Goal: Task Accomplishment & Management: Manage account settings

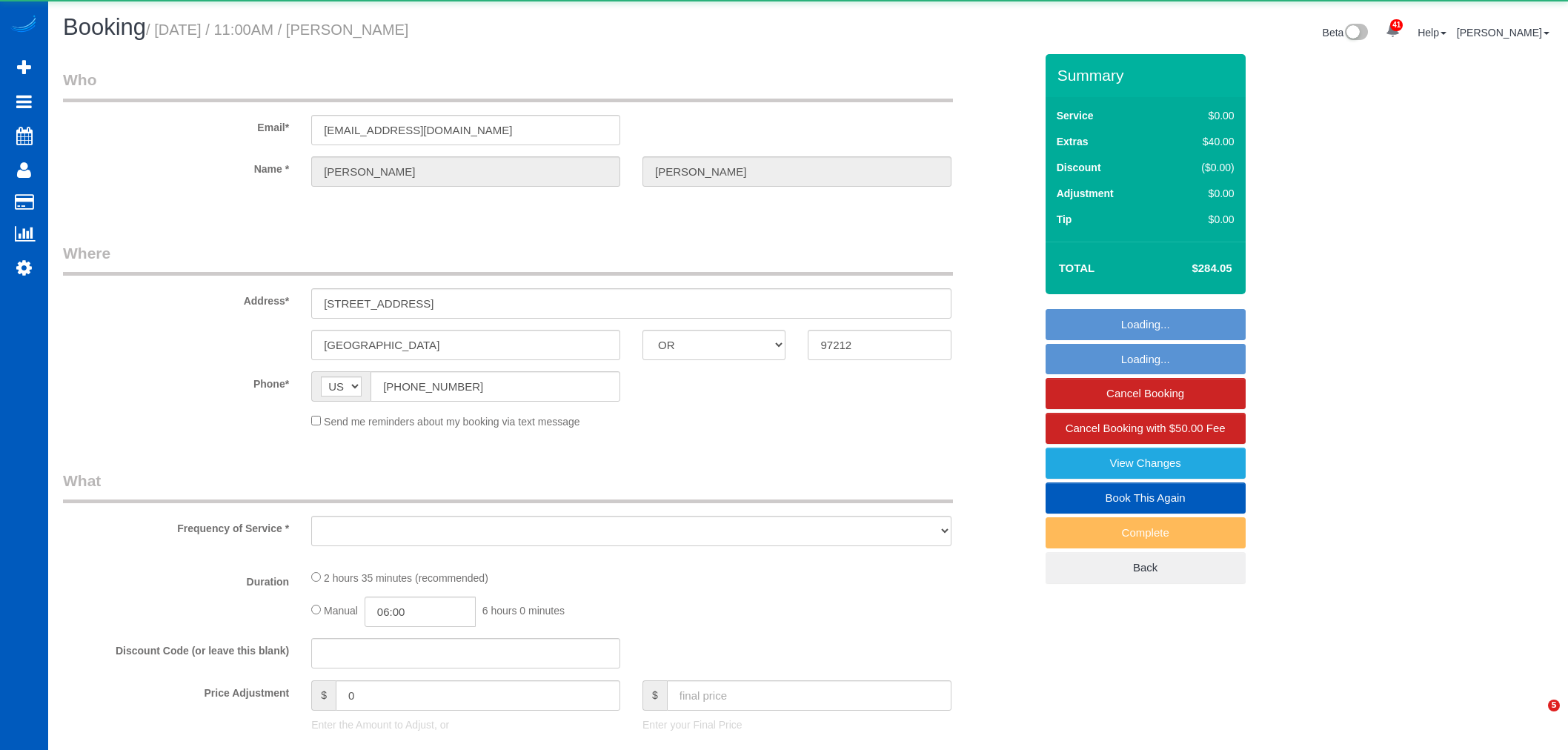
select select "OR"
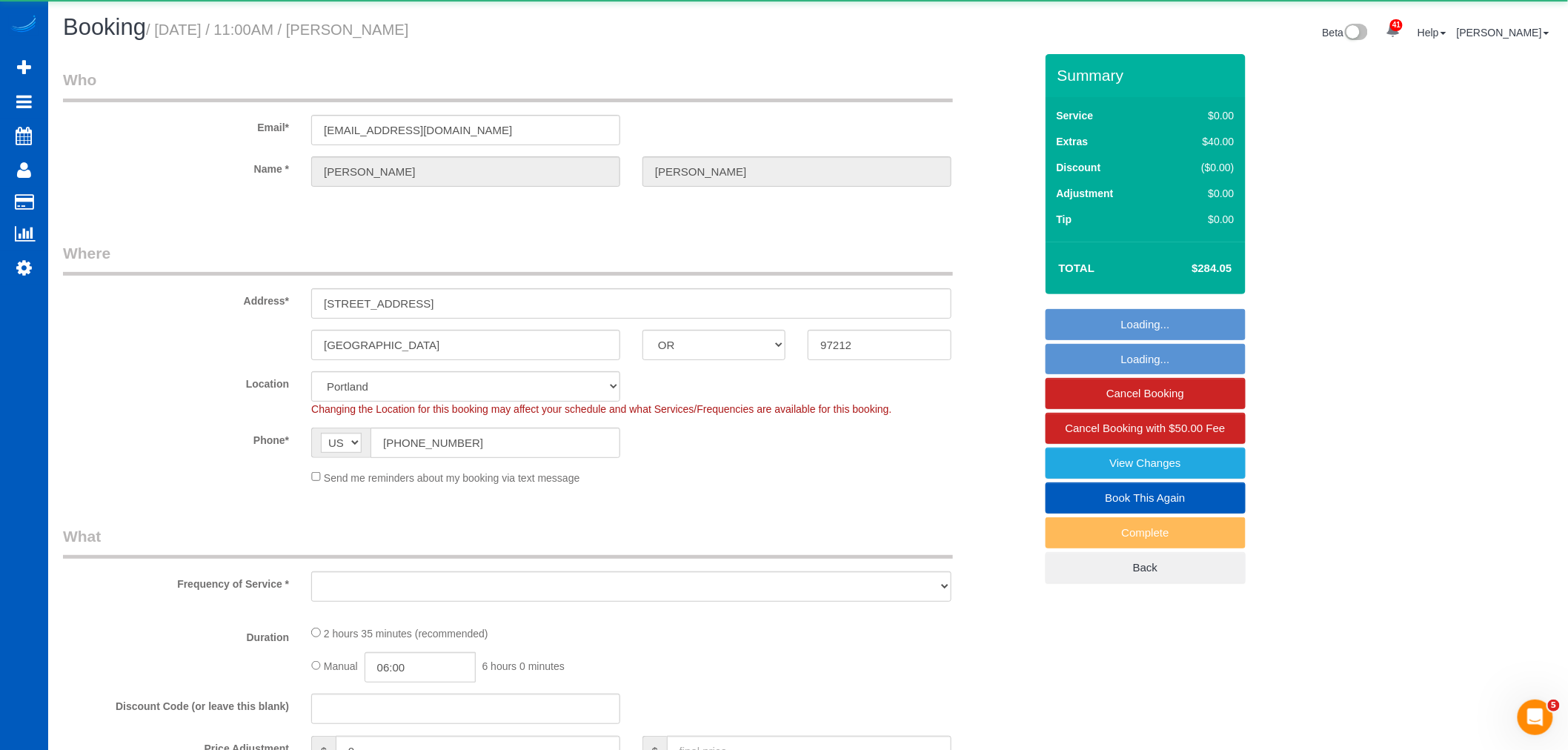
select select "object:10274"
select select "199"
select select "2001"
select select "4"
select select "2"
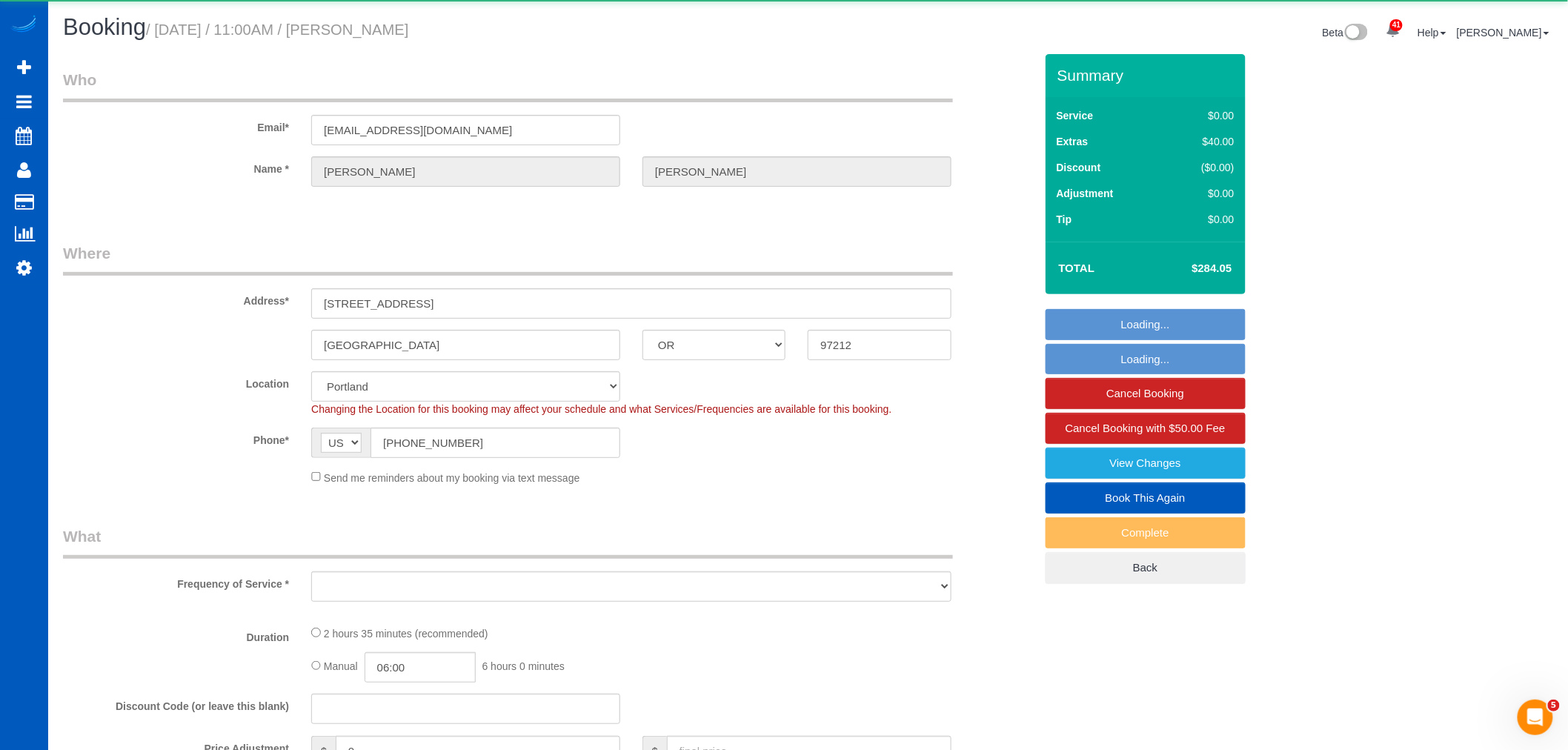
select select "spot27"
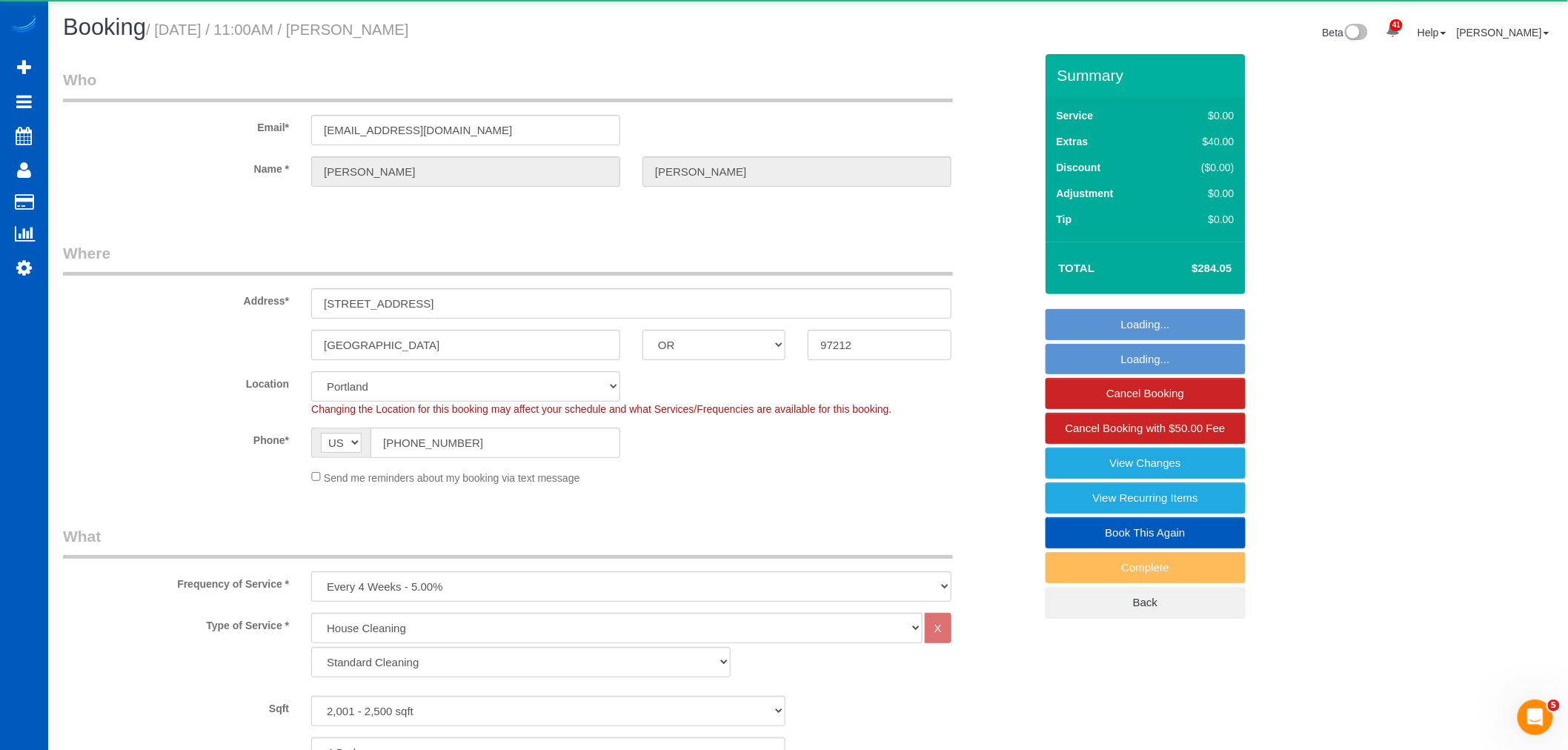
select select "object:10484"
select select "2001"
select select "4"
select select "2"
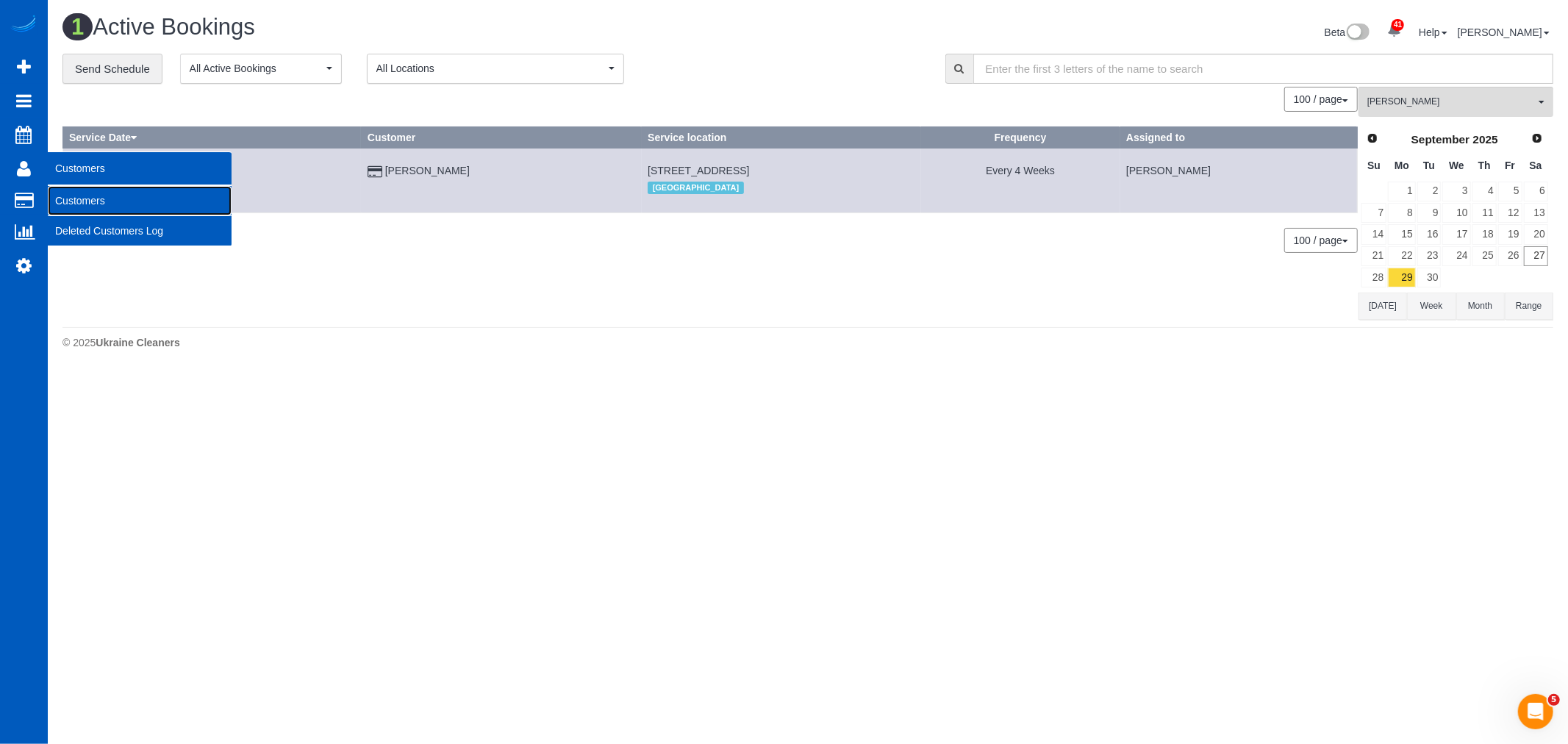
click at [99, 190] on link "Customers" at bounding box center [140, 201] width 184 height 29
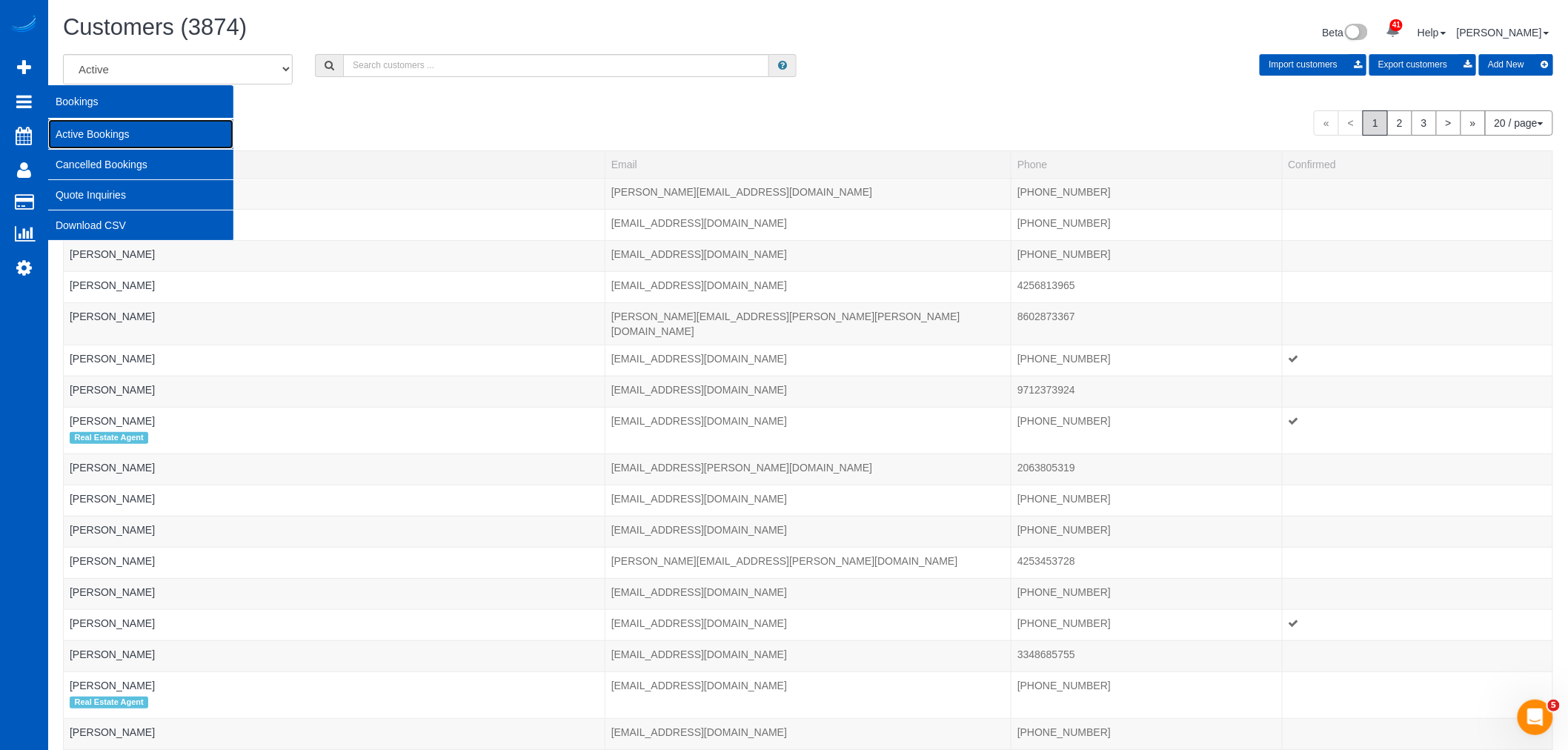
click at [102, 129] on link "Active Bookings" at bounding box center [141, 134] width 185 height 30
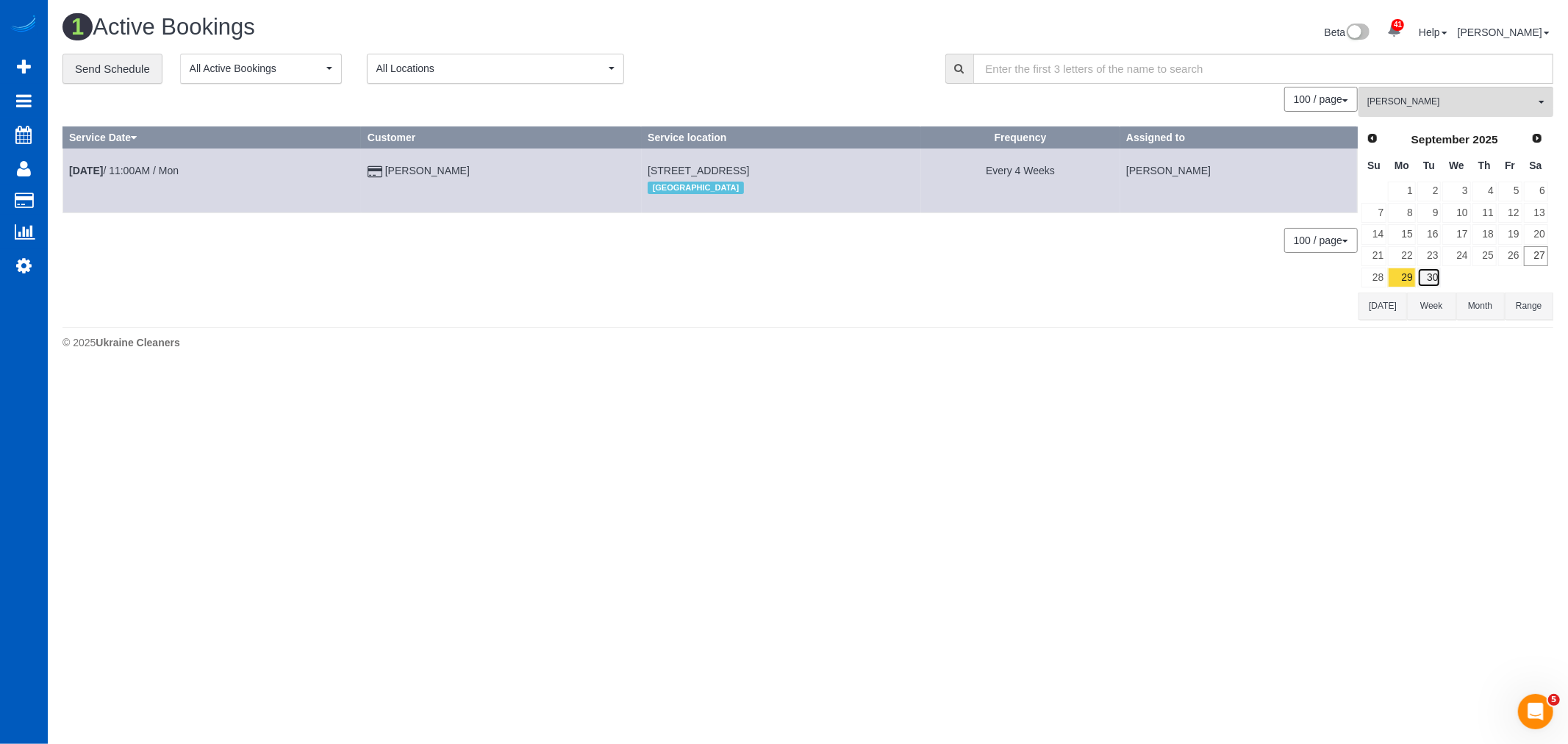
click at [1434, 277] on link "30" at bounding box center [1429, 277] width 24 height 20
click at [1433, 100] on span "[PERSON_NAME]" at bounding box center [1451, 102] width 168 height 13
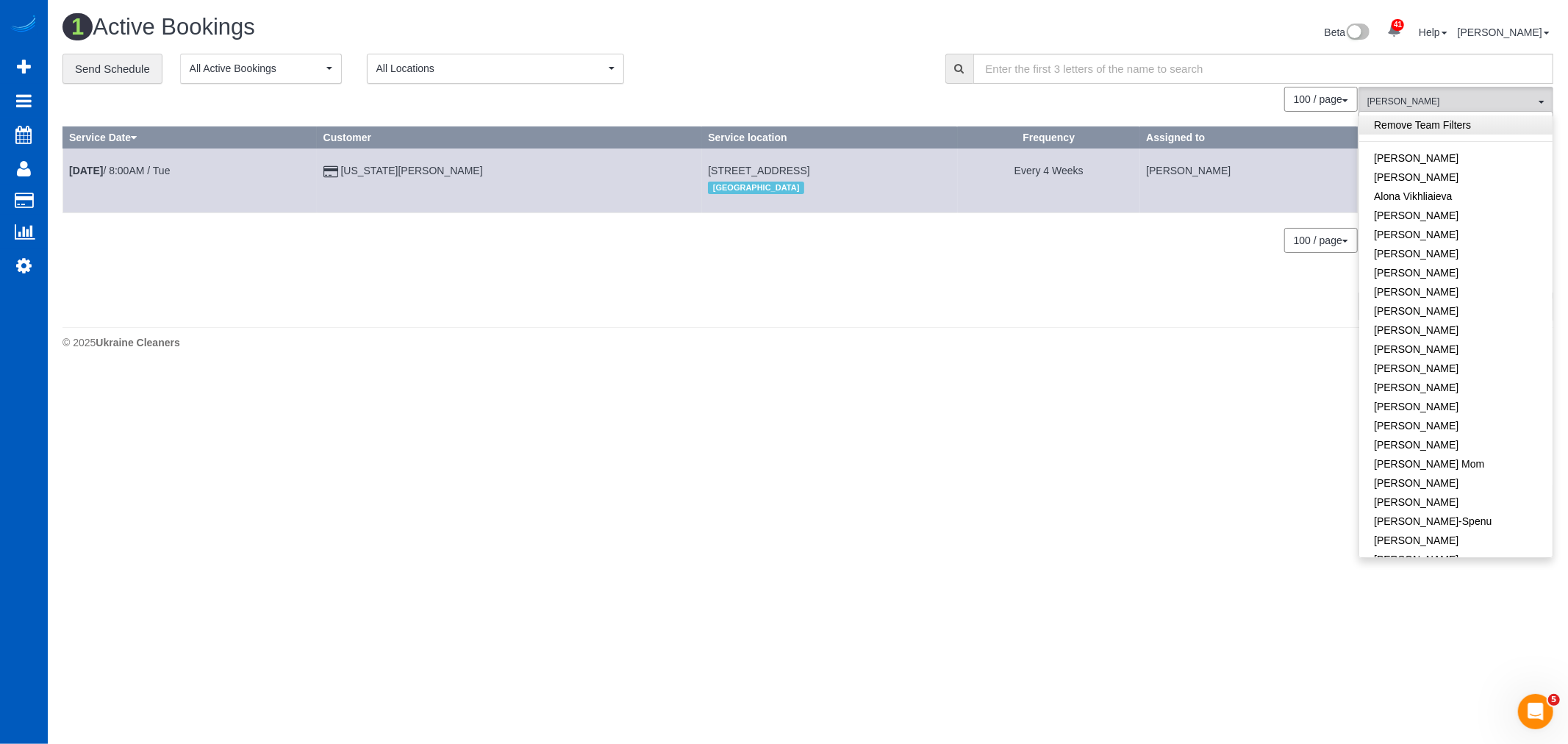
click at [1430, 130] on link "Remove Team Filters" at bounding box center [1455, 125] width 194 height 19
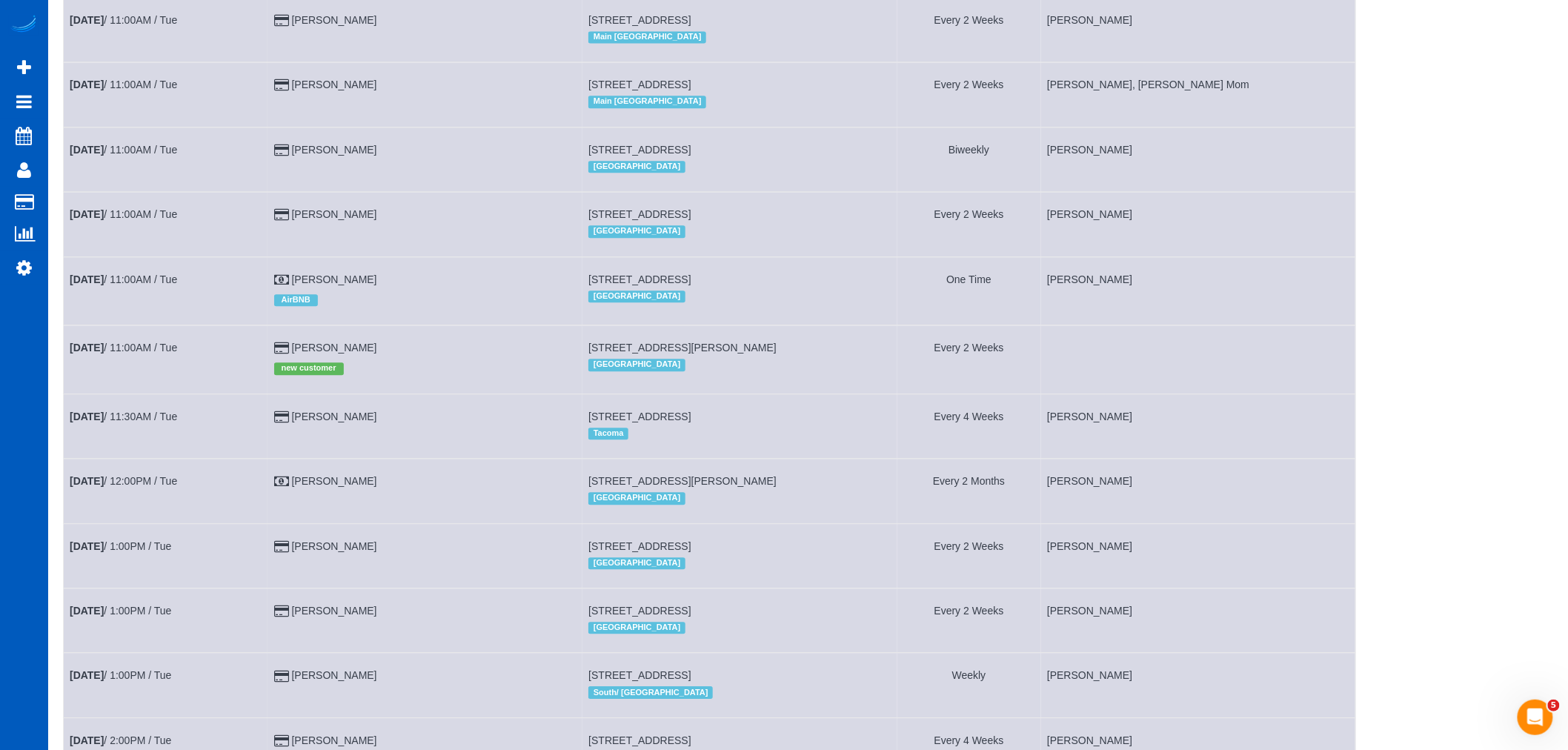
scroll to position [1647, 0]
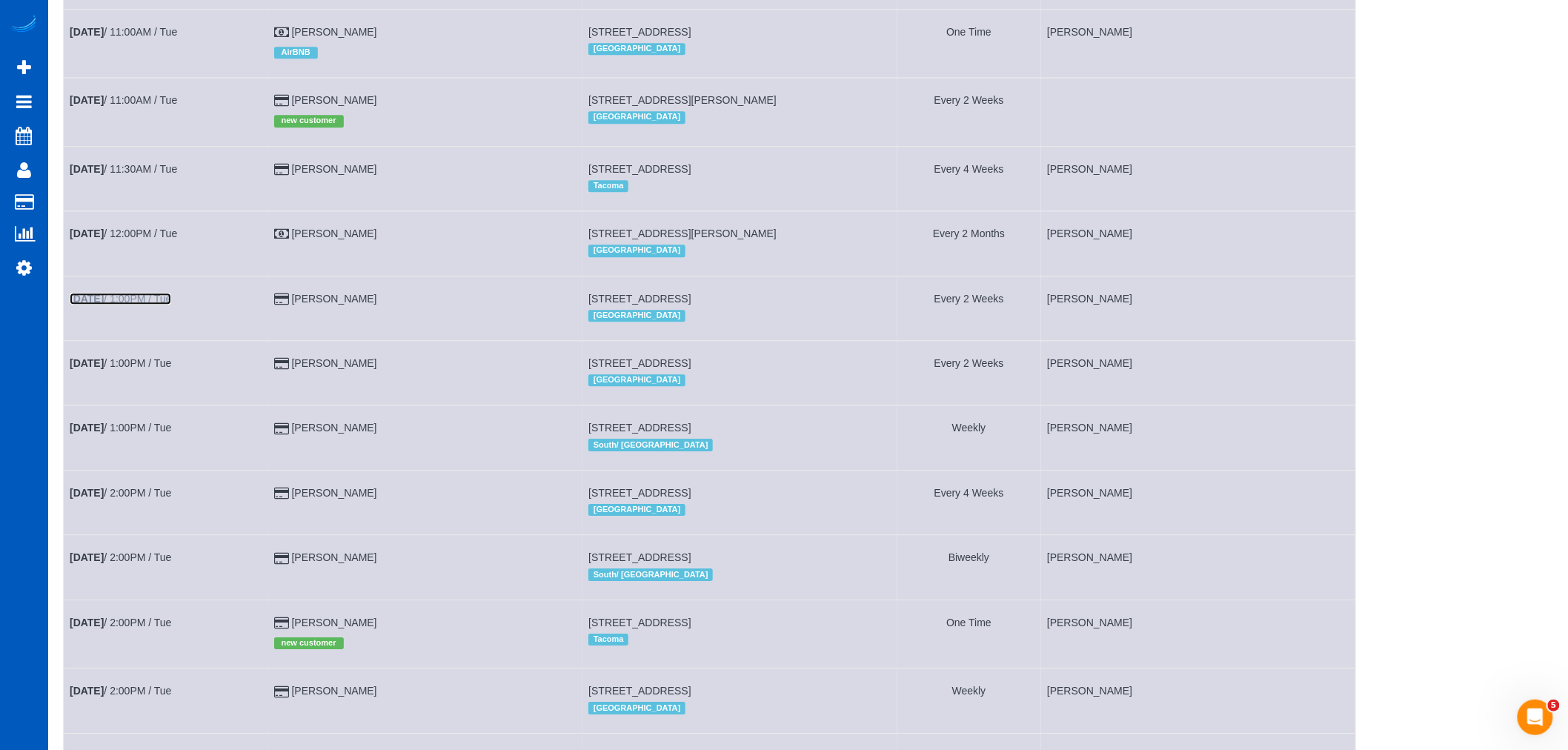
click at [145, 305] on link "Sep 30th / 1:00PM / Tue" at bounding box center [120, 299] width 102 height 12
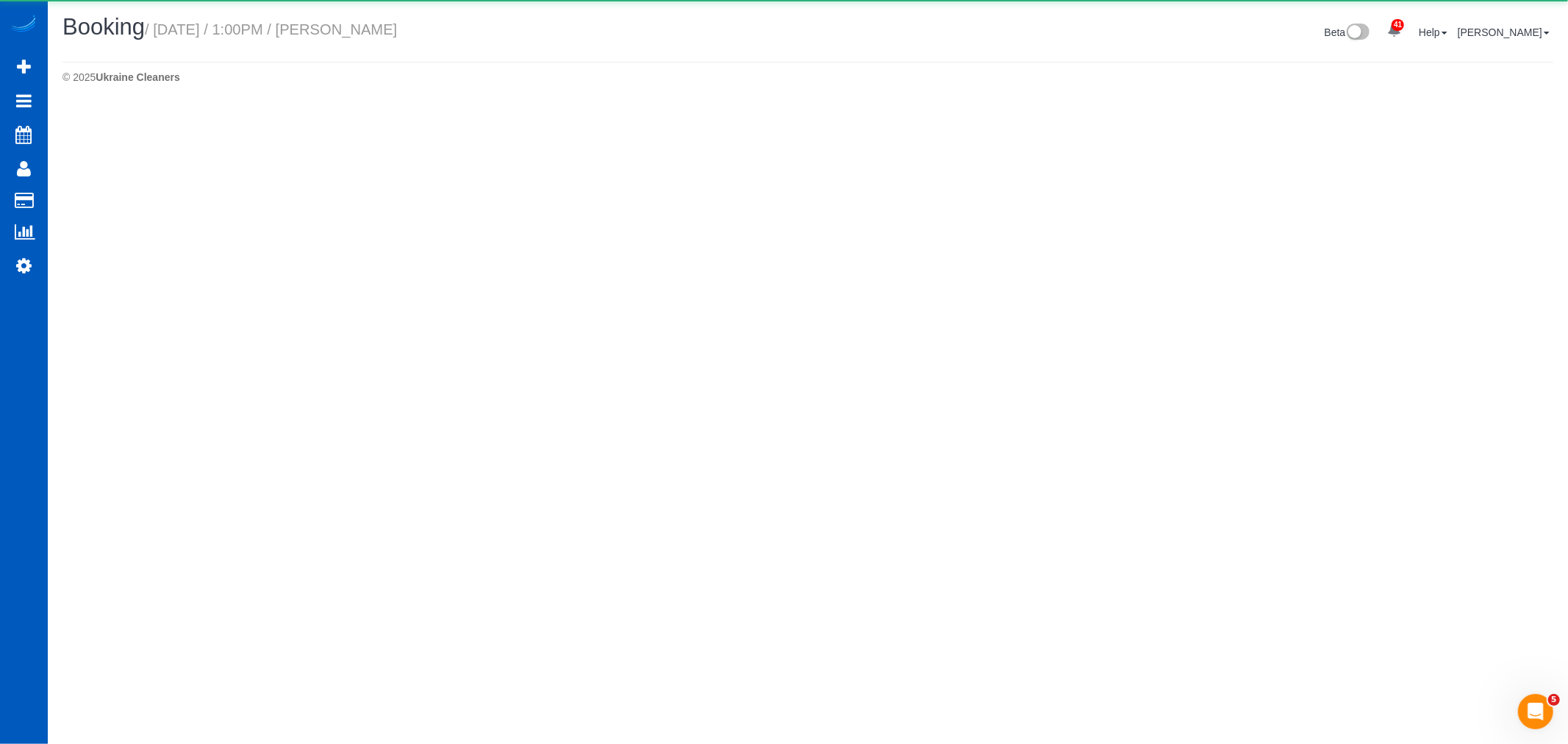
select select "WA"
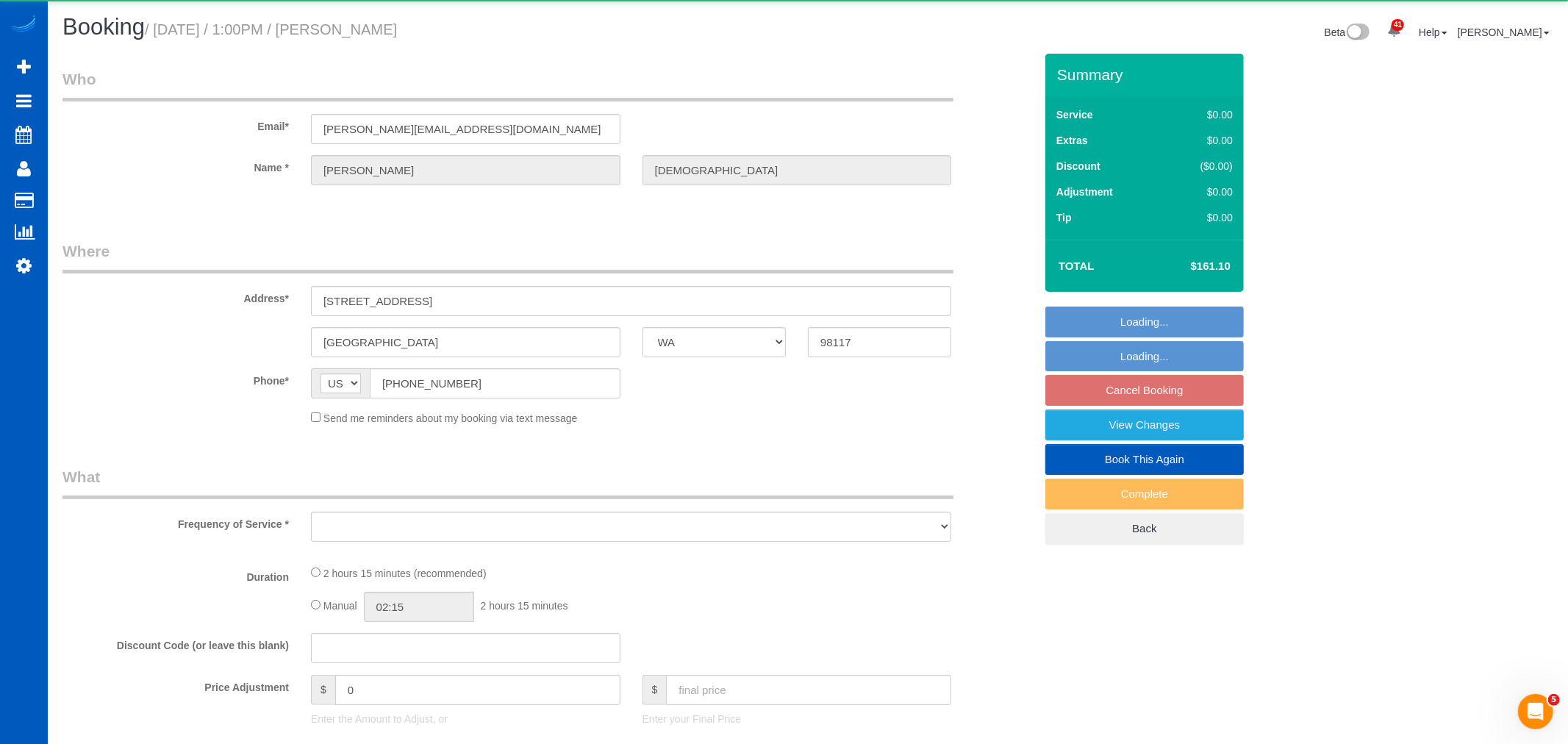
select select "object:12626"
select select "string:fspay-b515c3af-525b-49a9-b8d0-3f7ebfb940c6"
select select "199"
select select "1001"
select select "3"
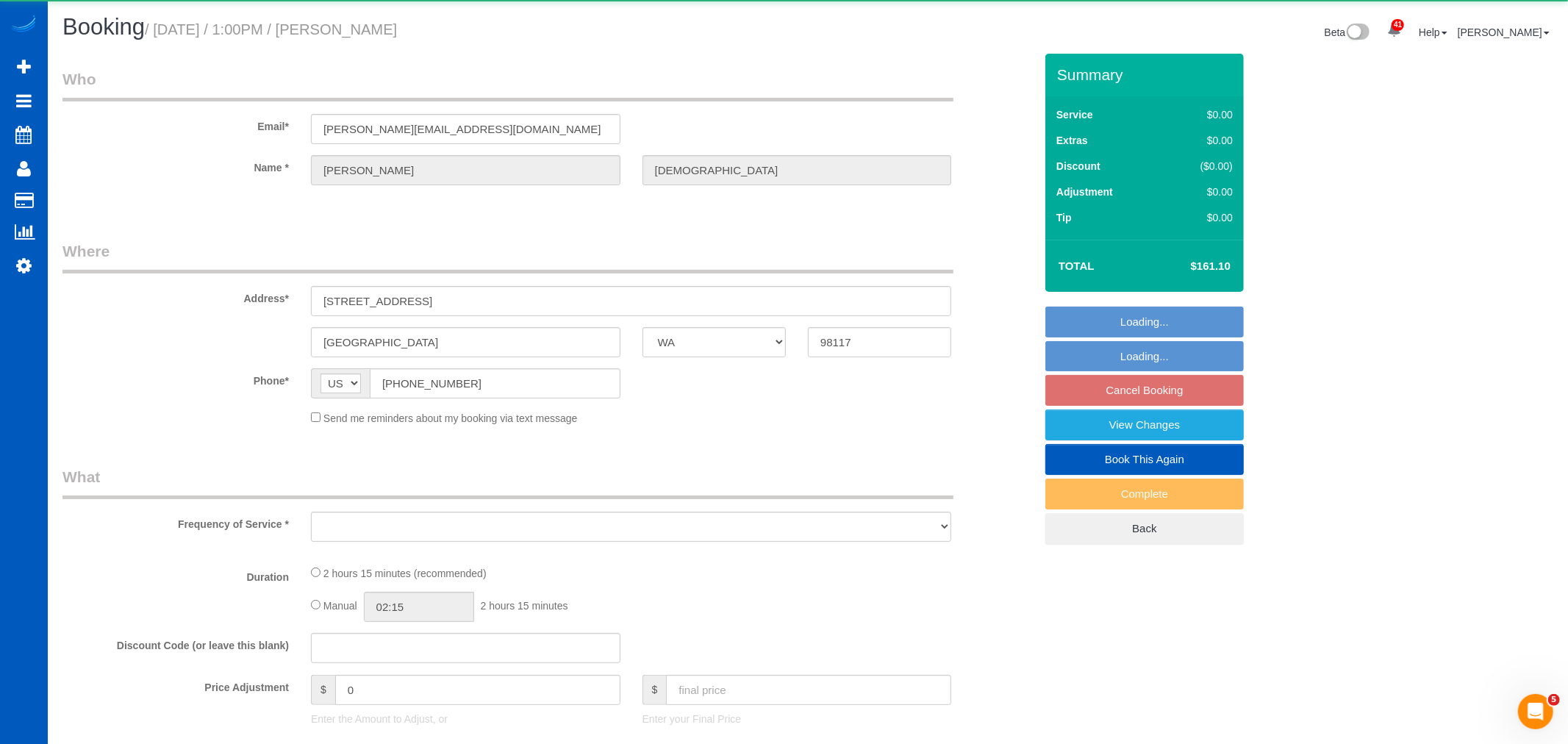
select select "3"
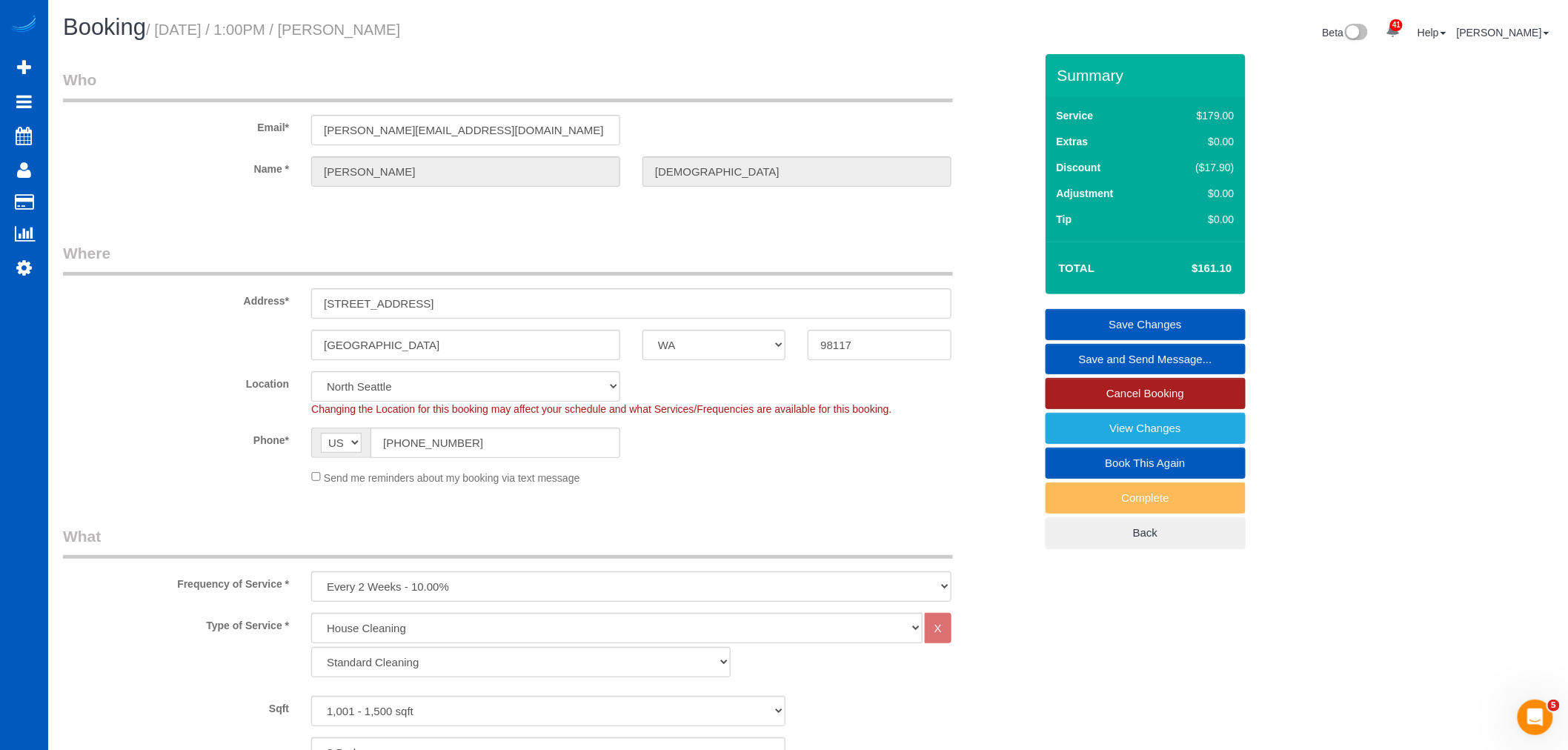
click at [1127, 398] on link "Cancel Booking" at bounding box center [1146, 394] width 200 height 31
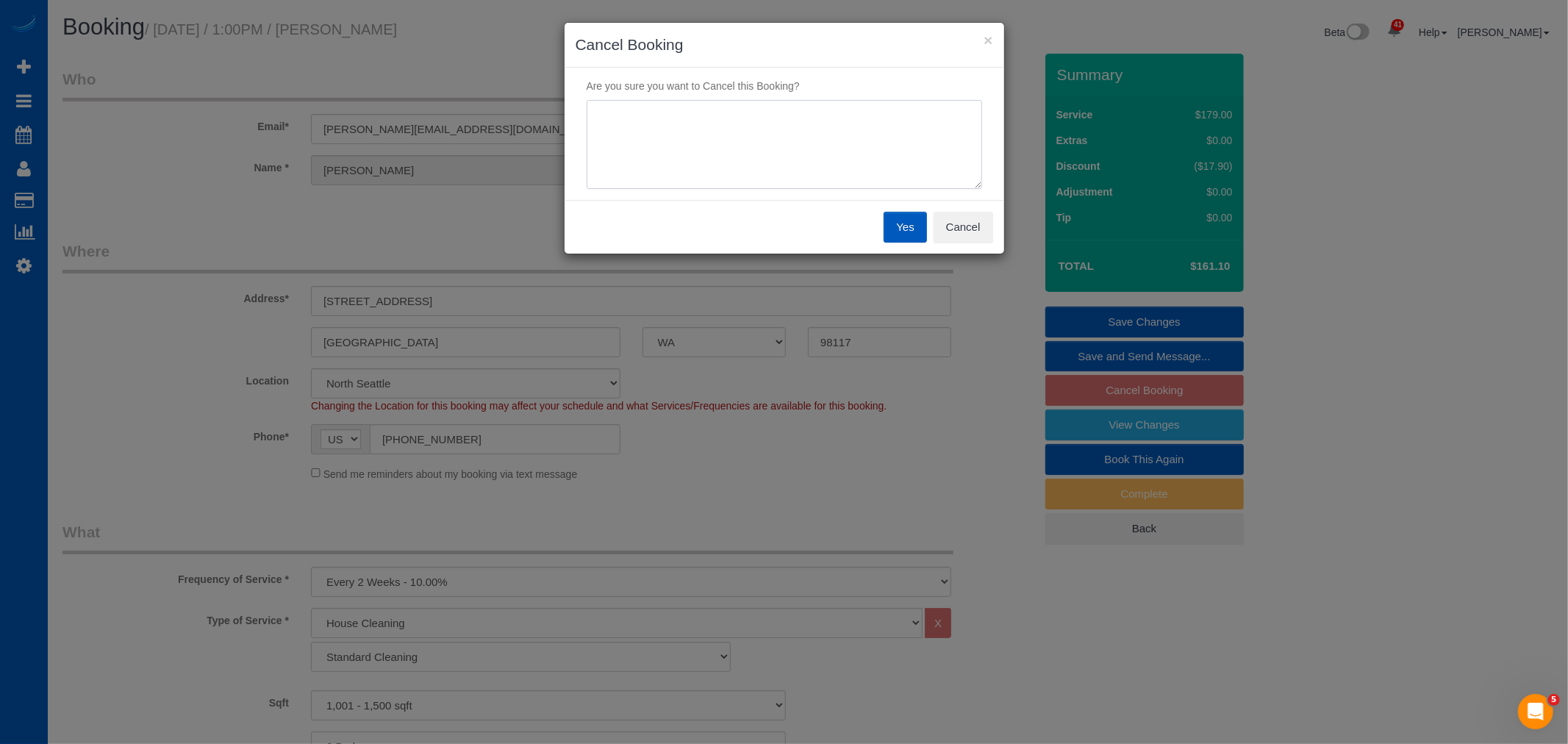
click at [792, 113] on textarea at bounding box center [784, 145] width 396 height 90
type textarea "email request"
click at [898, 219] on button "Yes" at bounding box center [905, 227] width 43 height 31
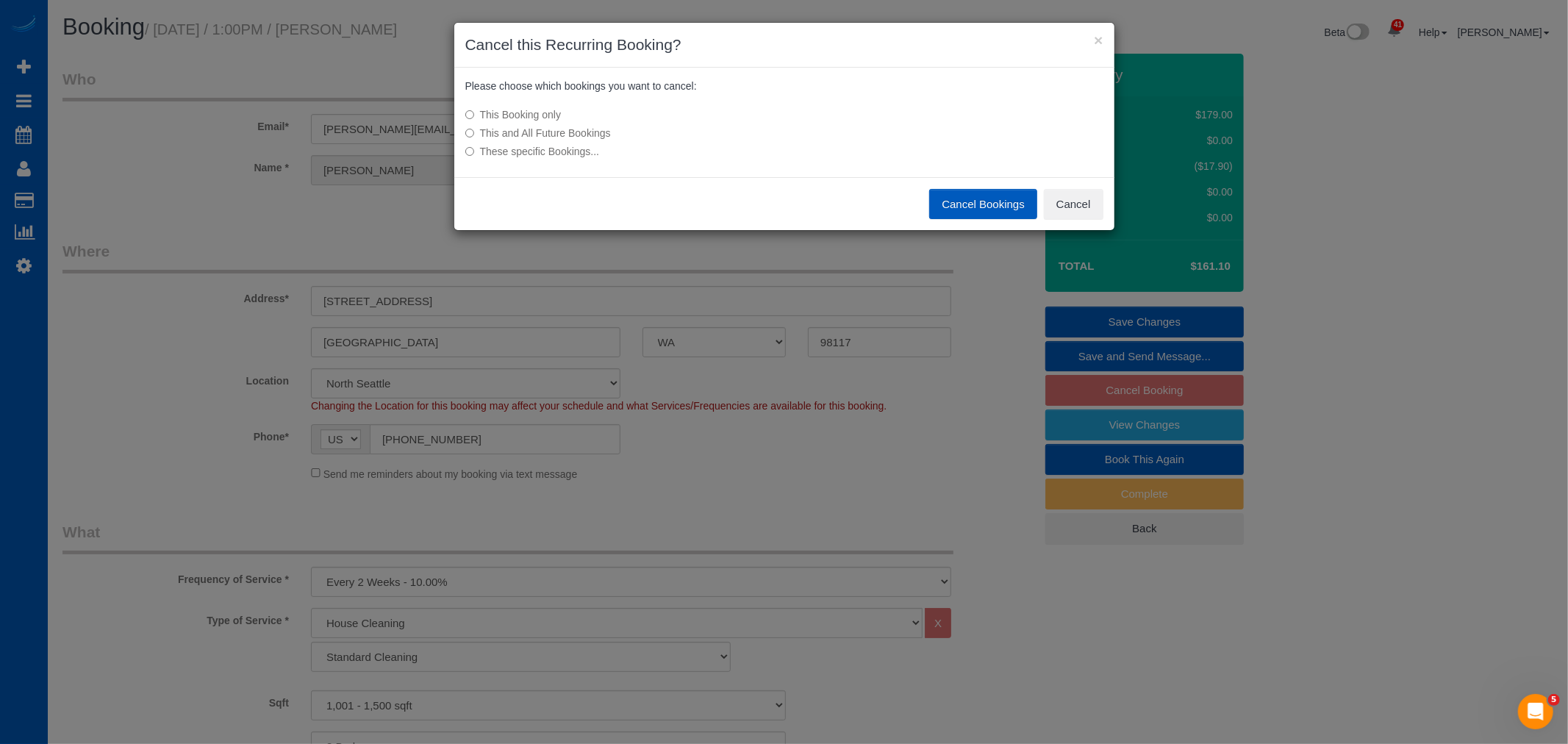
click at [943, 199] on button "Cancel Bookings" at bounding box center [983, 205] width 108 height 31
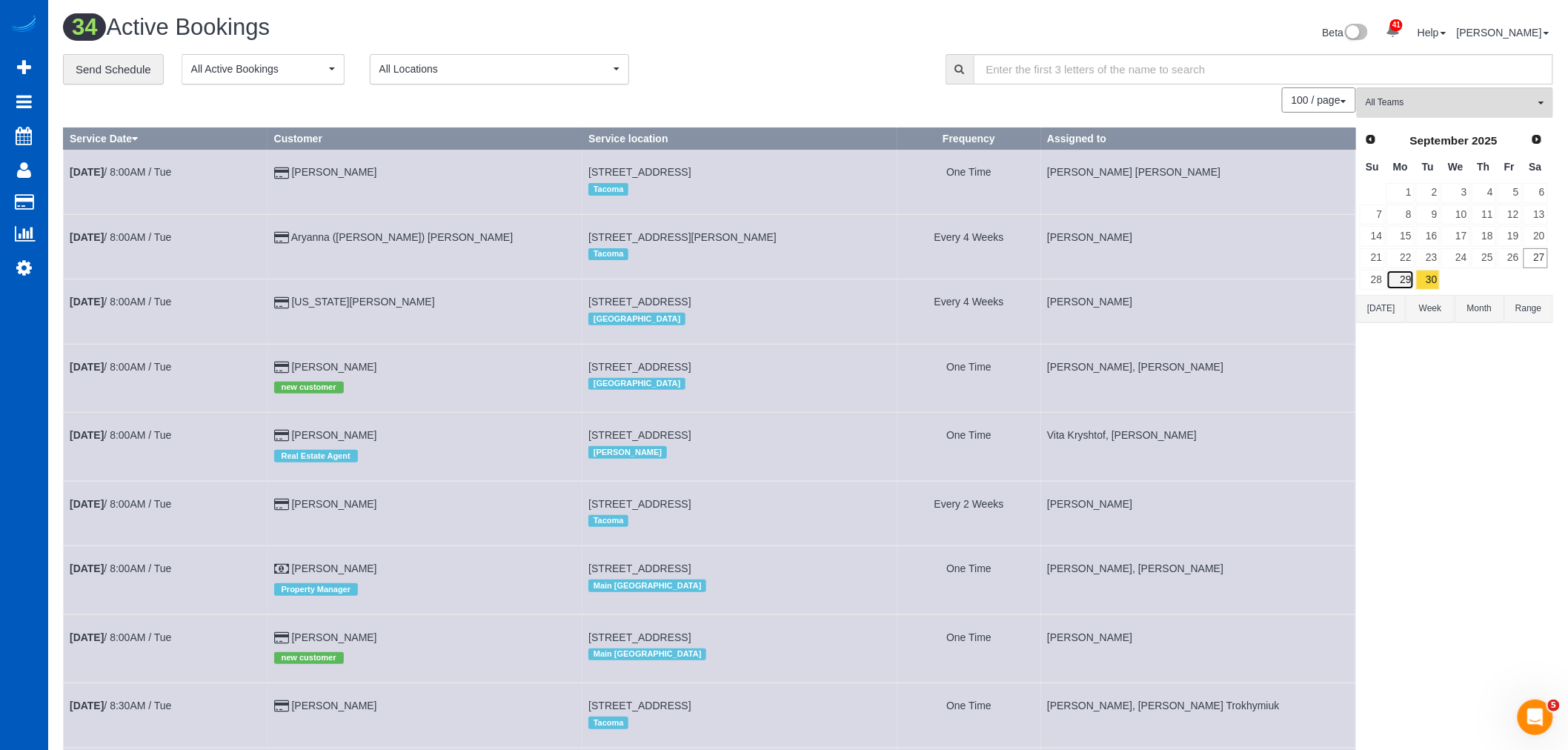
click at [1412, 280] on link "29" at bounding box center [1400, 280] width 27 height 20
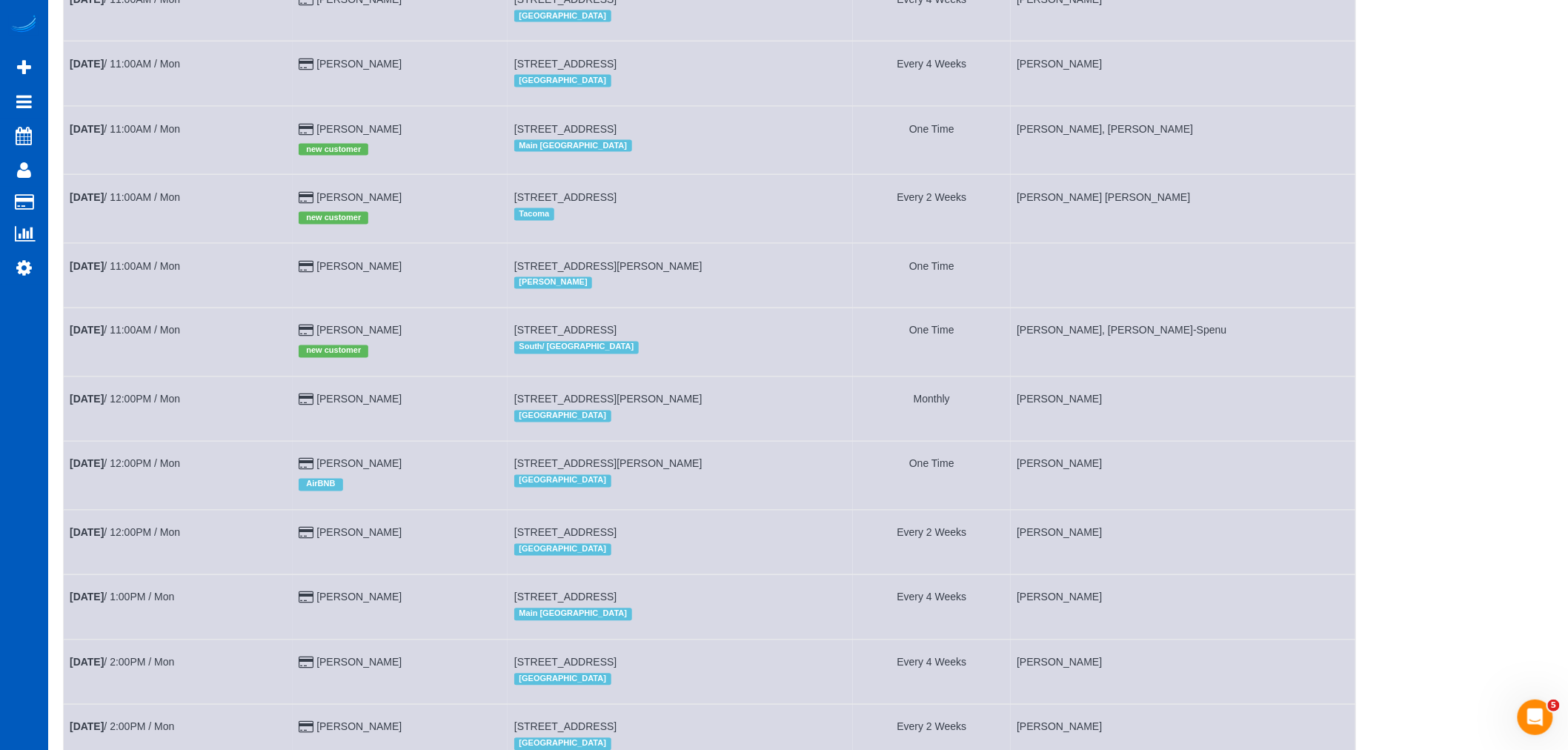
scroll to position [766, 0]
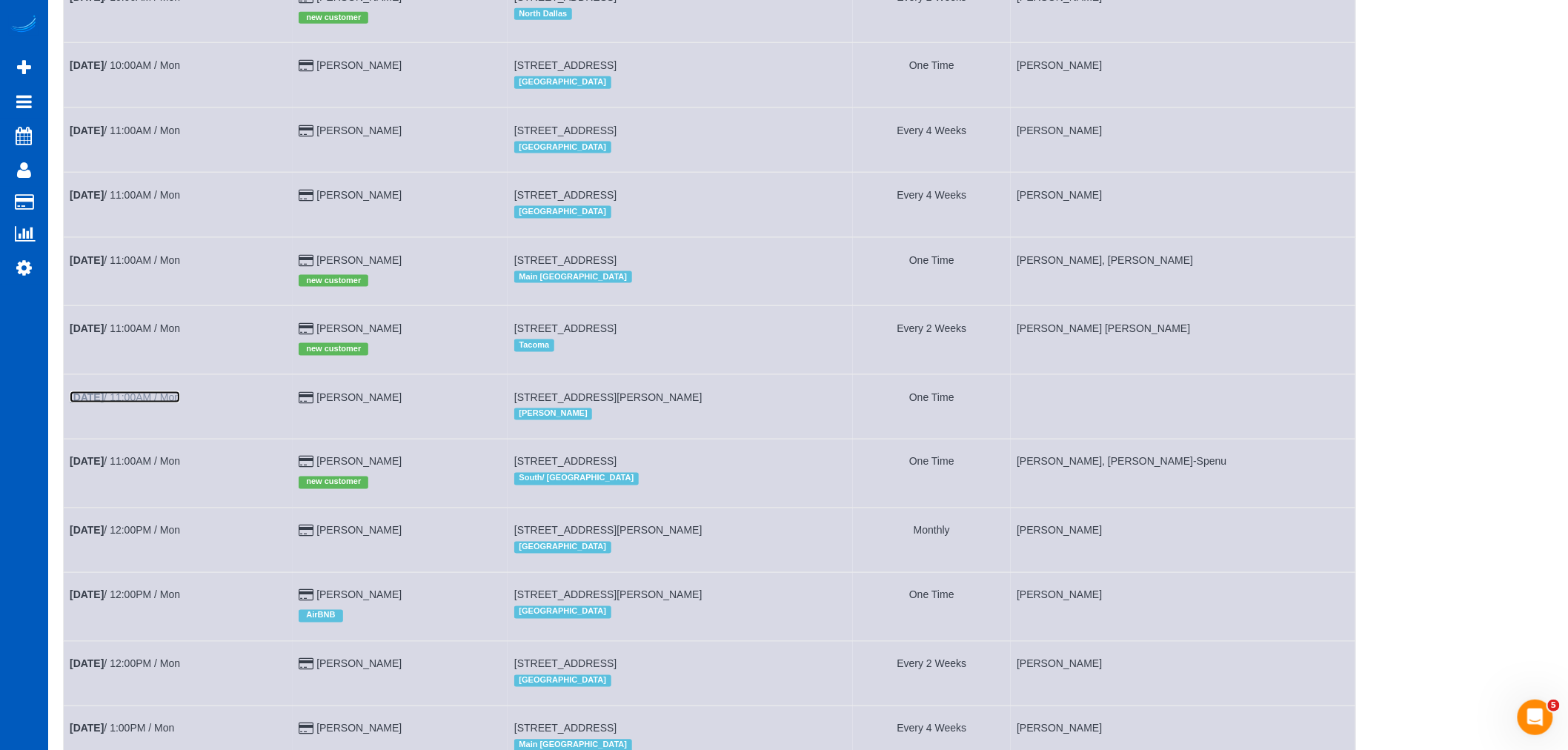
click at [130, 404] on link "Sep 29th / 11:00AM / Mon" at bounding box center [125, 398] width 111 height 12
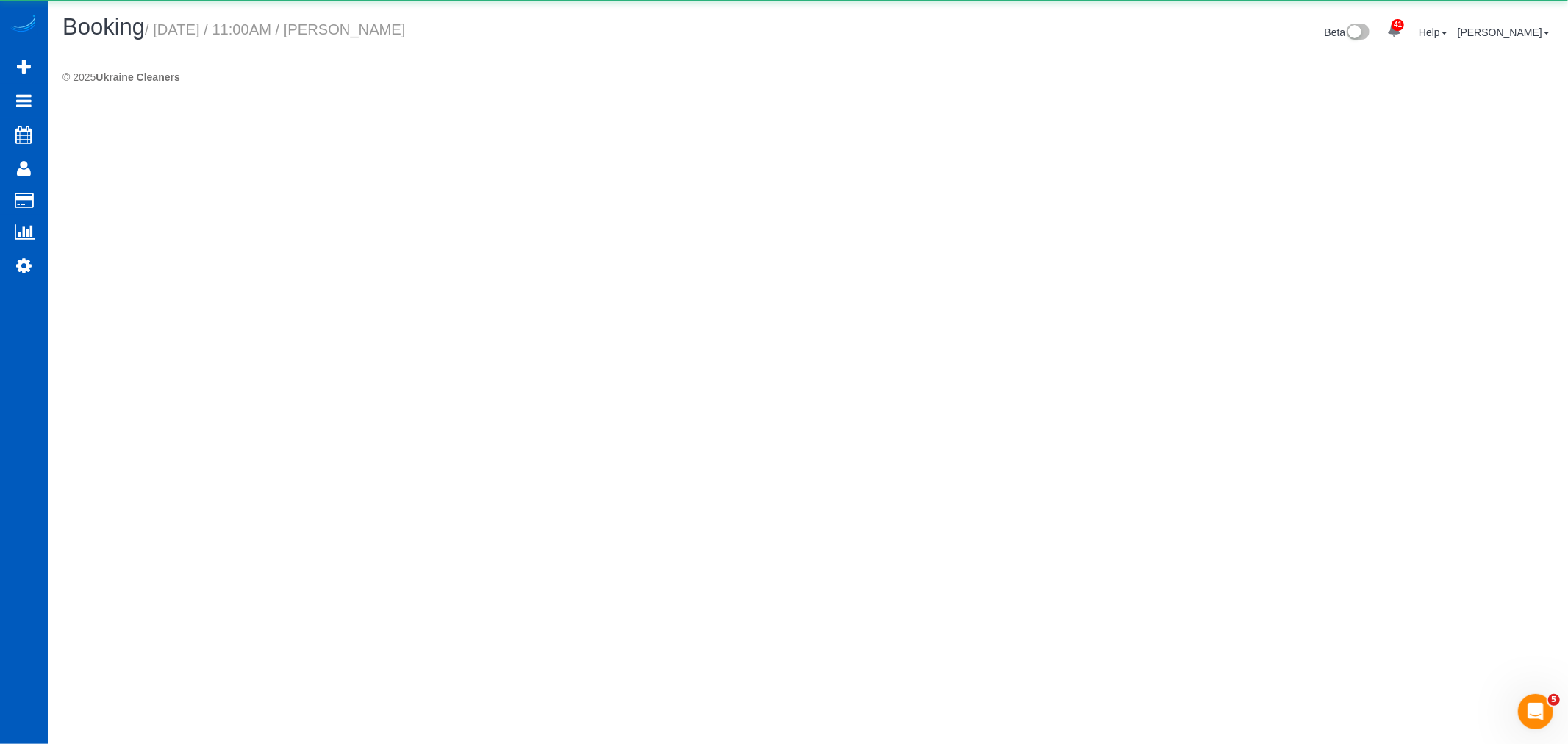
select select "WA"
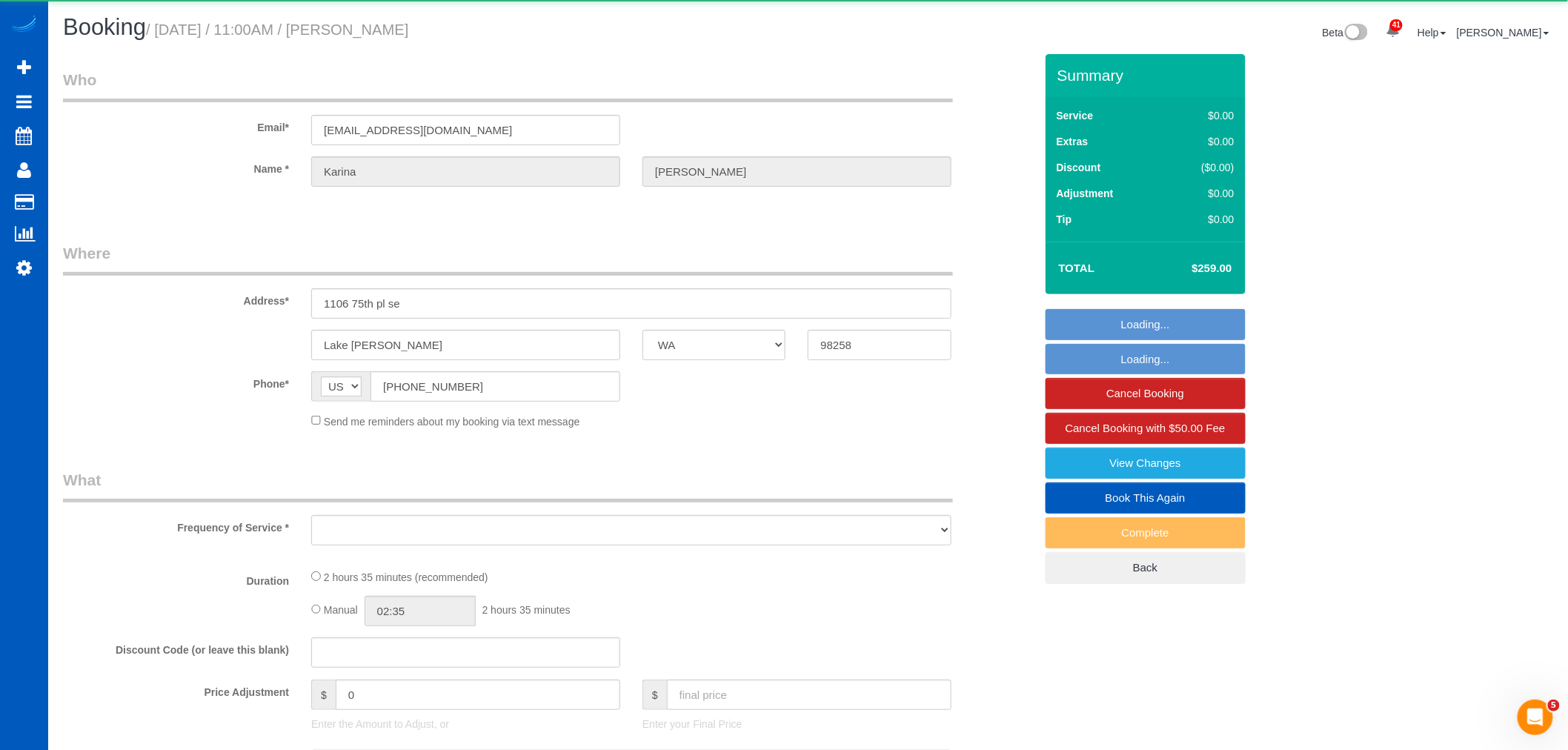
select select "object:14143"
select select "199"
select select "2001"
select select "4"
select select "3"
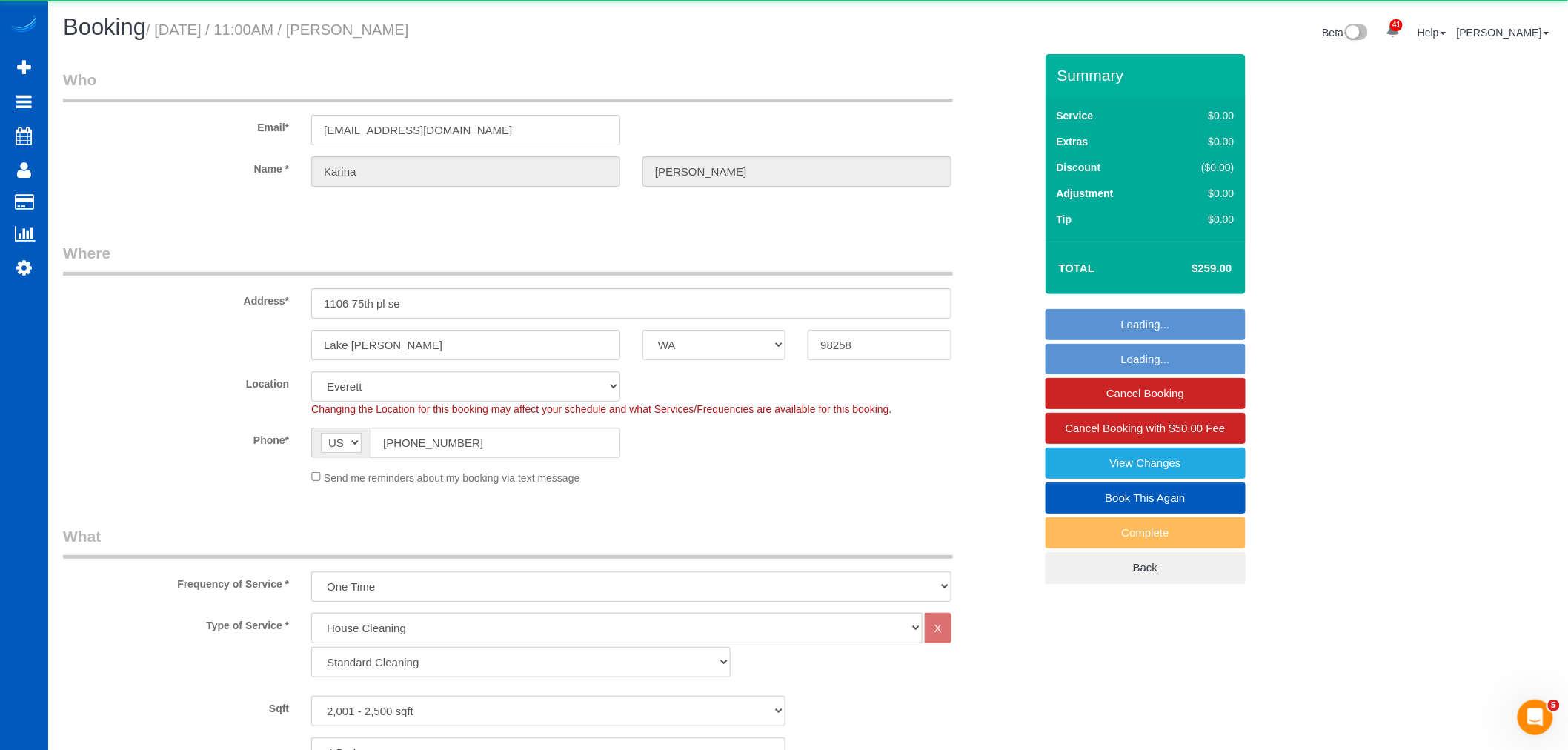
select select "object:14586"
select select "string:fspay-7ba7f576-46a8-4f5d-b56a-b27b046b369e"
select select "spot65"
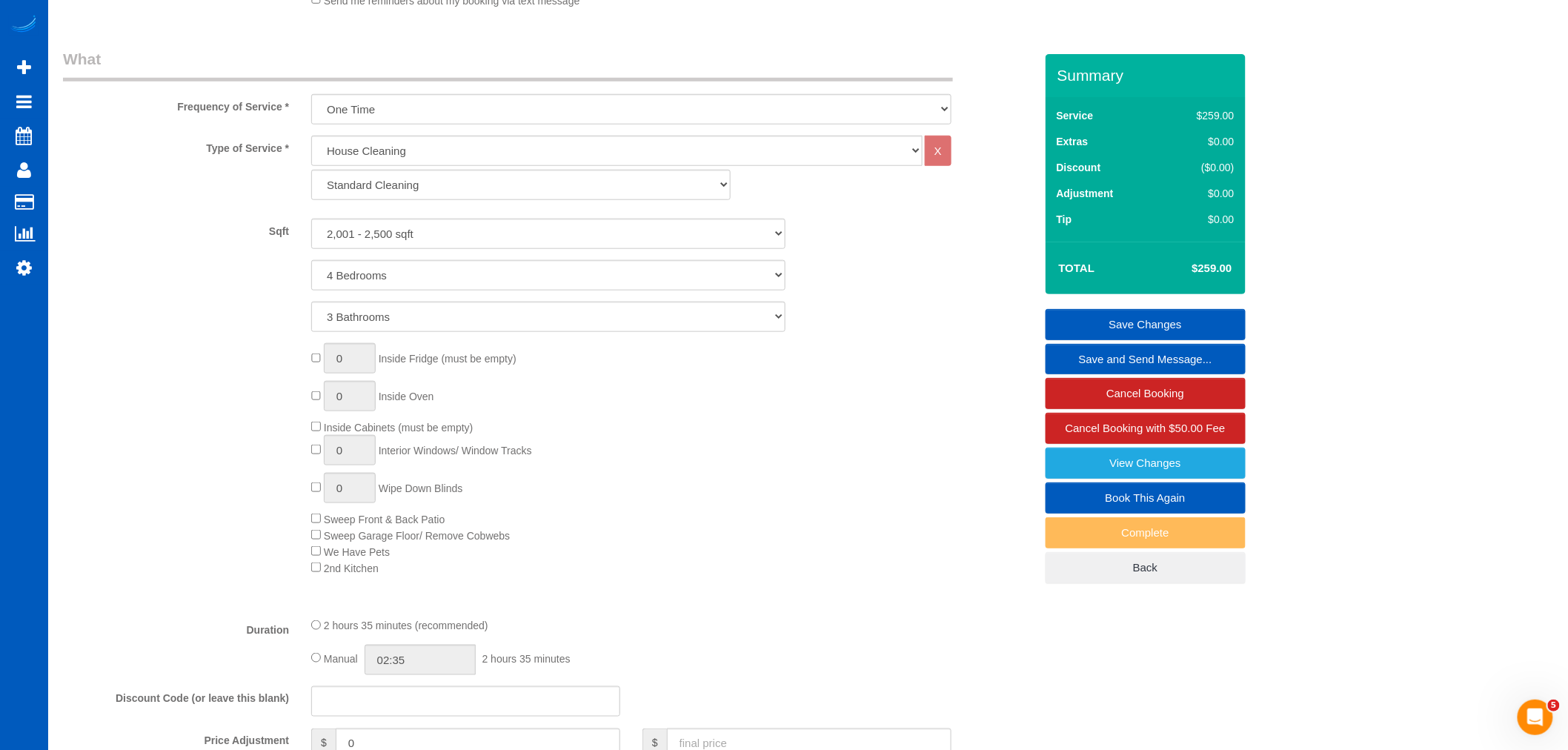
scroll to position [452, 0]
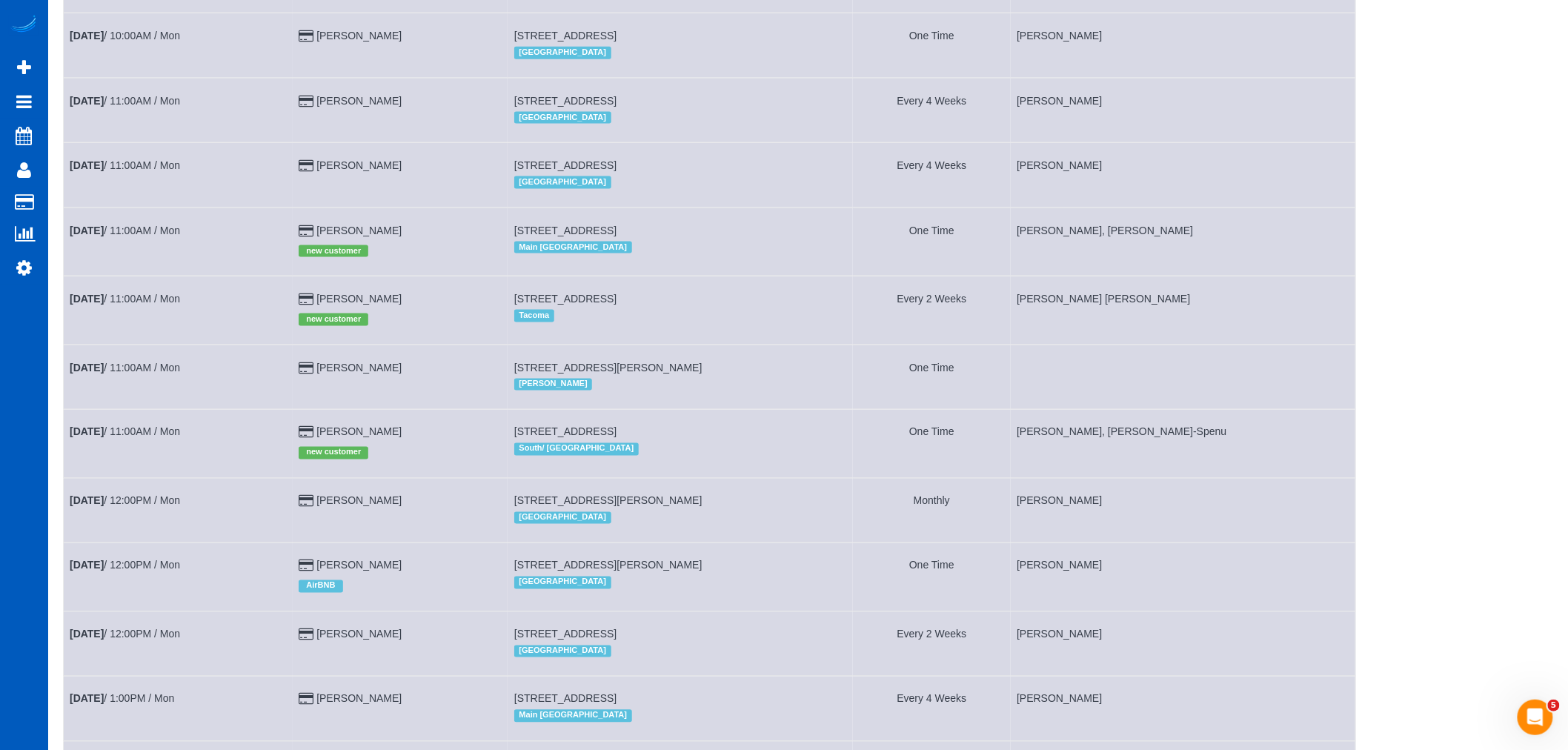
scroll to position [823, 0]
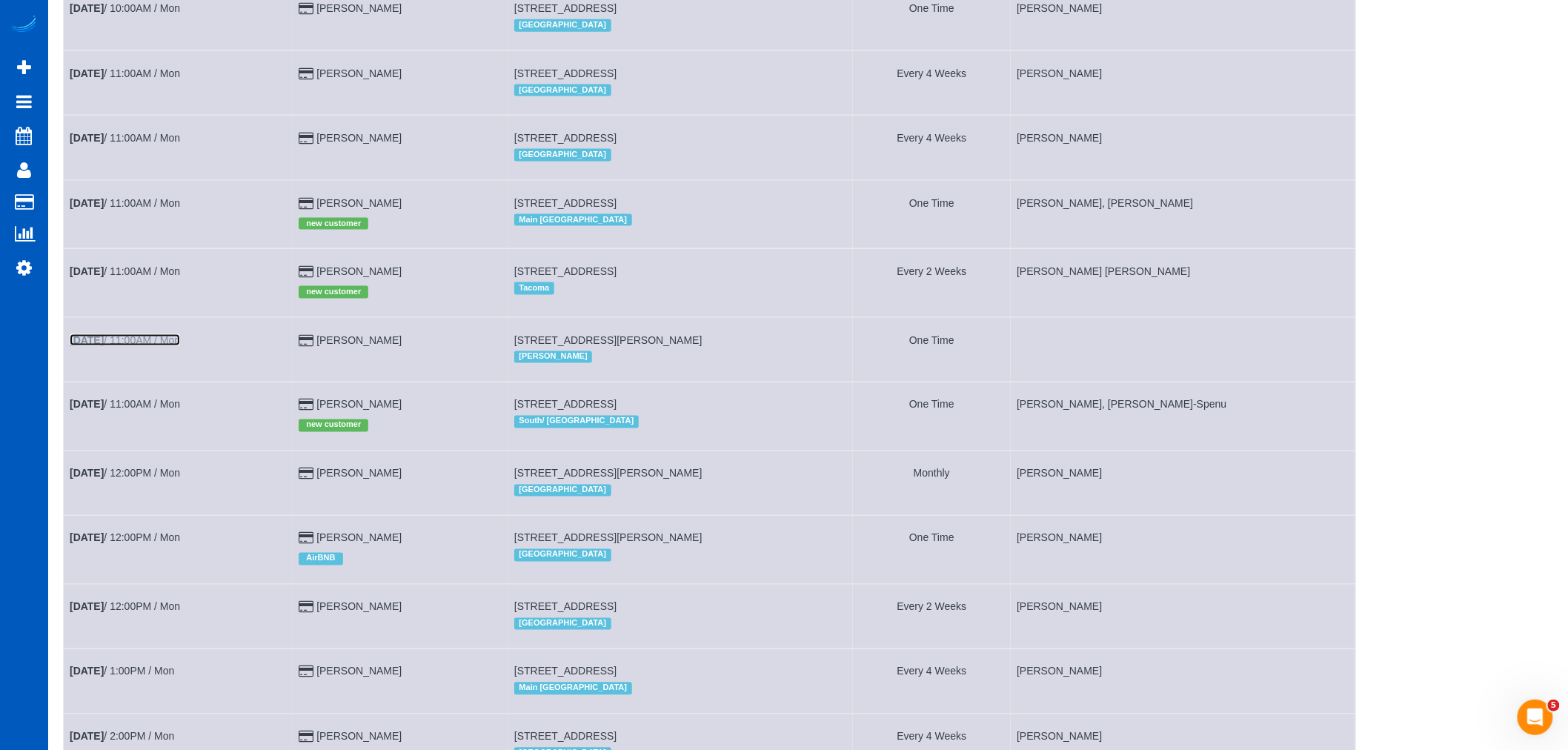
click at [158, 346] on link "Sep 29th / 11:00AM / Mon" at bounding box center [125, 341] width 111 height 12
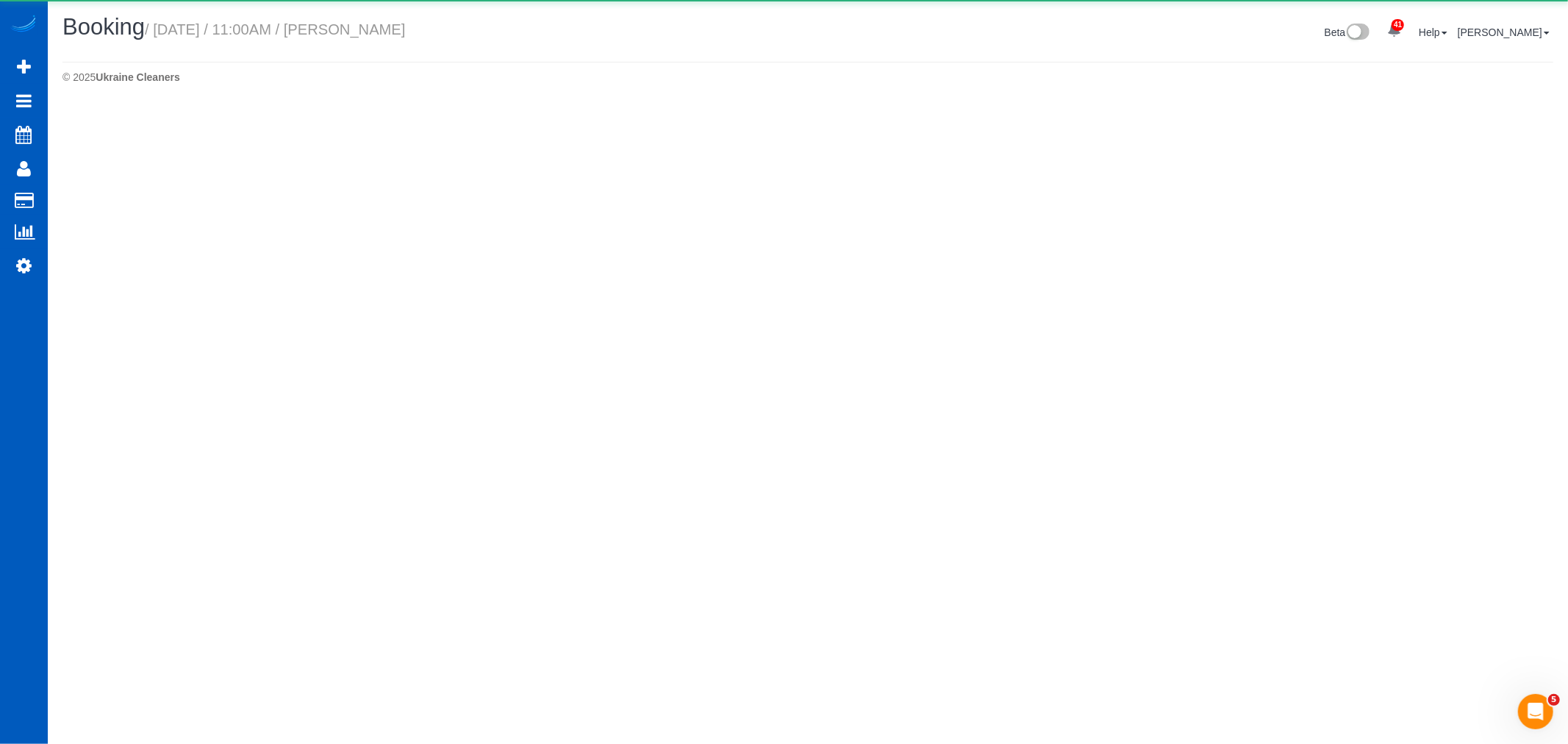
select select "WA"
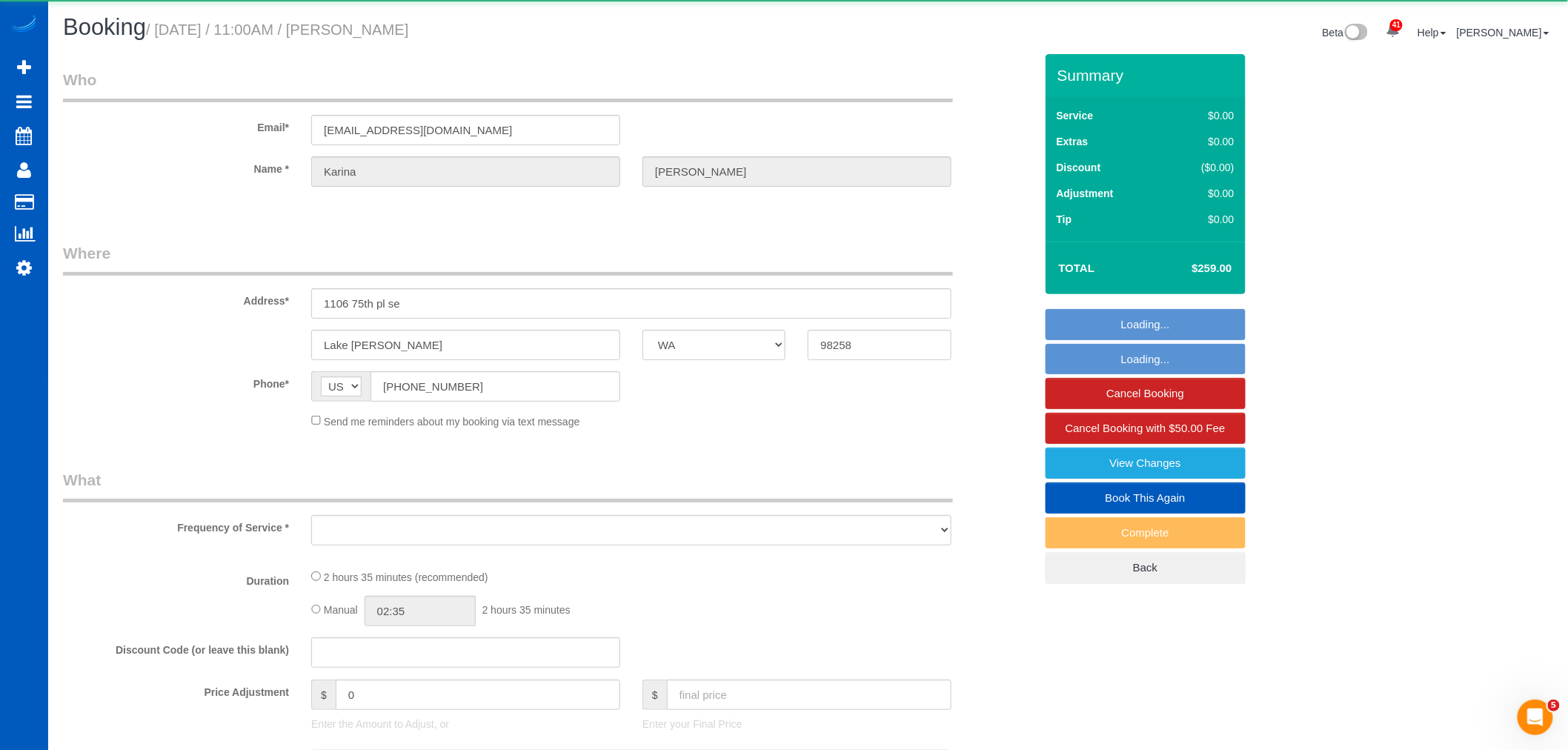
select select "199"
select select "2001"
select select "4"
select select "3"
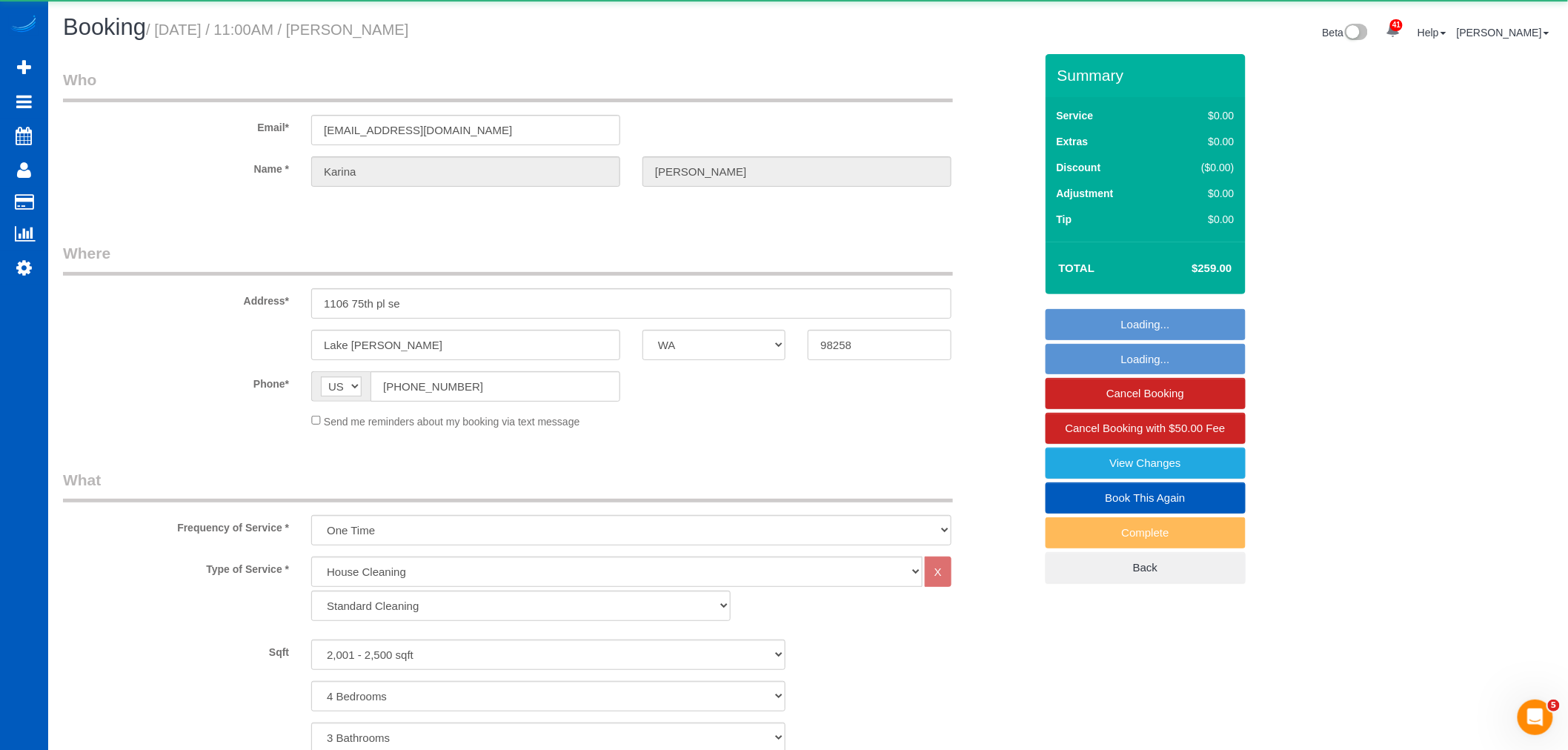
select select "object:15769"
select select "string:fspay-7ba7f576-46a8-4f5d-b56a-b27b046b369e"
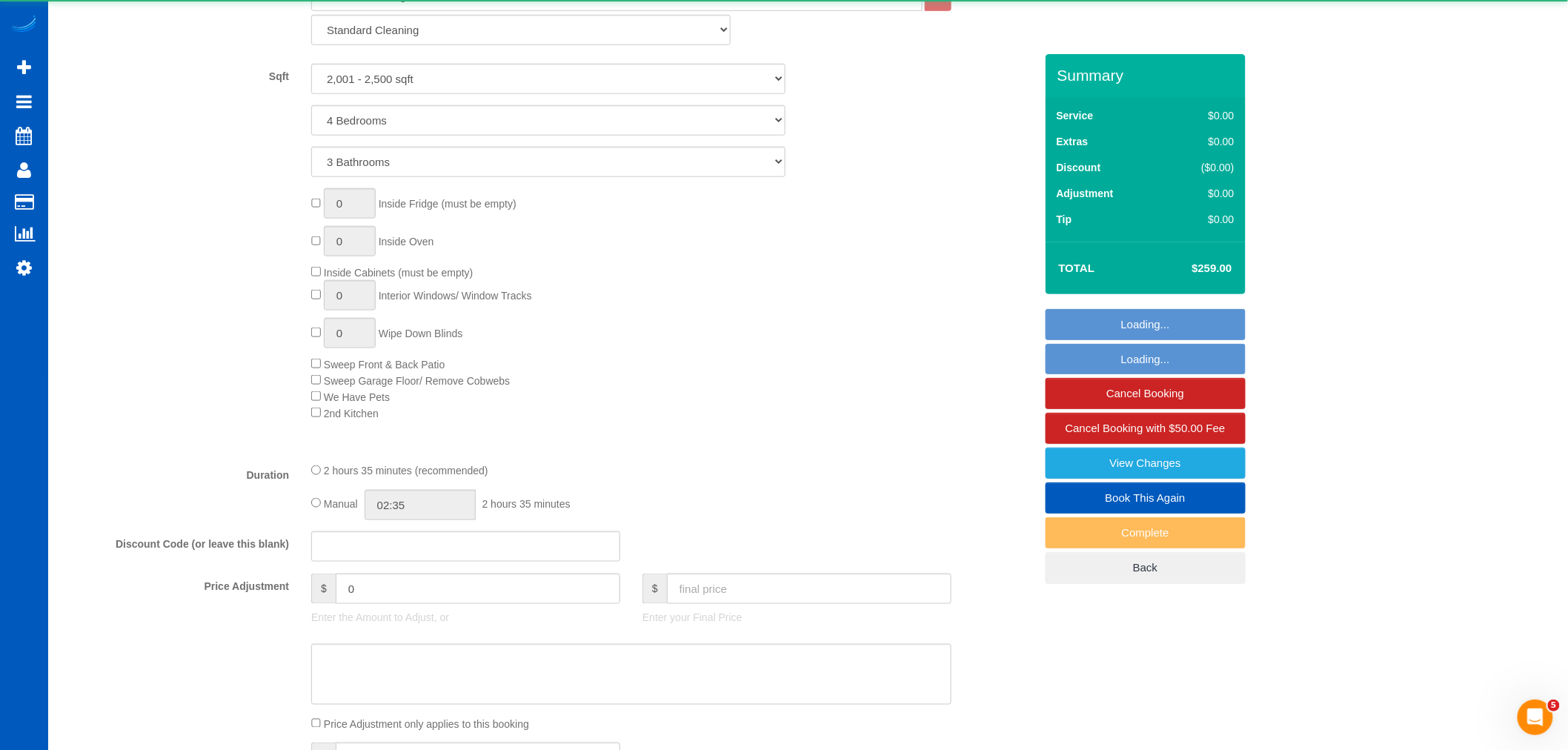
select select "object:15971"
select select "spot84"
select select "2001"
select select "4"
select select "3"
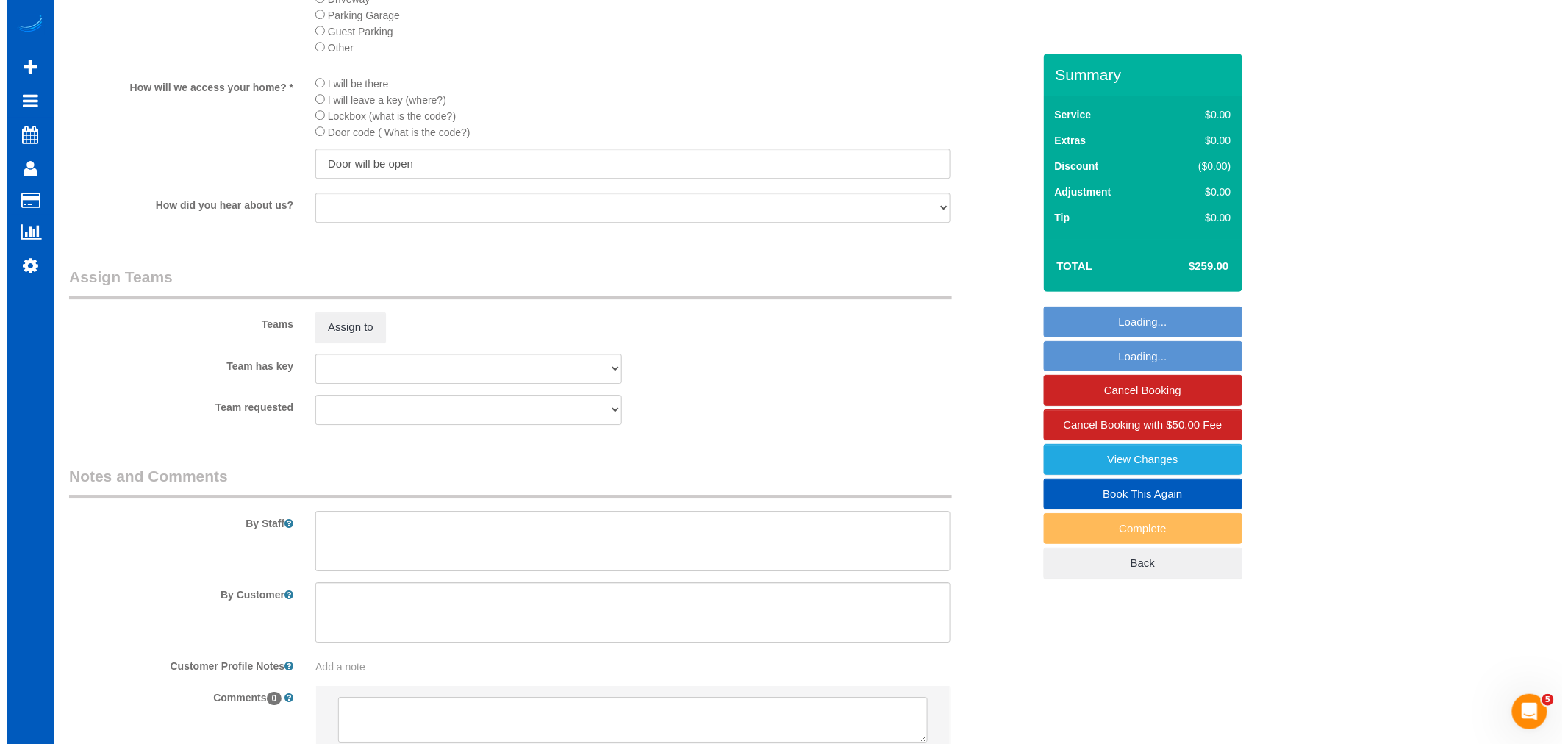
scroll to position [1837, 0]
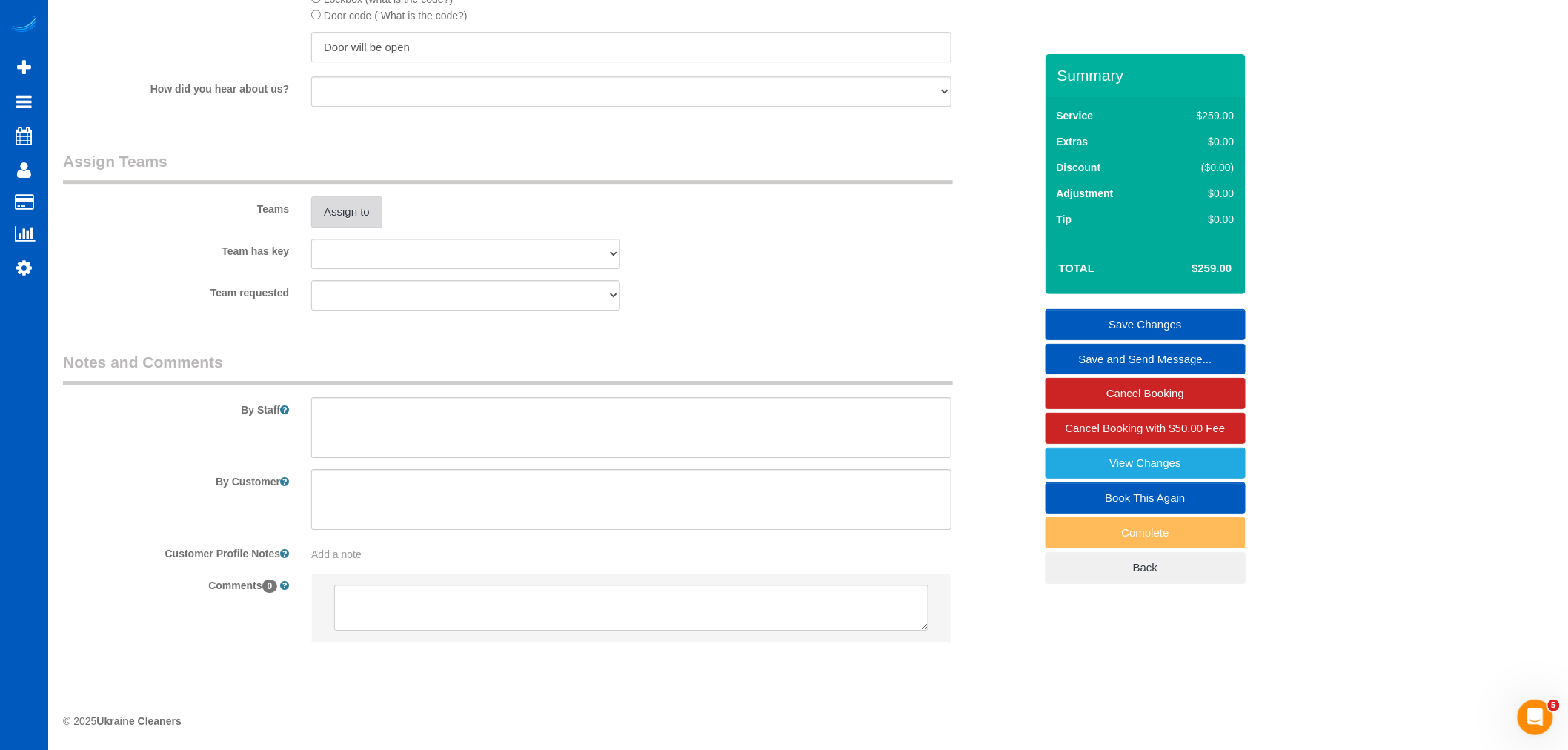
click at [355, 221] on button "Assign to" at bounding box center [347, 212] width 71 height 31
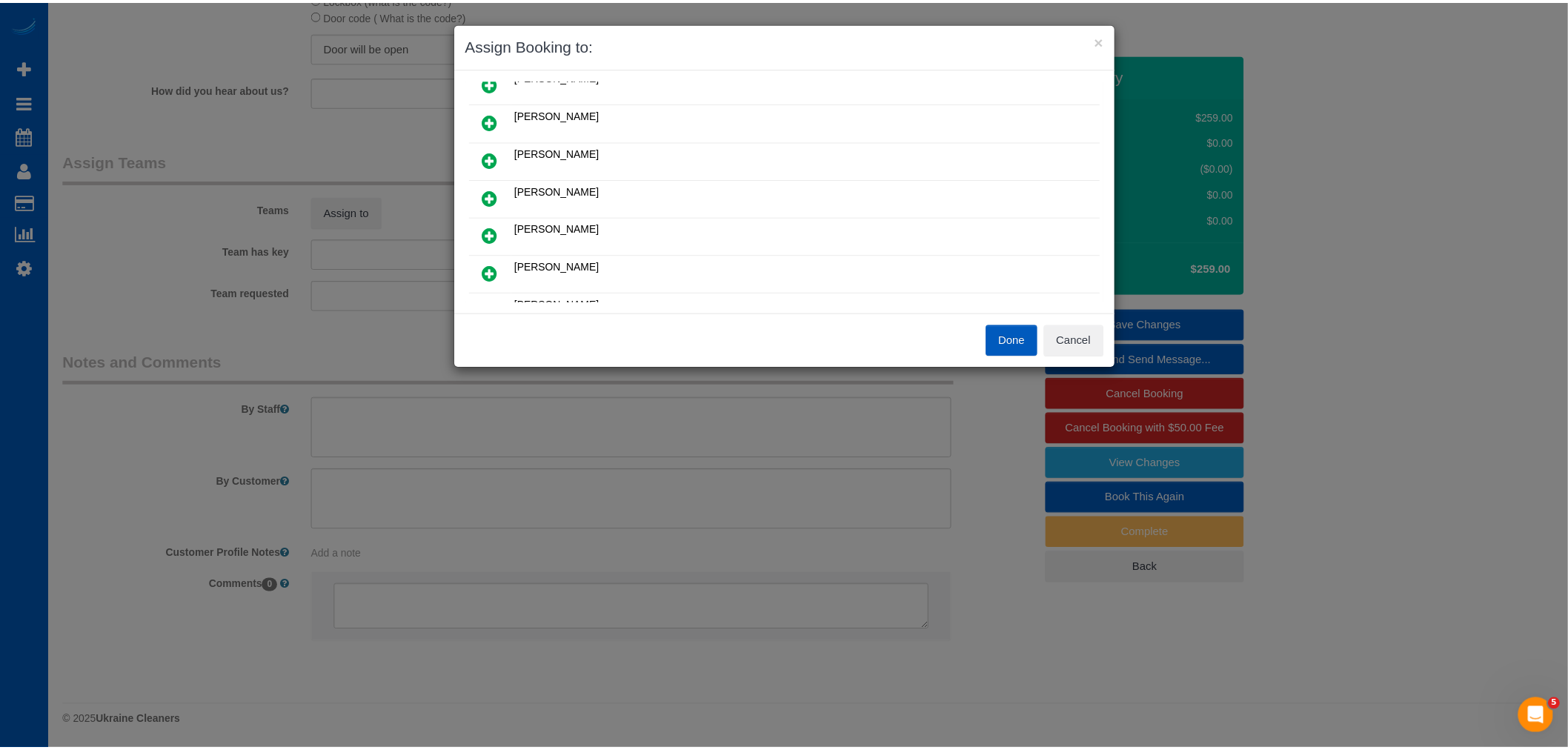
scroll to position [165, 0]
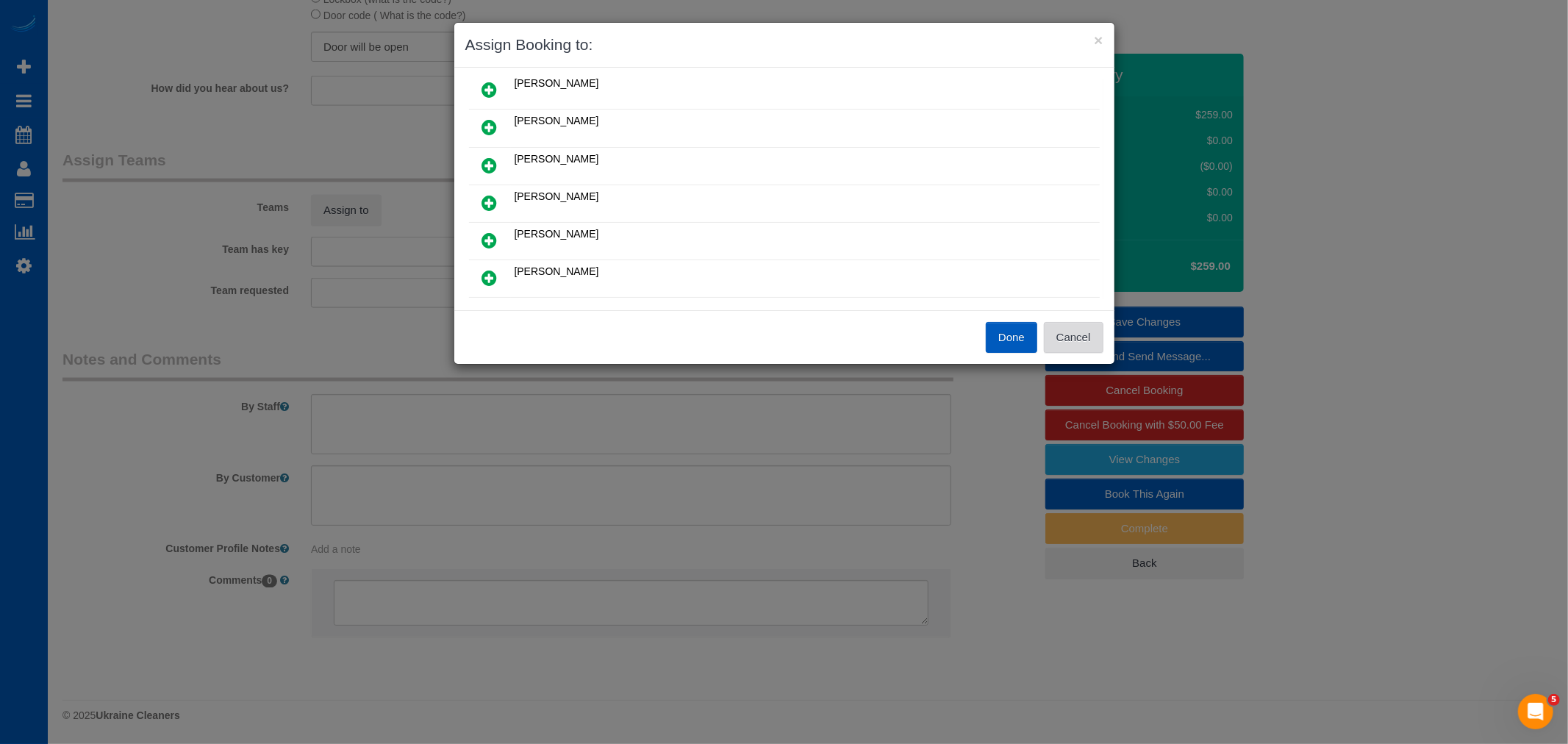
click at [1047, 328] on button "Cancel" at bounding box center [1074, 338] width 60 height 31
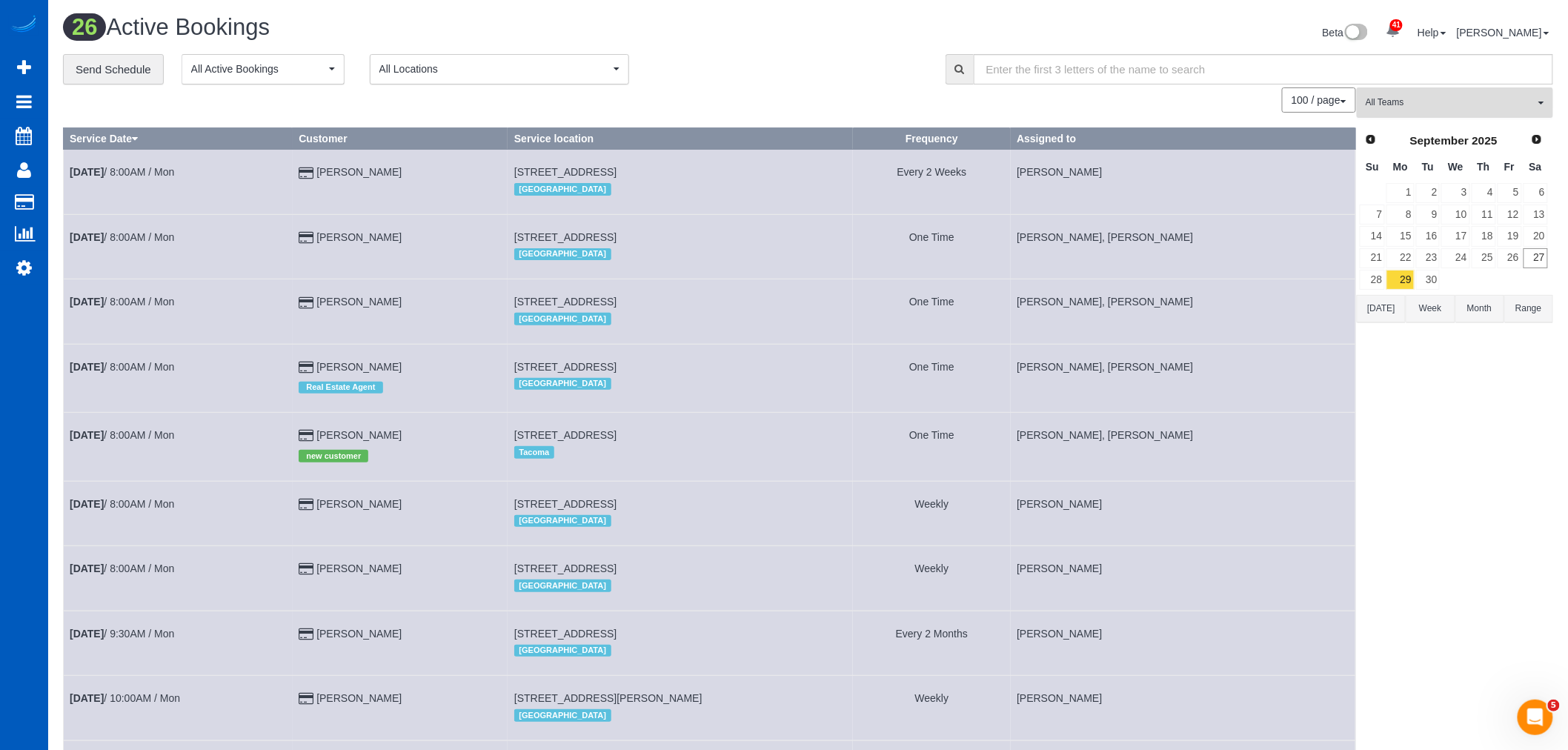
click at [1426, 106] on span "All Teams" at bounding box center [1450, 102] width 169 height 13
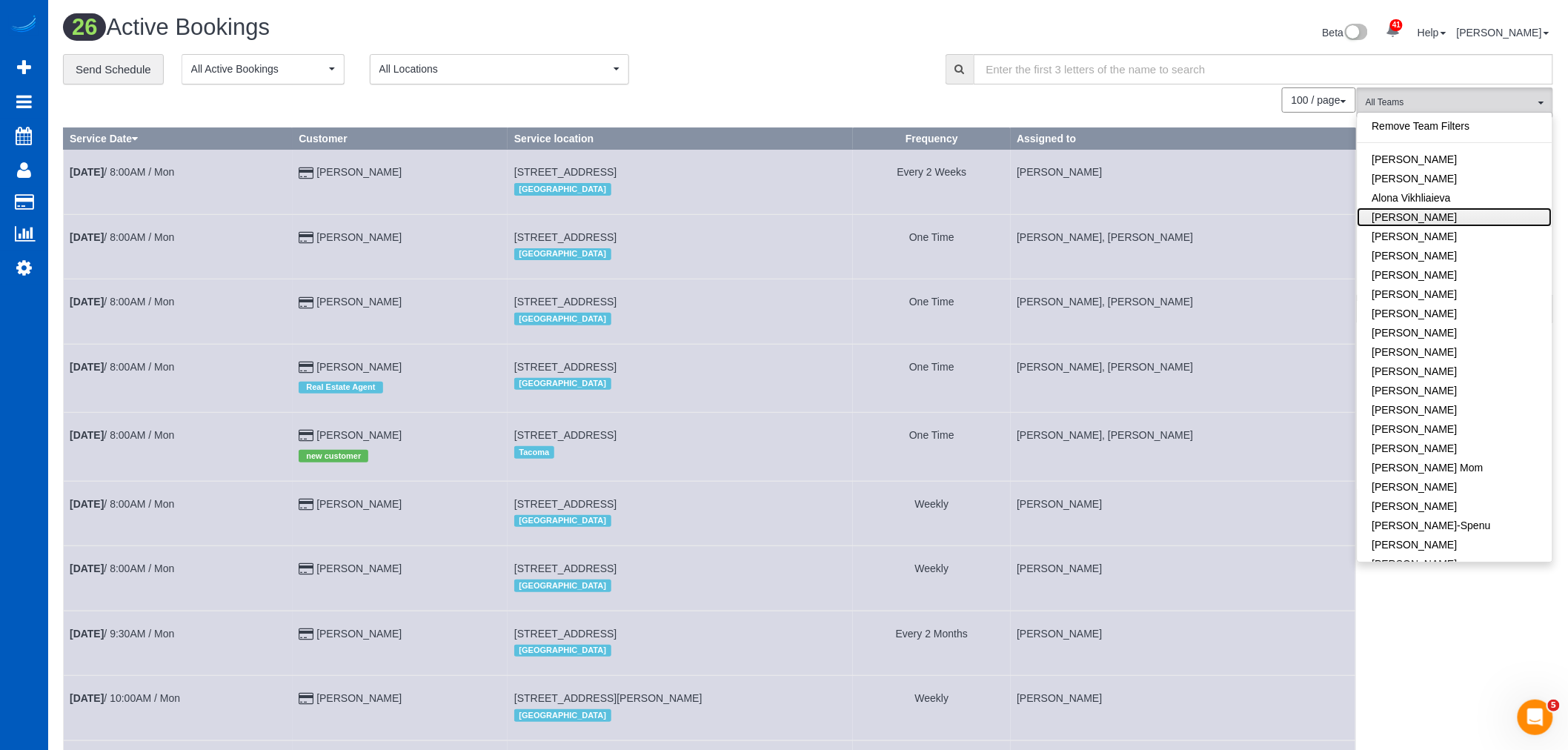
click at [1458, 214] on link "Anastasiia Demchenko" at bounding box center [1455, 217] width 195 height 19
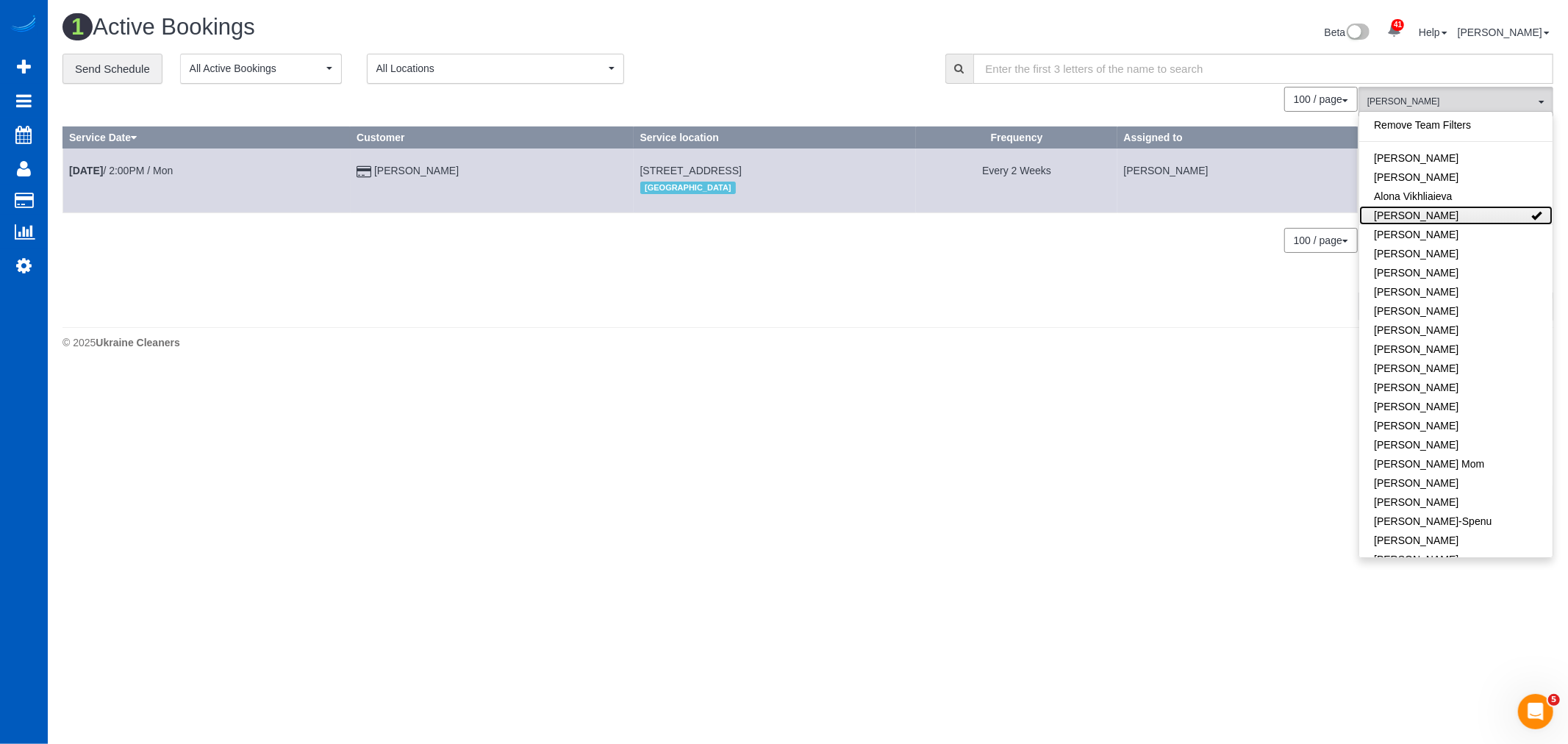
click at [1447, 212] on link "Anastasiia Demchenko" at bounding box center [1455, 216] width 194 height 19
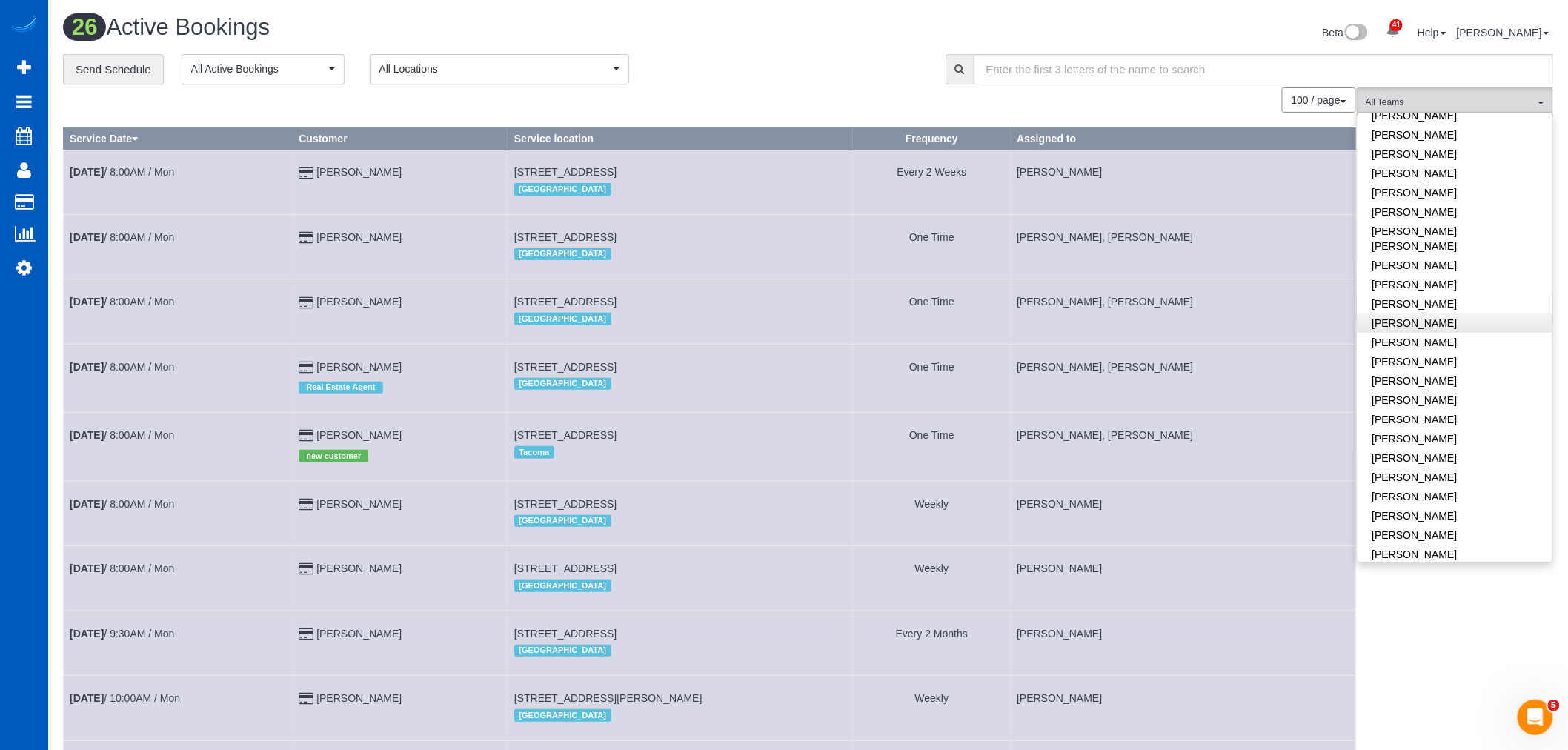
scroll to position [741, 0]
click at [1462, 329] on link "Olena Stratonova" at bounding box center [1455, 339] width 195 height 19
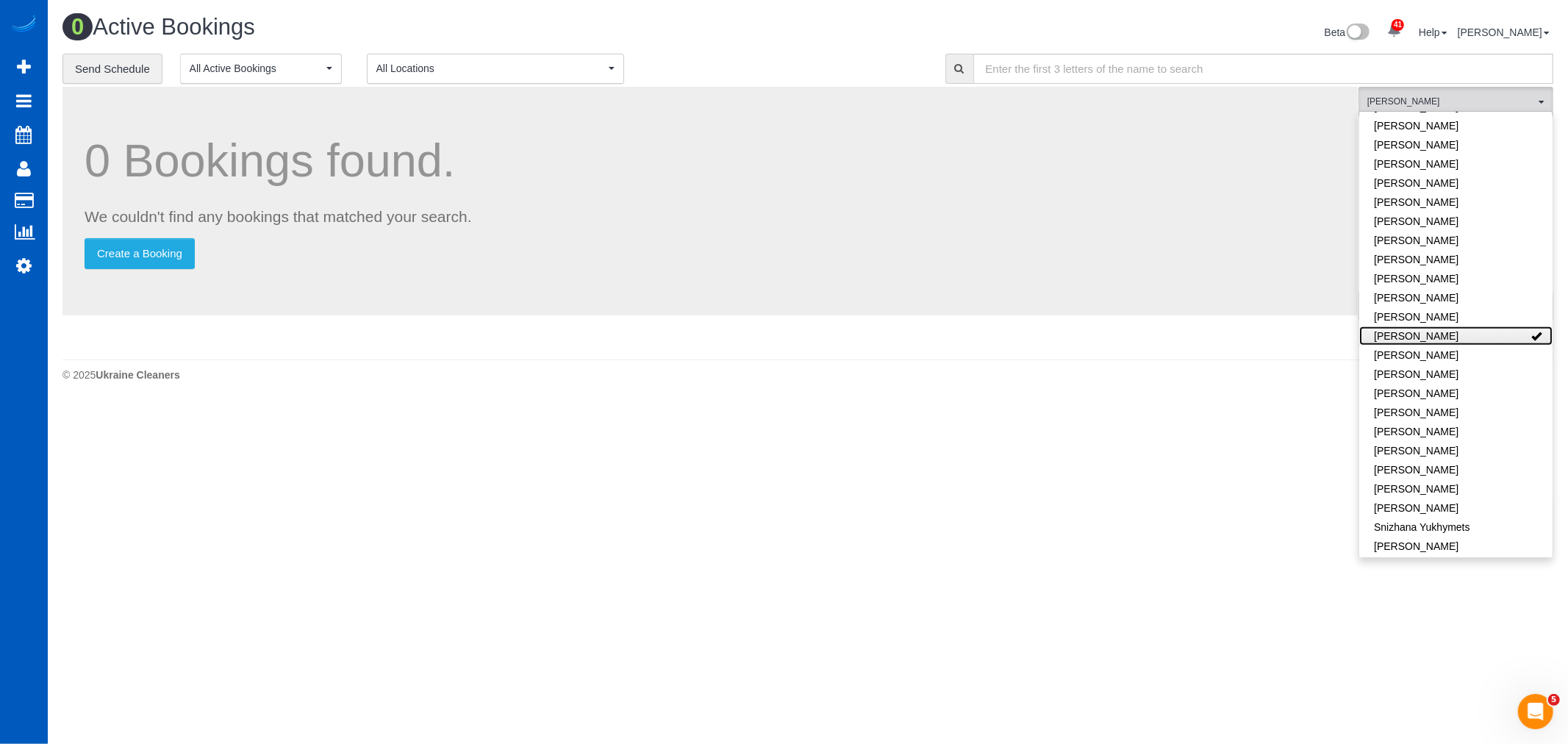
click at [1450, 327] on link "Olena Stratonova" at bounding box center [1455, 336] width 194 height 19
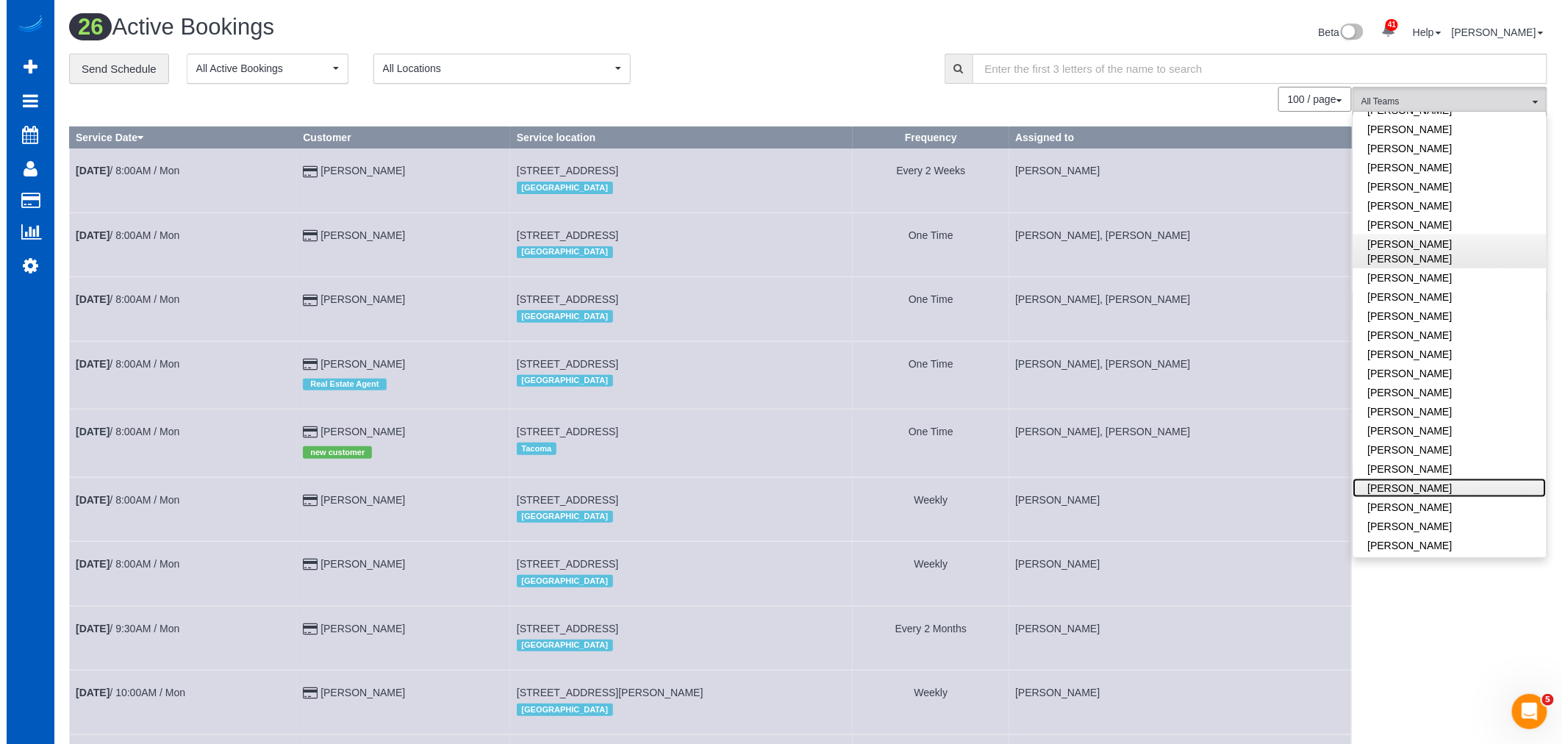
scroll to position [567, 0]
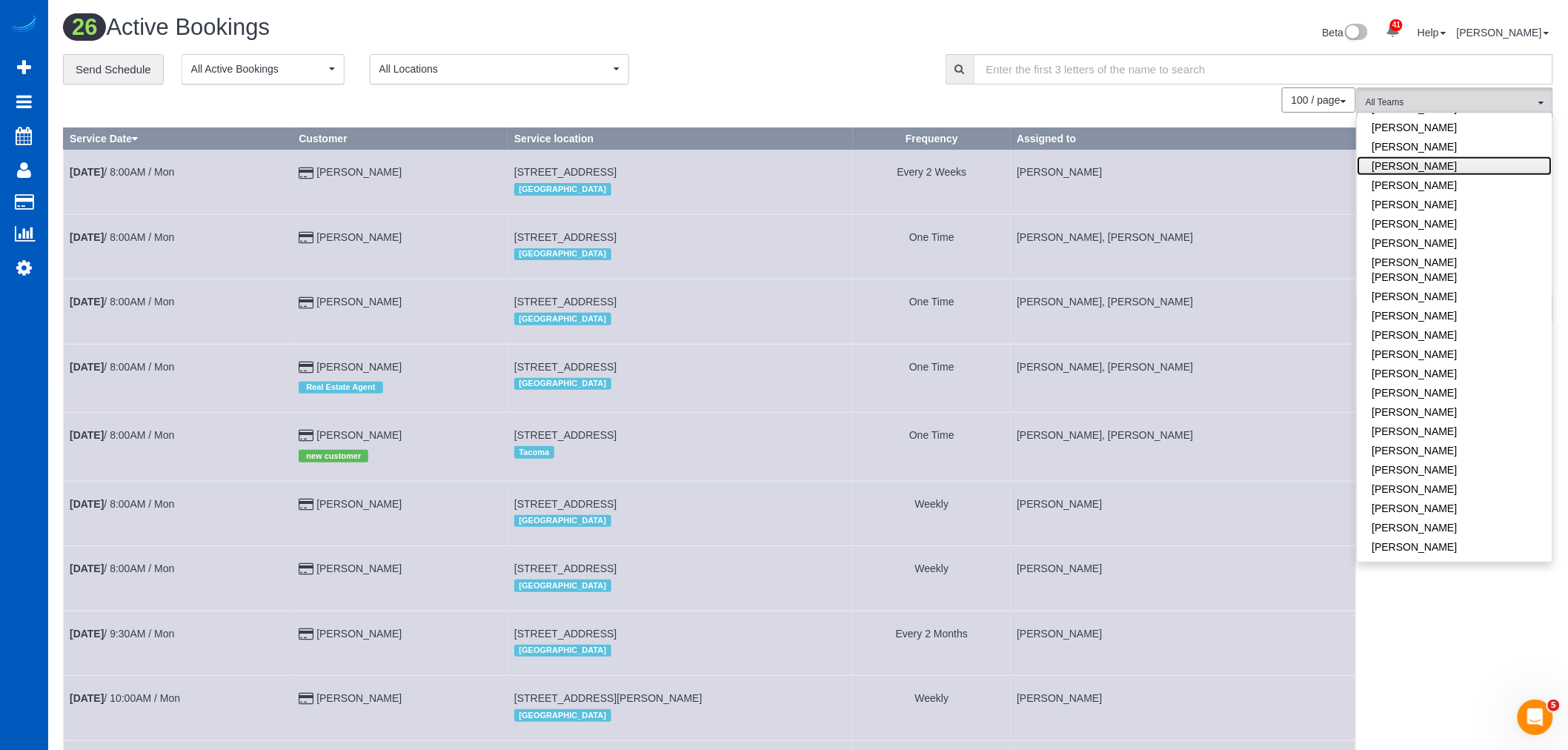
click at [1441, 171] on link "Mariia Maherovska" at bounding box center [1455, 166] width 195 height 19
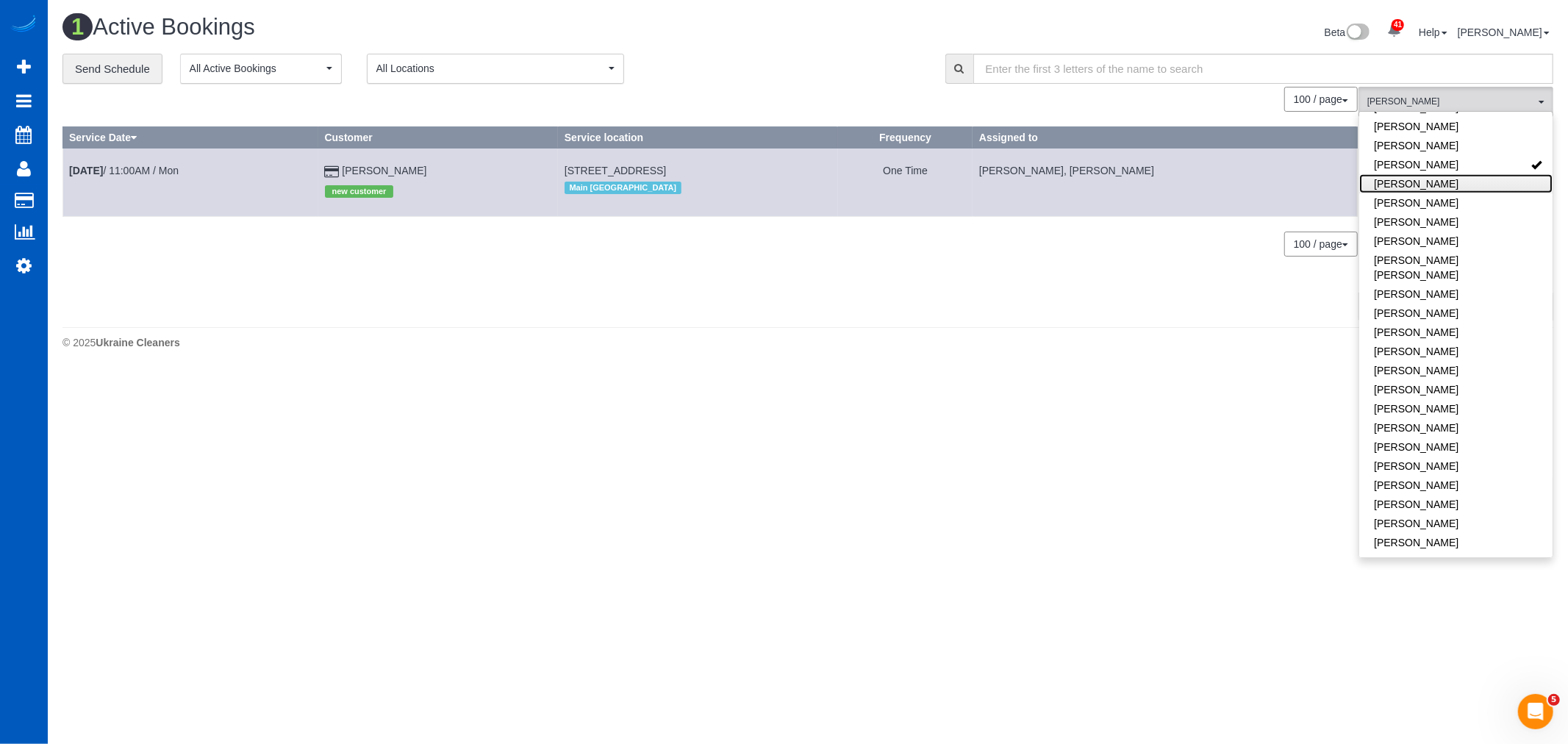
click at [1420, 175] on link "[PERSON_NAME]" at bounding box center [1455, 184] width 194 height 19
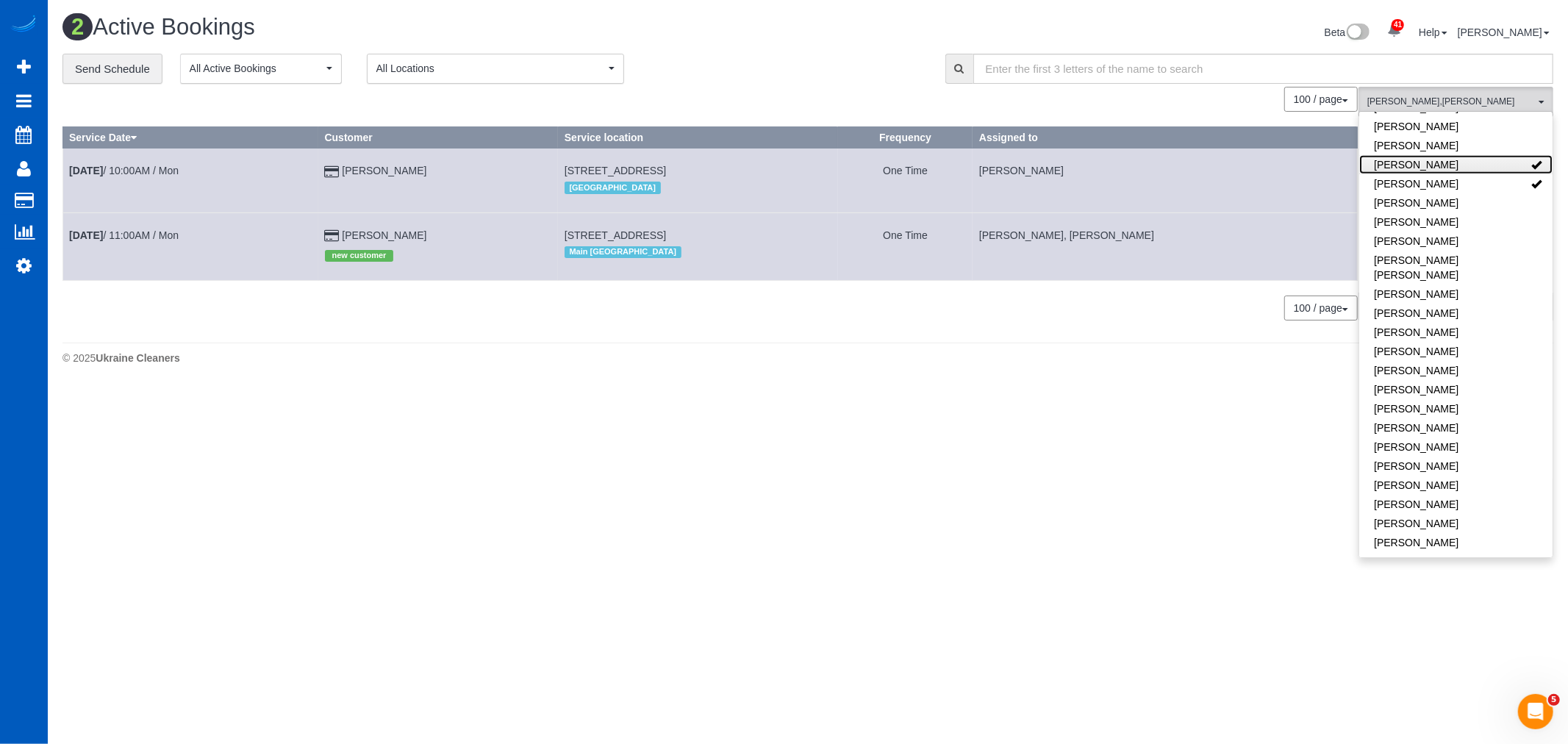
click at [1425, 168] on link "Mariia Maherovska" at bounding box center [1455, 165] width 194 height 19
click at [1416, 186] on link "[PERSON_NAME]" at bounding box center [1455, 184] width 194 height 19
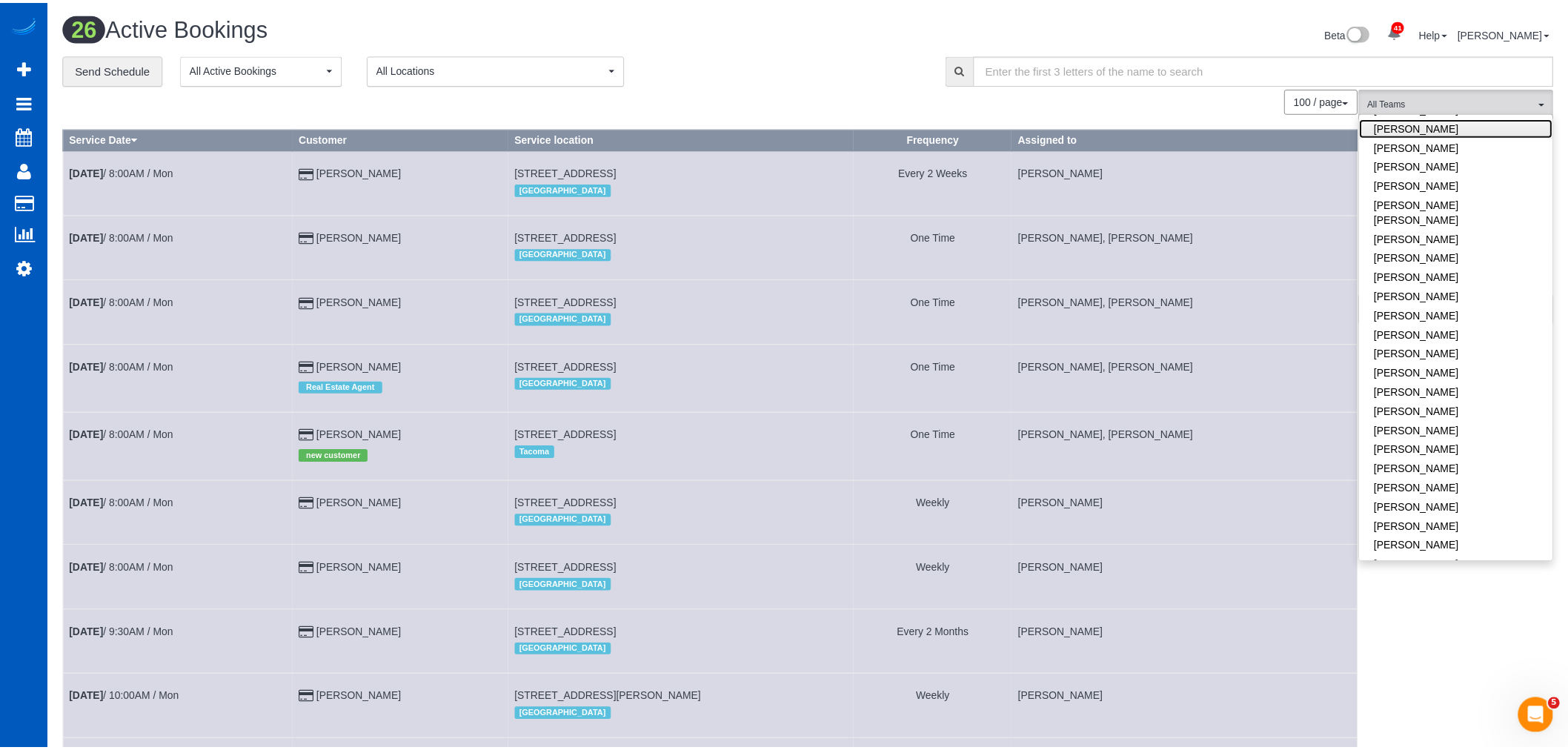
scroll to position [900, 0]
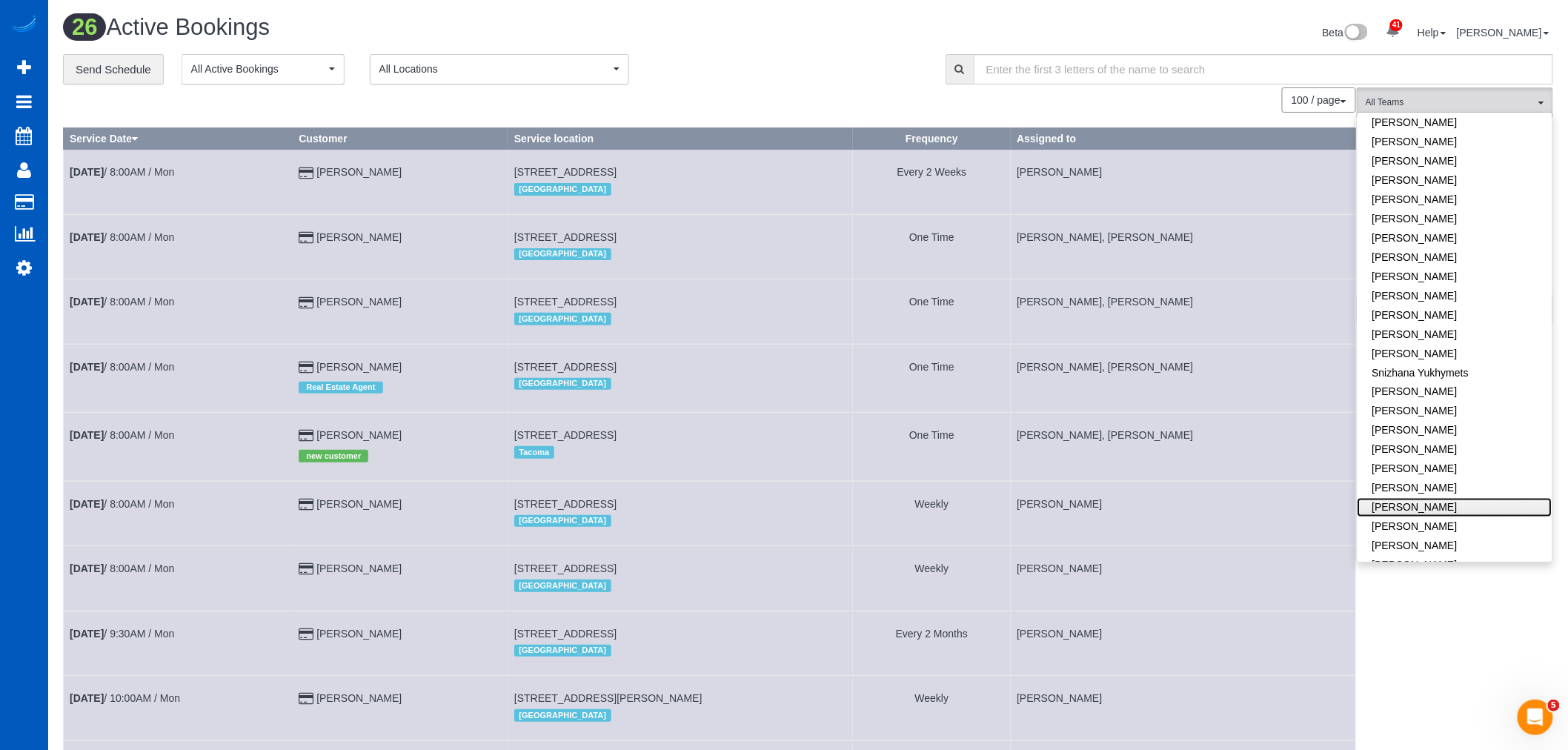
click at [1423, 498] on link "Vira Zhukovska" at bounding box center [1455, 507] width 195 height 19
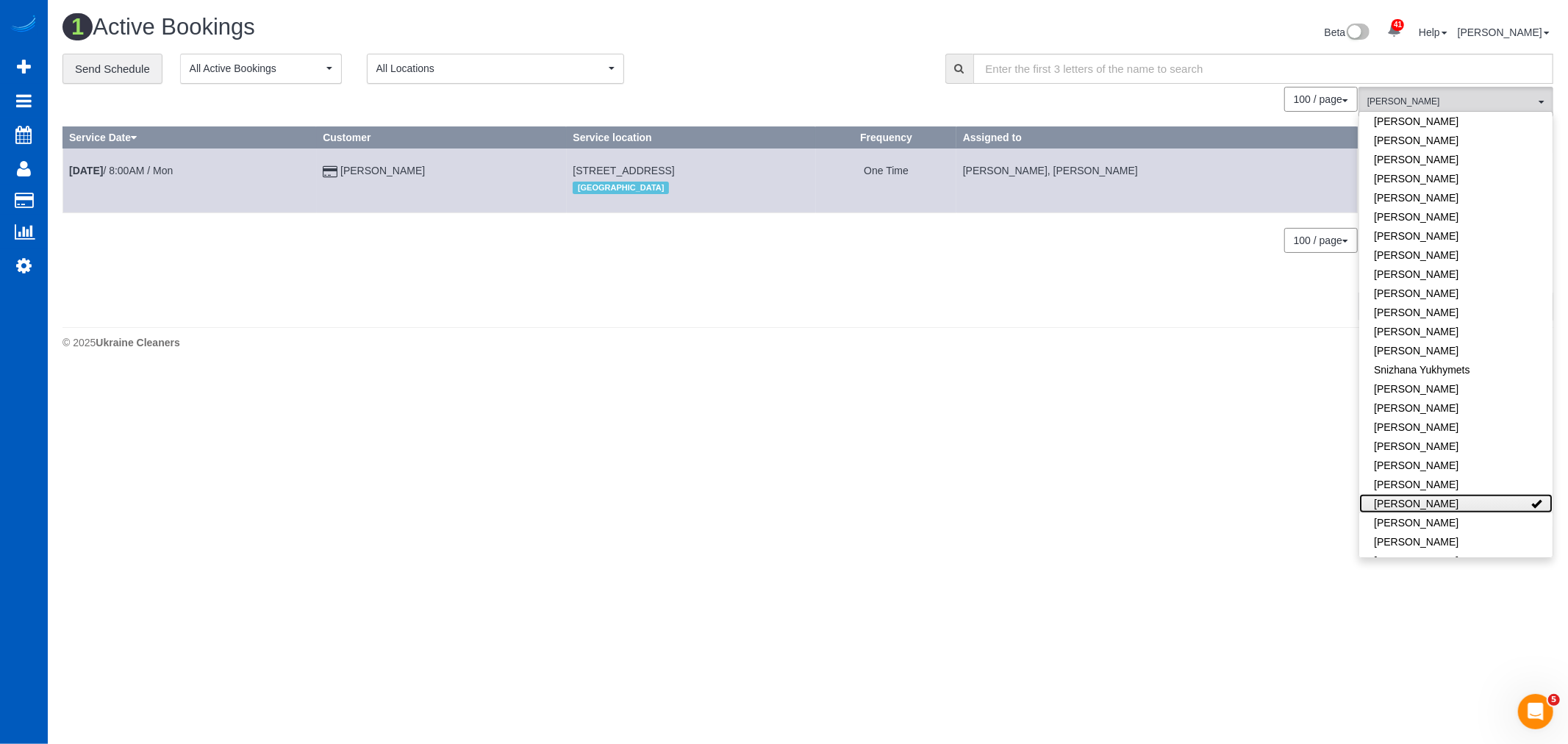
click at [1405, 494] on link "Vira Zhukovska" at bounding box center [1455, 503] width 194 height 19
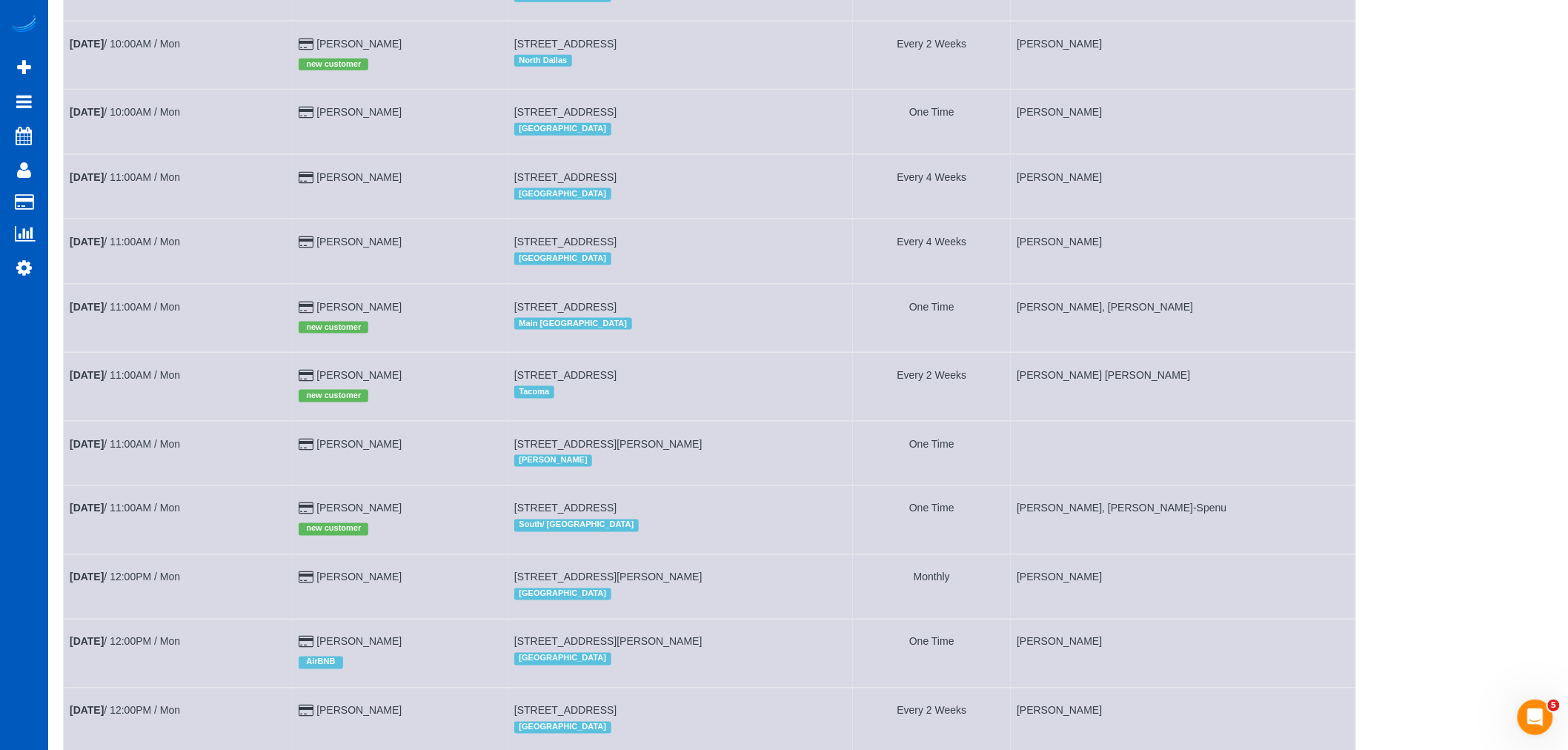
scroll to position [823, 0]
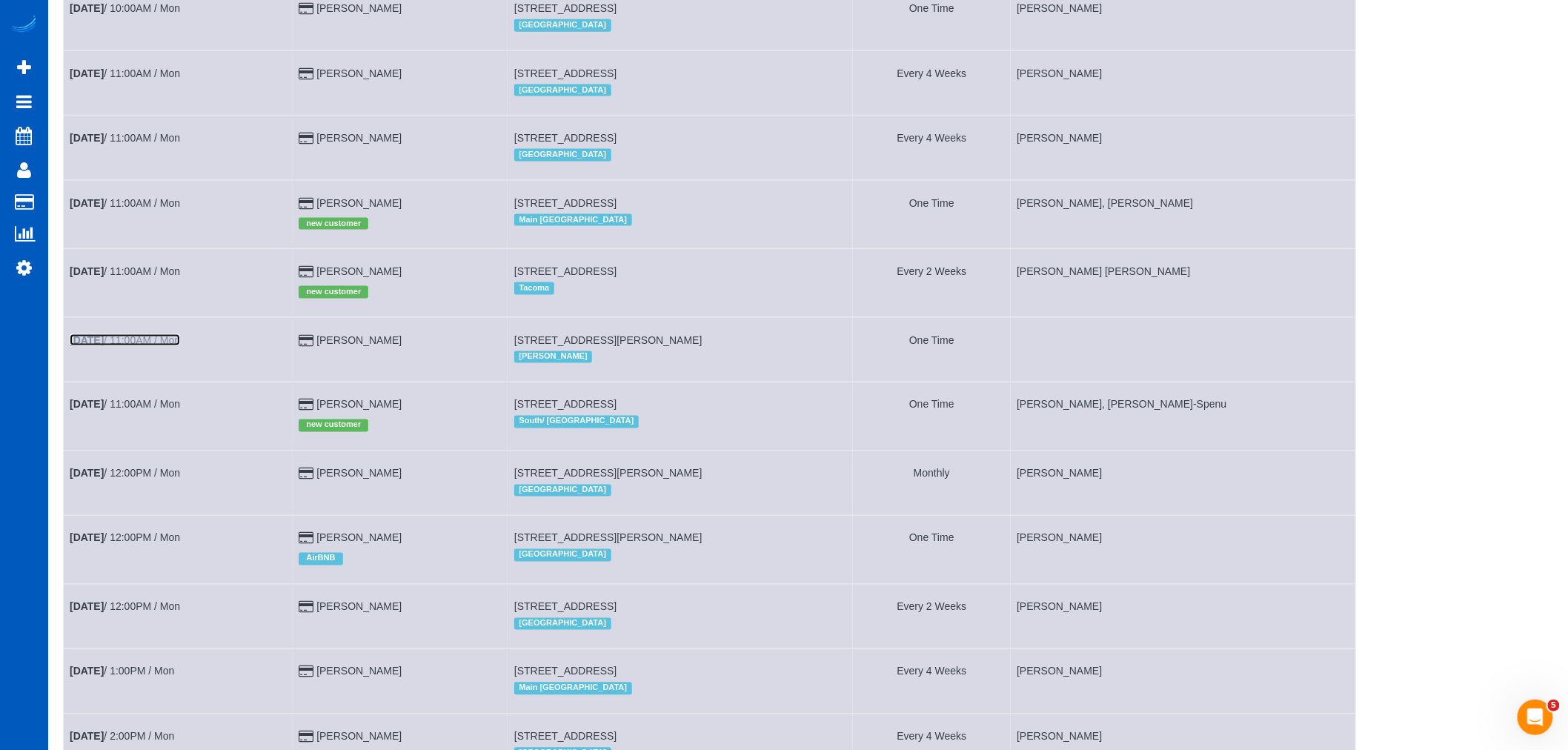
click at [136, 346] on link "Sep 29th / 11:00AM / Mon" at bounding box center [125, 341] width 111 height 12
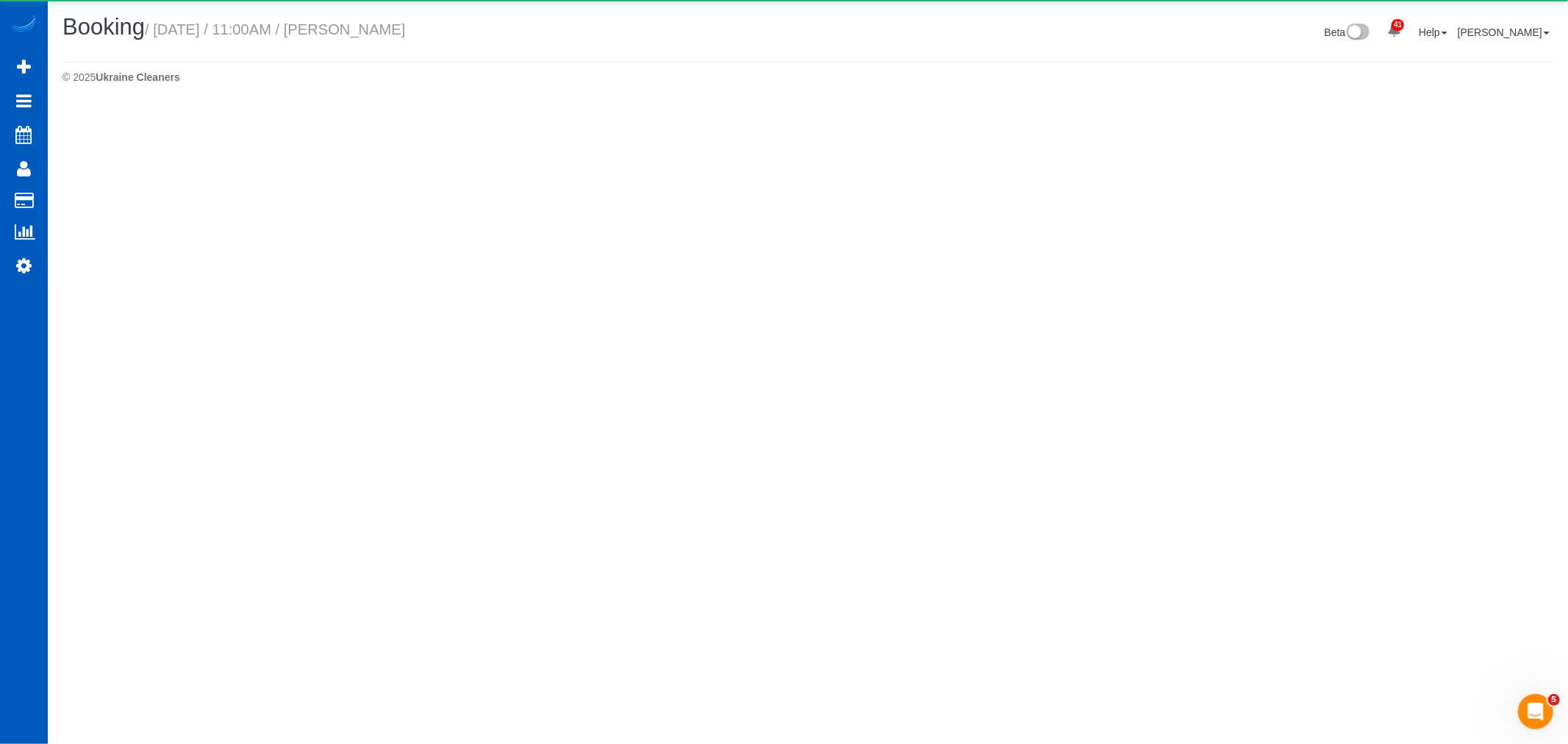
select select "WA"
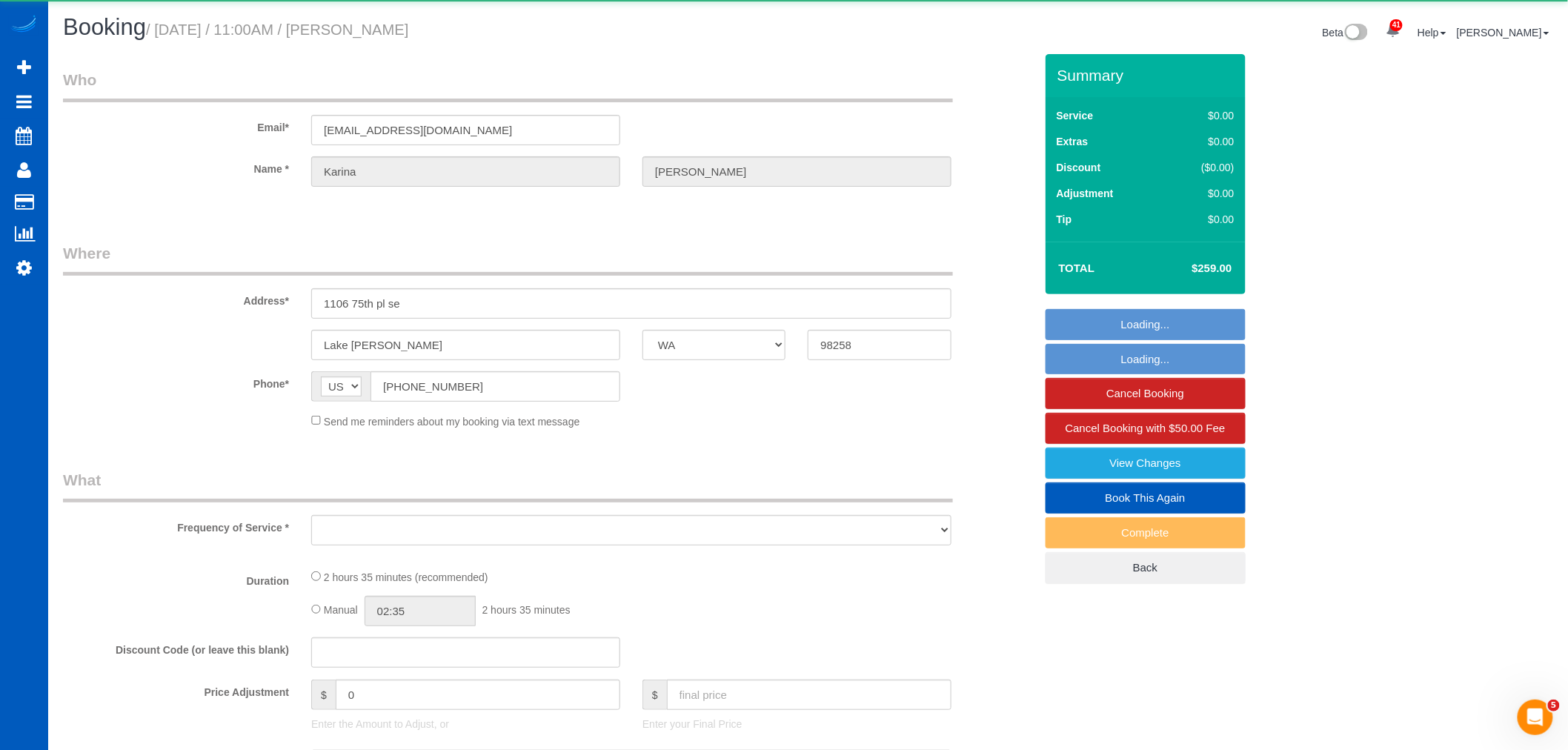
select select "string:fspay-7ba7f576-46a8-4f5d-b56a-b27b046b369e"
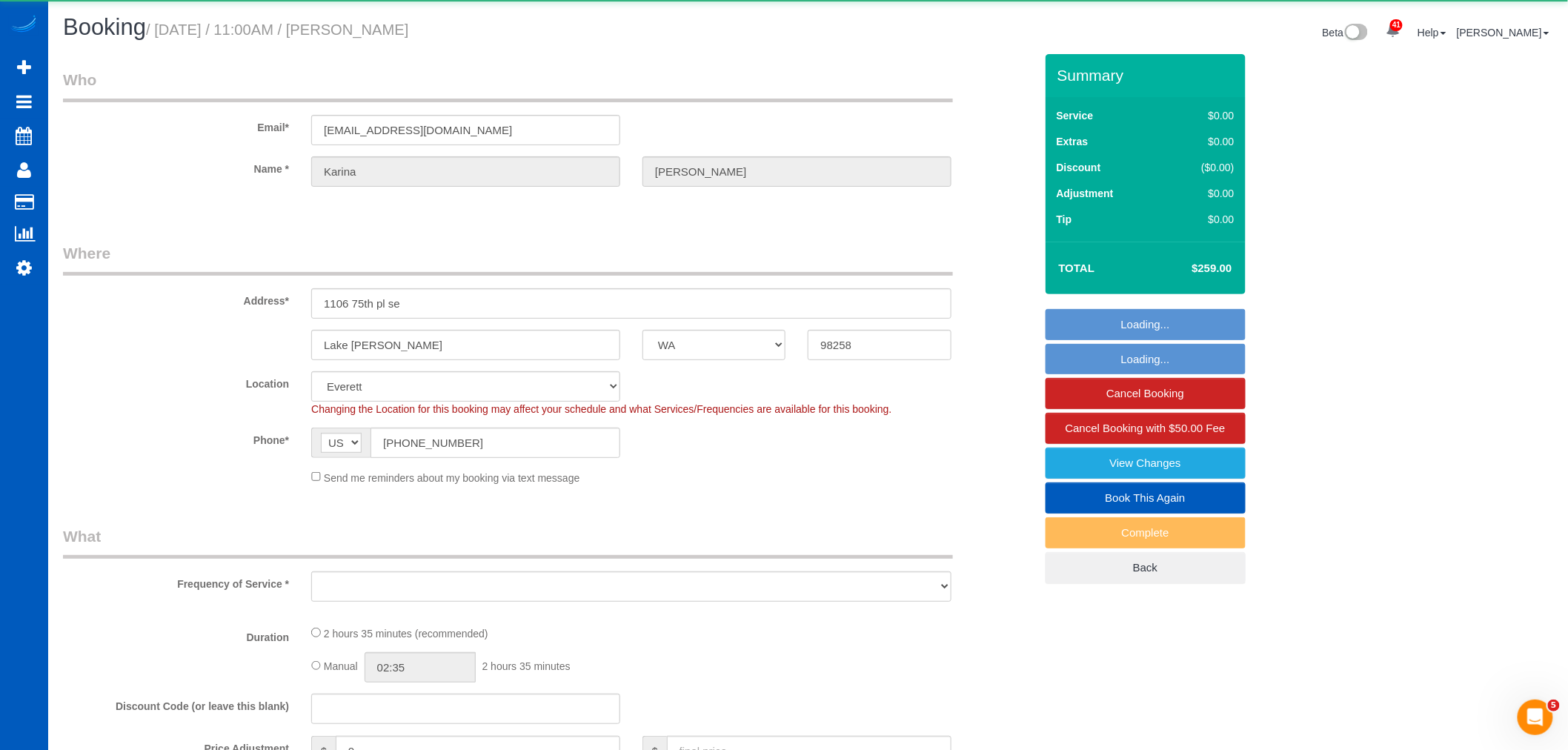
select select "object:19141"
select select "199"
select select "spot103"
select select "2001"
select select "4"
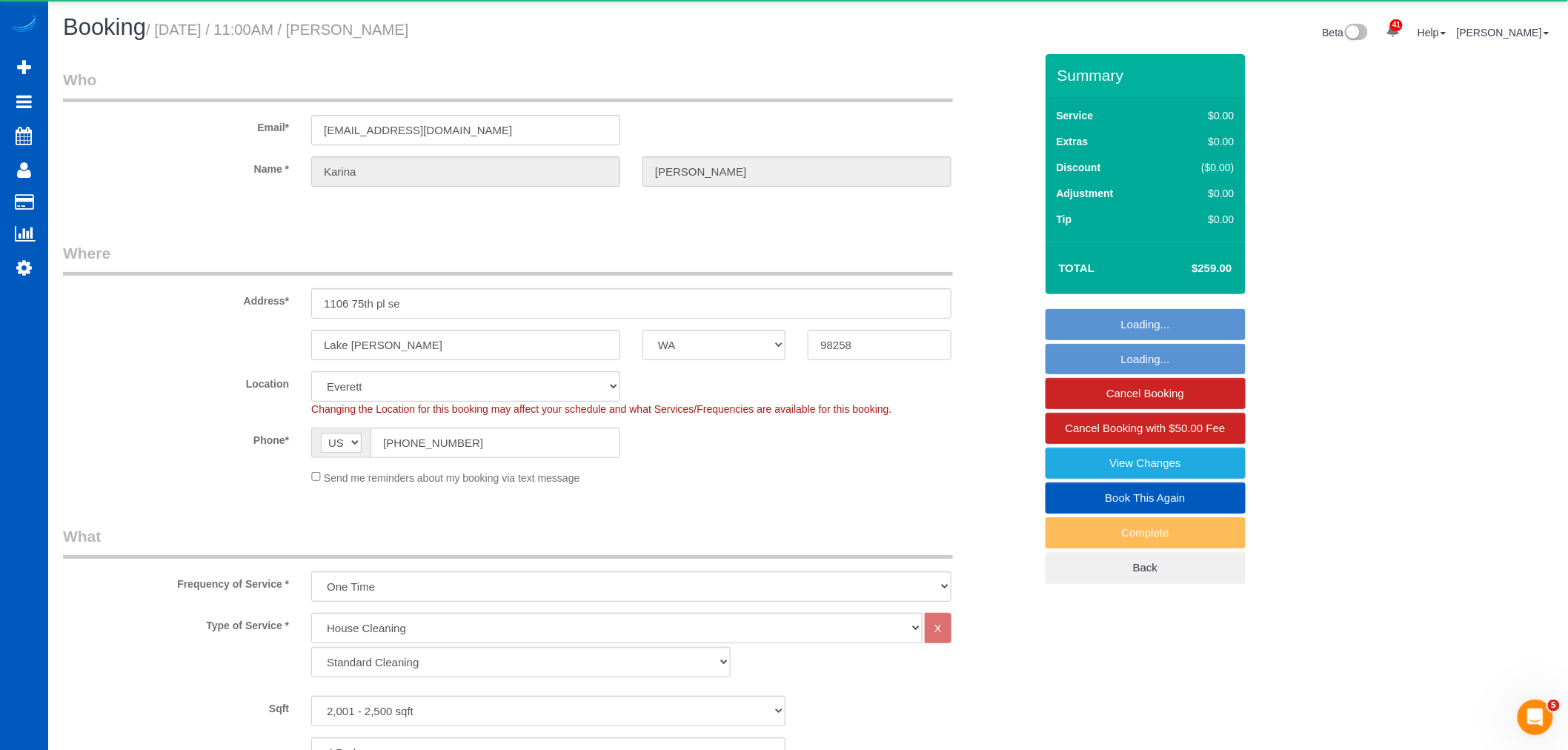
select select "3"
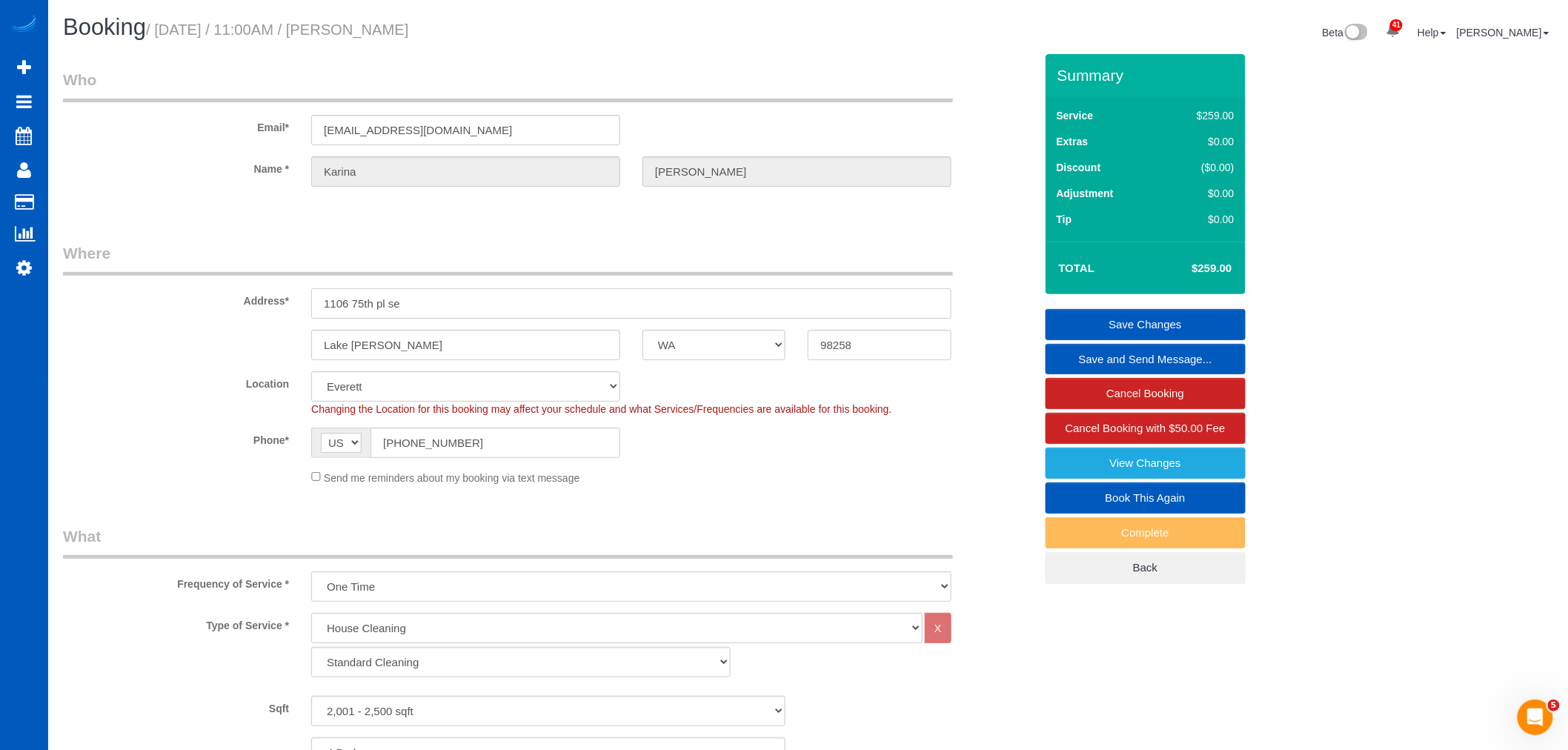
drag, startPoint x: 349, startPoint y: 301, endPoint x: 305, endPoint y: 299, distance: 44.0
click at [305, 299] on div "1106 75th pl se" at bounding box center [631, 303] width 662 height 30
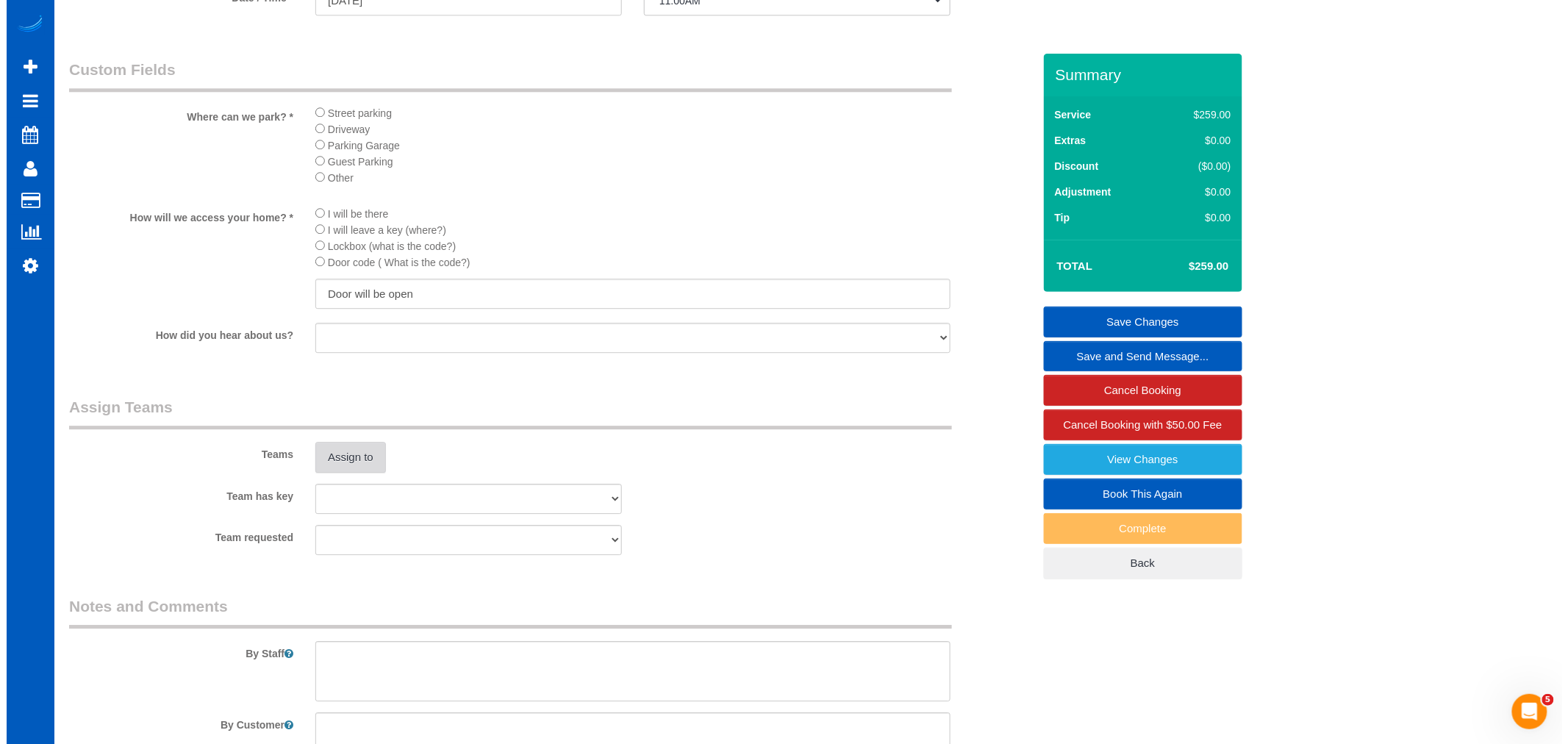
scroll to position [1715, 0]
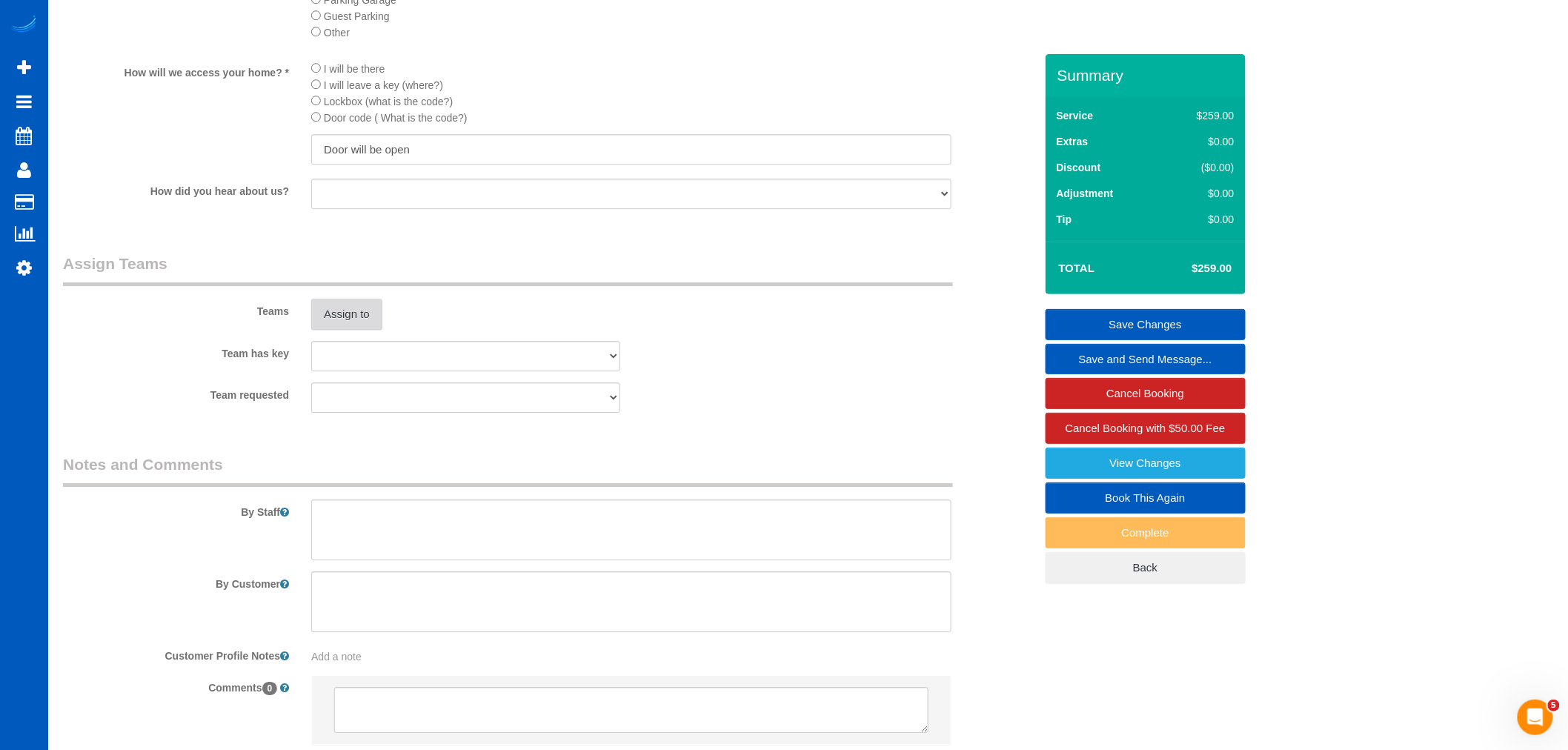
click at [361, 329] on button "Assign to" at bounding box center [347, 315] width 71 height 31
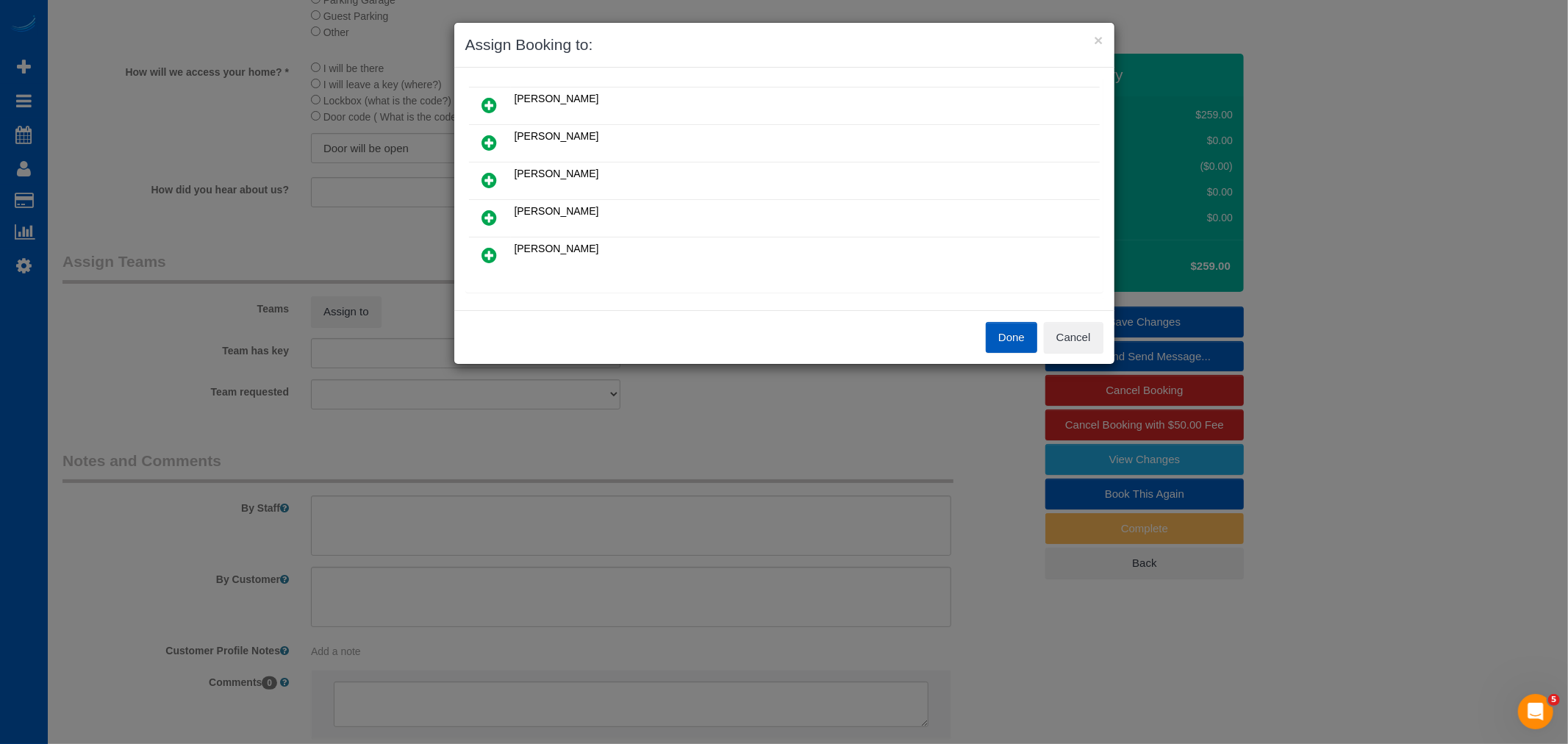
scroll to position [163, 0]
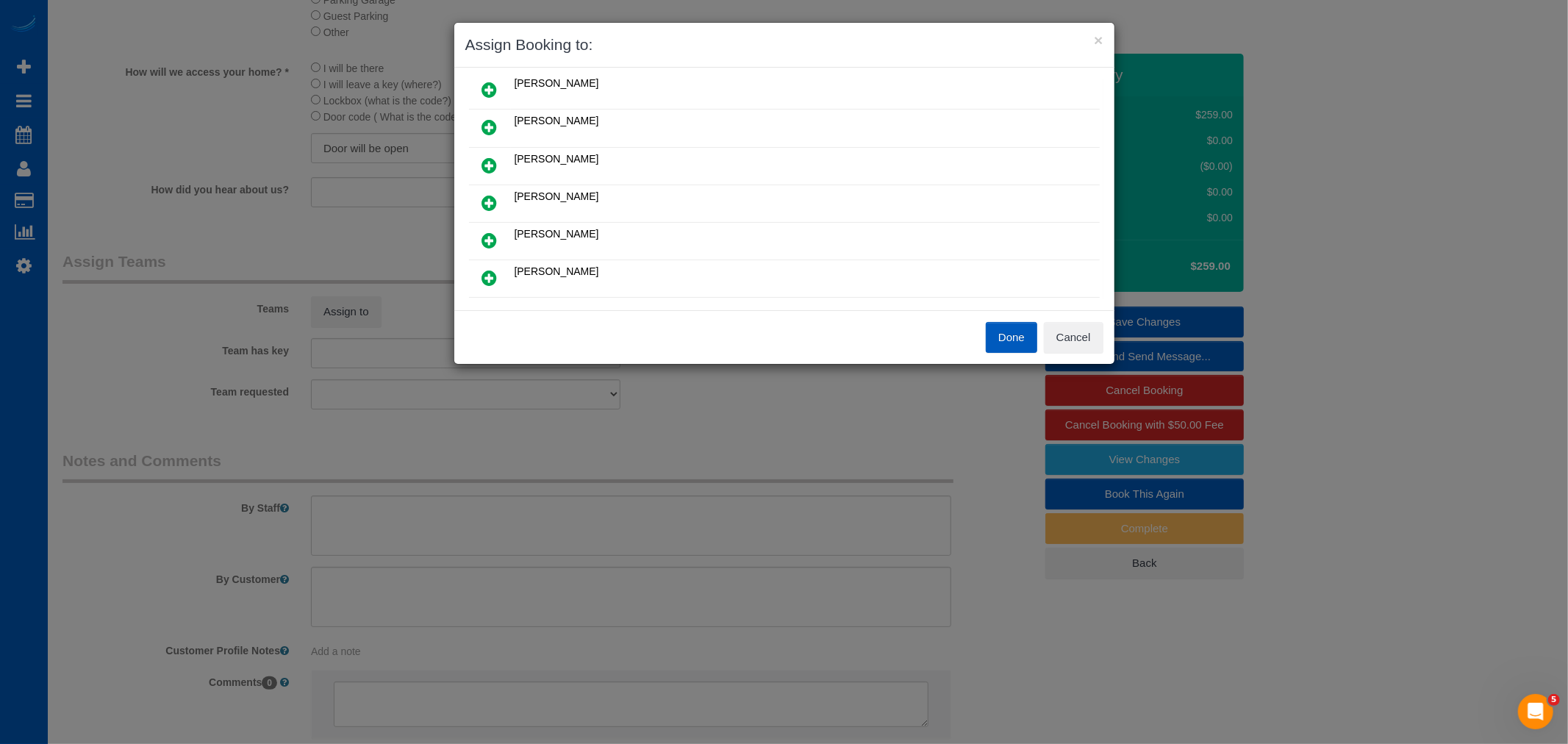
click at [480, 231] on link at bounding box center [489, 241] width 35 height 29
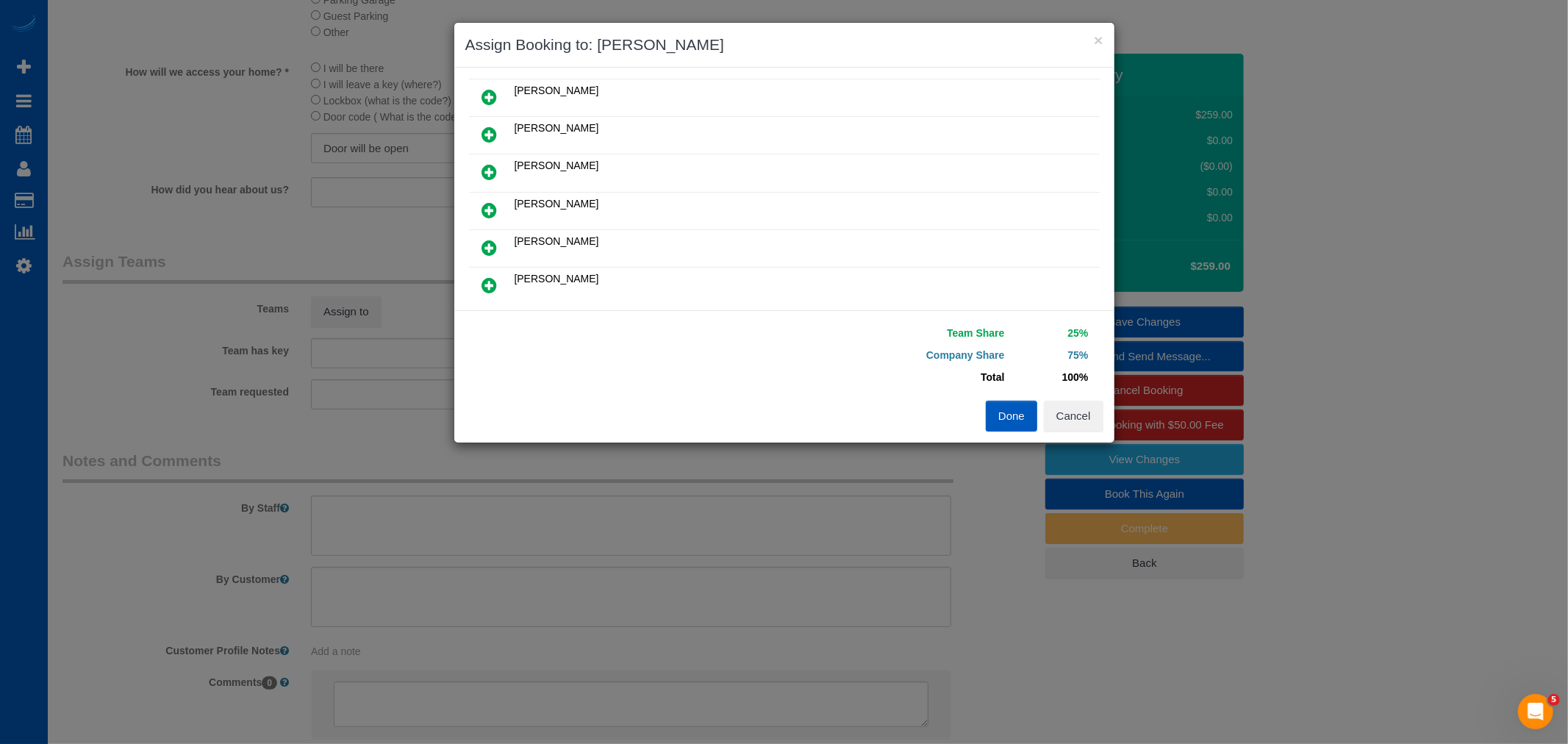
click at [485, 203] on icon at bounding box center [489, 210] width 15 height 18
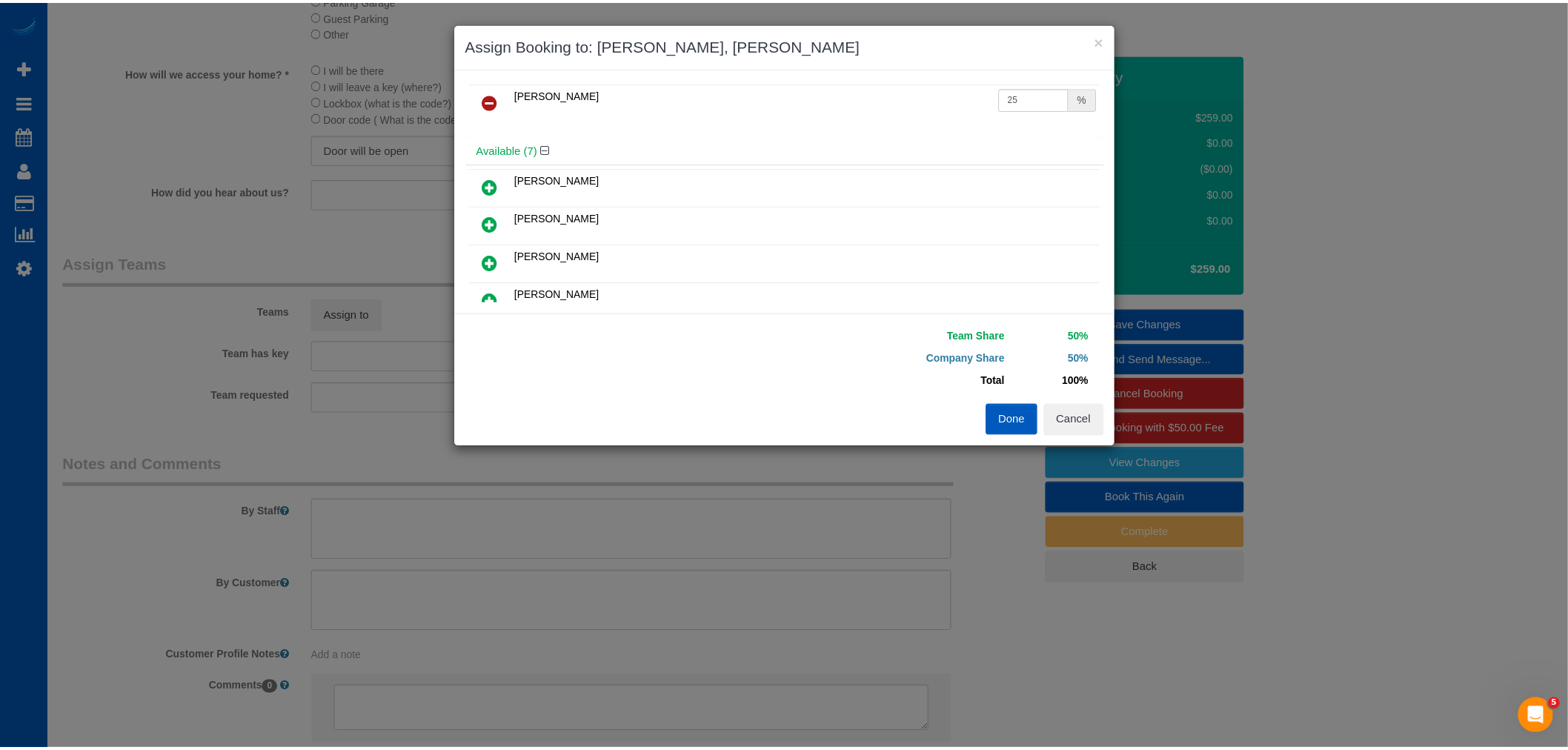
scroll to position [0, 0]
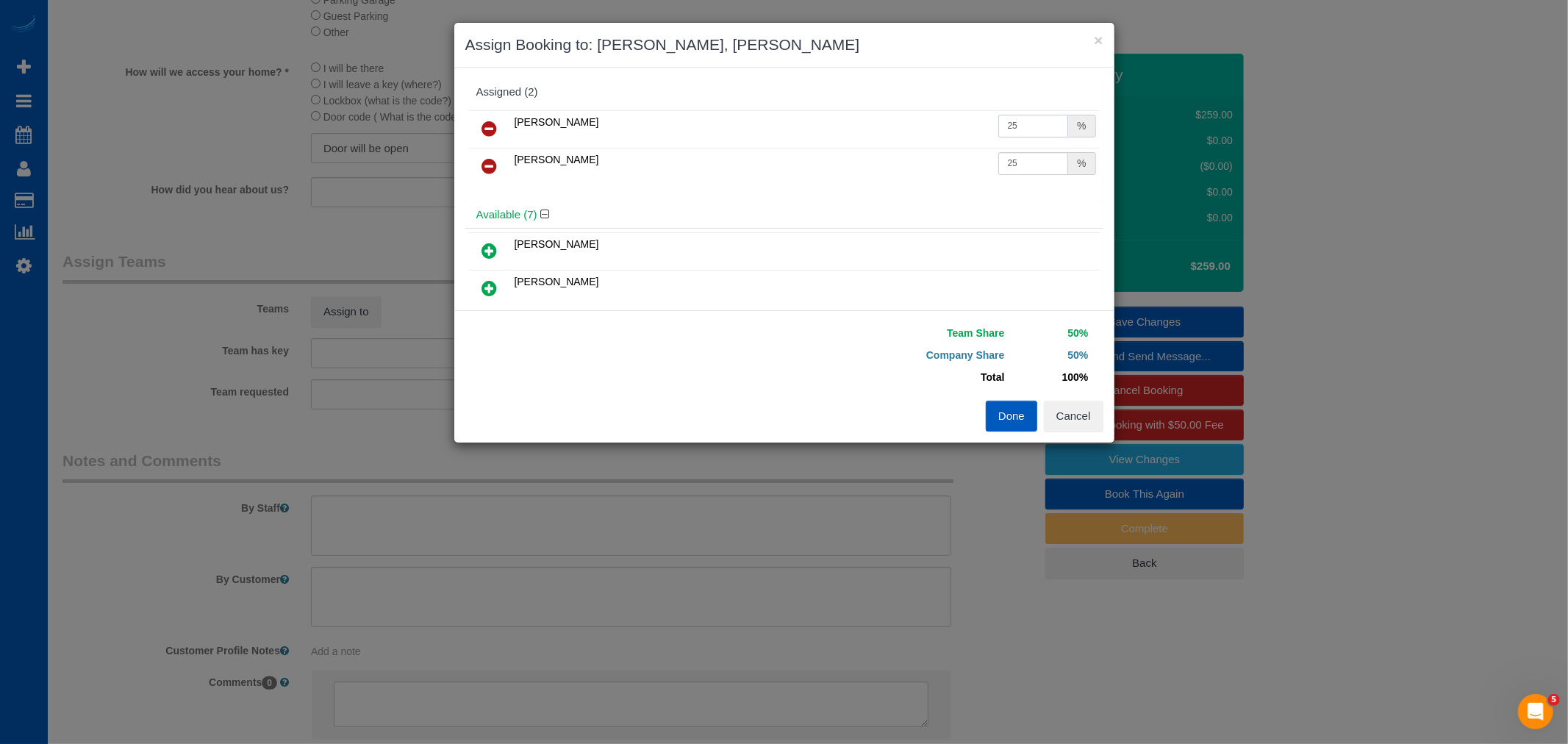
drag, startPoint x: 1003, startPoint y: 123, endPoint x: 1011, endPoint y: 122, distance: 8.1
click at [1011, 122] on input "25" at bounding box center [1034, 126] width 71 height 23
type input "27"
drag, startPoint x: 1002, startPoint y: 158, endPoint x: 1023, endPoint y: 160, distance: 21.1
click at [1023, 160] on input "25" at bounding box center [1034, 163] width 71 height 23
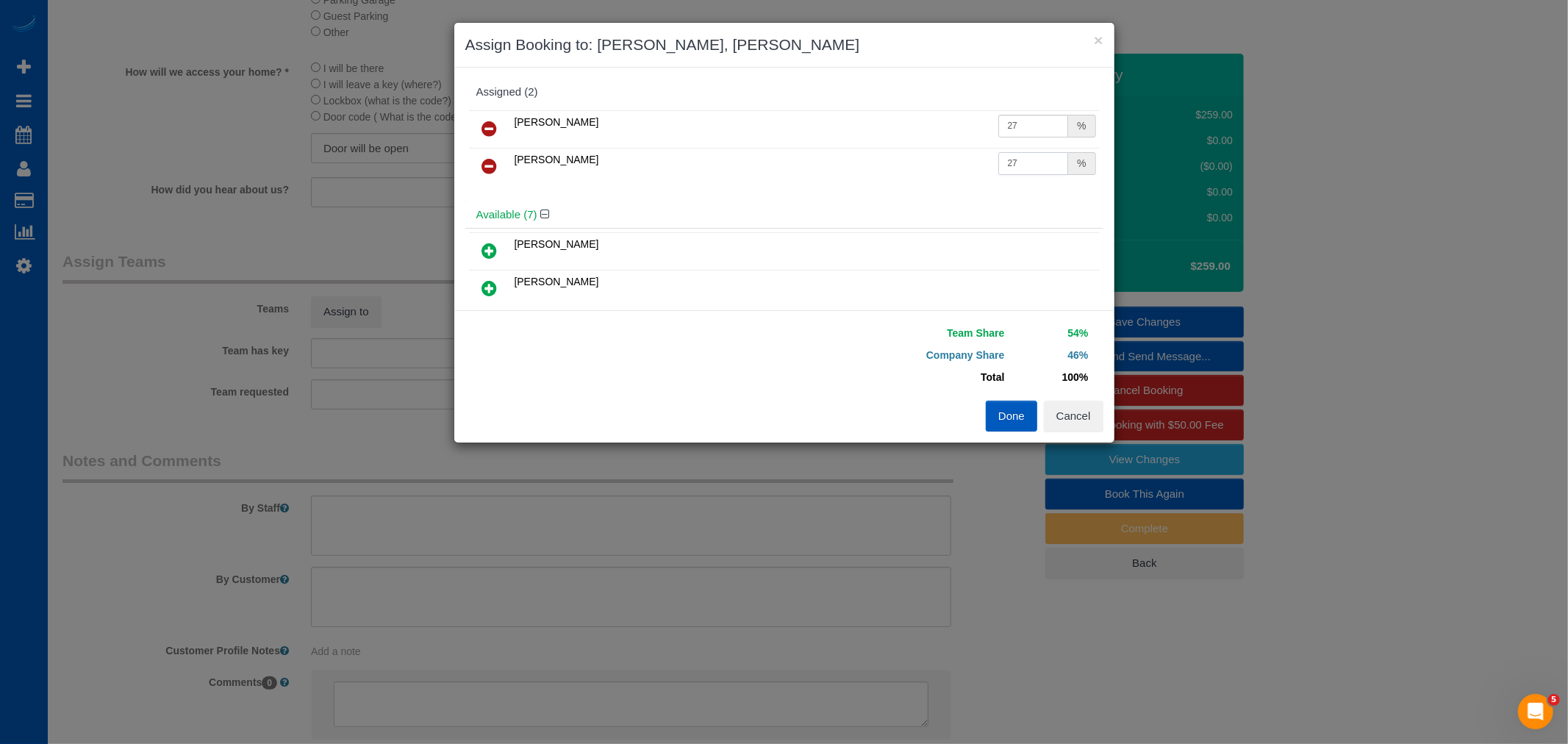
type input "27"
click at [1030, 405] on button "Done" at bounding box center [1012, 417] width 52 height 31
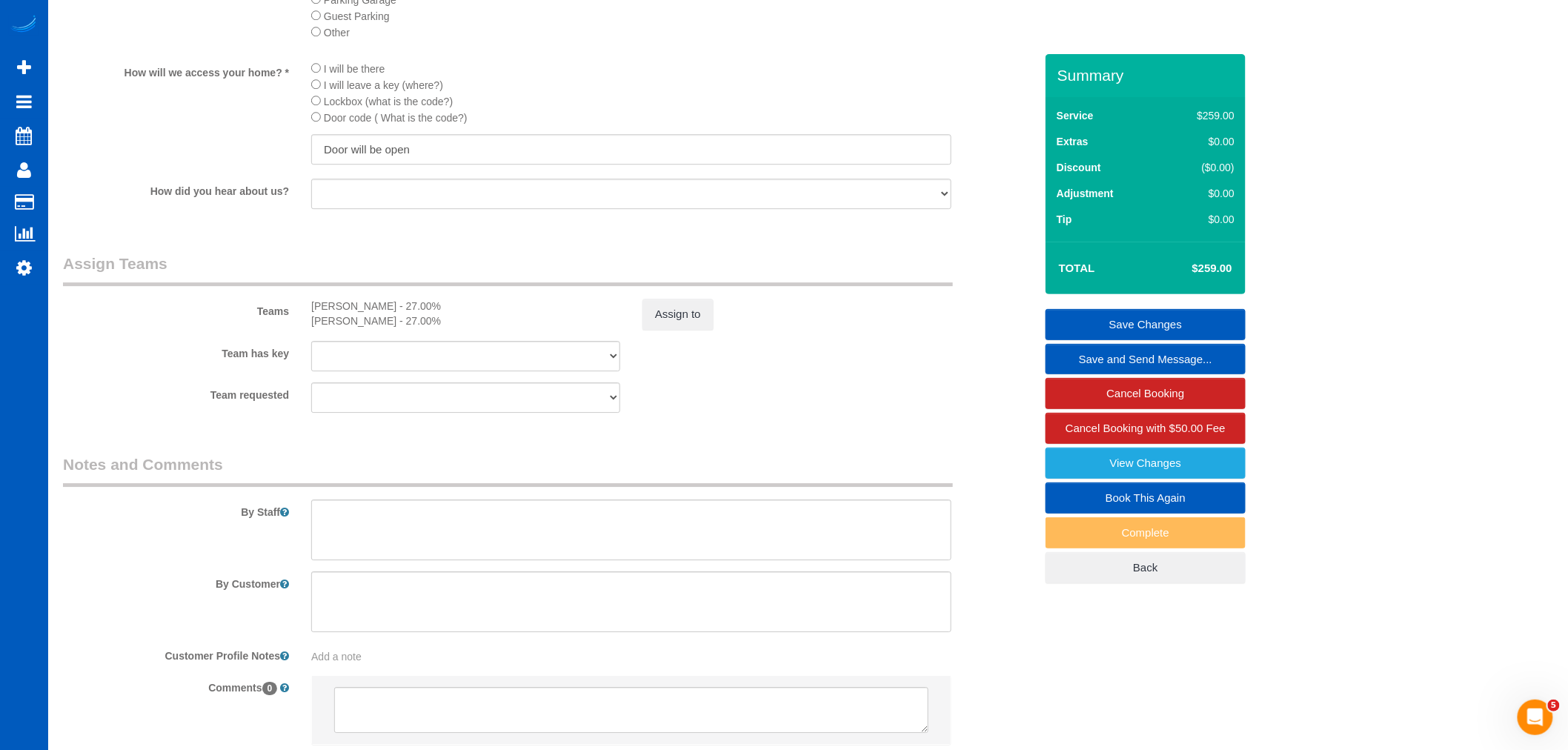
click at [1116, 325] on link "Save Changes" at bounding box center [1146, 325] width 200 height 31
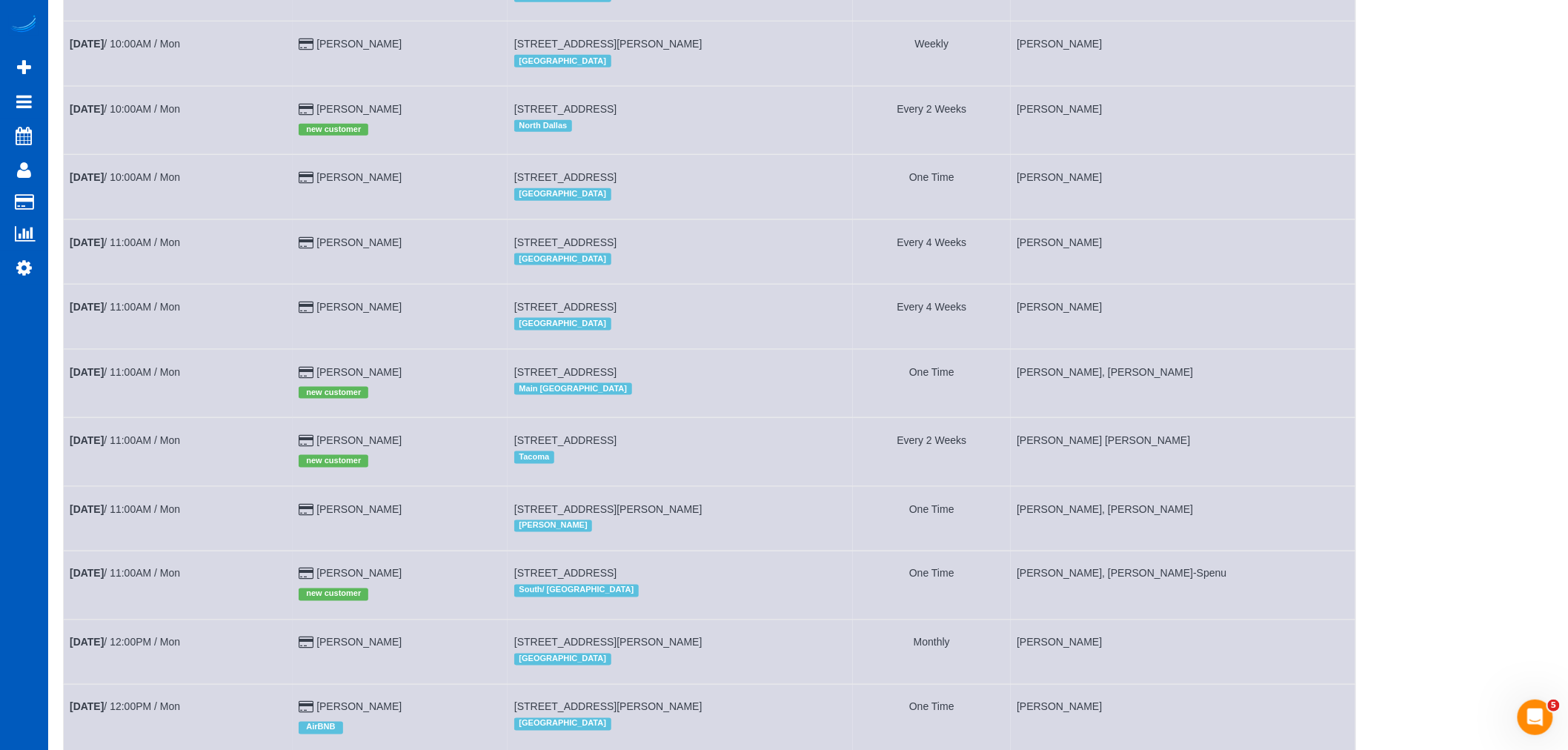
scroll to position [658, 0]
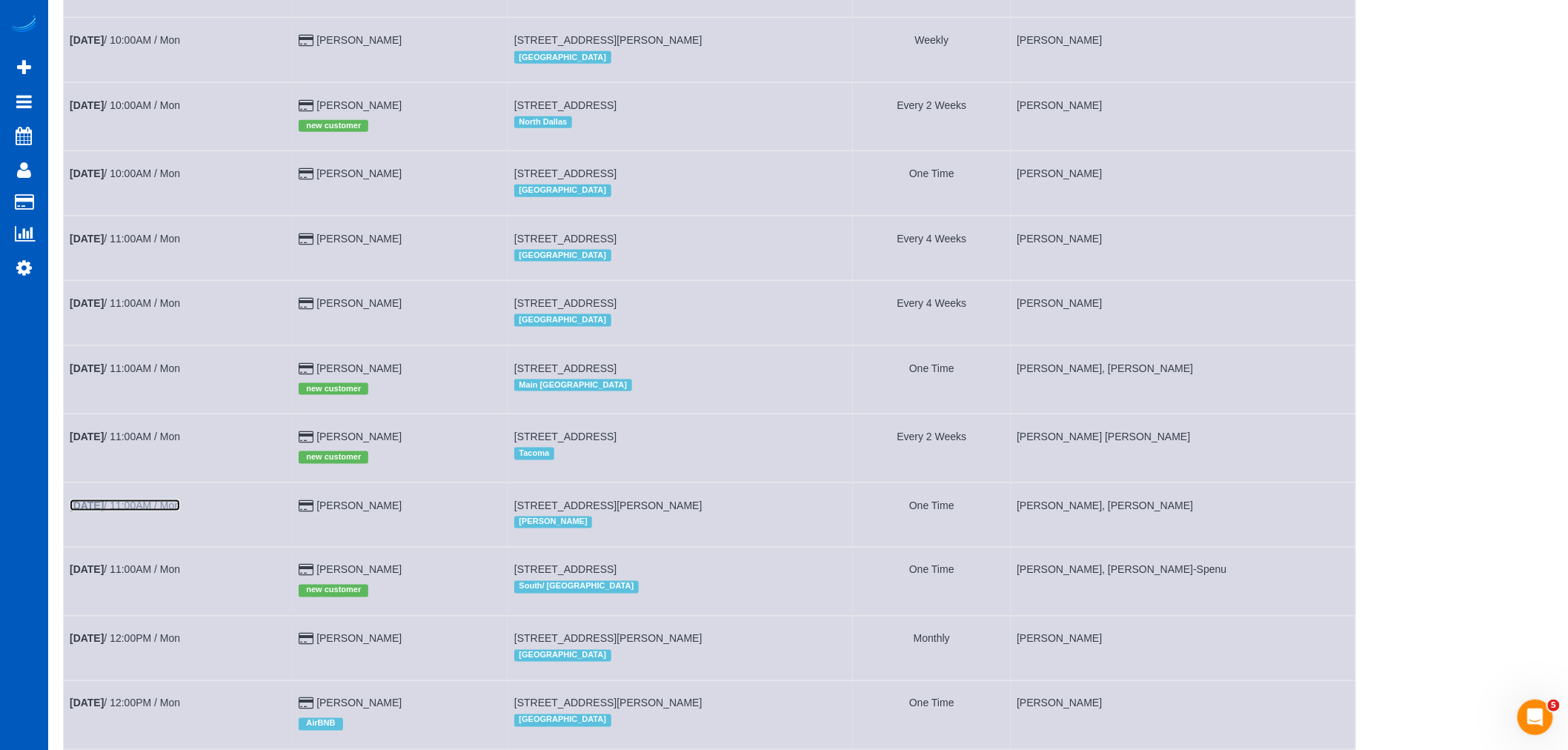
click at [154, 511] on link "Sep 29th / 11:00AM / Mon" at bounding box center [125, 505] width 111 height 12
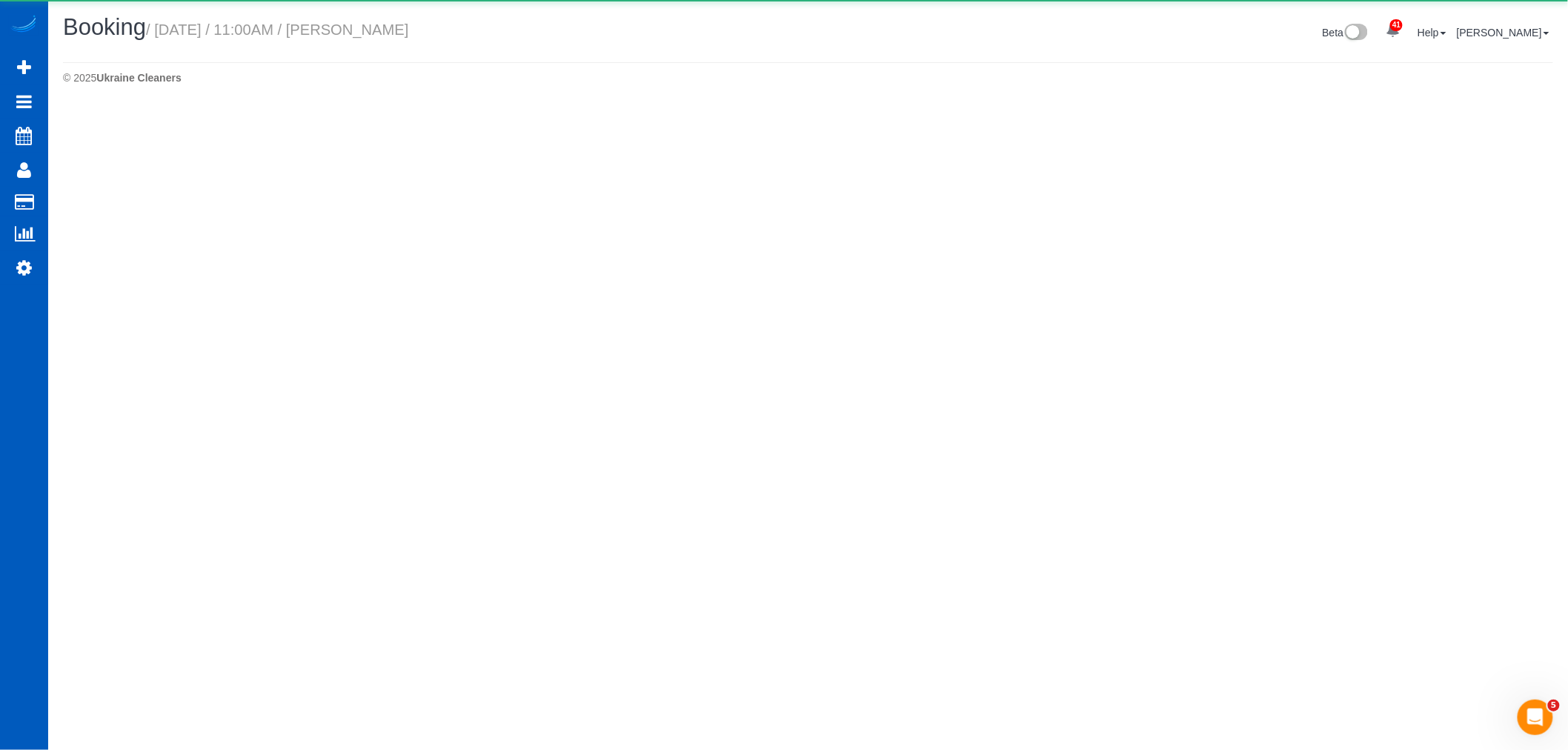
select select "WA"
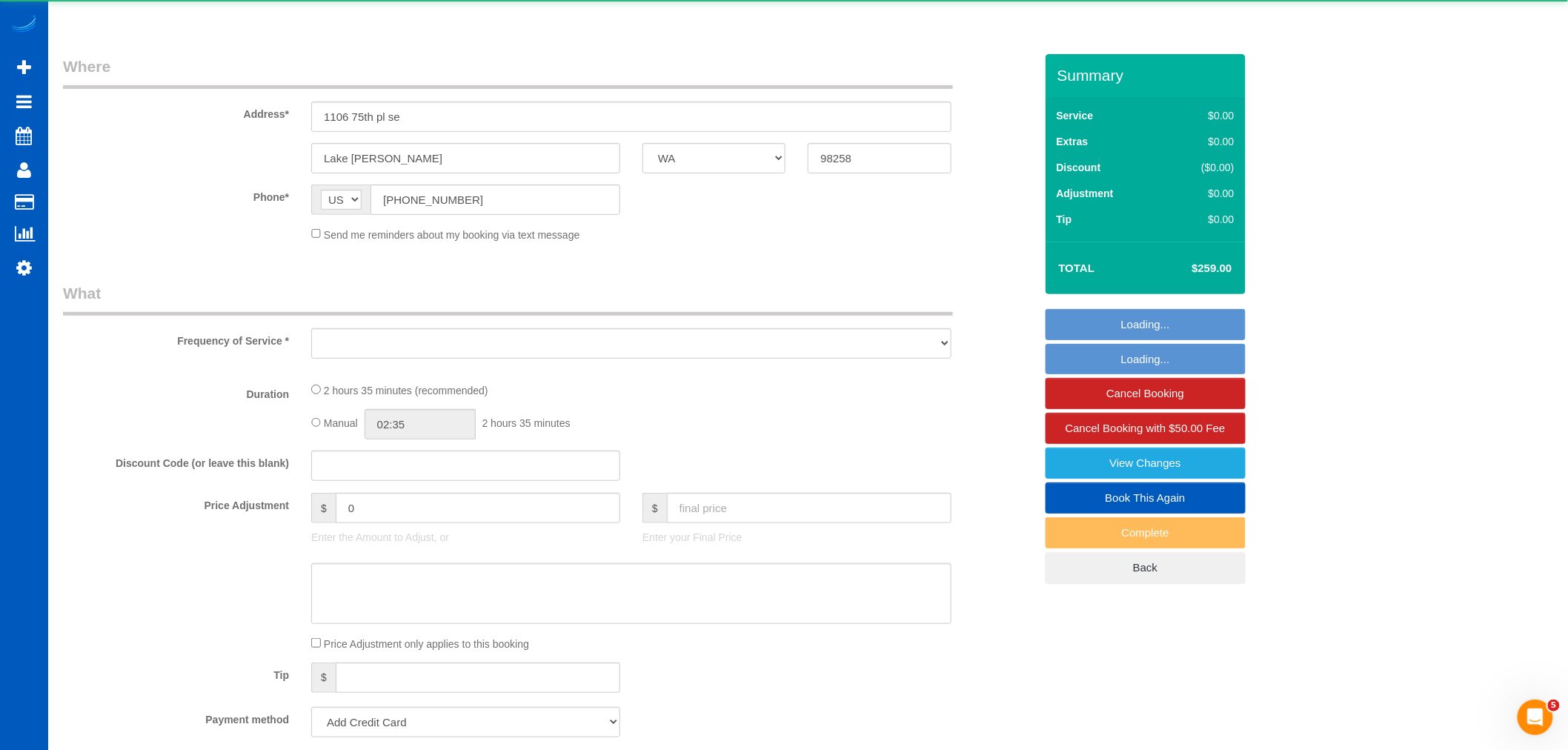
select select "object:20956"
select select "string:fspay-7ba7f576-46a8-4f5d-b56a-b27b046b369e"
select select "199"
select select "2001"
select select "4"
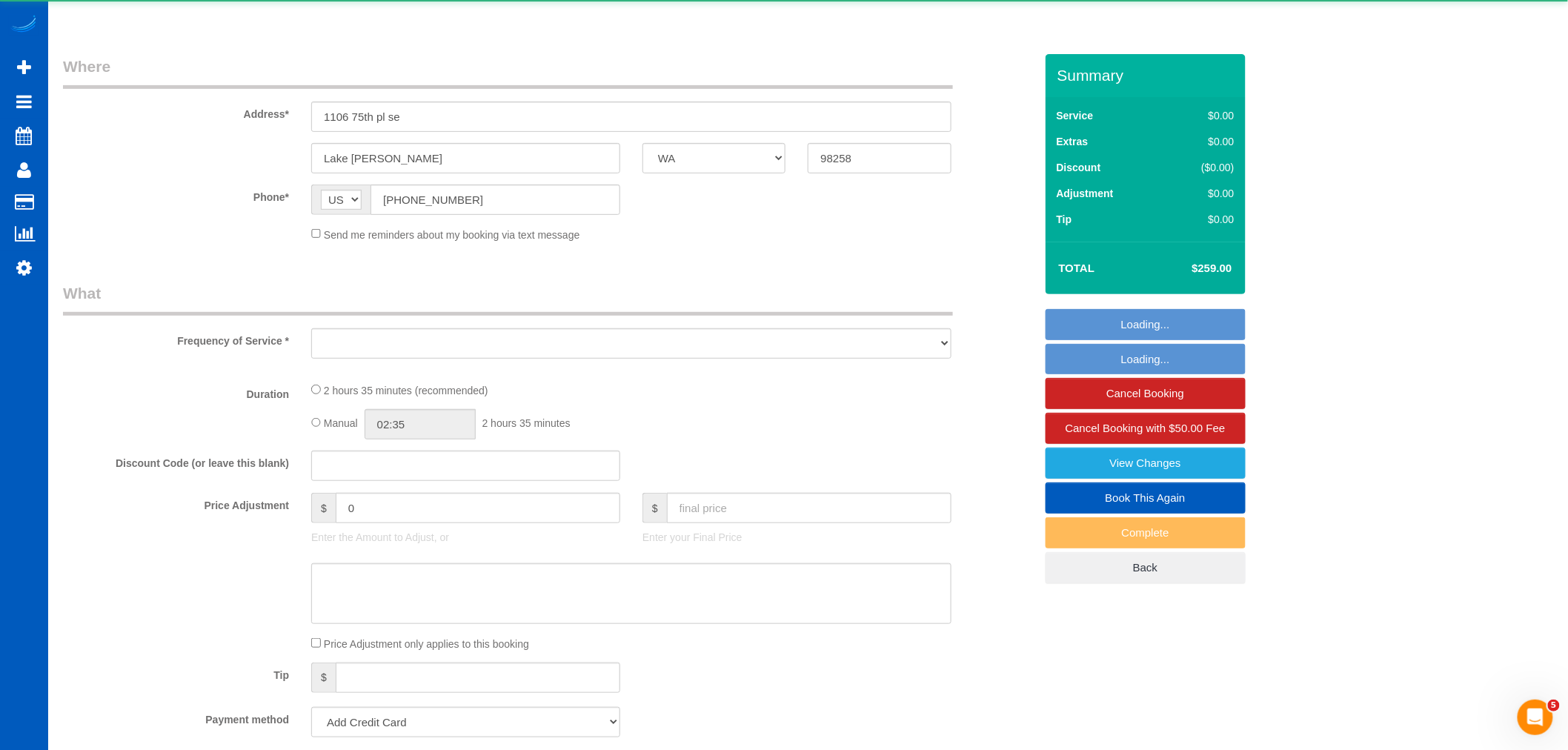
select select "3"
select select "spot122"
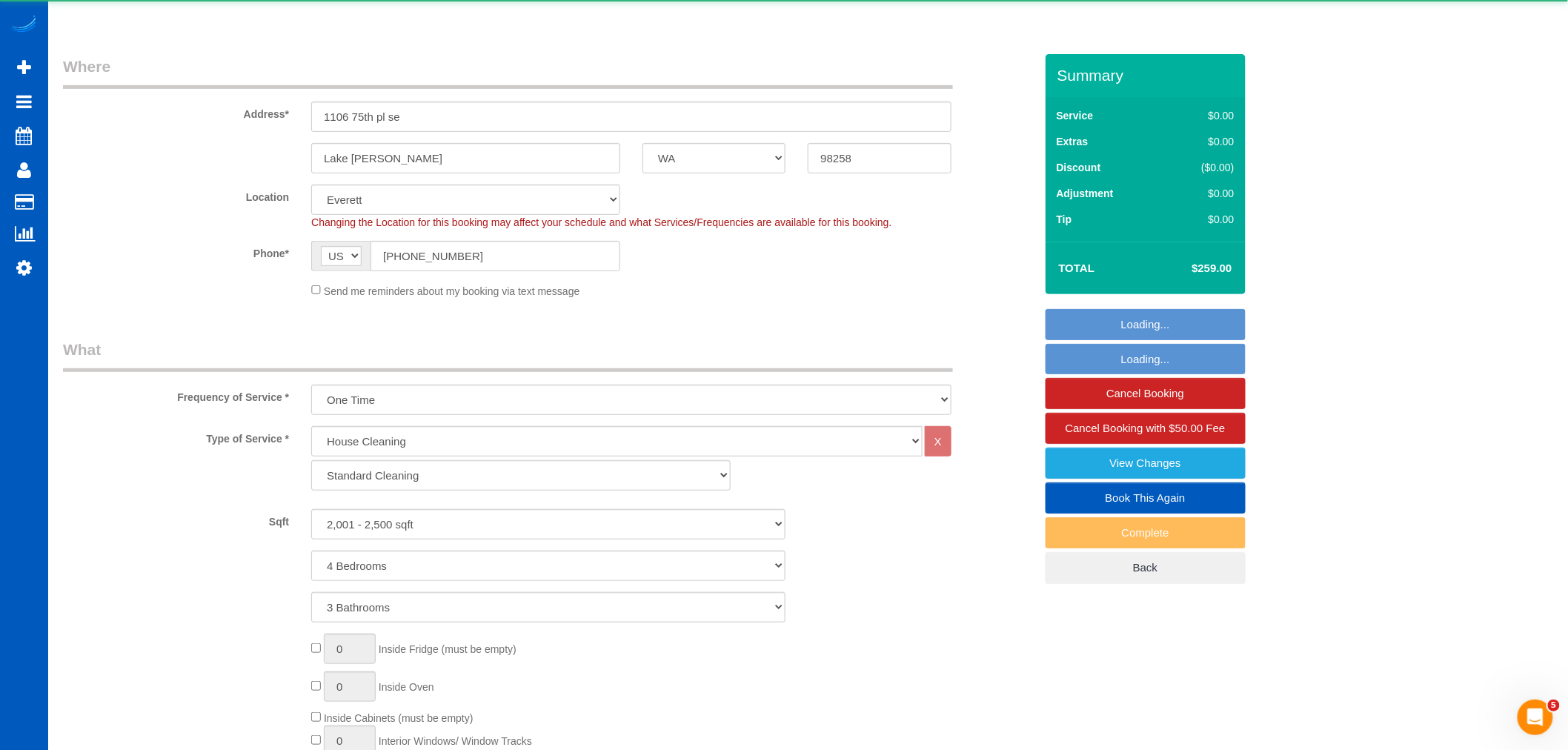
select select "spot141"
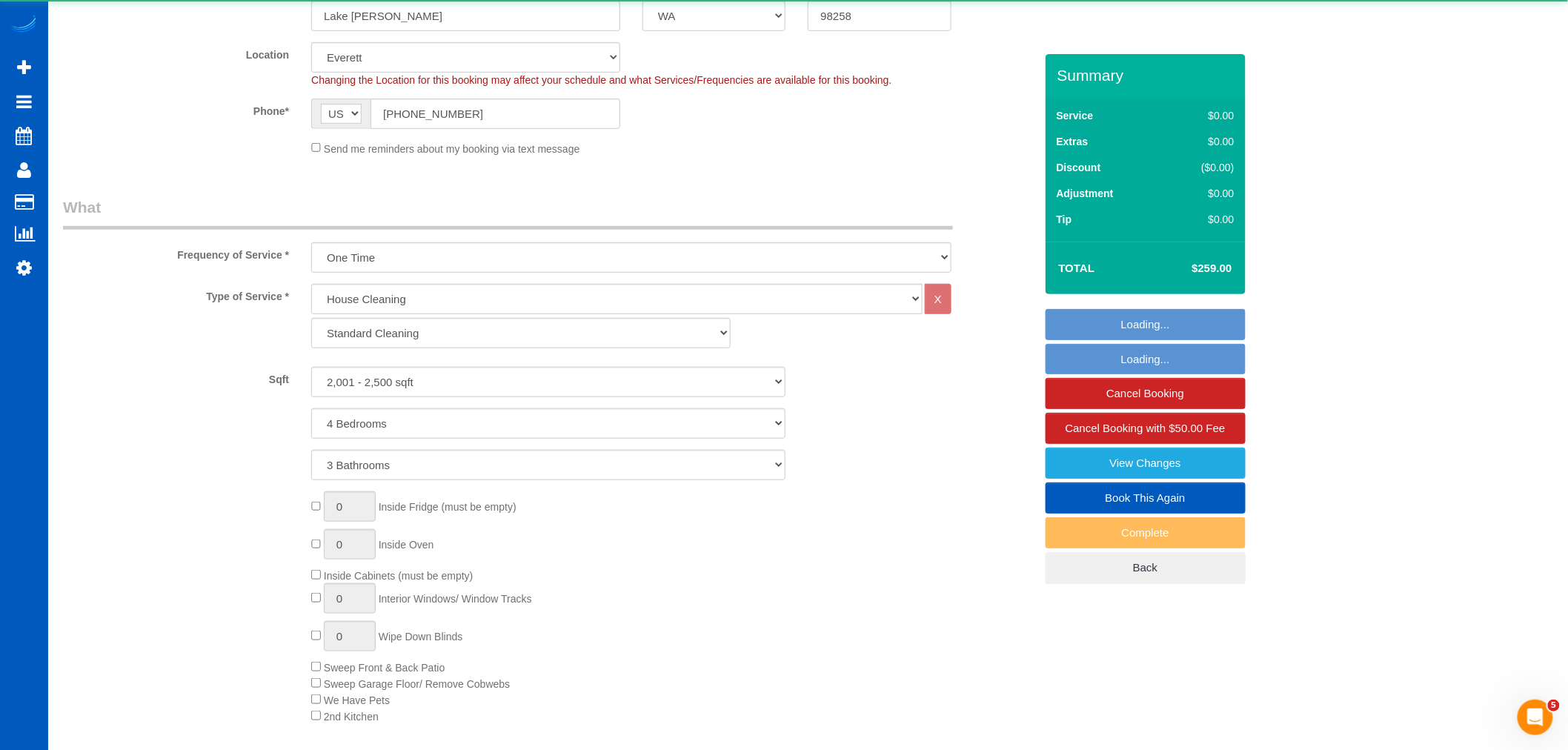
select select "2001"
select select "4"
select select "3"
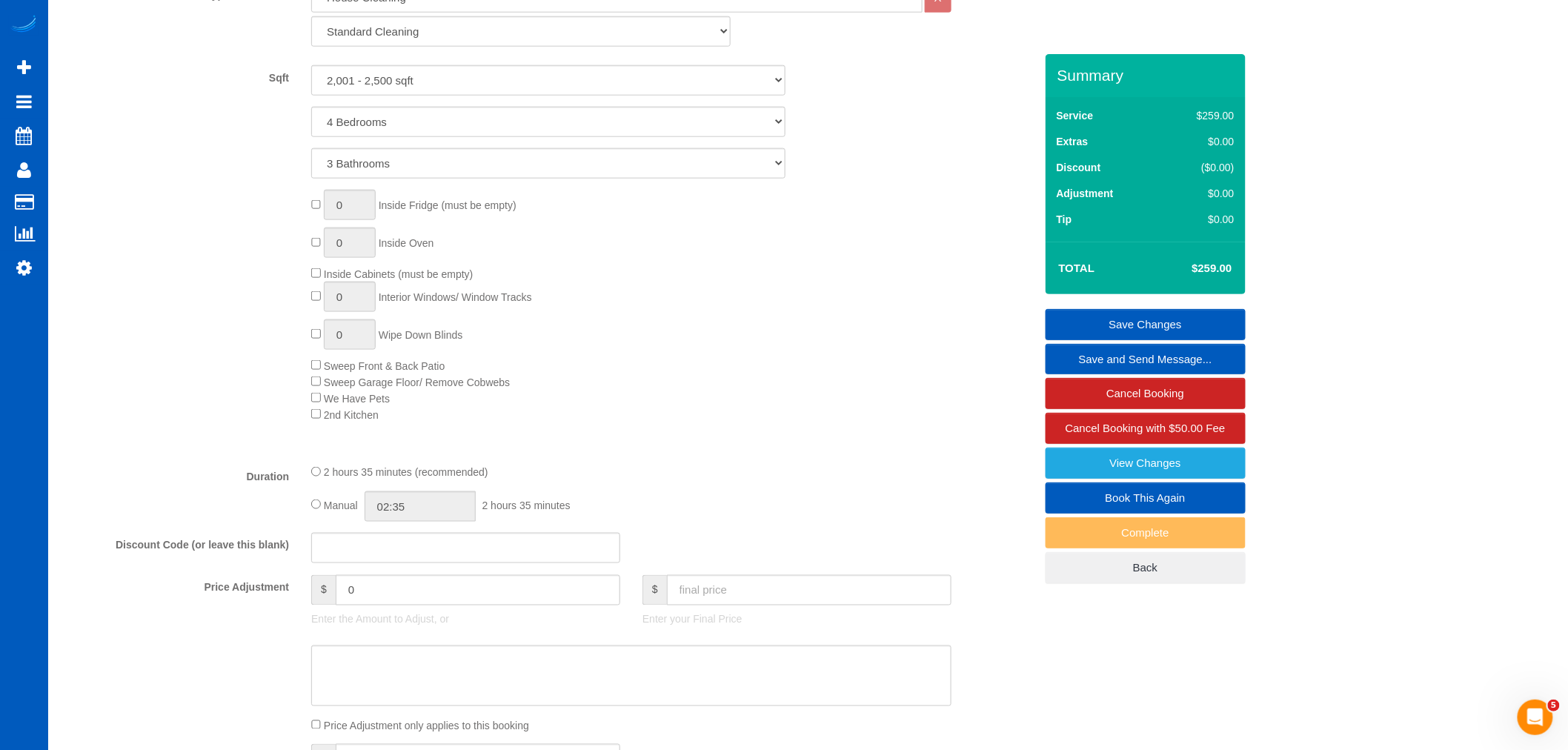
scroll to position [658, 0]
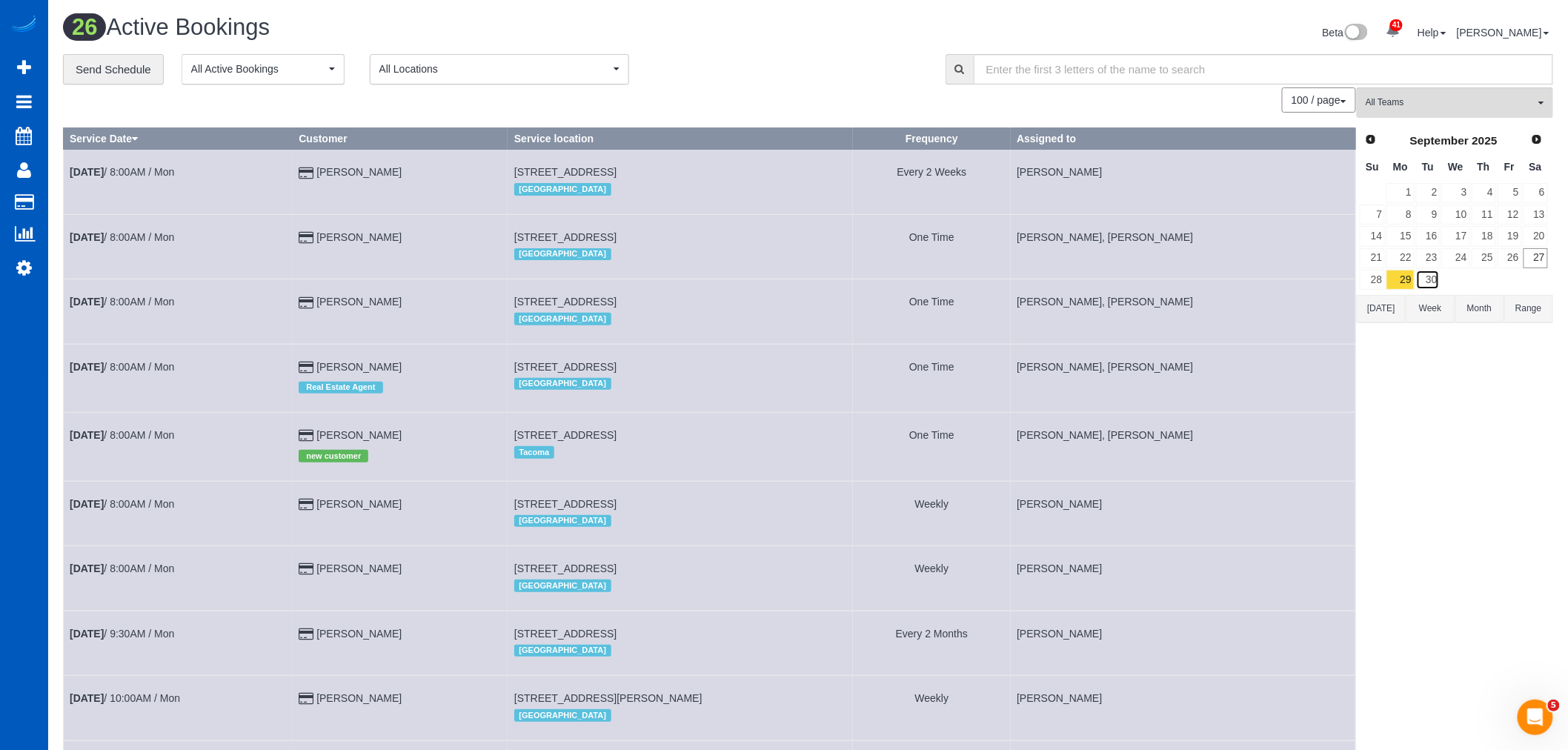
click at [1437, 286] on link "30" at bounding box center [1428, 280] width 24 height 20
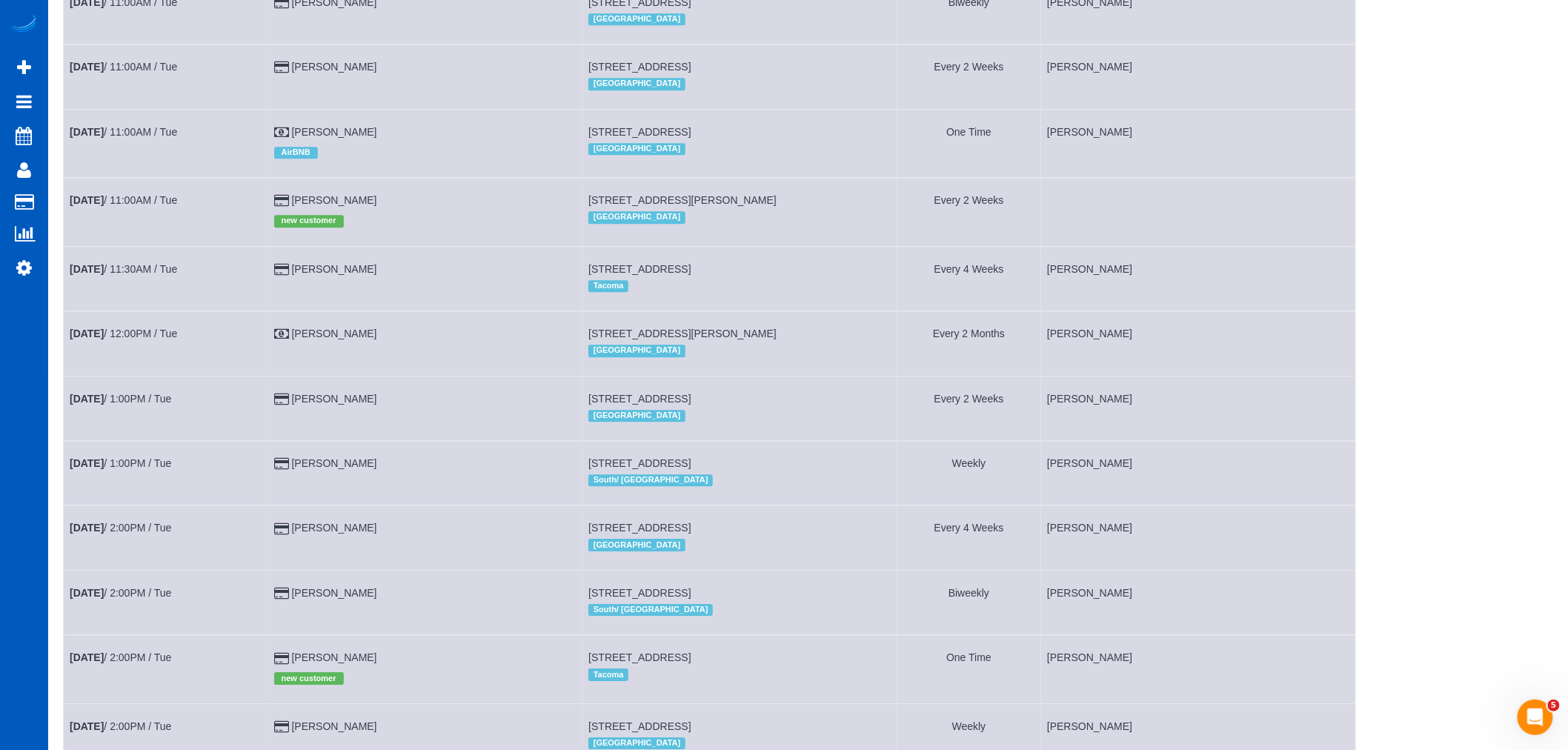
scroll to position [1539, 0]
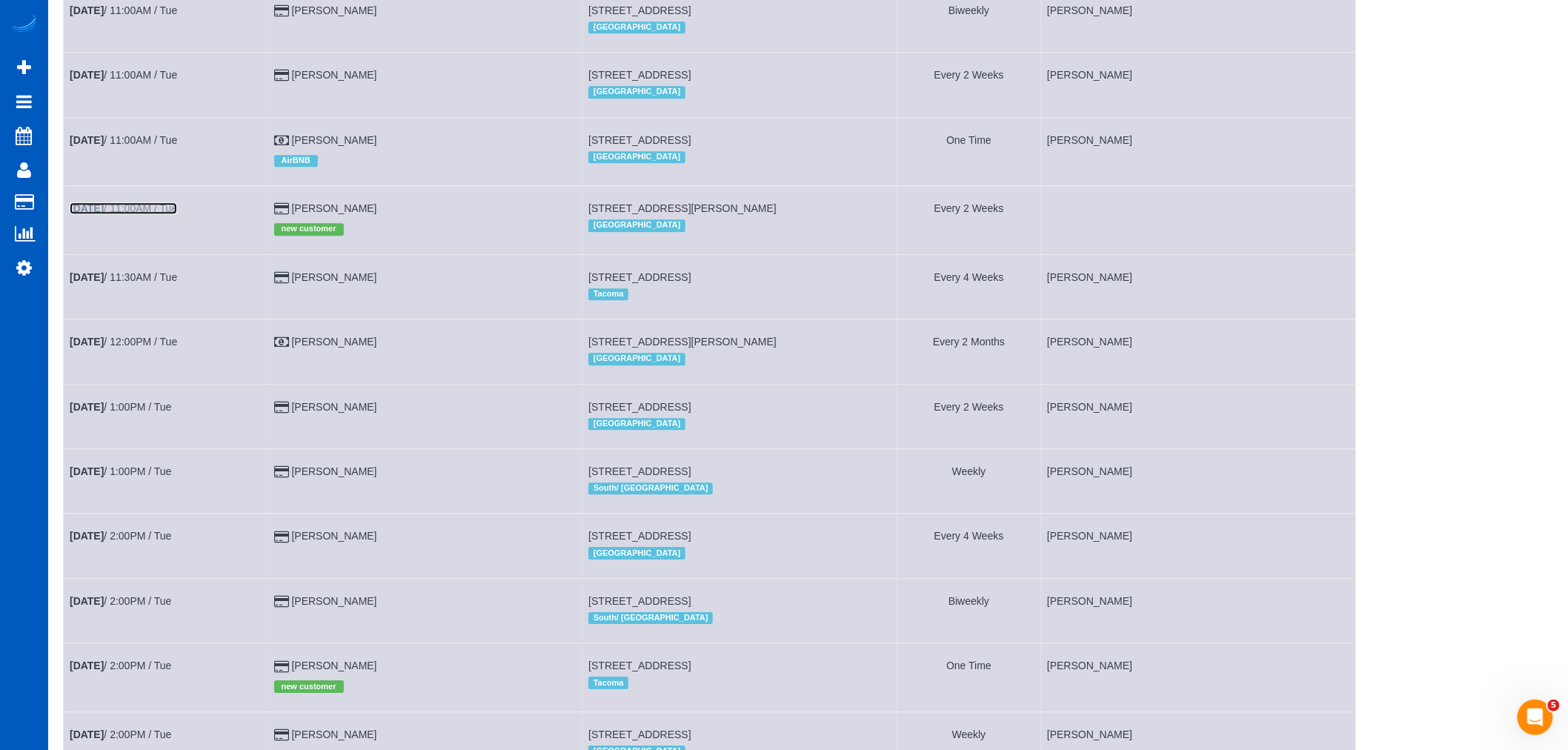
click at [119, 214] on link "Sep 30th / 11:00AM / Tue" at bounding box center [123, 208] width 108 height 12
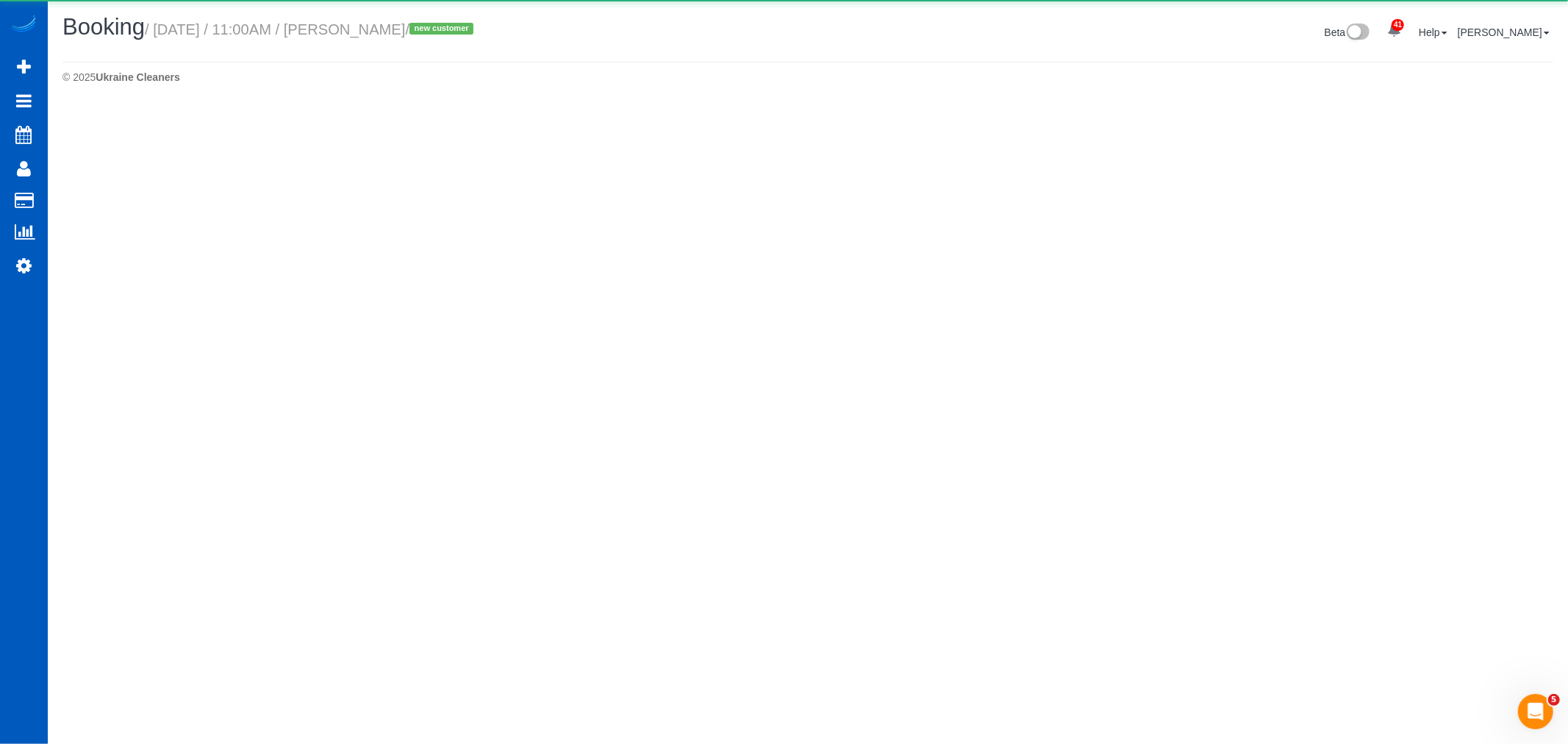
select select "WA"
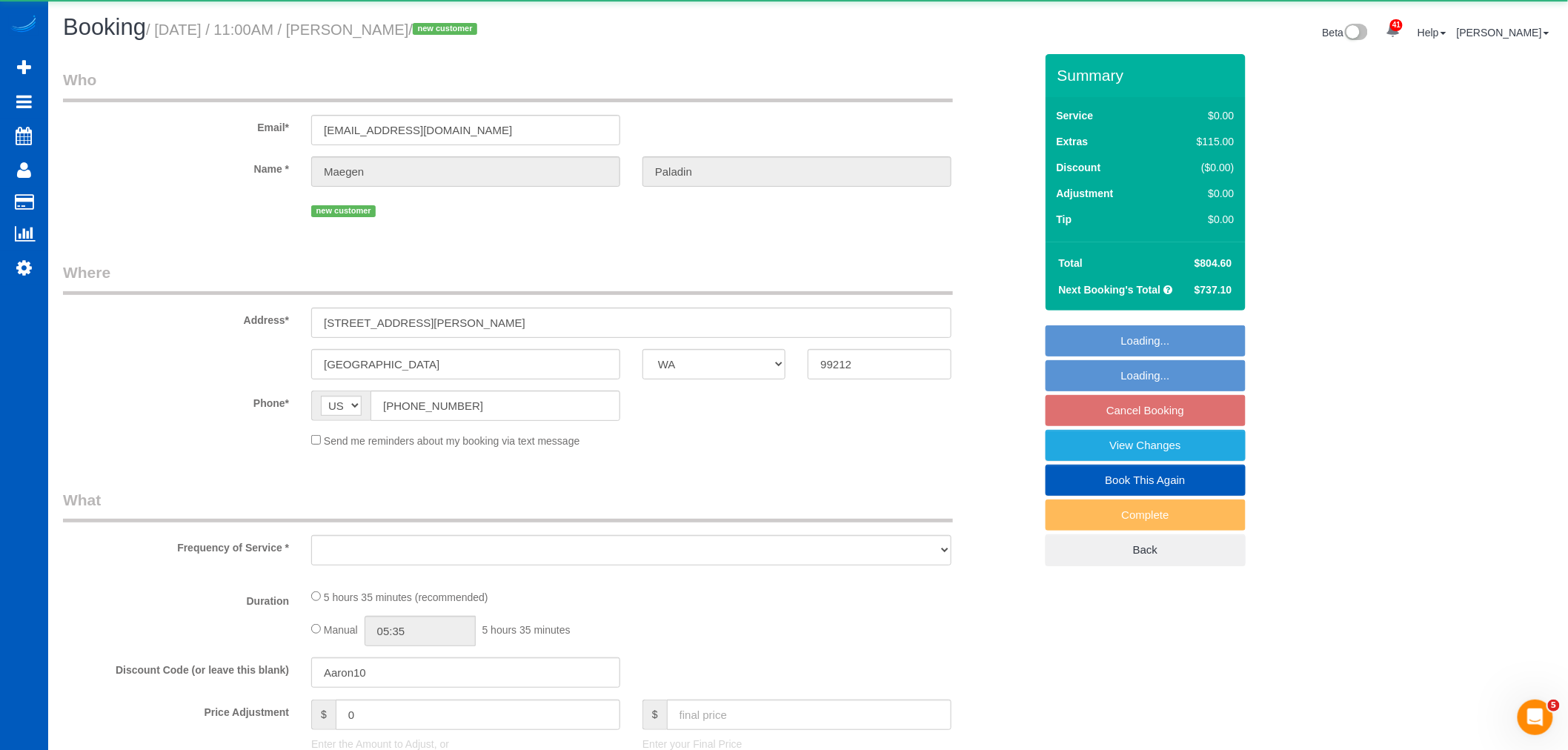
select select "object:22528"
select select "string:fspay-c16e3978-caa4-4e93-bdfc-d9cf4d3083b3"
select select "spot160"
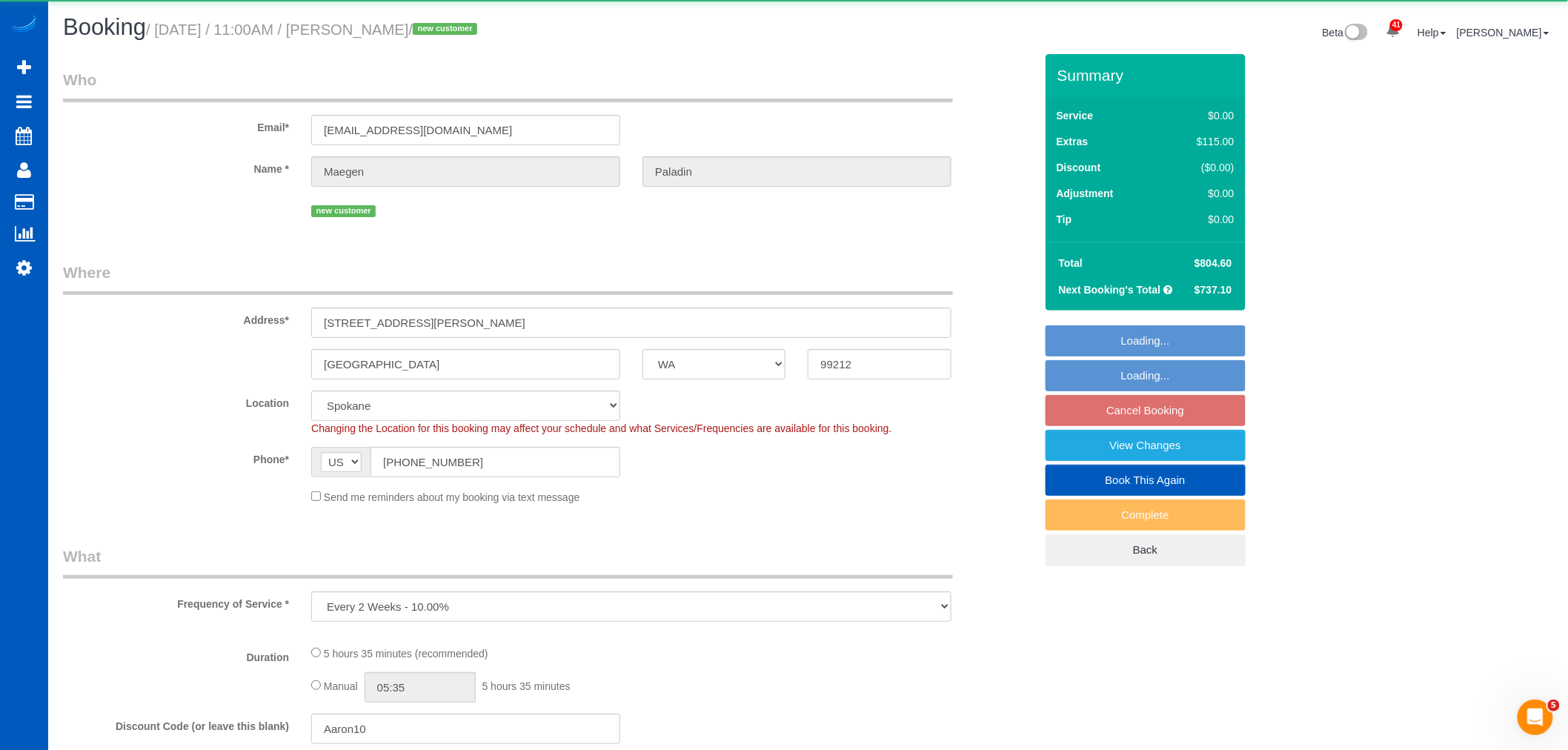
select select "object:22707"
select select "spot180"
select select "199"
select select "5001"
select select "3"
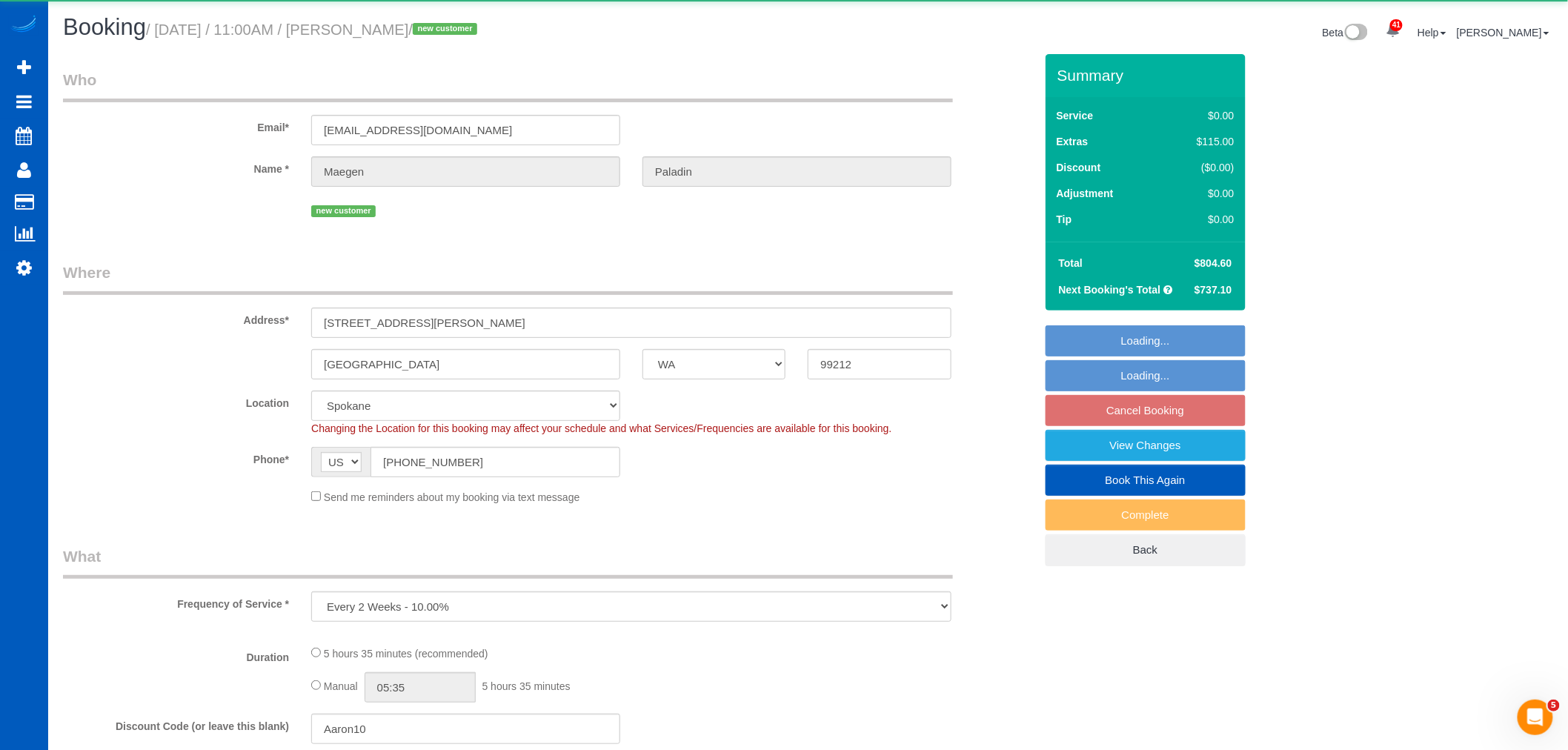
select select "4"
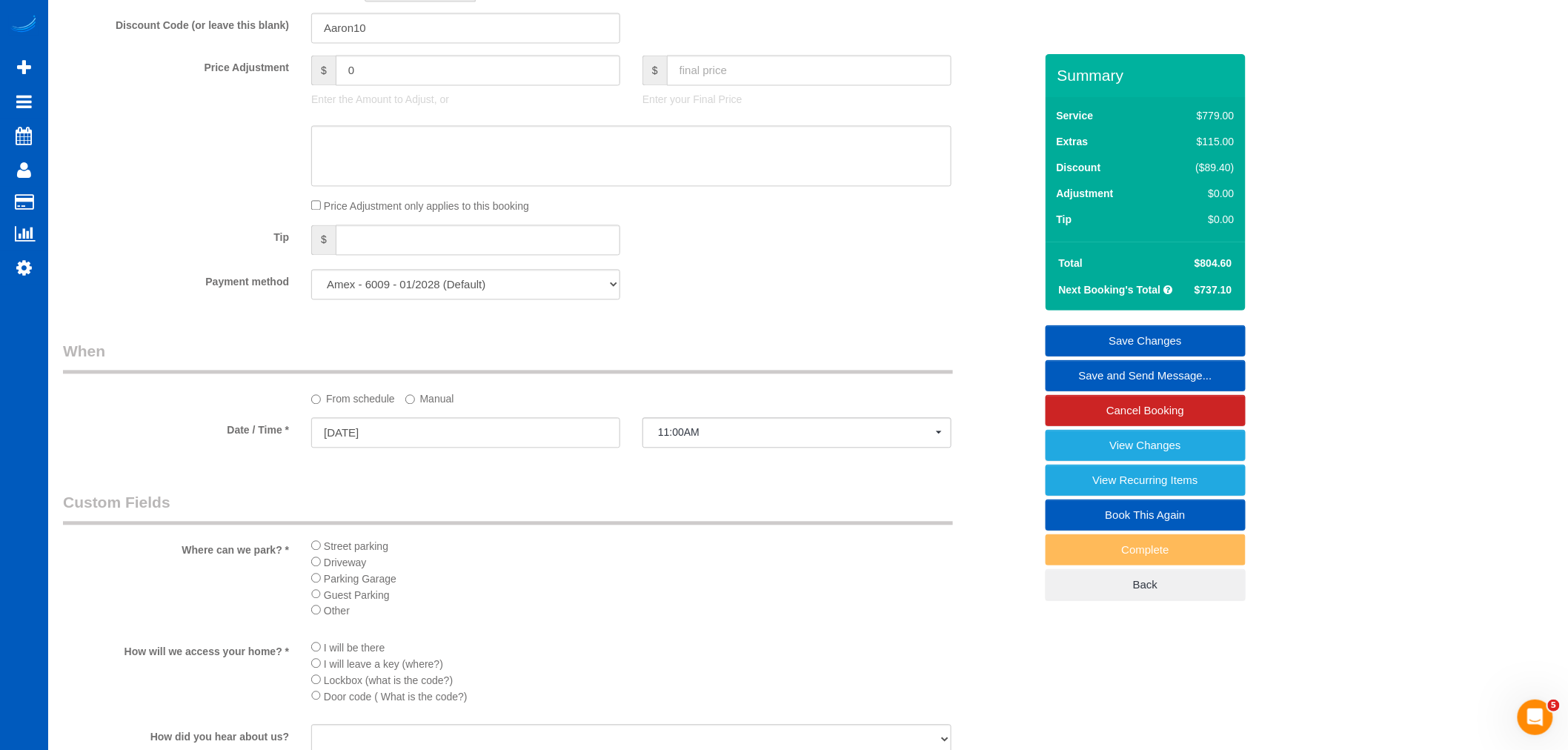
scroll to position [1482, 0]
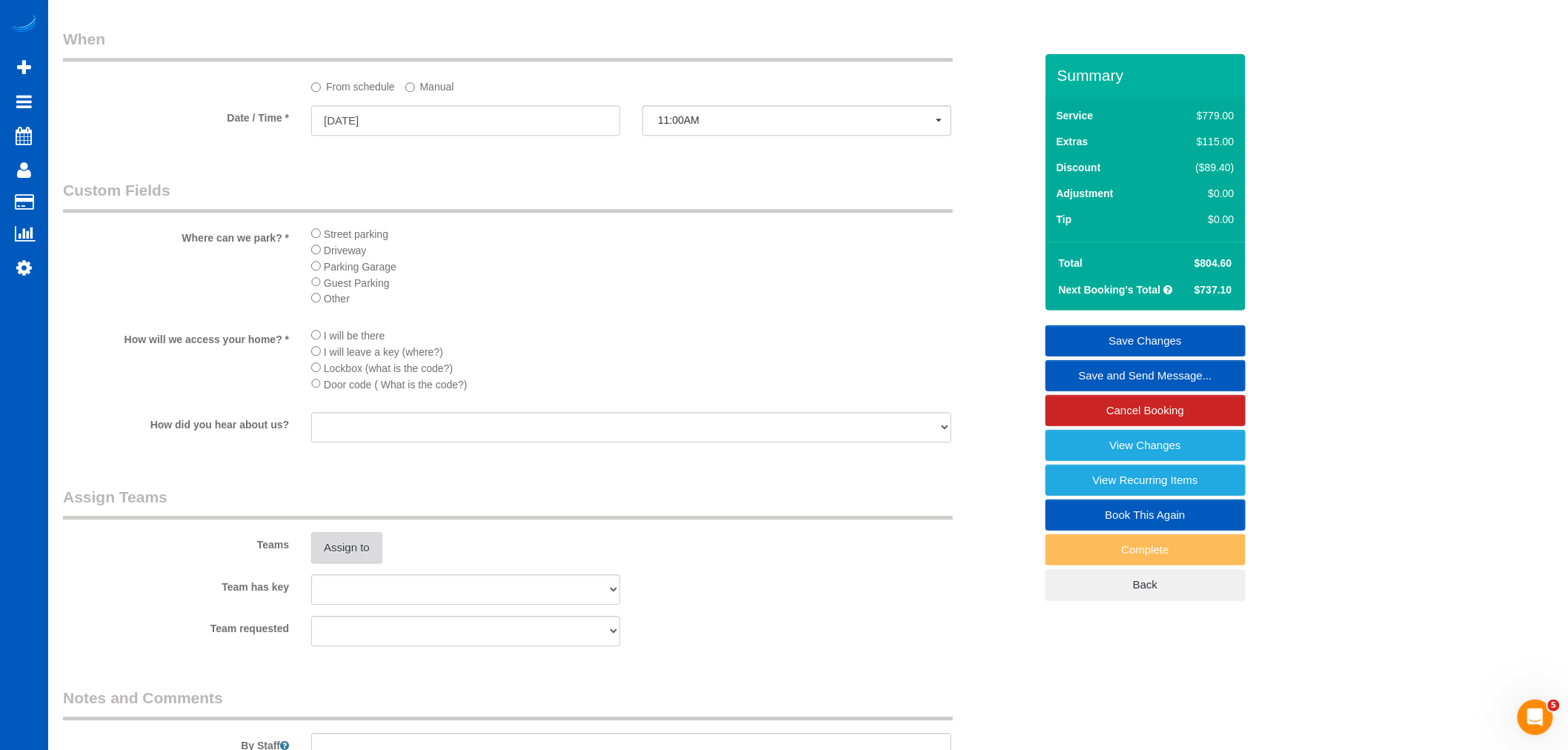
click at [371, 563] on button "Assign to" at bounding box center [347, 547] width 71 height 31
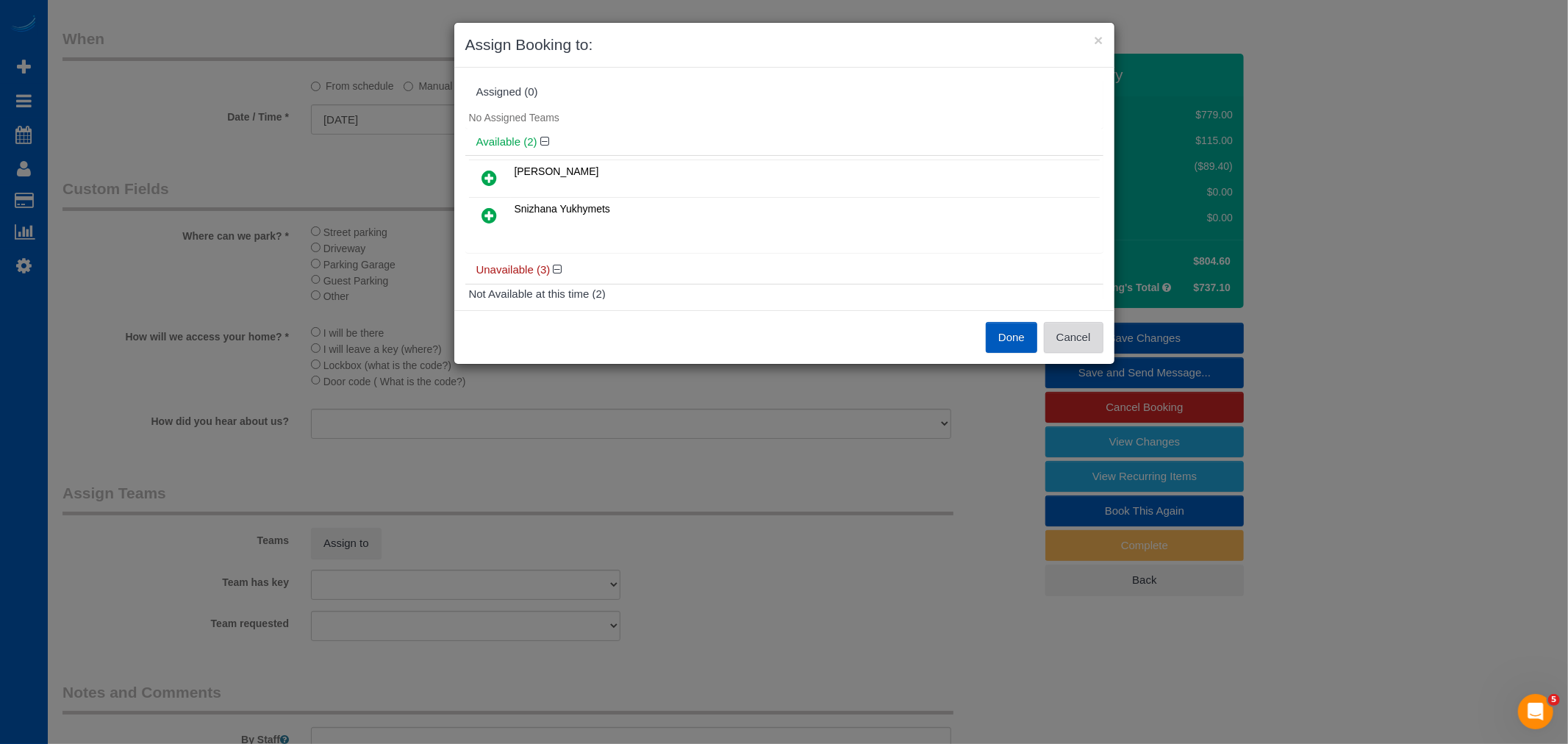
drag, startPoint x: 1053, startPoint y: 347, endPoint x: 649, endPoint y: 145, distance: 451.7
click at [1044, 344] on button "Cancel" at bounding box center [1074, 338] width 60 height 31
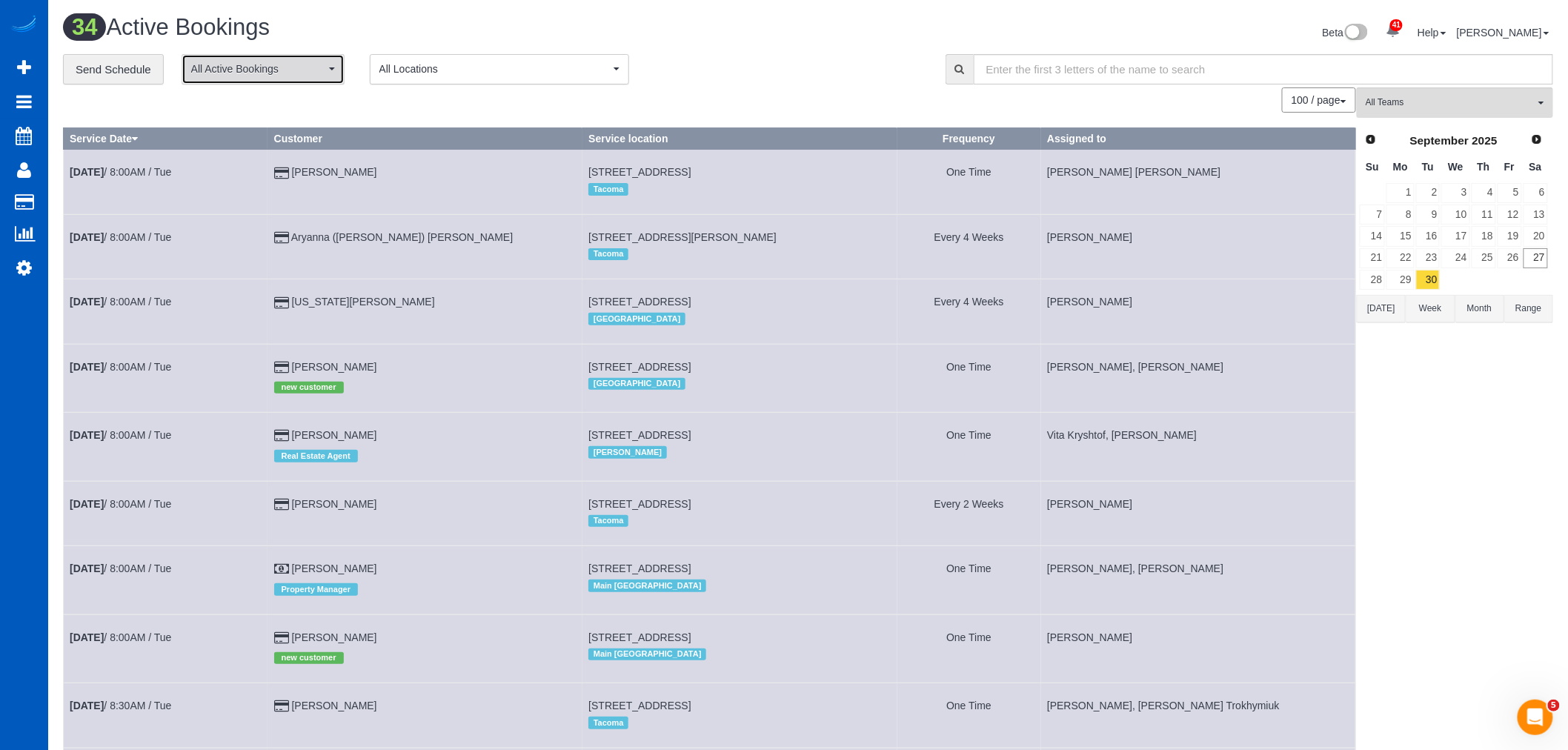
click at [299, 68] on span "All Active Bookings" at bounding box center [258, 69] width 134 height 15
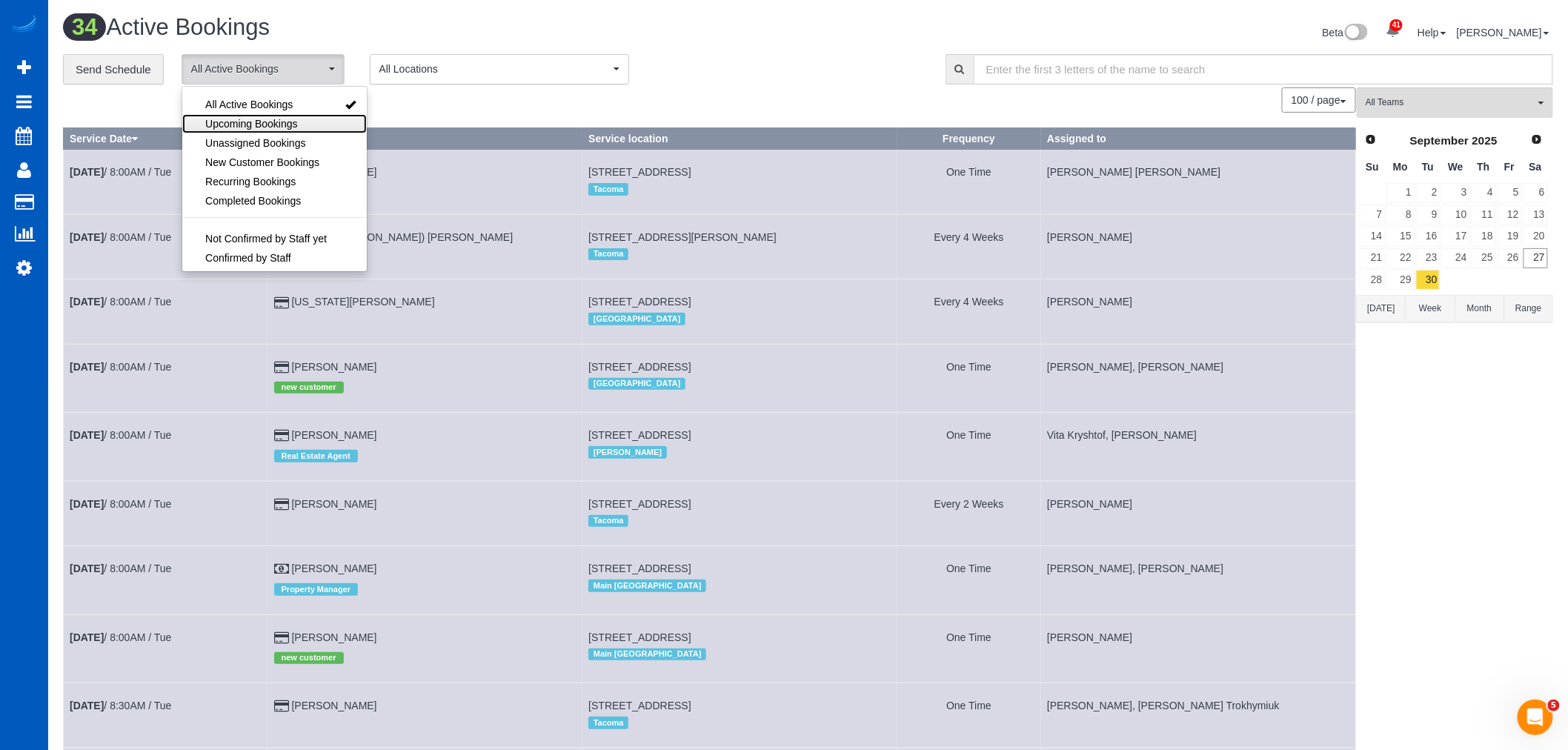
click at [284, 125] on span "Upcoming Bookings" at bounding box center [251, 124] width 93 height 15
select select "********"
click at [282, 125] on span "Upcoming Bookings" at bounding box center [251, 124] width 93 height 15
select select
click at [445, 59] on button "All Locations" at bounding box center [500, 69] width 260 height 30
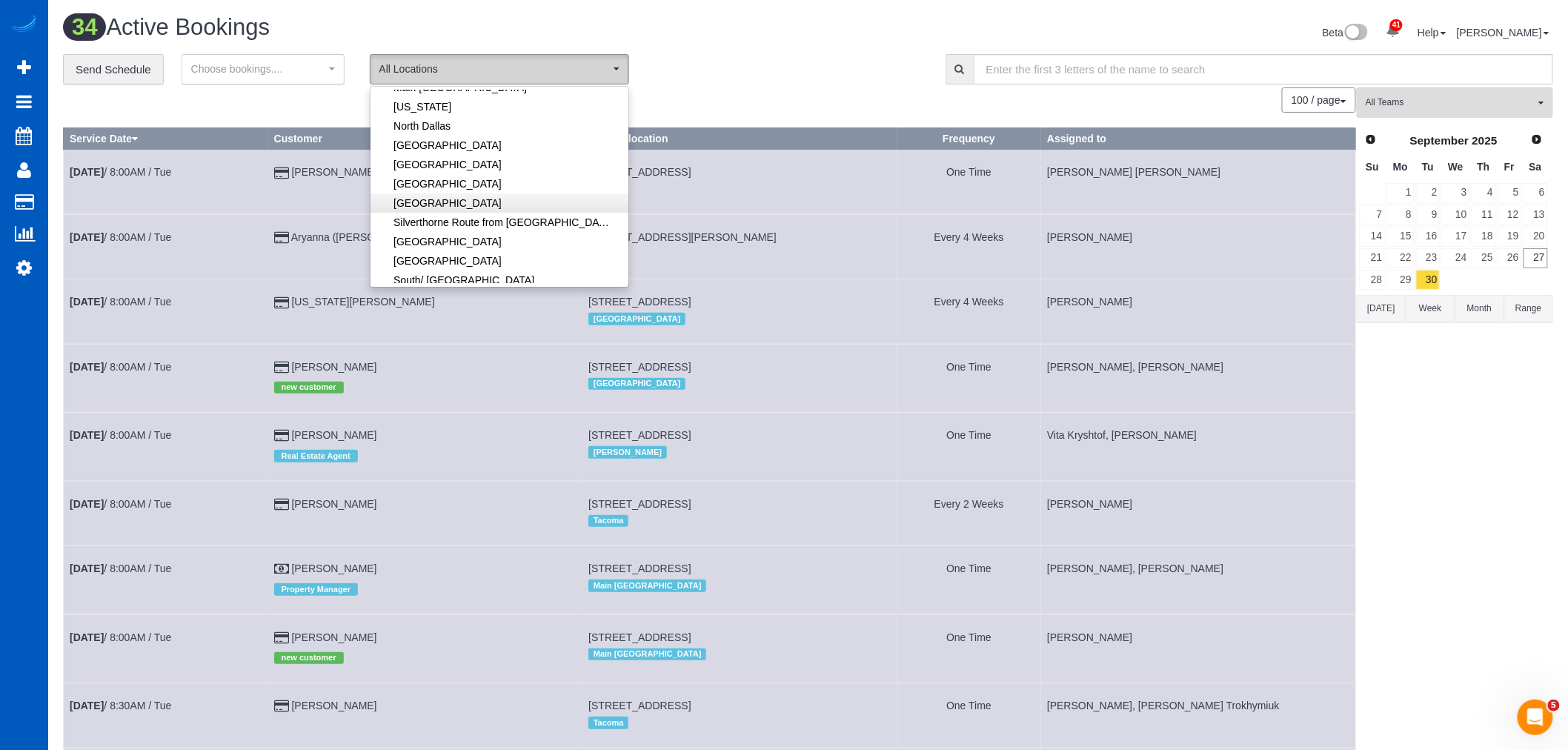
scroll to position [247, 0]
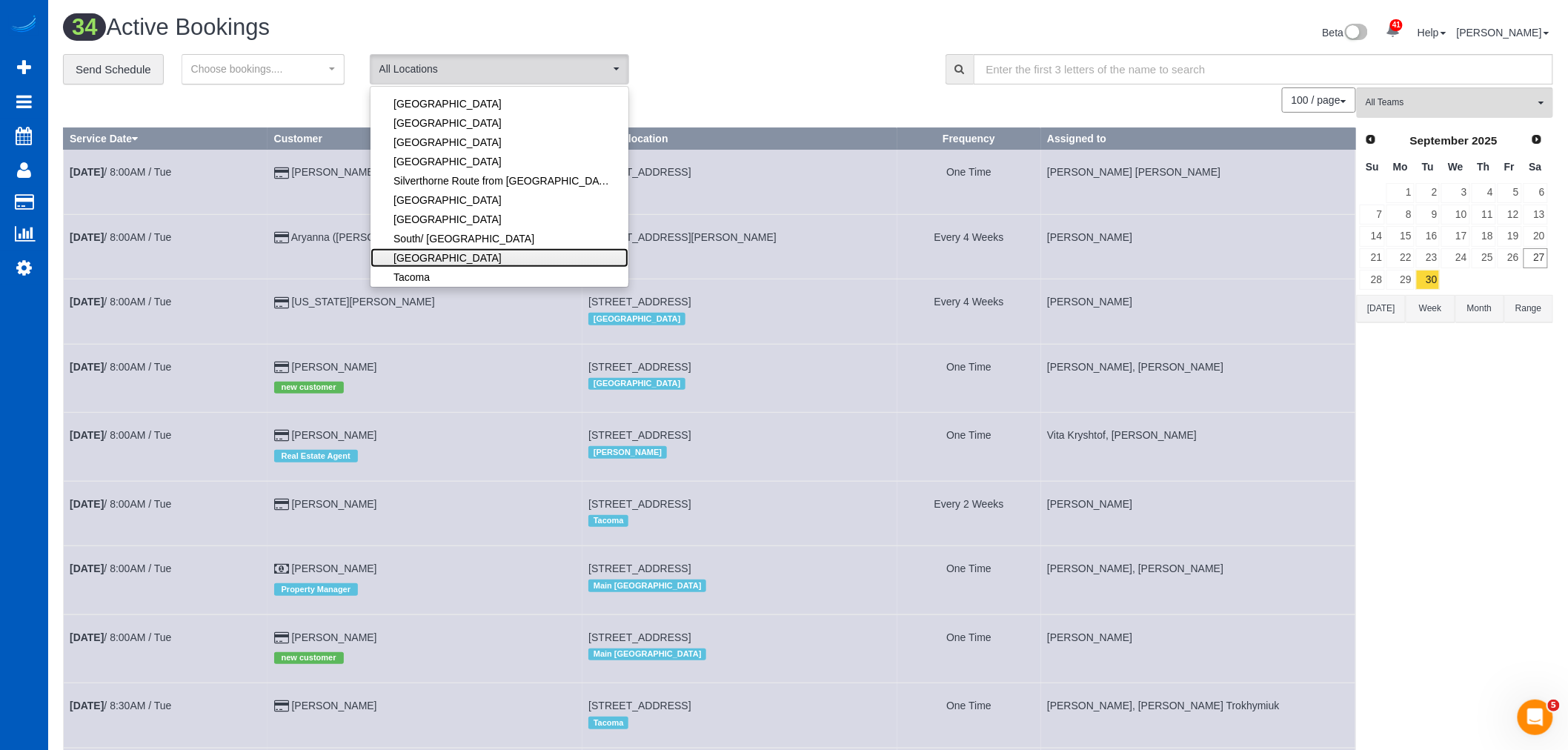
click at [438, 253] on link "Spokane" at bounding box center [500, 258] width 258 height 19
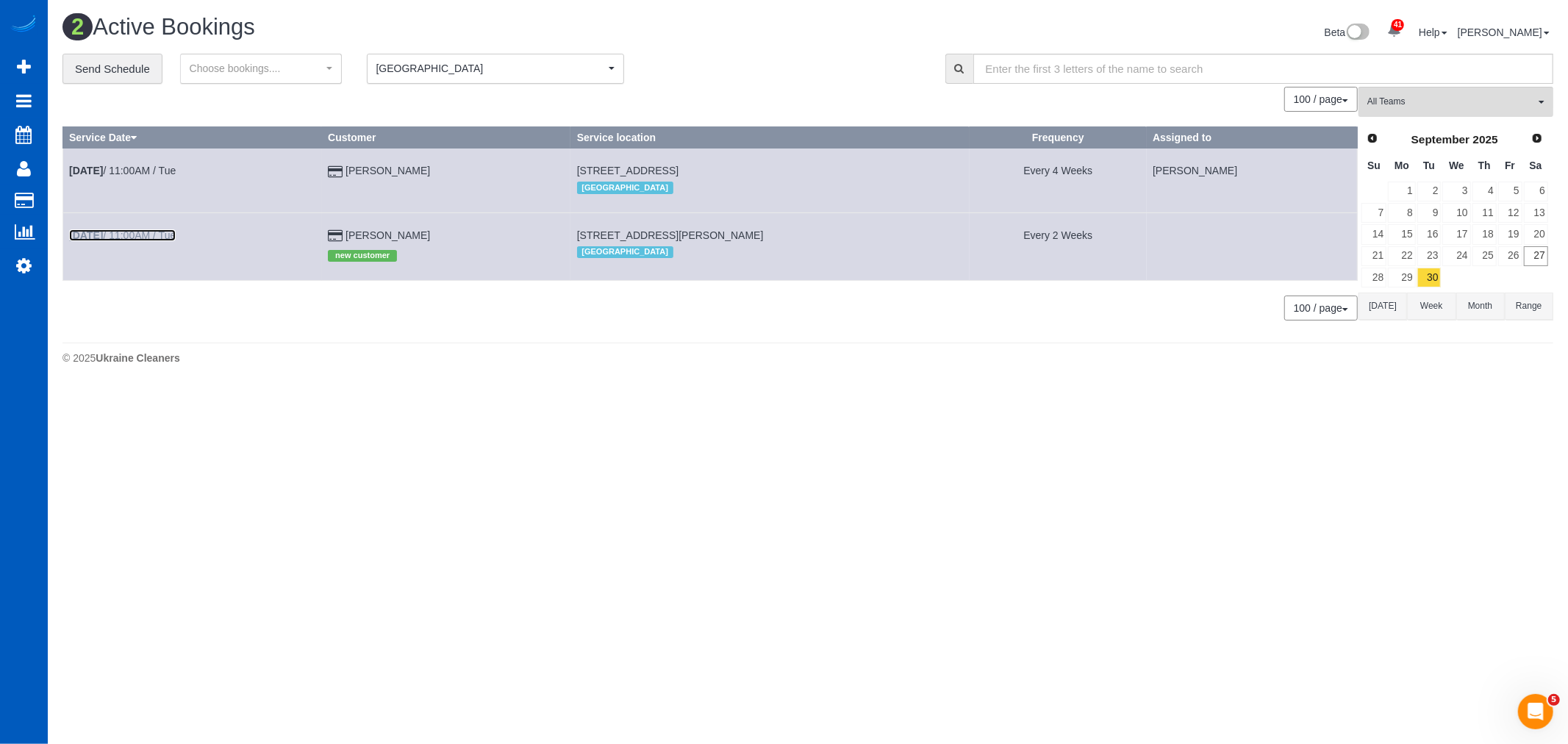
click at [123, 235] on link "Sep 30th / 11:00AM / Tue" at bounding box center [122, 235] width 107 height 12
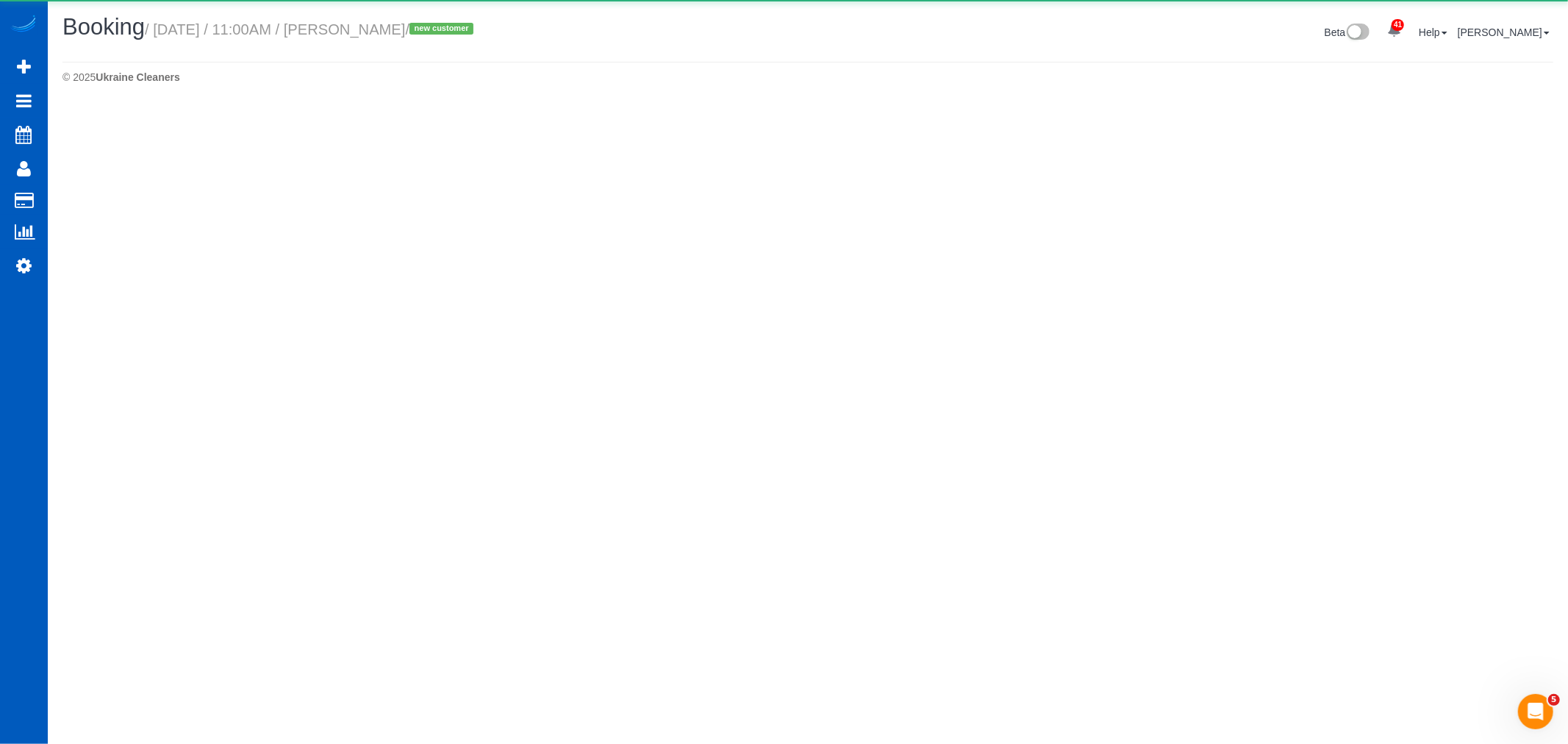
select select "WA"
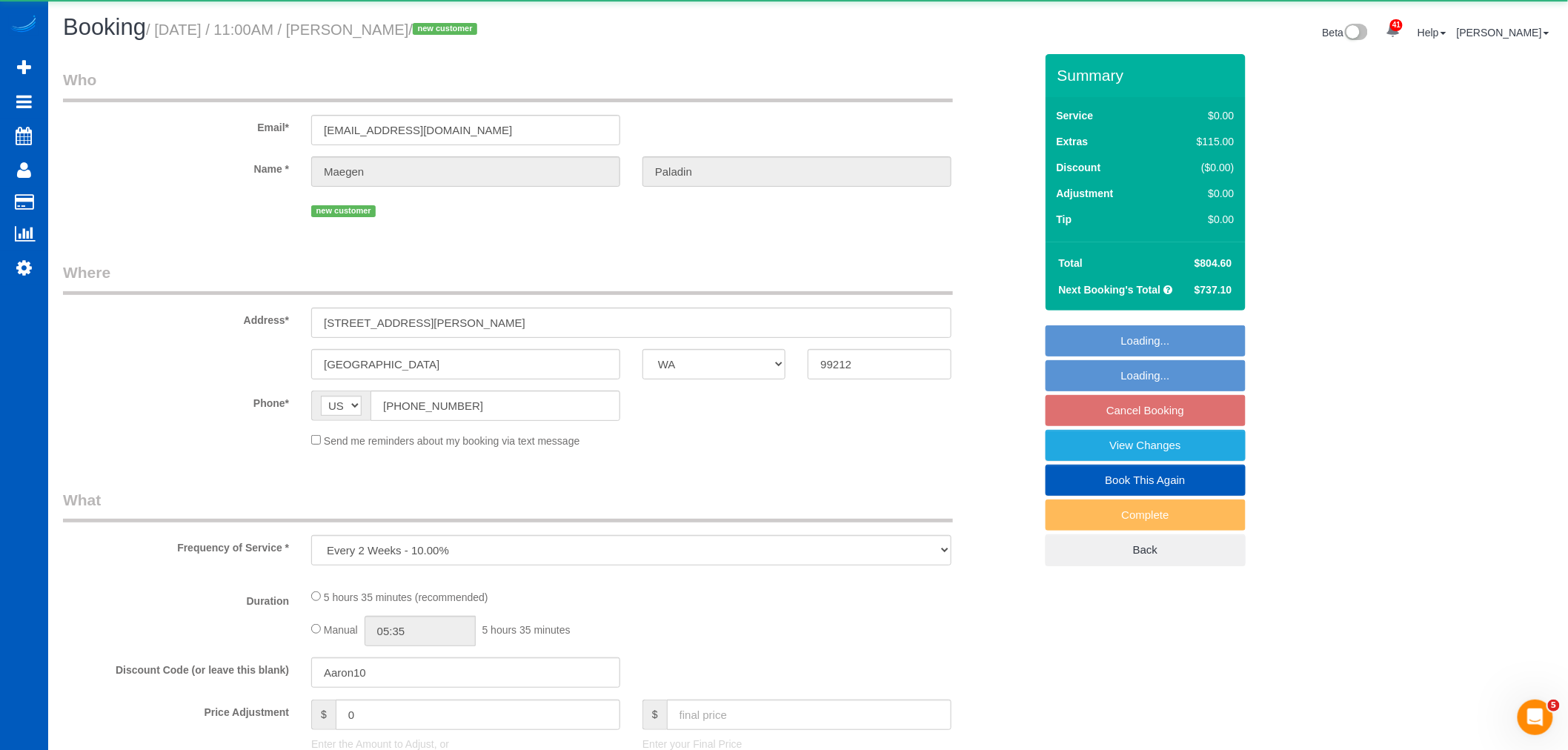
select select "object:24906"
select select "string:fspay-c16e3978-caa4-4e93-bdfc-d9cf4d3083b3"
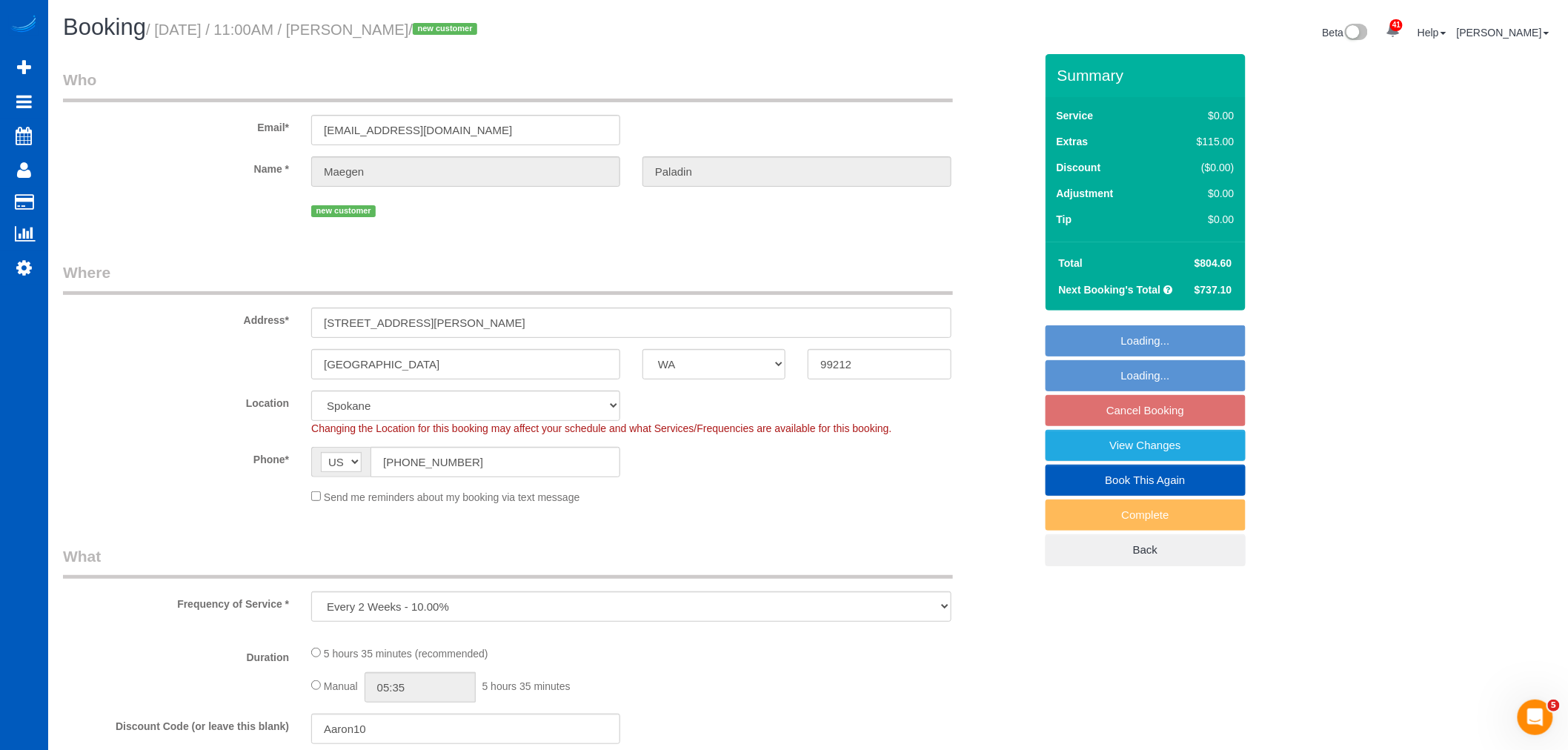
select select "199"
select select "5001"
select select "3"
select select "4"
select select "spot200"
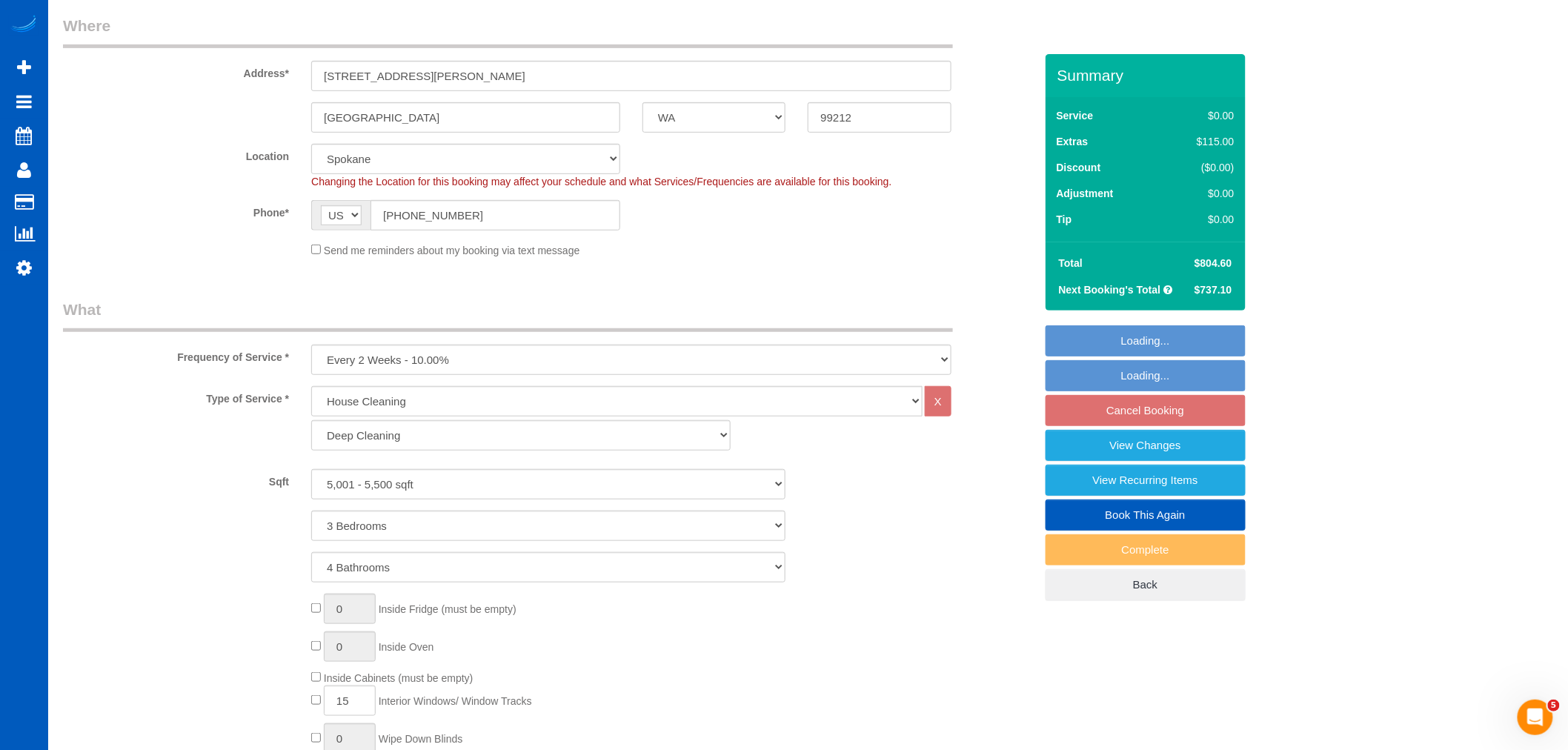
select select "5001"
select select "3"
select select "4"
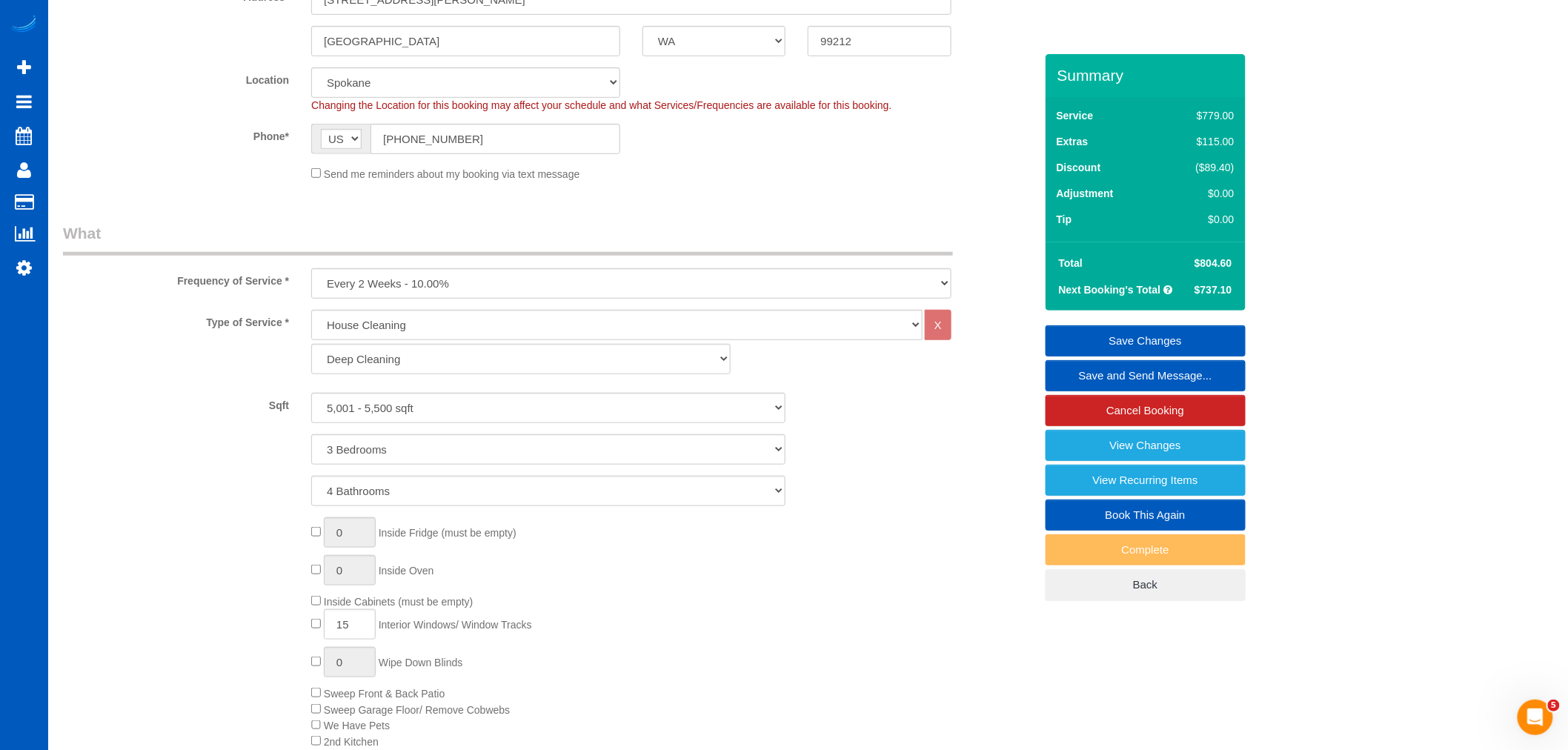
scroll to position [110, 0]
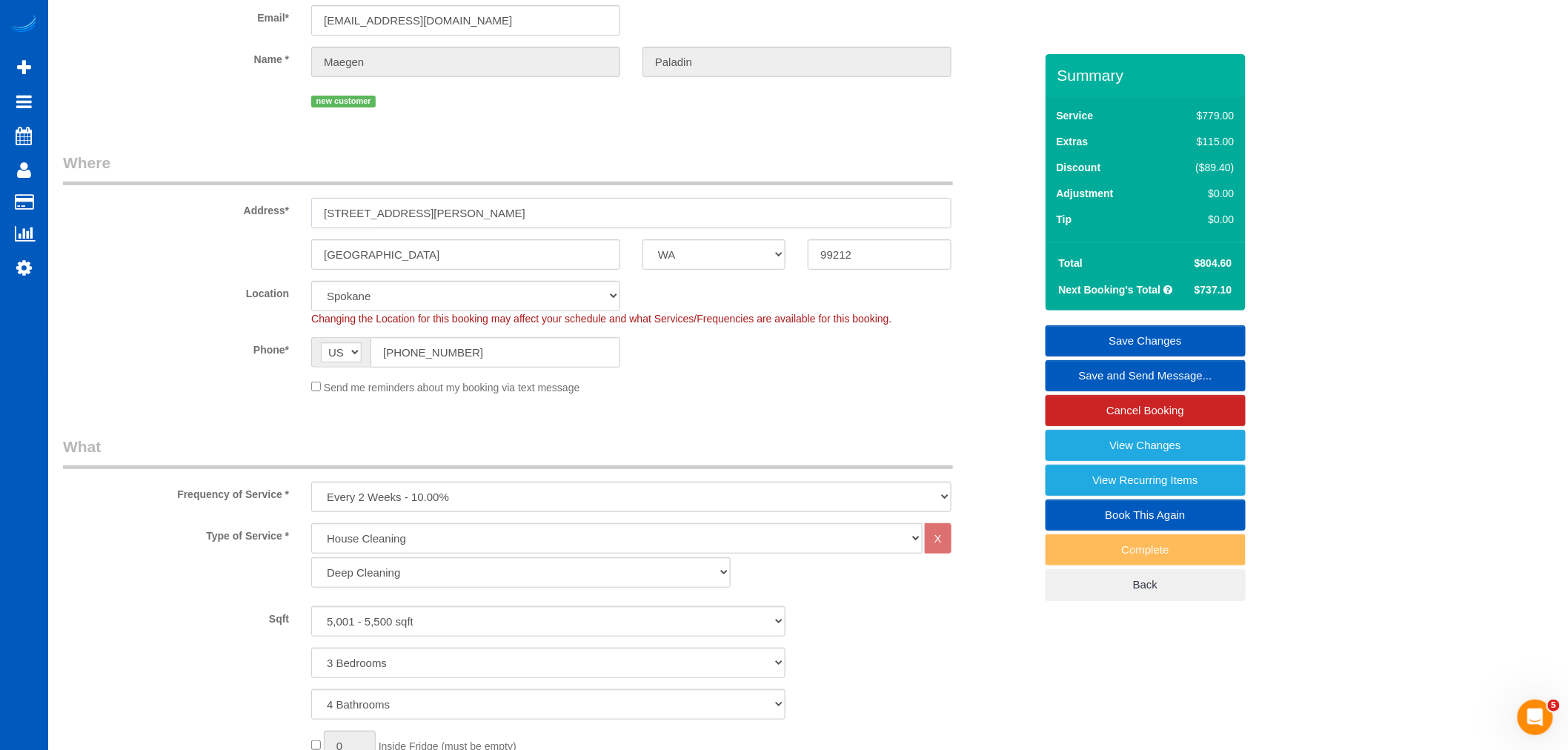
drag, startPoint x: 454, startPoint y: 206, endPoint x: 312, endPoint y: 208, distance: 142.0
click at [312, 208] on input "1505 S Riegel Ct" at bounding box center [631, 213] width 640 height 30
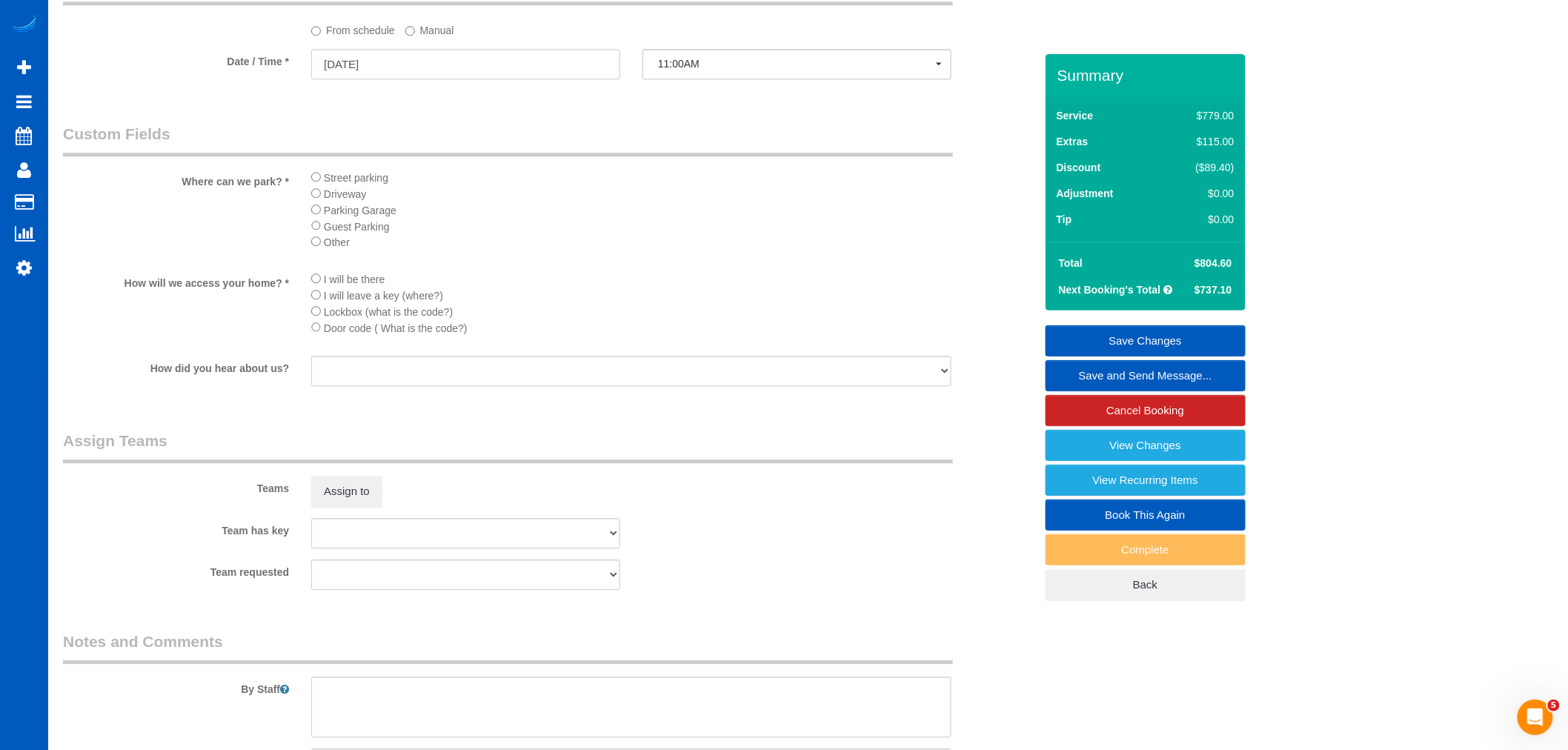
scroll to position [1675, 0]
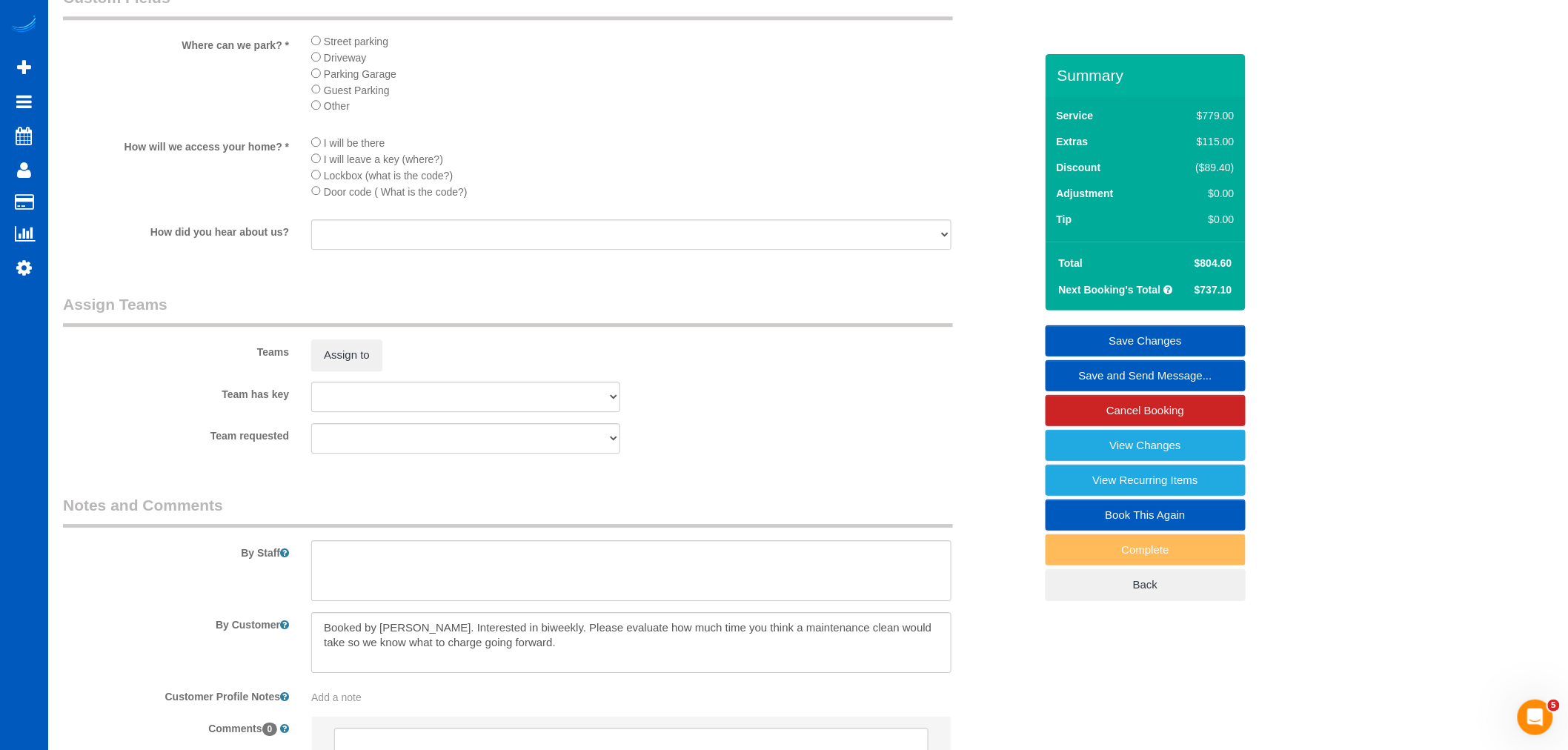
click at [351, 395] on sui-booking-teams "Teams Assign to Team has key Anna Manuilo Elena Kim Evelina Manuilo Olena Manui…" at bounding box center [549, 374] width 972 height 160
click at [346, 371] on button "Assign to" at bounding box center [347, 355] width 71 height 31
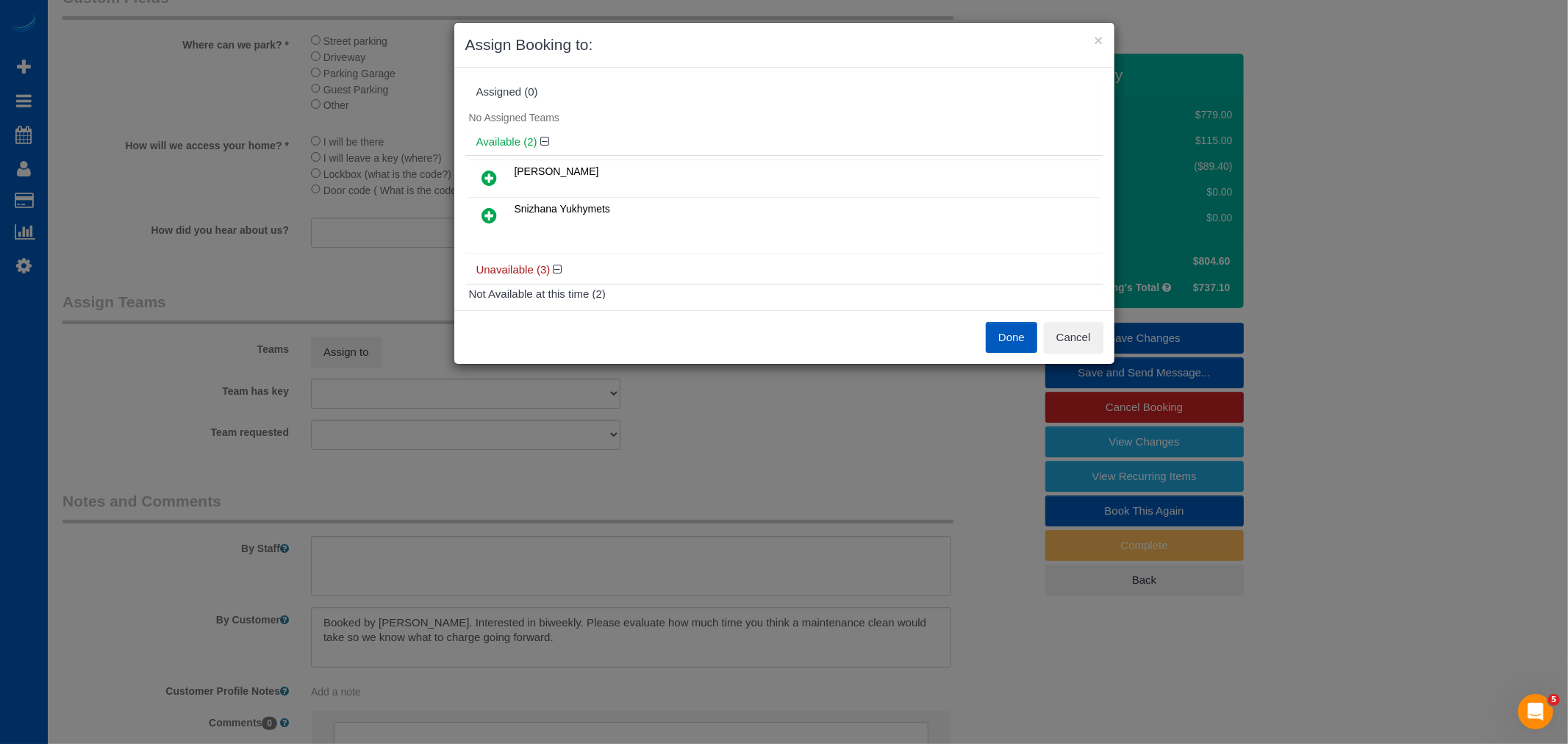
click at [479, 223] on link at bounding box center [489, 216] width 35 height 29
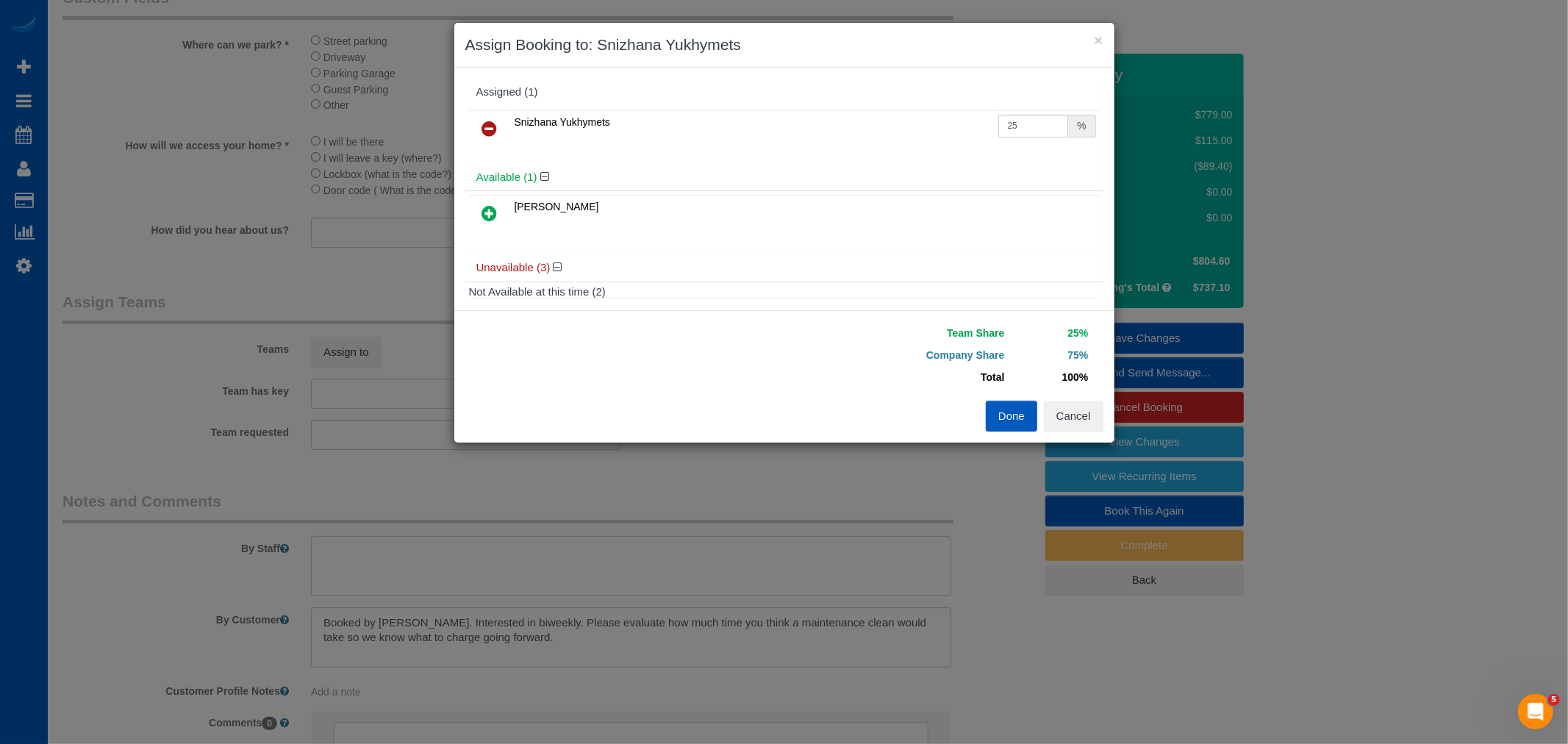
click at [483, 199] on link at bounding box center [489, 214] width 35 height 29
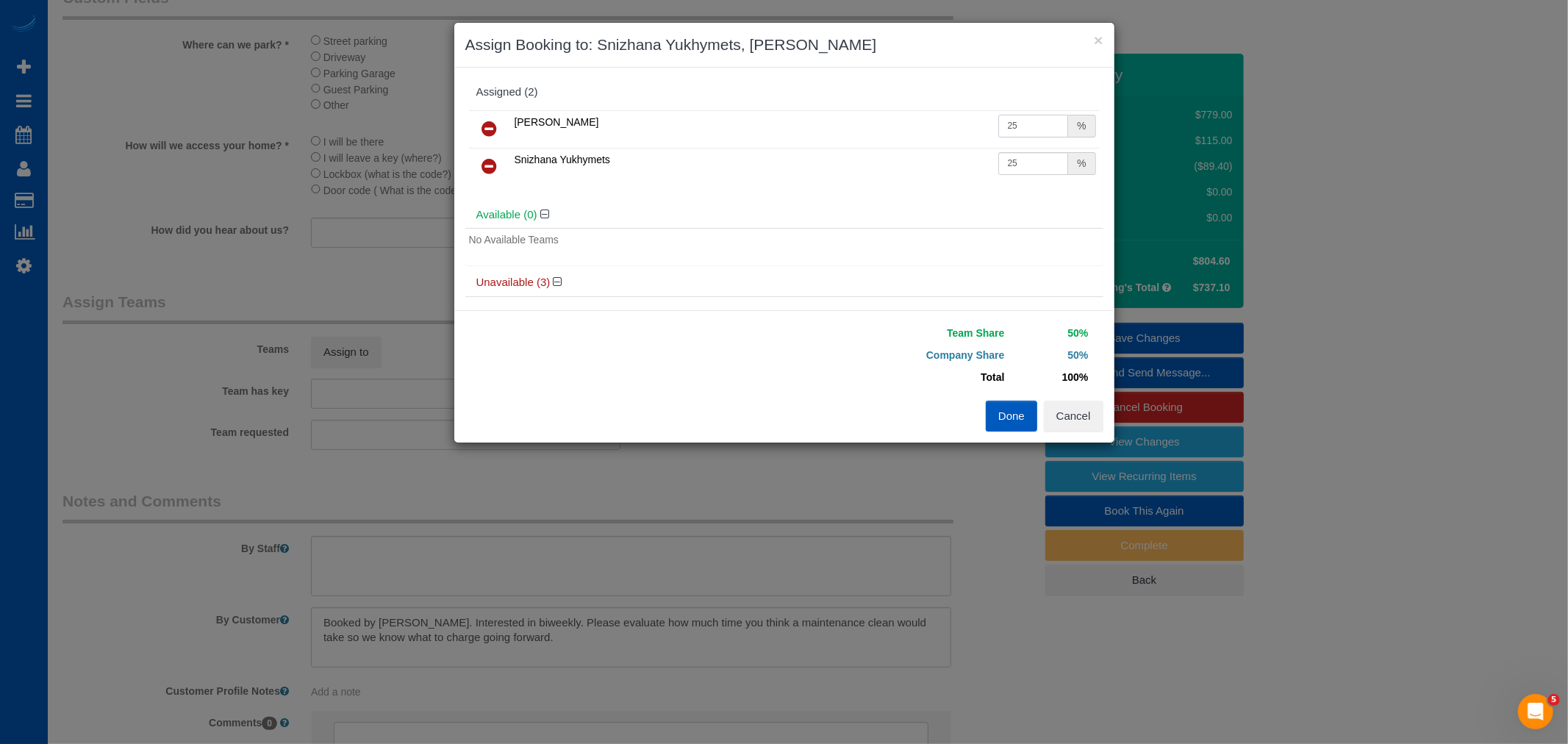
drag, startPoint x: 1017, startPoint y: 127, endPoint x: 912, endPoint y: 133, distance: 105.2
click at [941, 127] on tr "Anna Manuilo 25 %" at bounding box center [784, 129] width 631 height 38
type input "17"
drag, startPoint x: 1039, startPoint y: 160, endPoint x: 906, endPoint y: 183, distance: 135.0
click at [906, 183] on tr "Snizhana Yukhymets 25 %" at bounding box center [784, 166] width 631 height 38
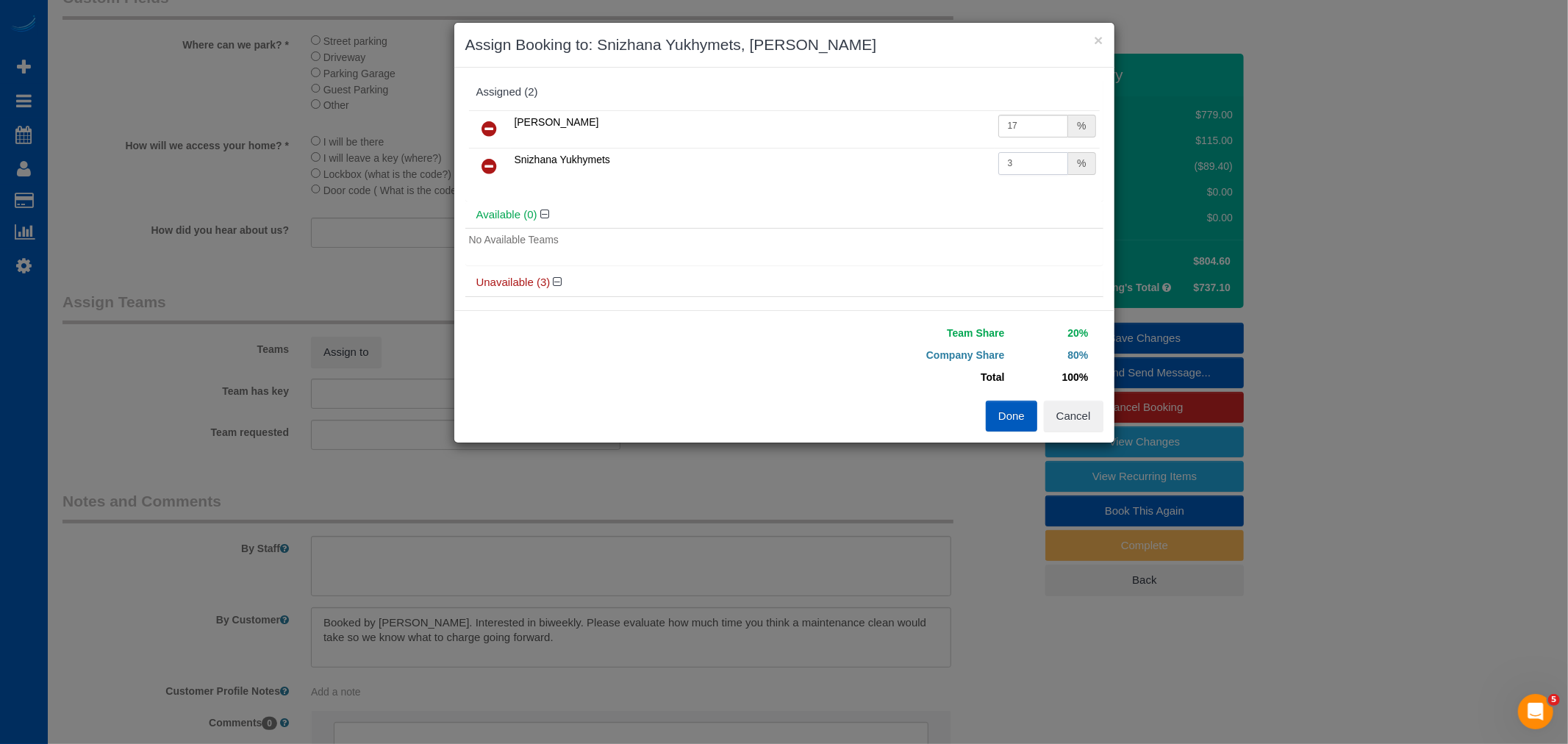
drag, startPoint x: 891, startPoint y: 182, endPoint x: 1026, endPoint y: 160, distance: 136.8
click at [1037, 153] on input "3" at bounding box center [1034, 163] width 71 height 23
type input "34"
click at [1017, 412] on button "Done" at bounding box center [1012, 417] width 52 height 31
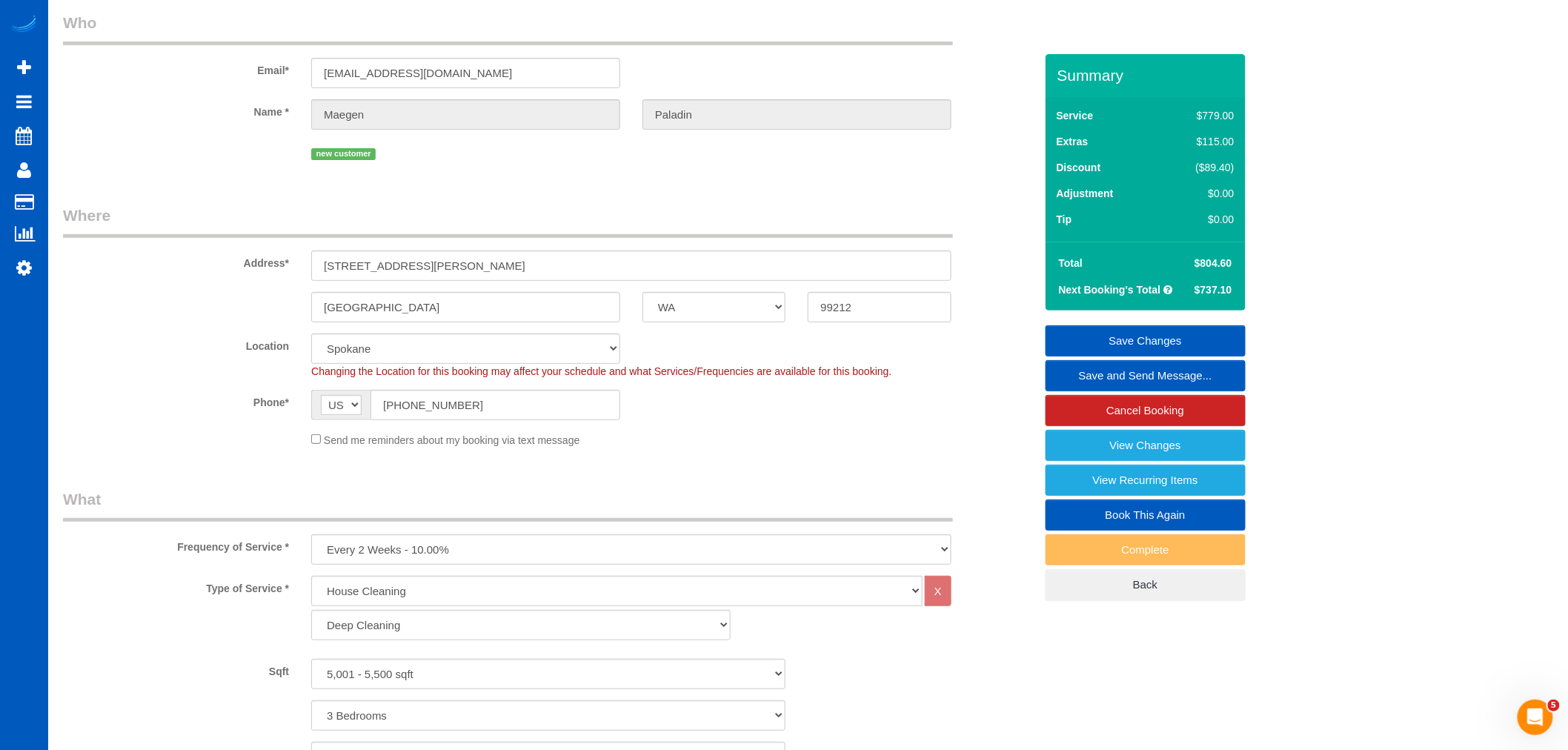
scroll to position [27, 0]
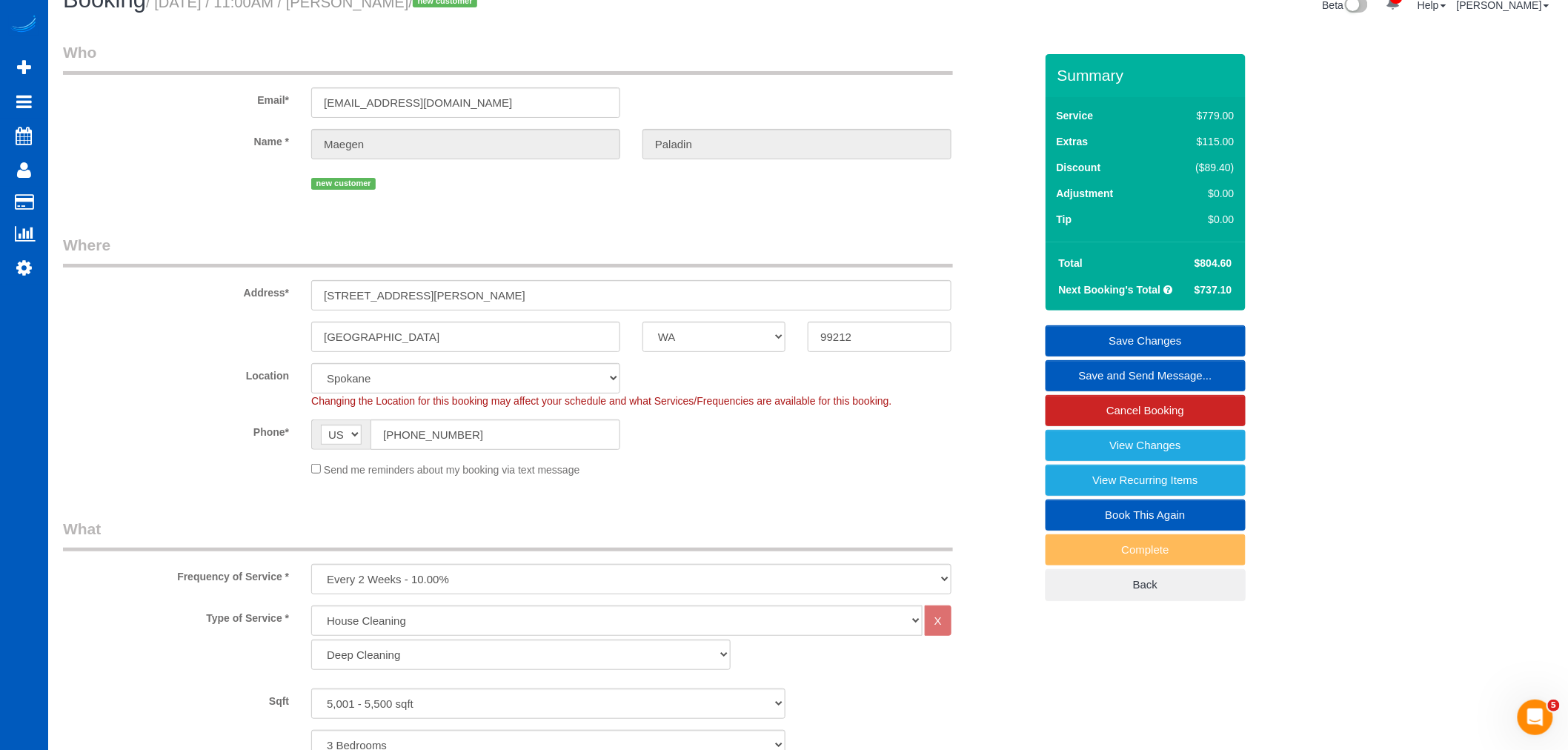
click at [1134, 343] on link "Save Changes" at bounding box center [1146, 341] width 200 height 31
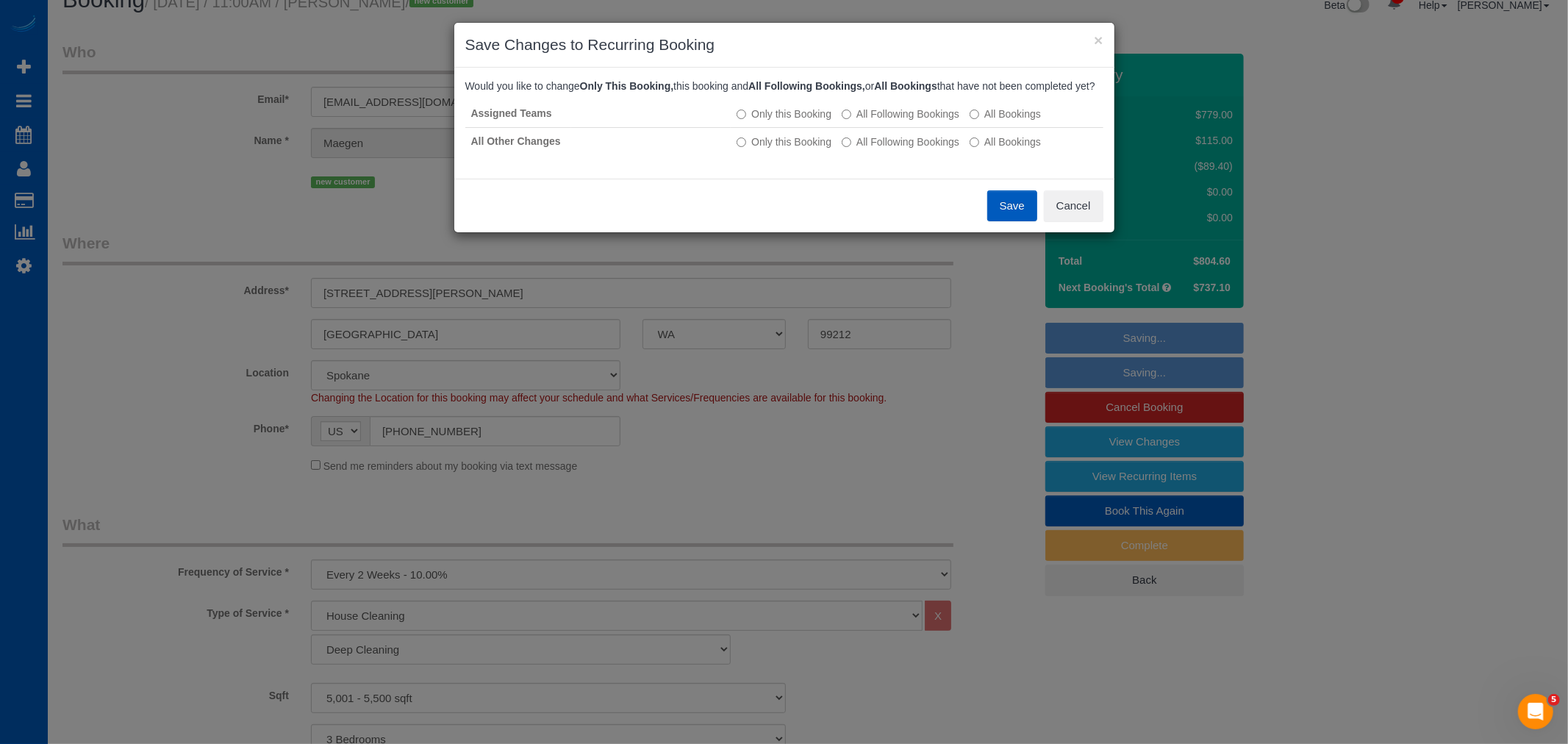
click at [1011, 213] on button "Save" at bounding box center [1012, 206] width 50 height 31
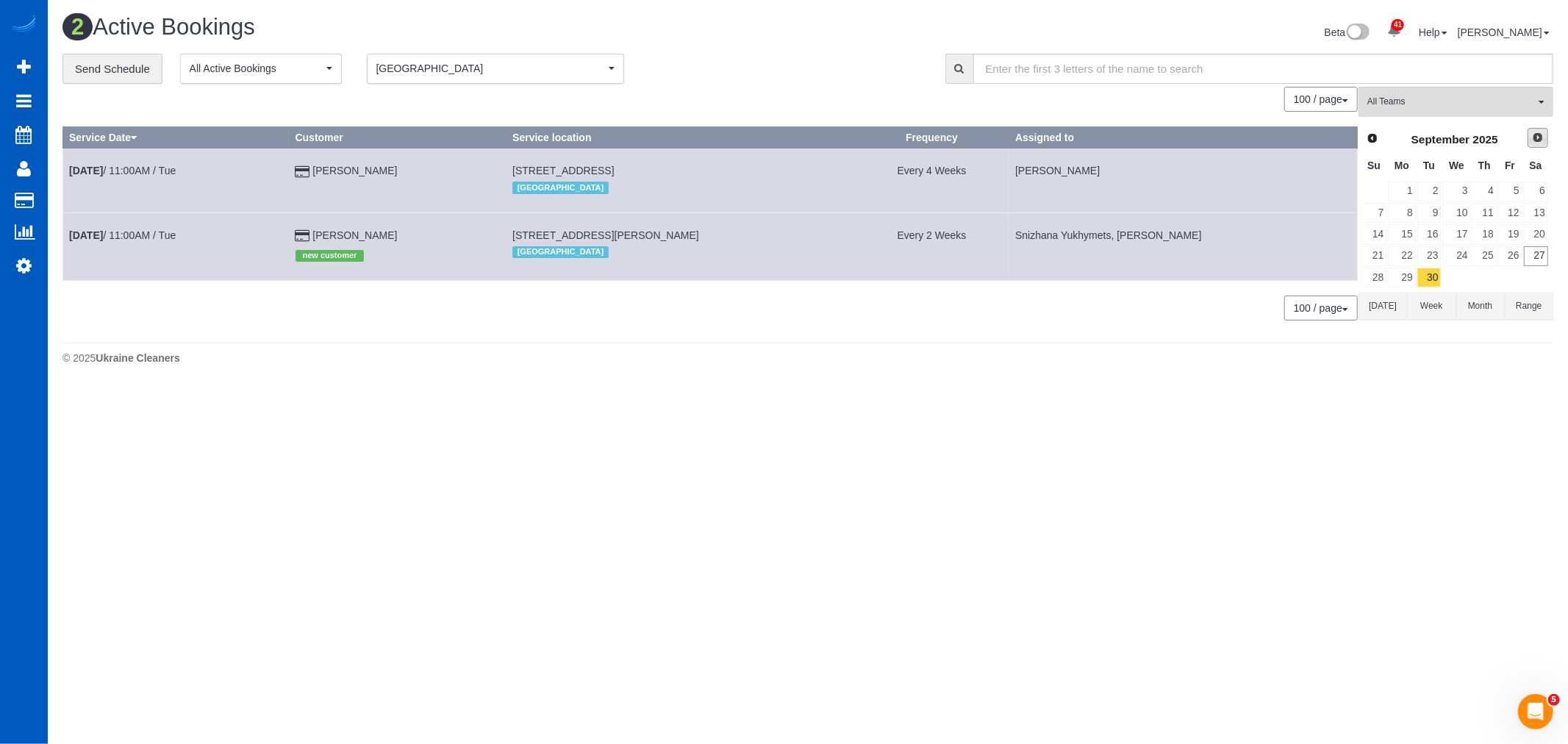
click at [1537, 140] on span "Next" at bounding box center [1538, 138] width 12 height 12
click at [1458, 179] on th "We" at bounding box center [1456, 166] width 29 height 29
click at [1465, 188] on link "1" at bounding box center [1456, 191] width 28 height 20
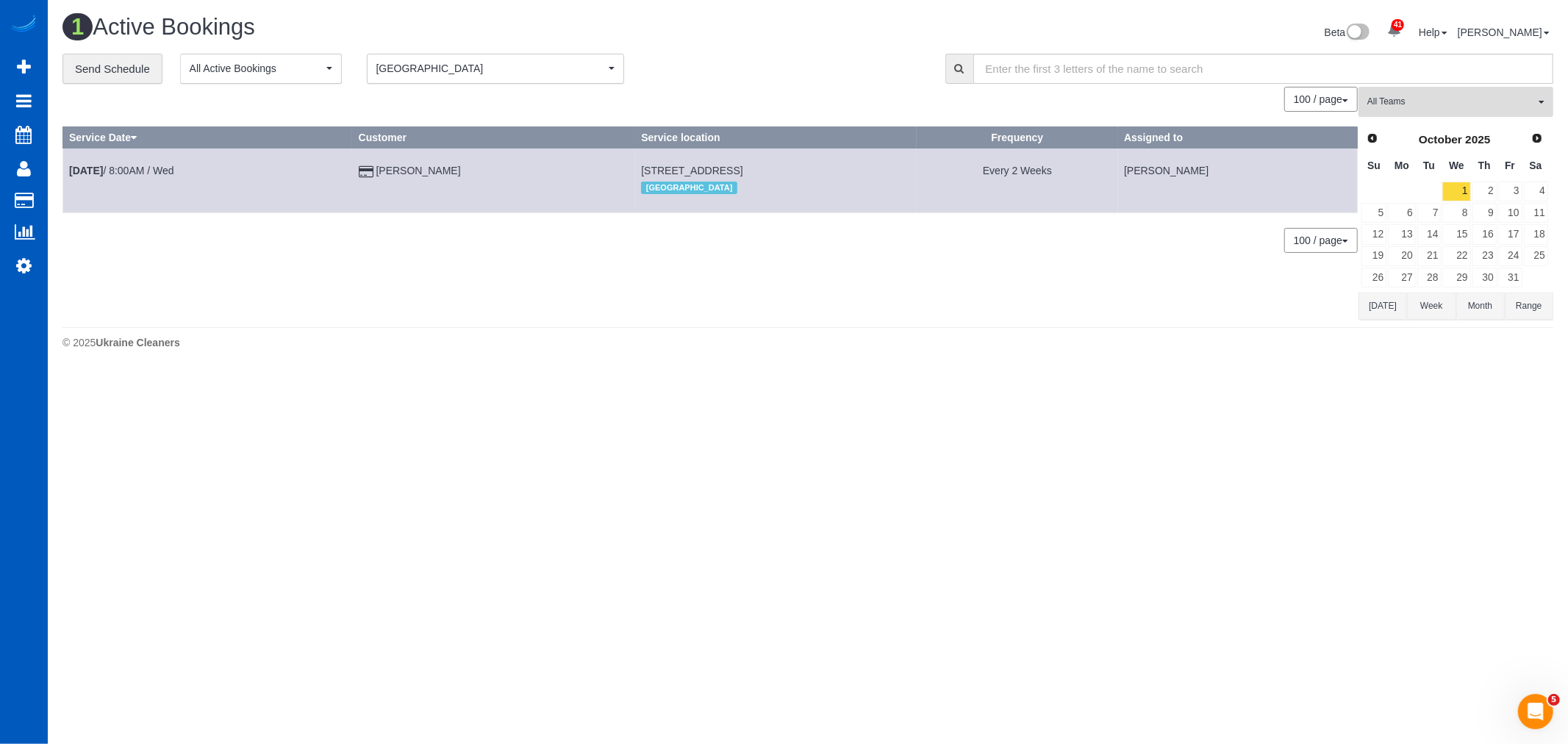
click at [1410, 108] on span "All Teams" at bounding box center [1451, 102] width 168 height 13
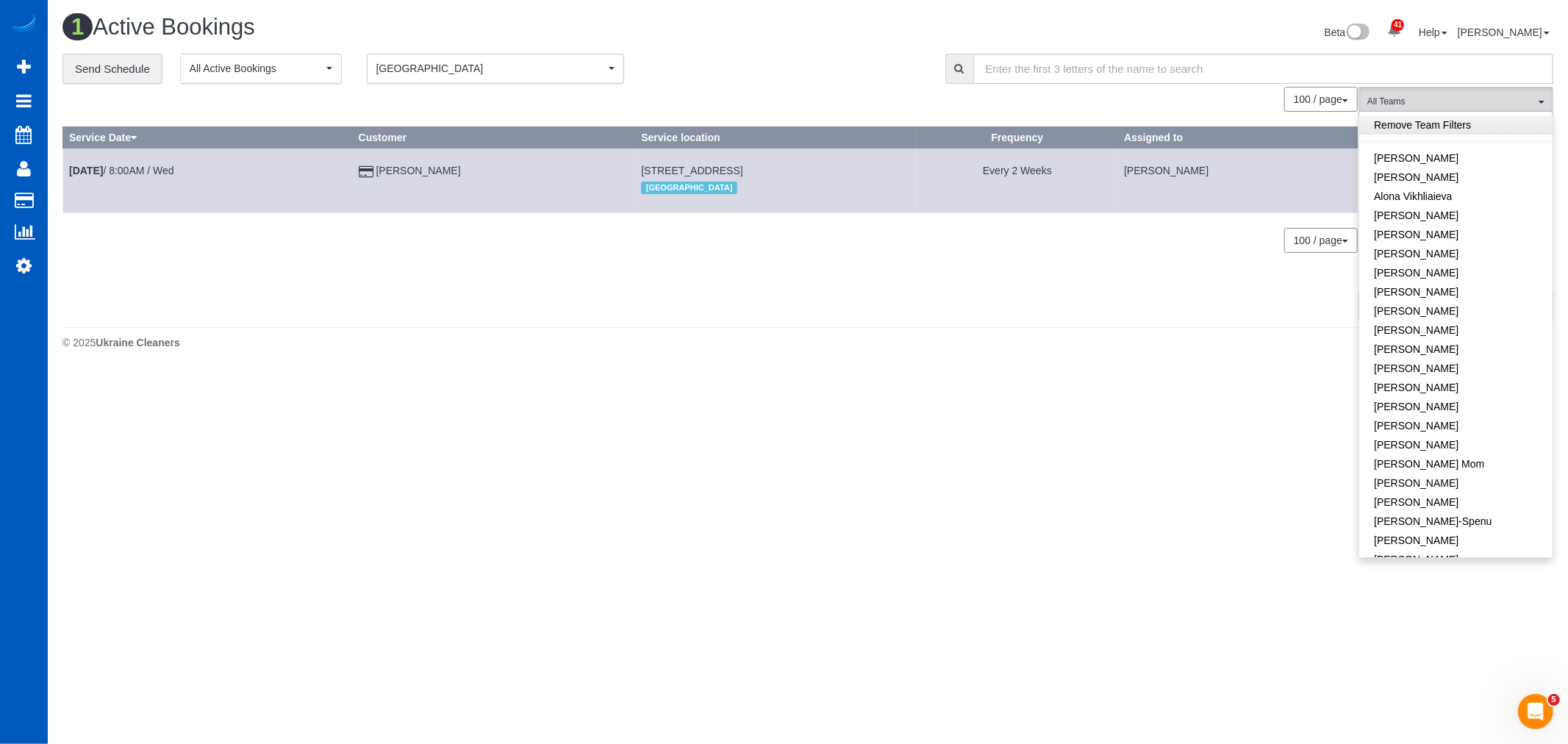
click at [1397, 129] on link "Remove Team Filters" at bounding box center [1455, 125] width 194 height 19
click at [491, 68] on span "Spokane" at bounding box center [491, 68] width 229 height 15
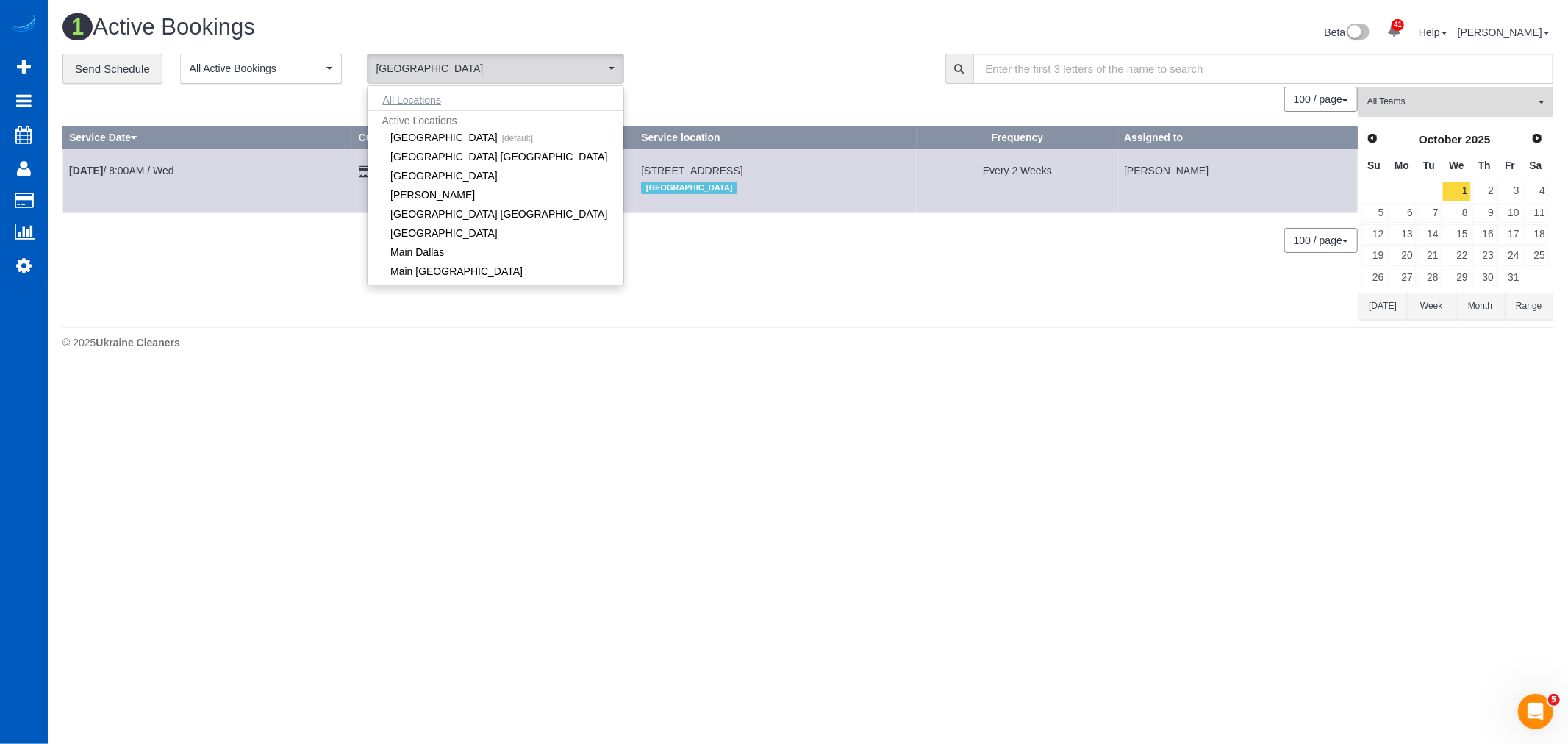
click at [409, 105] on button "All Locations" at bounding box center [412, 100] width 89 height 21
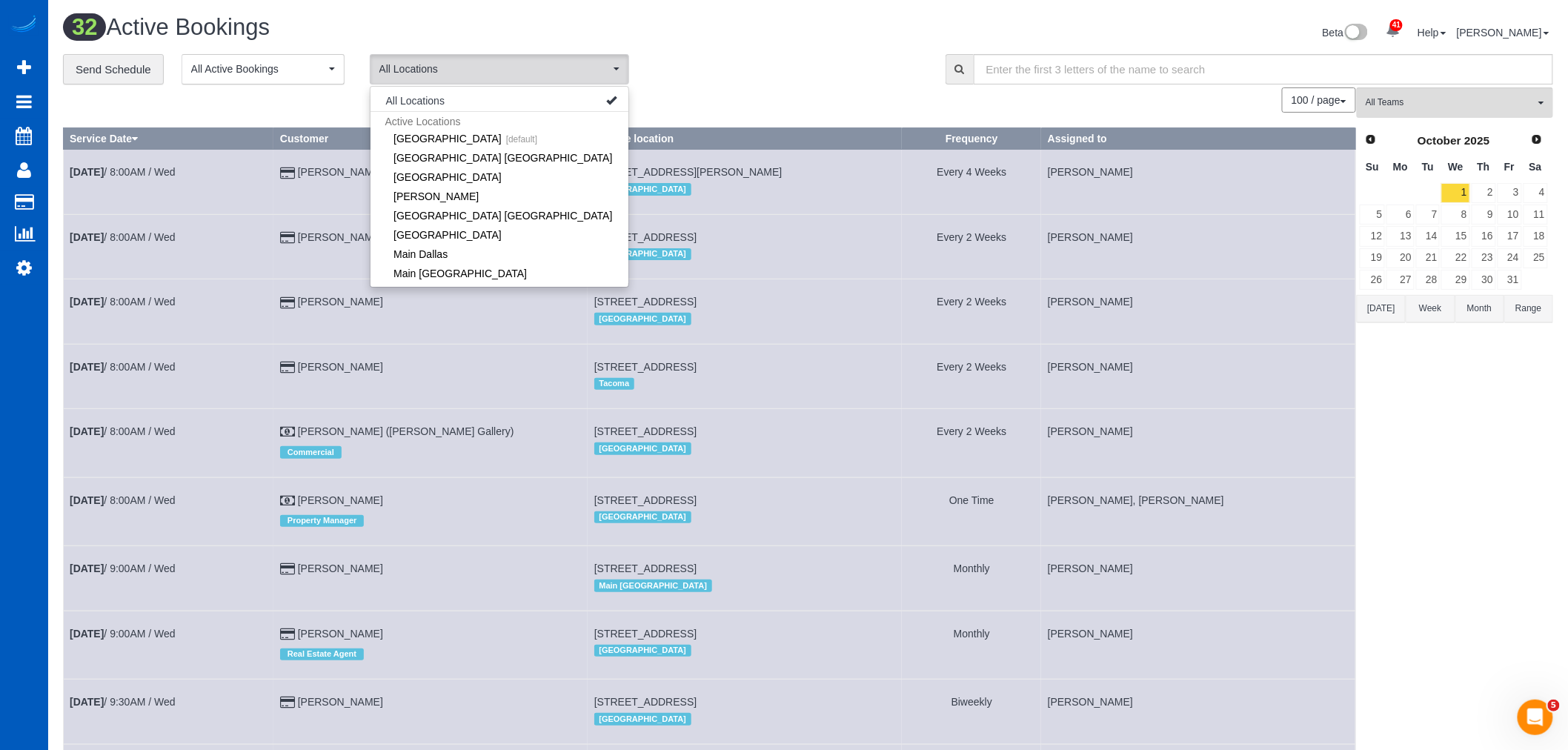
click at [1343, 492] on td "Viktoriia Zhukovska, Vira Zhukovska" at bounding box center [1199, 511] width 314 height 68
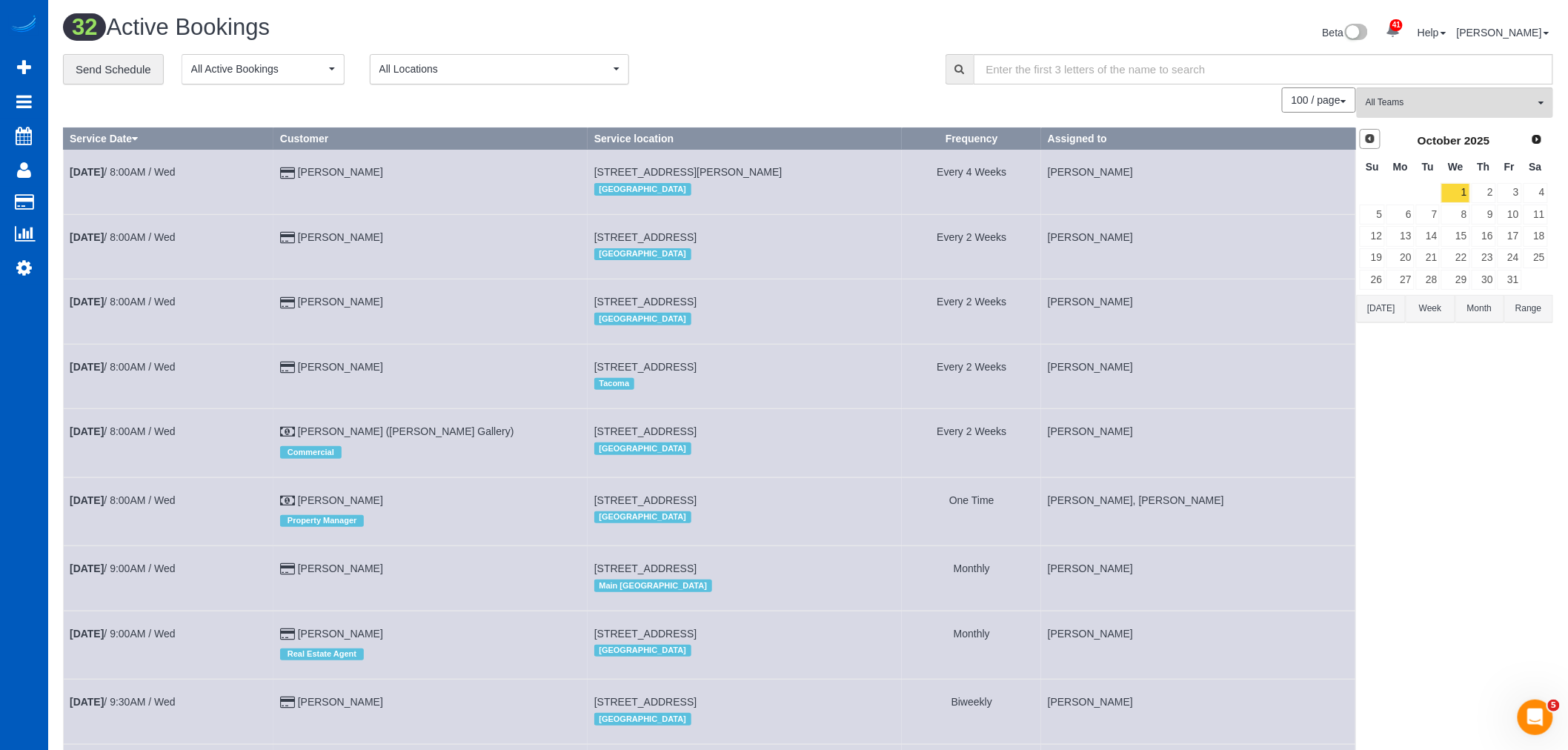
click at [1375, 148] on link "Prev" at bounding box center [1370, 139] width 21 height 21
click at [1526, 257] on link "27" at bounding box center [1535, 258] width 24 height 20
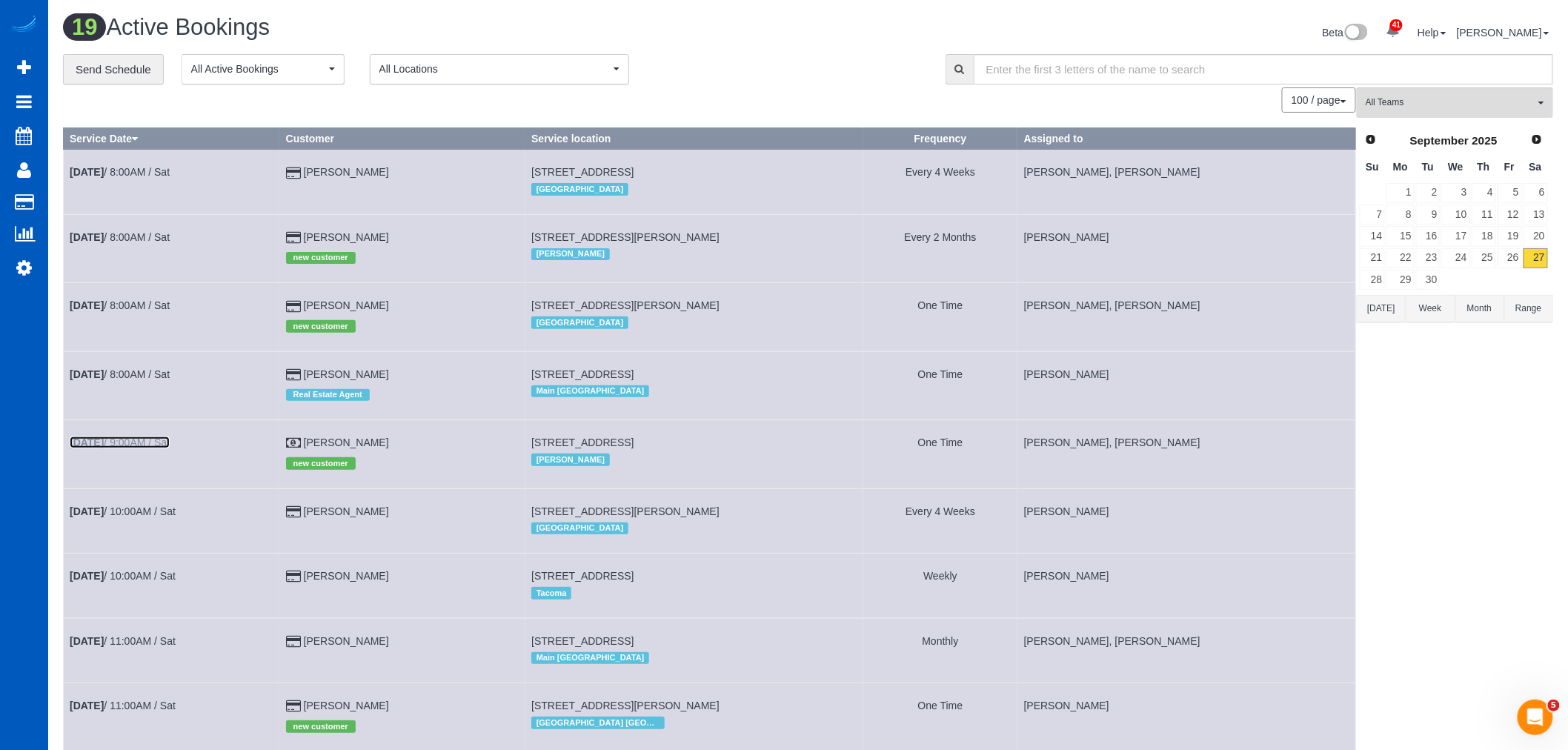
click at [116, 448] on link "Sep 27th / 9:00AM / Sat" at bounding box center [119, 442] width 100 height 12
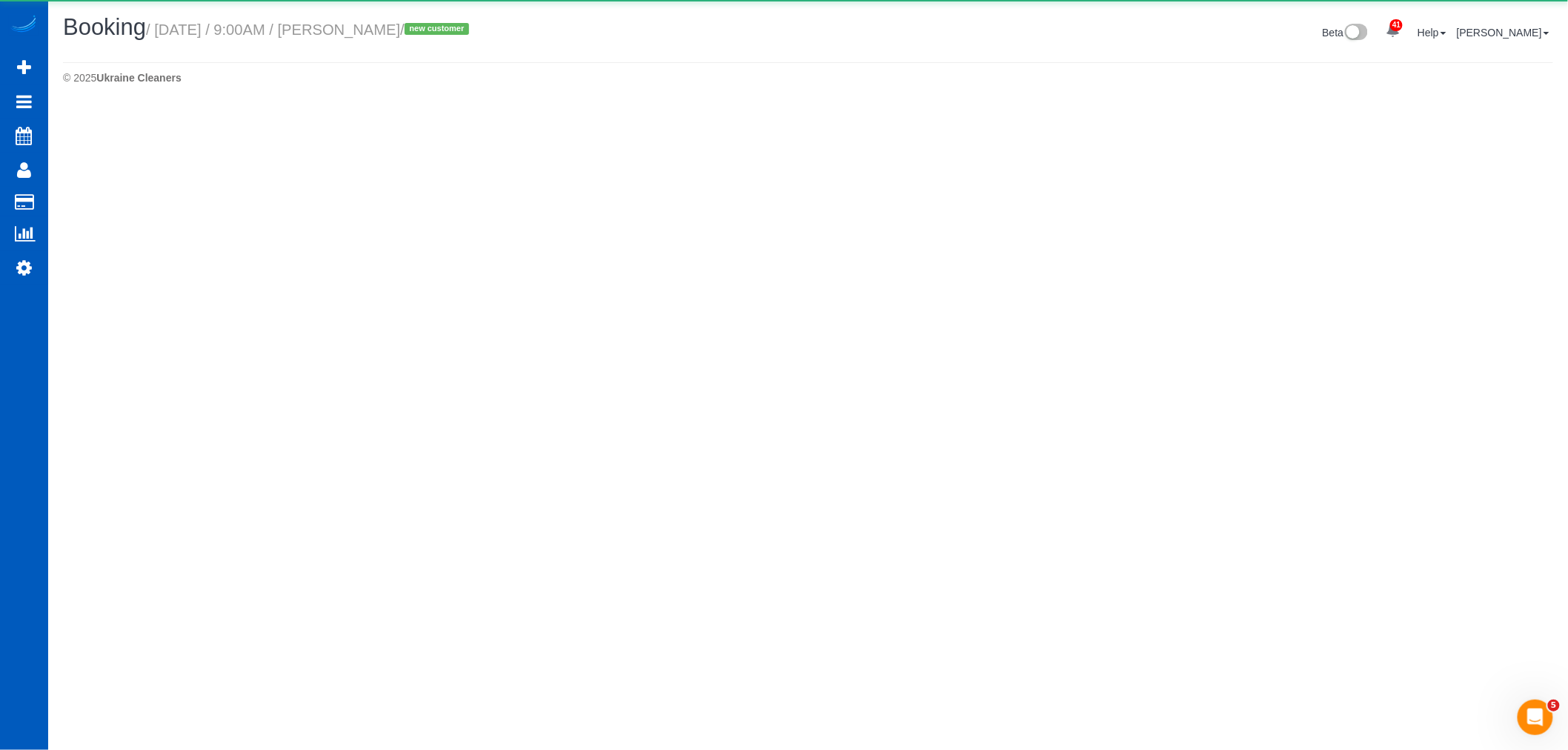
select select "WA"
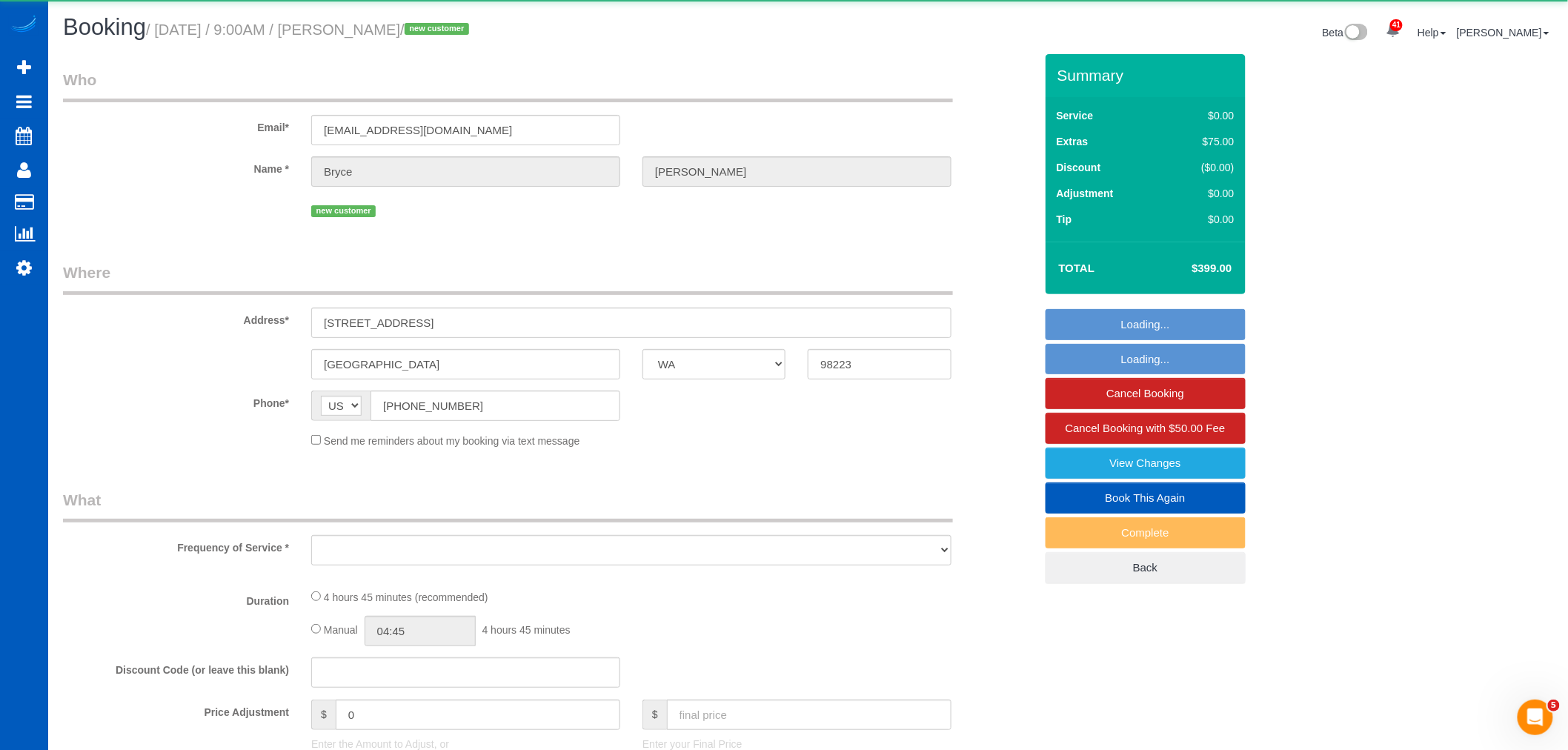
select select "object:27025"
select select "199"
select select "1501"
select select "3"
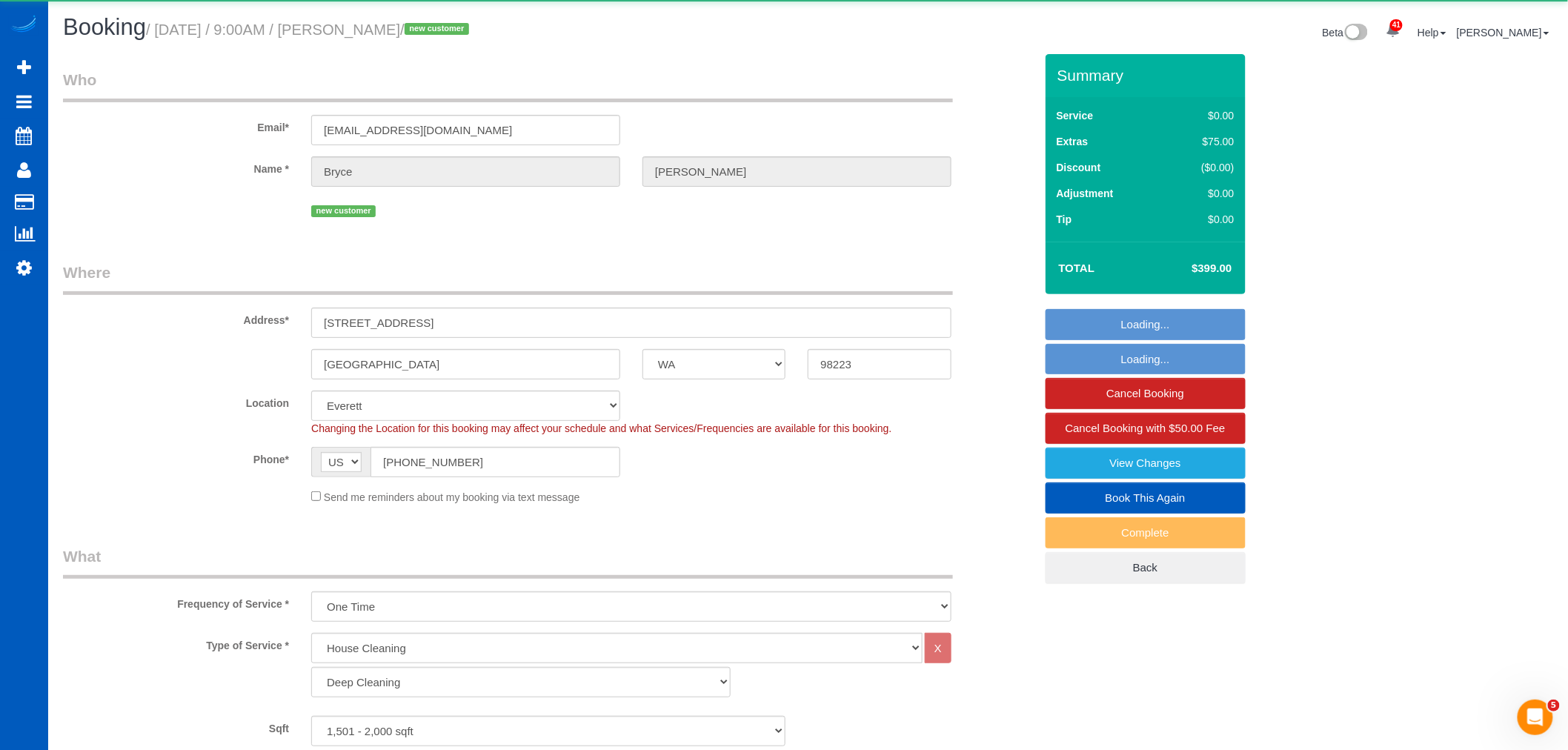
select select "1501"
select select "3"
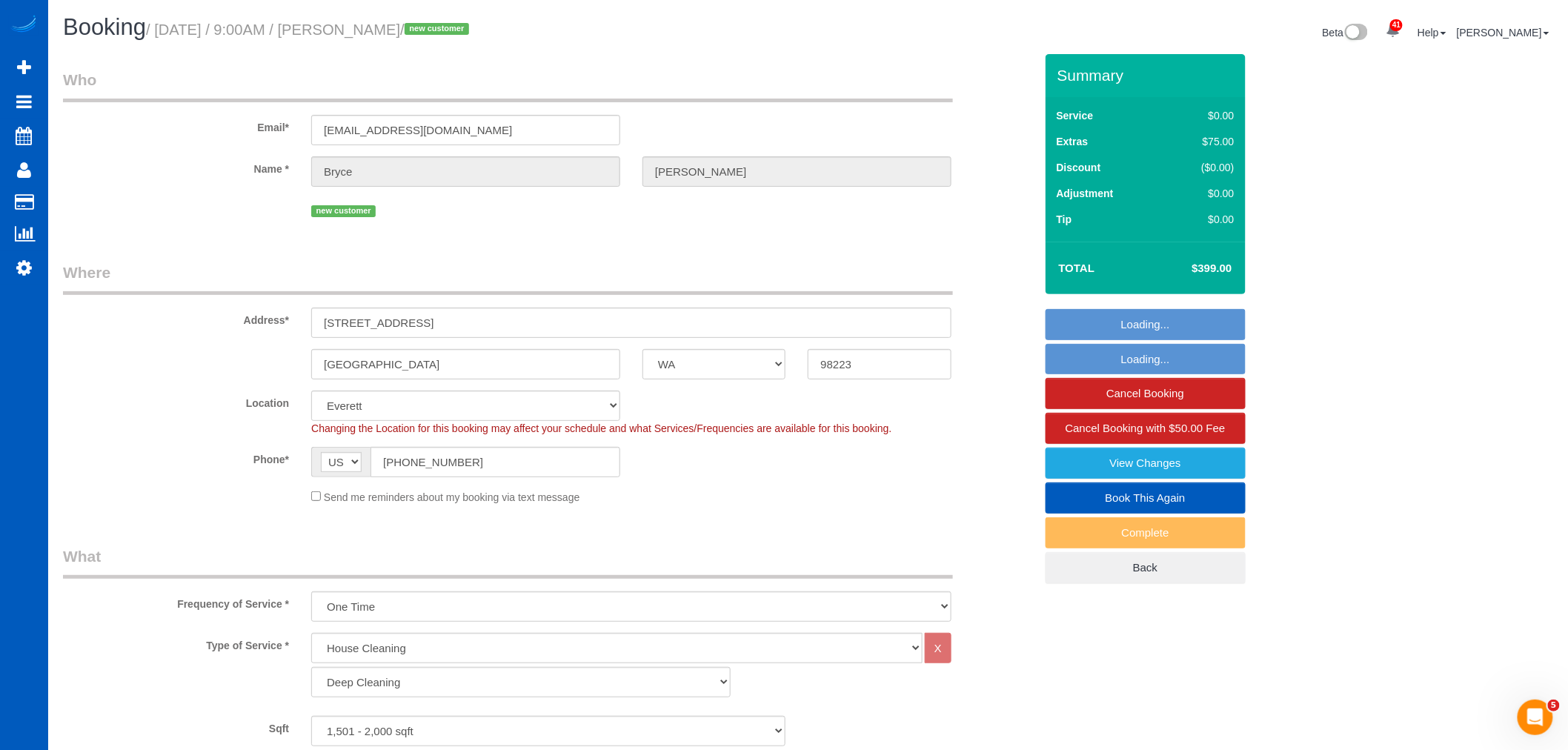
select select "object:27116"
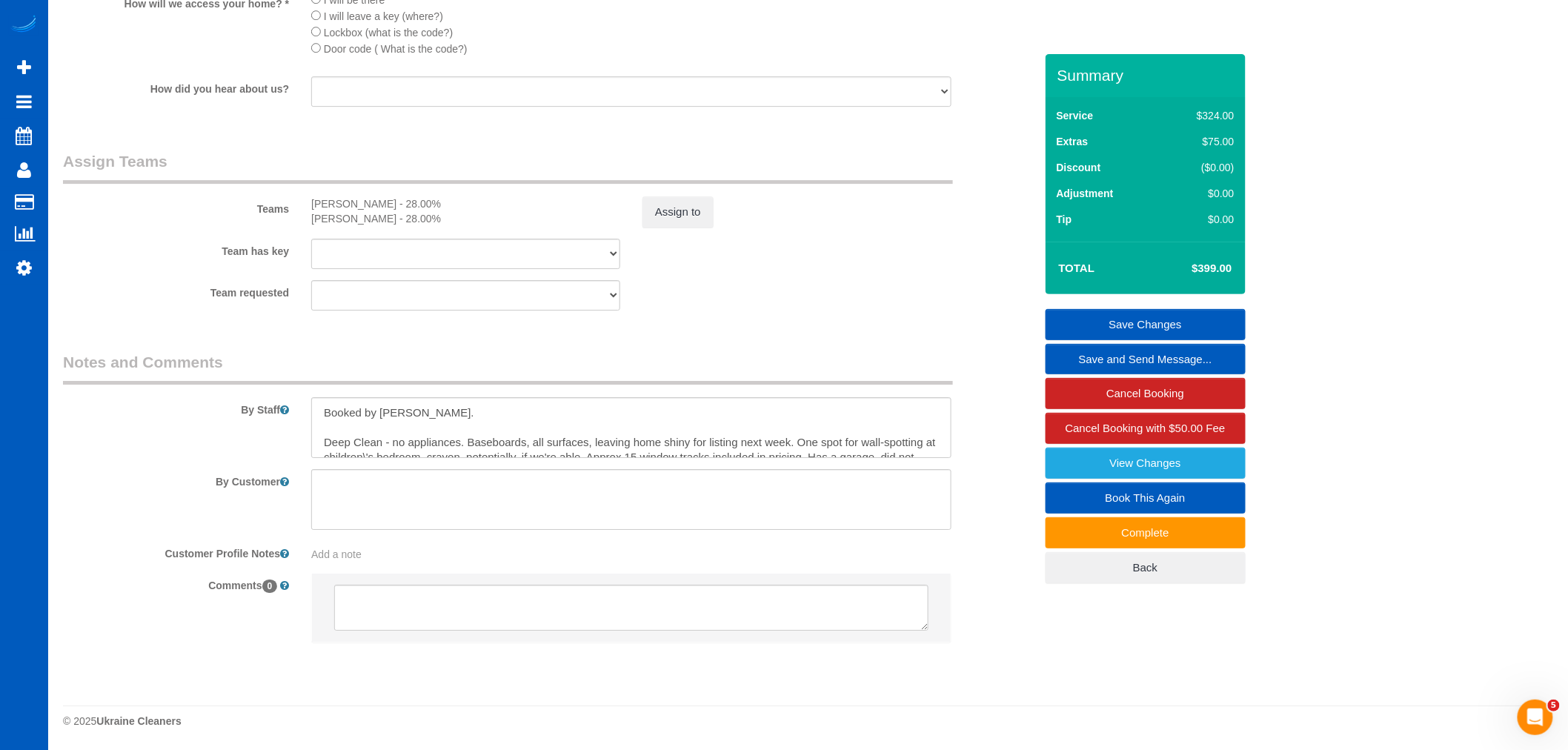
scroll to position [30, 0]
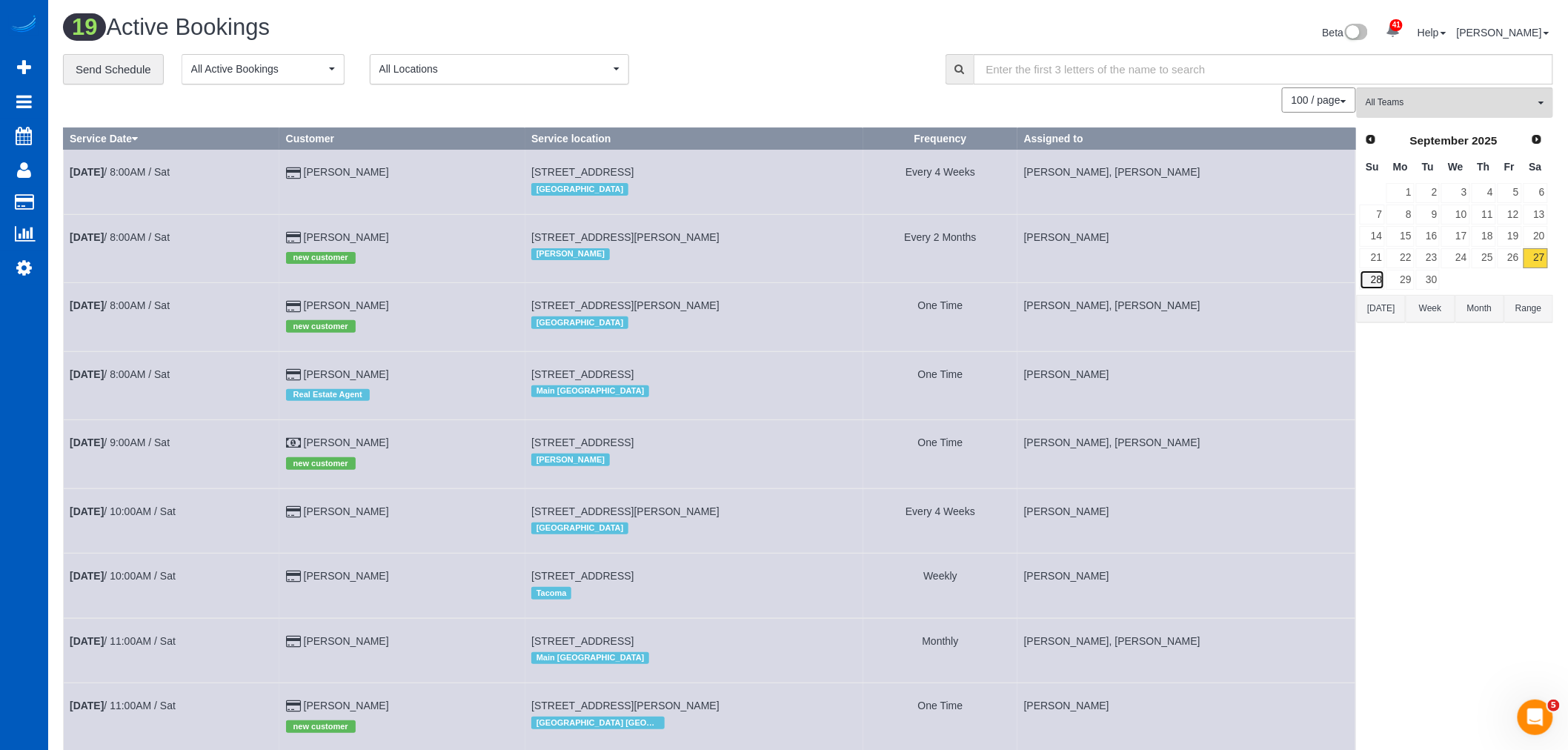
click at [1383, 280] on link "28" at bounding box center [1372, 280] width 25 height 20
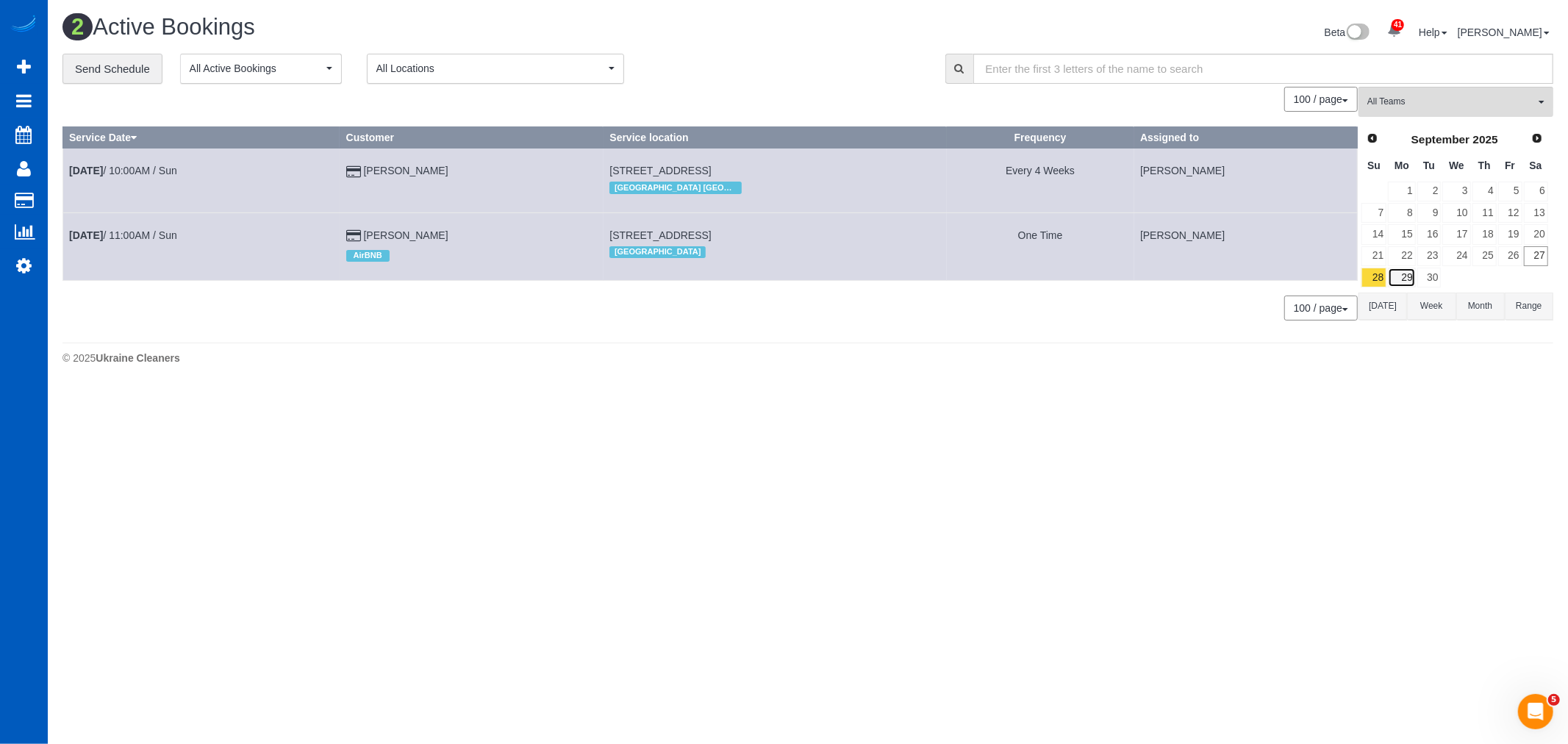
click at [1409, 277] on link "29" at bounding box center [1401, 277] width 27 height 20
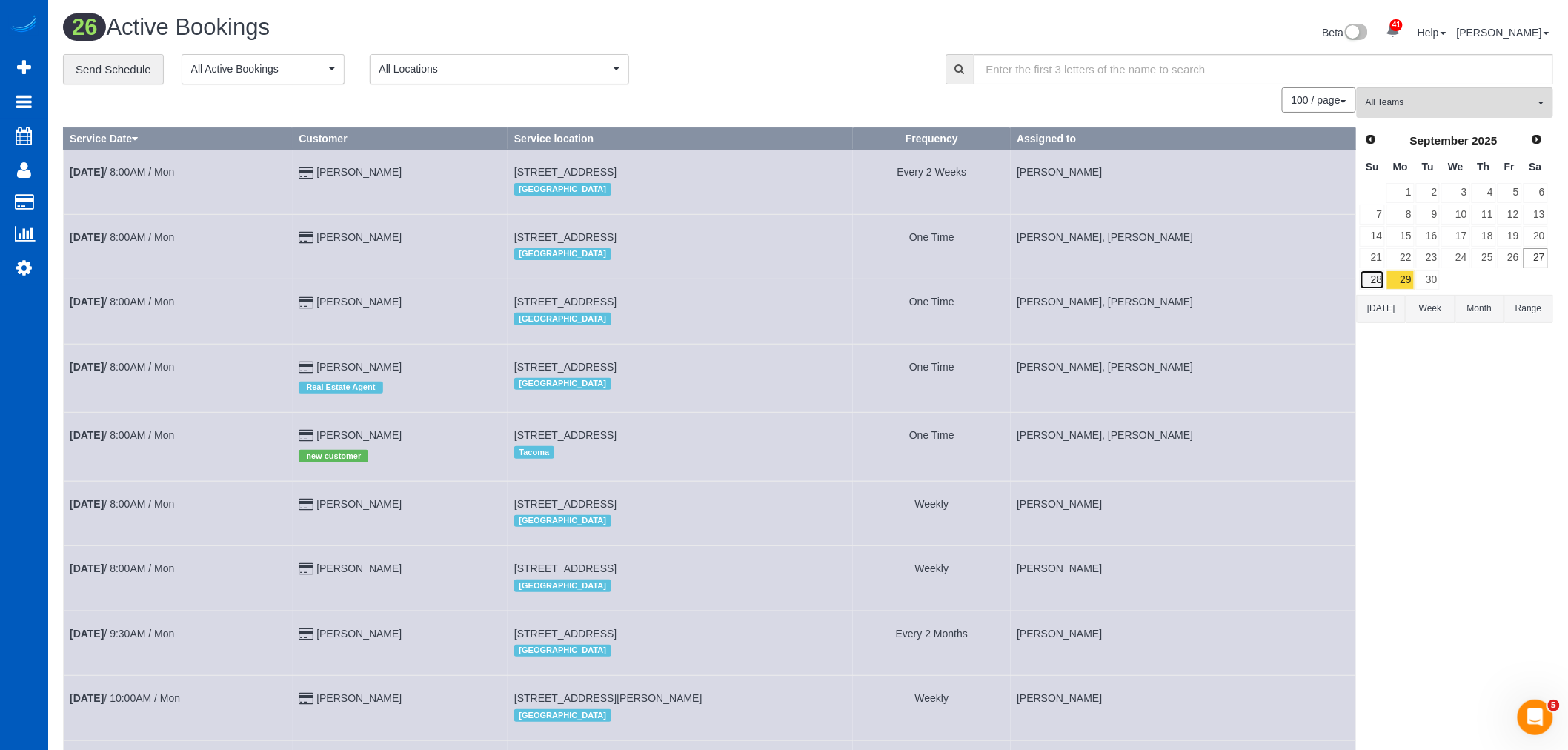
click at [1375, 280] on link "28" at bounding box center [1372, 280] width 25 height 20
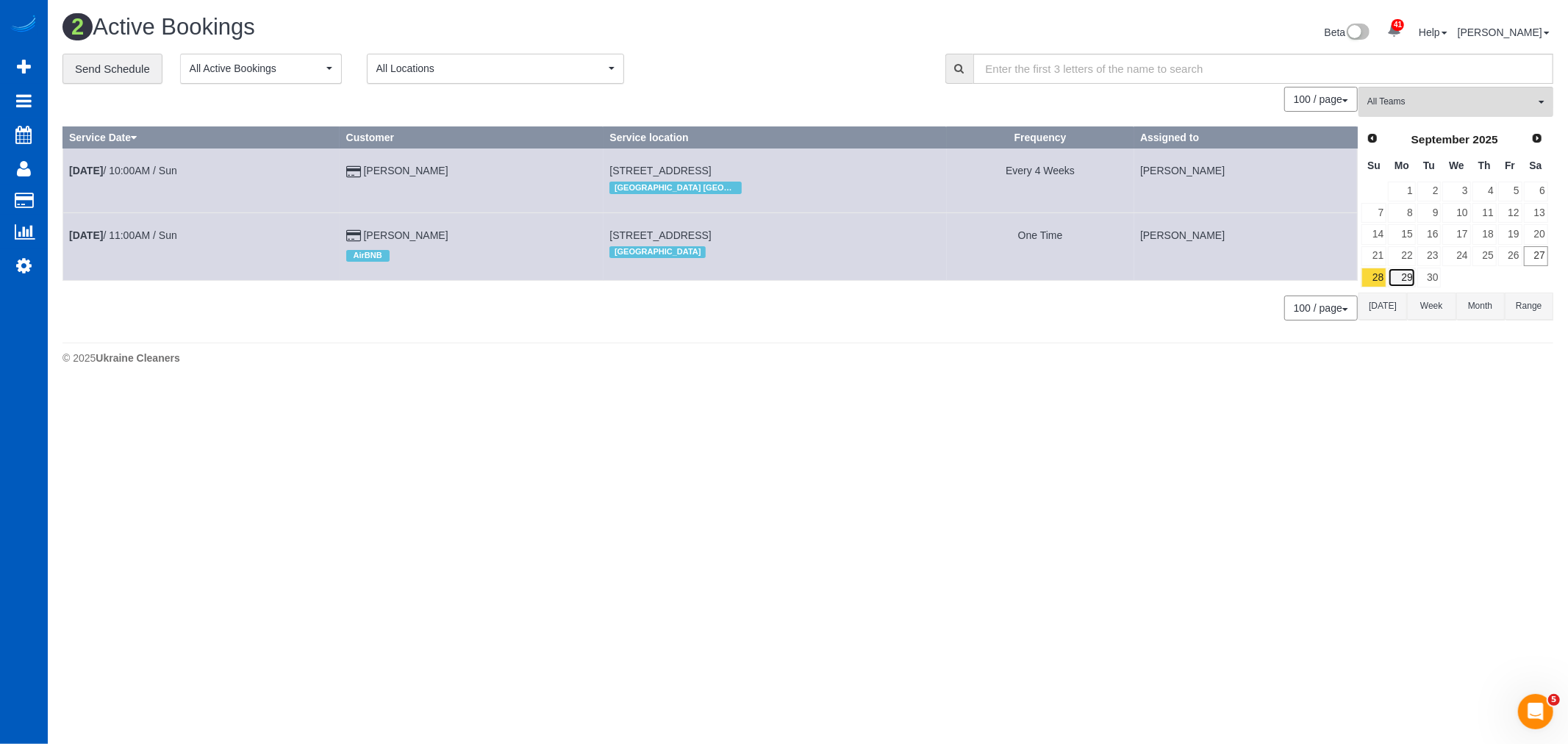
click at [1405, 277] on link "29" at bounding box center [1401, 277] width 27 height 20
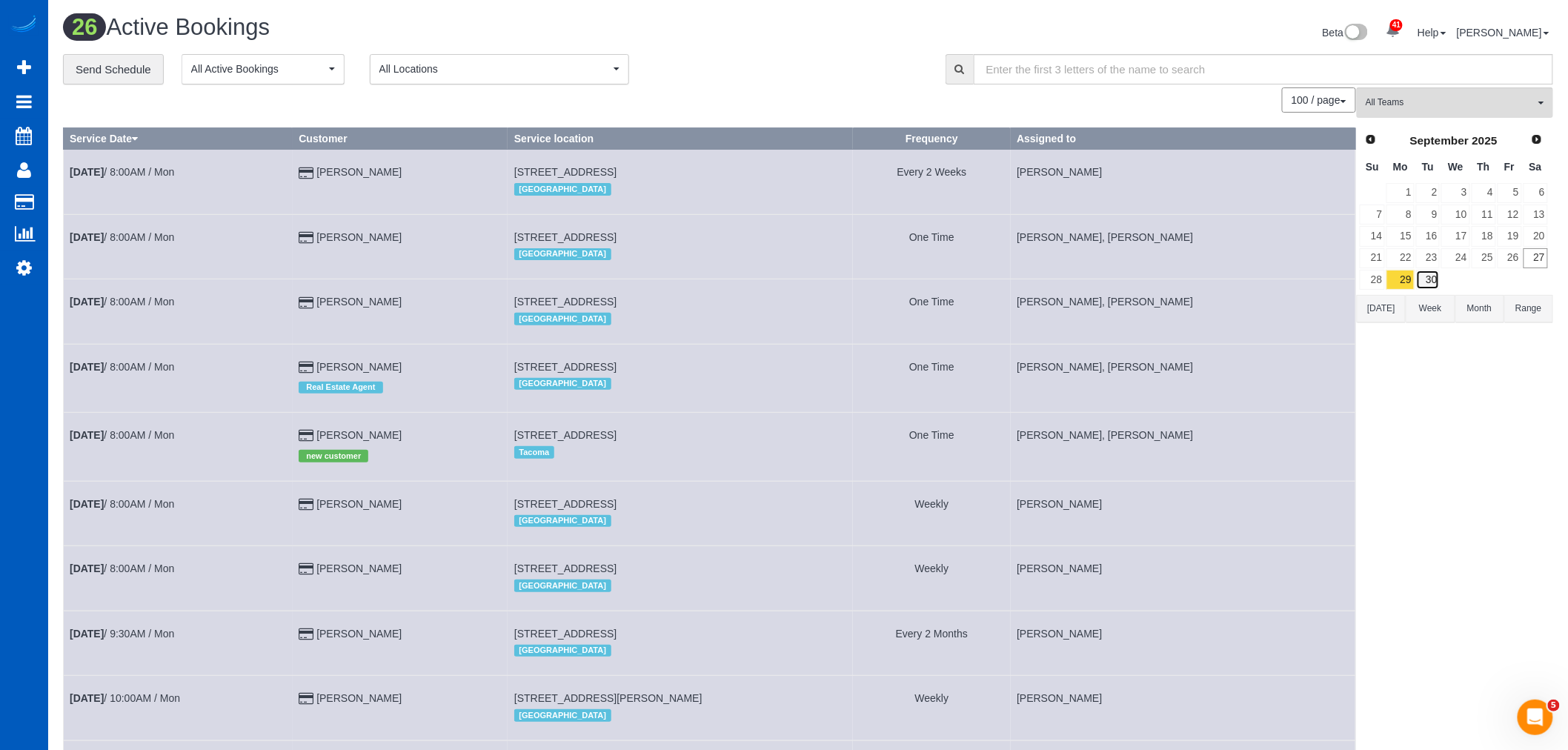
click at [1429, 283] on link "30" at bounding box center [1428, 280] width 24 height 20
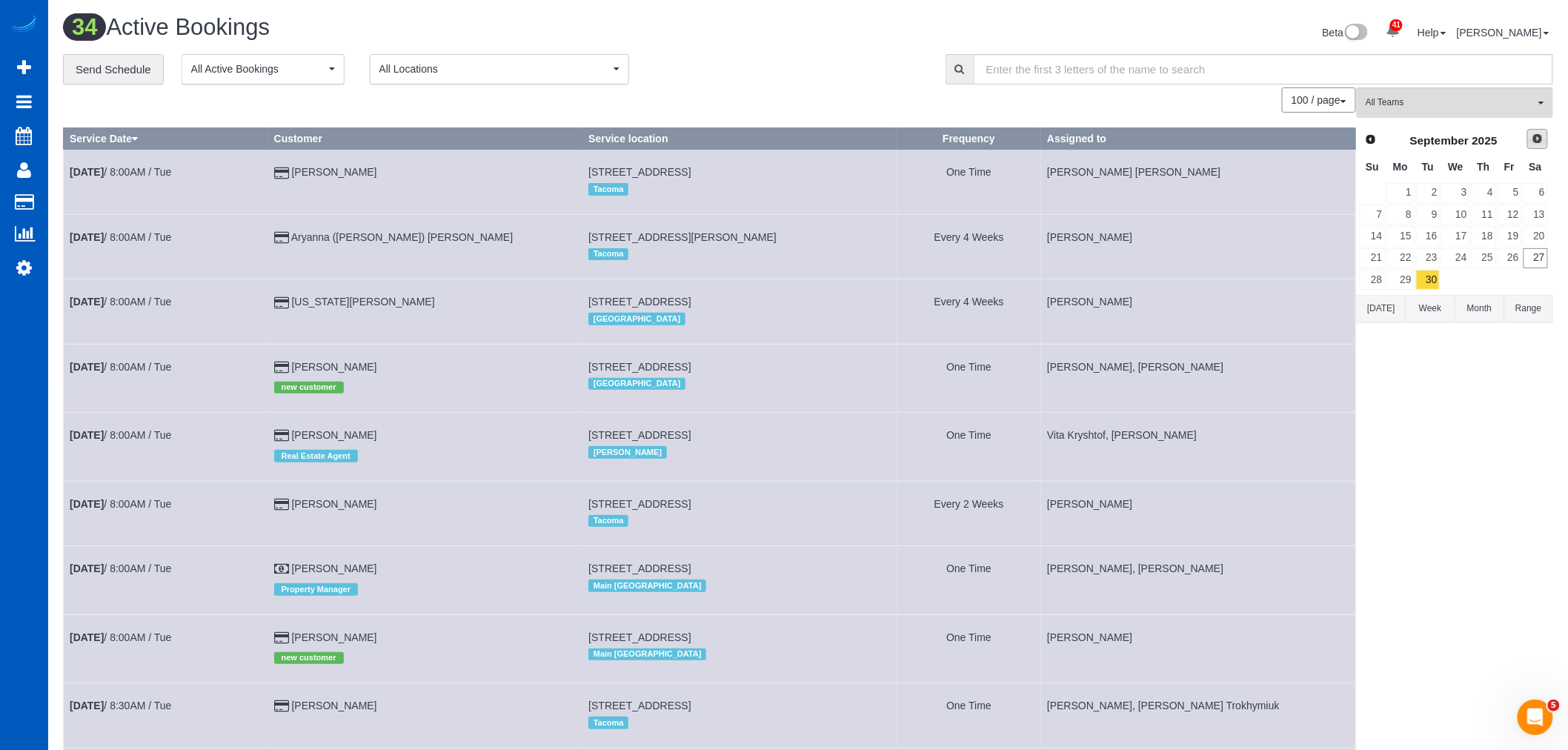
click at [1538, 136] on span "Next" at bounding box center [1538, 139] width 12 height 12
click at [1456, 189] on link "1" at bounding box center [1455, 193] width 28 height 20
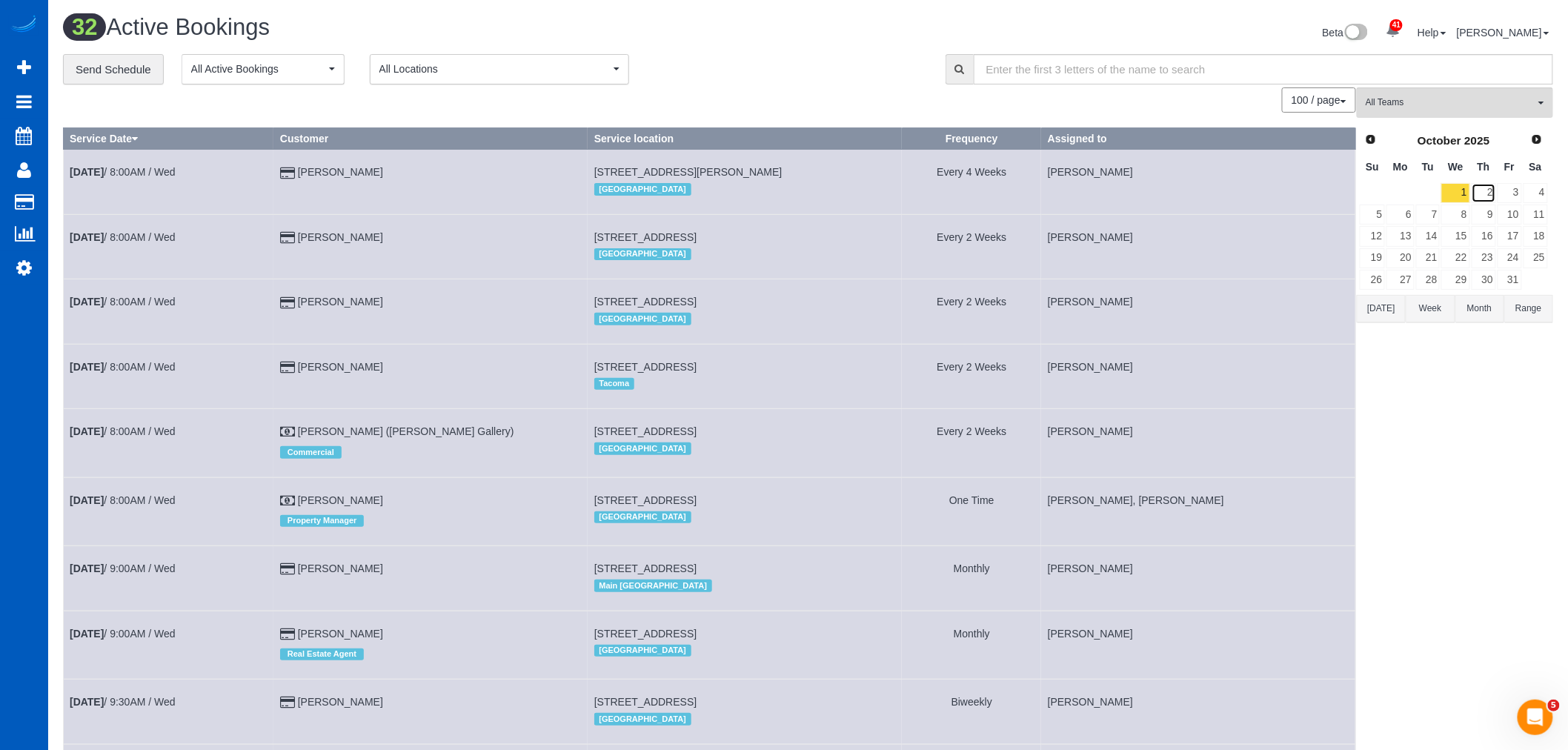
click at [1478, 185] on link "2" at bounding box center [1483, 193] width 24 height 20
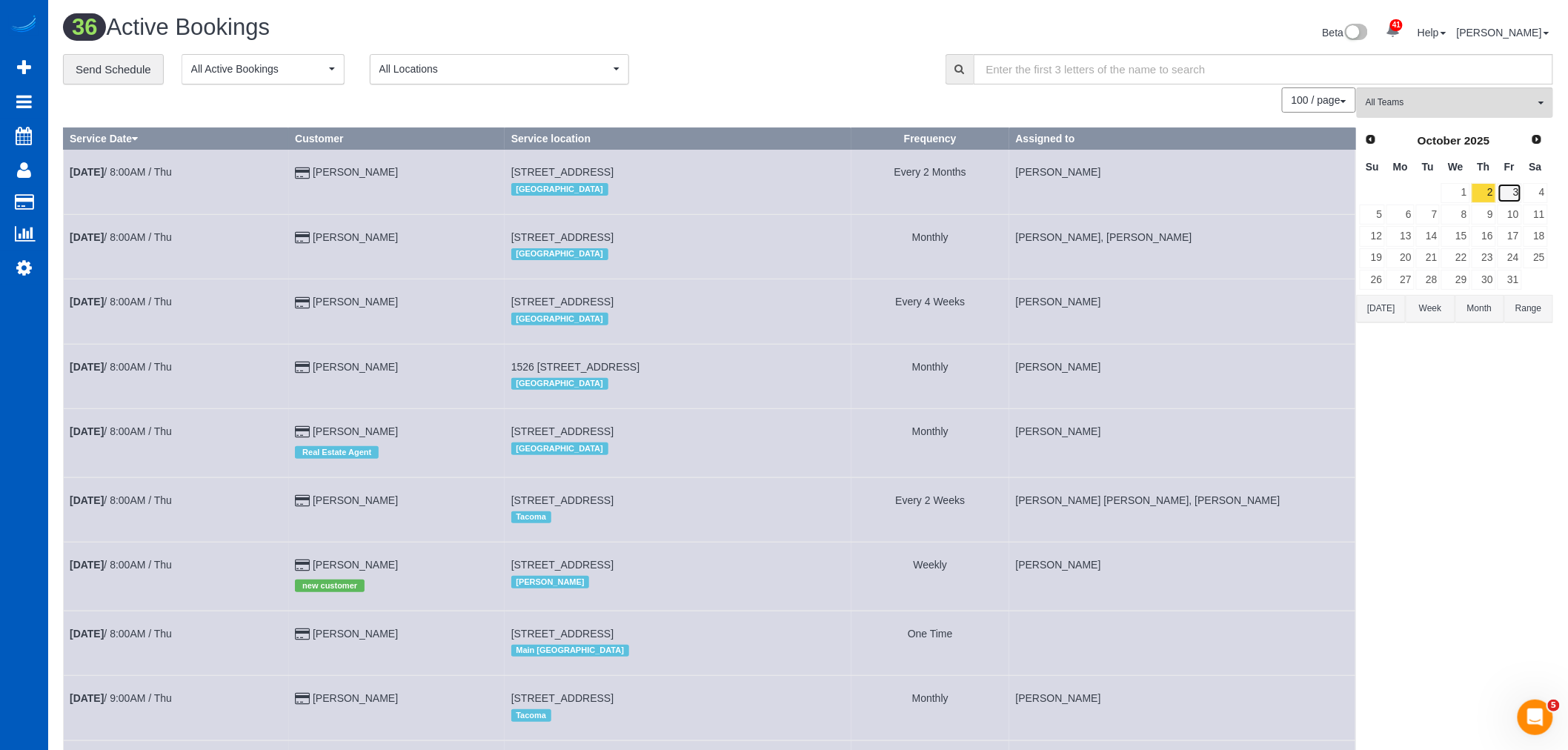
click at [1520, 198] on link "3" at bounding box center [1509, 193] width 24 height 20
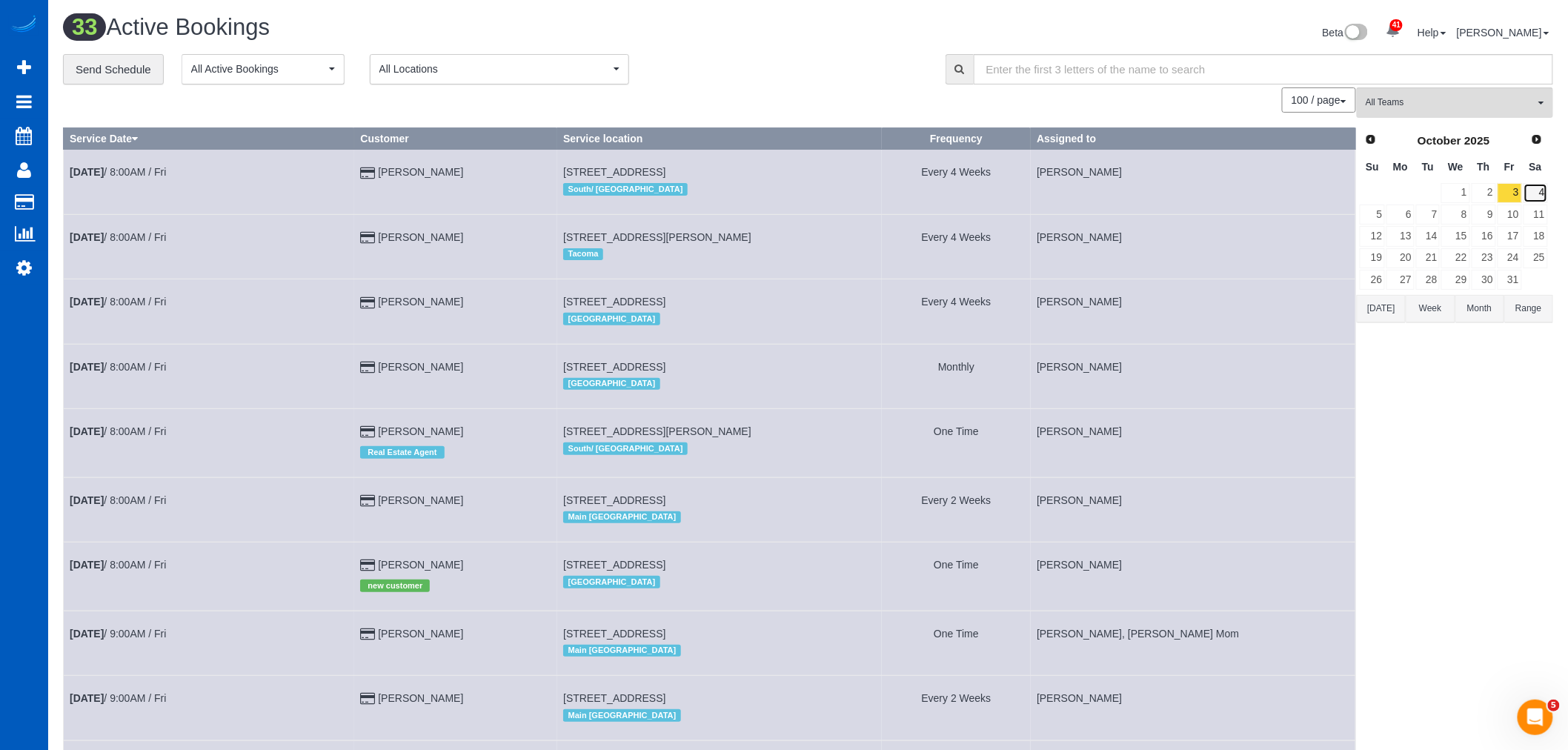
click at [1541, 190] on link "4" at bounding box center [1535, 193] width 24 height 20
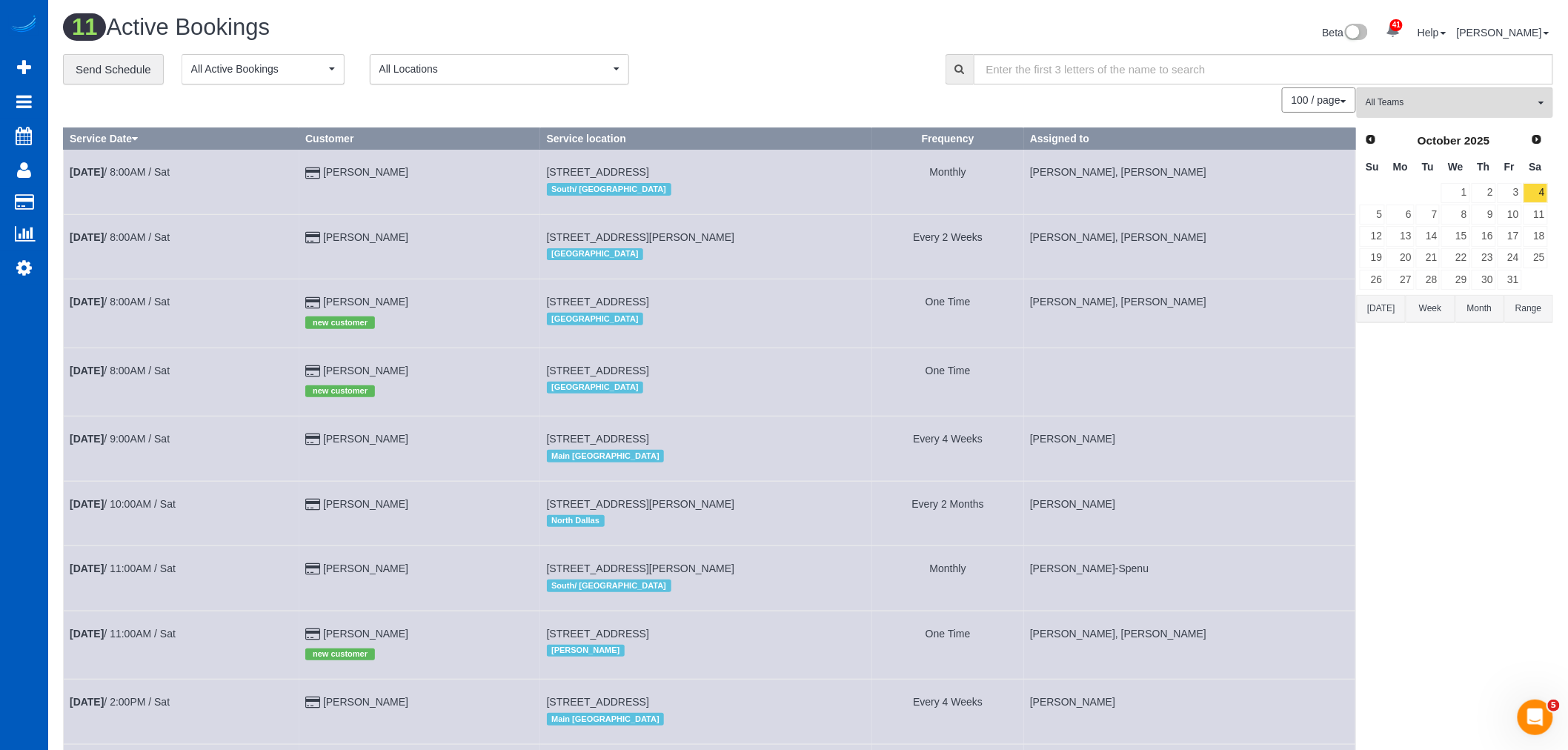
drag, startPoint x: 538, startPoint y: 372, endPoint x: 751, endPoint y: 372, distance: 213.0
click at [751, 372] on td "18404 Sw 135th Terrace, Tualatin, OR 97062 Portland" at bounding box center [706, 382] width 332 height 68
click at [139, 376] on link "Oct 4th / 8:00AM / Sat" at bounding box center [119, 371] width 100 height 12
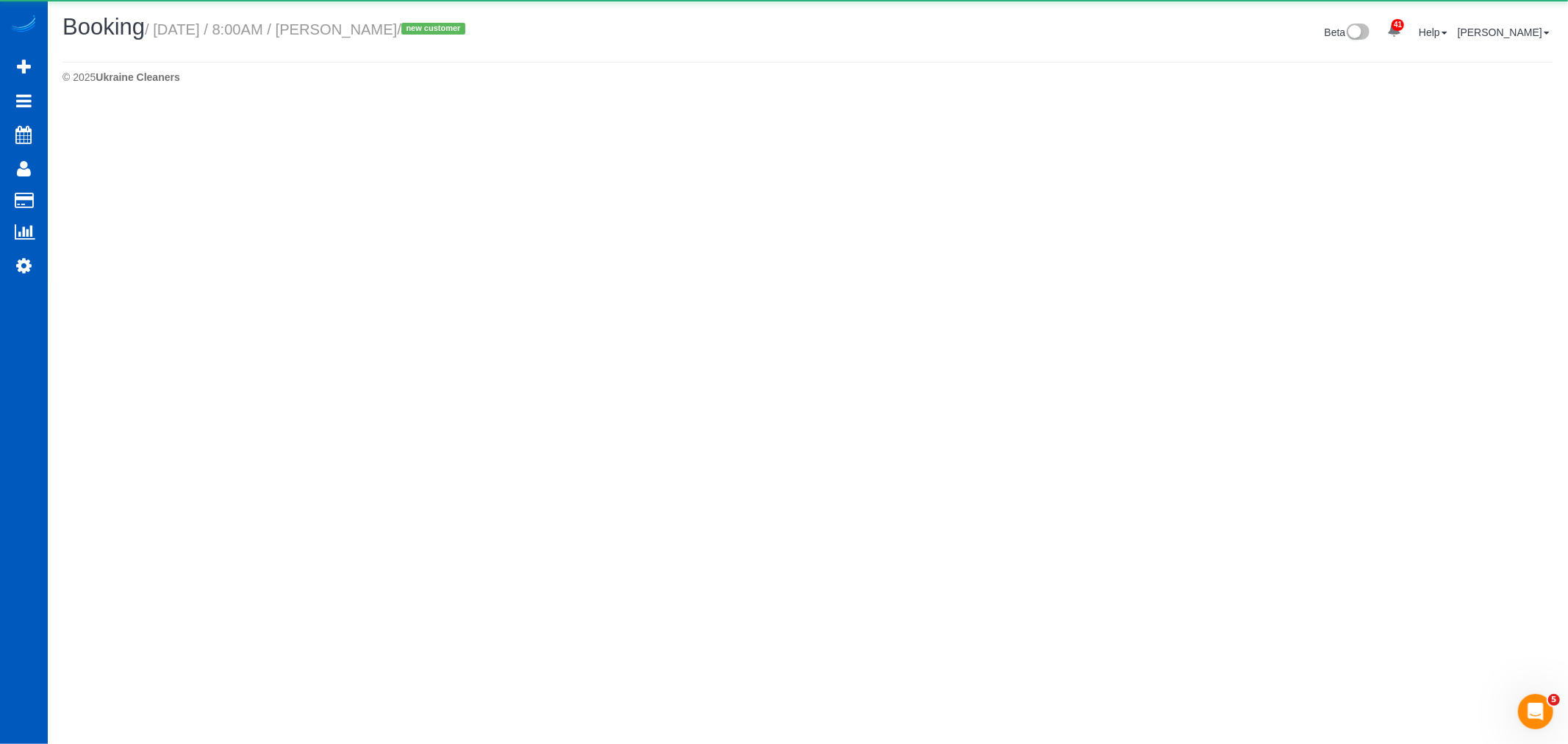
select select "OR"
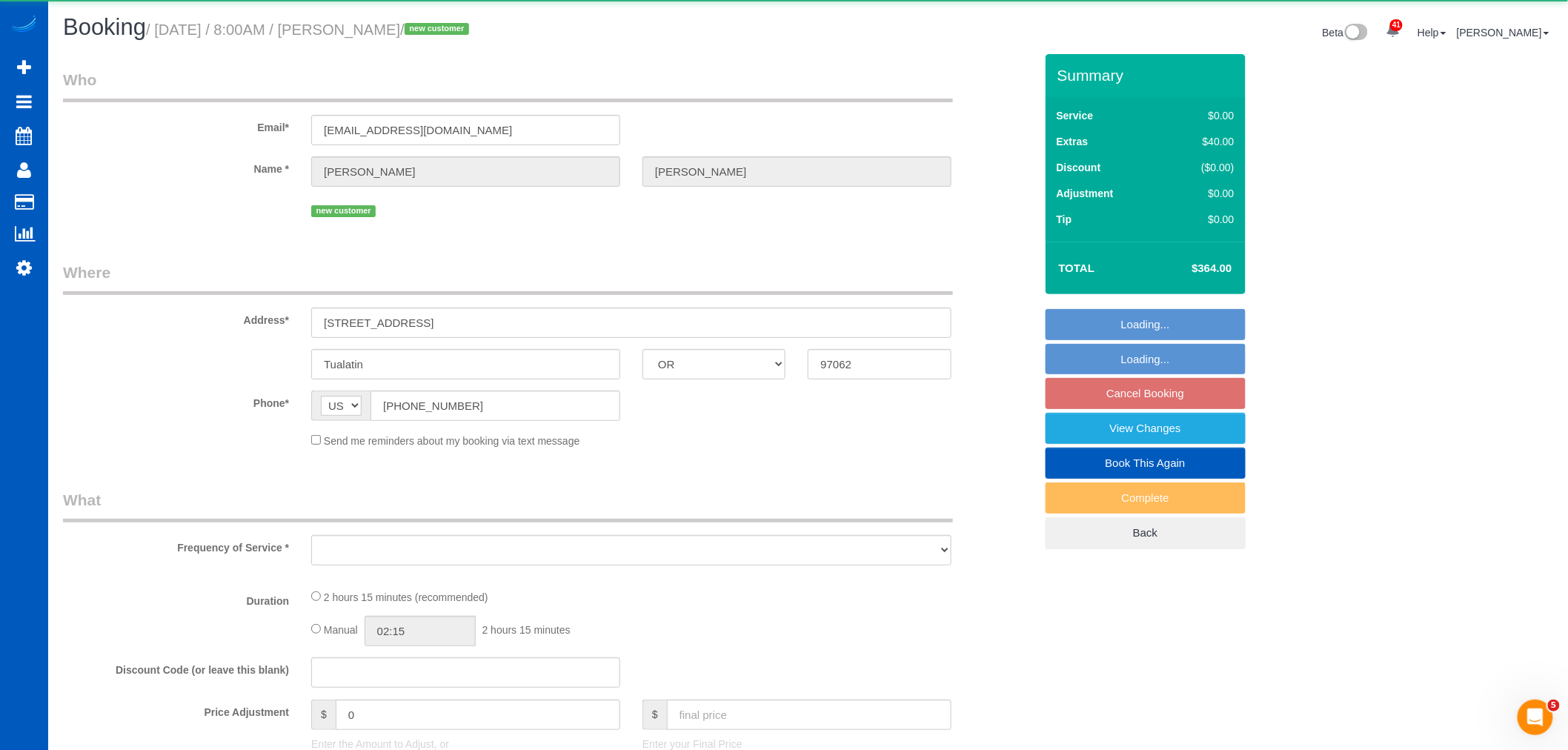
select select "spot232"
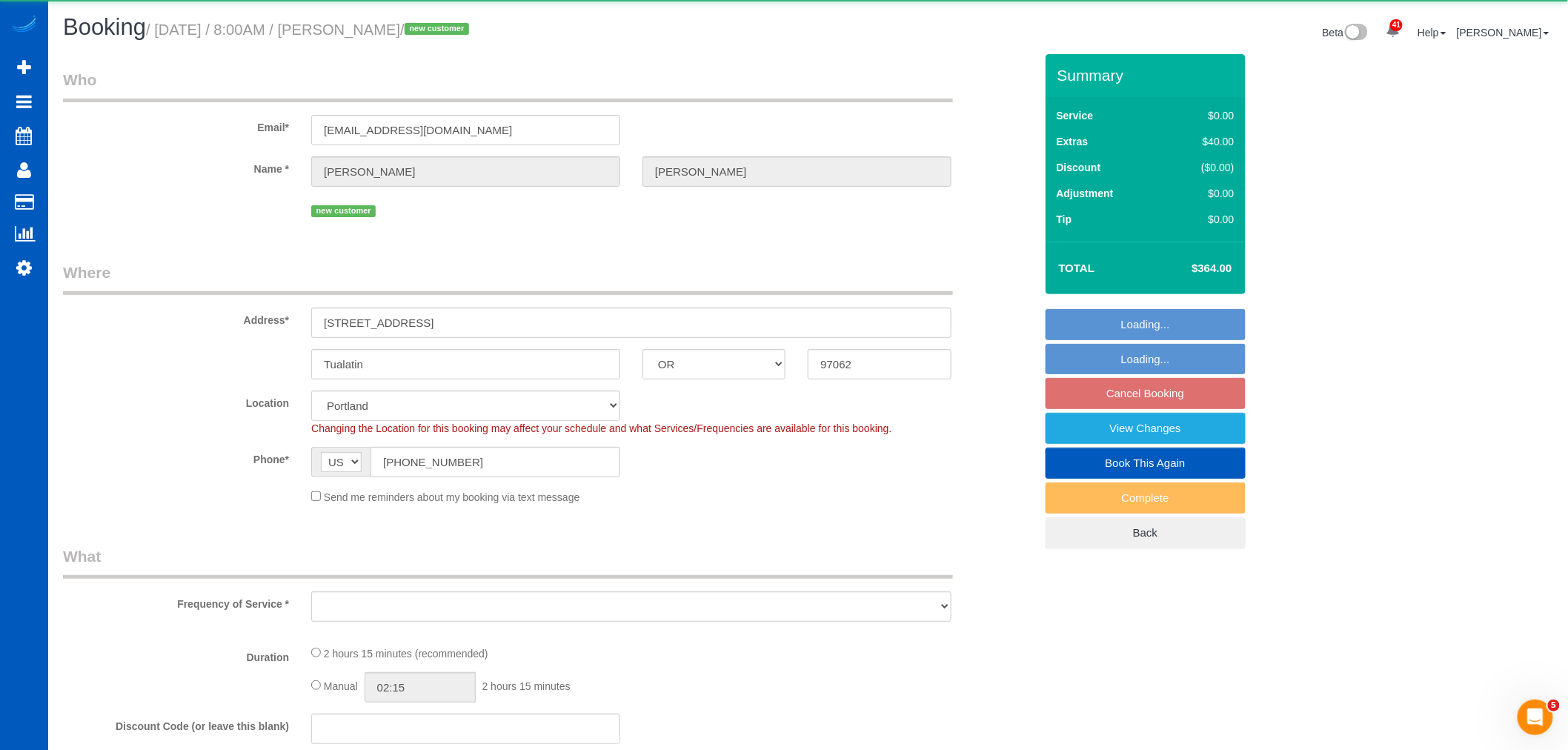
select select "object:30619"
select select "string:fspay-fc143c2d-bca4-4dbb-9e97-287e8cfd91eb"
select select "199"
select select "1501"
select select "3"
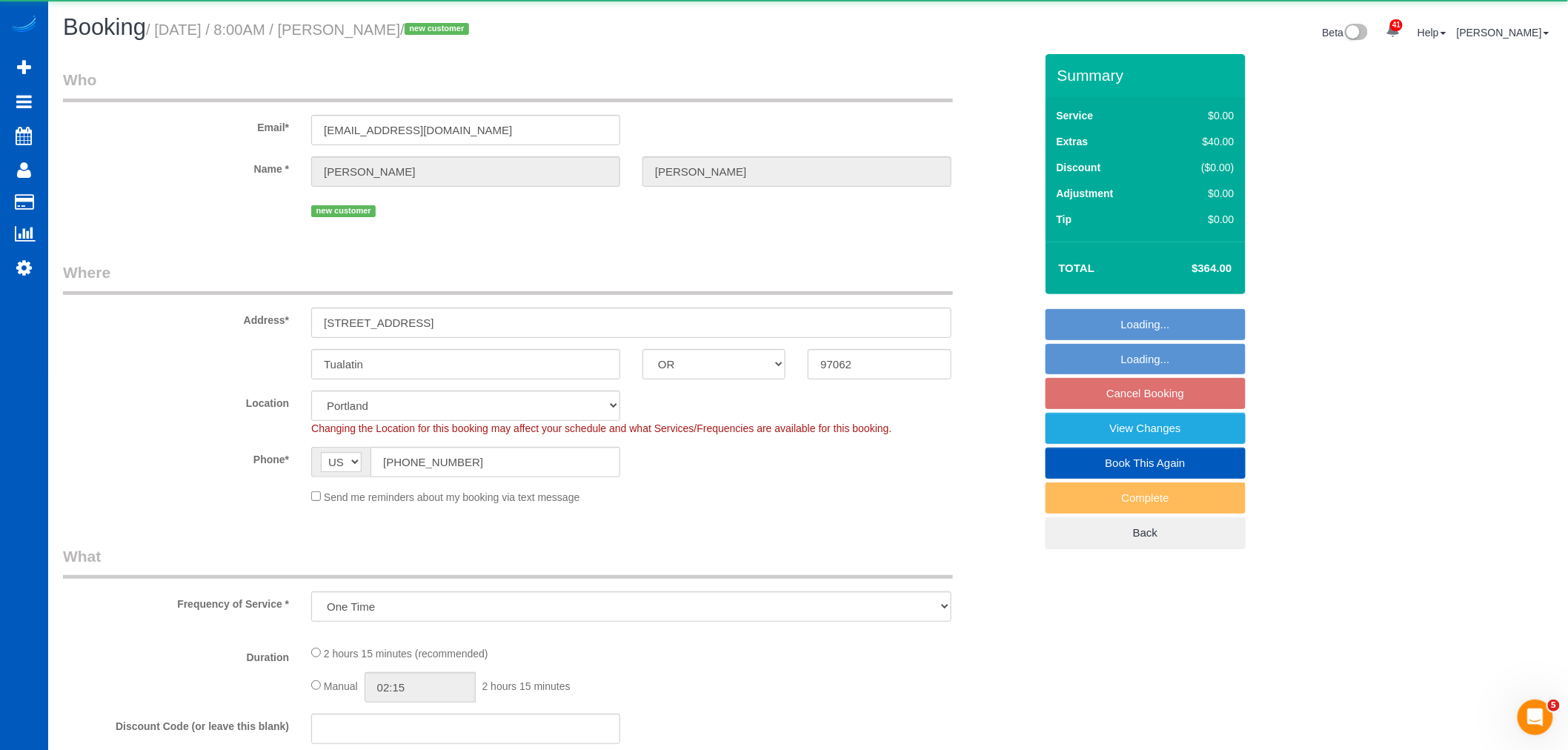
select select "2"
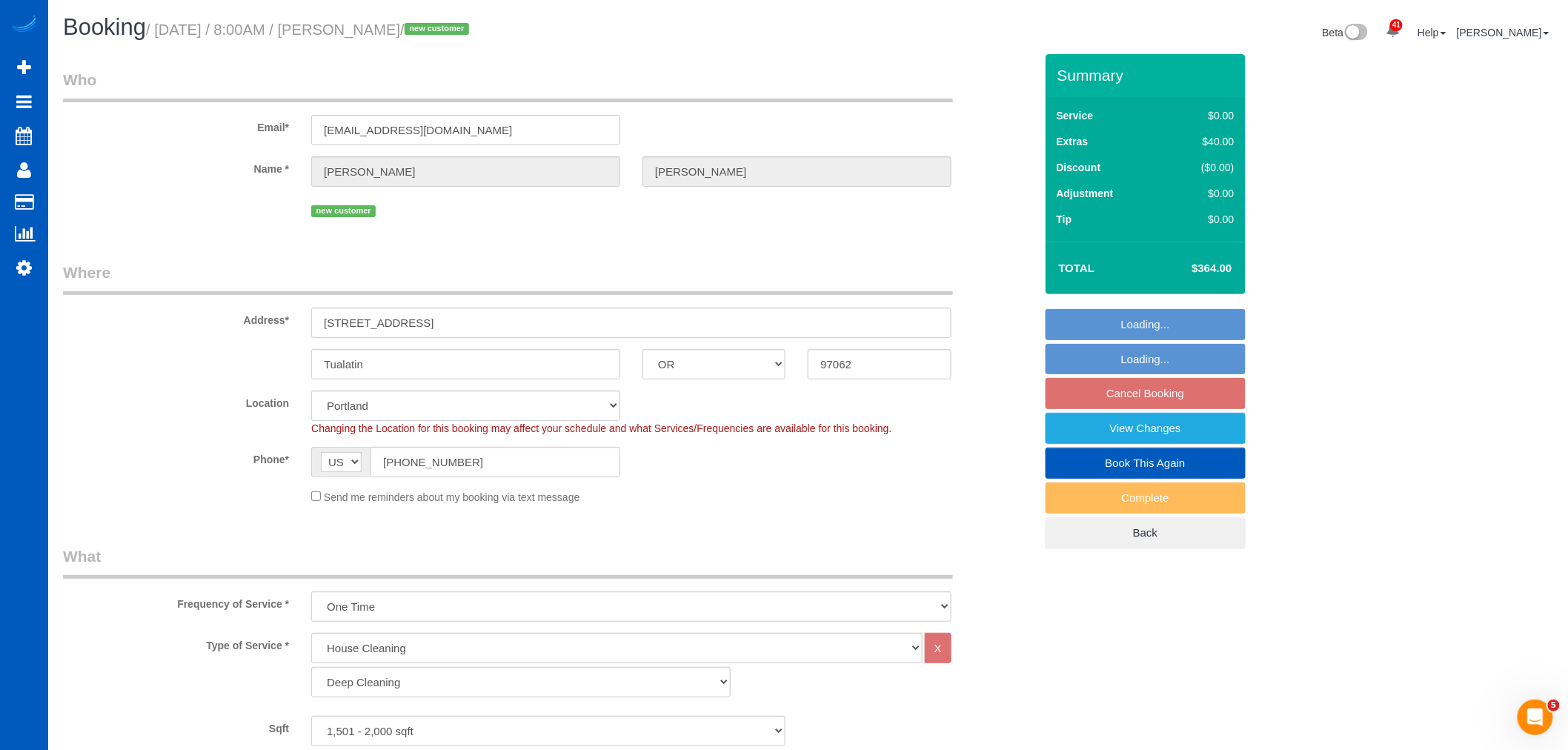
select select "object:30903"
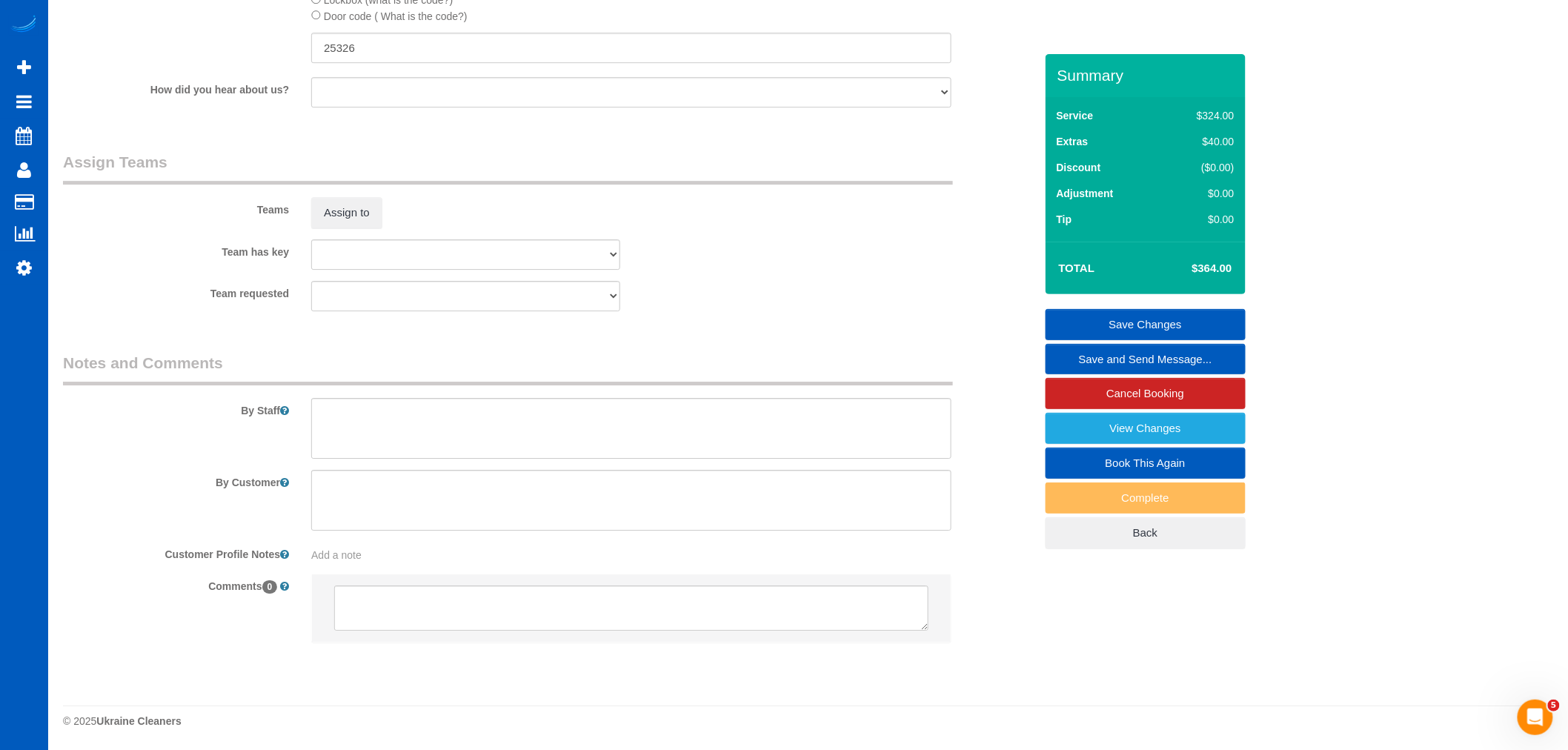
scroll to position [1708, 0]
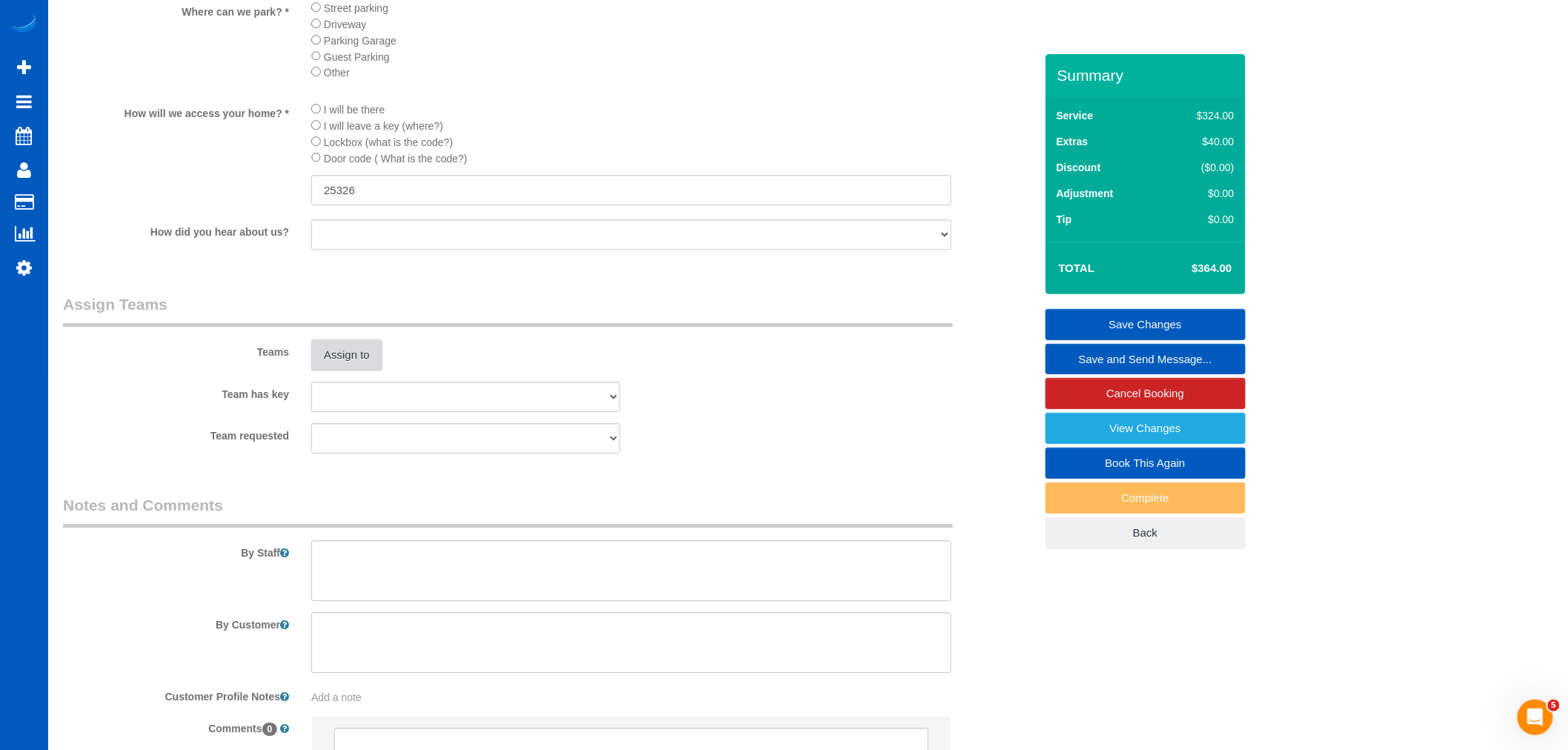
click at [329, 371] on button "Assign to" at bounding box center [347, 355] width 71 height 31
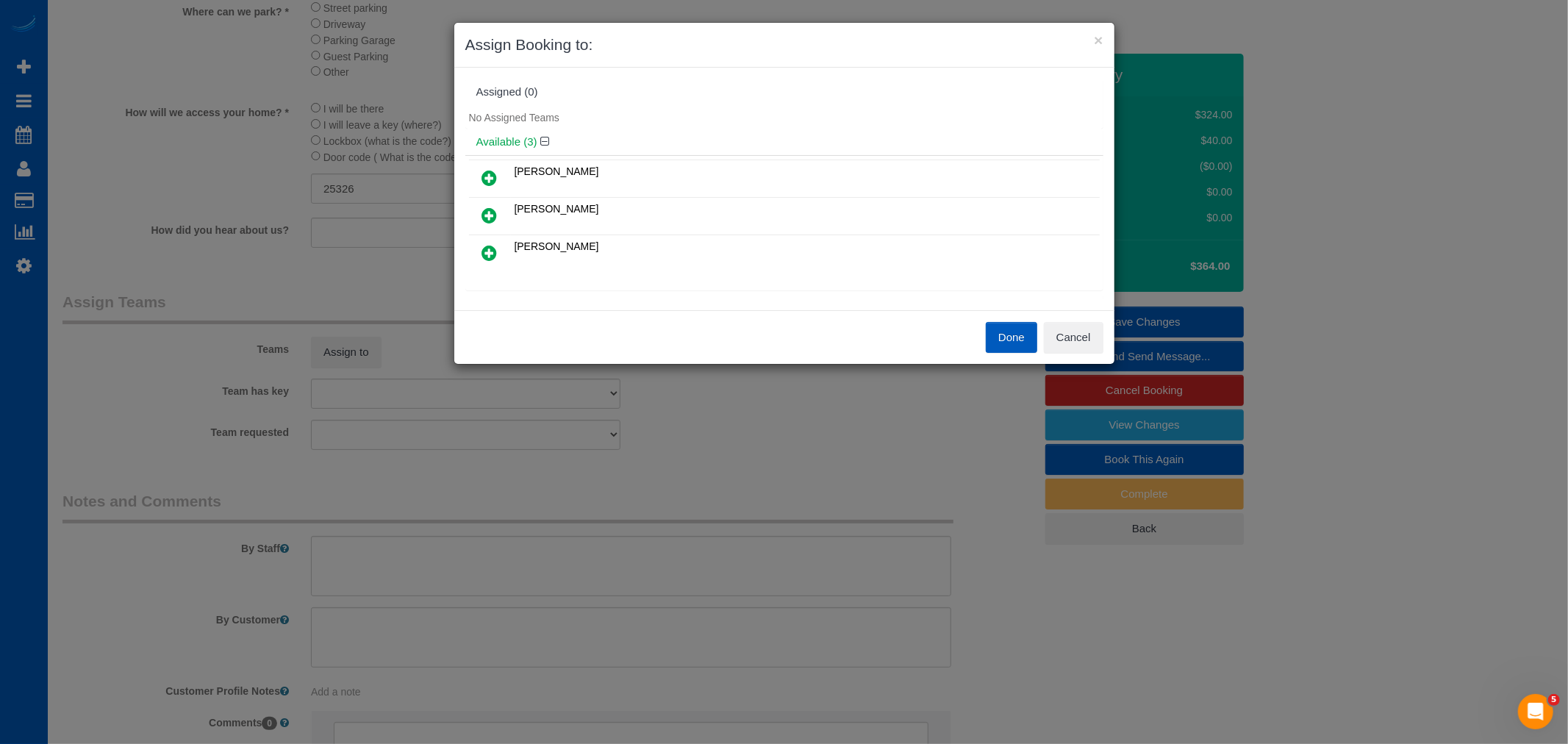
click at [489, 202] on link at bounding box center [489, 216] width 35 height 29
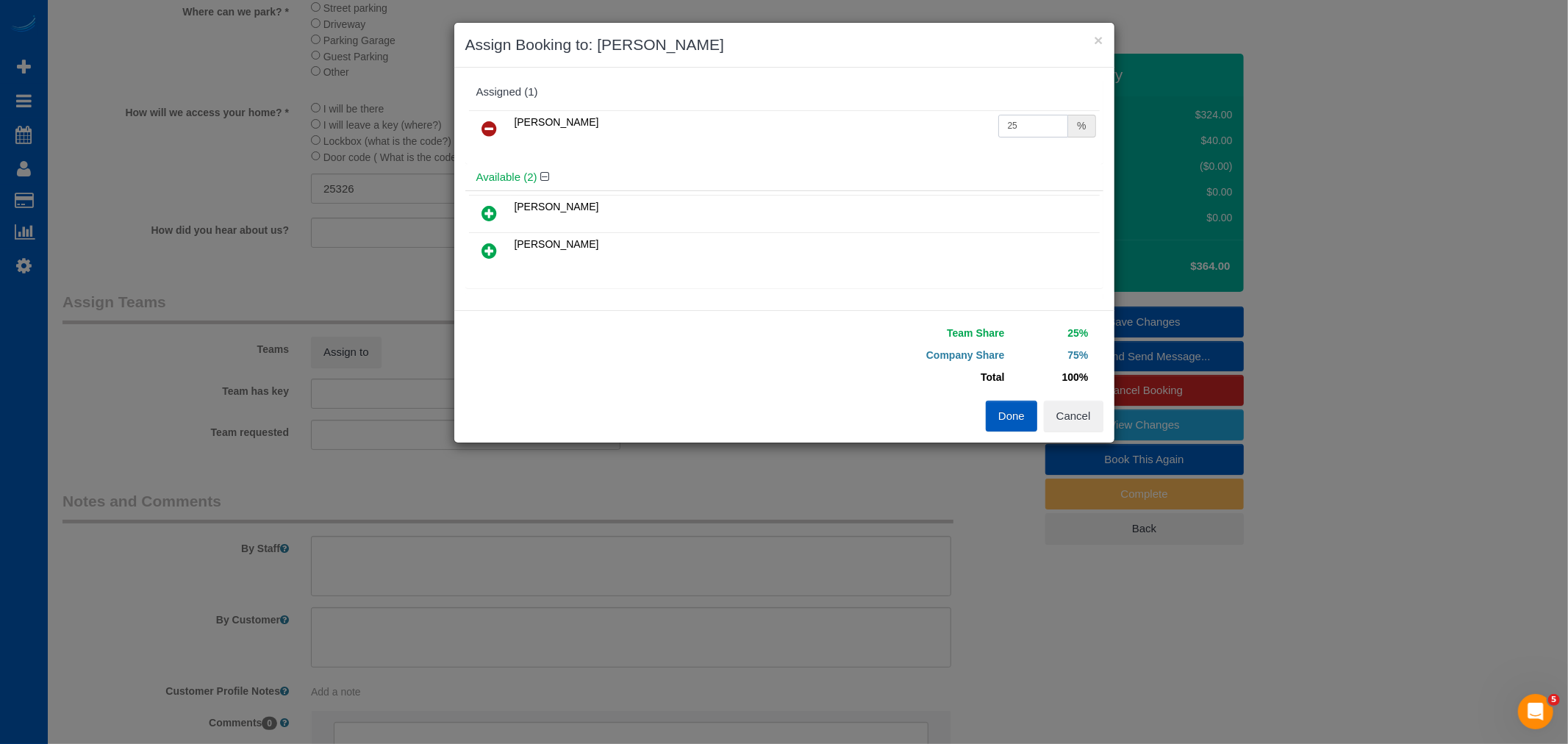
drag, startPoint x: 1018, startPoint y: 126, endPoint x: 730, endPoint y: 157, distance: 289.7
click at [730, 157] on div "Mariia Syrotiuk 25 %" at bounding box center [784, 135] width 638 height 57
type input "55"
click at [1030, 422] on button "Done" at bounding box center [1012, 417] width 52 height 31
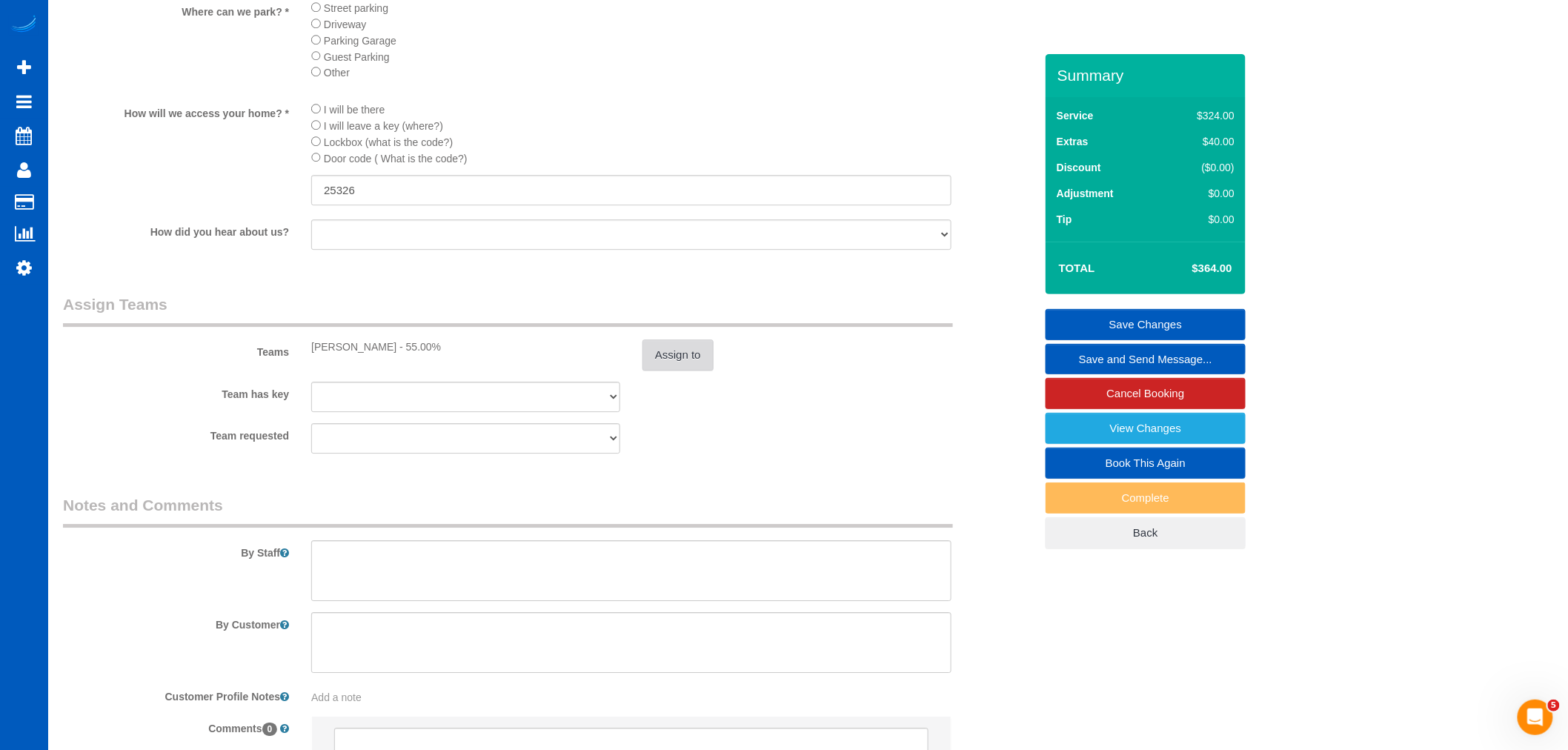
click at [713, 371] on button "Assign to" at bounding box center [678, 355] width 71 height 31
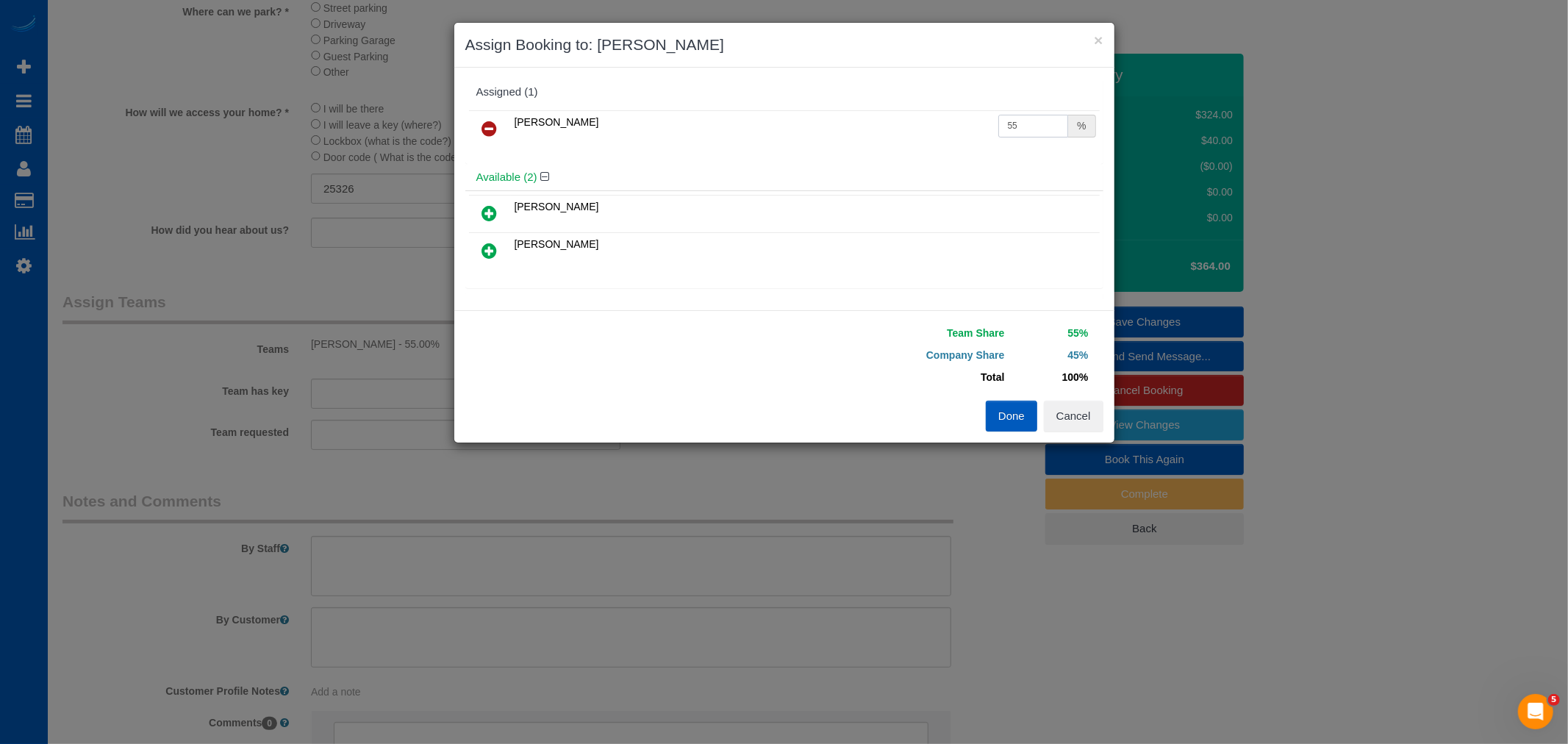
drag, startPoint x: 1019, startPoint y: 130, endPoint x: 934, endPoint y: 144, distance: 86.1
click at [934, 144] on tr "Mariia Syrotiuk 55 %" at bounding box center [784, 129] width 631 height 38
type input "50"
click at [989, 409] on button "Done" at bounding box center [1012, 417] width 52 height 31
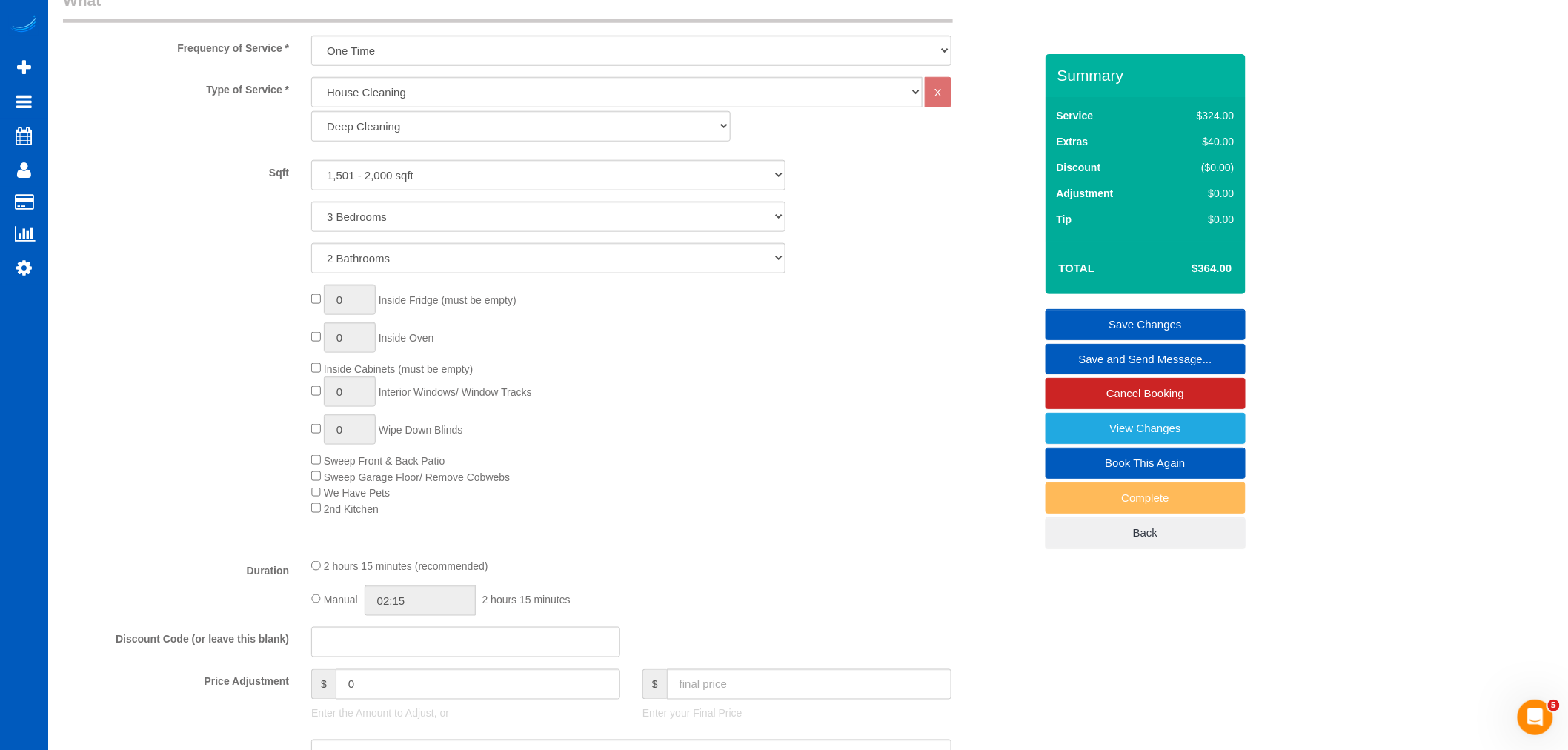
drag, startPoint x: 879, startPoint y: 380, endPoint x: 722, endPoint y: 414, distance: 160.6
click at [722, 414] on div "0 Inside Fridge (must be empty) 0 Inside Oven Inside Cabinets (must be empty) 0…" at bounding box center [673, 401] width 745 height 232
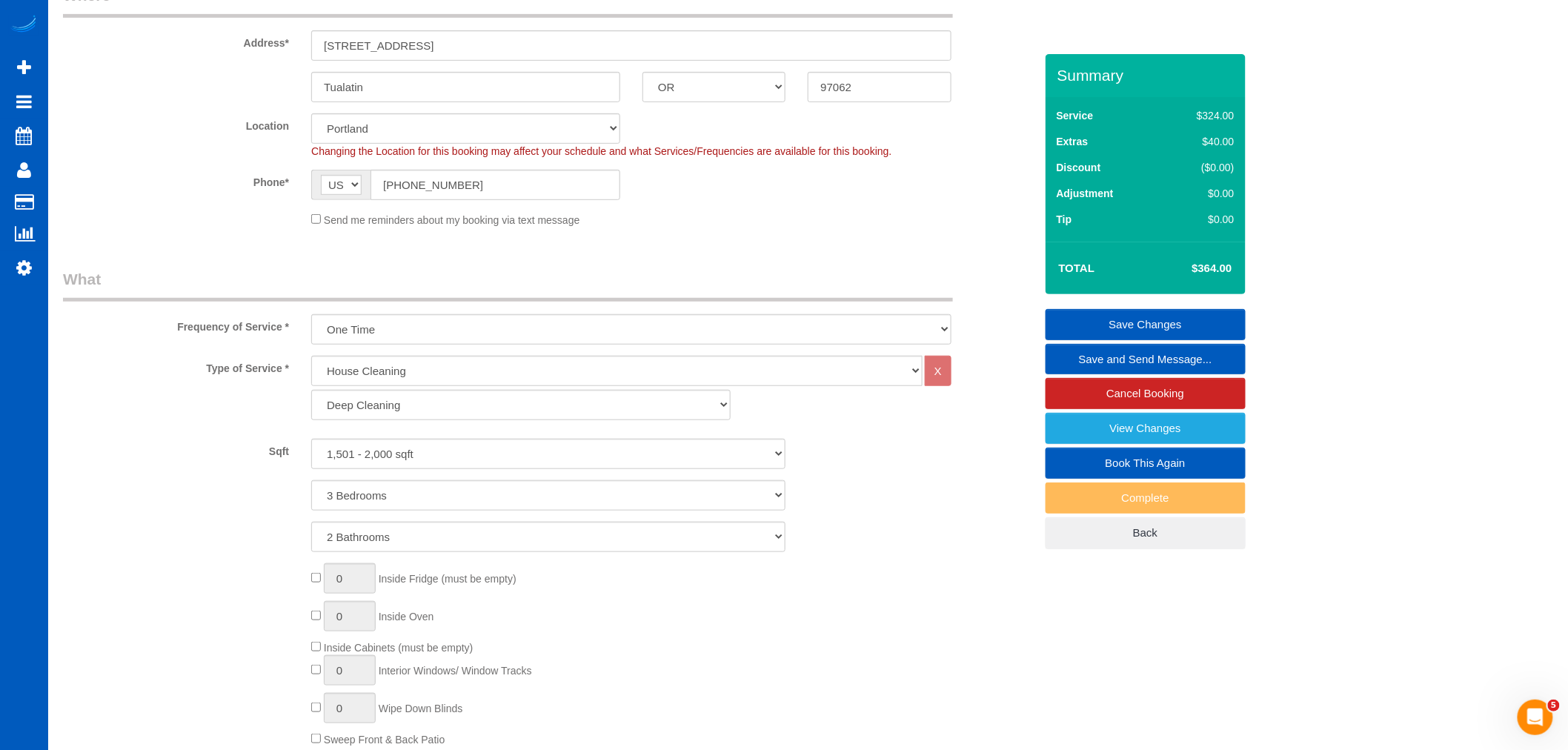
scroll to position [62, 0]
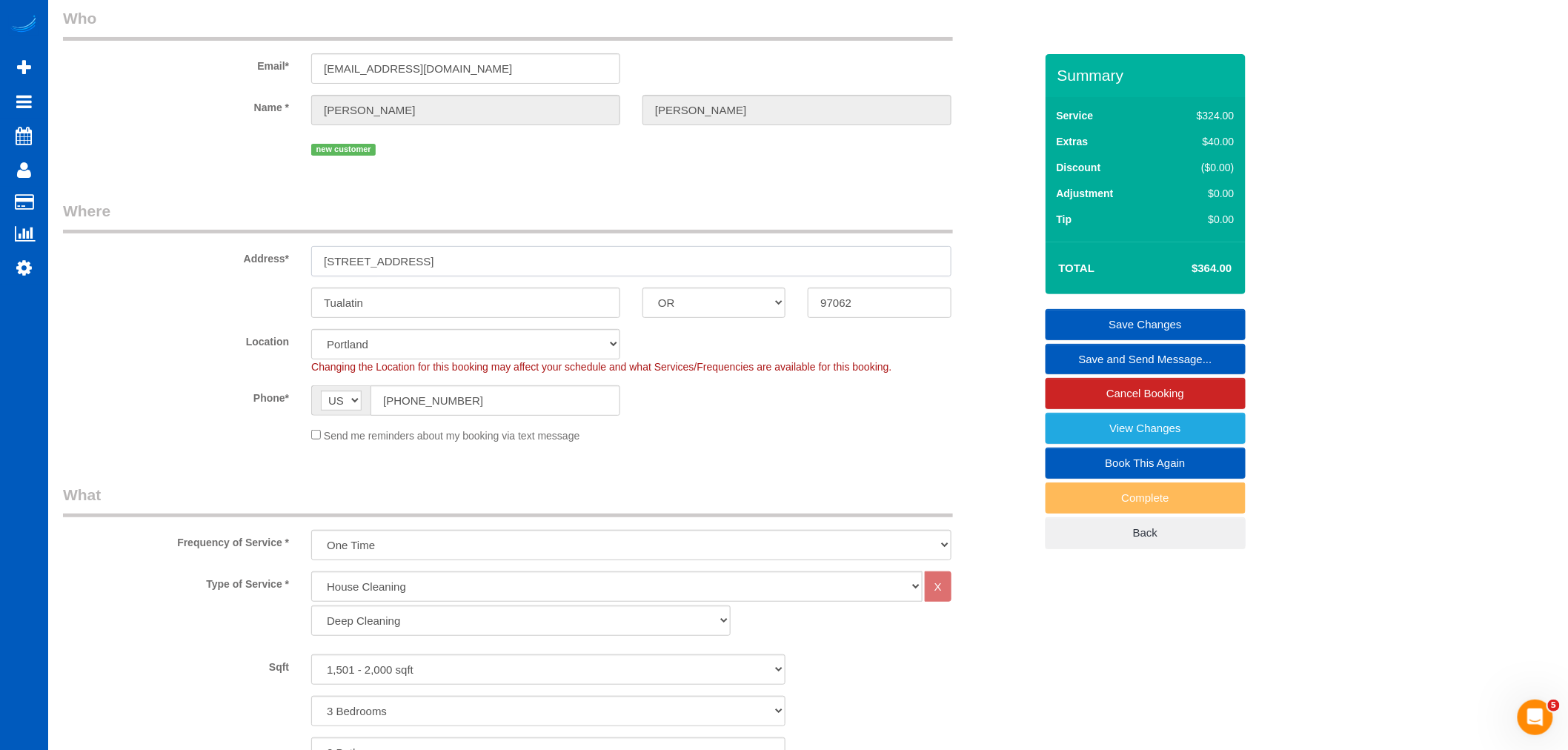
drag, startPoint x: 476, startPoint y: 253, endPoint x: 362, endPoint y: 263, distance: 114.4
click at [224, 272] on div "Address* 18404 SW 135th Terrace" at bounding box center [549, 238] width 994 height 76
drag, startPoint x: 408, startPoint y: 260, endPoint x: 1107, endPoint y: 315, distance: 701.2
click at [1107, 315] on link "Save Changes" at bounding box center [1146, 325] width 200 height 31
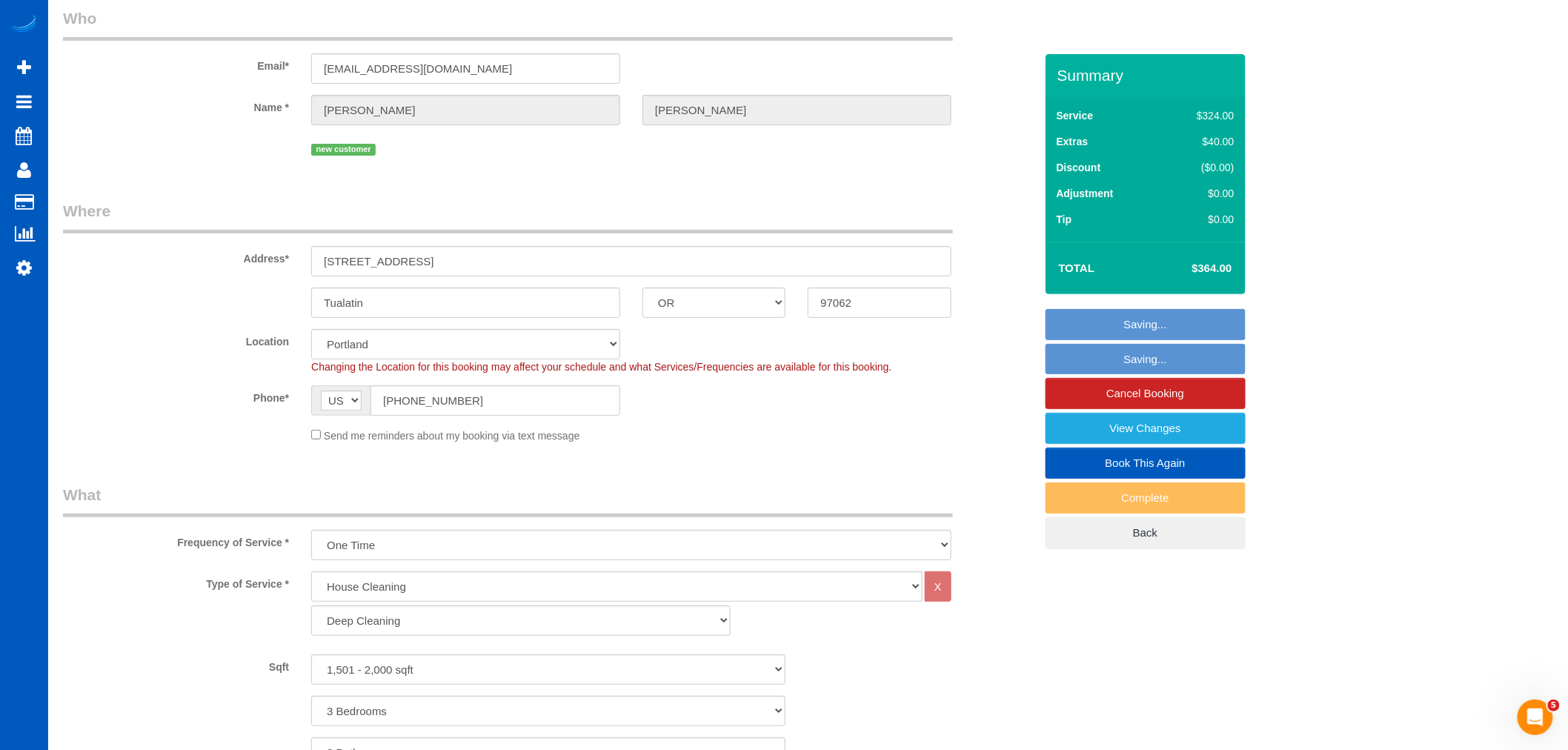
click at [1103, 320] on fieldset "Saving... Saving... Cancel Booking View Changes Book This Again Complete Back" at bounding box center [1146, 430] width 200 height 240
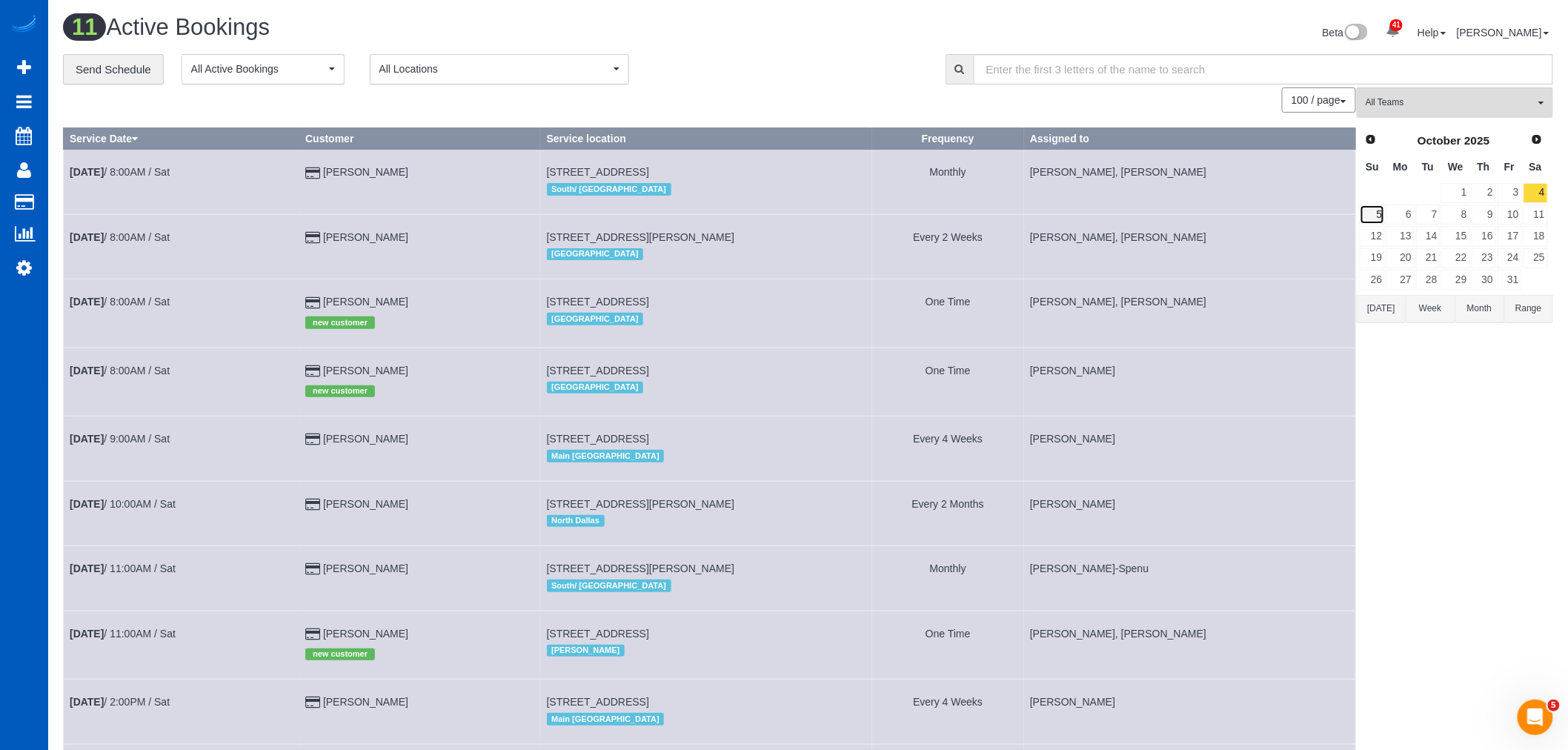
click at [1373, 216] on link "5" at bounding box center [1372, 214] width 25 height 20
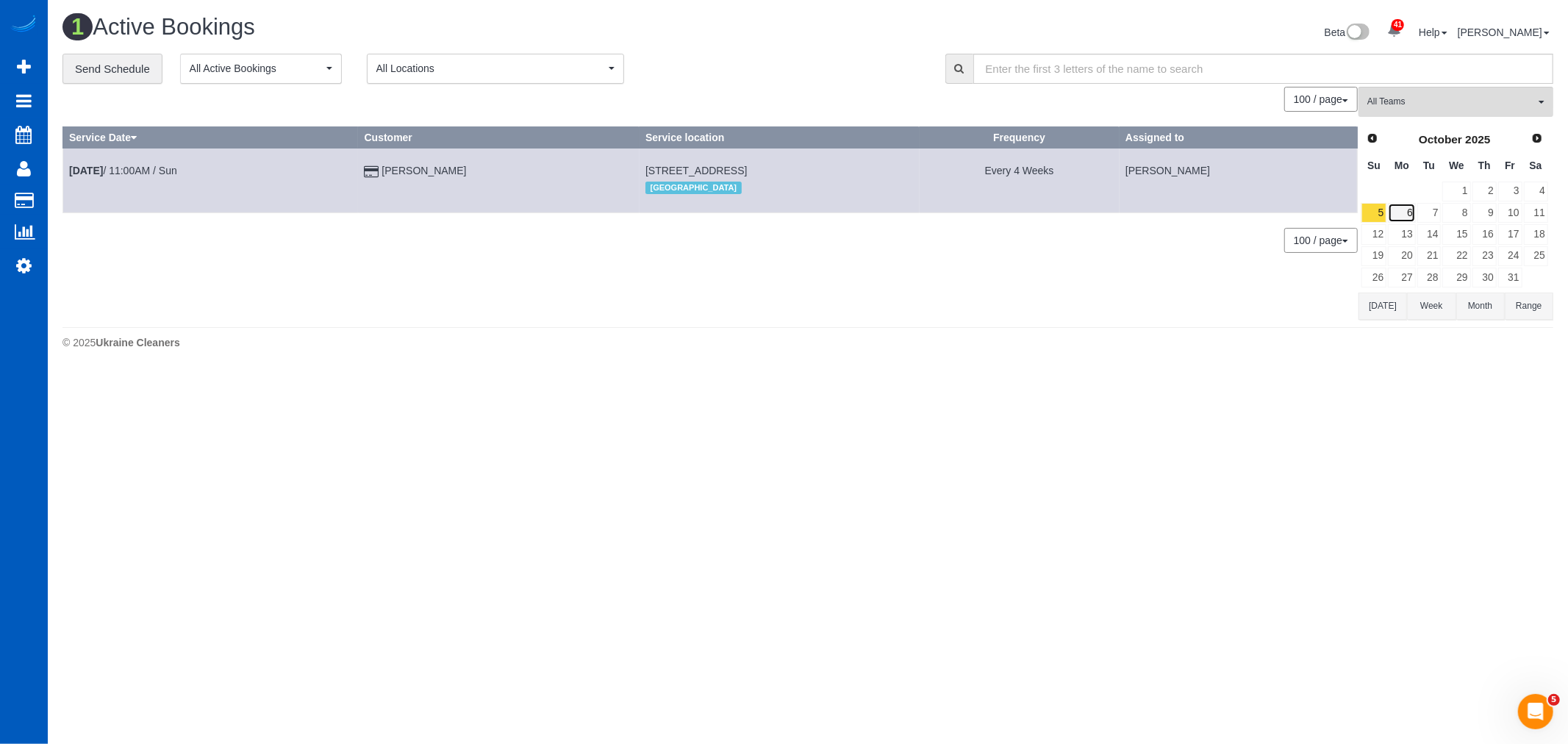
click at [1394, 216] on link "6" at bounding box center [1401, 213] width 27 height 20
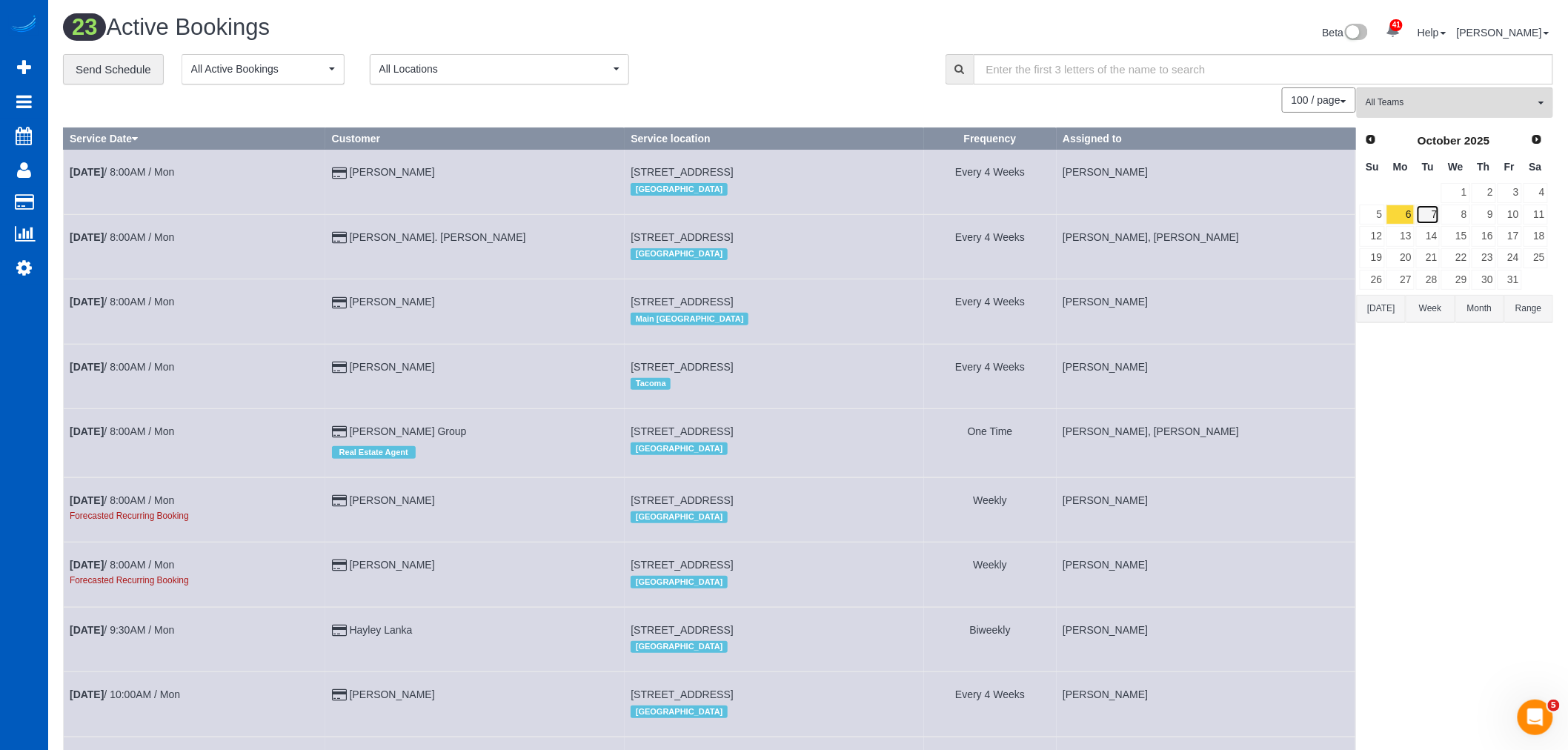
click at [1424, 213] on link "7" at bounding box center [1428, 214] width 24 height 20
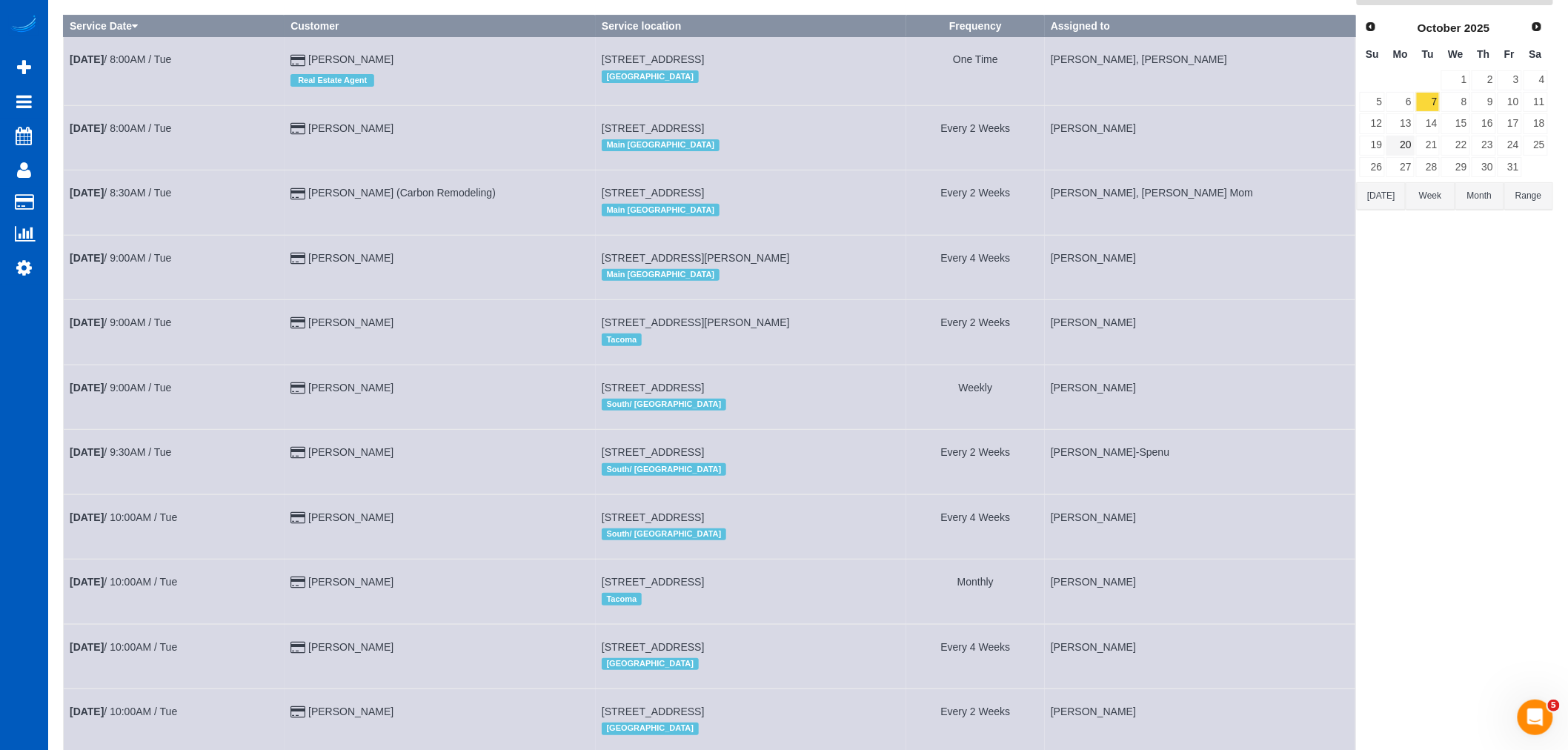
scroll to position [24, 0]
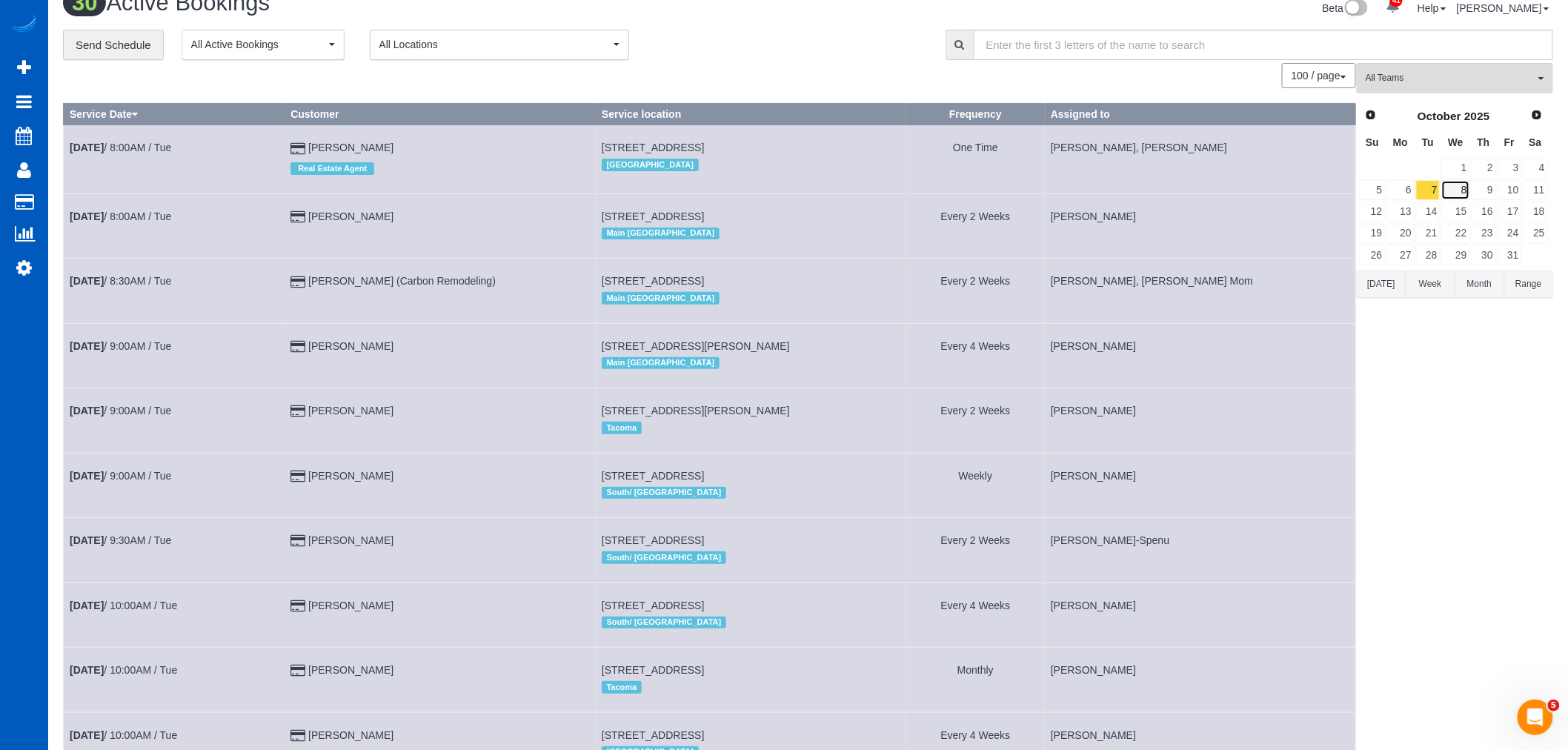
click at [1455, 193] on link "8" at bounding box center [1455, 190] width 28 height 20
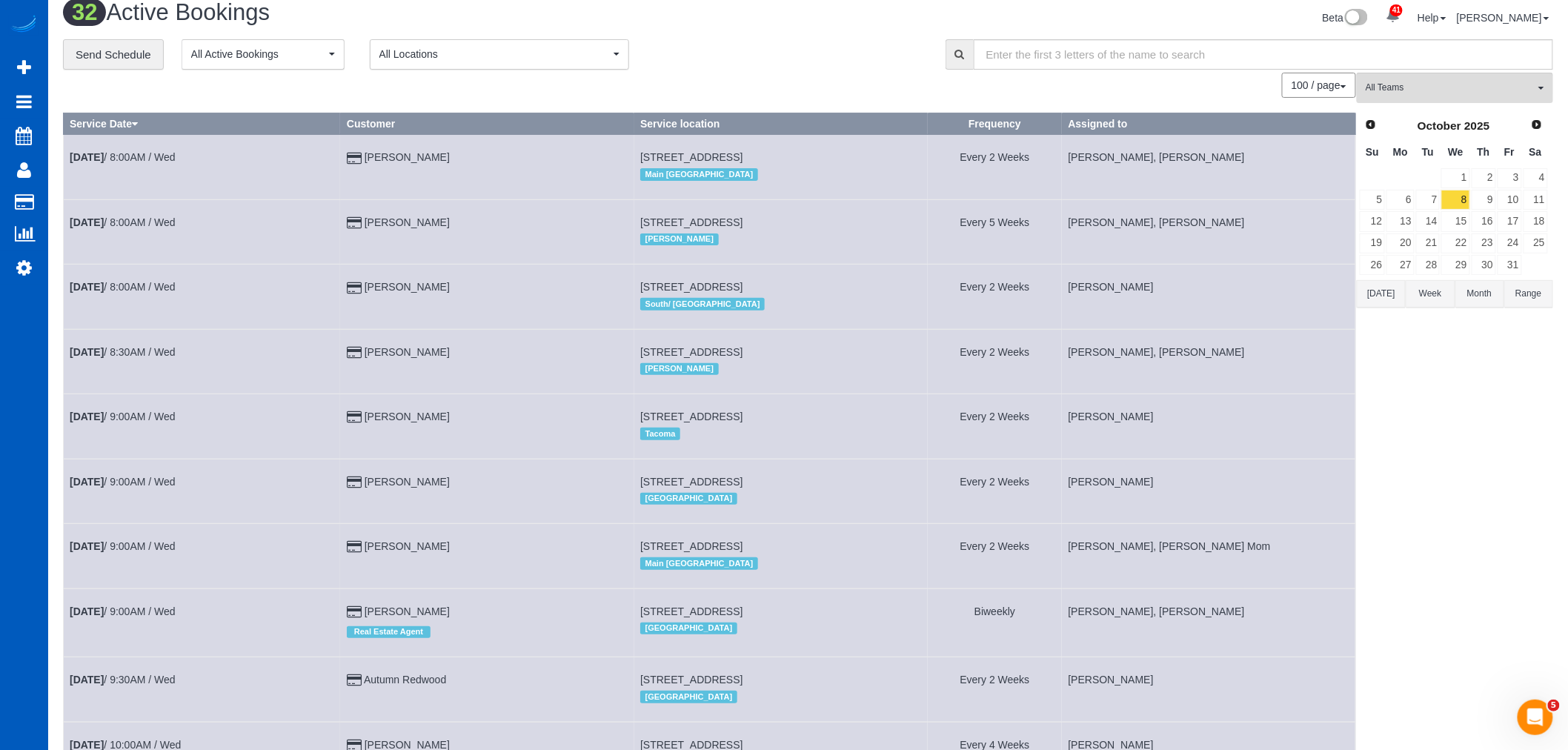
scroll to position [0, 0]
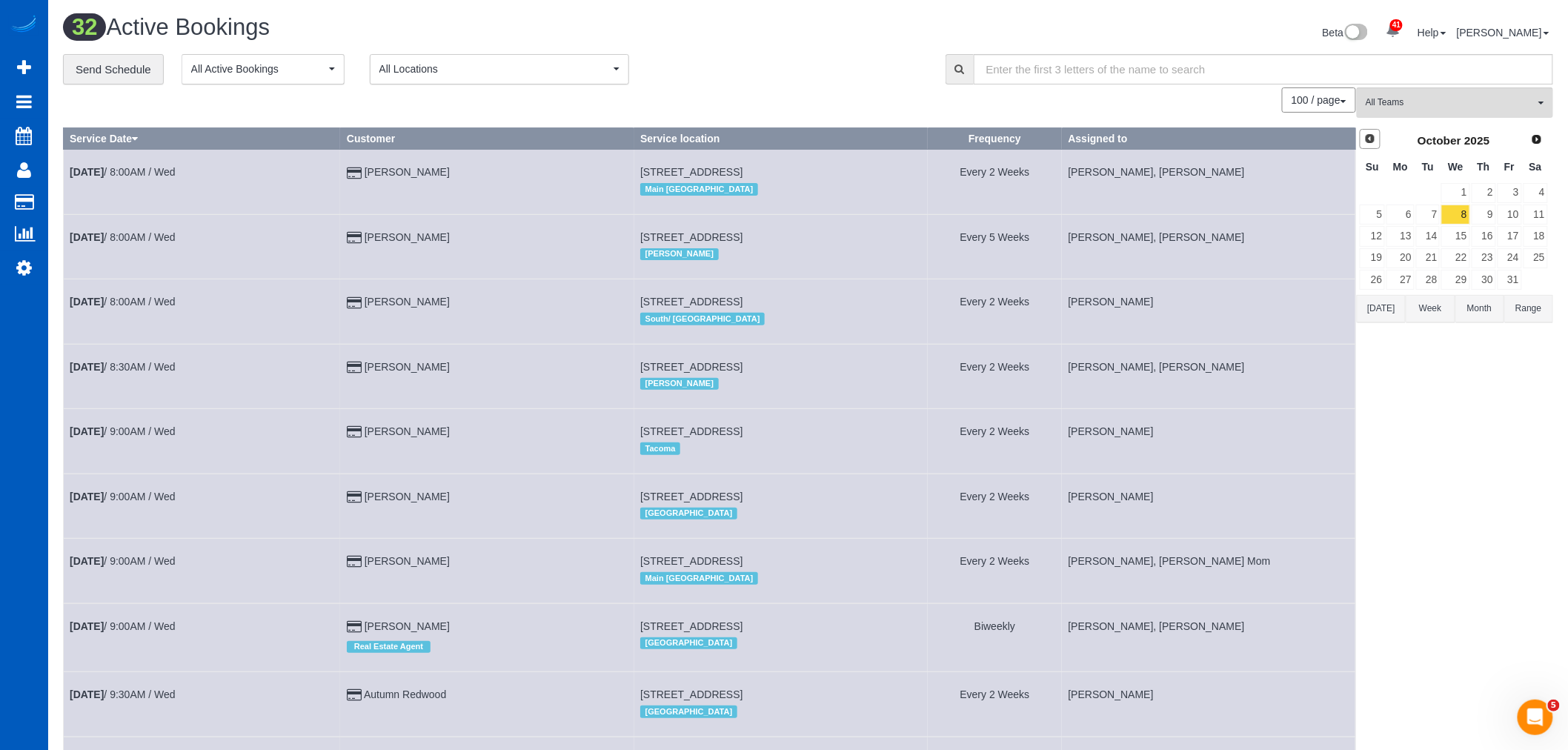
click at [1371, 141] on span "Prev" at bounding box center [1370, 139] width 12 height 12
click at [1537, 269] on link "27" at bounding box center [1535, 258] width 24 height 20
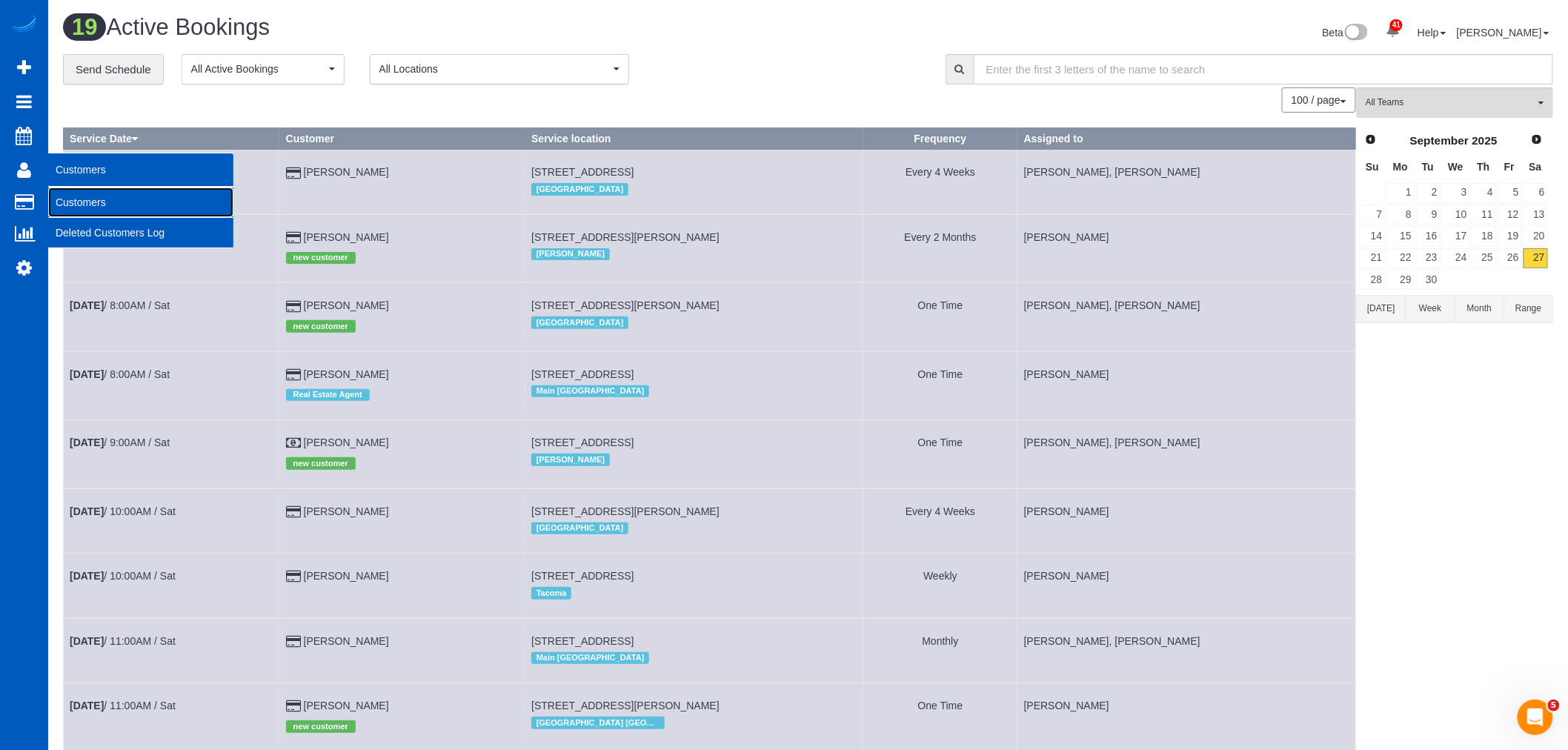
click at [100, 195] on link "Customers" at bounding box center [141, 203] width 185 height 30
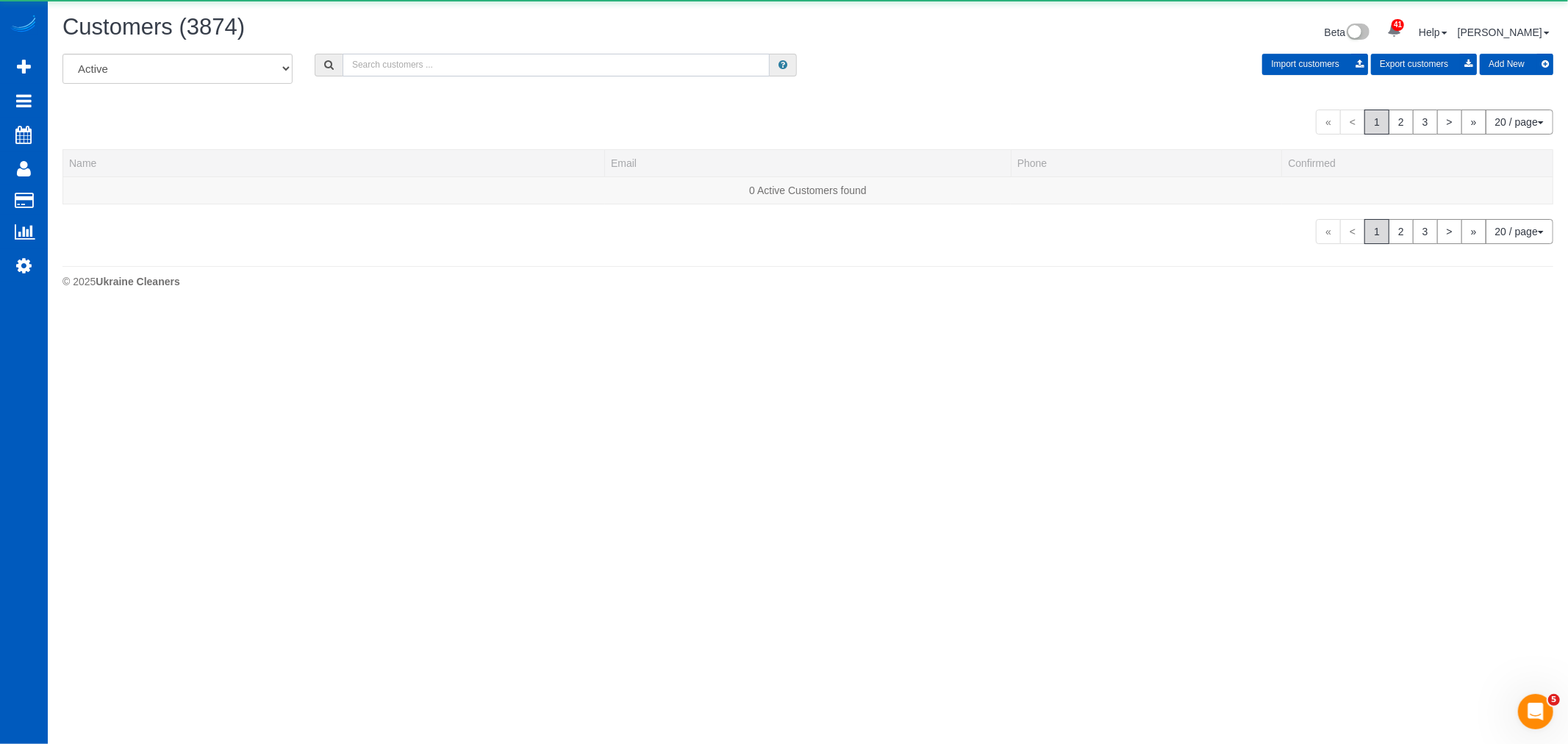
click at [361, 71] on input "text" at bounding box center [556, 65] width 427 height 23
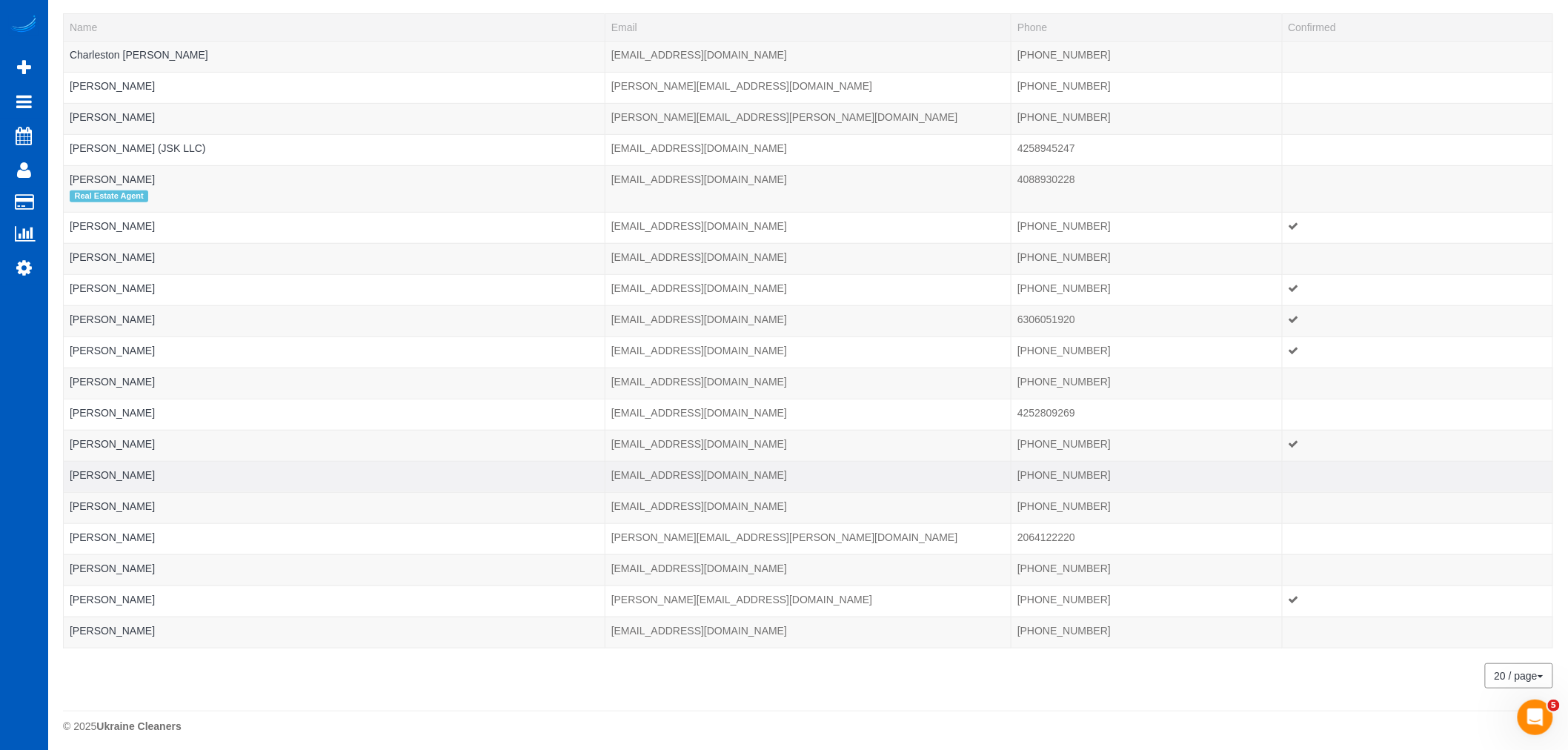
scroll to position [145, 0]
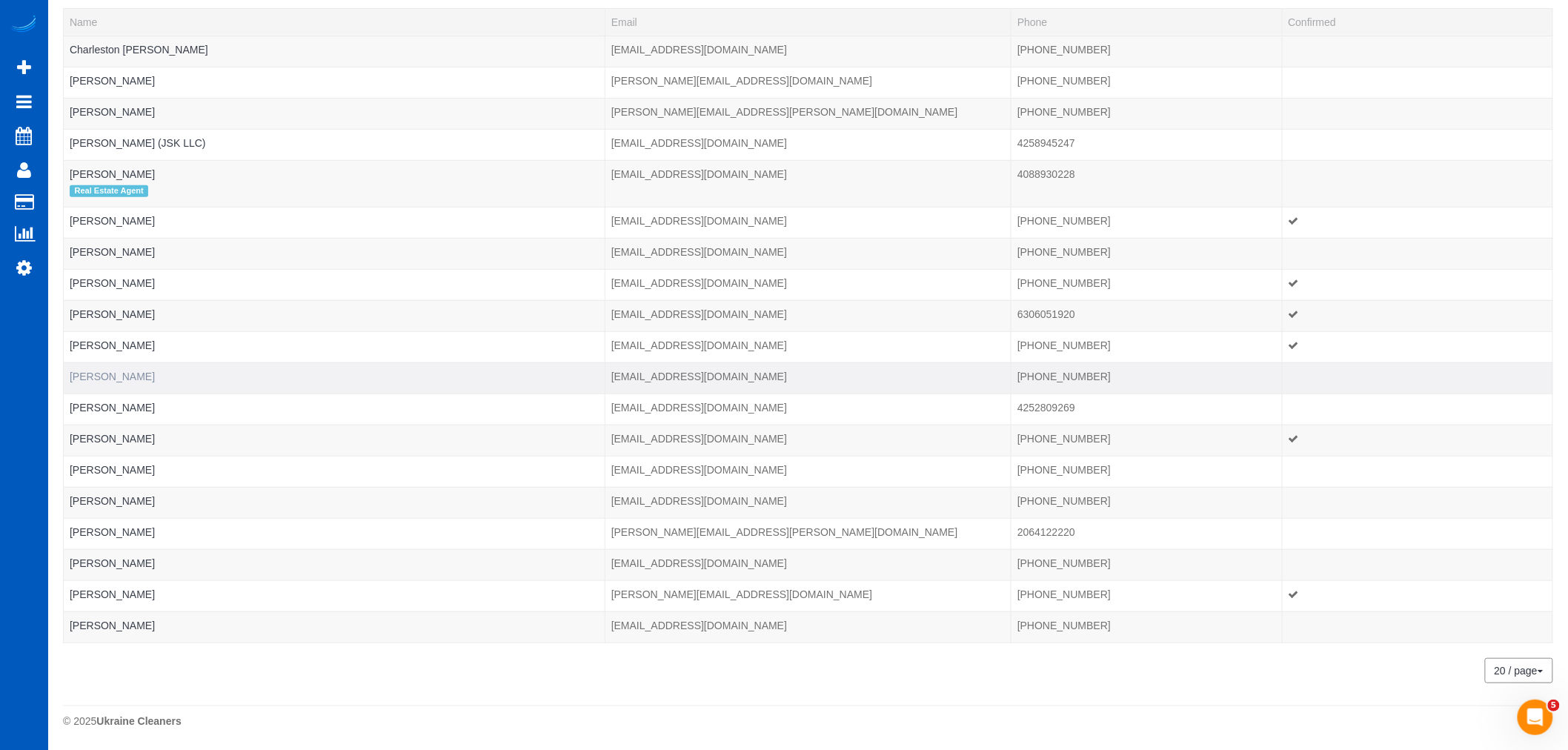
type input "kelly"
click at [95, 375] on link "Kelly Parker" at bounding box center [112, 377] width 85 height 12
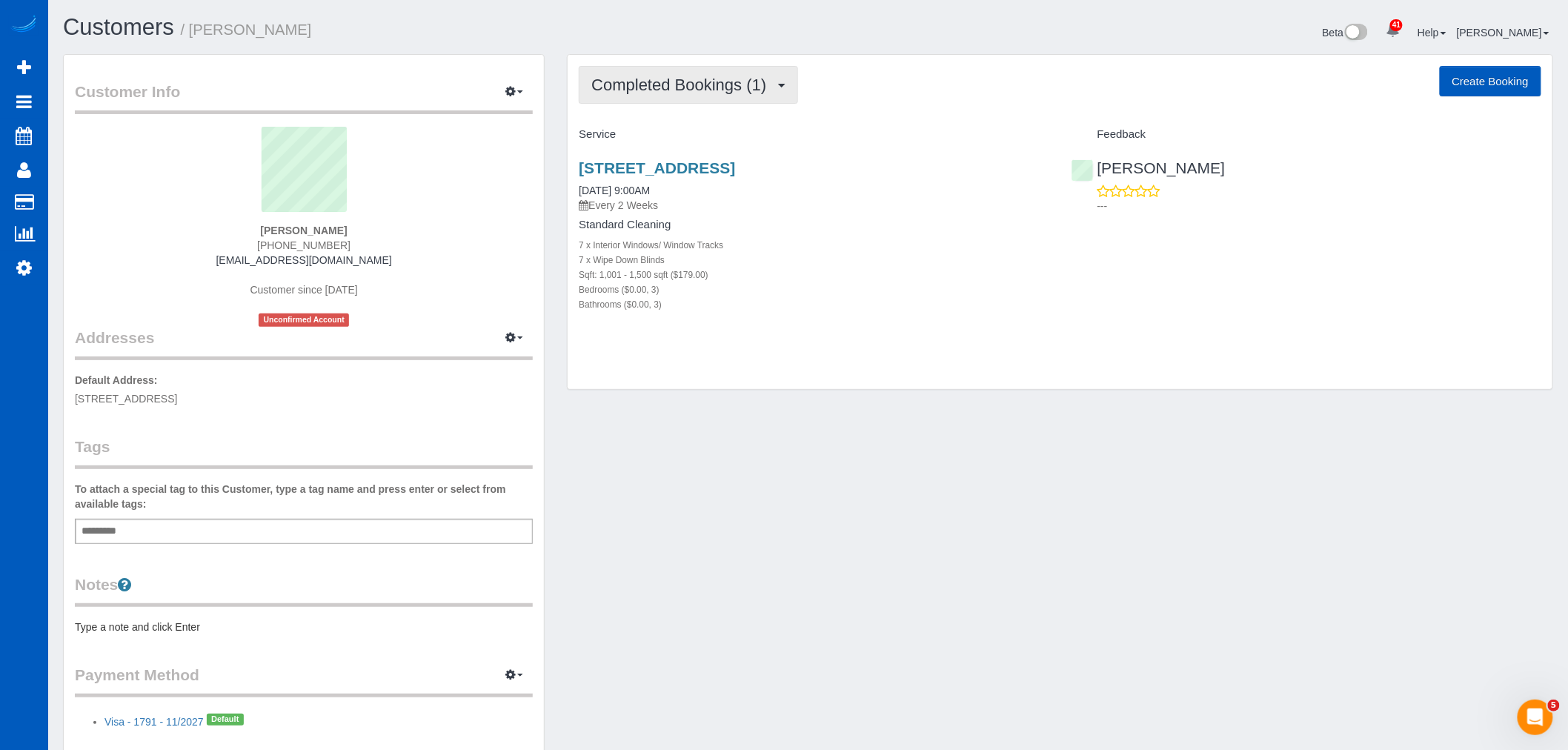
click at [669, 76] on button "Completed Bookings (1)" at bounding box center [688, 85] width 220 height 38
click at [665, 143] on link "Upcoming Bookings (11)" at bounding box center [657, 139] width 157 height 19
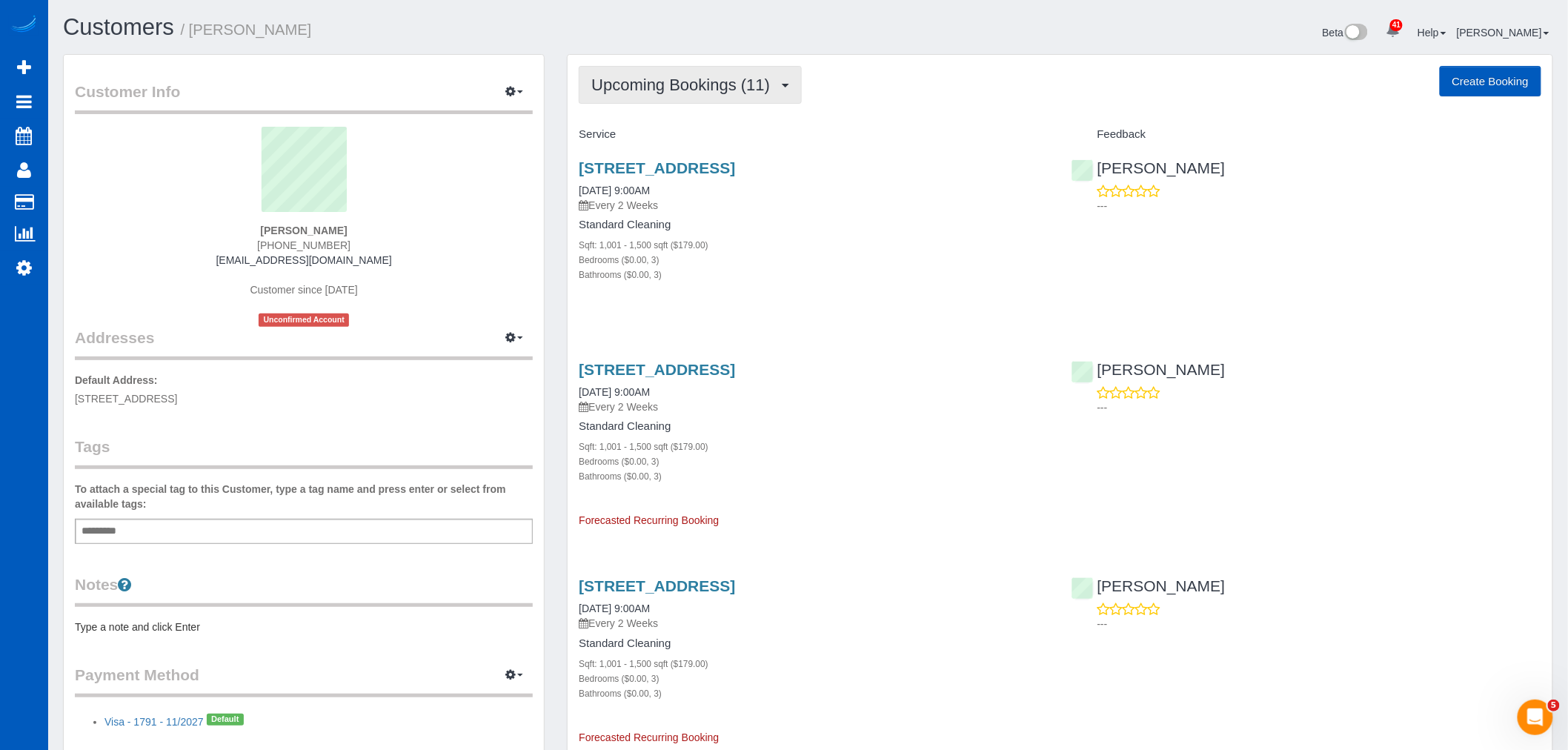
click at [638, 85] on span "Upcoming Bookings (11)" at bounding box center [684, 85] width 186 height 19
drag, startPoint x: 870, startPoint y: 212, endPoint x: 839, endPoint y: 180, distance: 44.6
click at [869, 212] on p "Every 2 Weeks" at bounding box center [813, 205] width 470 height 15
click at [735, 175] on link "19524 16th Ave Se Unit B4, Bothell, WA 98012" at bounding box center [656, 168] width 157 height 17
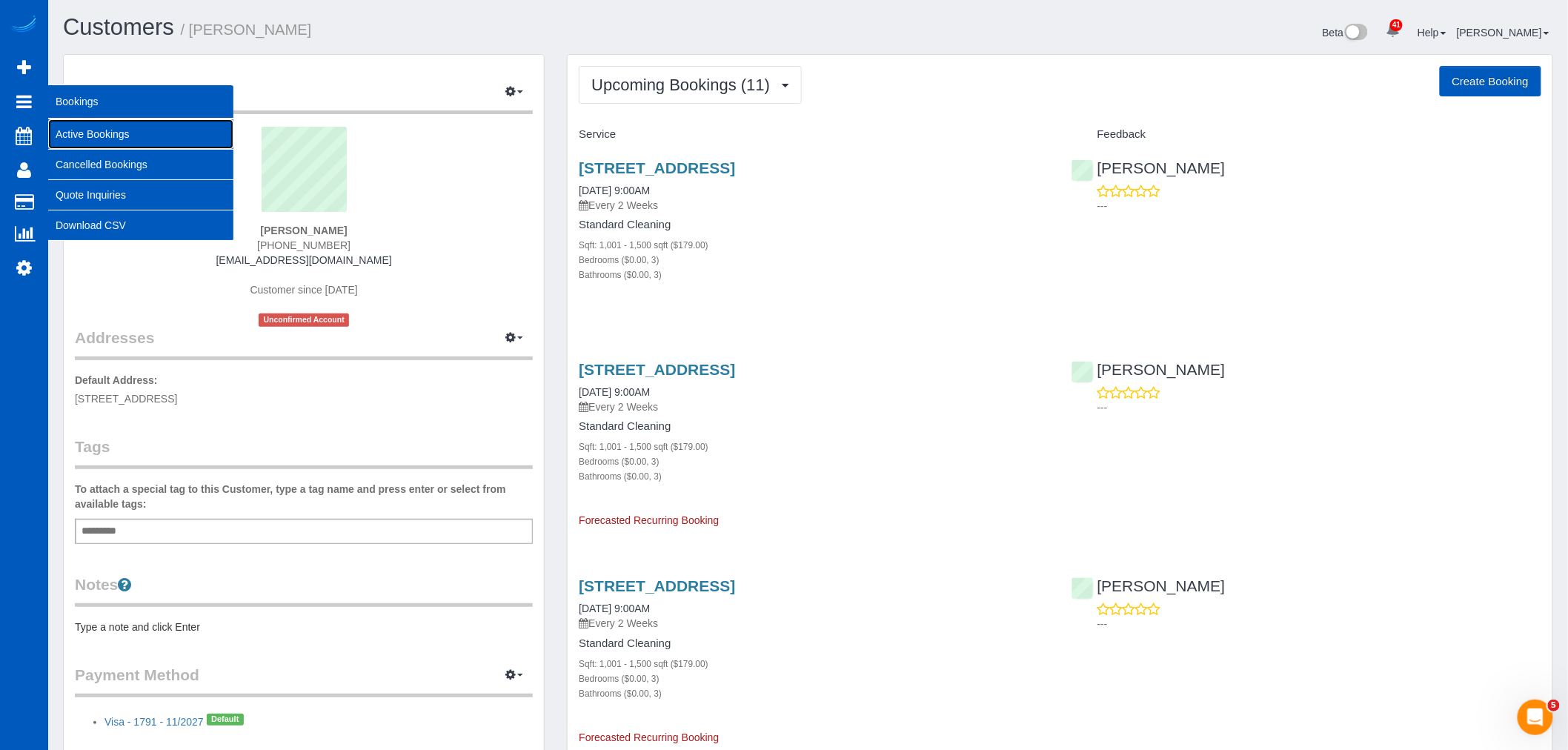
click at [141, 134] on link "Active Bookings" at bounding box center [141, 134] width 185 height 30
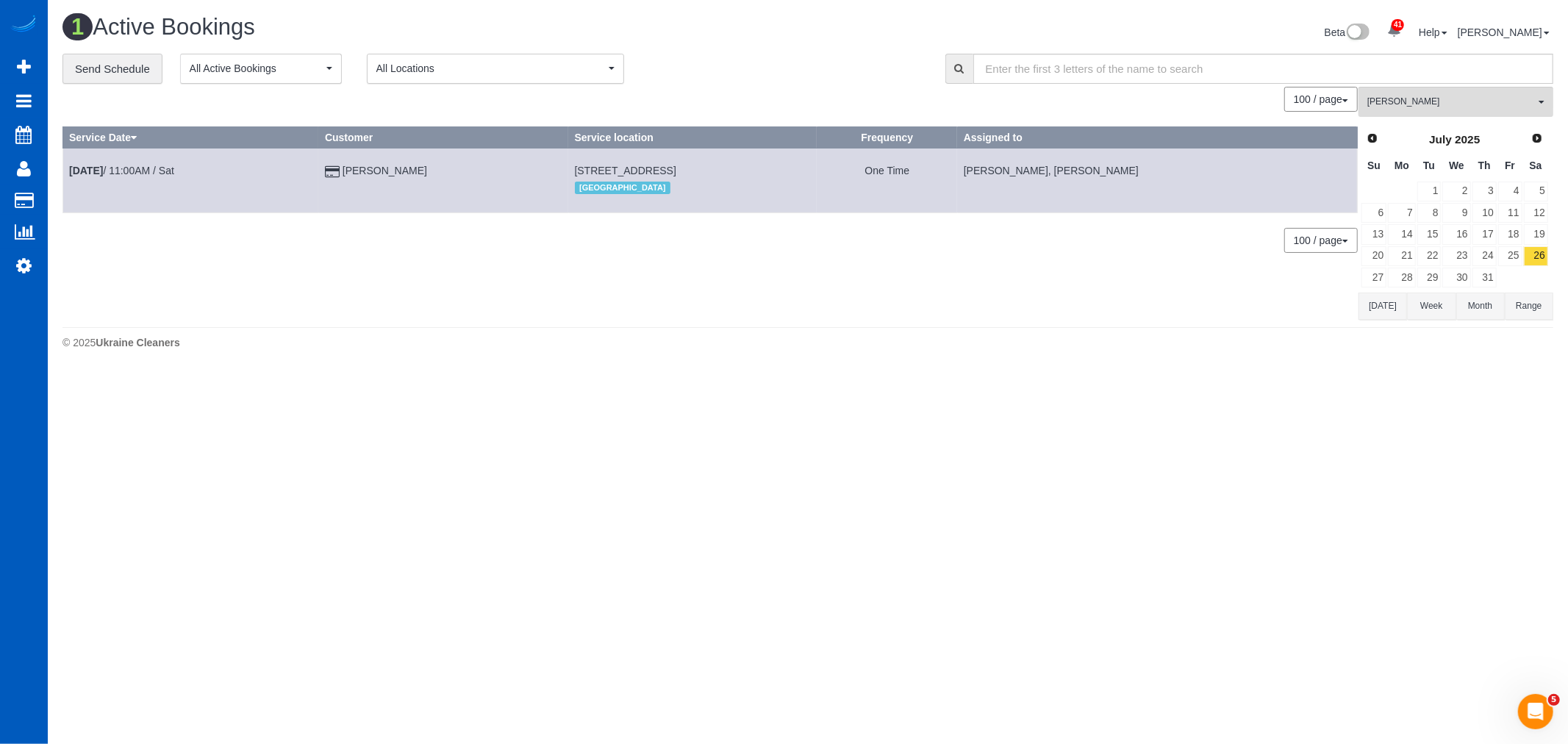
click at [1553, 130] on div "Prev Next July 2025 Su Mo Tu We Th Fr Sa 1 2 3 4 5 6 7 8 9 10 11 12 13 14 15 16…" at bounding box center [1455, 208] width 195 height 168
click at [1544, 130] on link "Next" at bounding box center [1537, 139] width 21 height 21
click at [1542, 145] on link "Next" at bounding box center [1538, 138] width 21 height 21
click at [1534, 138] on span "Next" at bounding box center [1538, 138] width 12 height 12
click at [1412, 209] on link "6" at bounding box center [1401, 213] width 27 height 20
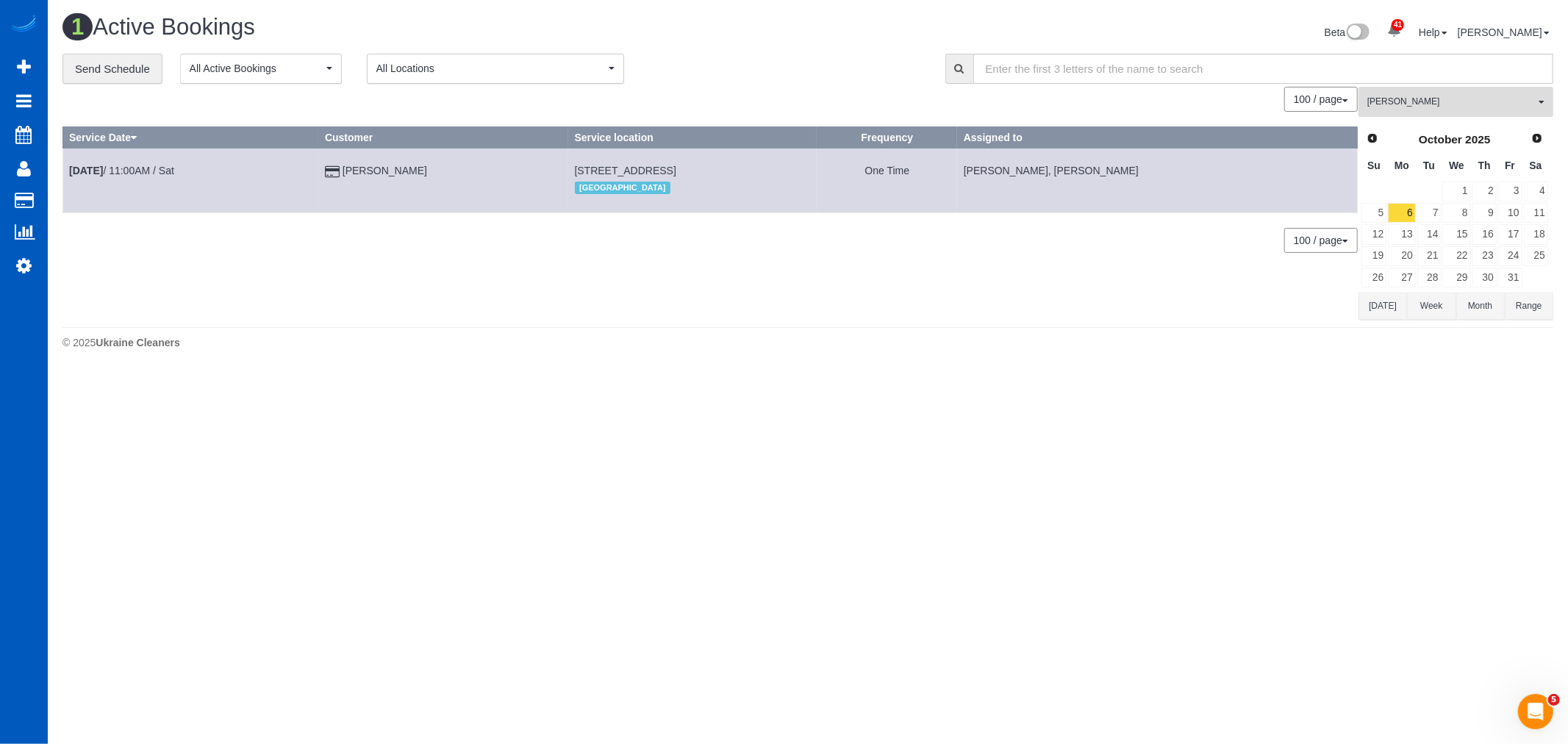
click at [1417, 107] on span "[PERSON_NAME]" at bounding box center [1451, 102] width 168 height 13
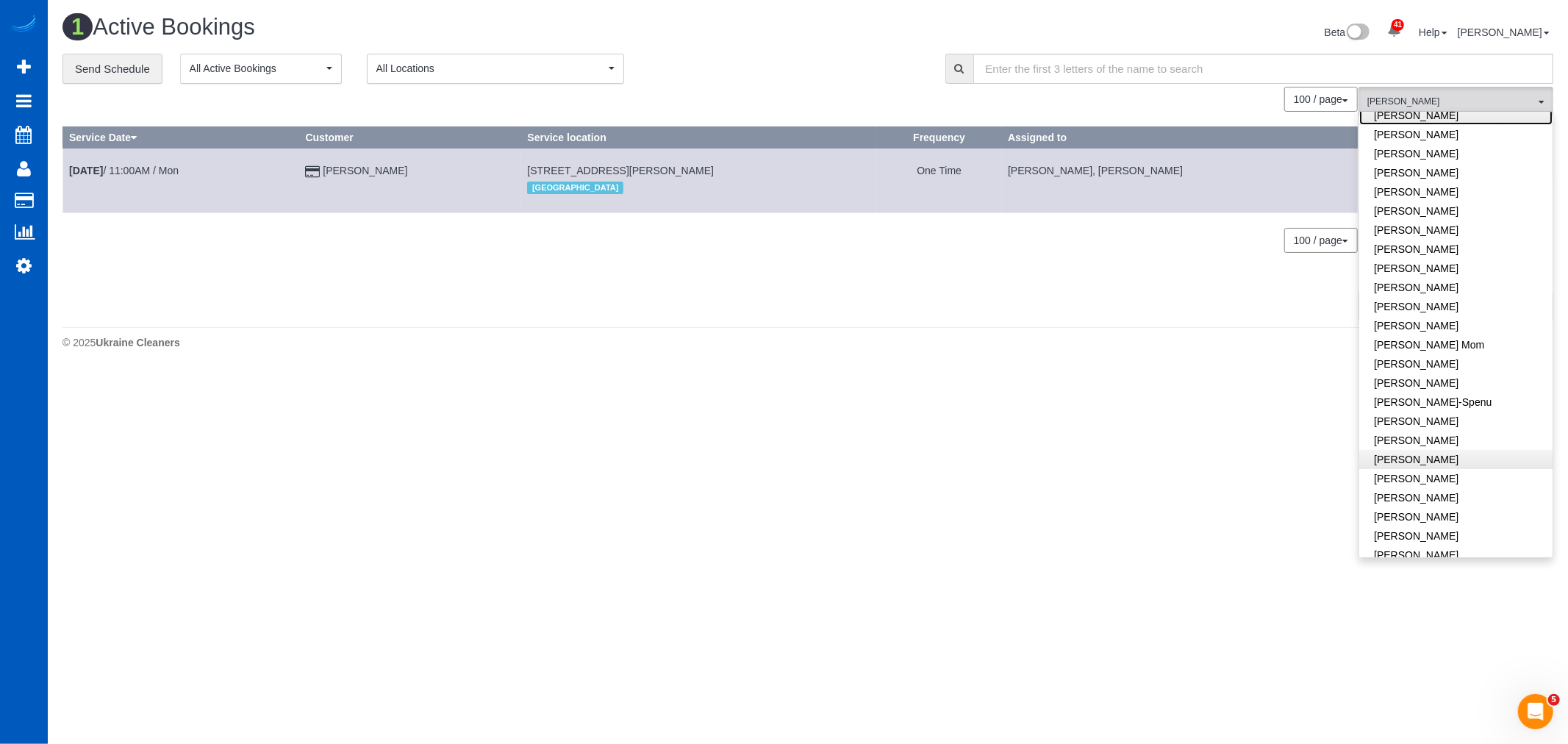
click at [1419, 118] on link "[PERSON_NAME]" at bounding box center [1455, 116] width 194 height 19
click at [1415, 126] on link "Remove Team Filters" at bounding box center [1455, 125] width 194 height 19
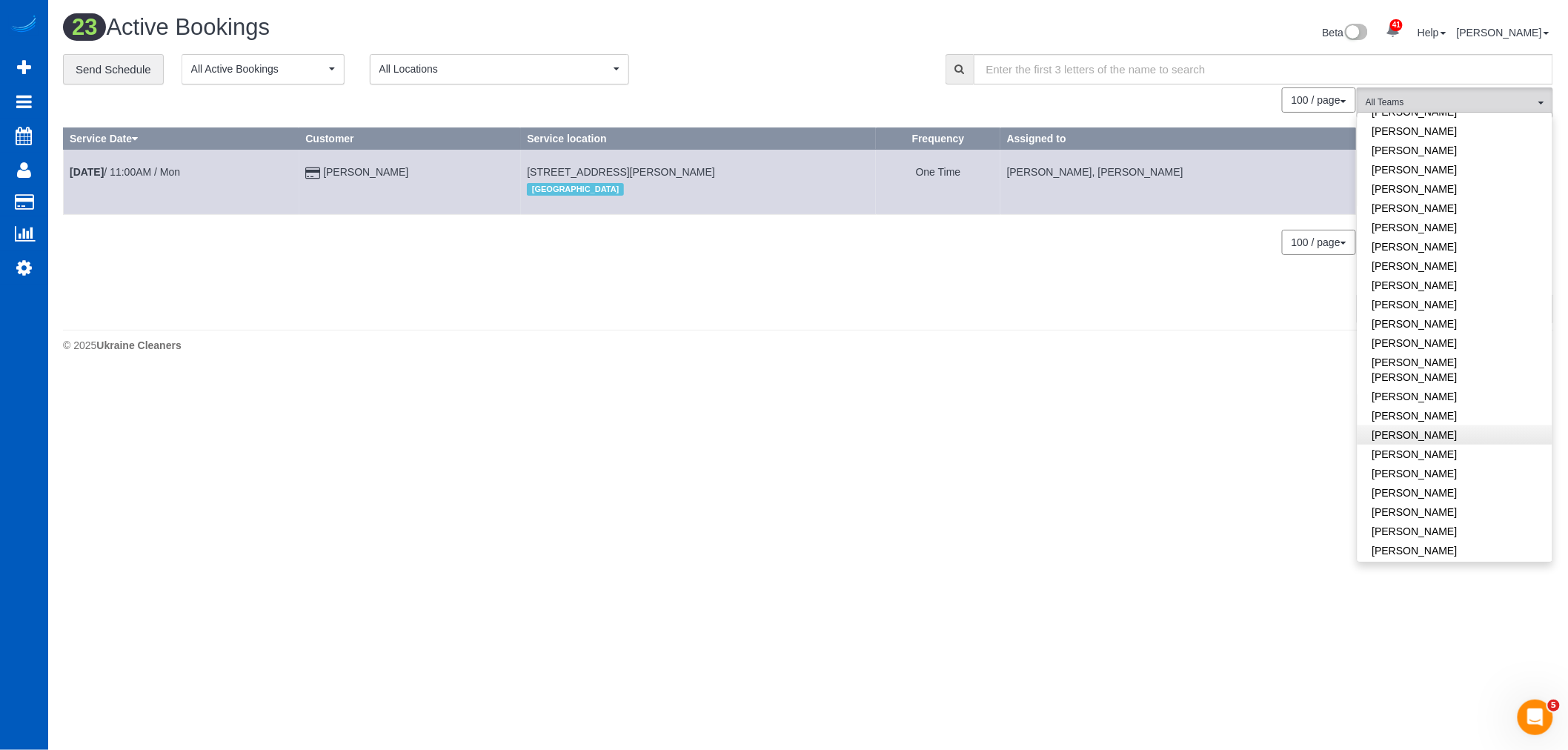
scroll to position [493, 0]
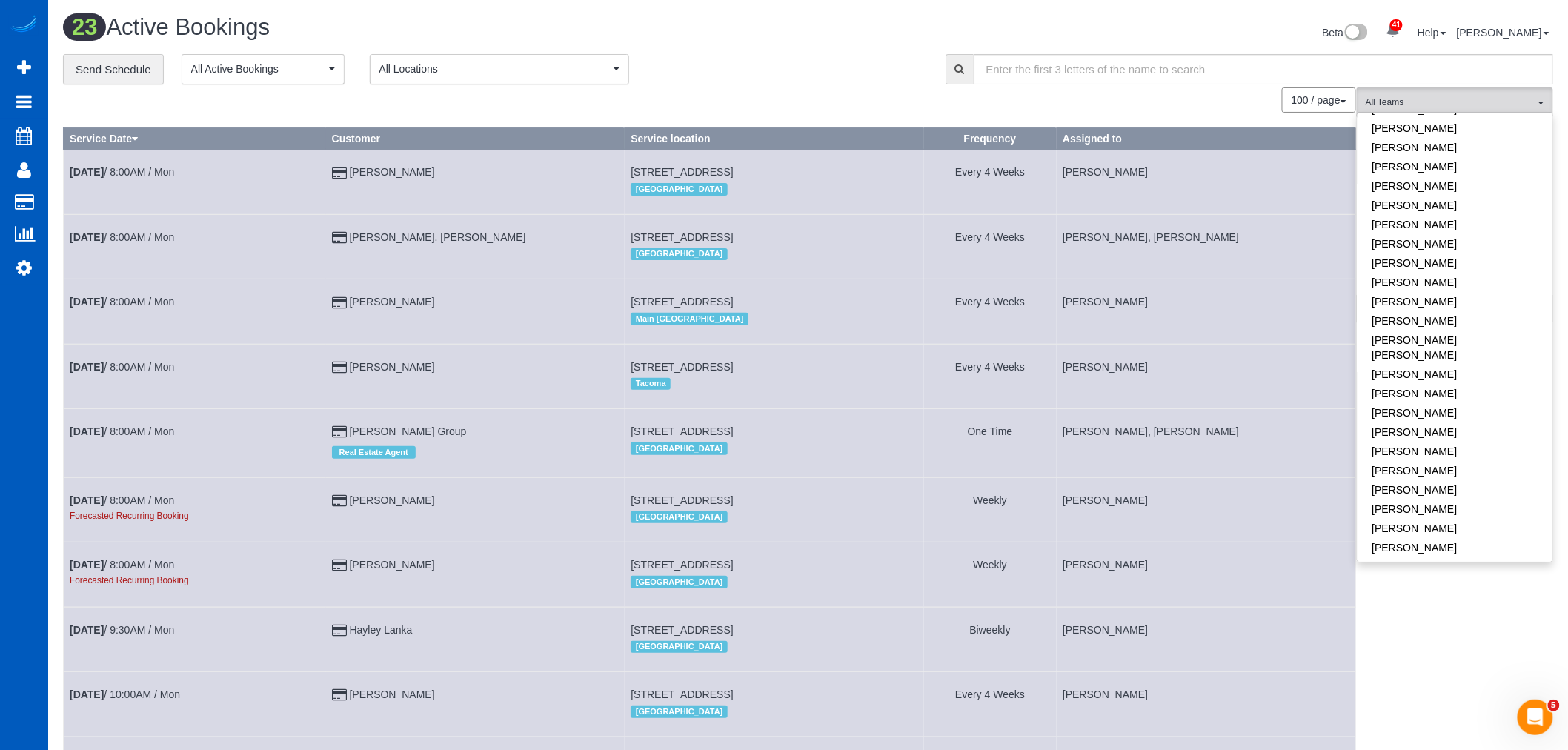
click at [432, 69] on span "All Locations" at bounding box center [495, 69] width 231 height 15
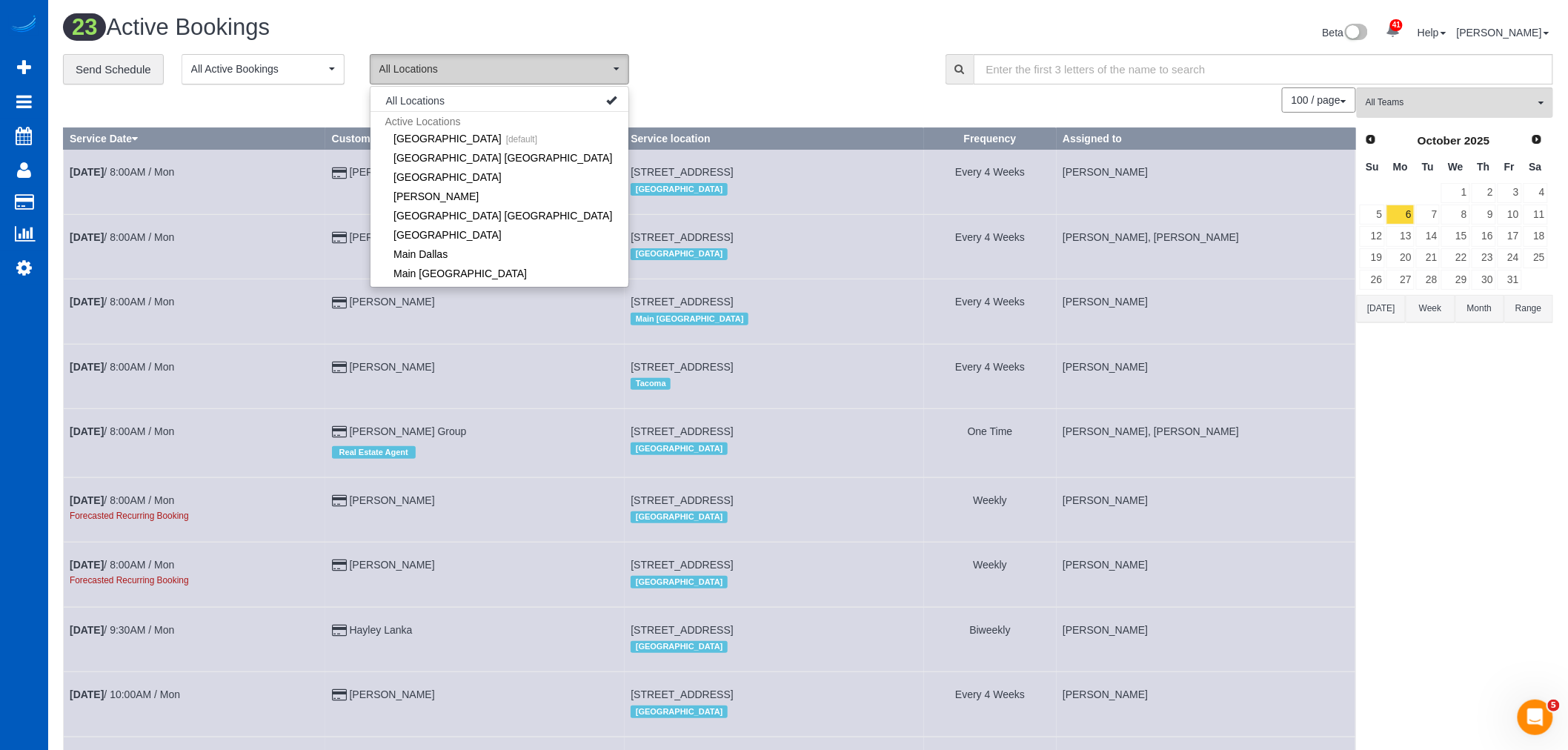
drag, startPoint x: 527, startPoint y: 56, endPoint x: 537, endPoint y: 111, distance: 55.9
click at [527, 56] on button "All Locations" at bounding box center [500, 69] width 260 height 30
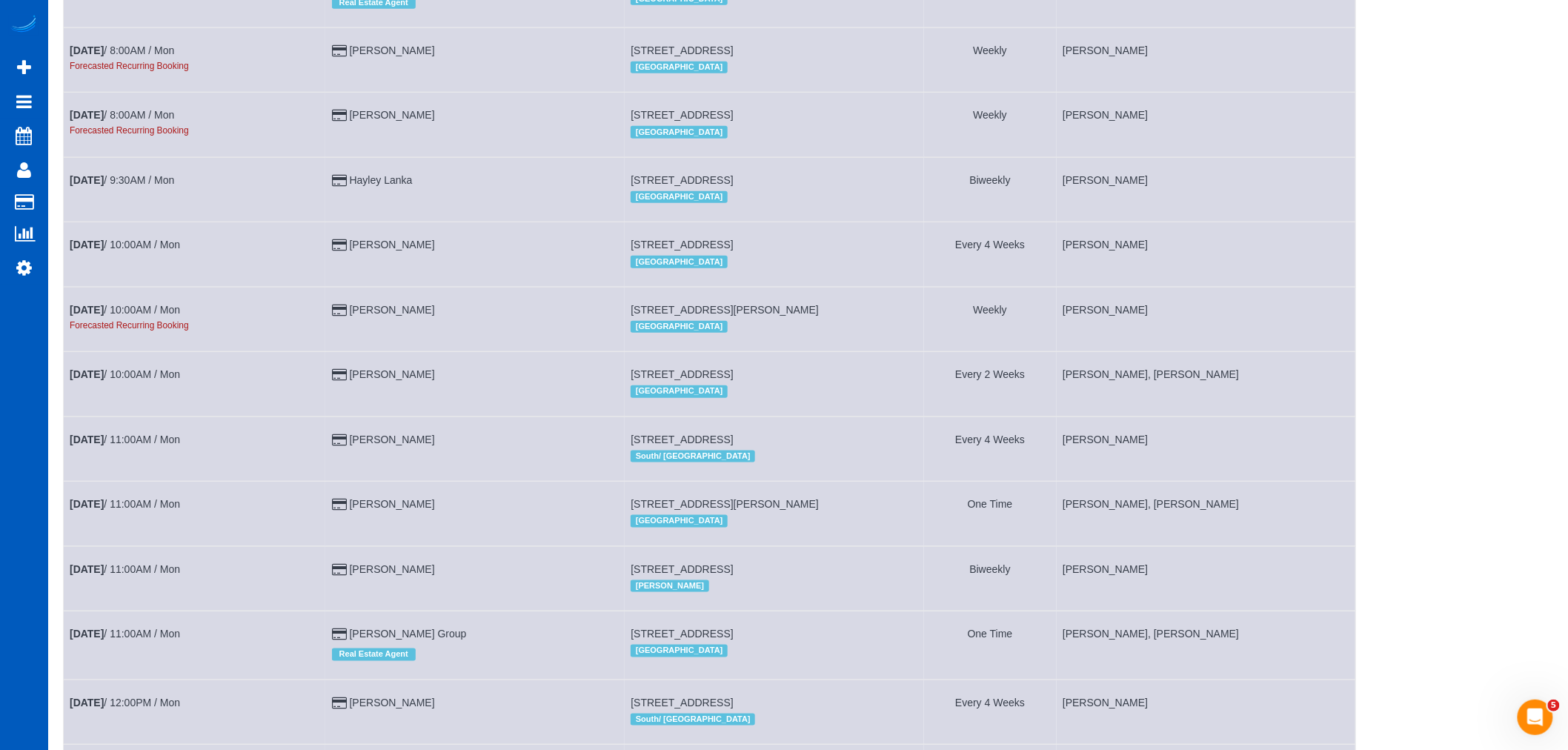
scroll to position [545, 0]
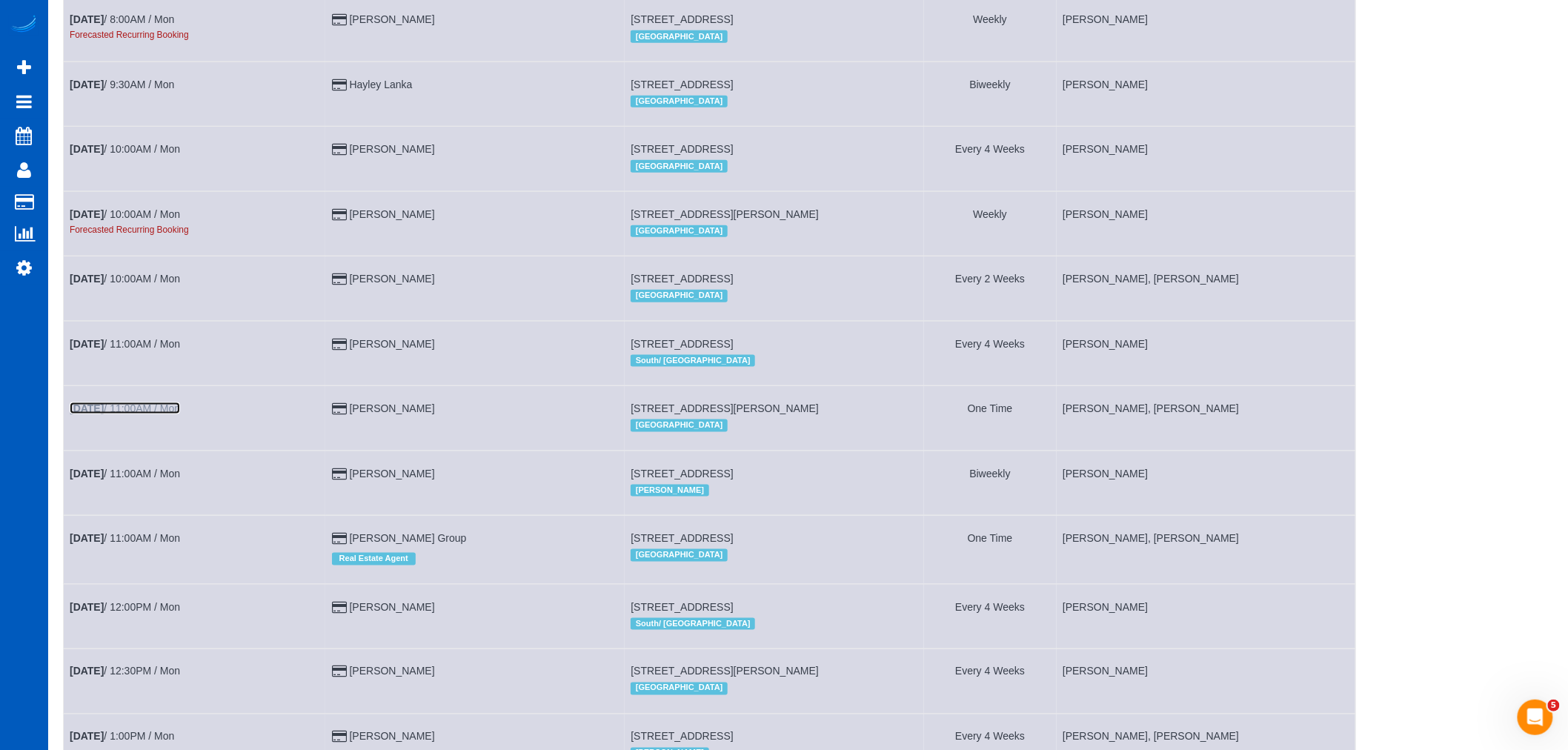
click at [157, 415] on link "Oct 6th / 11:00AM / Mon" at bounding box center [125, 409] width 111 height 12
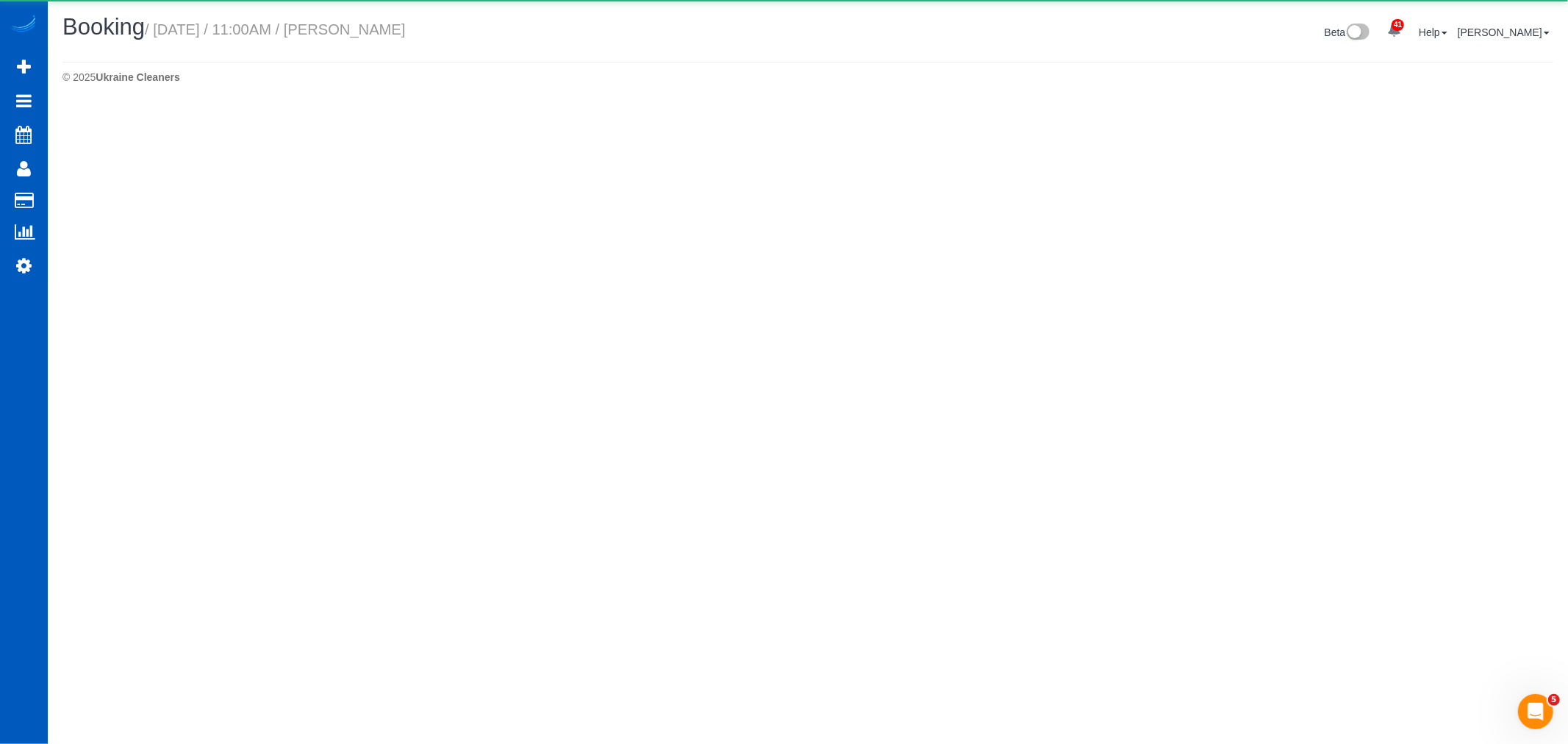
select select "OR"
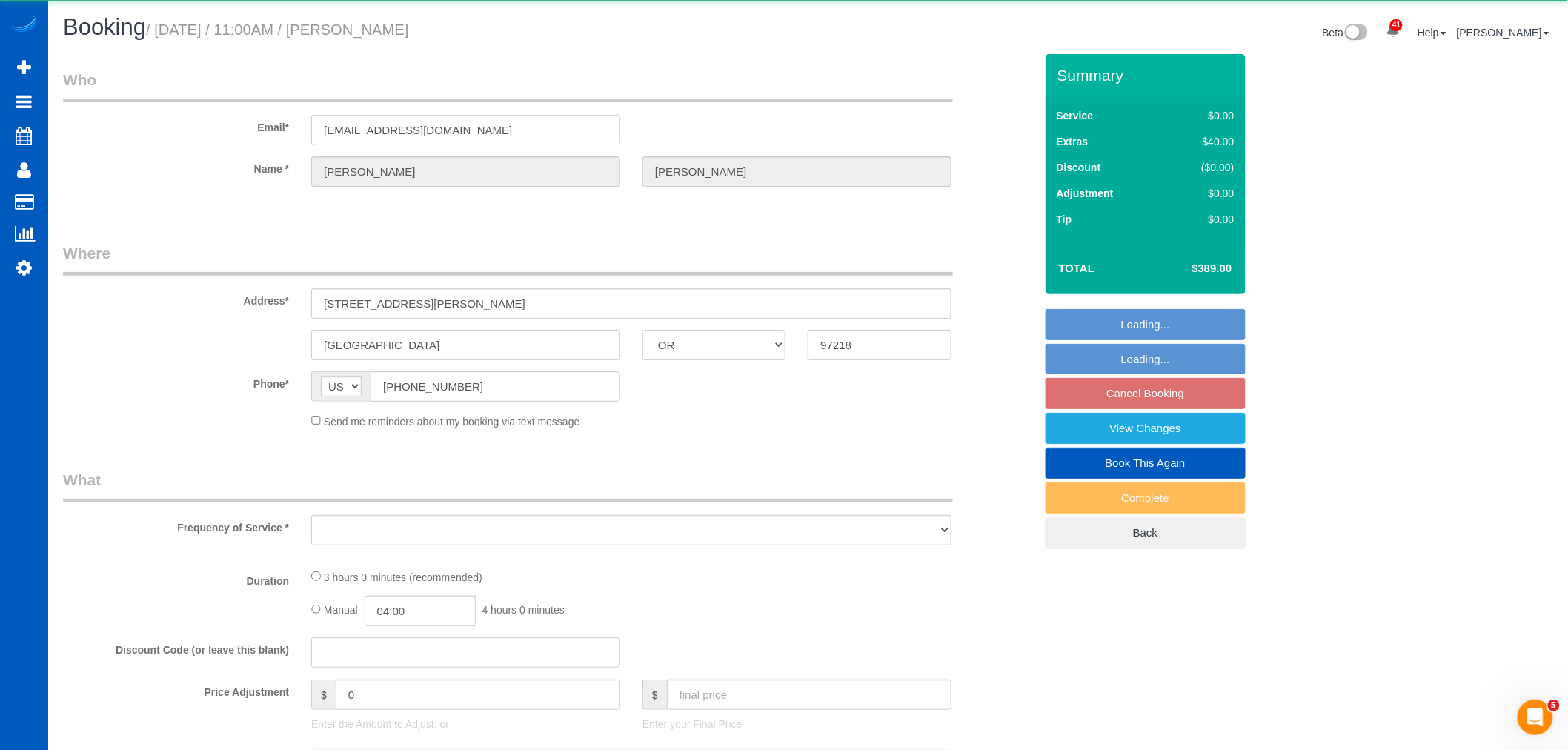
select select "string:fspay-32b0b335-4933-41c9-936f-2065a1c87d2a"
select select "number:8"
select select "object:35476"
select select "199"
select select "3001"
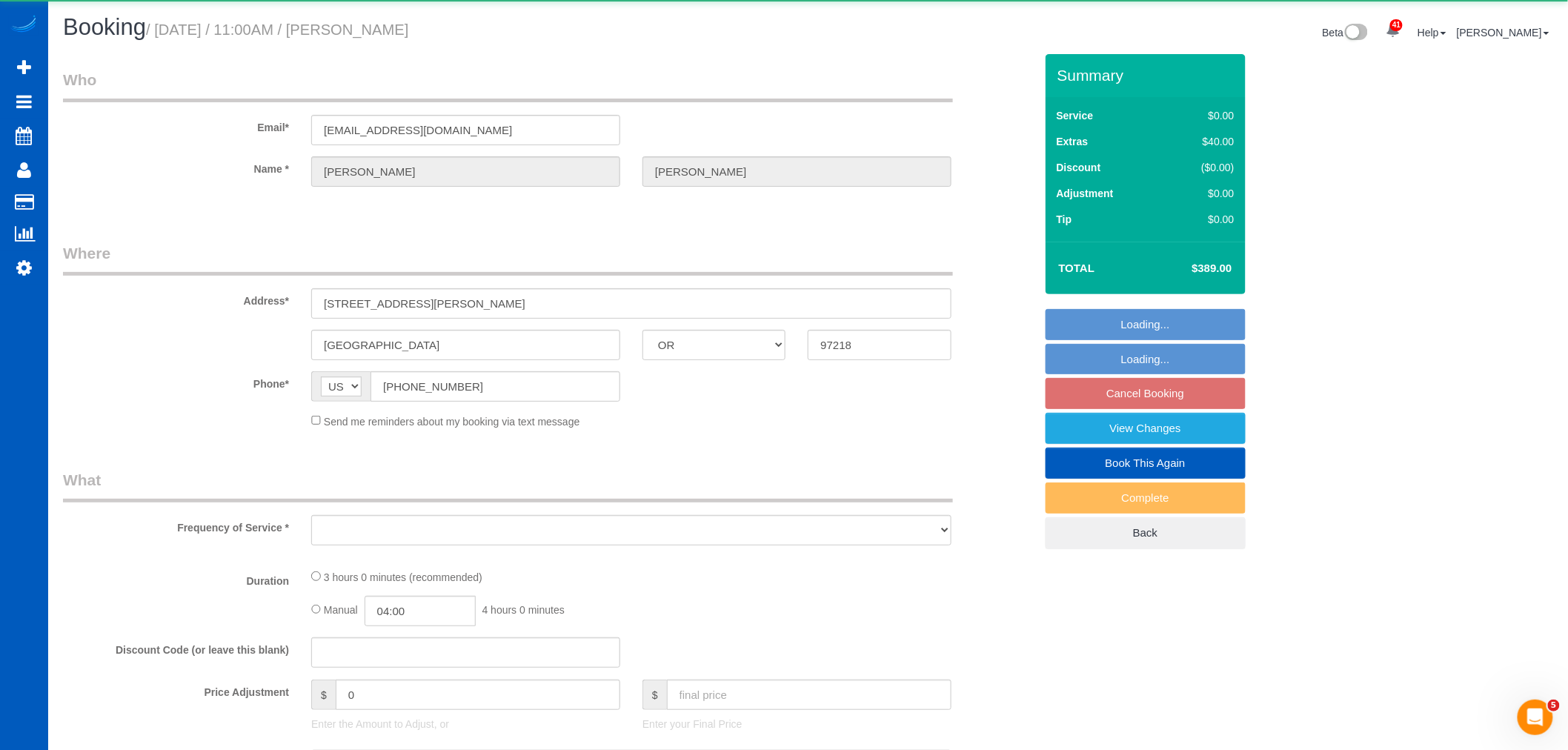
select select "4"
select select "3"
select select "spot249"
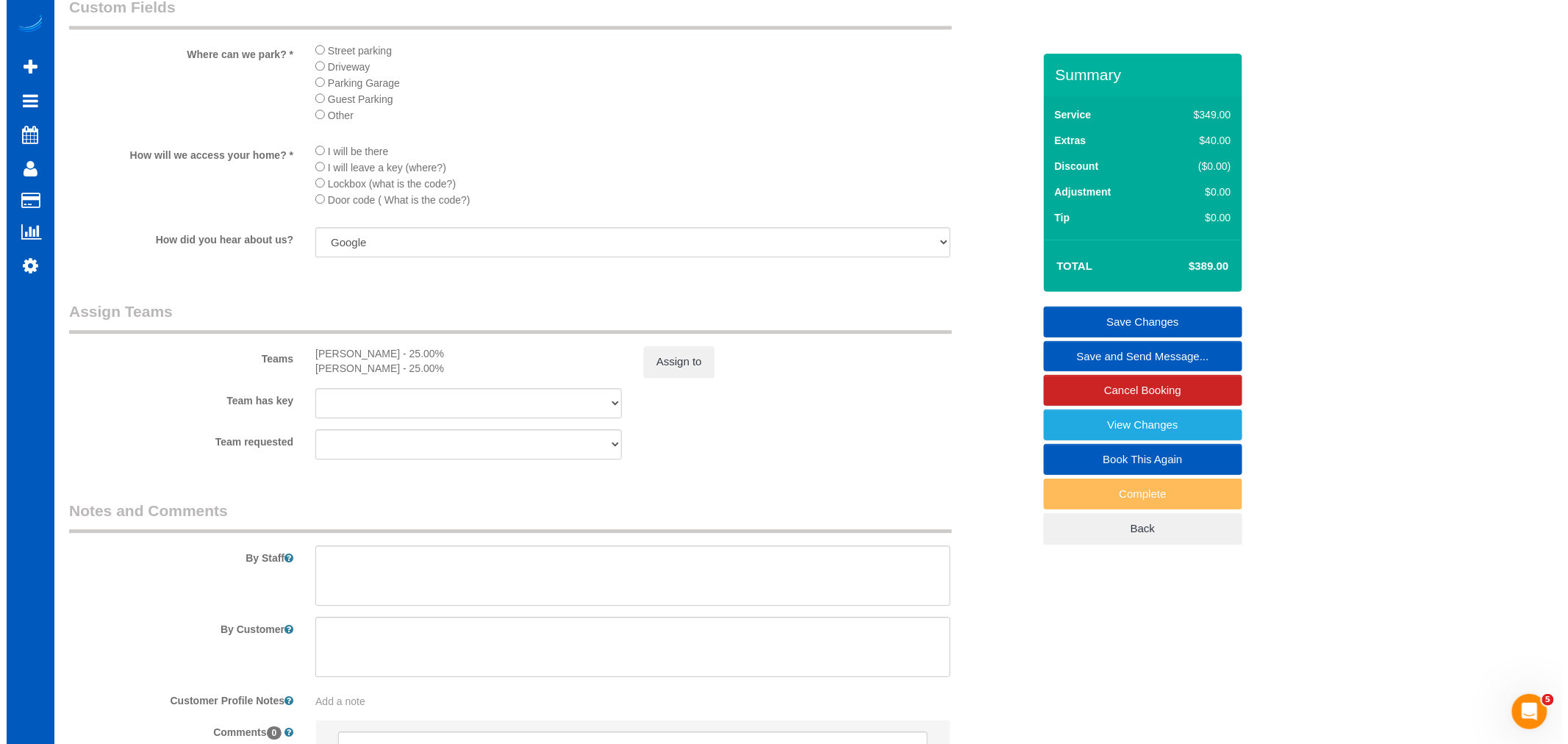
scroll to position [1634, 0]
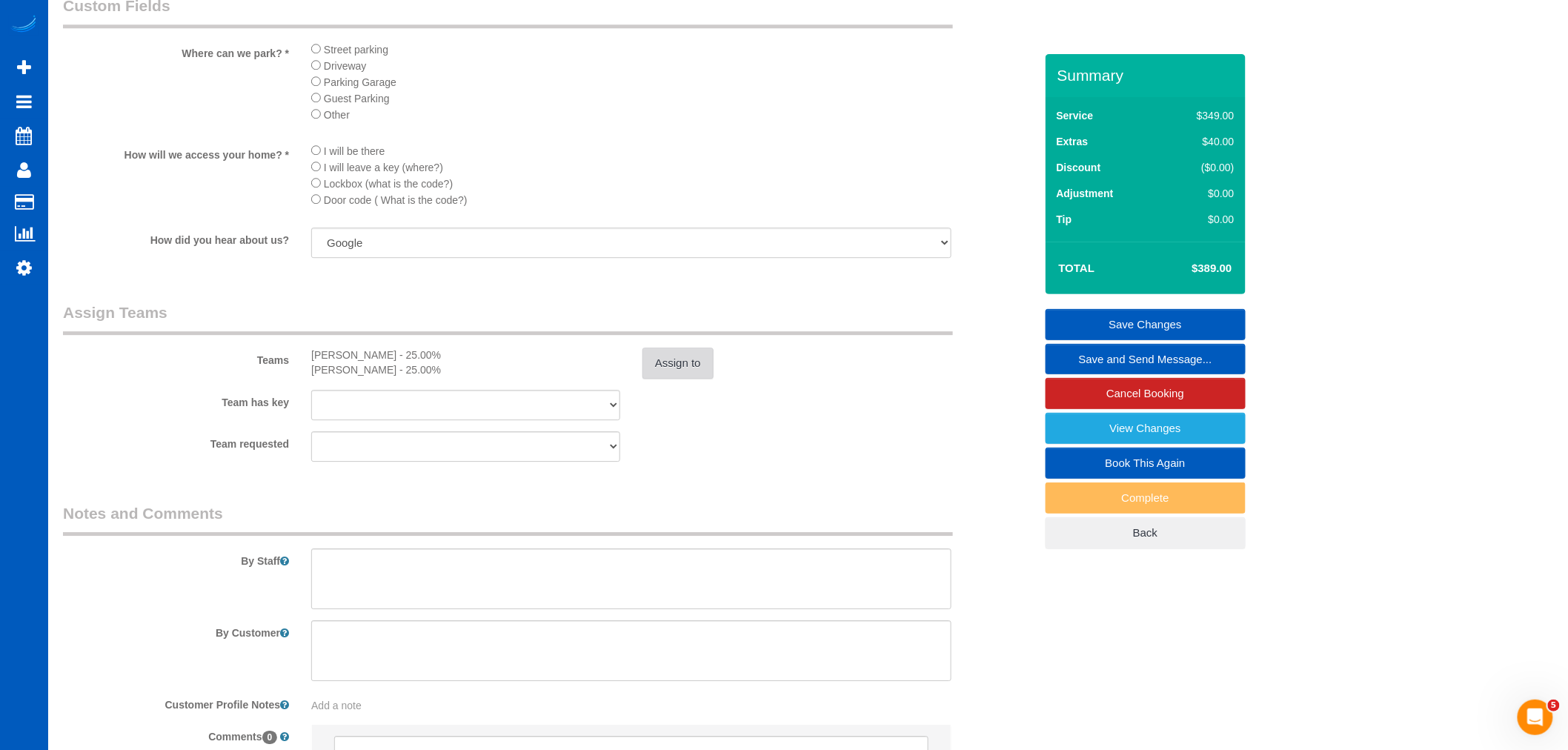
click at [676, 379] on button "Assign to" at bounding box center [678, 364] width 71 height 31
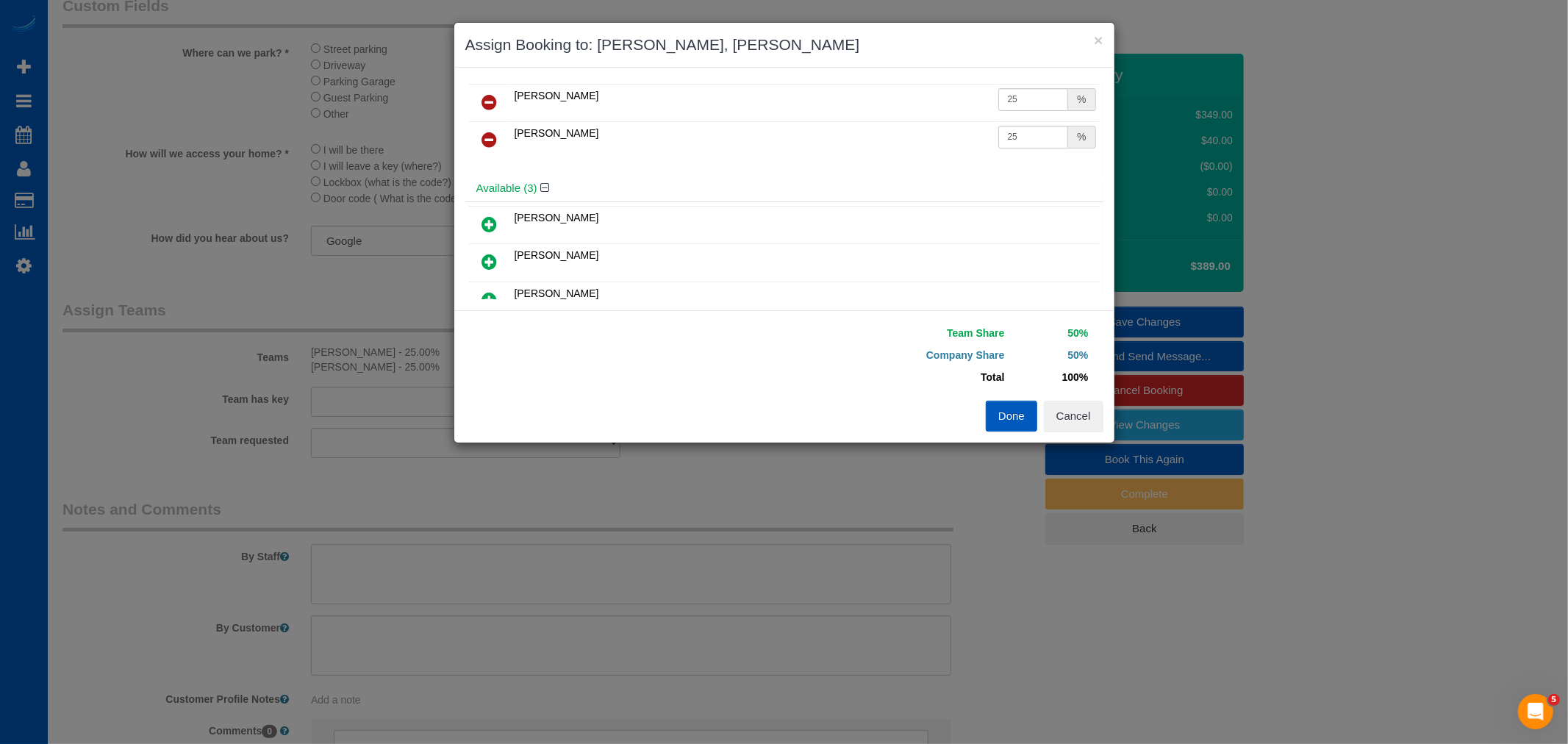
scroll to position [0, 0]
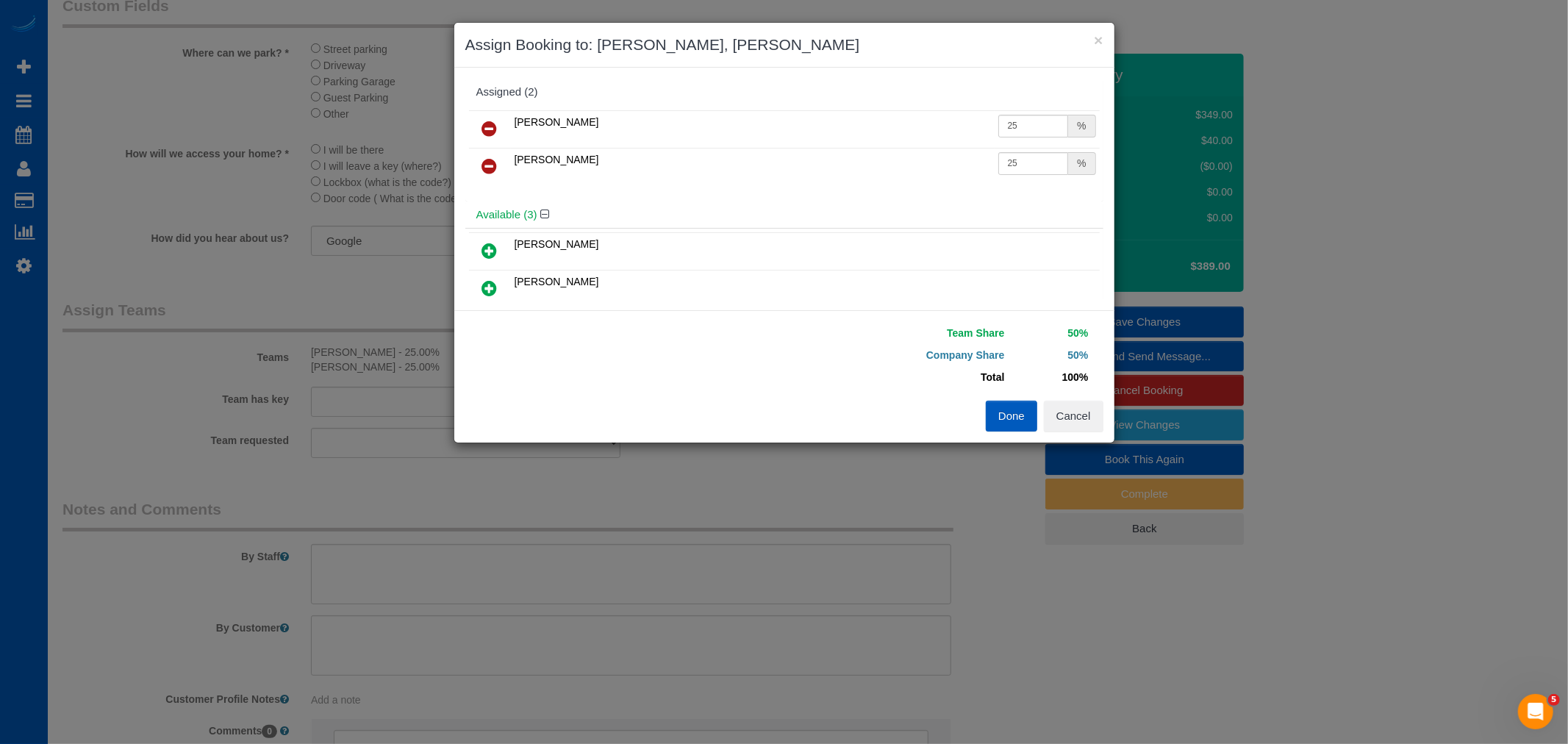
click at [491, 126] on icon at bounding box center [489, 129] width 15 height 18
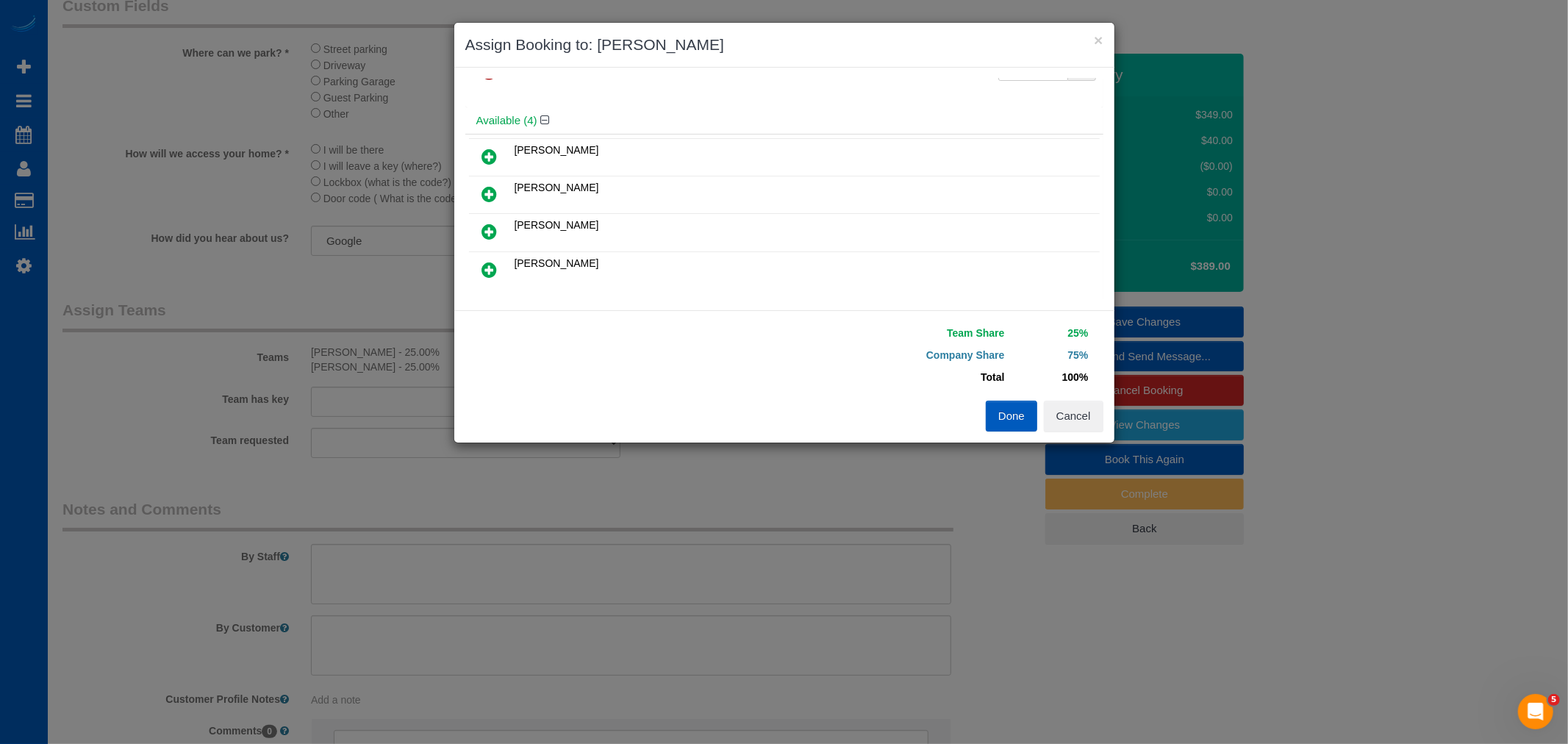
scroll to position [82, 0]
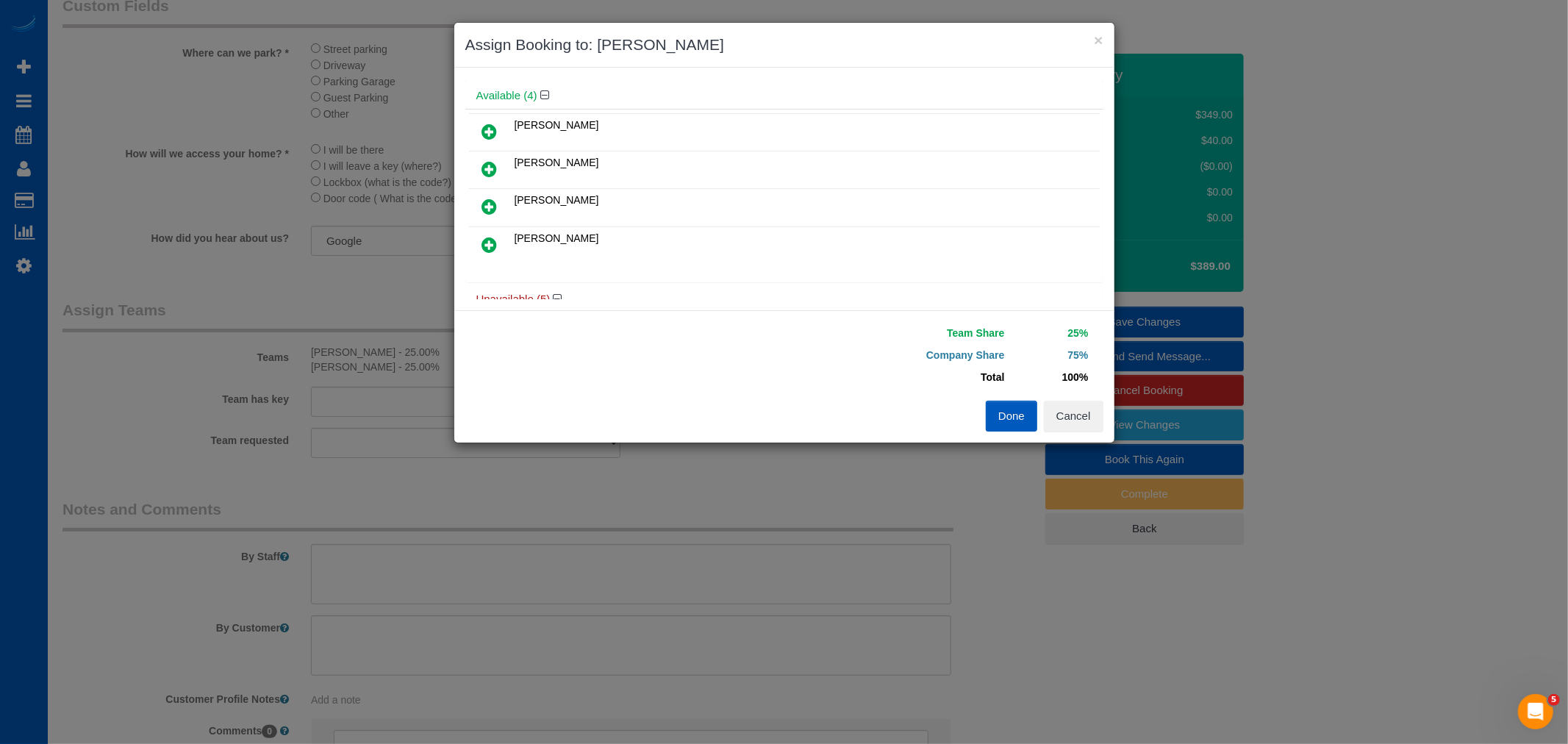
click at [486, 241] on icon at bounding box center [489, 245] width 15 height 18
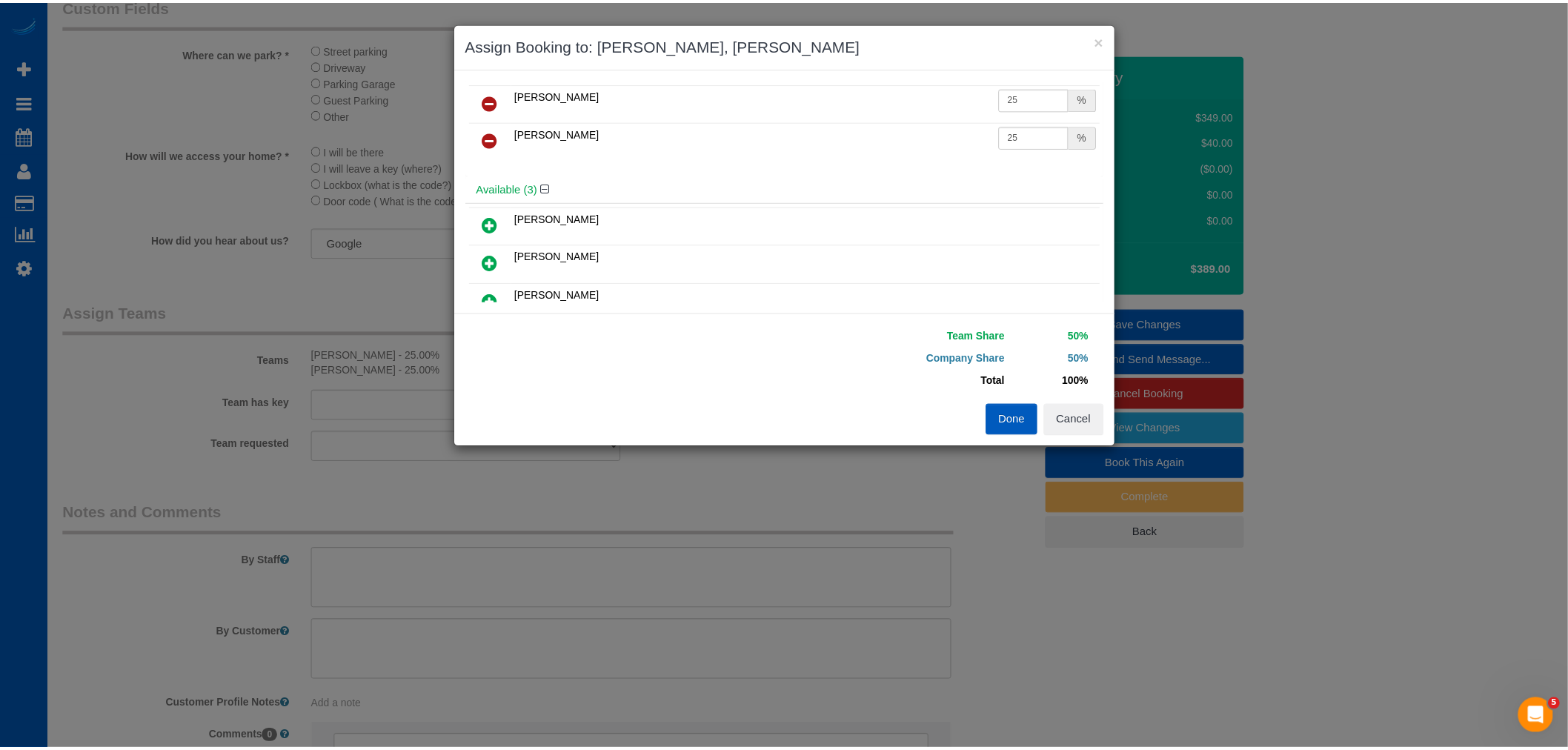
scroll to position [0, 0]
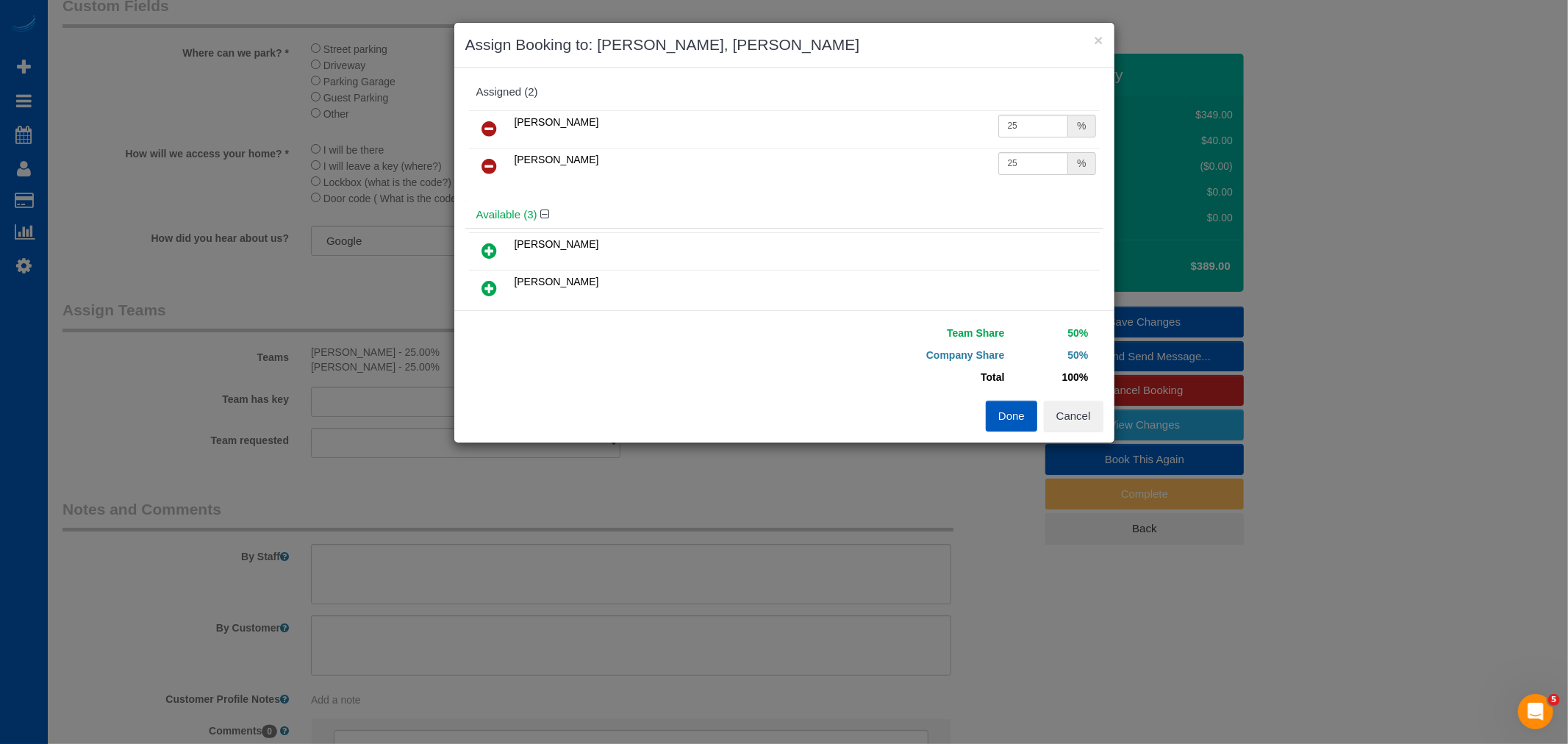
click at [997, 420] on button "Done" at bounding box center [1012, 417] width 52 height 31
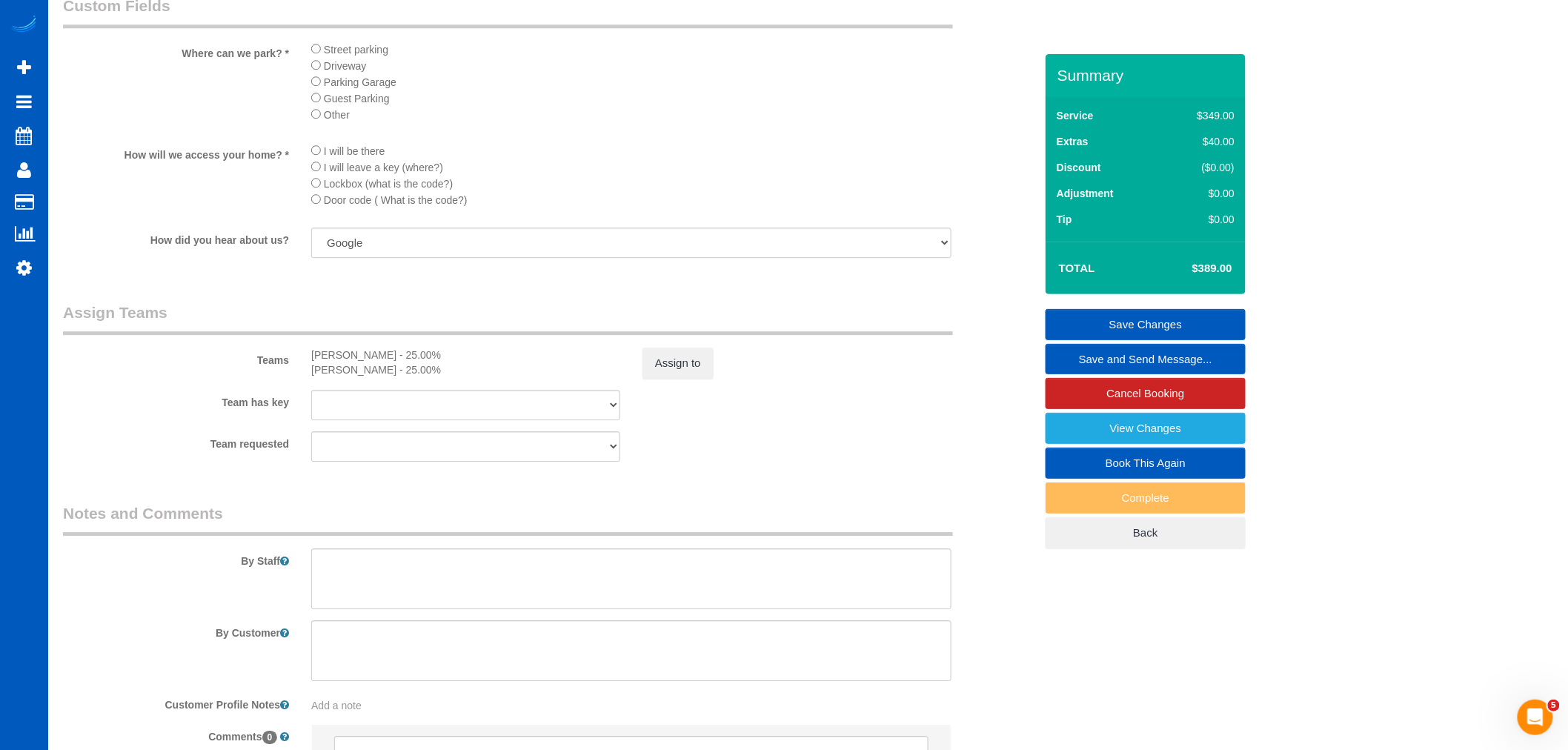
click at [1181, 323] on link "Save Changes" at bounding box center [1146, 325] width 200 height 31
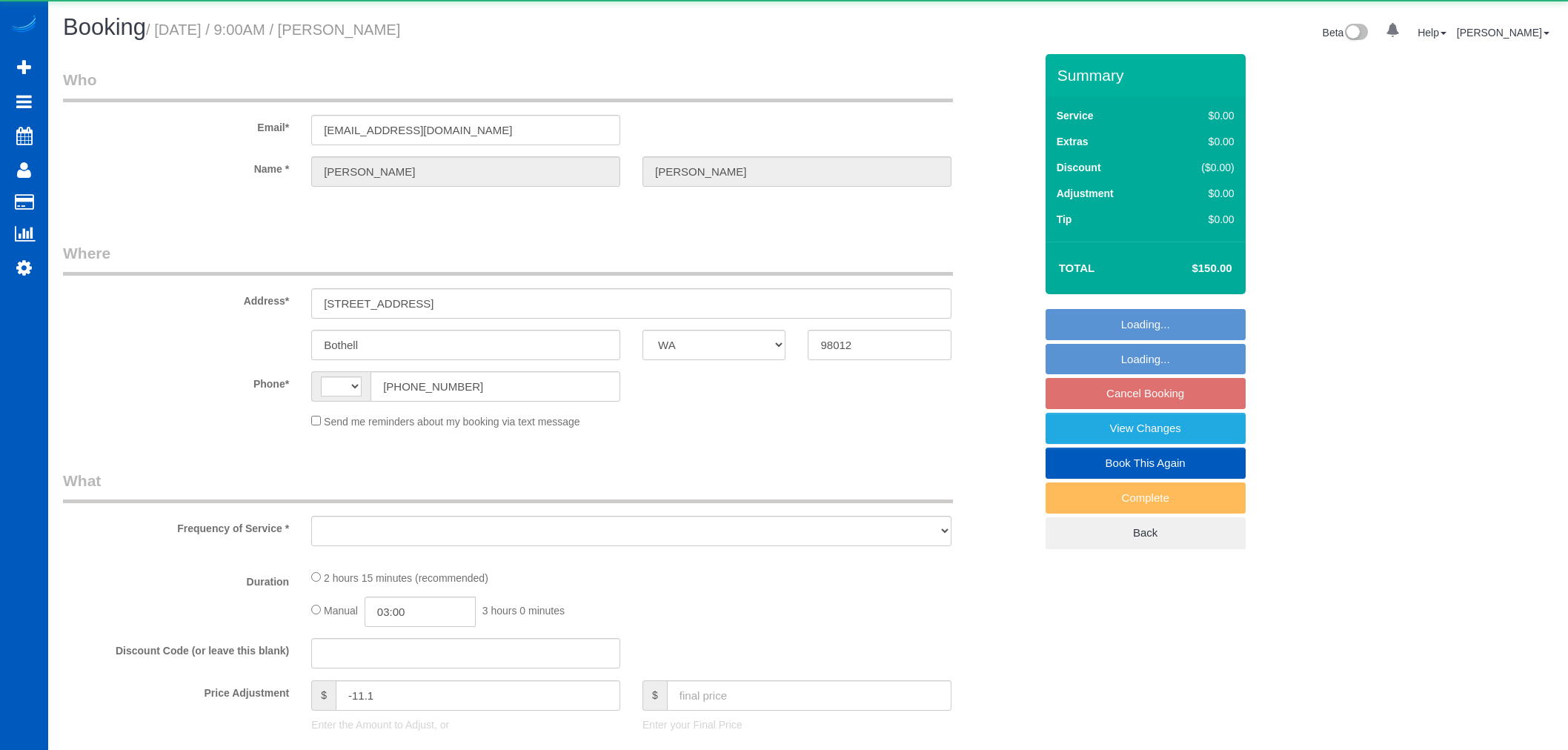
select select "WA"
select select "string:[GEOGRAPHIC_DATA]"
select select "object:1168"
select select "string:fspay-918c16a9-dc0b-4a4f-b122-a738c5fb0be0"
select select "199"
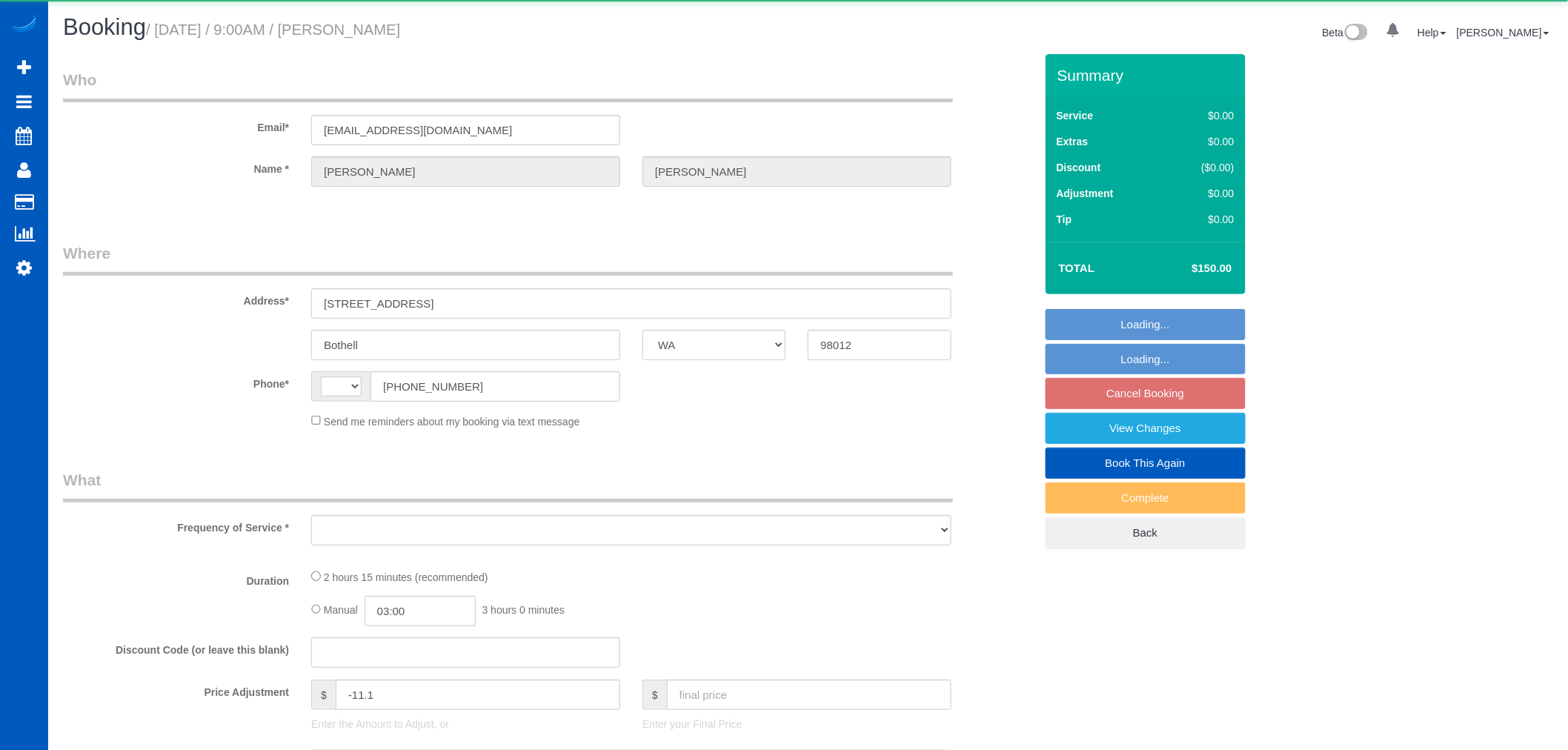
select select "1001"
select select "3"
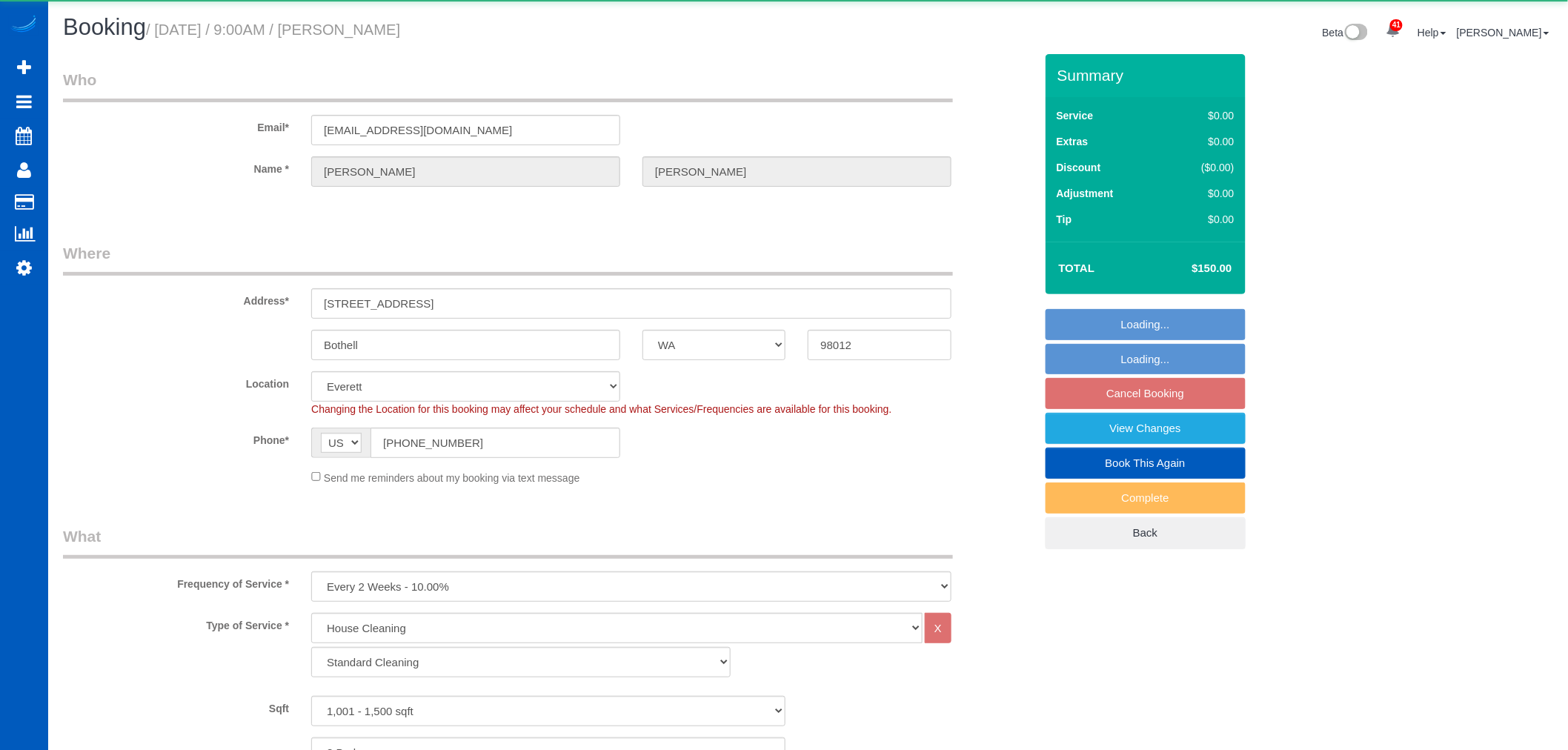
select select "object:1173"
select select "1001"
select select "3"
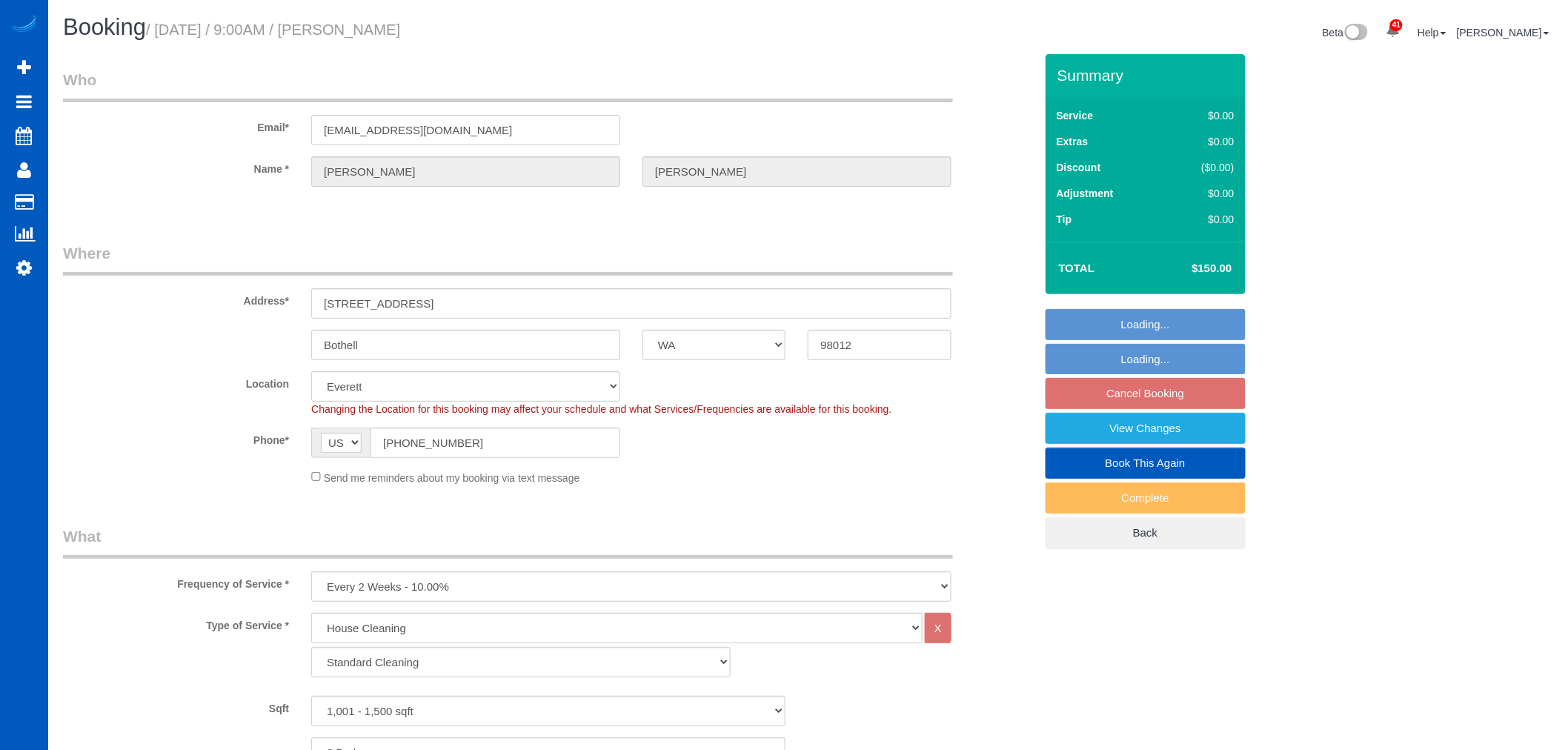
click at [1115, 389] on fieldset "Loading... Loading... Cancel Booking View Changes Book This Again Complete Back" at bounding box center [1146, 430] width 200 height 240
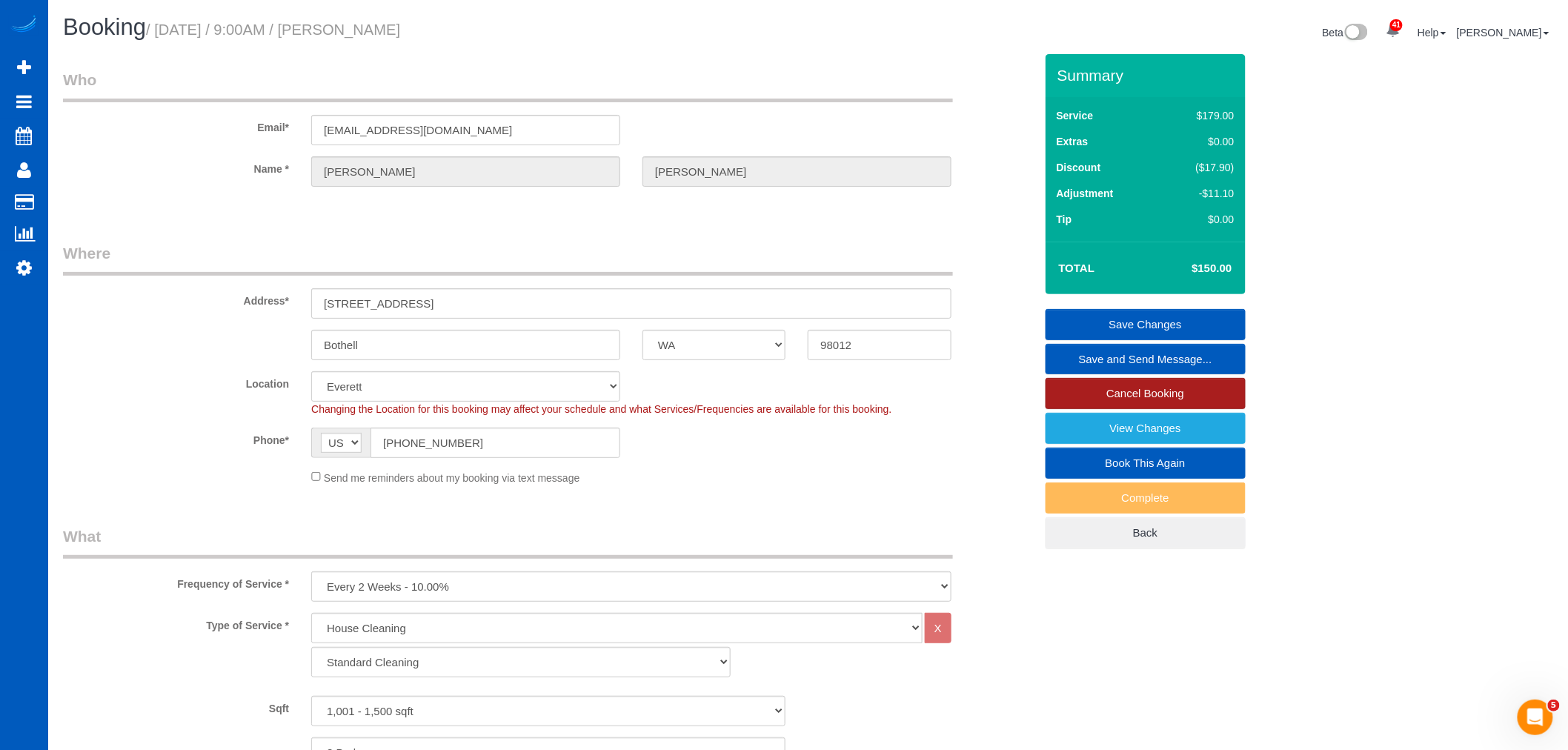
click at [1117, 395] on link "Cancel Booking" at bounding box center [1146, 394] width 200 height 31
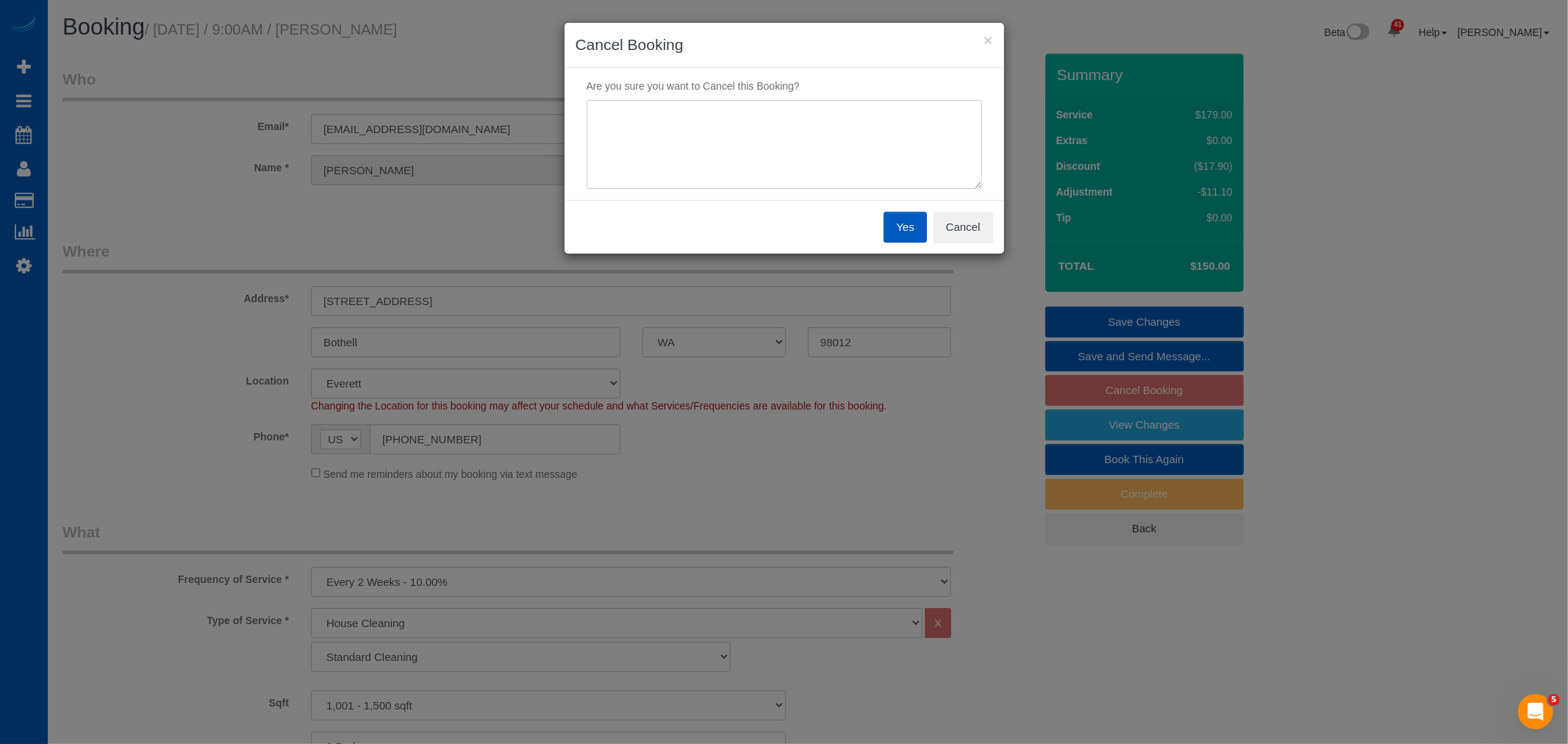
click at [759, 182] on textarea at bounding box center [784, 145] width 396 height 90
click at [717, 150] on textarea at bounding box center [784, 145] width 396 height 90
type textarea "Hiring friend to clean"
click at [898, 227] on button "Yes" at bounding box center [905, 227] width 43 height 31
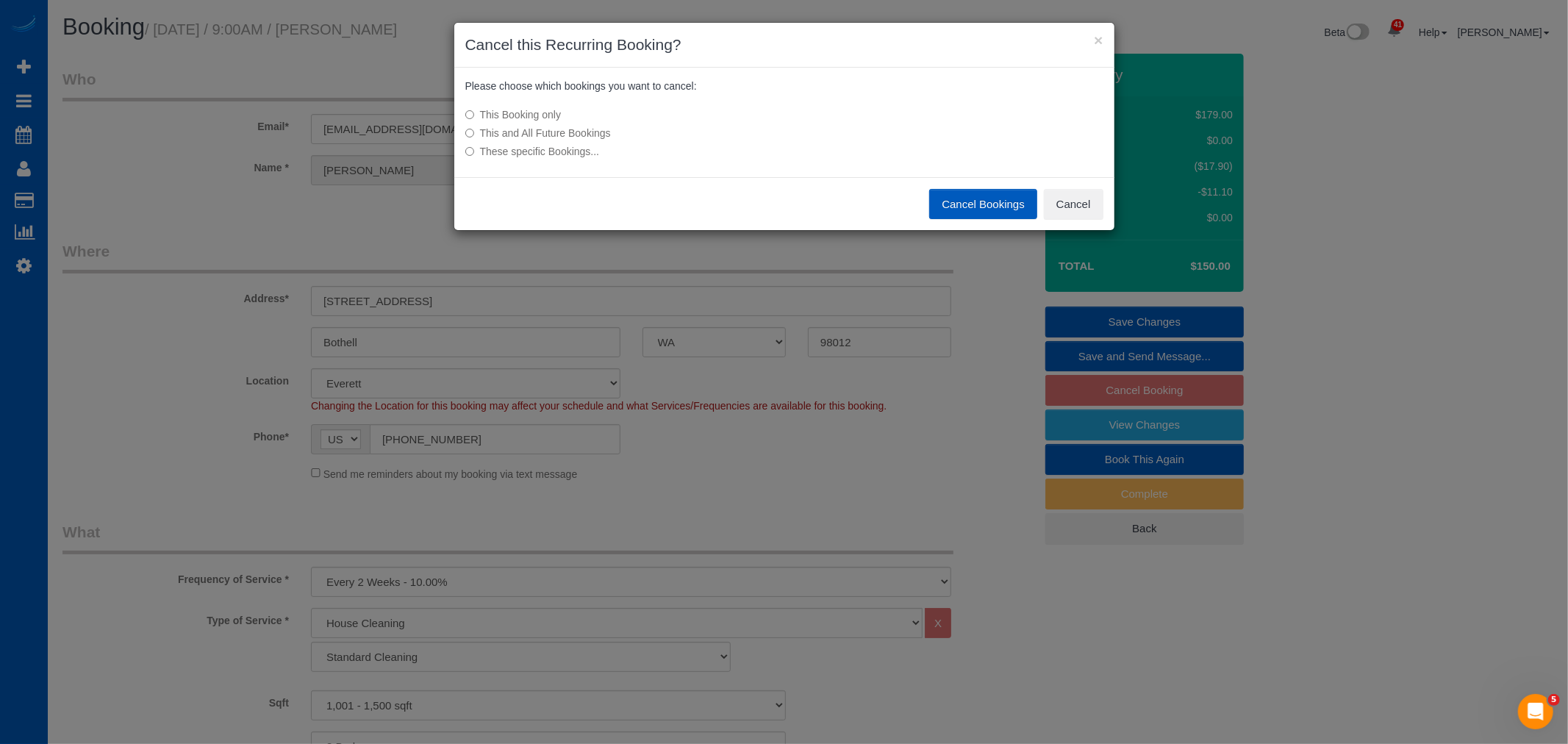
click at [575, 133] on label "This and All Future Bookings" at bounding box center [674, 133] width 418 height 15
click at [964, 210] on button "Cancel Bookings" at bounding box center [983, 205] width 108 height 31
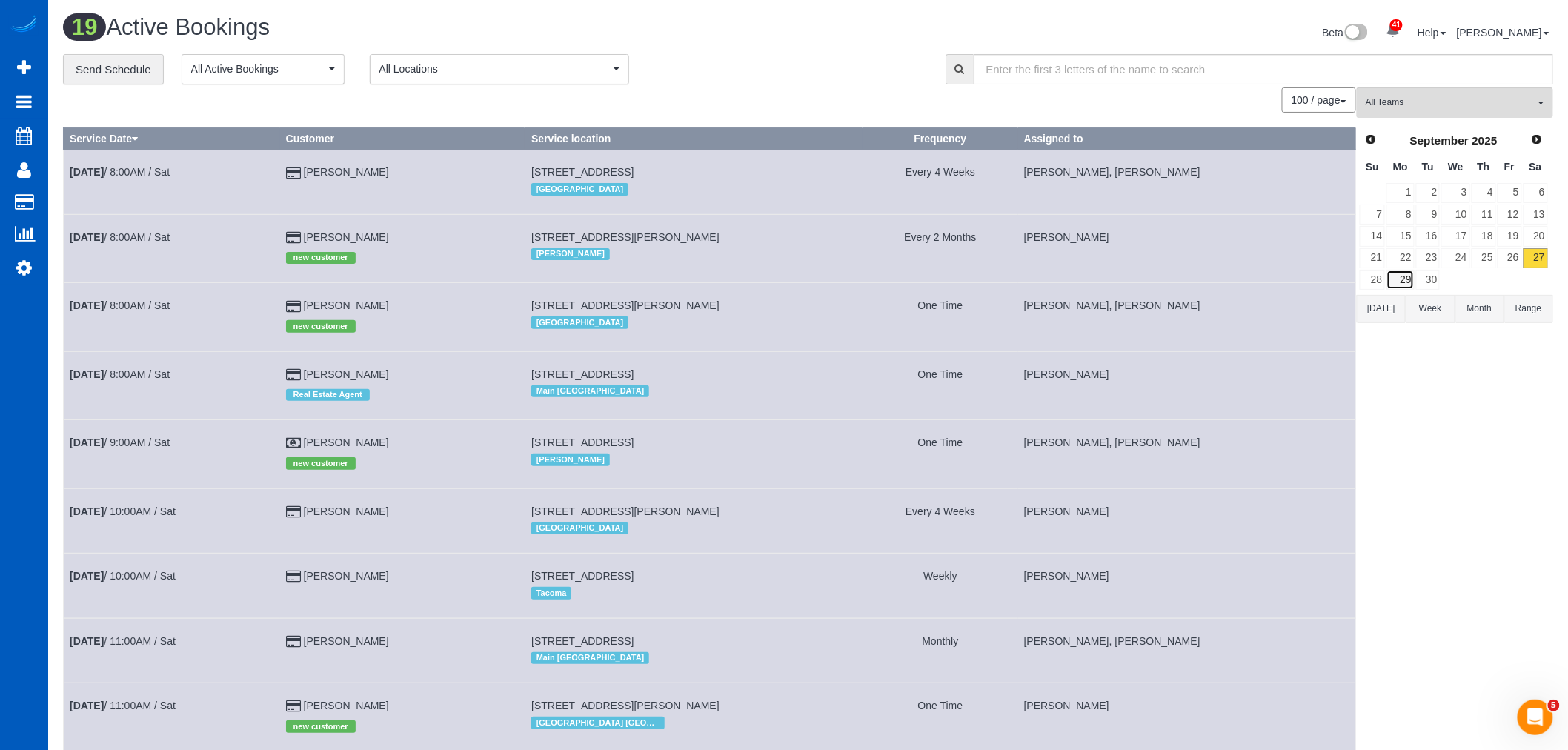
click at [1389, 277] on link "29" at bounding box center [1400, 280] width 27 height 20
click at [1384, 280] on link "28" at bounding box center [1372, 280] width 25 height 20
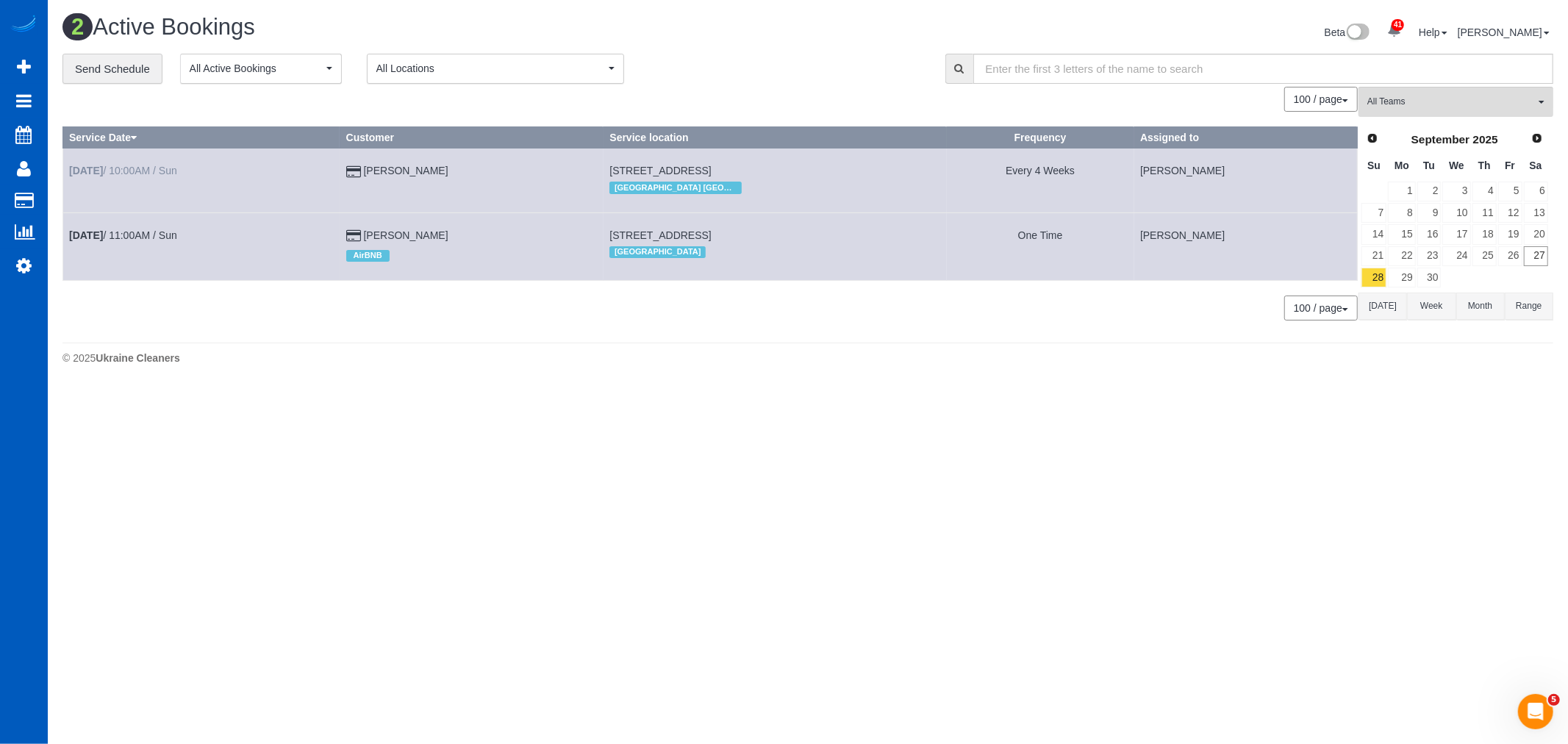
click at [129, 183] on td "Sep 28th / 10:00AM / Sun" at bounding box center [202, 180] width 277 height 64
click at [130, 177] on link "Sep 28th / 10:00AM / Sun" at bounding box center [123, 171] width 108 height 12
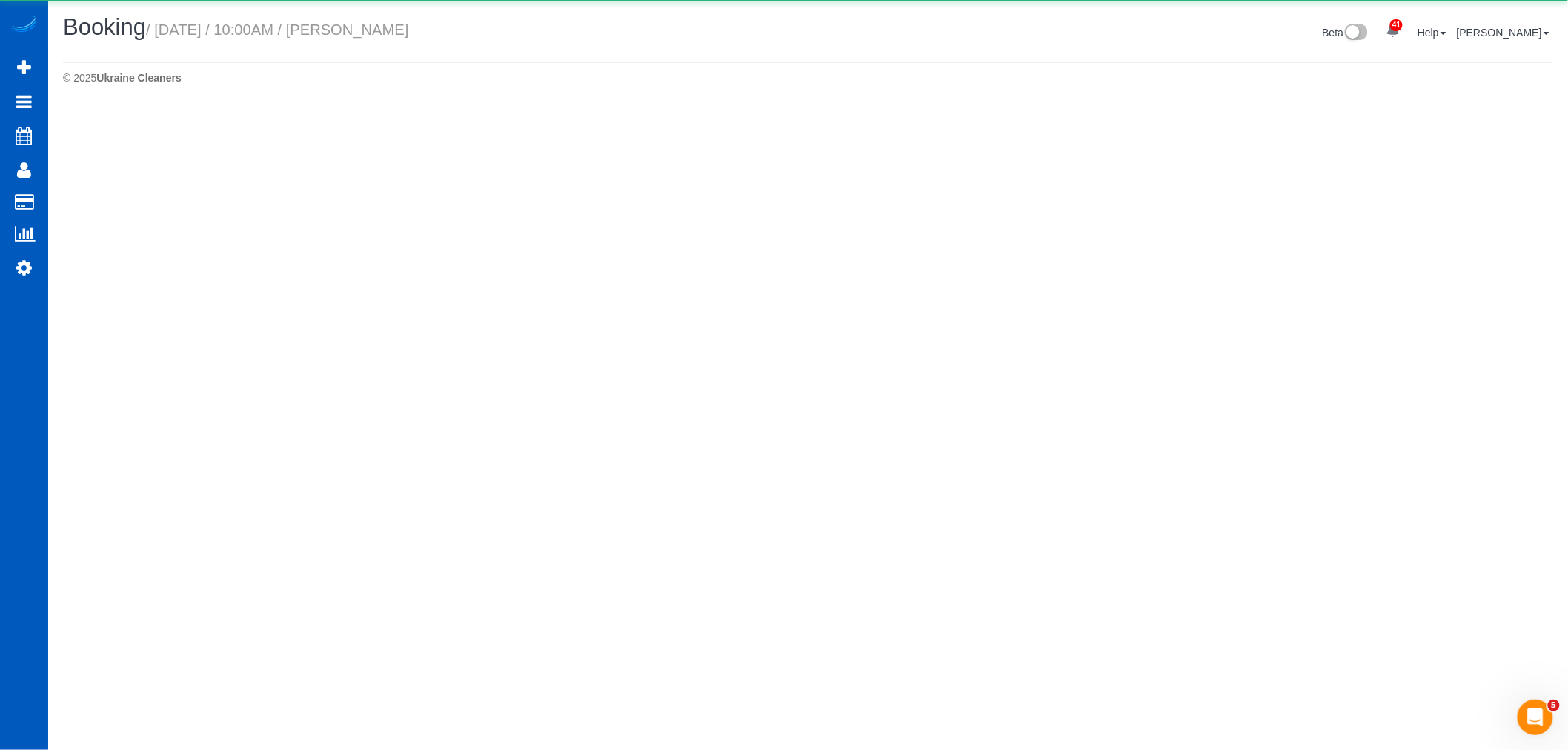
select select "[GEOGRAPHIC_DATA]"
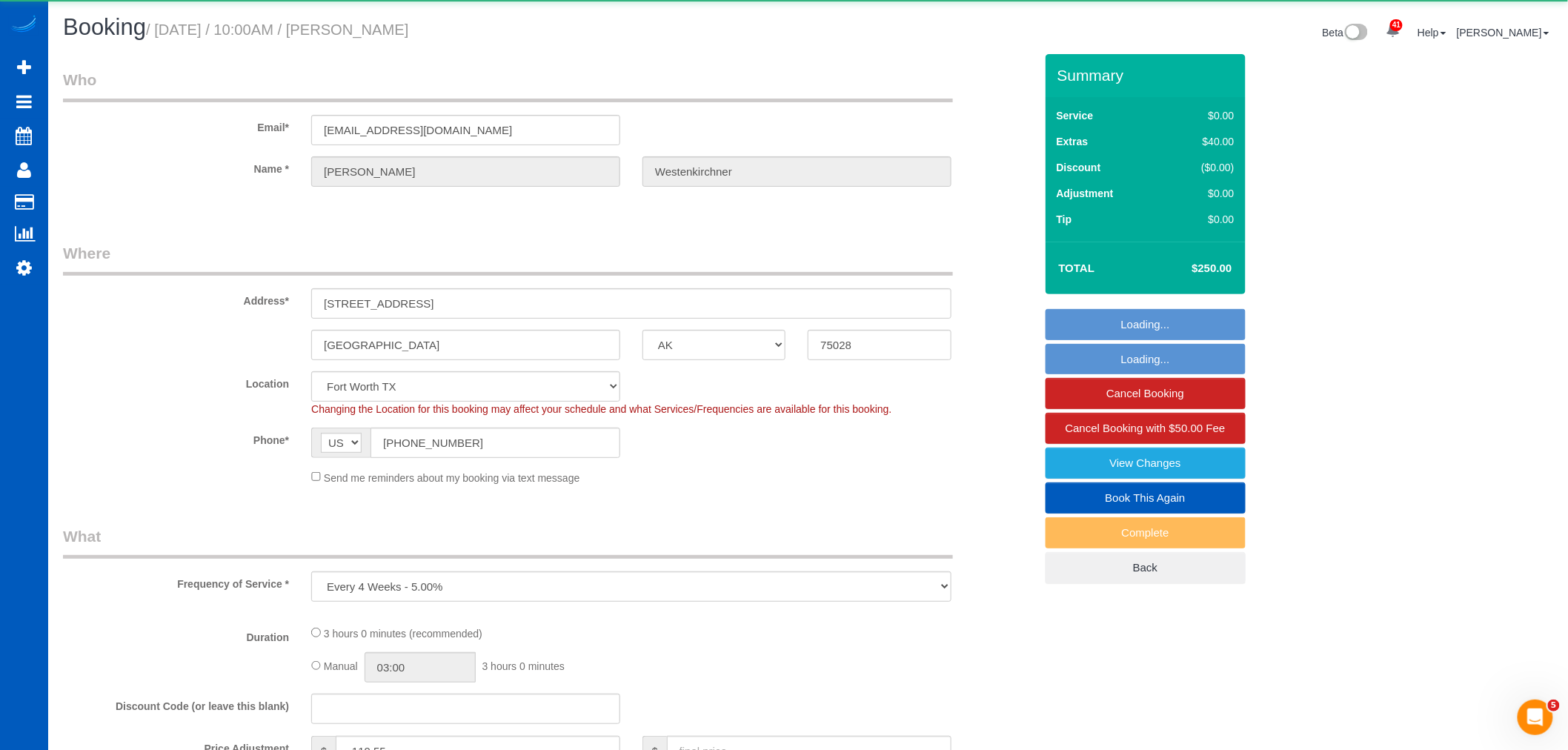
select select "object:2825"
select select "199"
select select "3001"
select select "4"
select select "3"
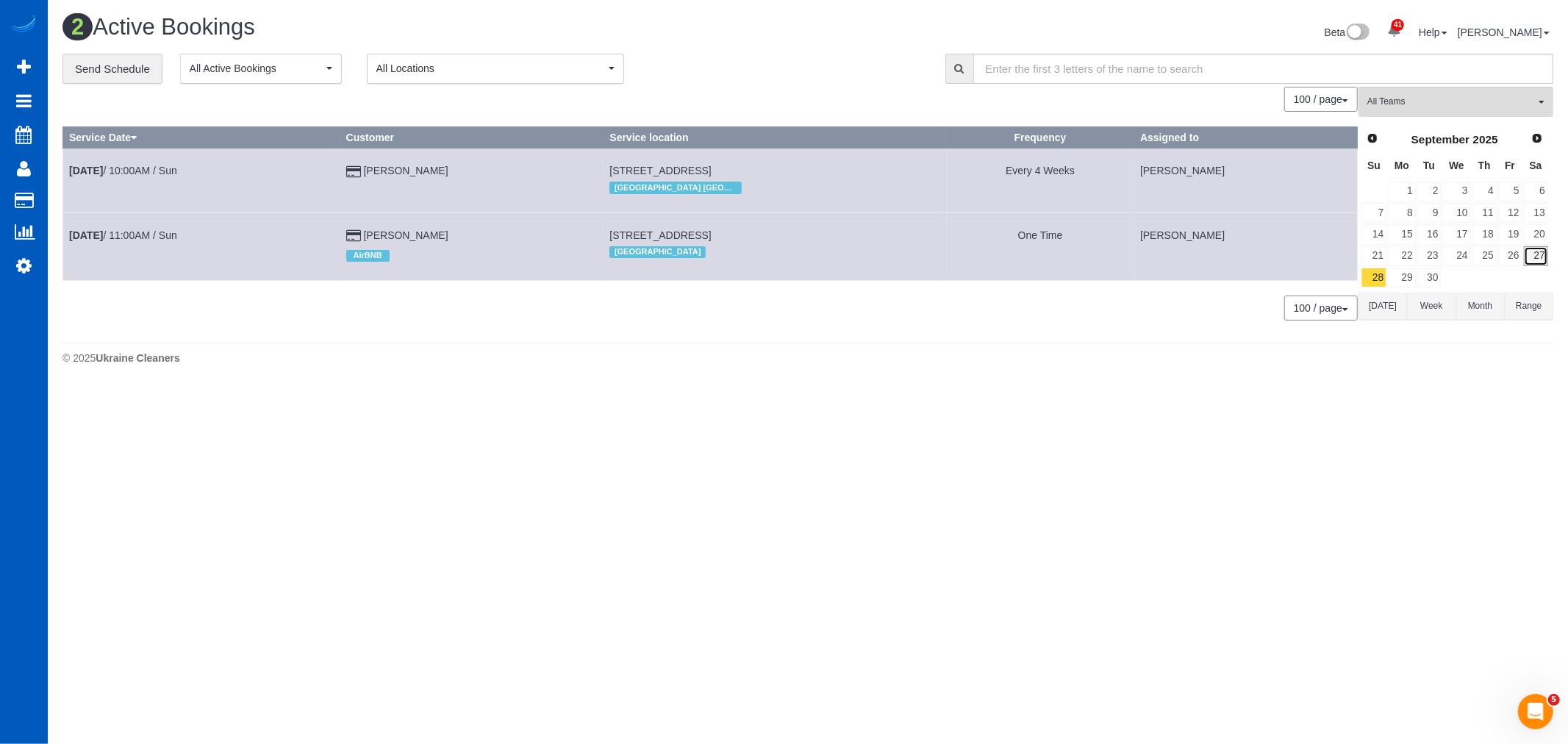
click at [1538, 252] on link "27" at bounding box center [1536, 256] width 24 height 20
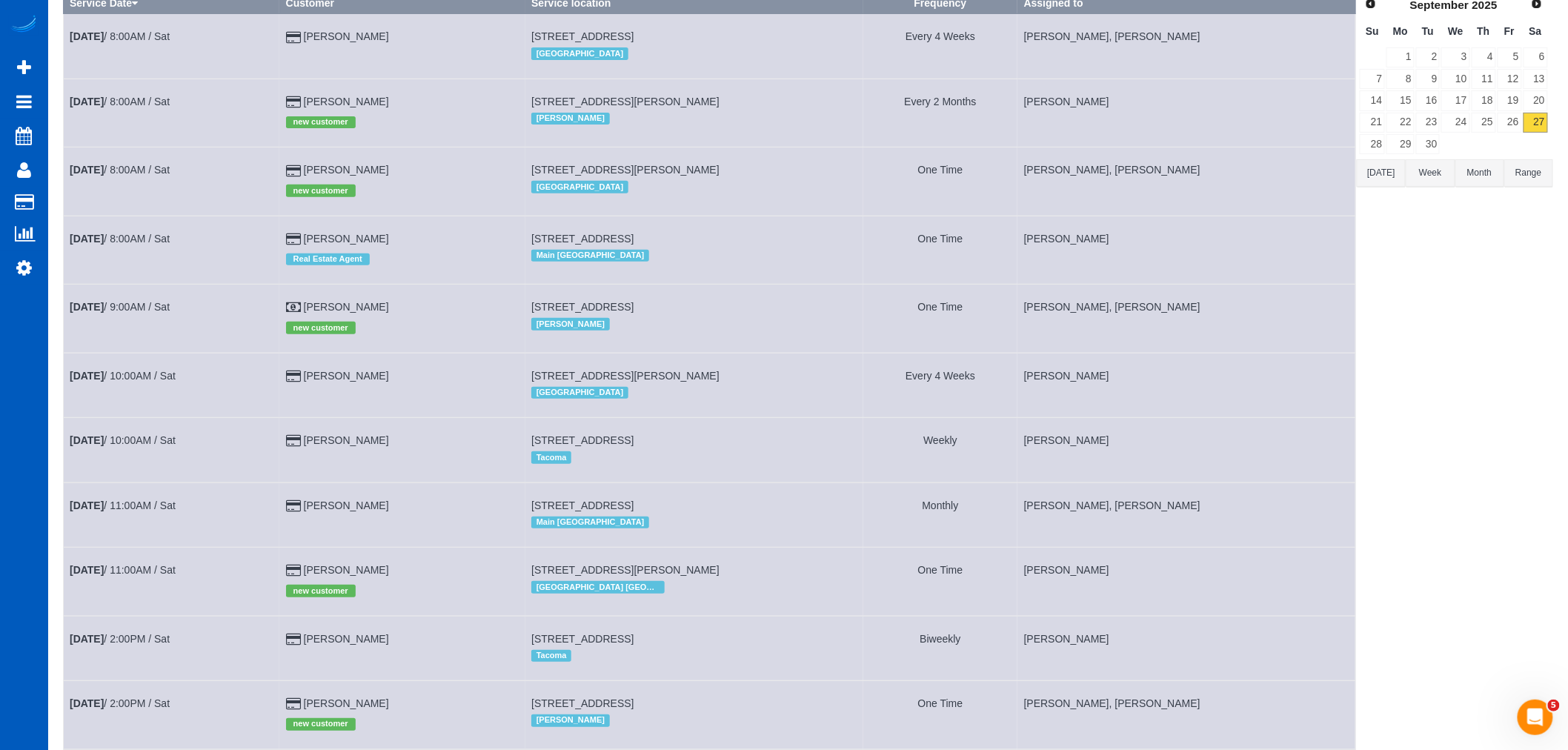
scroll to position [165, 0]
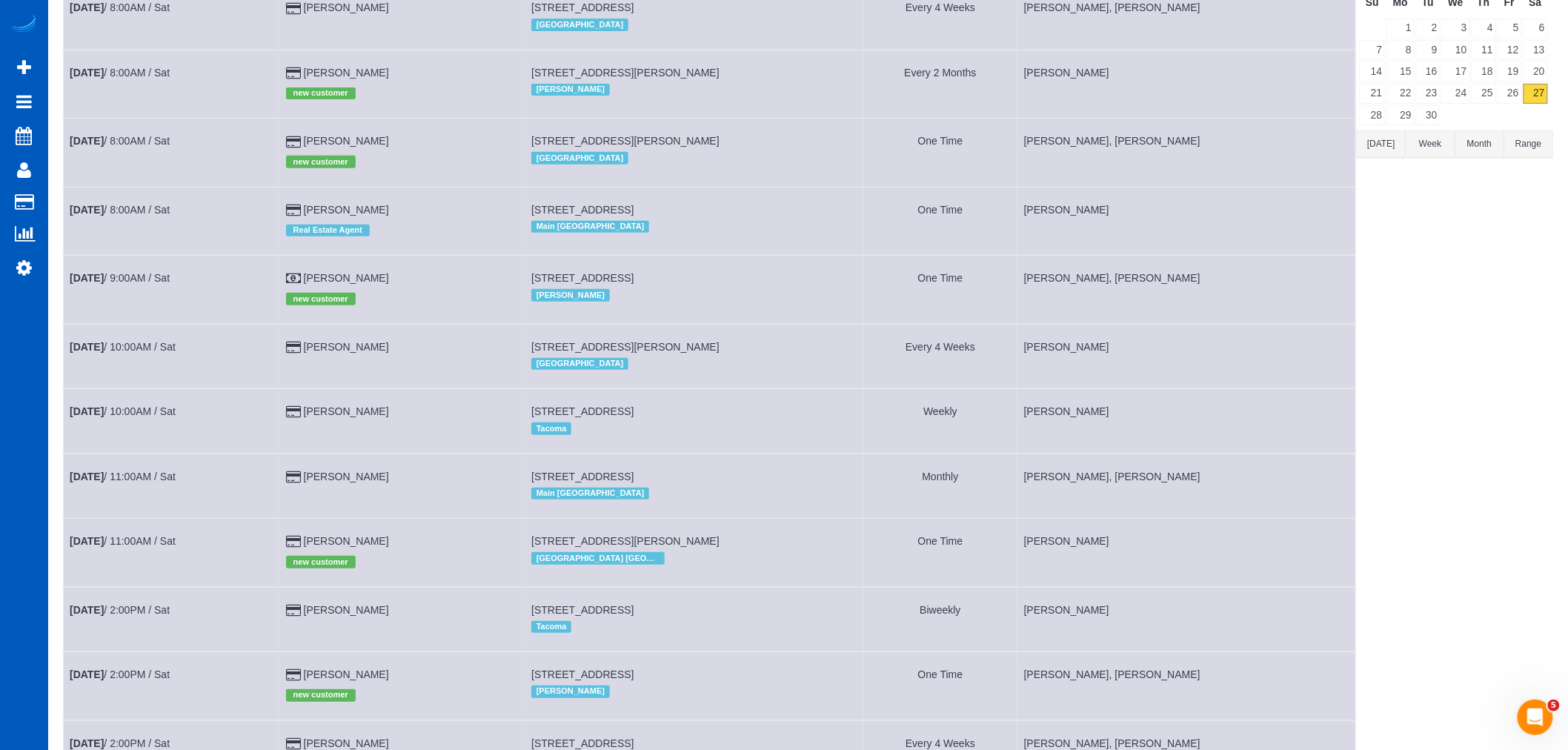
click at [168, 290] on td "Sep 27th / 9:00AM / Sat" at bounding box center [172, 290] width 217 height 68
click at [157, 279] on link "Sep 27th / 9:00AM / Sat" at bounding box center [119, 278] width 100 height 12
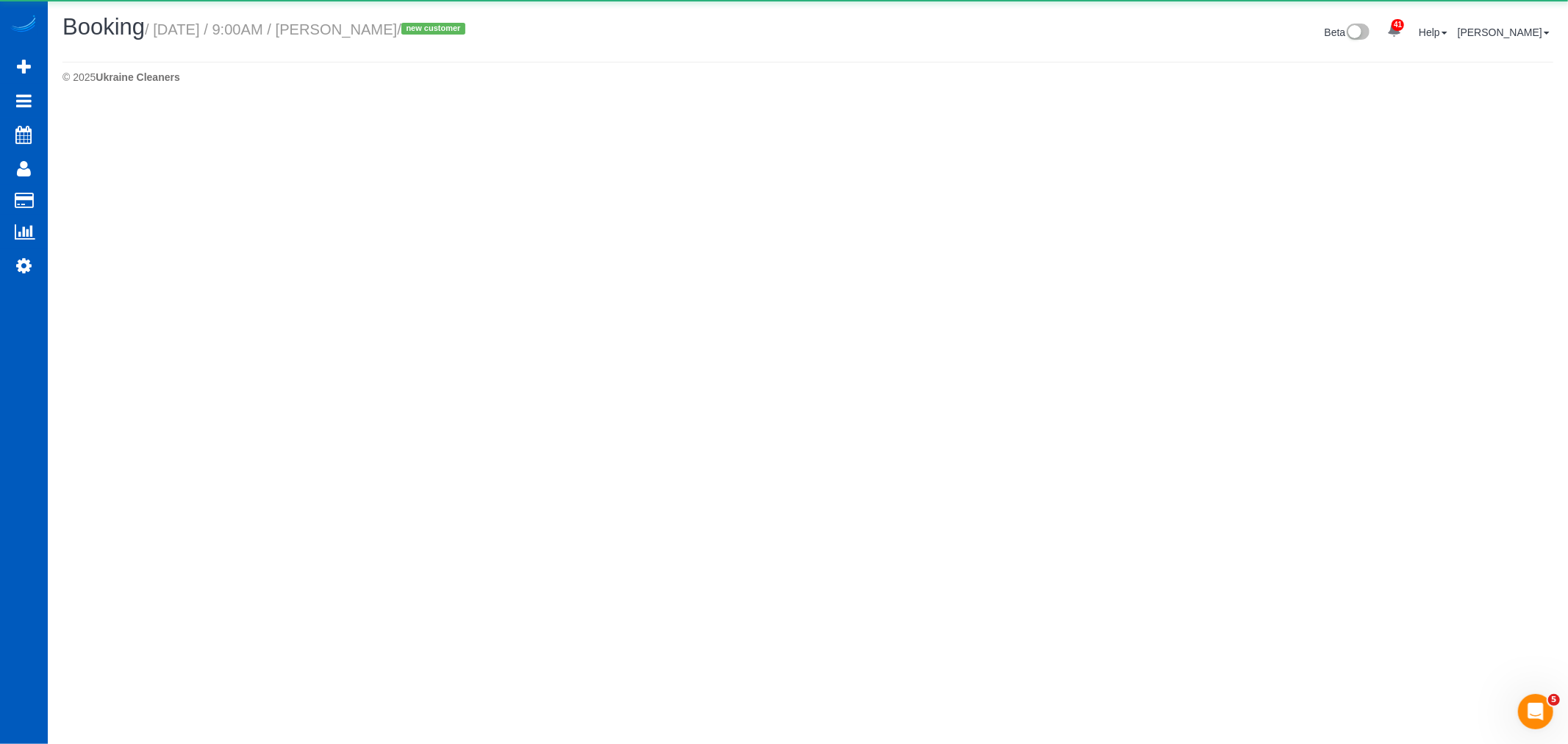
select select "WA"
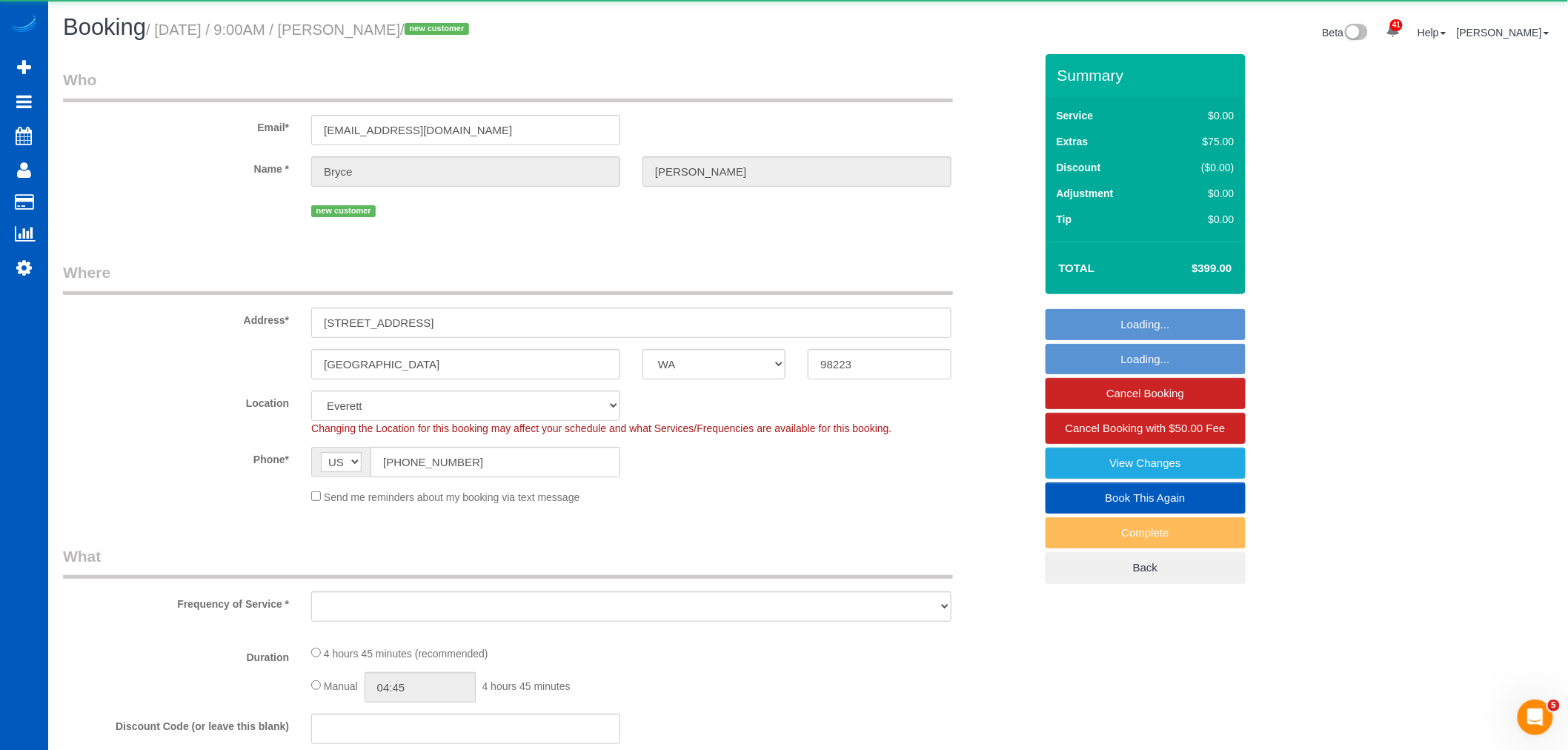
select select "object:3854"
select select "199"
select select "1501"
select select "3"
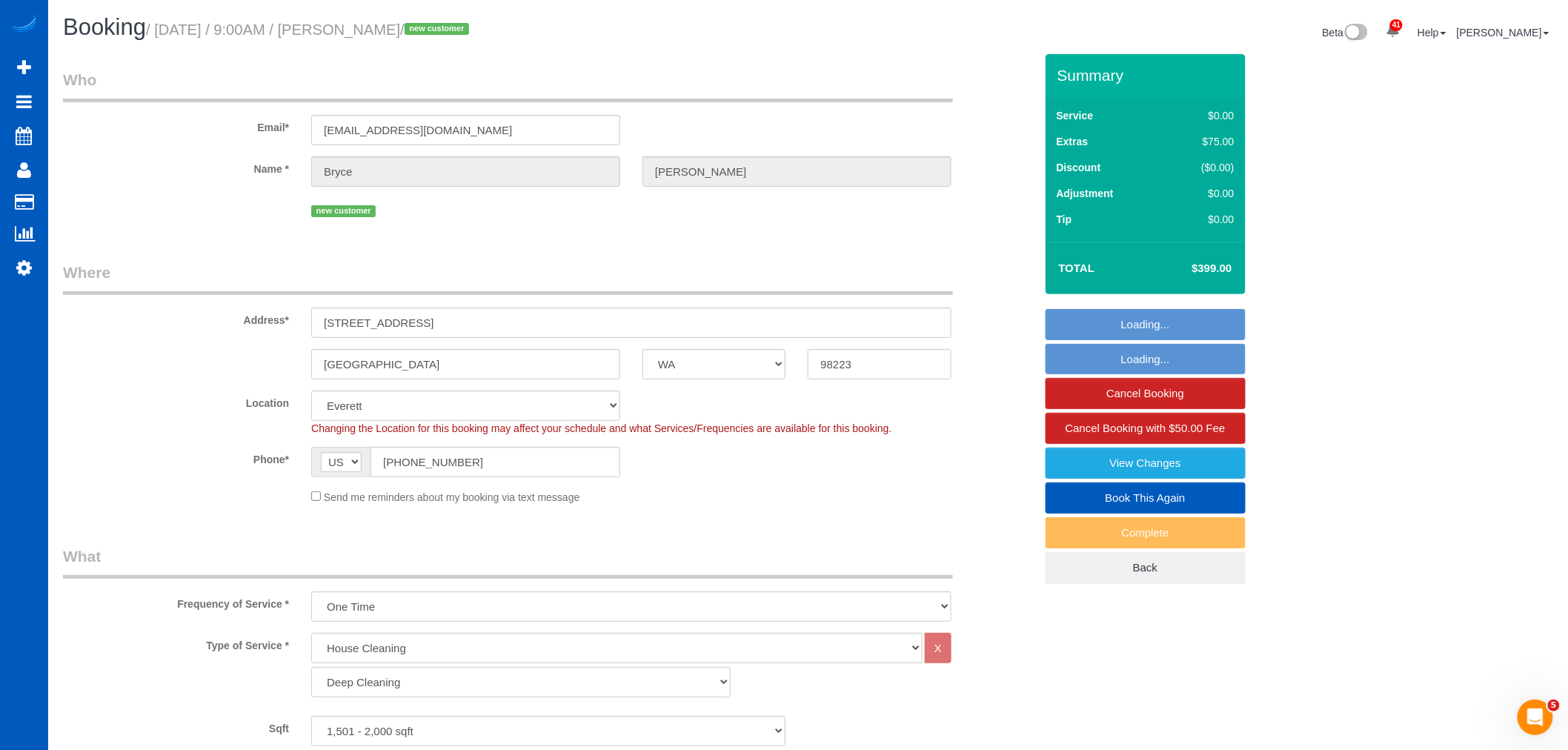
select select "object:4067"
select select "1501"
select select "3"
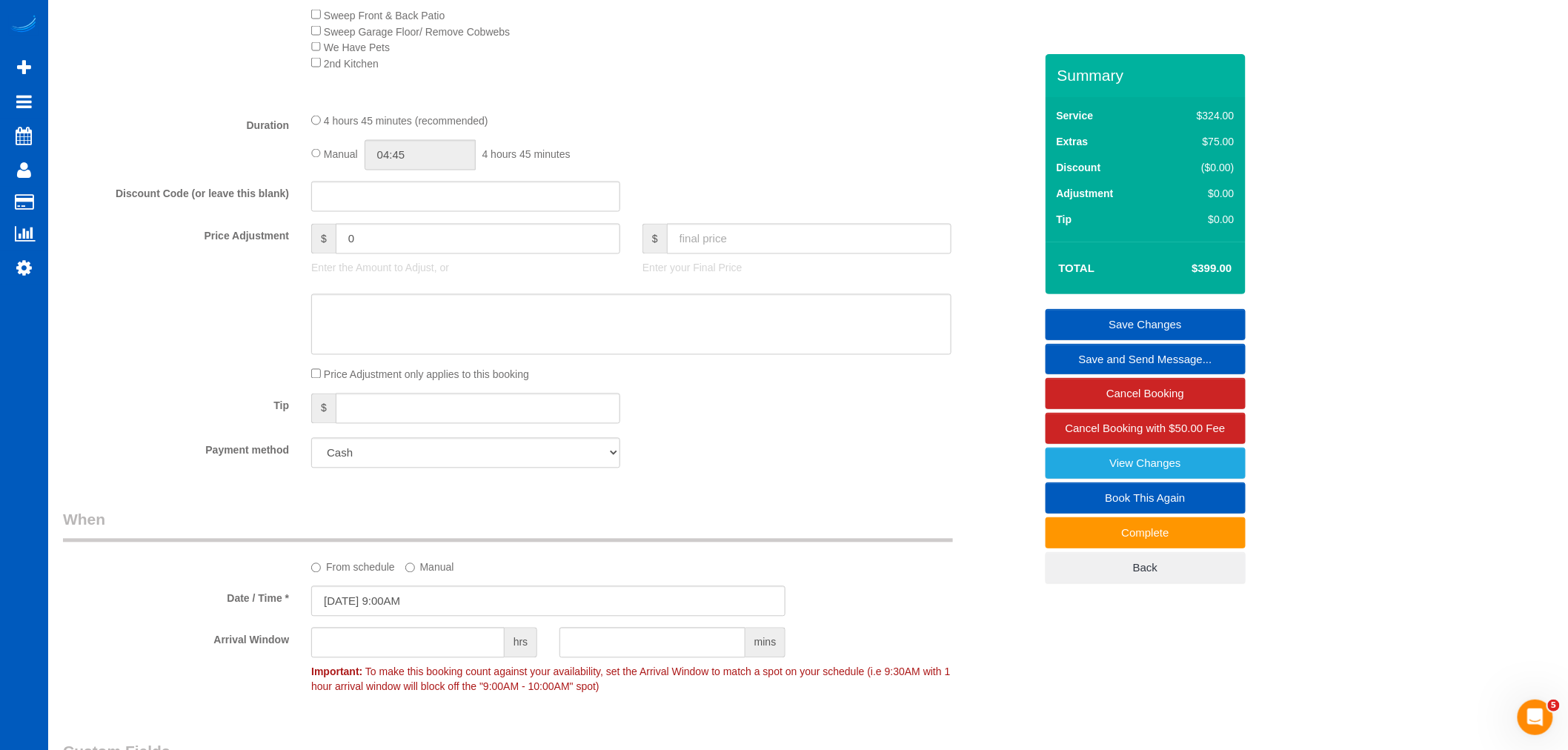
scroll to position [1235, 0]
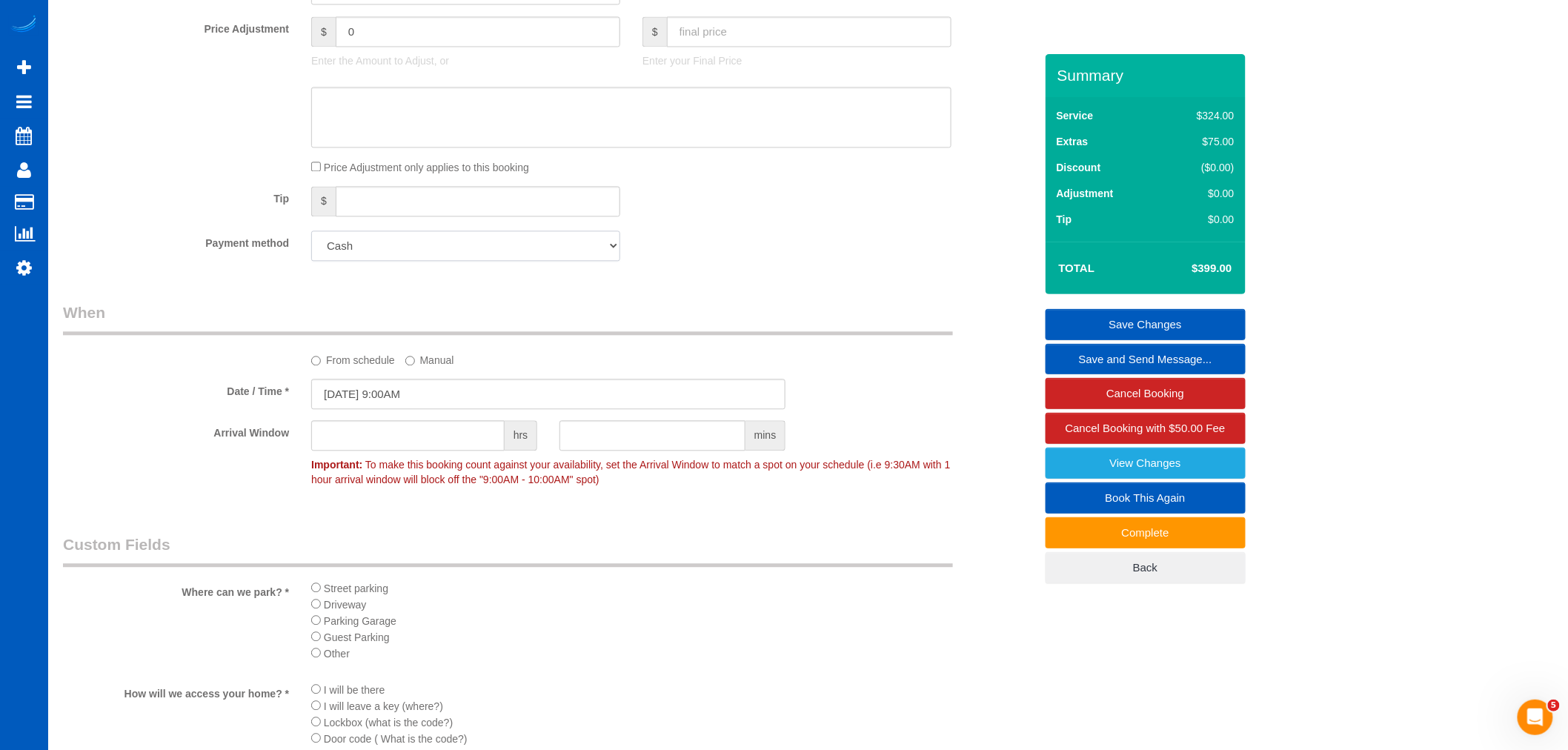
click at [448, 261] on select "Add Credit Card Cash Check Paypal" at bounding box center [466, 246] width 309 height 30
select select "string:fspay"
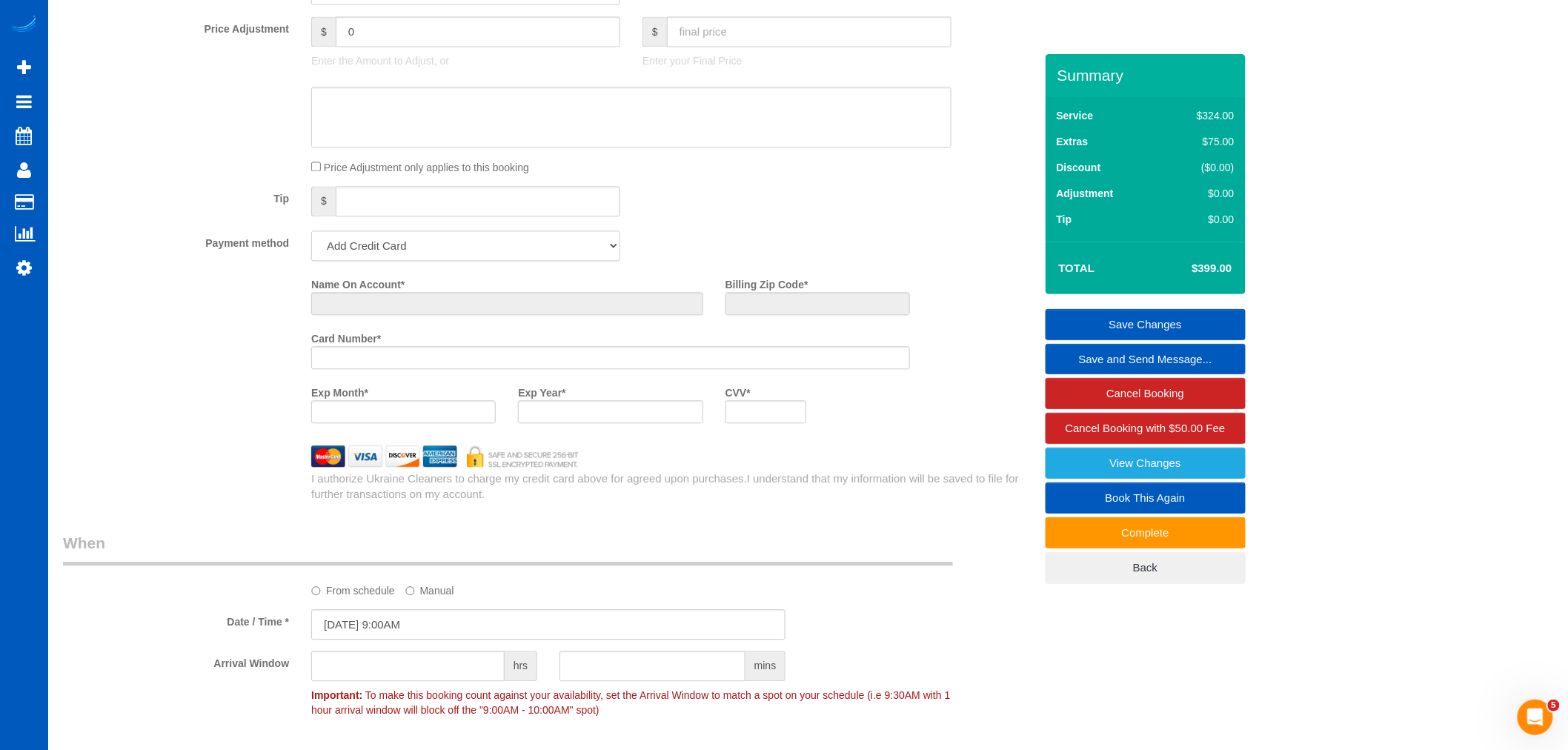
scroll to position [1464, 0]
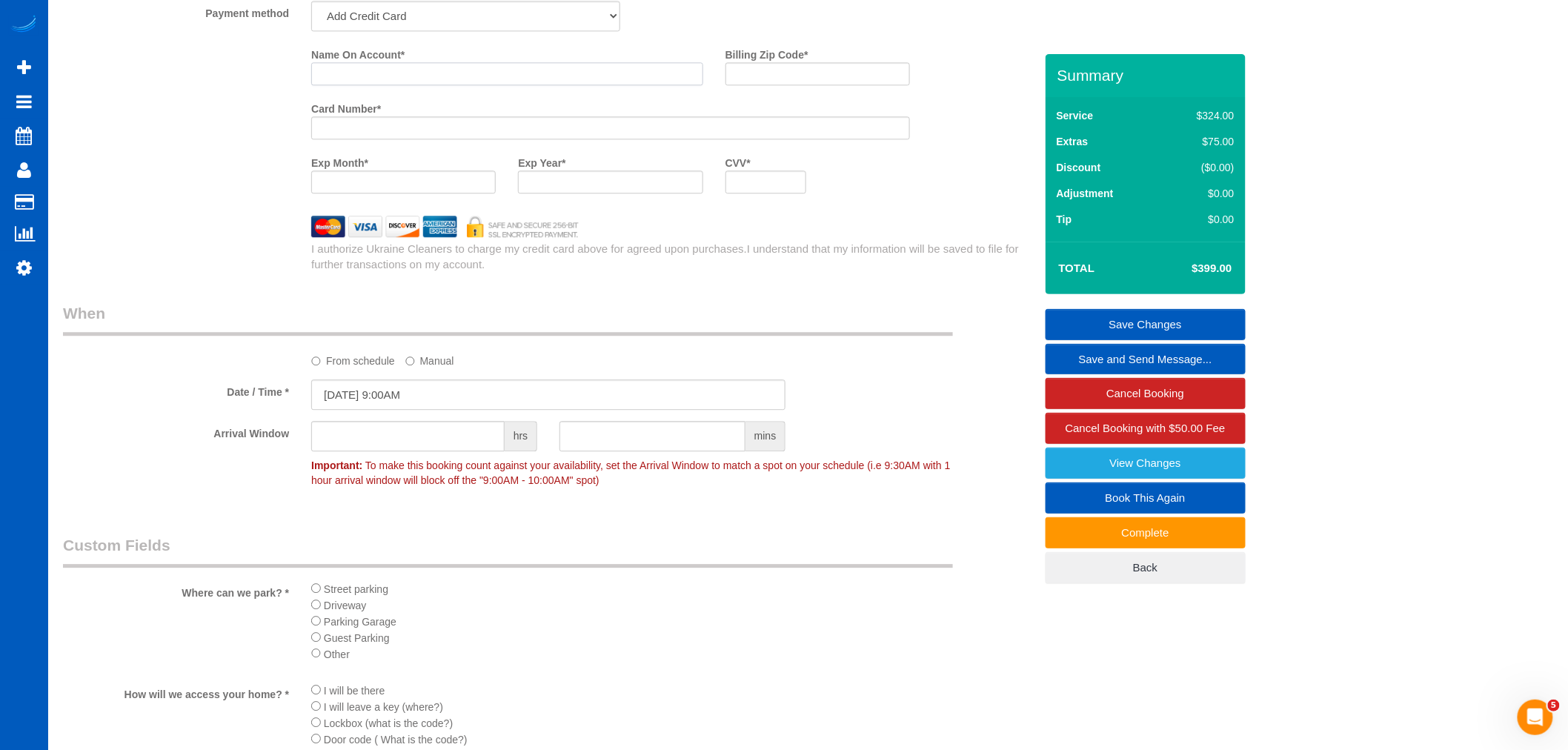
click at [366, 85] on input "Name On Account *" at bounding box center [507, 73] width 392 height 23
paste input "Bryce Greenleaf"
type input "Bryce Greenleaf"
click at [395, 194] on div at bounding box center [403, 182] width 185 height 23
click at [591, 178] on div "Exp Year *" at bounding box center [610, 172] width 207 height 43
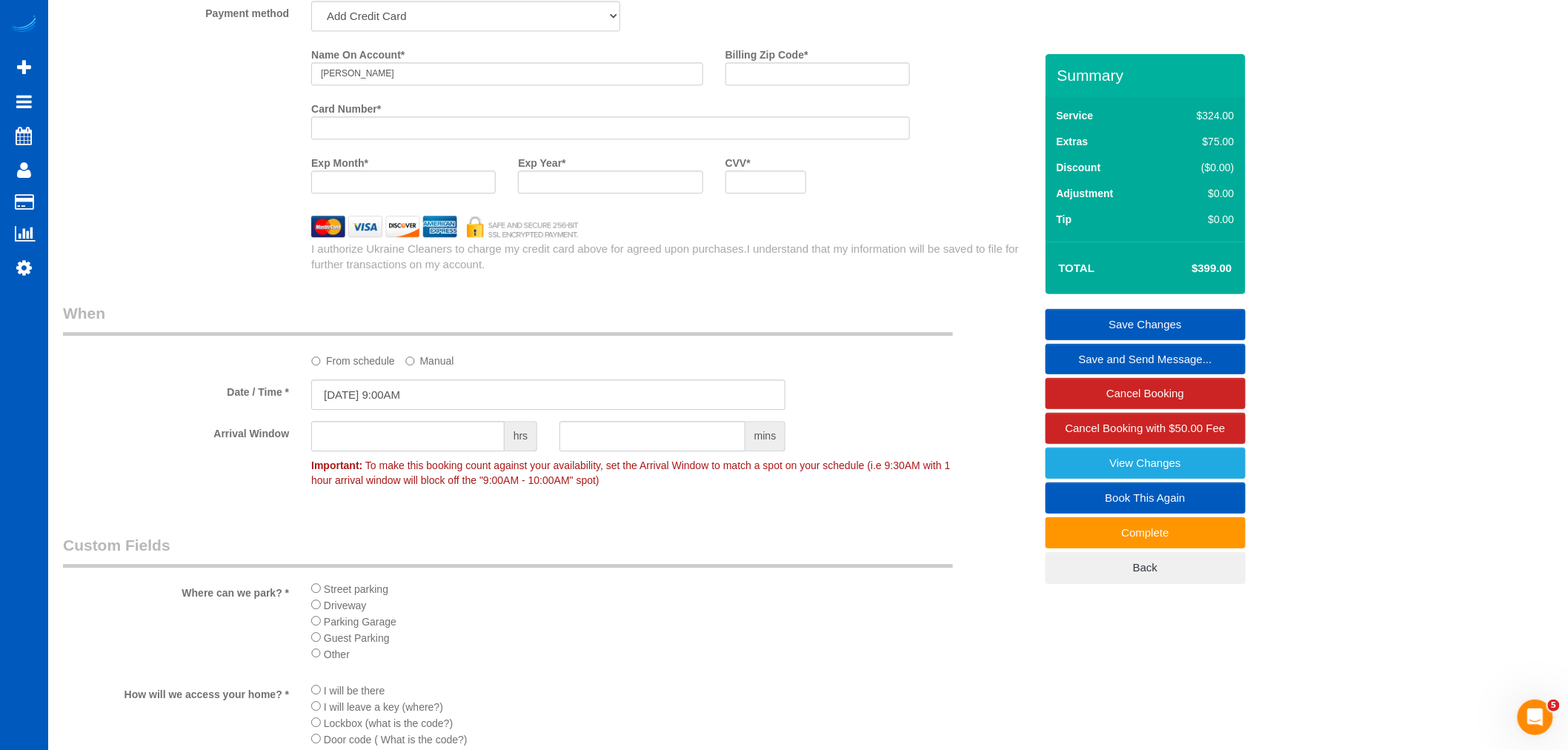
click at [587, 185] on div at bounding box center [610, 182] width 185 height 23
click at [845, 85] on input "Billing Zip Code *" at bounding box center [817, 73] width 185 height 23
paste input "98223"
type input "98223"
click at [969, 256] on span "I understand that my information will be saved to file for further transactions…" at bounding box center [665, 257] width 708 height 28
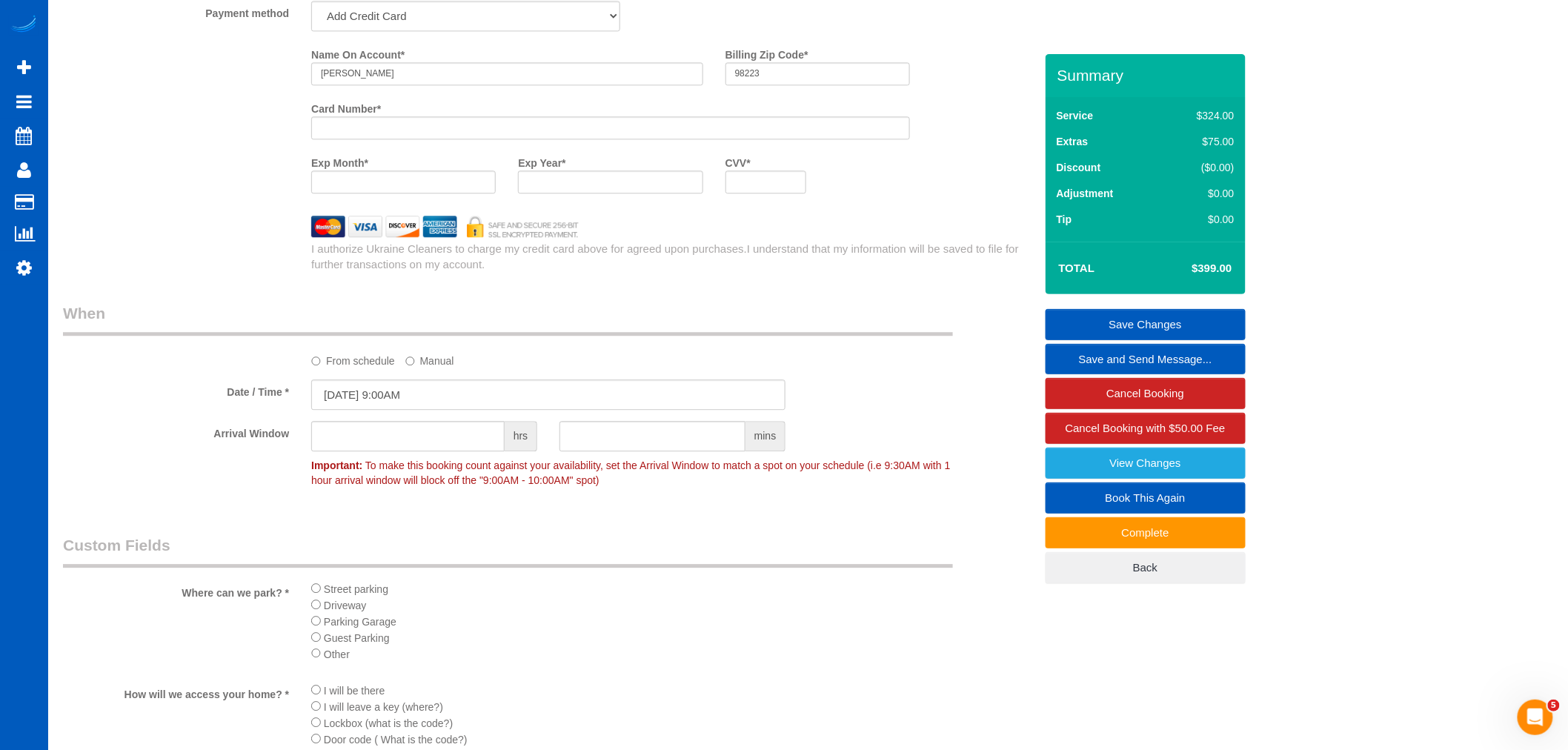
click at [1107, 325] on link "Save Changes" at bounding box center [1146, 325] width 200 height 31
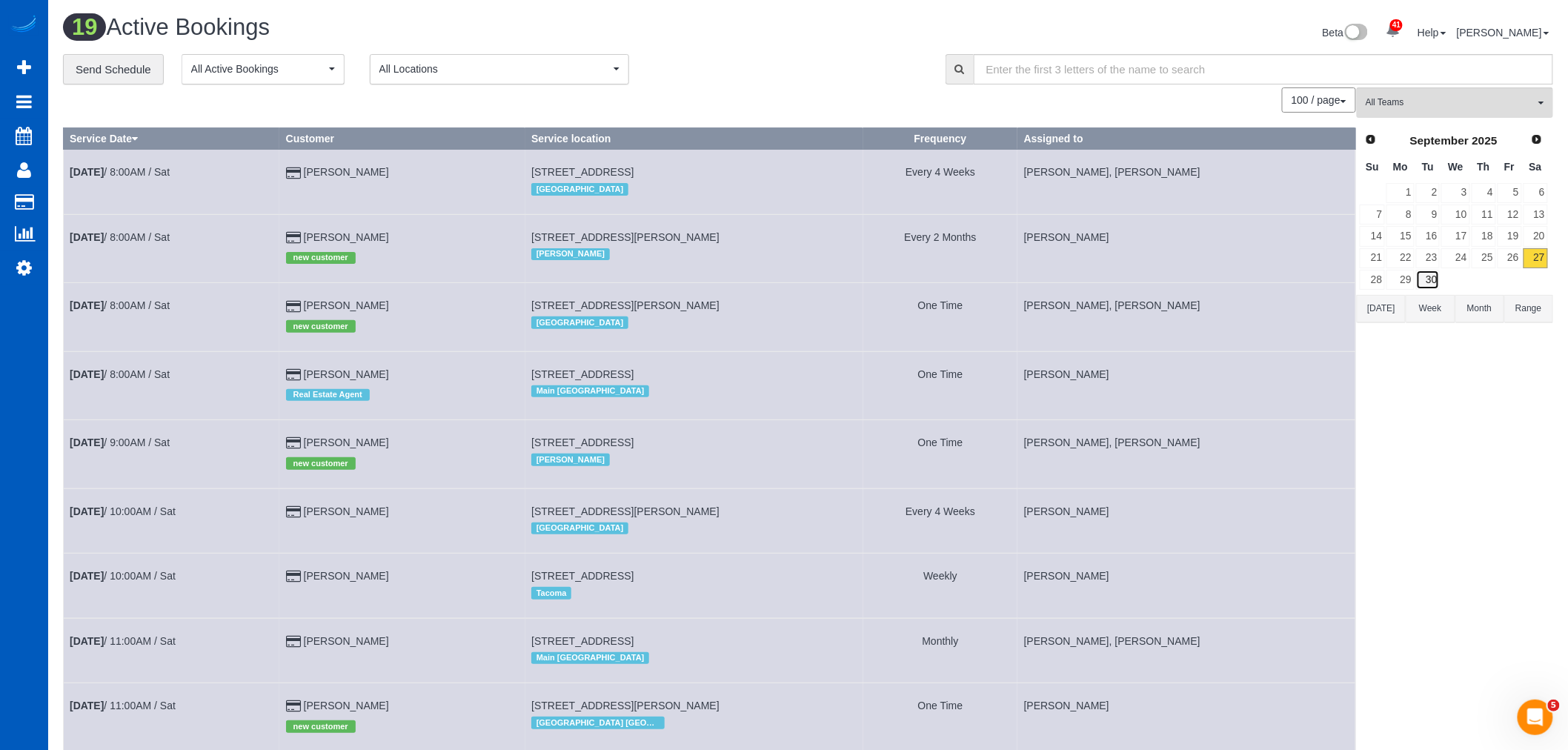
click at [1416, 285] on link "30" at bounding box center [1428, 280] width 24 height 20
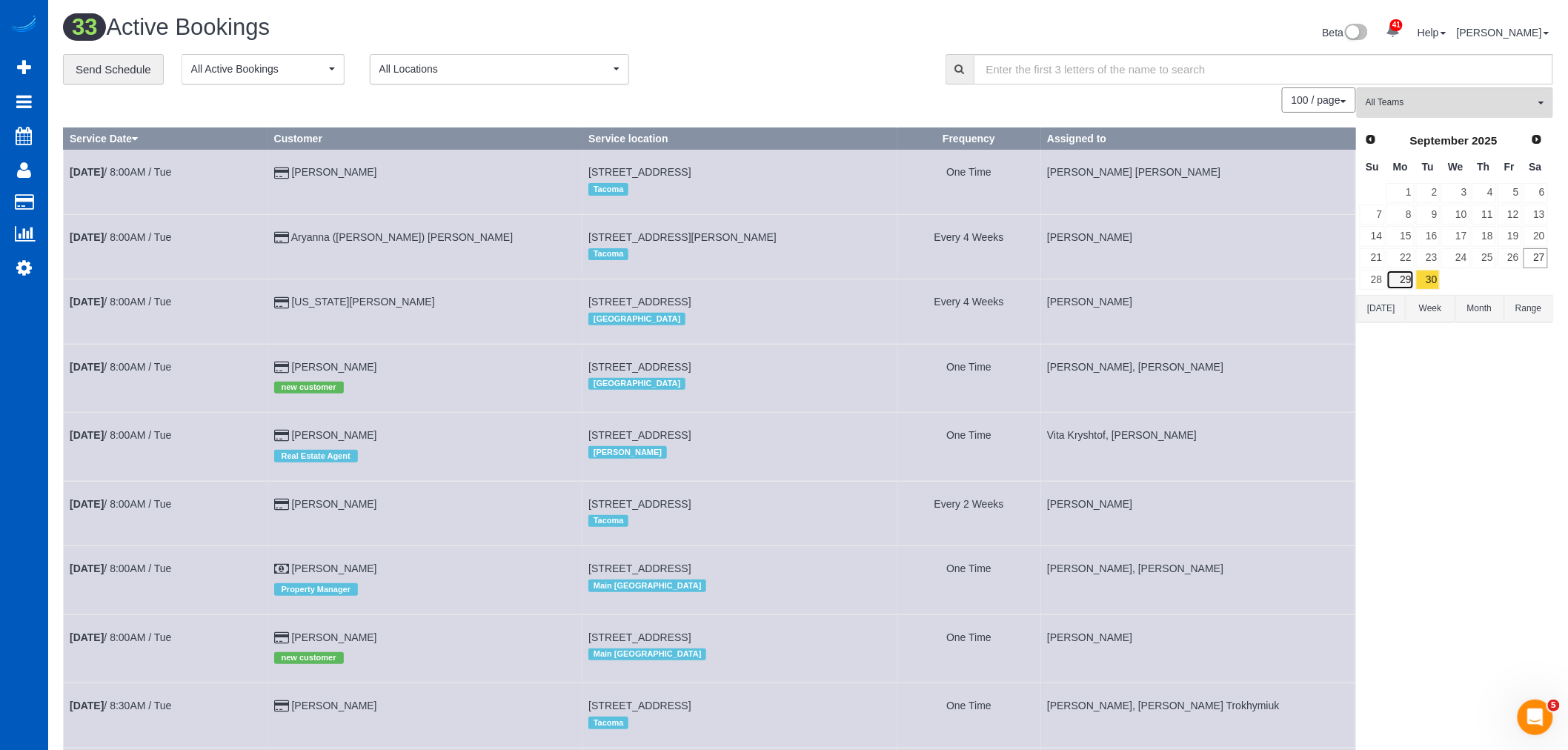
click at [1406, 278] on link "29" at bounding box center [1400, 280] width 27 height 20
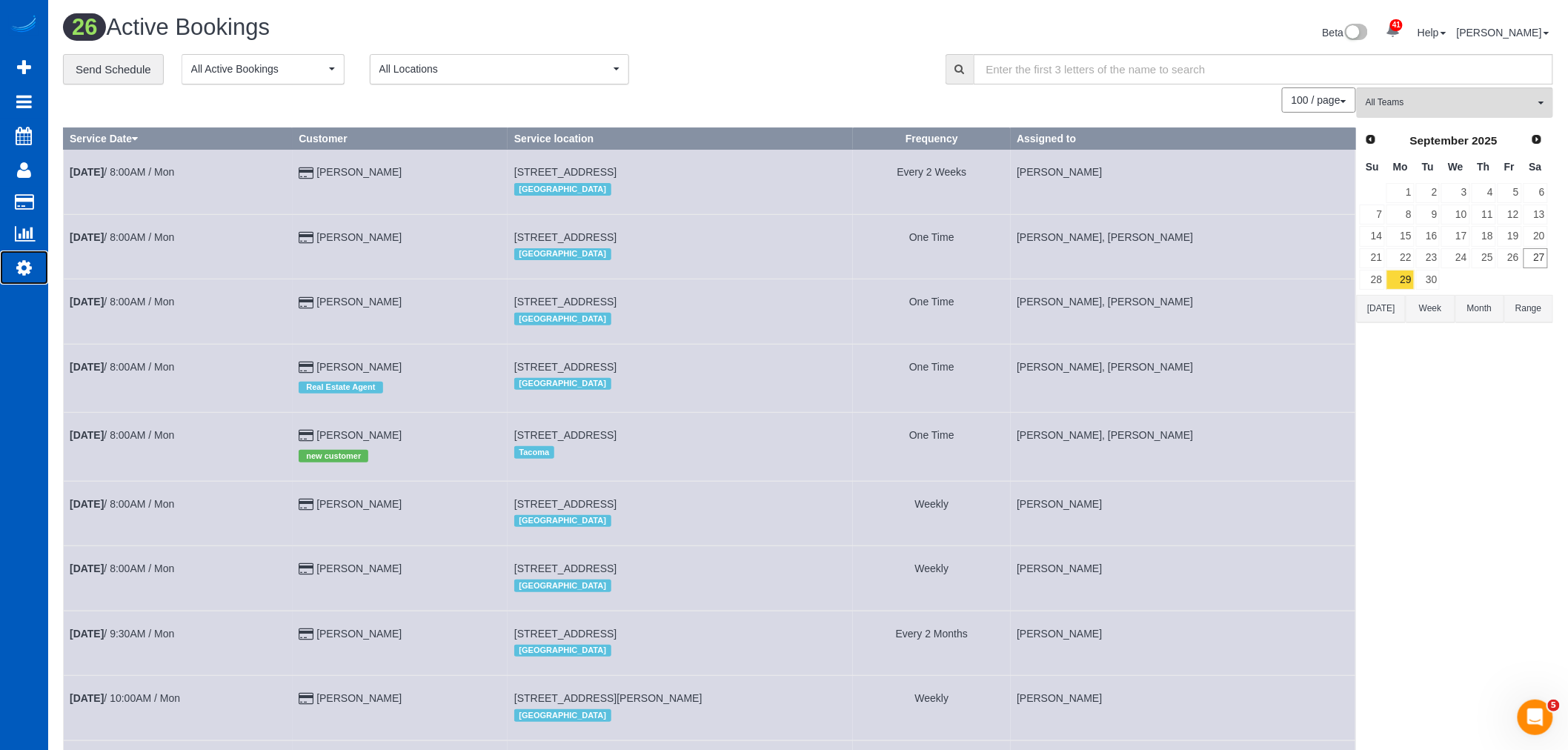
click at [32, 269] on link "Settings" at bounding box center [24, 268] width 48 height 34
select select "1"
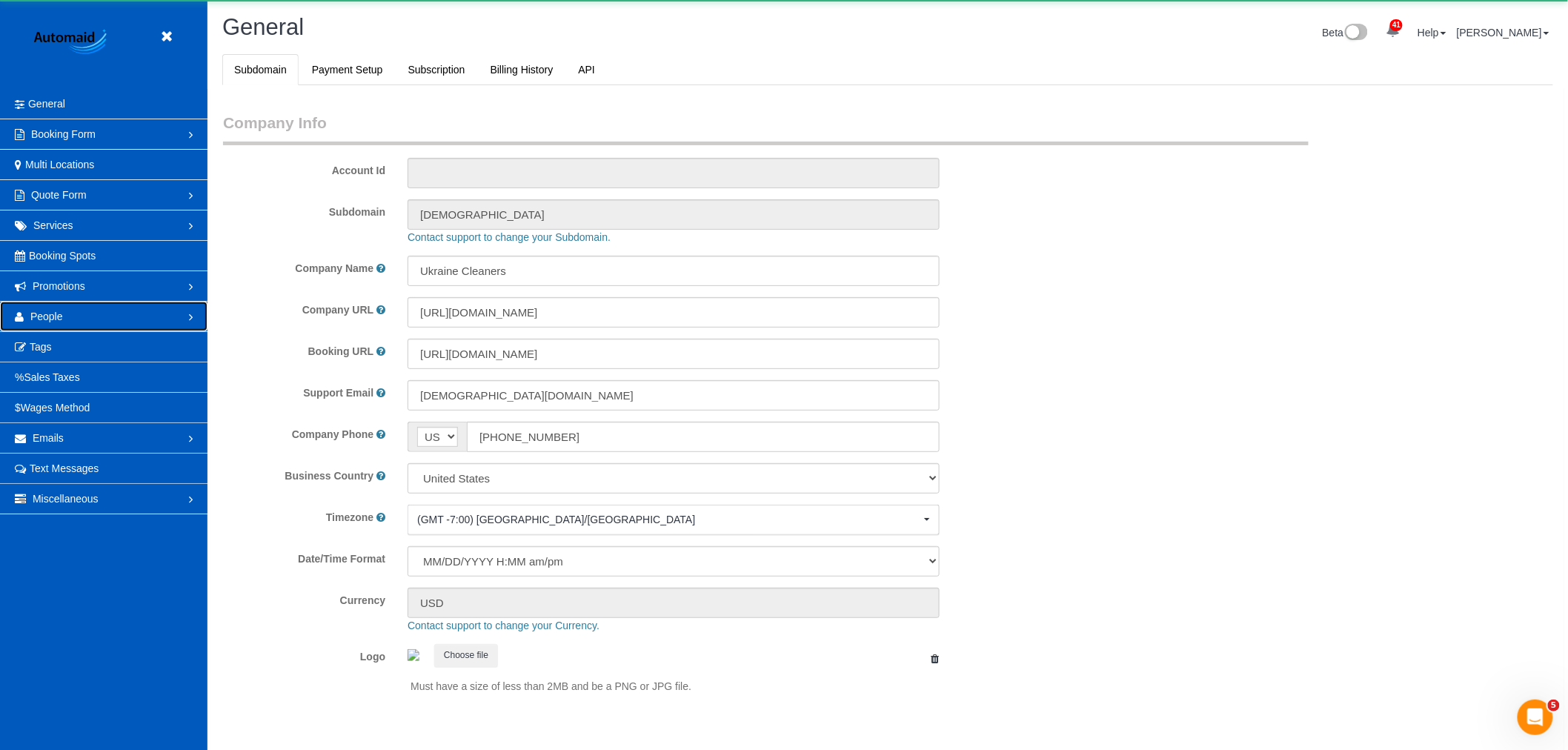
click at [50, 316] on span "People" at bounding box center [47, 317] width 33 height 12
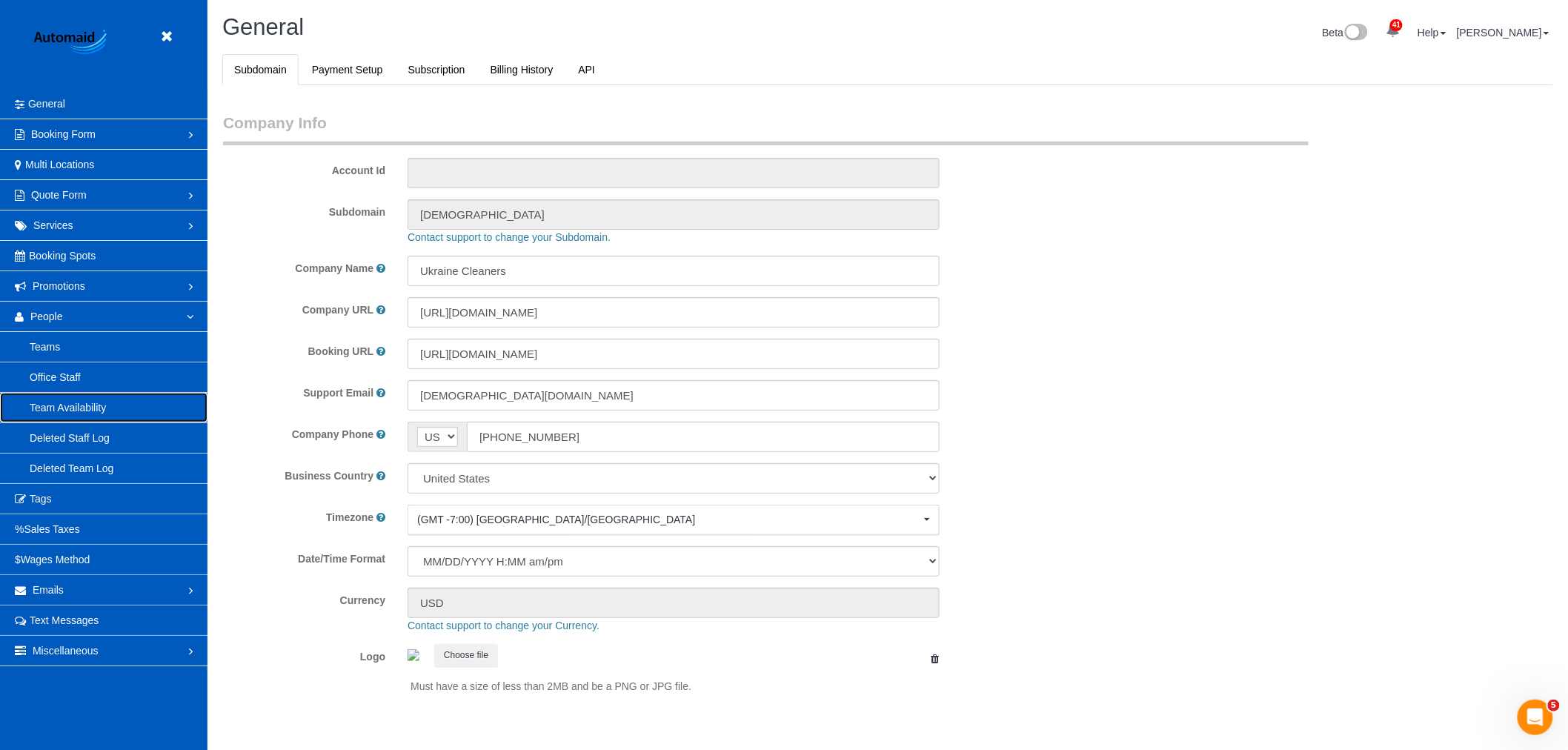
click at [79, 399] on link "Team Availability" at bounding box center [104, 408] width 208 height 30
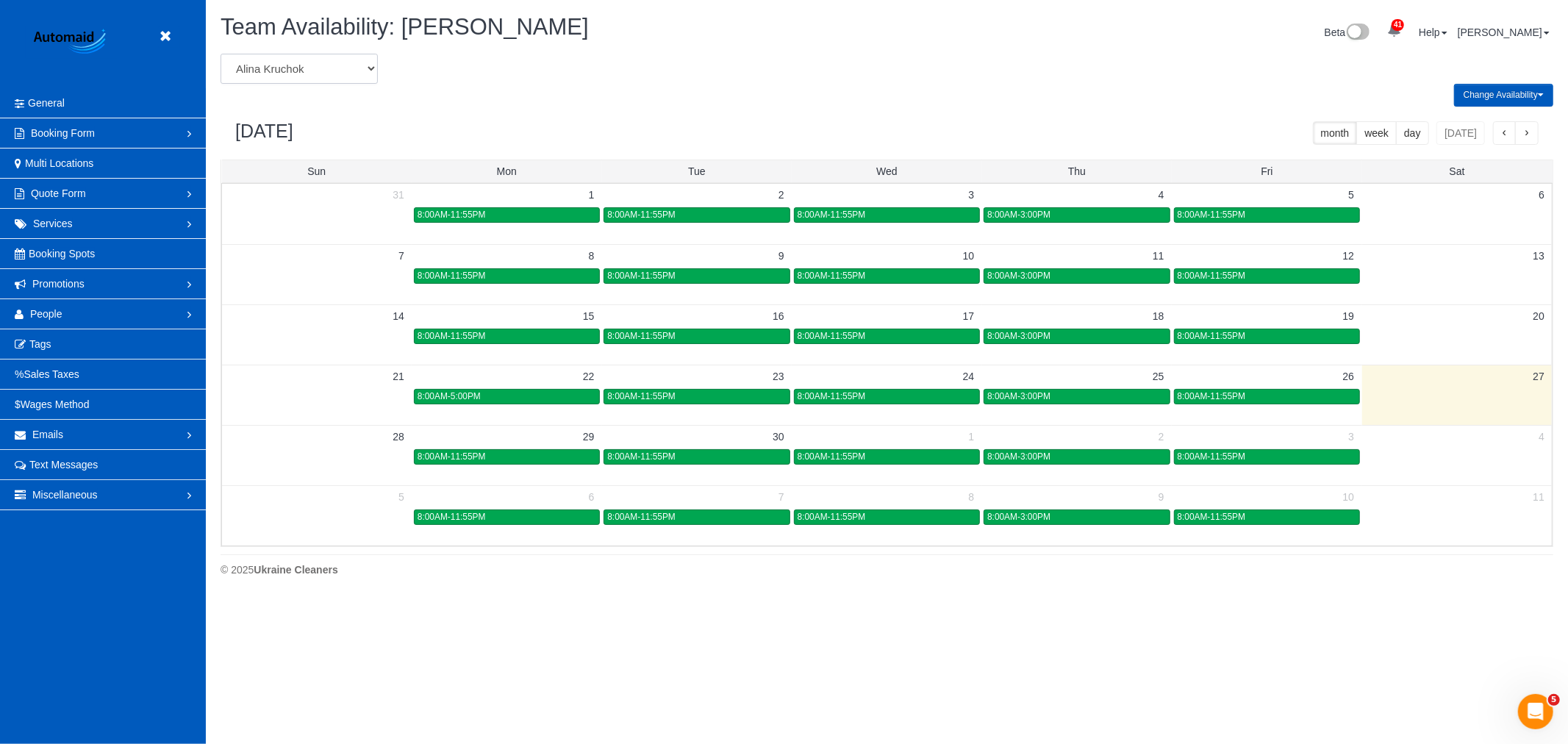
click at [313, 77] on select "Alina Kruchok Alona Tarasiuk Alona Vikhliaieva Anastasiia Demchenko Anastasiia …" at bounding box center [299, 68] width 157 height 30
select select "number:1110"
click at [221, 54] on select "Alina Kruchok Alona Tarasiuk Alona Vikhliaieva Anastasiia Demchenko Anastasiia …" at bounding box center [299, 68] width 157 height 30
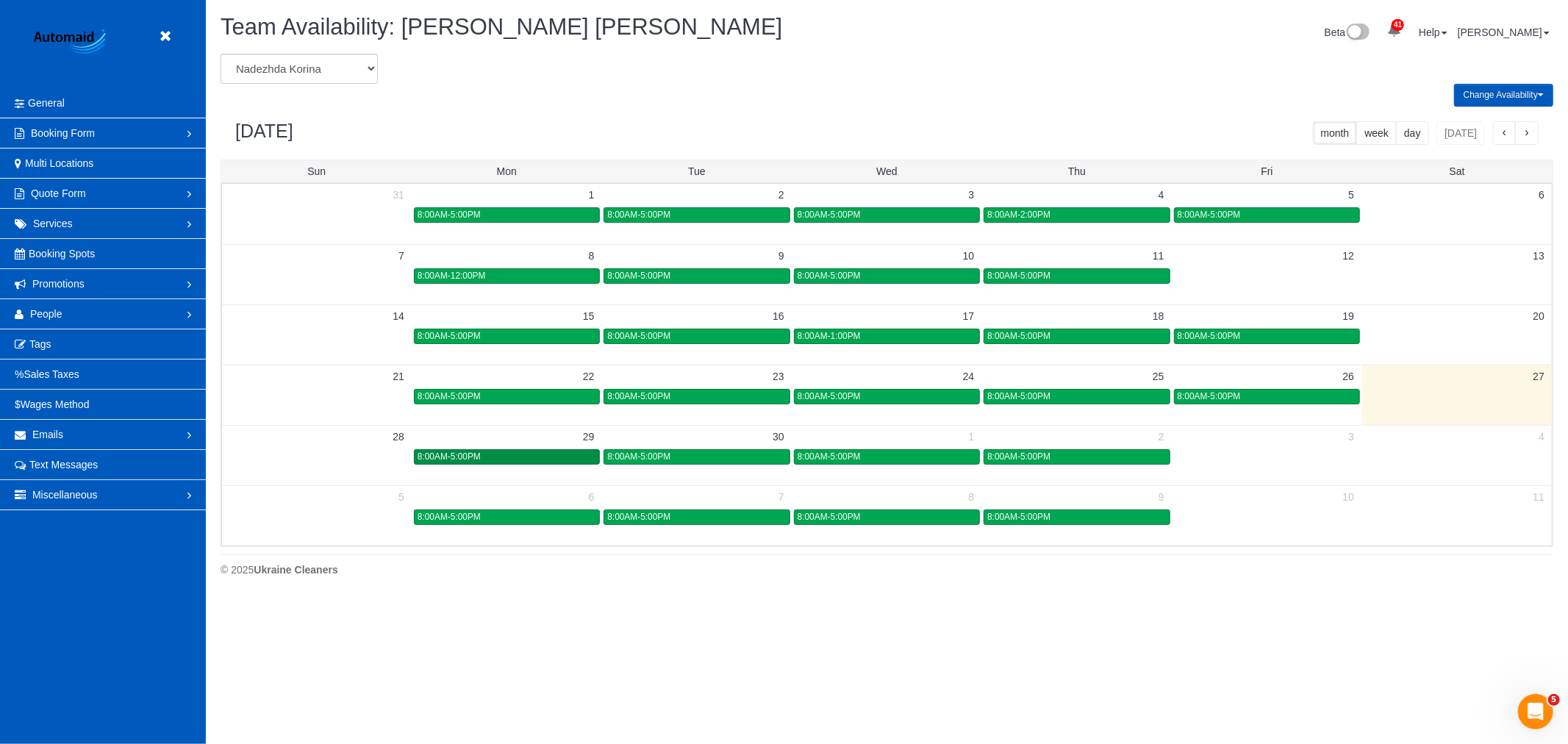
click at [495, 462] on div "8:00AM-5:00PM" at bounding box center [506, 456] width 179 height 11
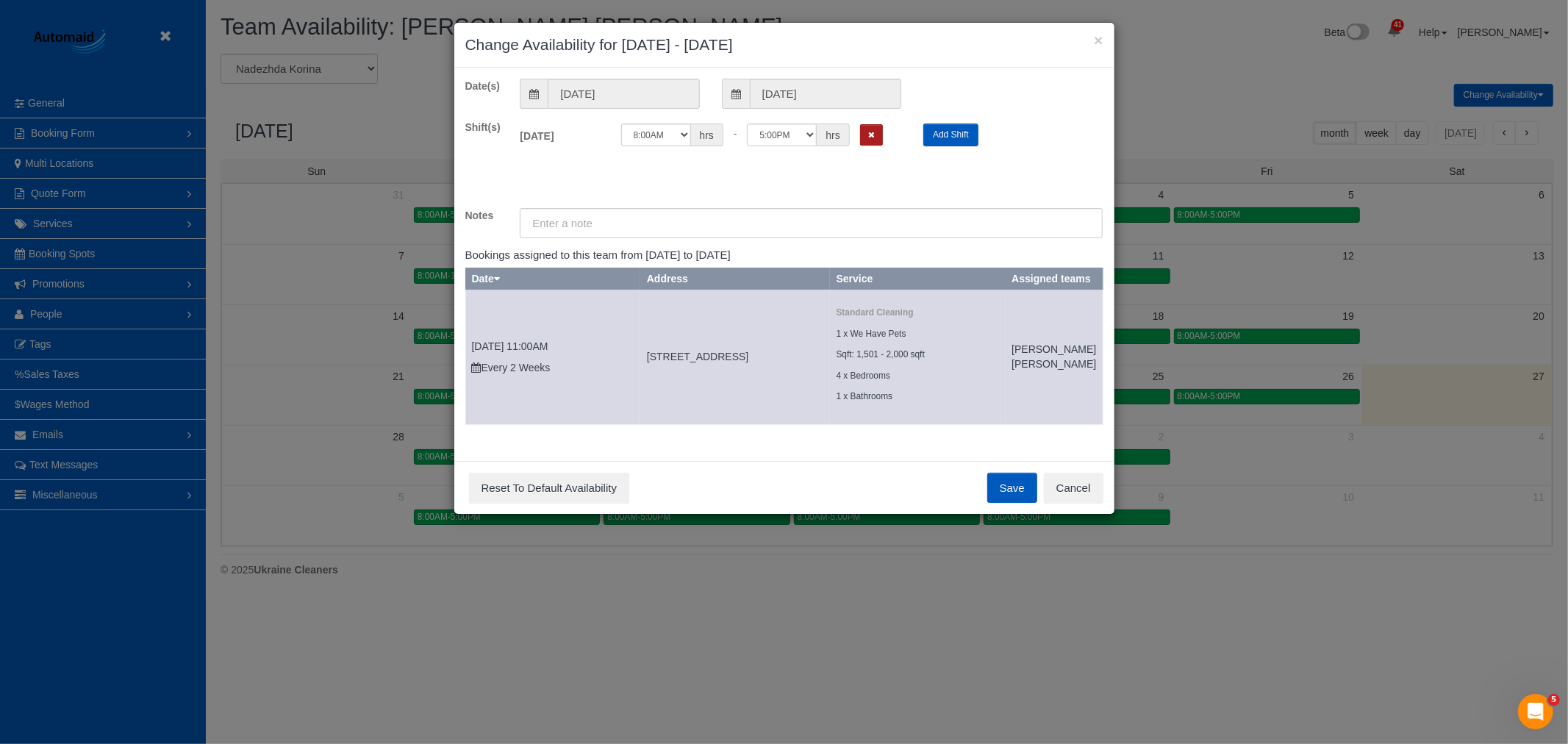
click at [876, 135] on button "Remove Shift" at bounding box center [871, 135] width 23 height 21
click at [991, 495] on button "Save" at bounding box center [1012, 488] width 50 height 31
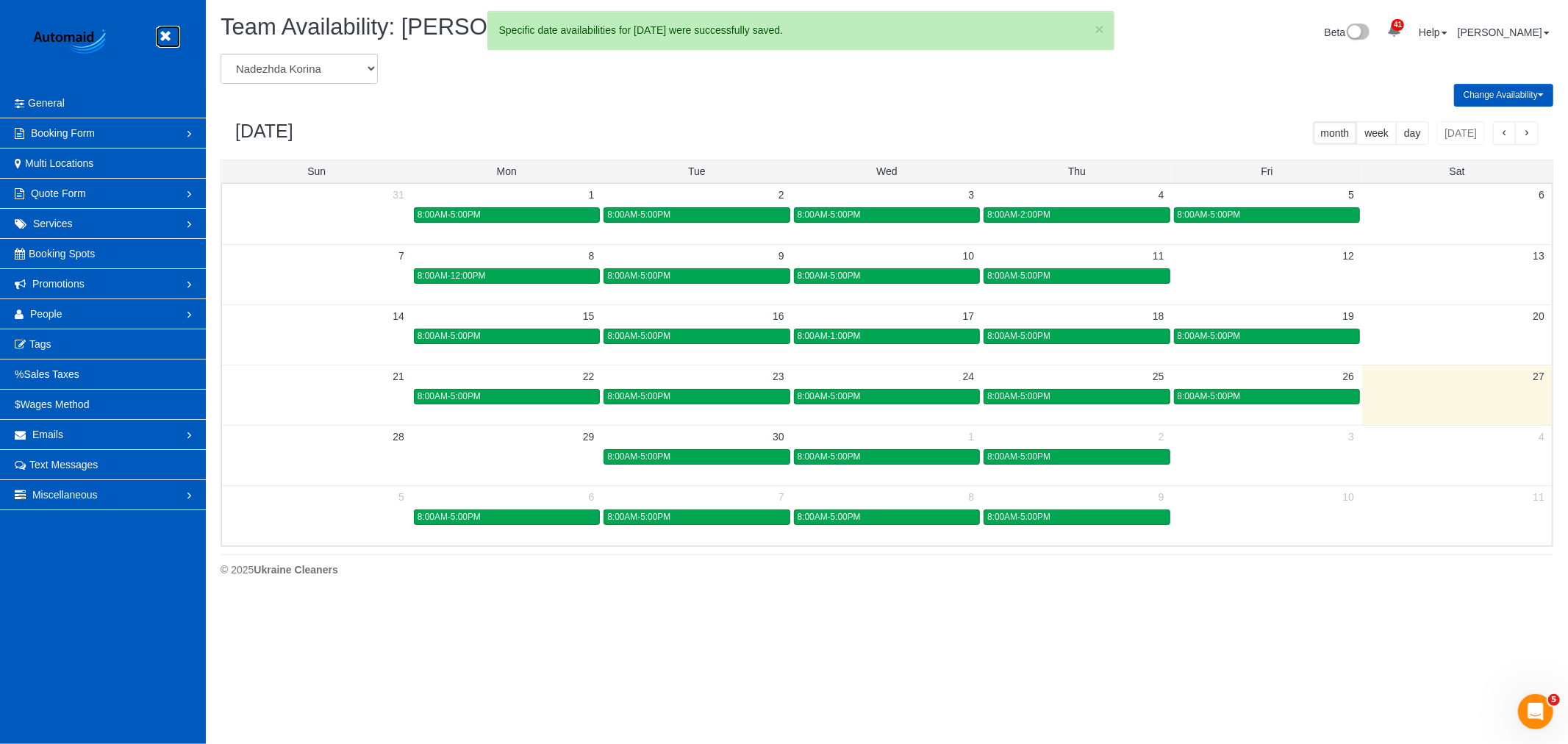
click at [175, 38] on link at bounding box center [169, 37] width 22 height 22
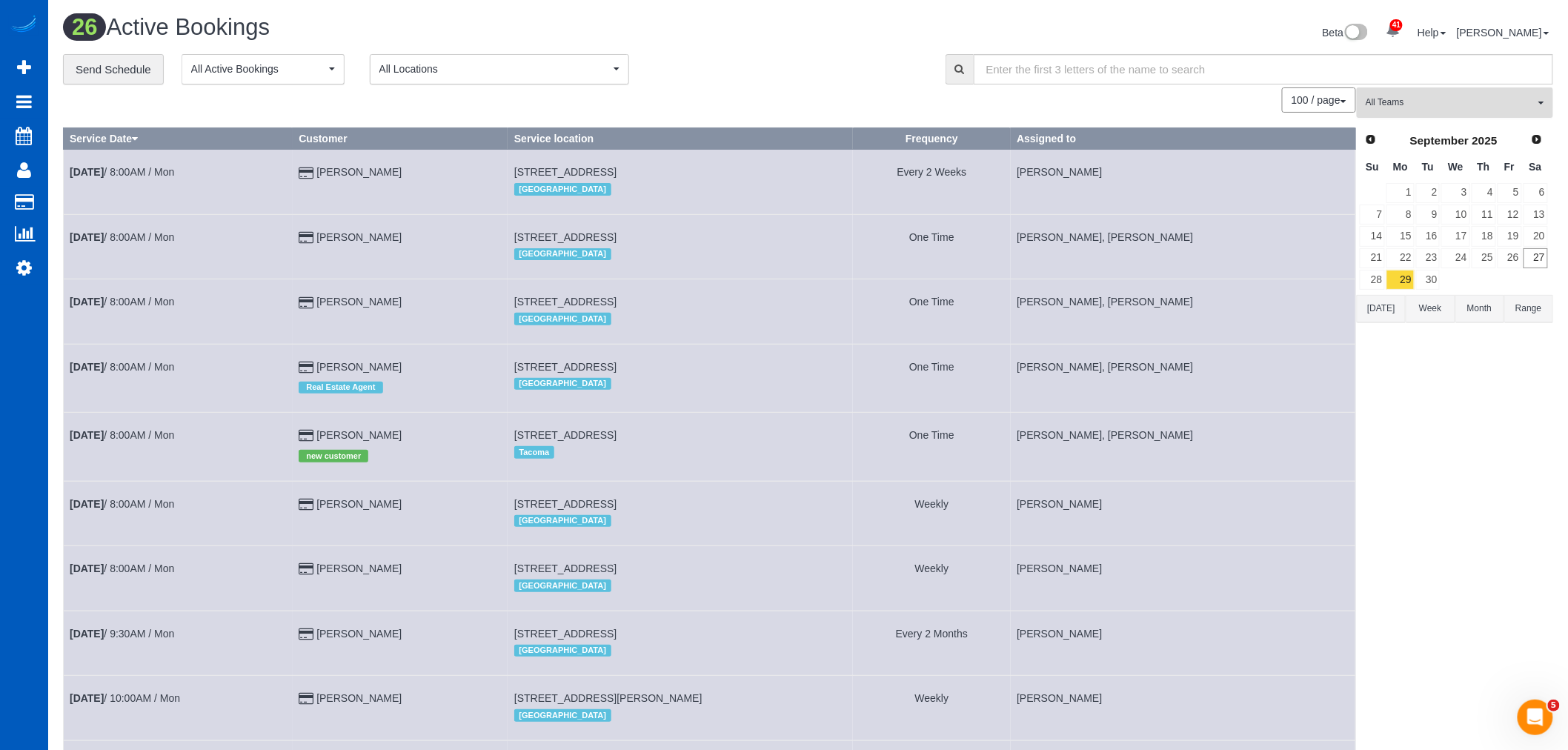
click at [1451, 104] on span "All Teams" at bounding box center [1450, 102] width 169 height 13
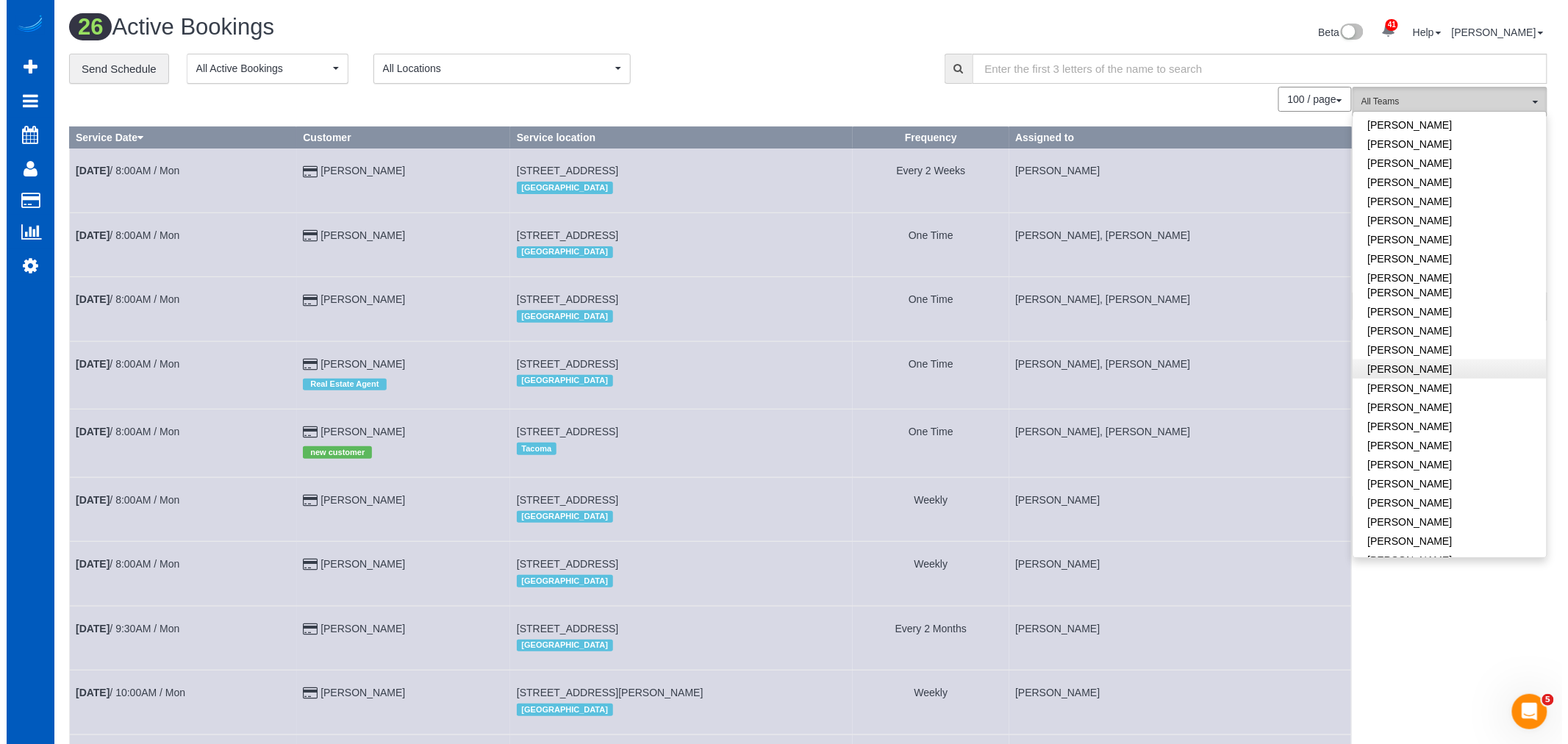
scroll to position [571, 0]
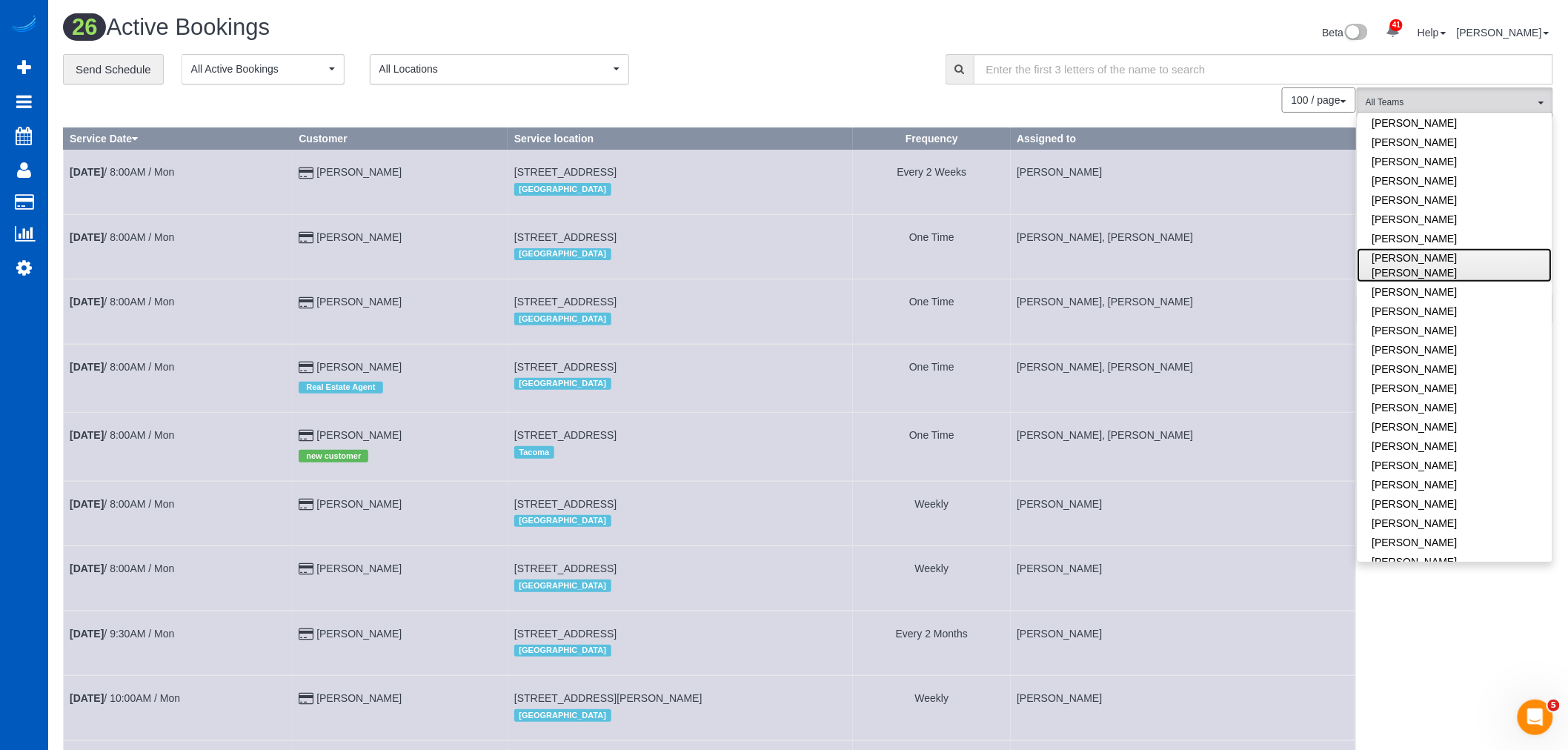
click at [1434, 257] on link "[PERSON_NAME] [PERSON_NAME]" at bounding box center [1455, 266] width 195 height 34
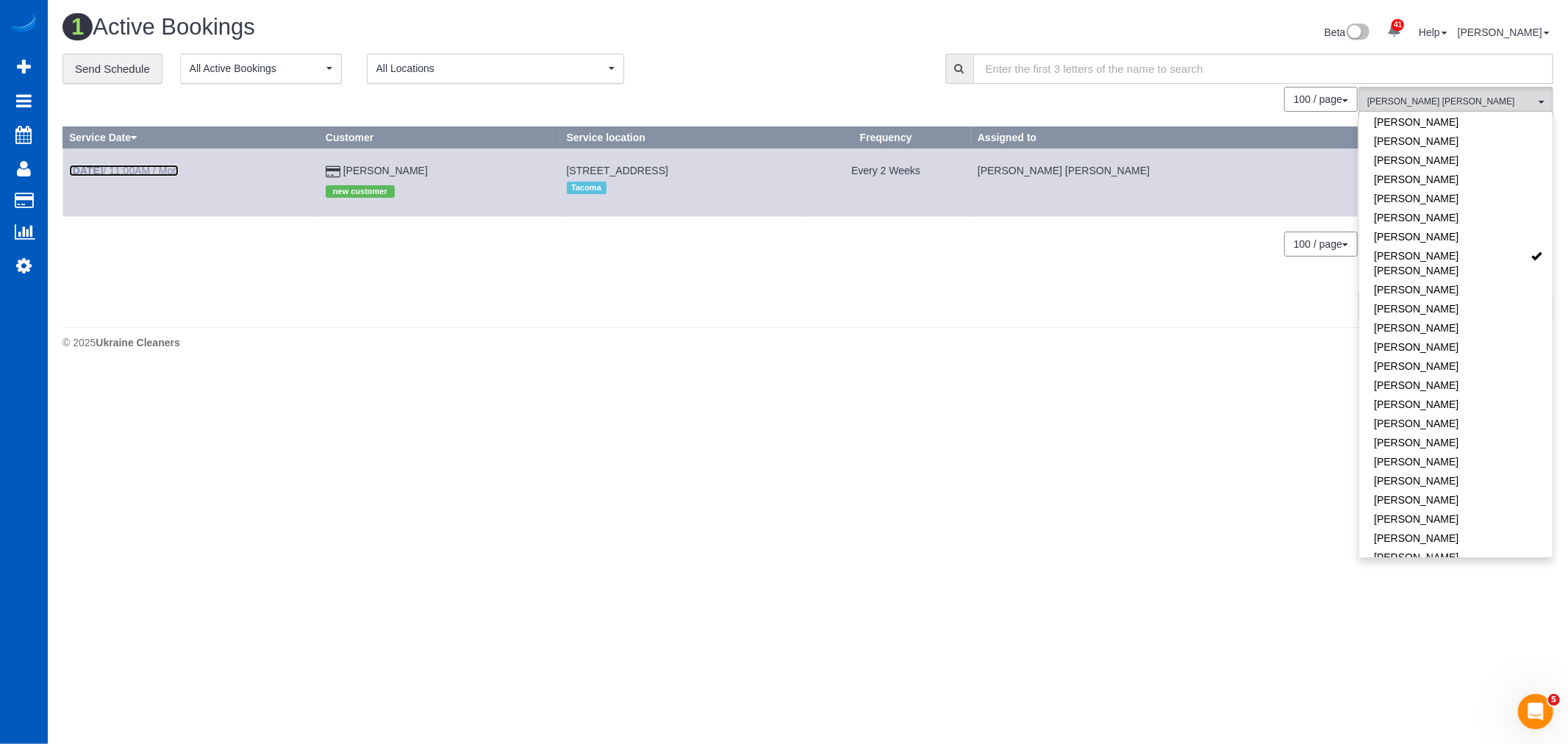
click at [118, 174] on link "Sep 29th / 11:00AM / Mon" at bounding box center [124, 171] width 110 height 12
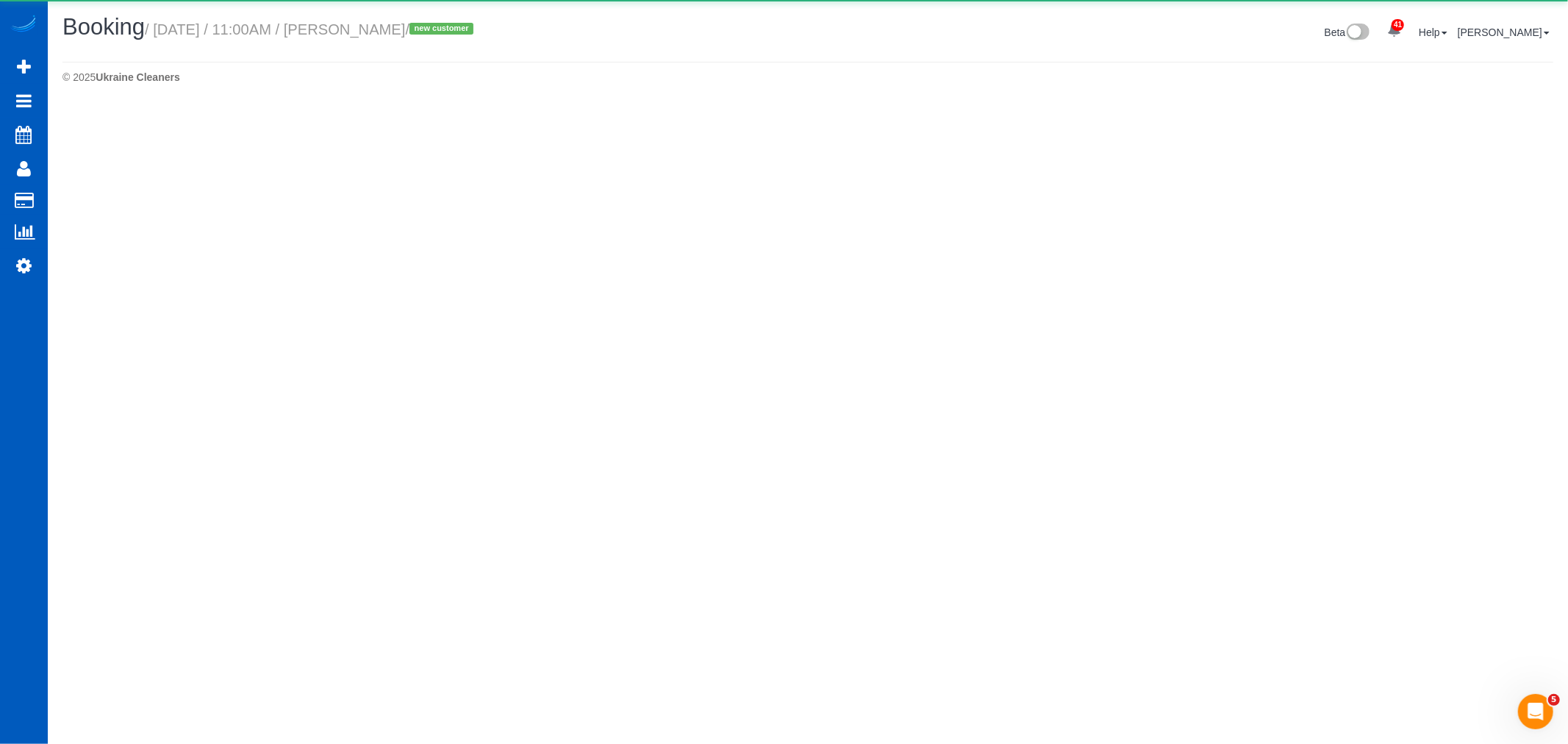
scroll to position [106, 1568]
select select "WA"
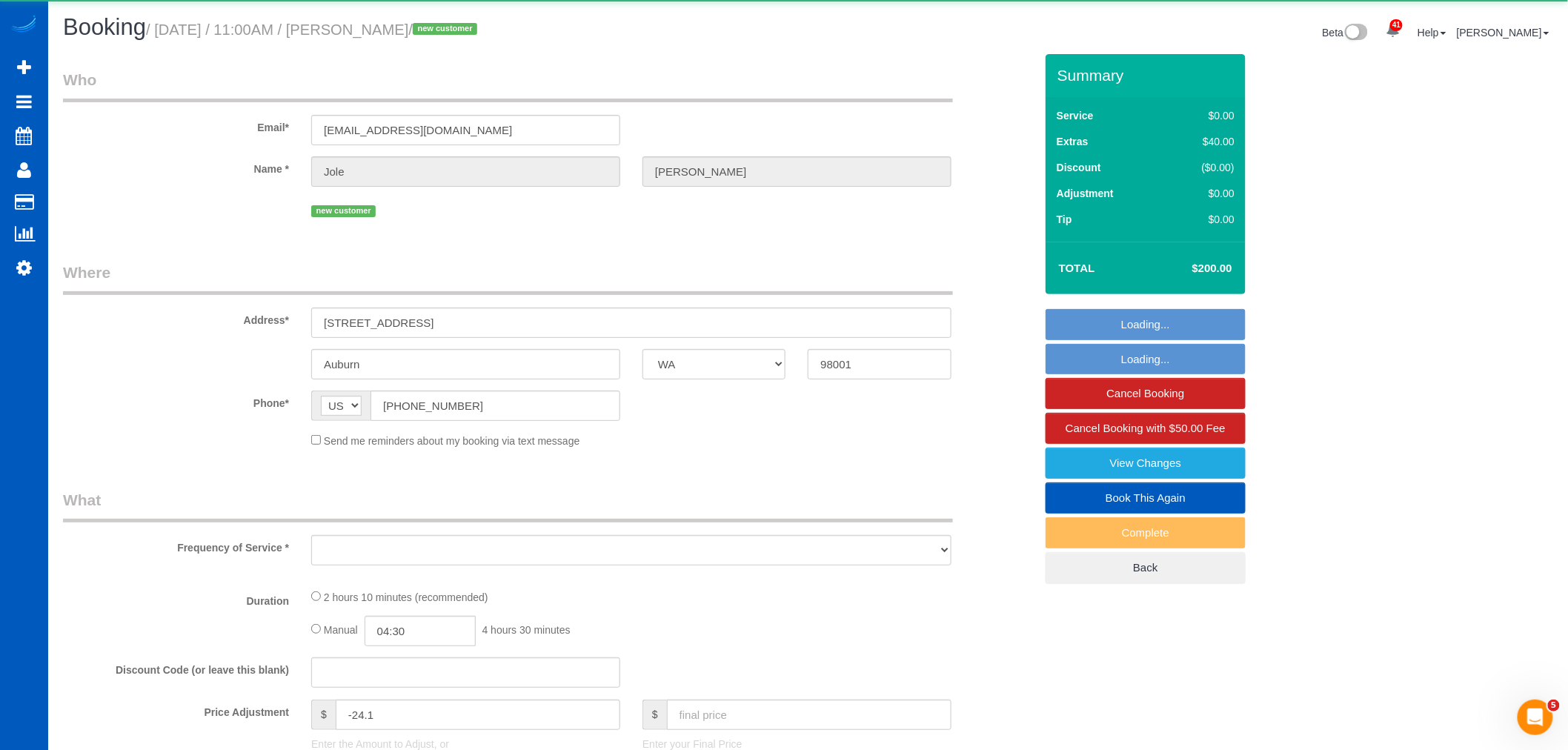
scroll to position [1982, 1568]
select select "object:7947"
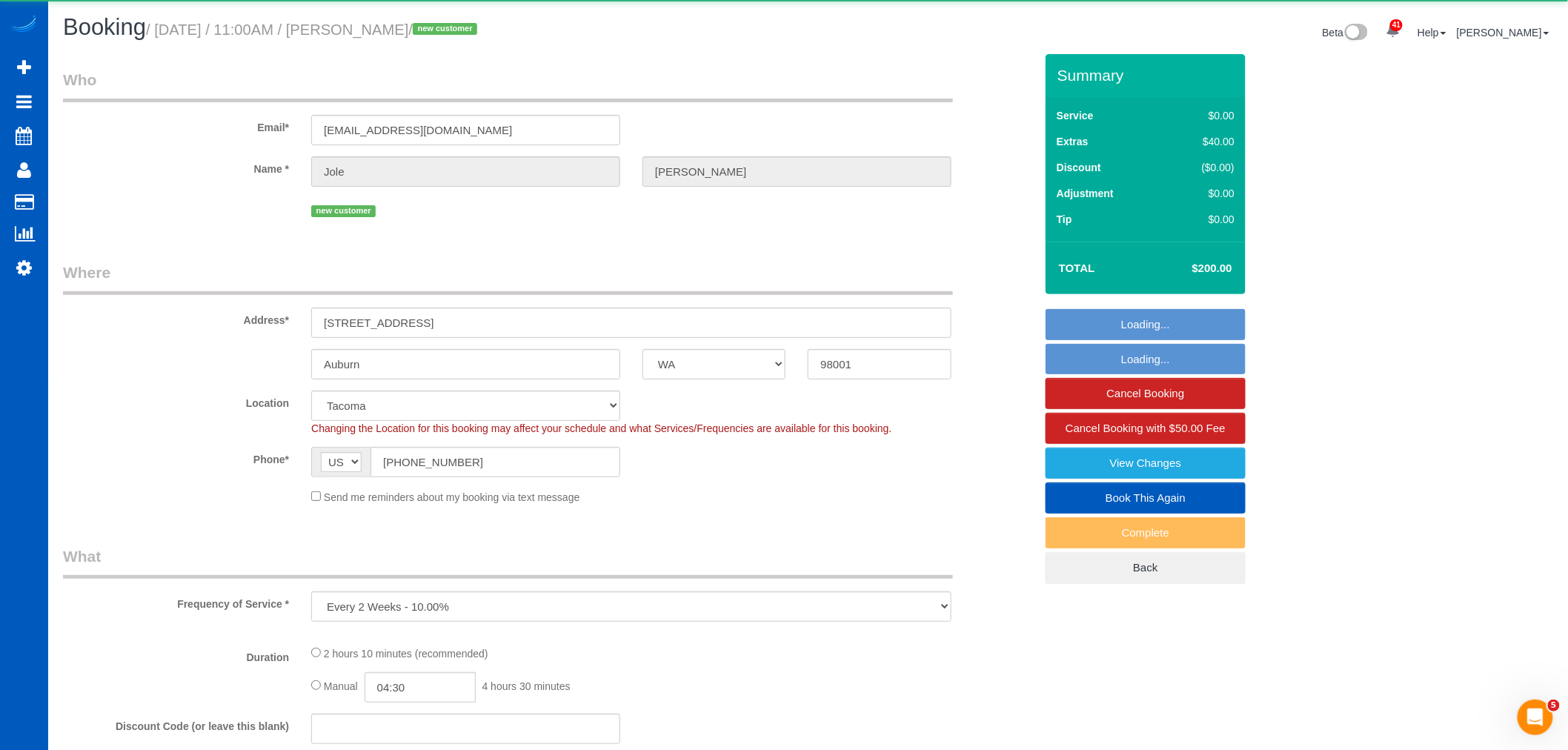
scroll to position [71572, 72537]
select select "string:fspay-dccf5bbe-f426-412a-8c73-9aa001ce2304"
select select "199"
select select "1501"
select select "4"
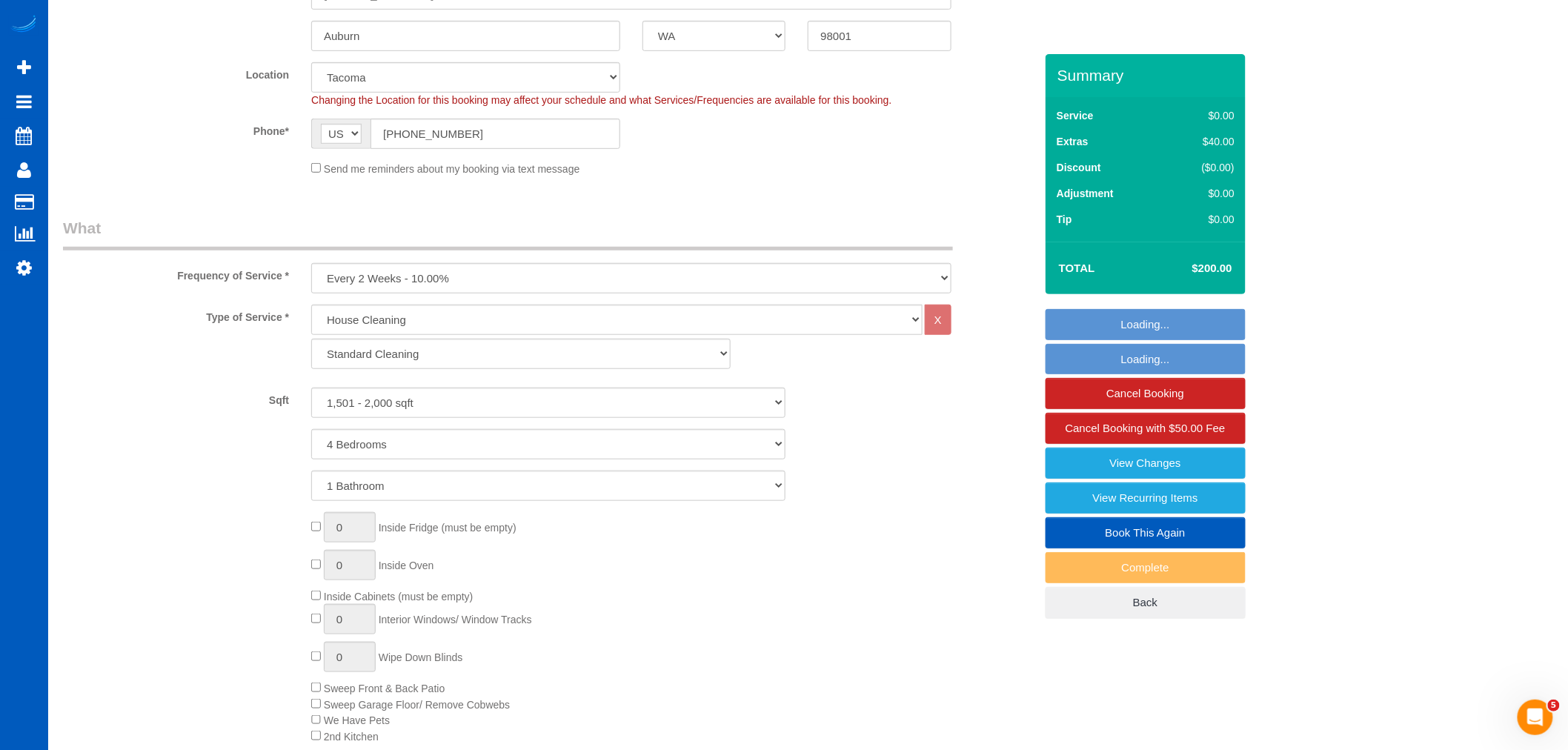
select select "spot36"
select select "1501"
select select "4"
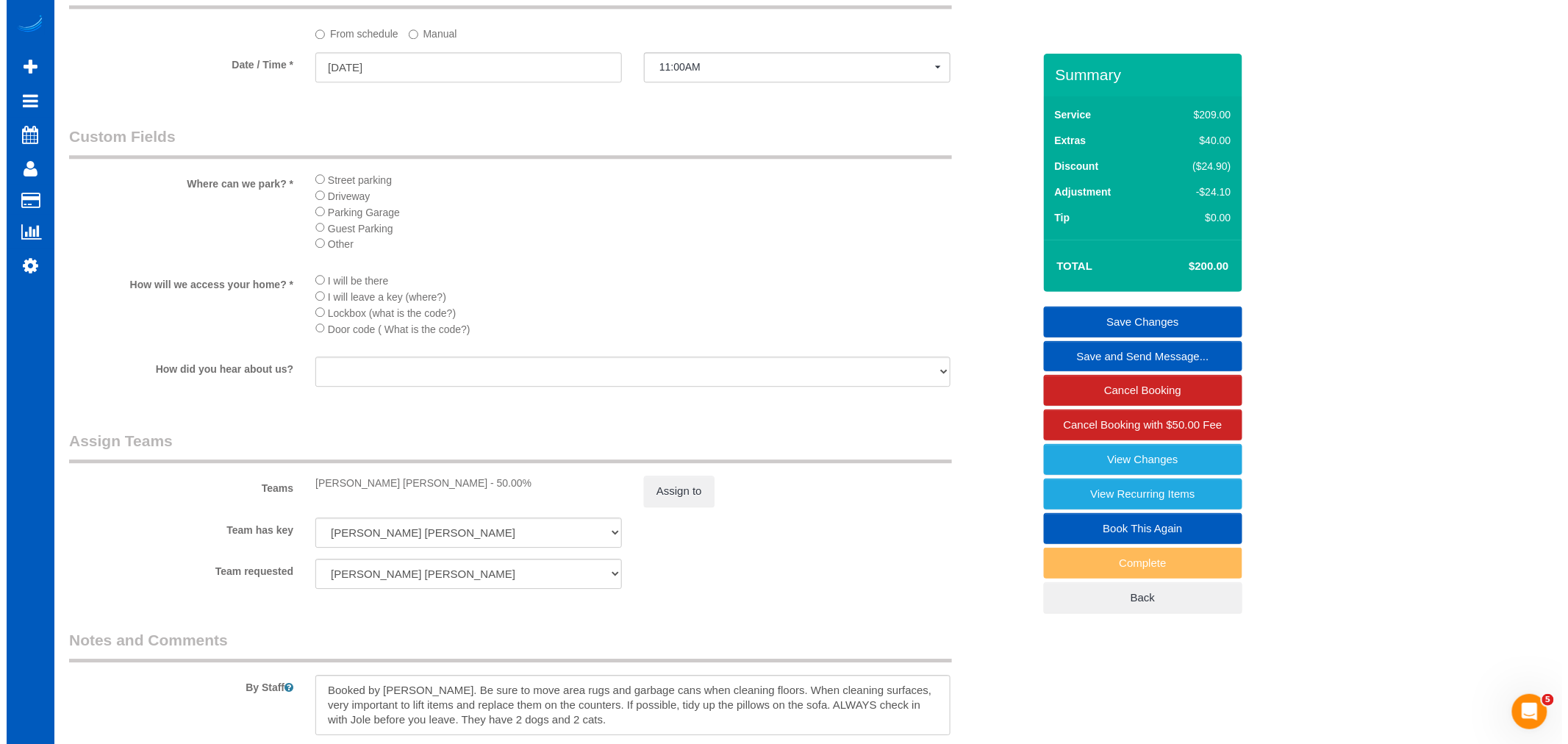
scroll to position [0, 0]
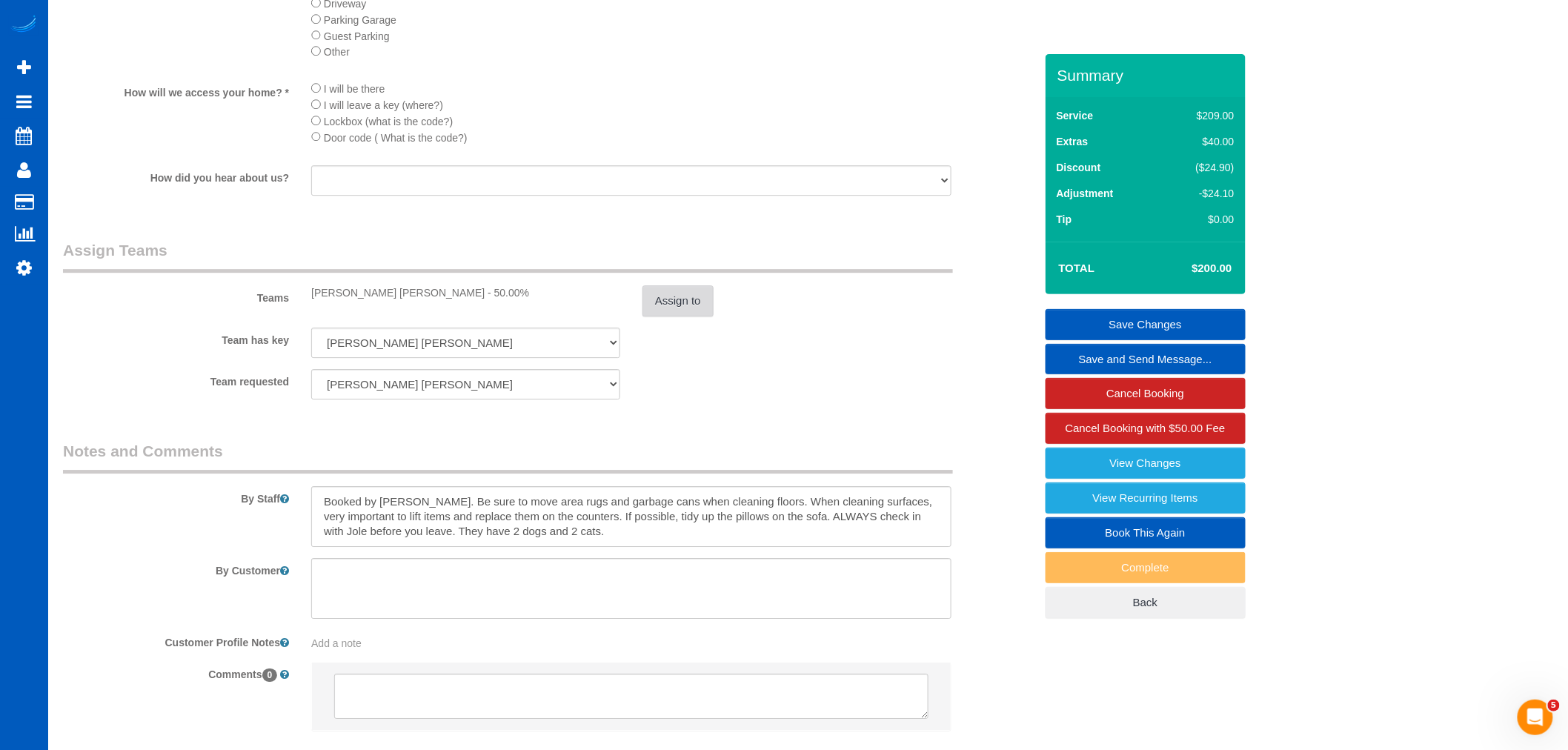
click at [650, 317] on button "Assign to" at bounding box center [678, 301] width 71 height 31
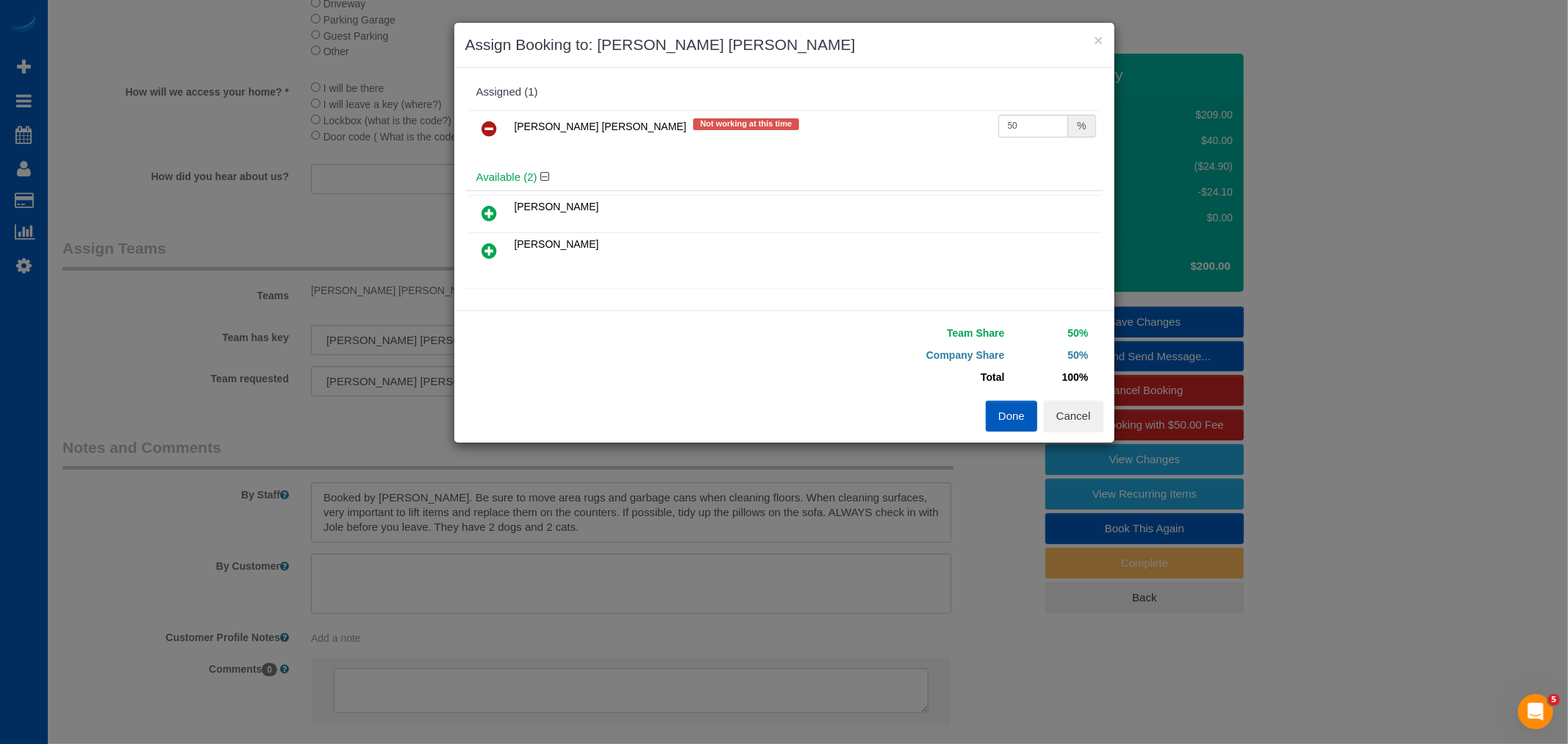
click at [493, 125] on icon at bounding box center [489, 129] width 15 height 18
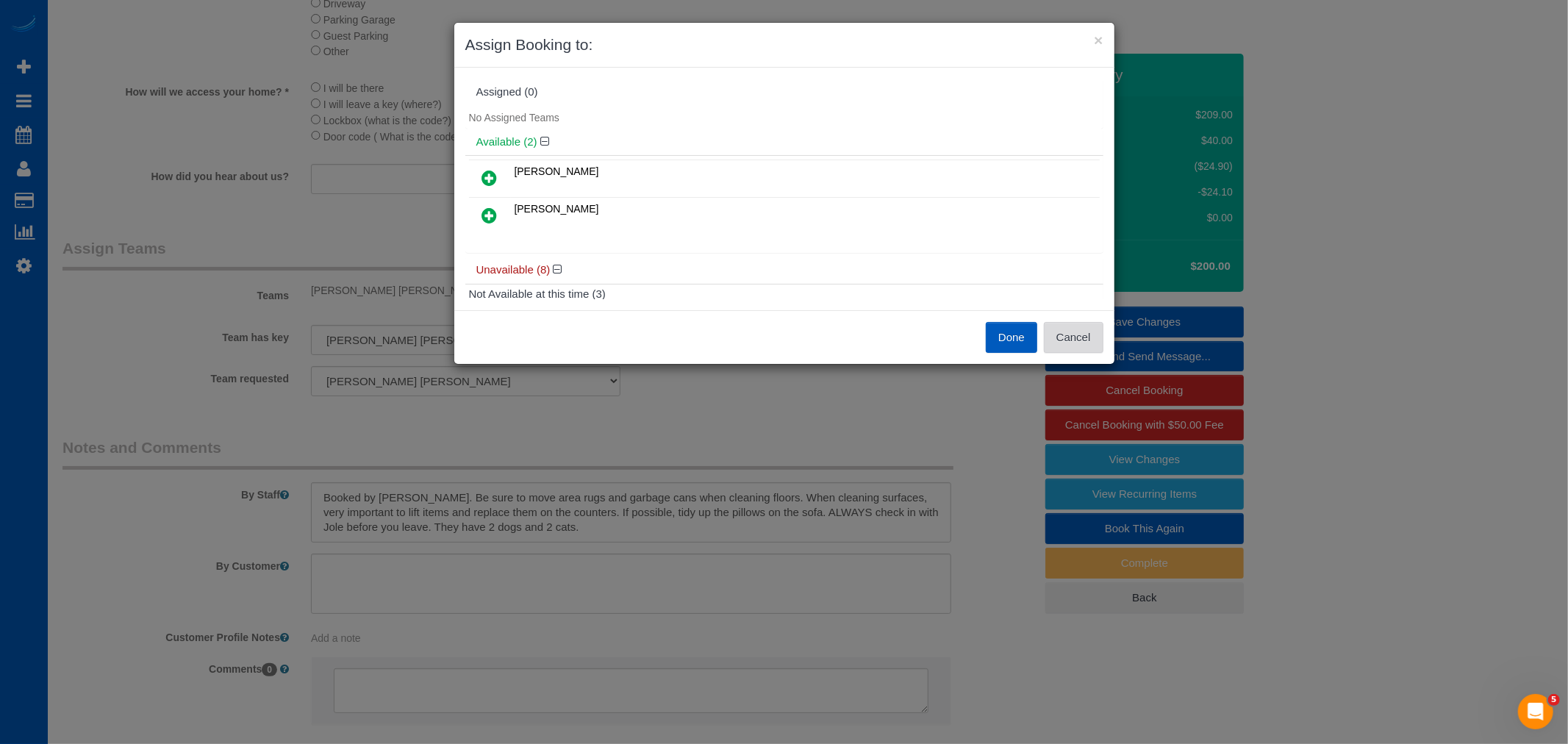
drag, startPoint x: 1066, startPoint y: 327, endPoint x: 446, endPoint y: 26, distance: 689.2
click at [1057, 322] on button "Cancel" at bounding box center [1074, 338] width 60 height 31
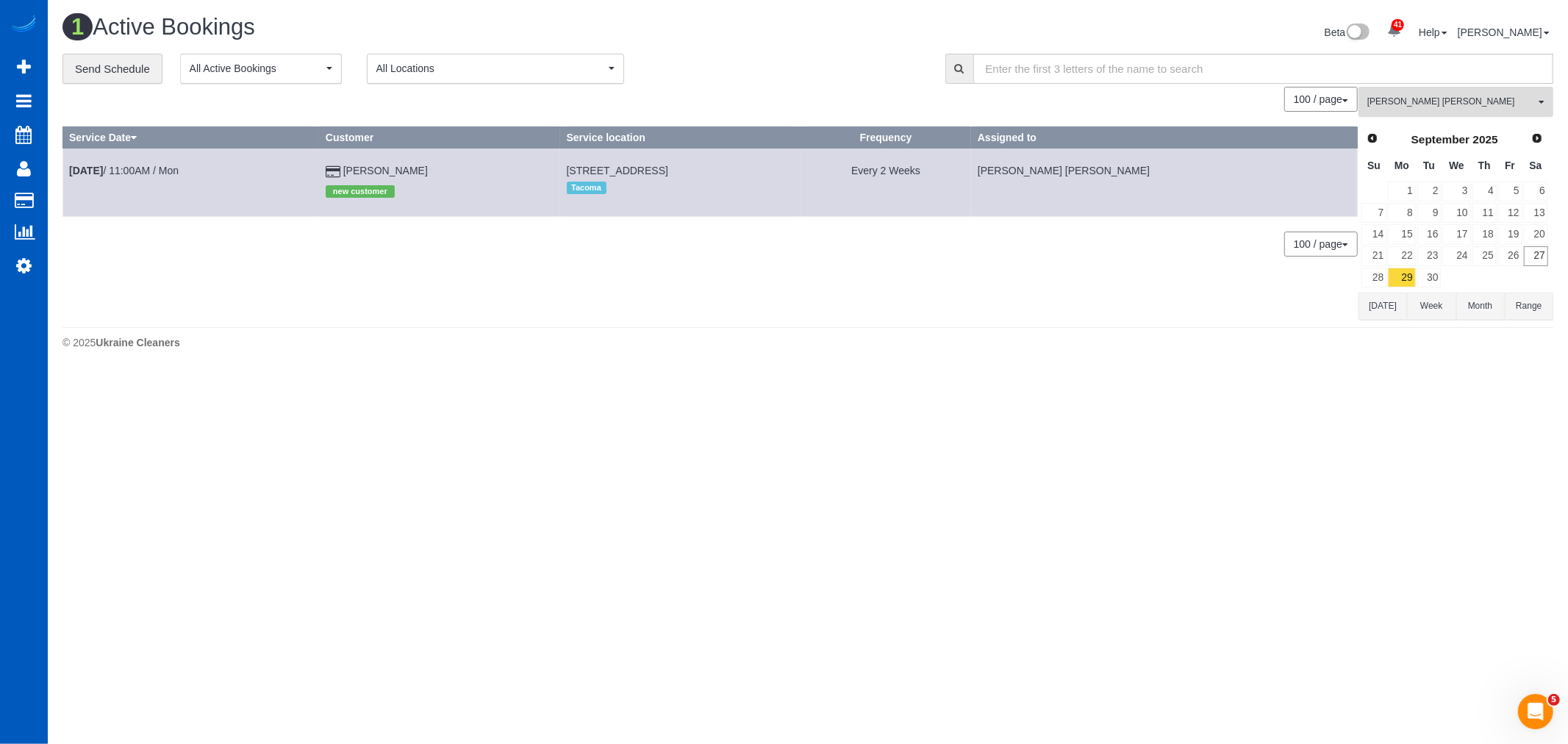
click at [1408, 117] on button "Nadezhda Korina All Teams" at bounding box center [1455, 102] width 195 height 30
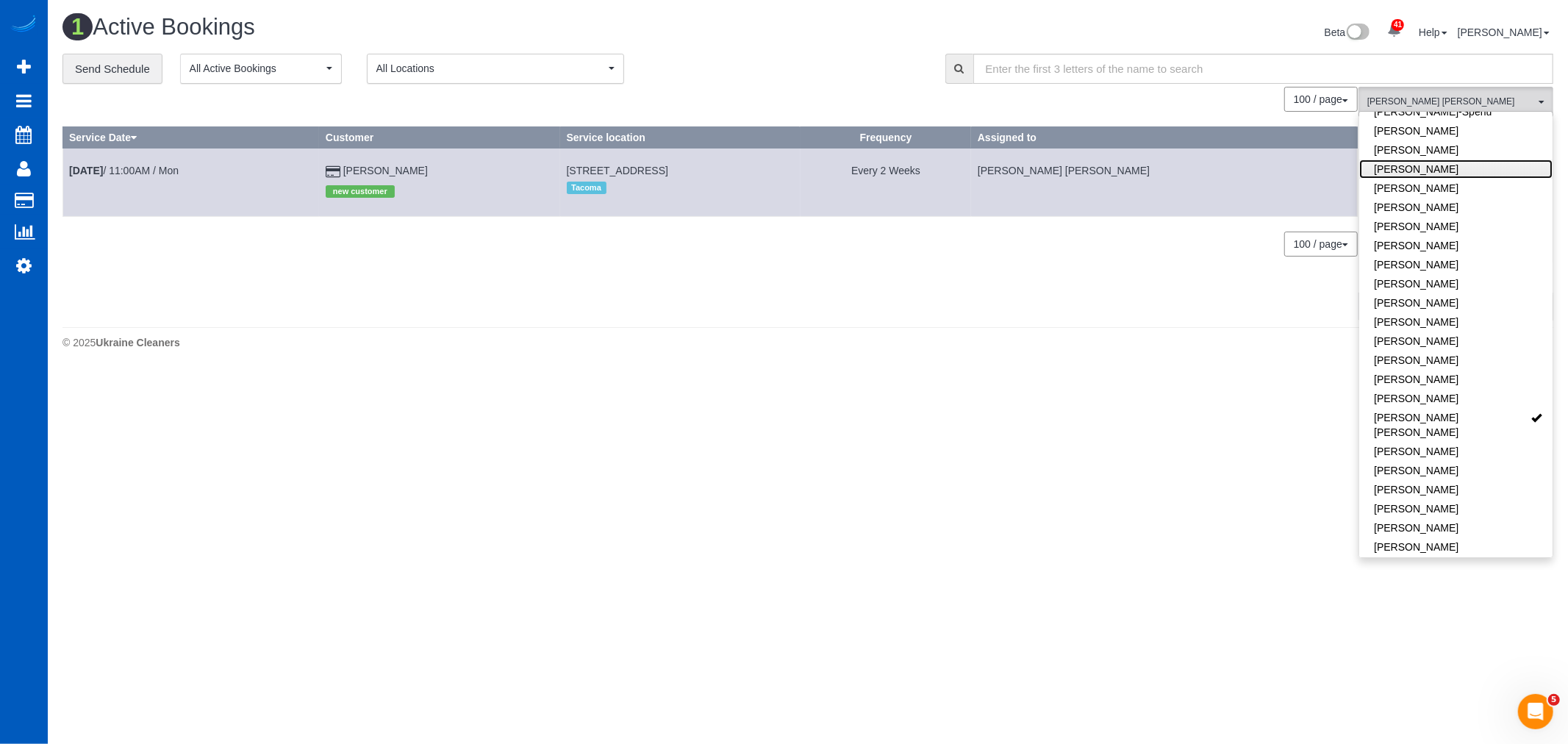
click at [1406, 165] on link "Karyna Butov" at bounding box center [1455, 169] width 194 height 19
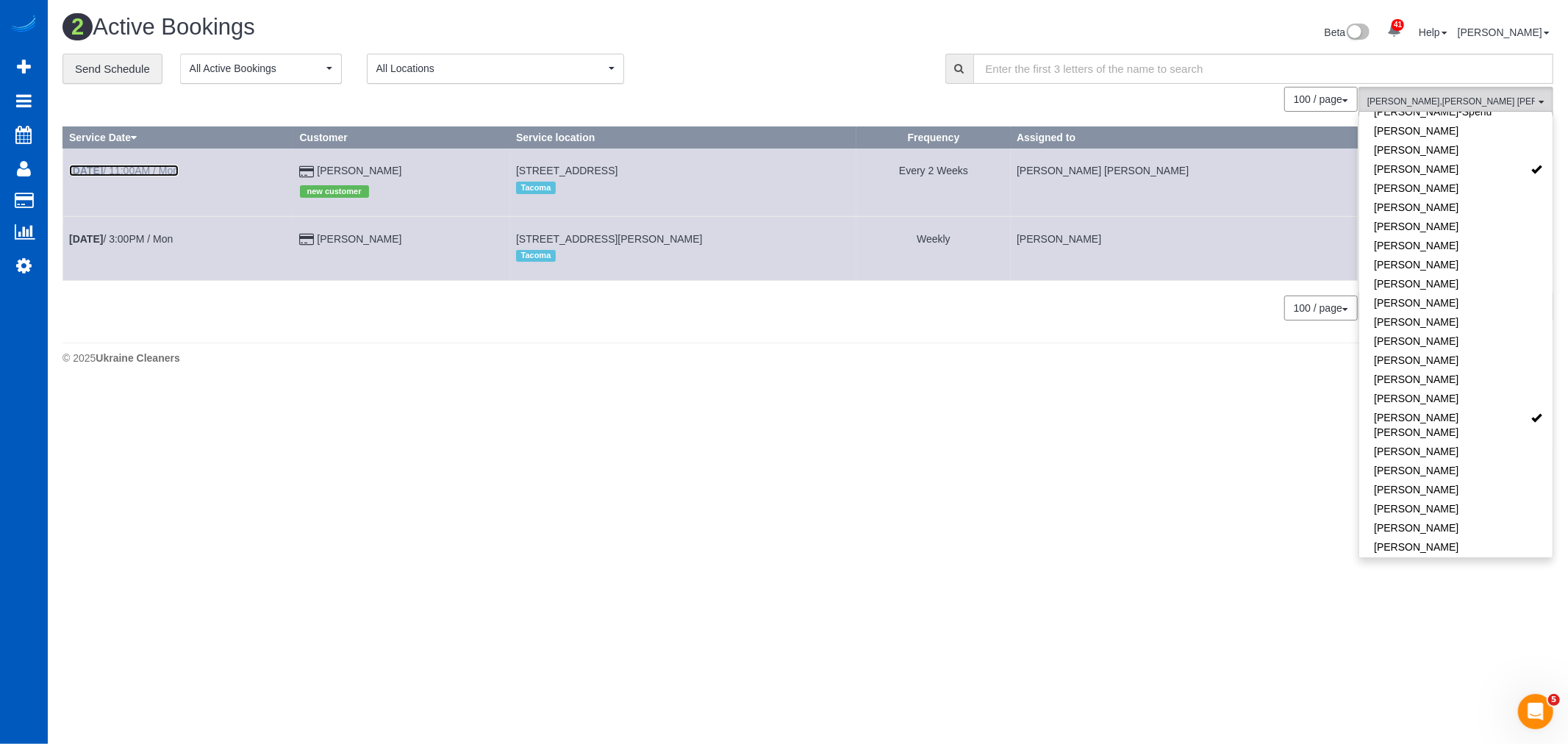
click at [167, 173] on link "Sep 29th / 11:00AM / Mon" at bounding box center [124, 171] width 110 height 12
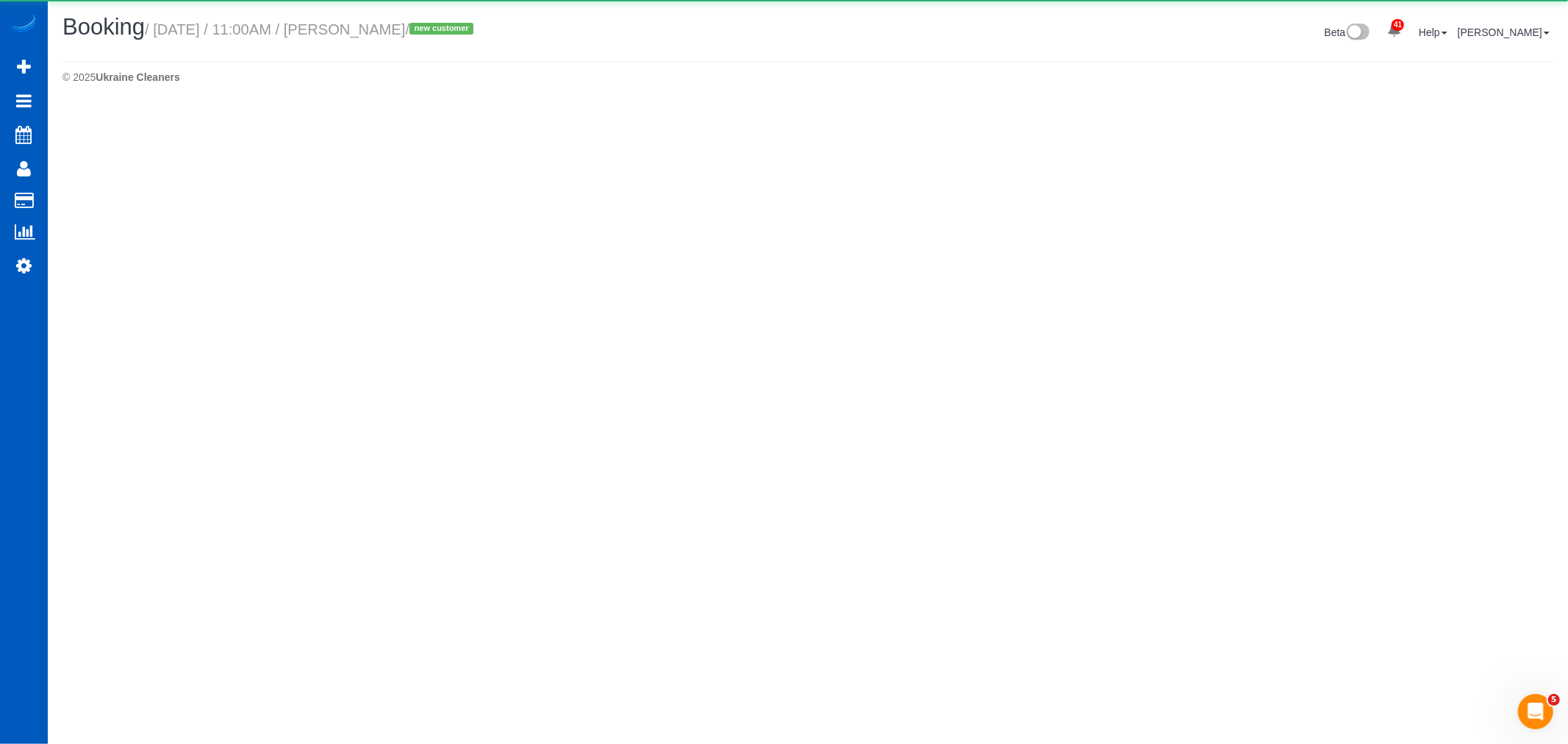
select select "WA"
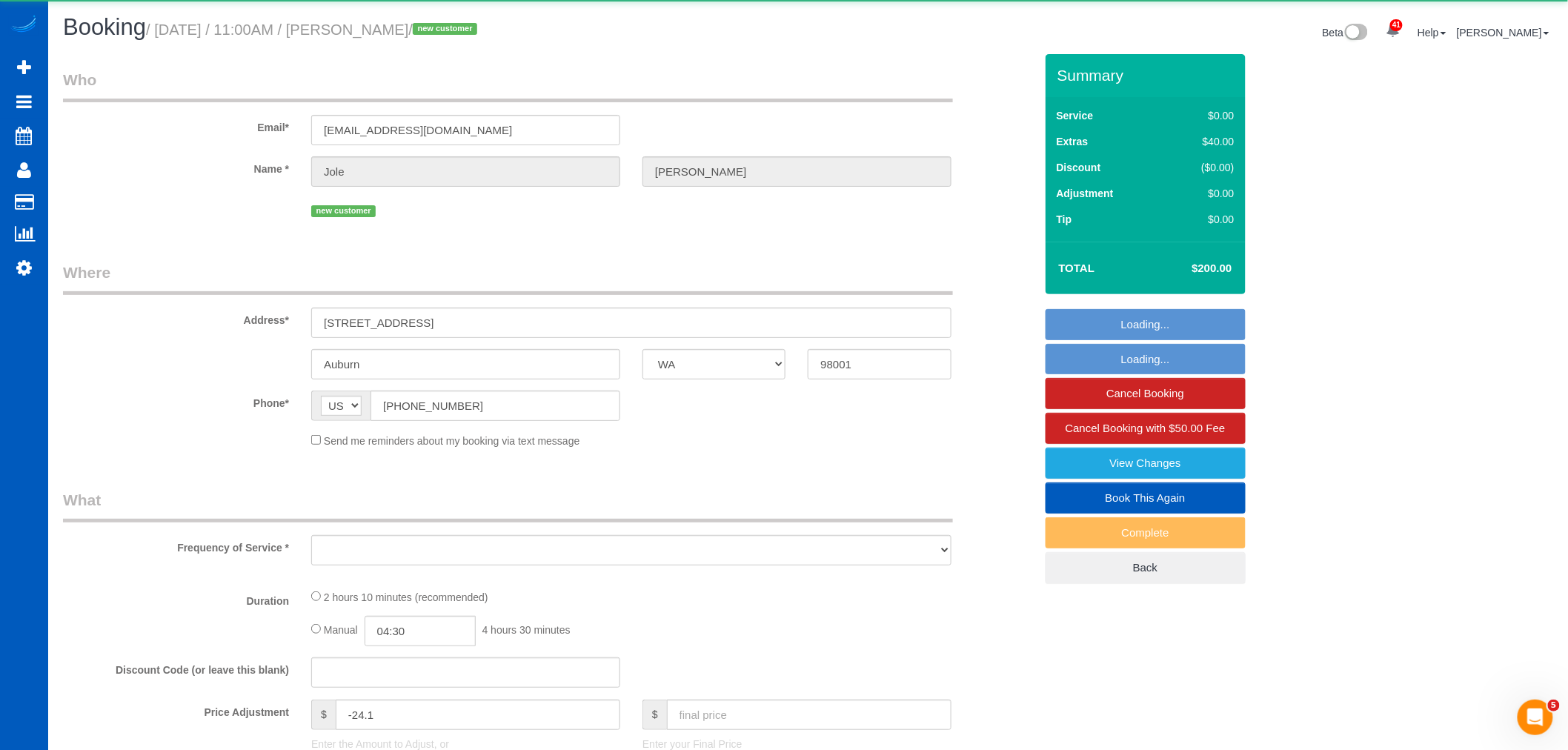
select select "object:9184"
select select "string:fspay-dccf5bbe-f426-412a-8c73-9aa001ce2304"
select select "199"
select select "spot49"
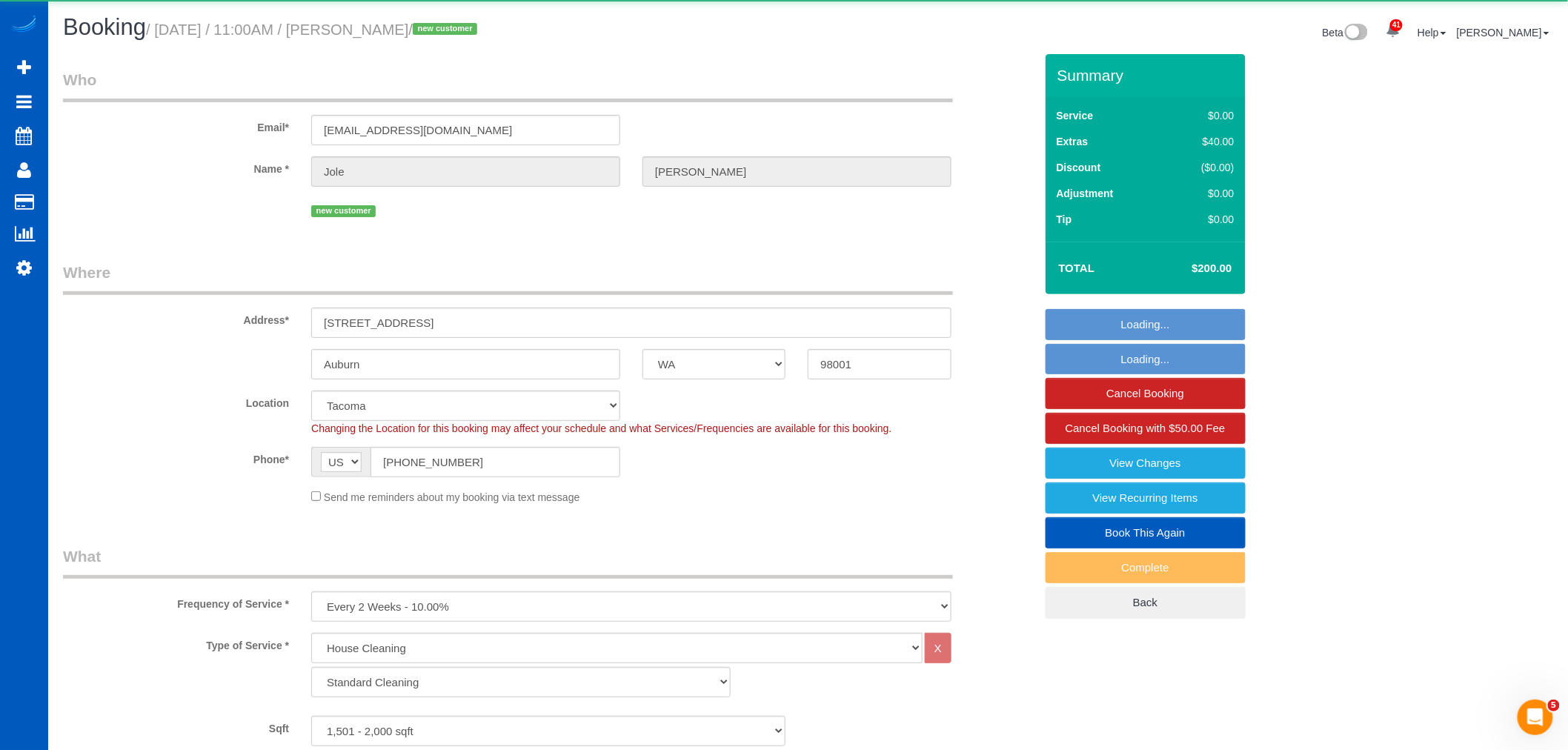
select select "spot62"
select select "object:9579"
select select "1501"
select select "4"
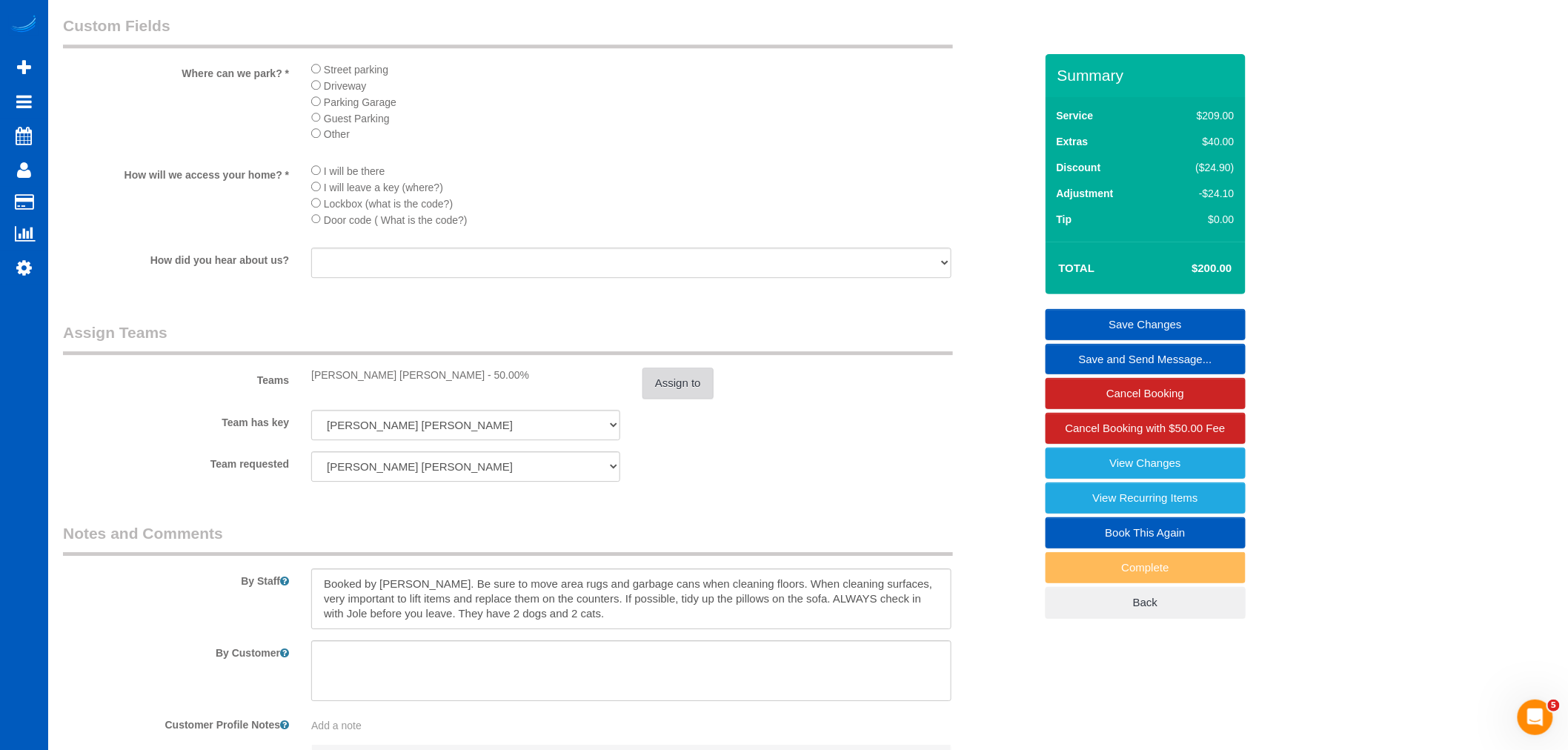
click at [662, 399] on button "Assign to" at bounding box center [678, 384] width 71 height 31
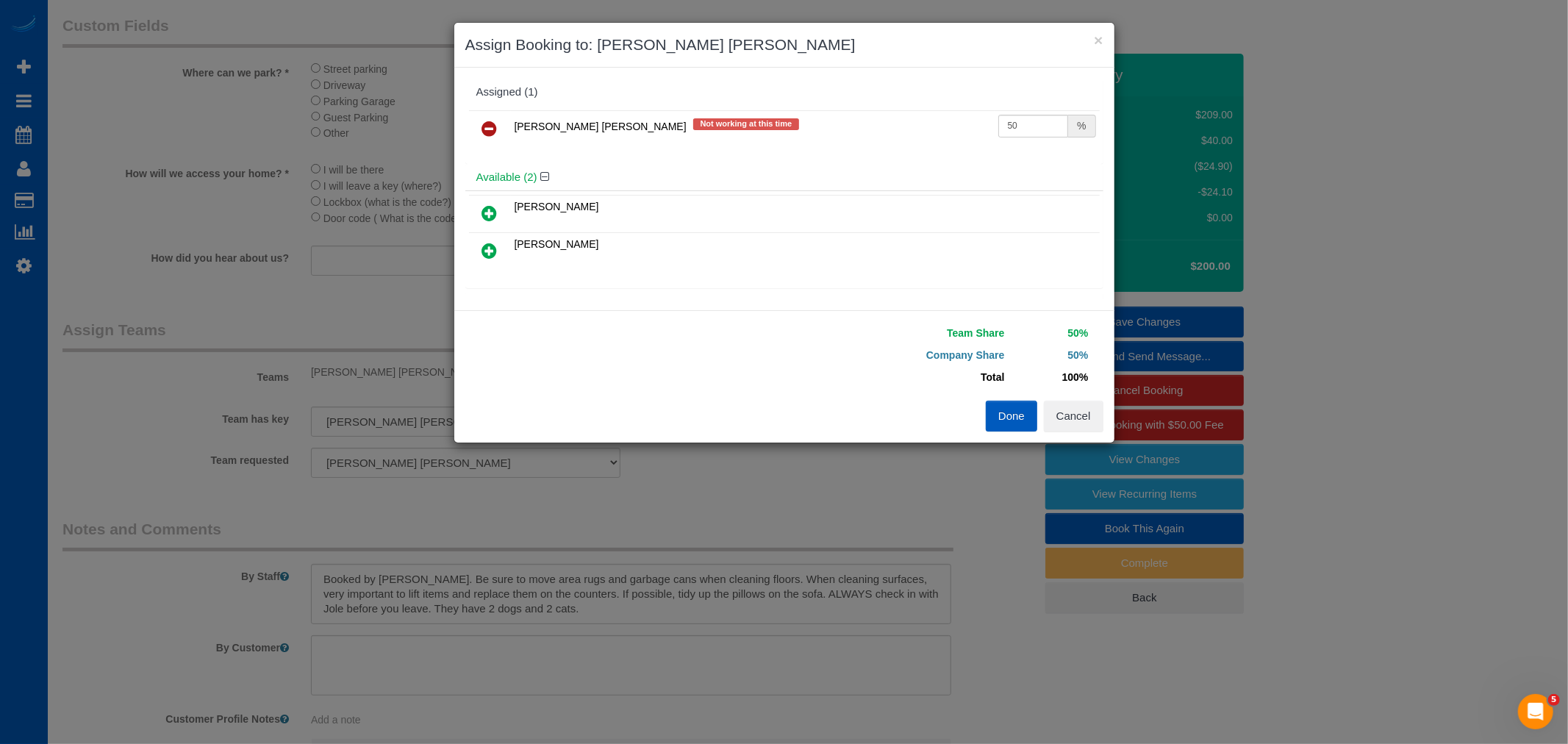
click at [490, 128] on icon at bounding box center [489, 129] width 15 height 18
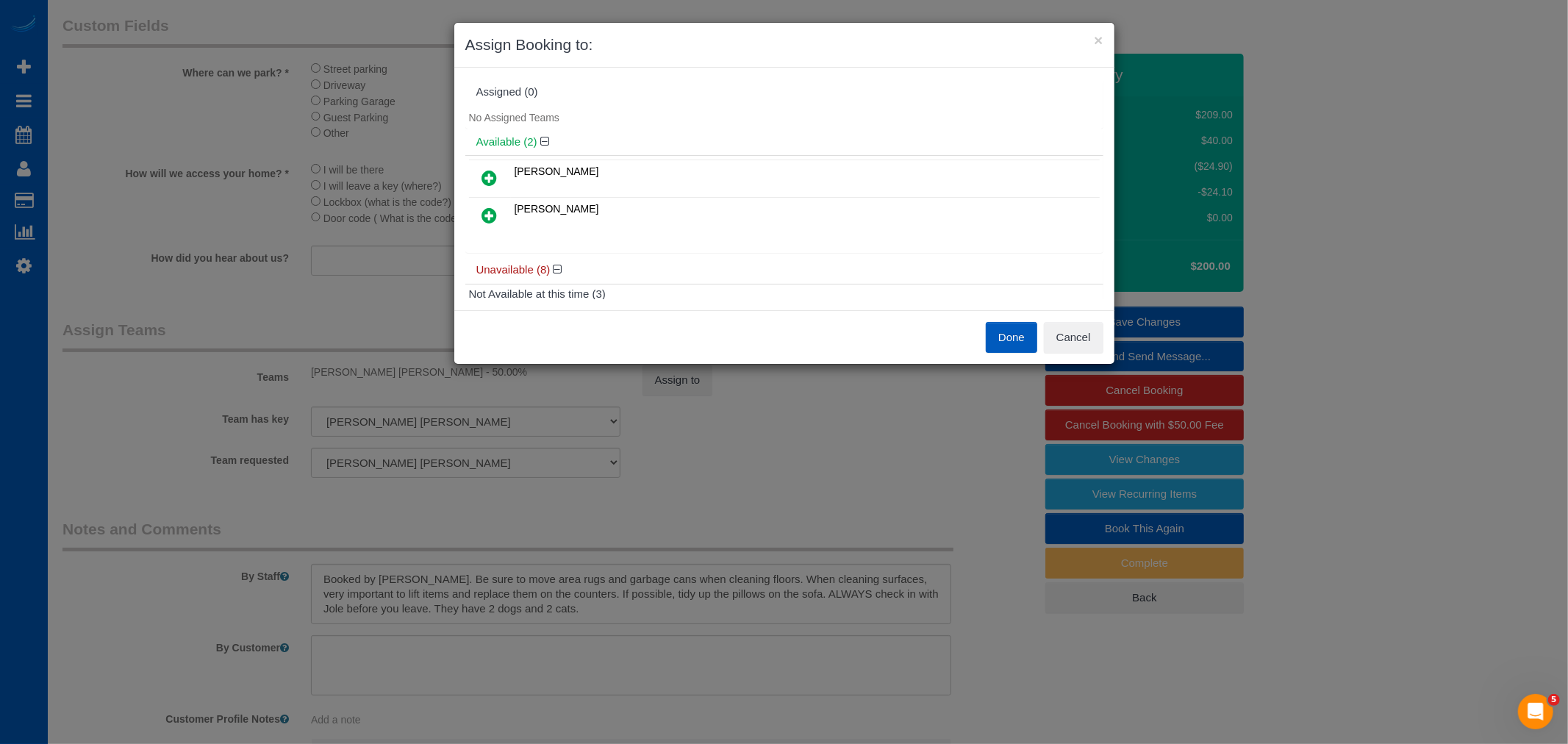
click at [489, 185] on icon at bounding box center [489, 178] width 15 height 18
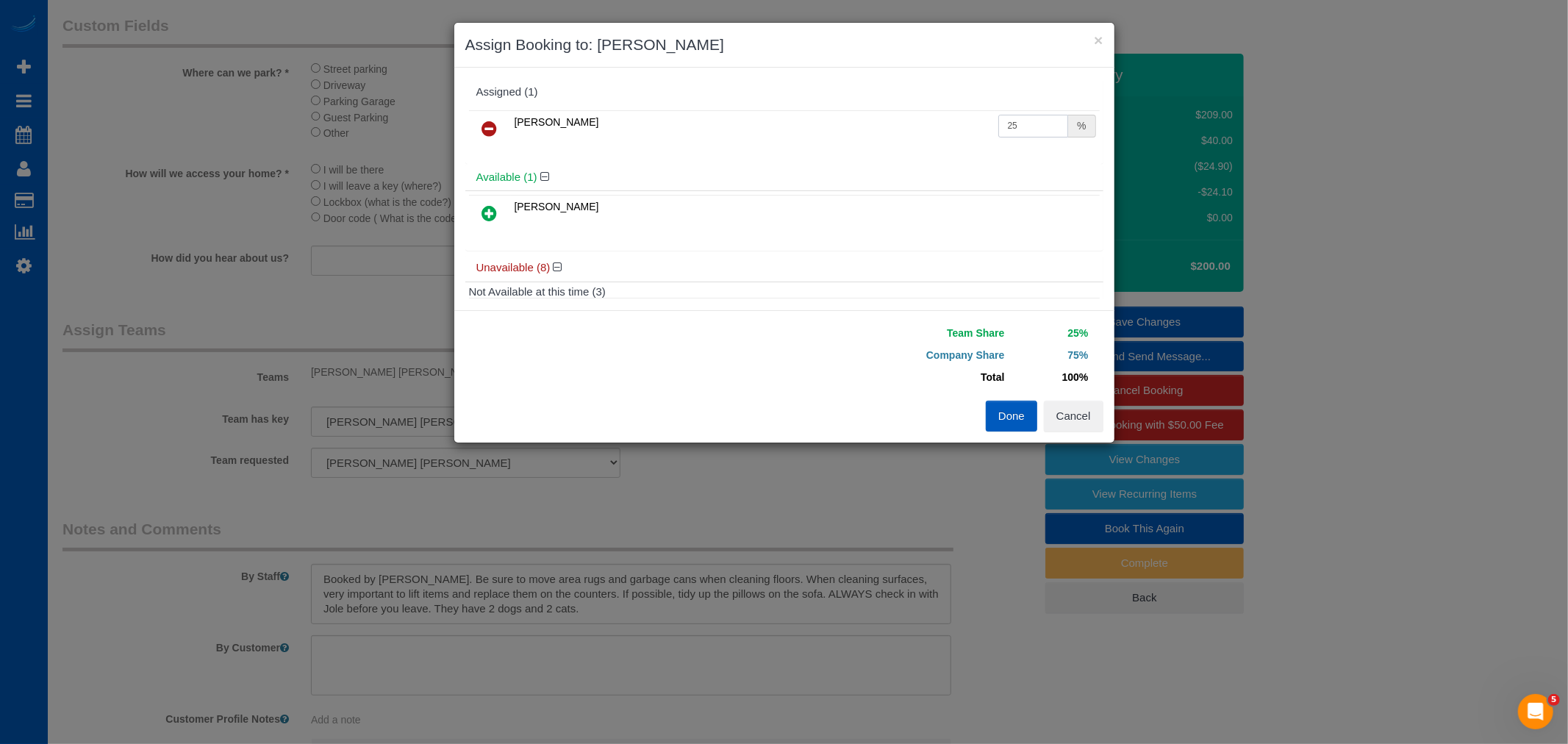
drag, startPoint x: 1033, startPoint y: 131, endPoint x: 879, endPoint y: 163, distance: 157.3
click at [879, 163] on div "Assigned (1) Karyna Butov 25 % Available (1) Olha Dezhniuk" at bounding box center [784, 189] width 638 height 221
type input "50"
click at [1001, 392] on div "Team Share 50% Company Share 50% Total 100% Warning: The Company share is 0%. I…" at bounding box center [944, 361] width 319 height 79
click at [1001, 405] on button "Done" at bounding box center [1012, 417] width 52 height 31
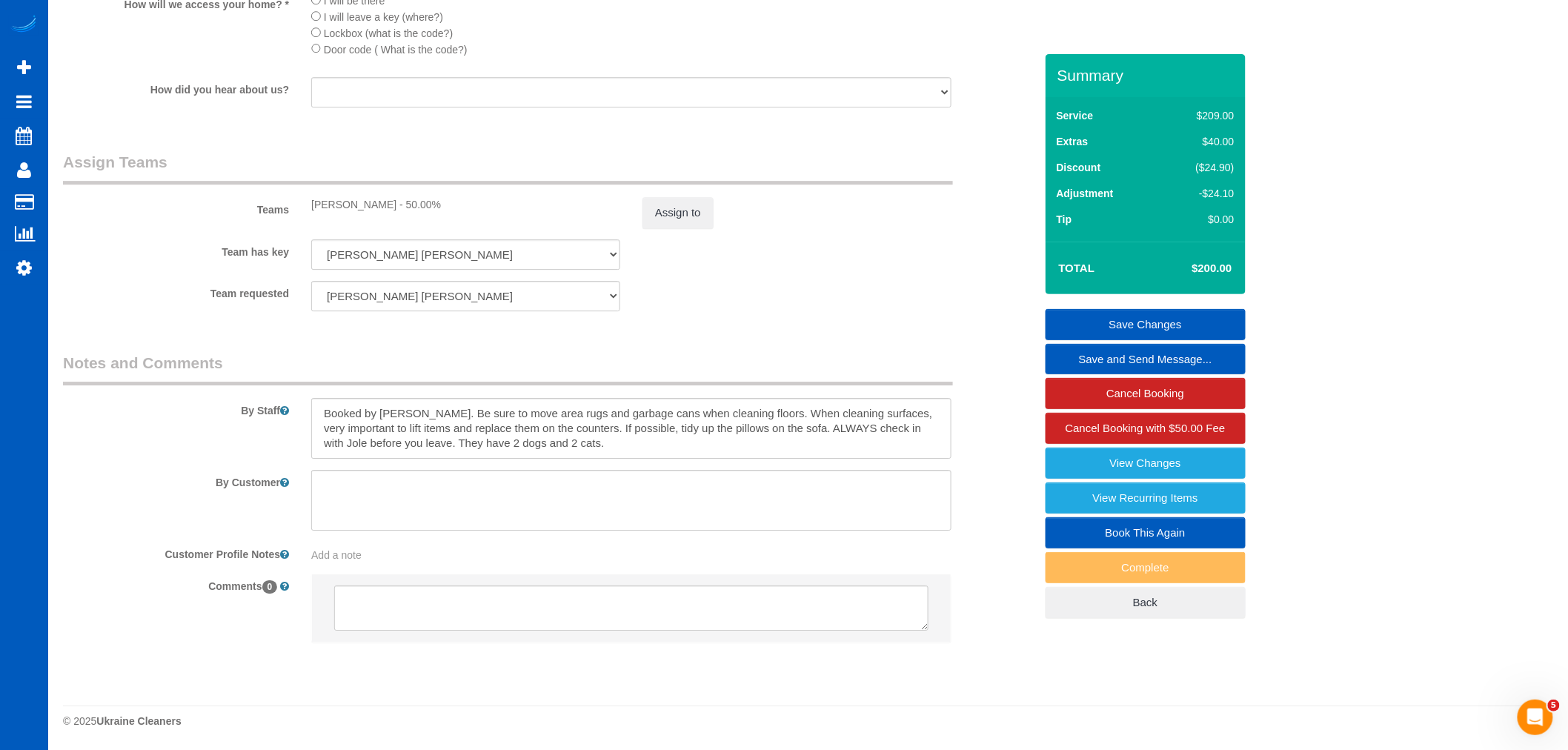
click at [1116, 316] on link "Save Changes" at bounding box center [1146, 325] width 200 height 31
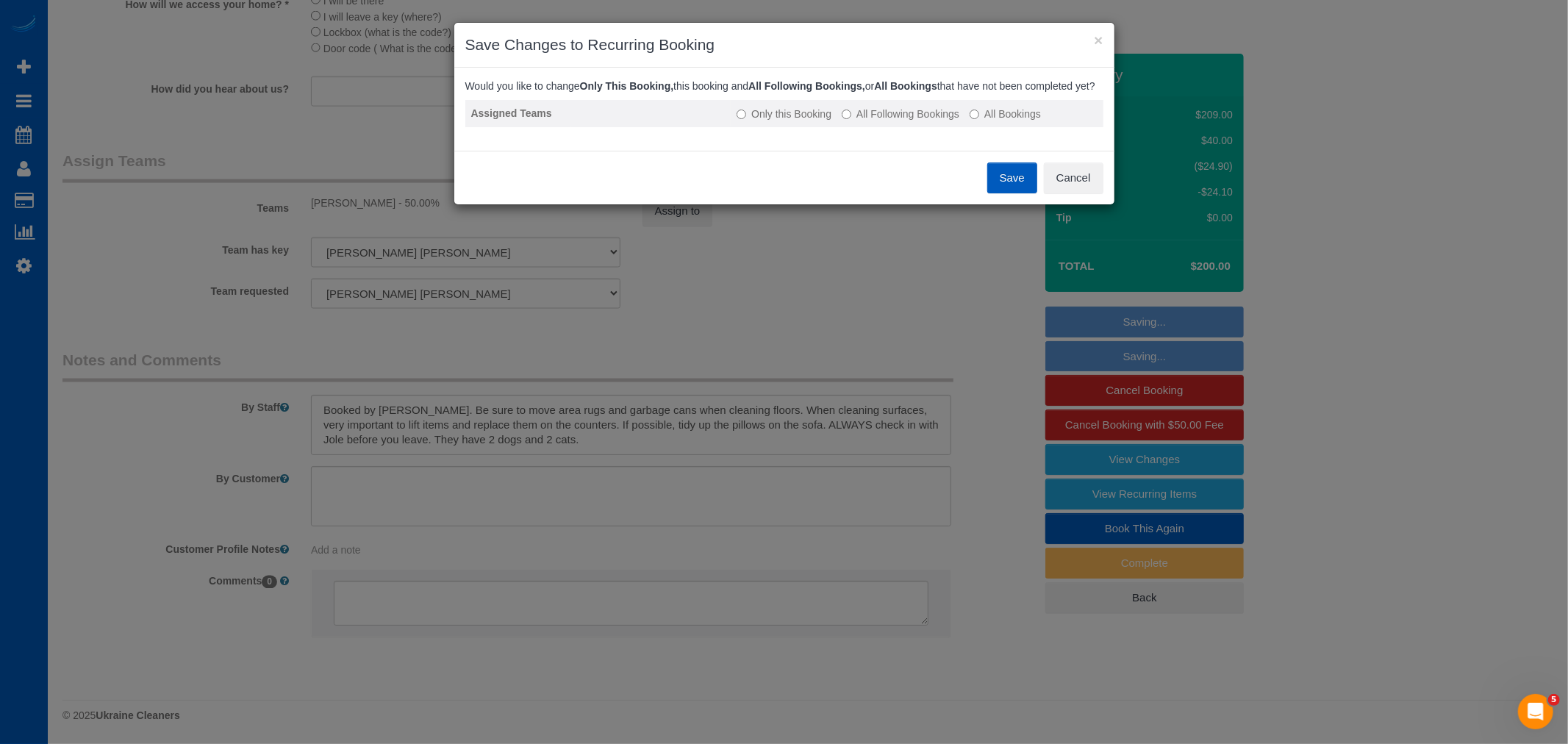
click at [880, 121] on label "All Following Bookings" at bounding box center [901, 114] width 118 height 15
click at [1004, 189] on button "Save" at bounding box center [1012, 178] width 50 height 31
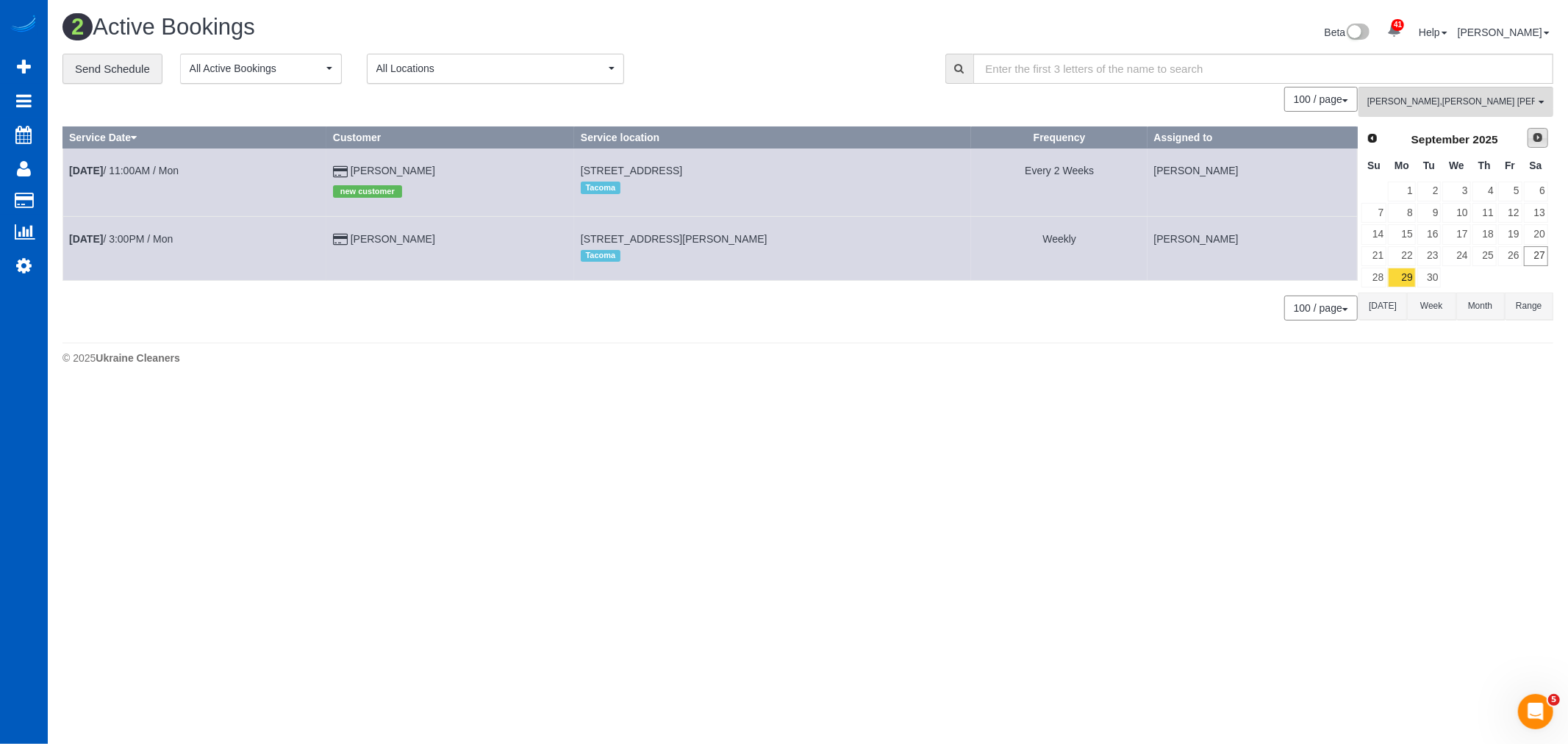
click at [1542, 134] on span "Next" at bounding box center [1538, 138] width 12 height 12
click at [1542, 133] on span "Next" at bounding box center [1538, 138] width 12 height 12
click at [1352, 133] on th "Assigned to" at bounding box center [1252, 138] width 210 height 21
click at [1369, 130] on link "Prev" at bounding box center [1372, 138] width 21 height 21
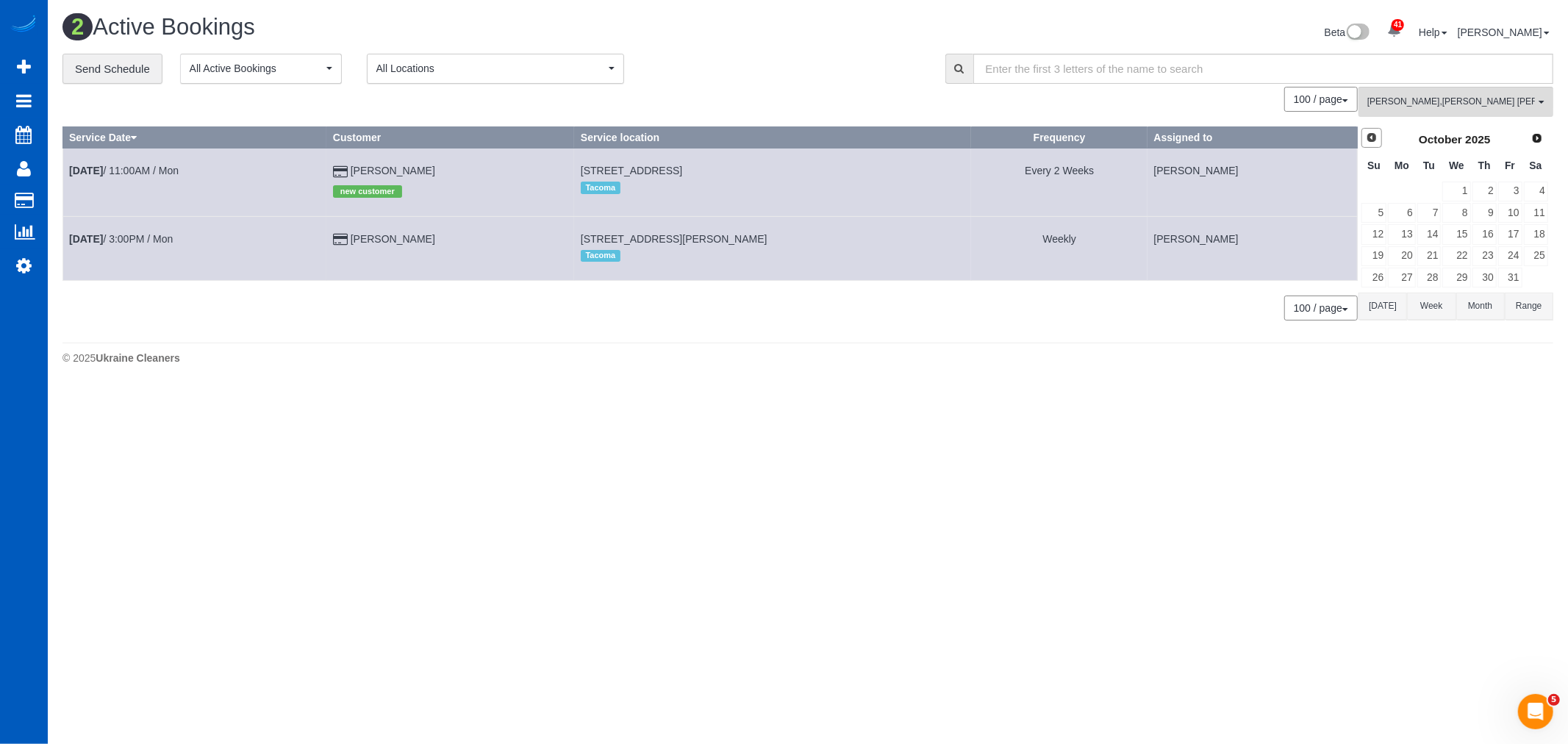
scroll to position [391, 1568]
click at [1369, 130] on link "Prev" at bounding box center [1372, 138] width 21 height 21
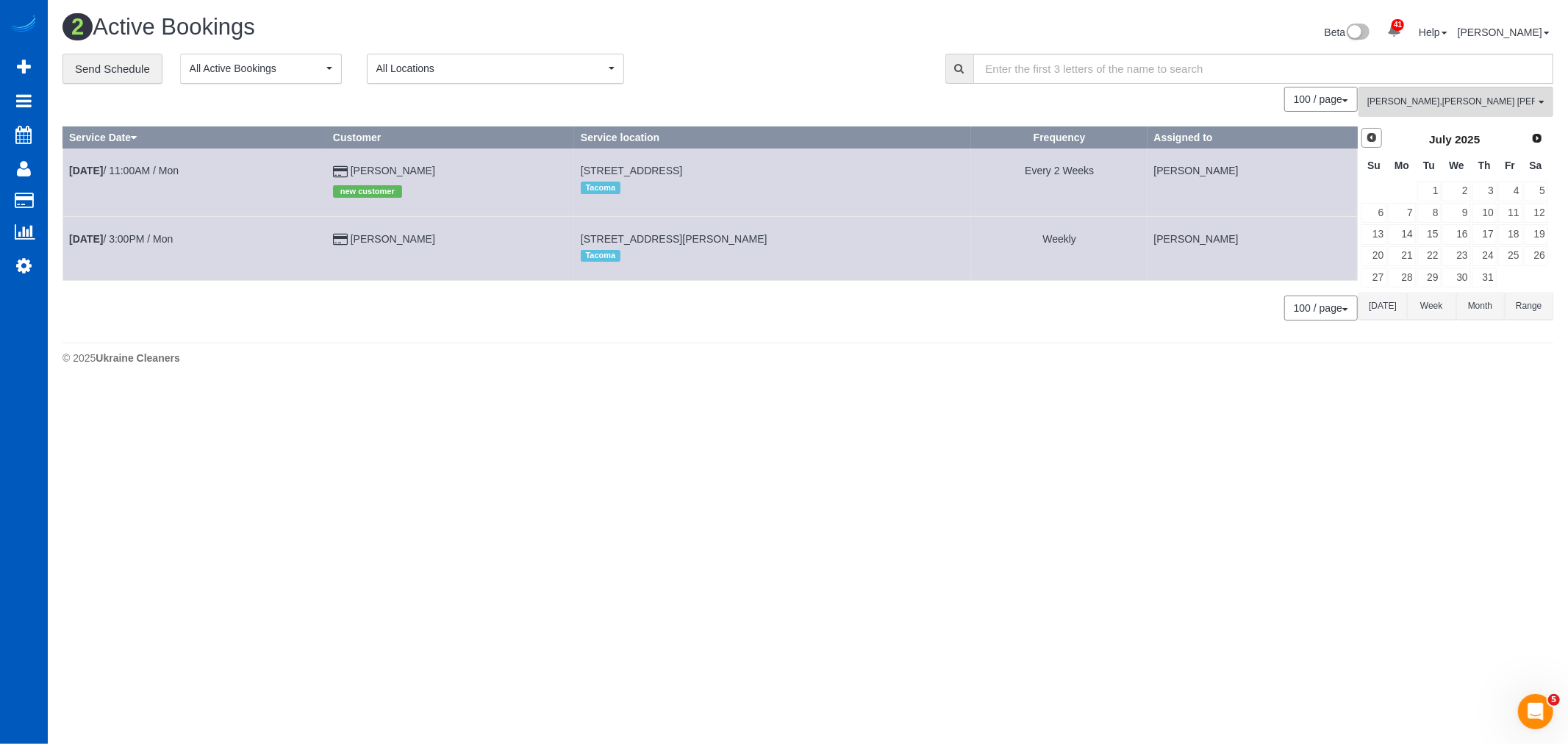
scroll to position [73133, 71946]
click at [1533, 256] on link "26" at bounding box center [1536, 256] width 24 height 20
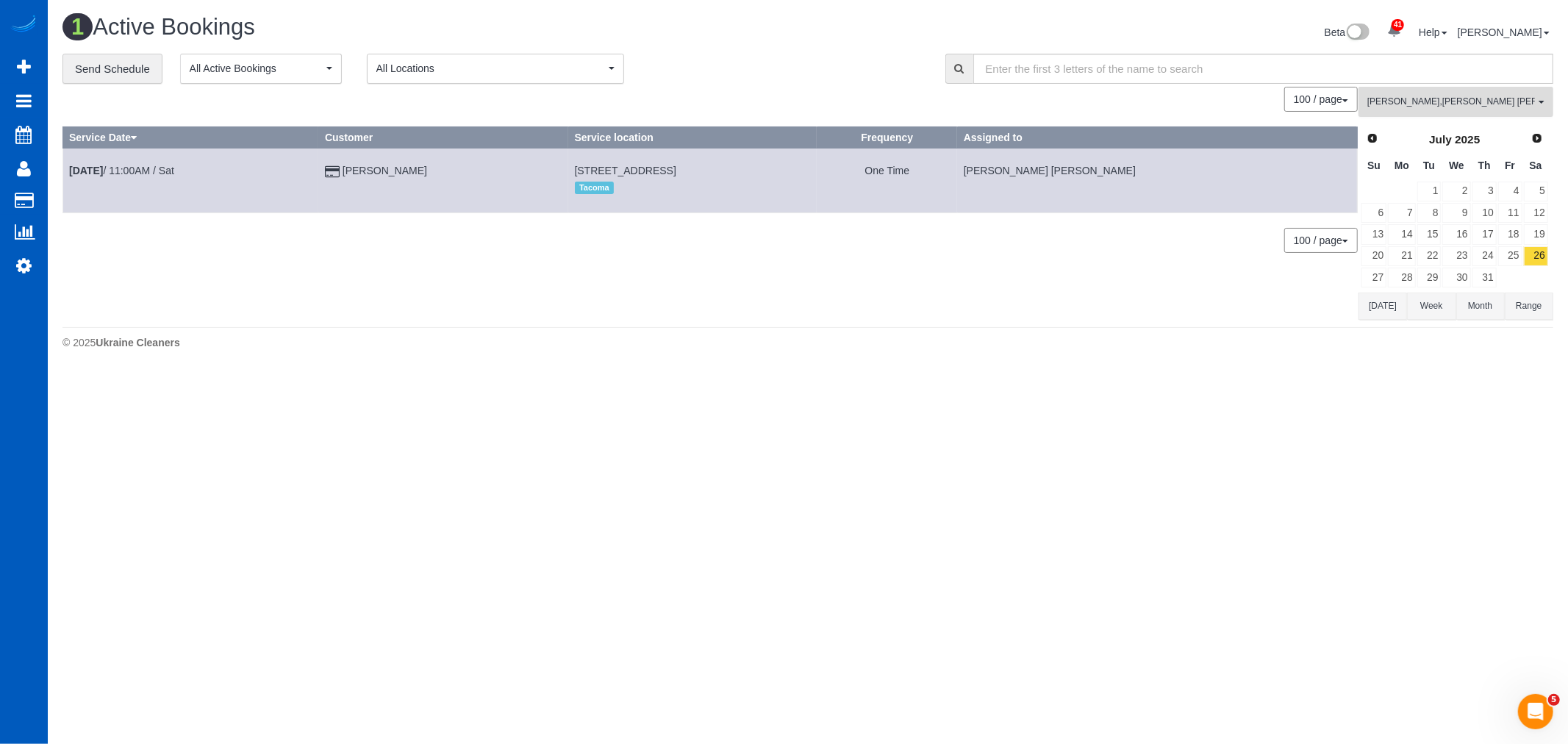
click at [1450, 101] on span "Karyna Butov , Nadezhda Korina" at bounding box center [1451, 102] width 168 height 13
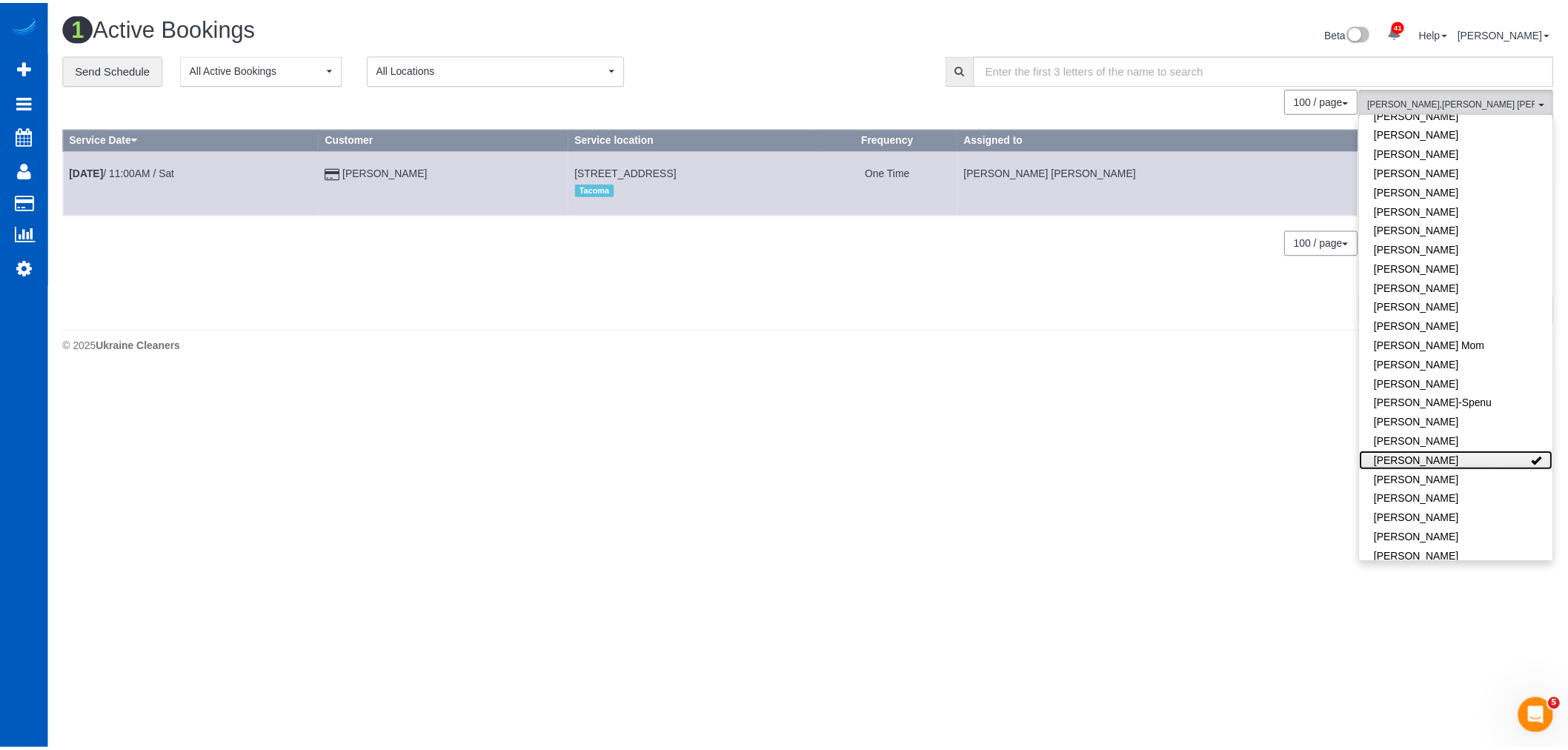
scroll to position [0, 0]
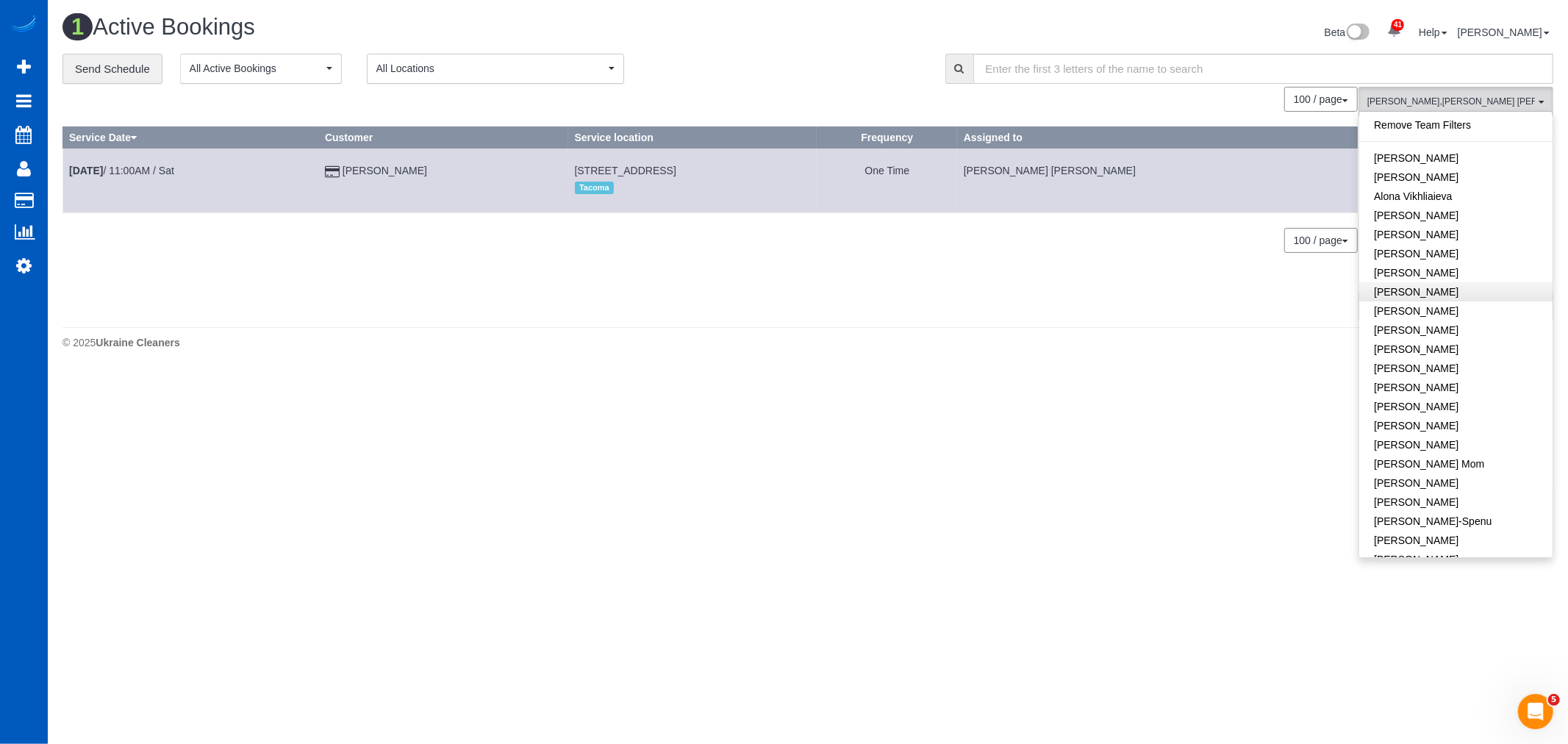
drag, startPoint x: 1429, startPoint y: 121, endPoint x: 1475, endPoint y: 297, distance: 181.9
click at [1430, 121] on link "Remove Team Filters" at bounding box center [1455, 125] width 194 height 19
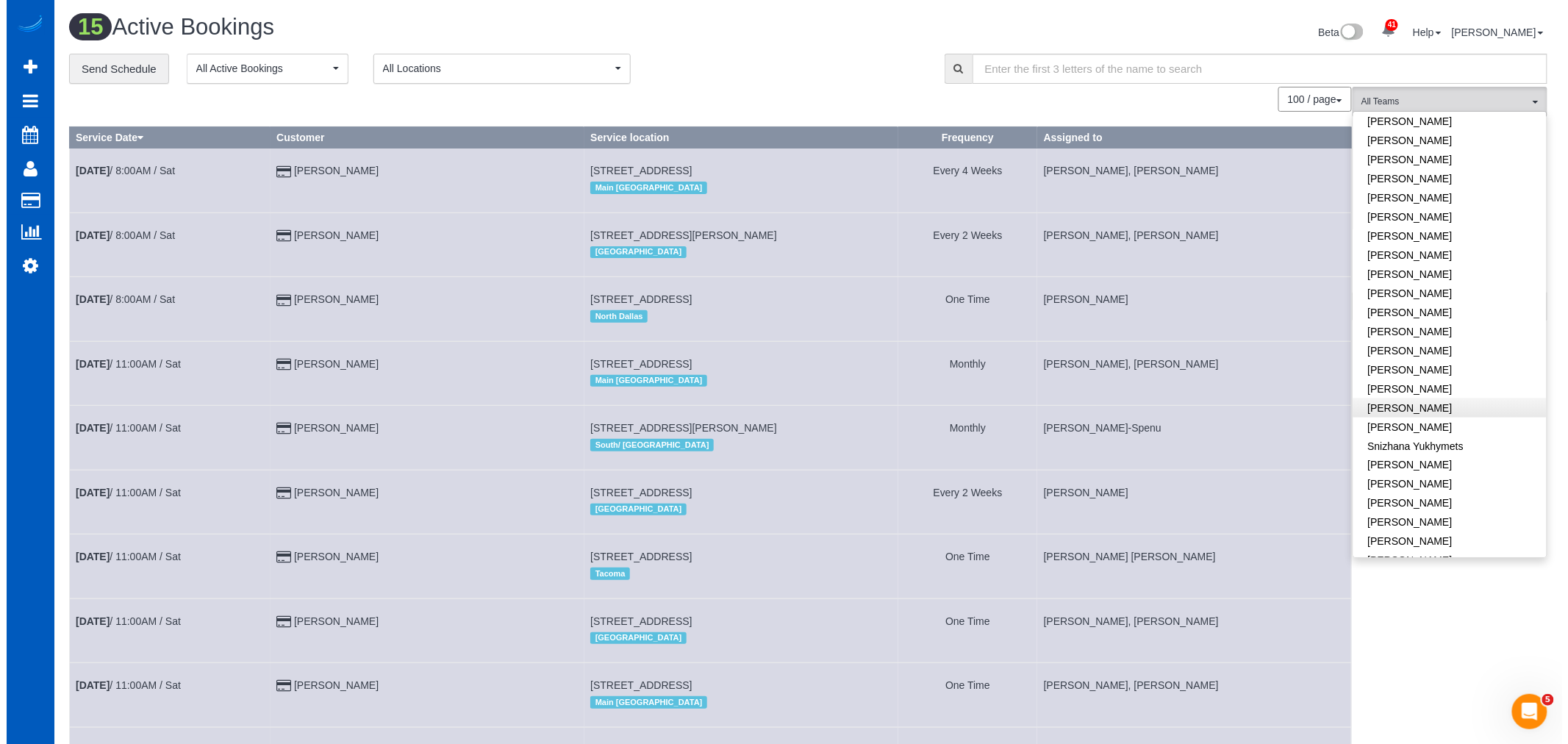
scroll to position [817, 0]
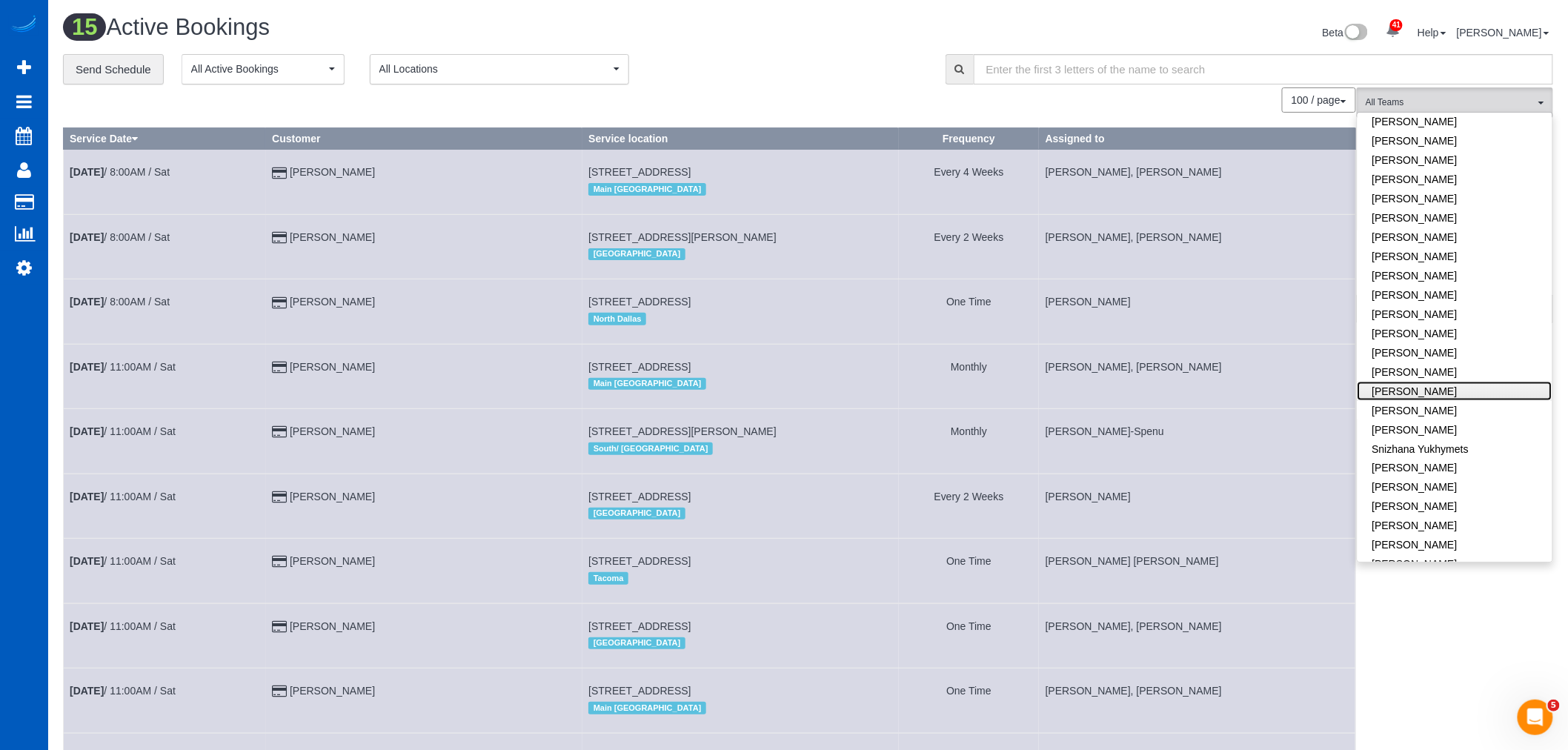
click at [1412, 382] on link "[PERSON_NAME]" at bounding box center [1455, 392] width 195 height 19
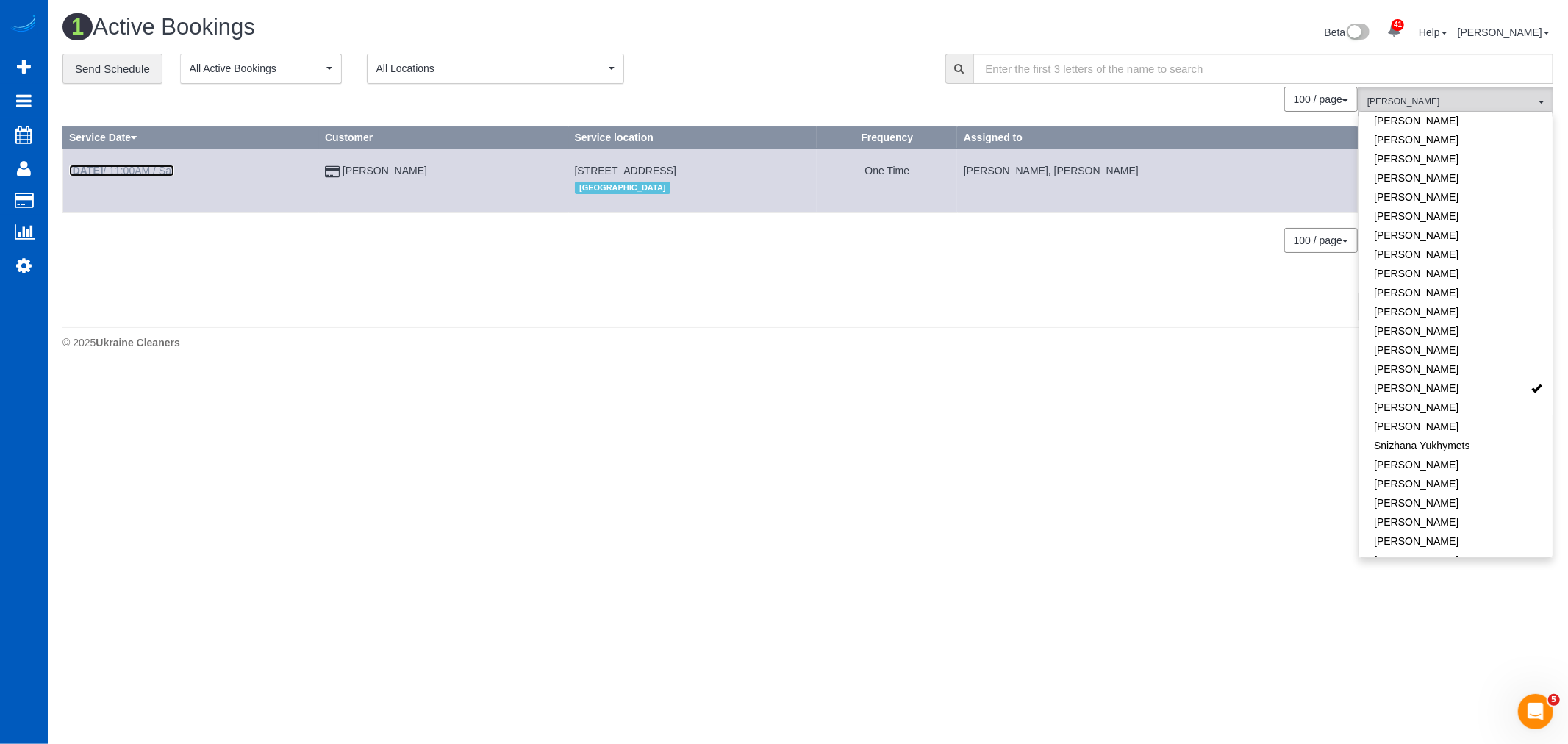
click at [122, 168] on link "Jul 26th / 11:00AM / Sat" at bounding box center [121, 171] width 105 height 12
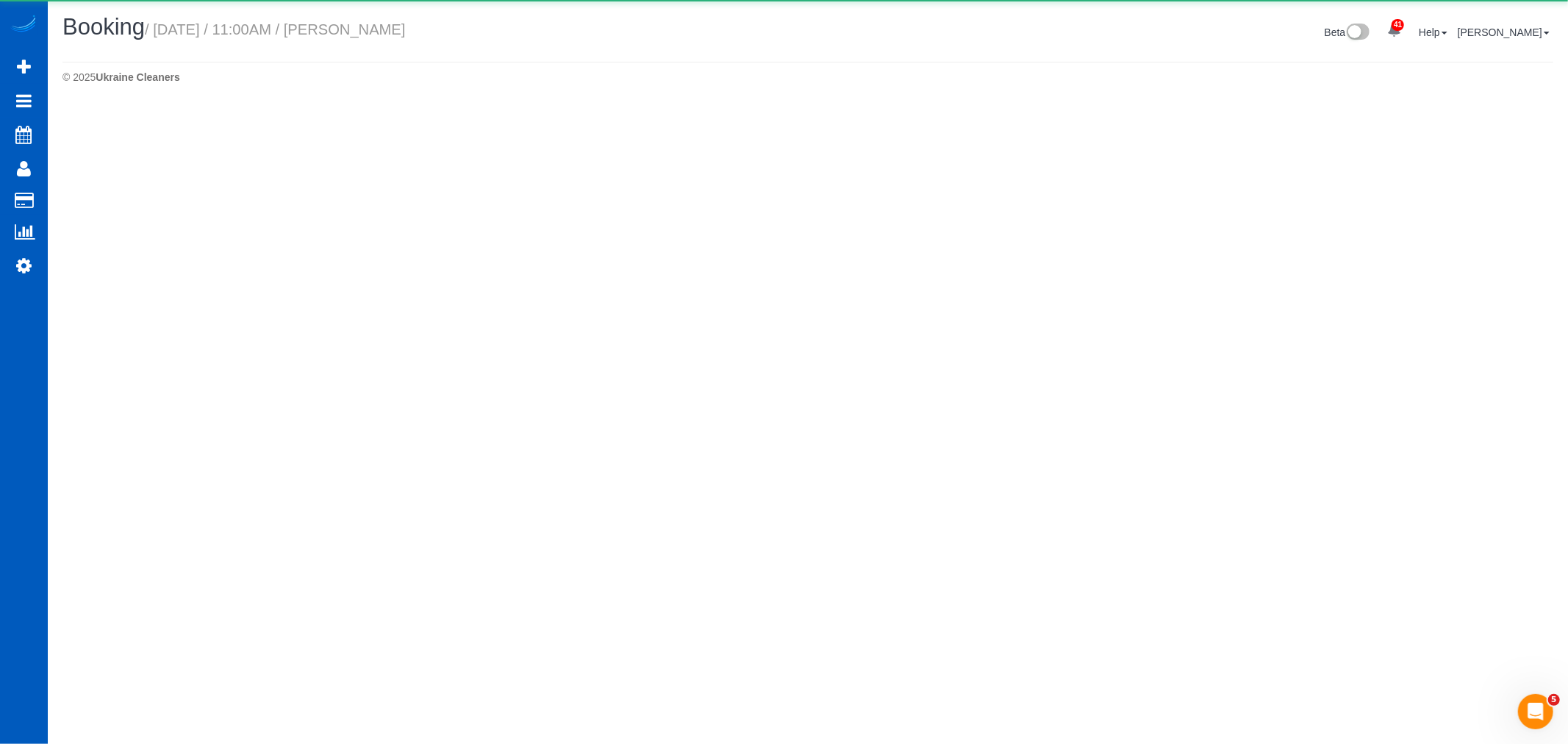
select select "WA"
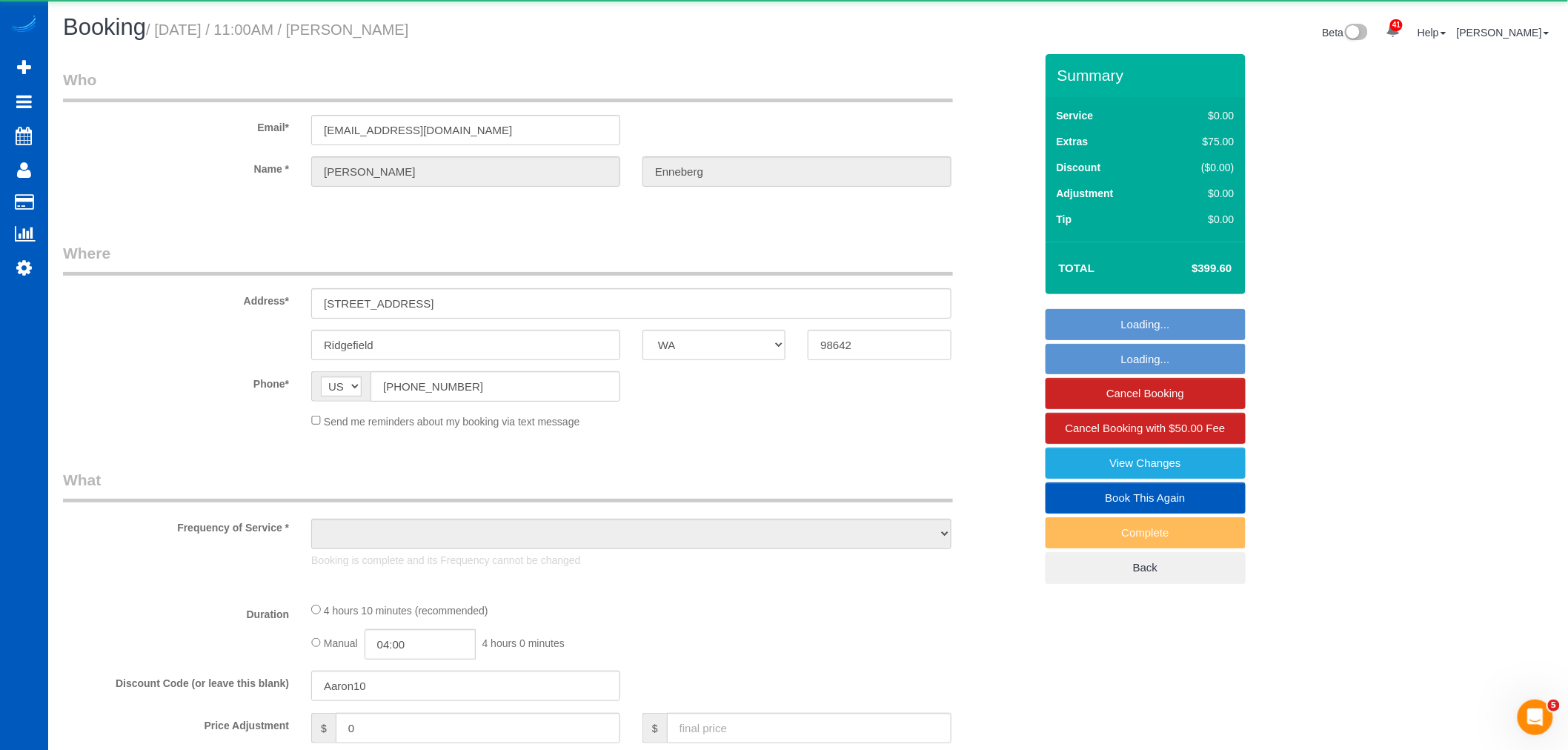
select select "object:10898"
select select "199"
select select "2001"
select select "4"
select select "3"
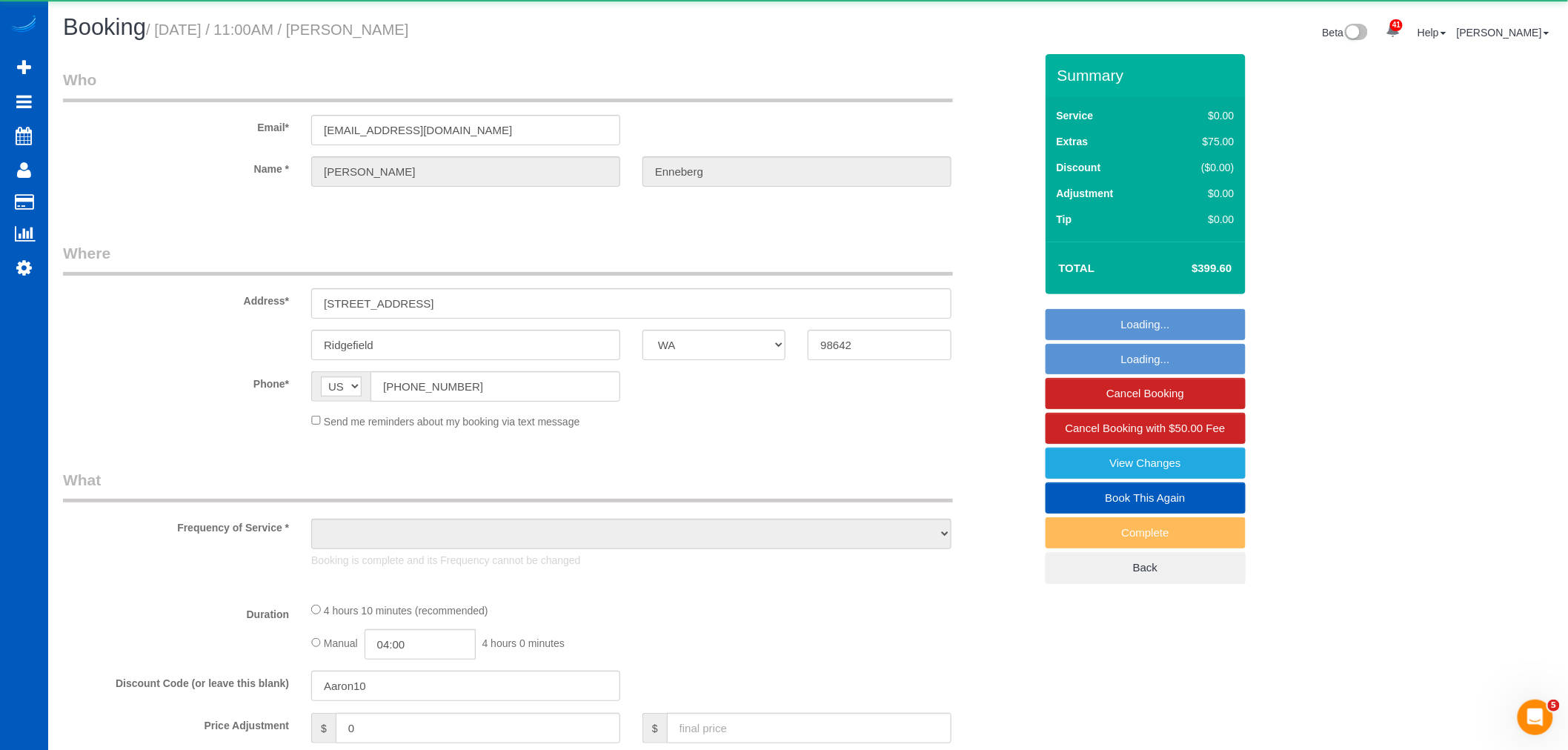
select select "spot74"
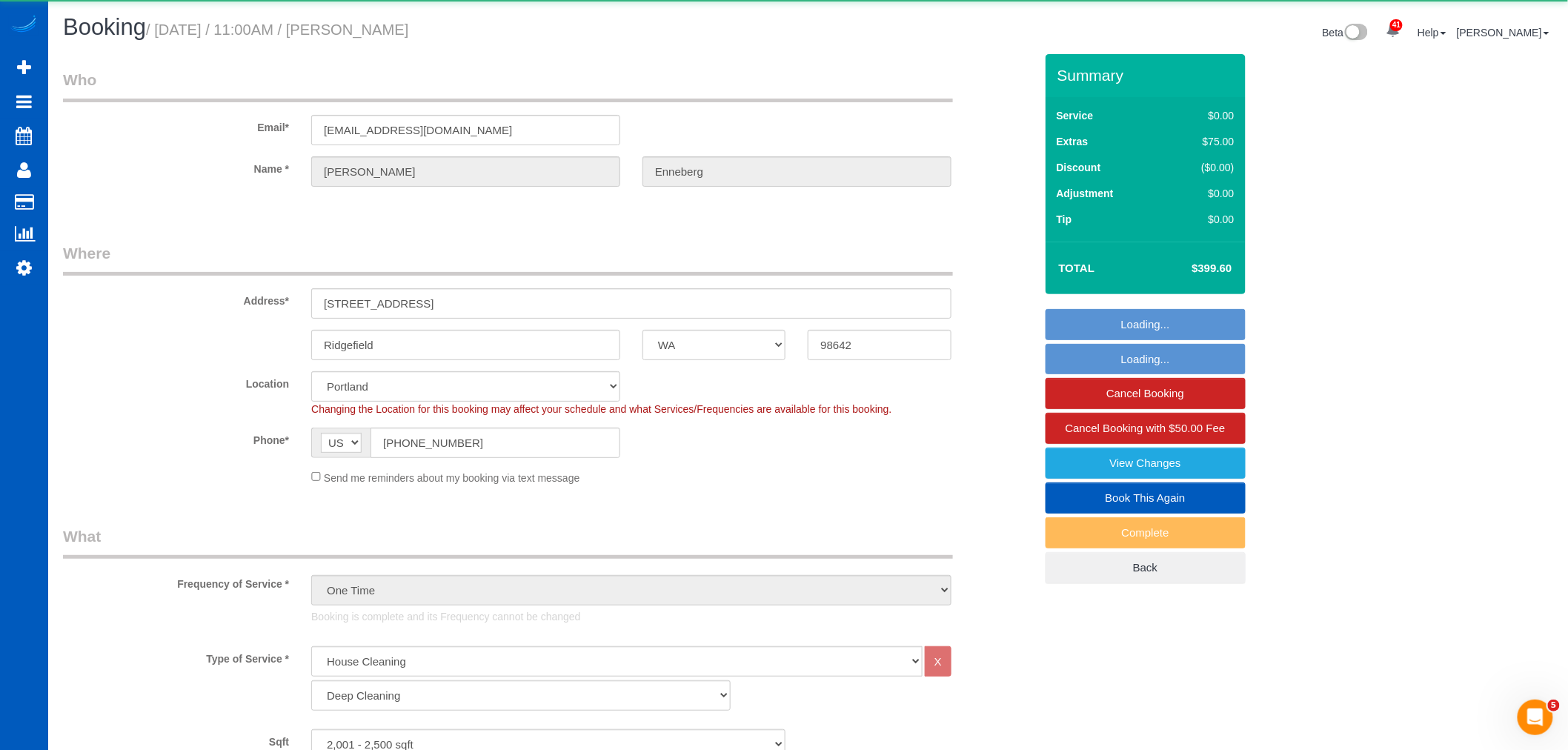
select select "string:fspay-857d1d35-2df6-4d4f-bcff-7044339a7cfc"
select select "2001"
select select "4"
select select "3"
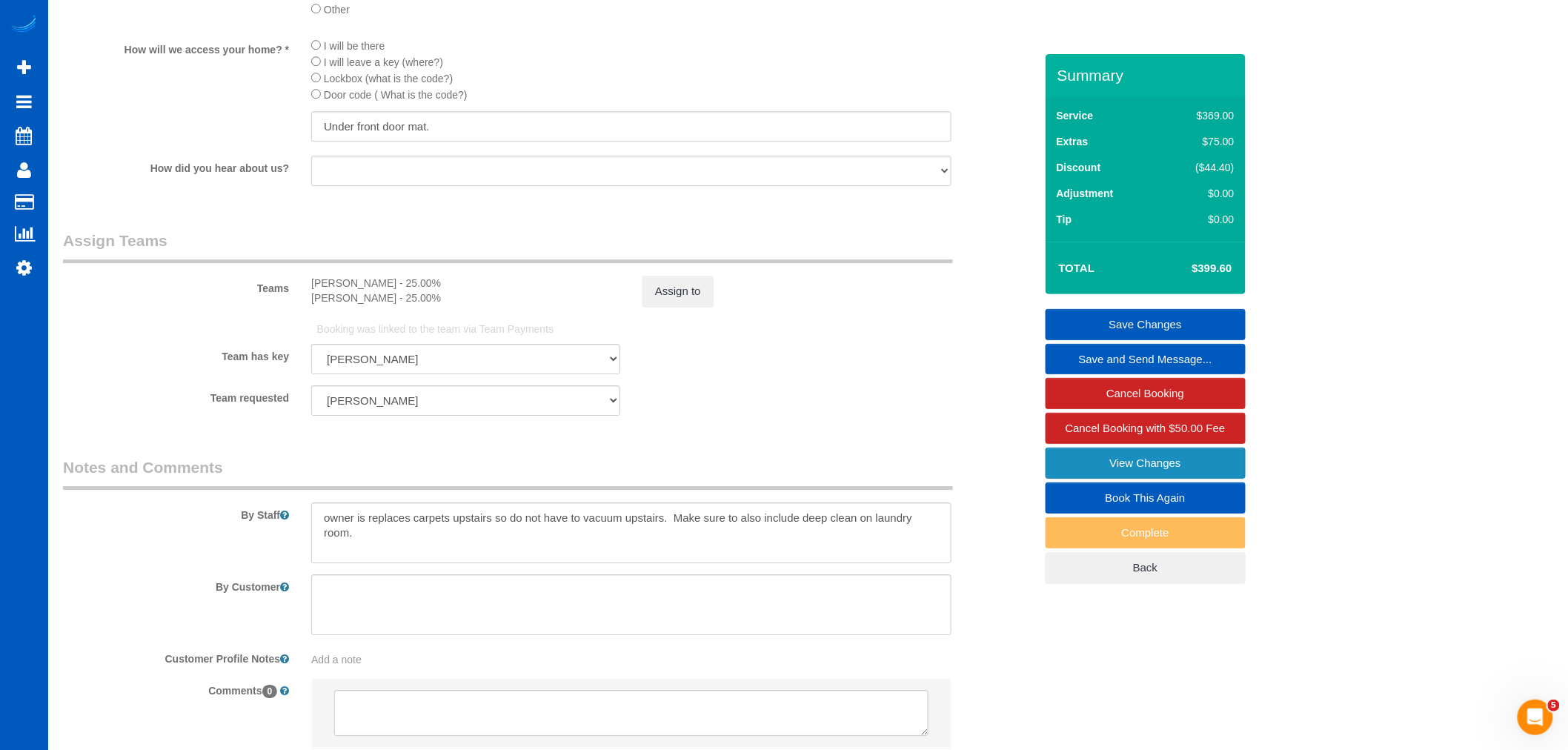
click at [1087, 458] on link "View Changes" at bounding box center [1146, 463] width 200 height 31
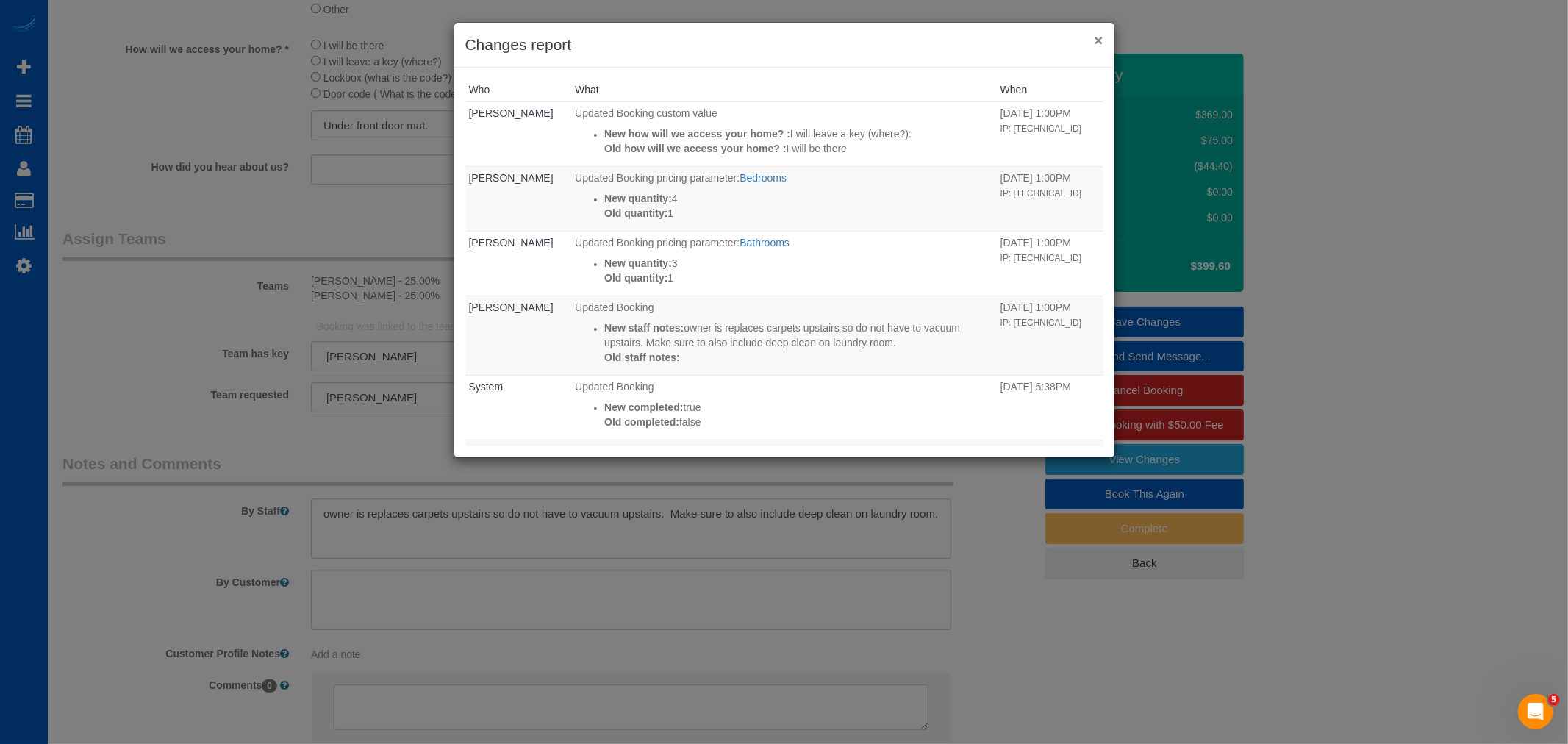
click at [1098, 45] on button "×" at bounding box center [1099, 40] width 9 height 15
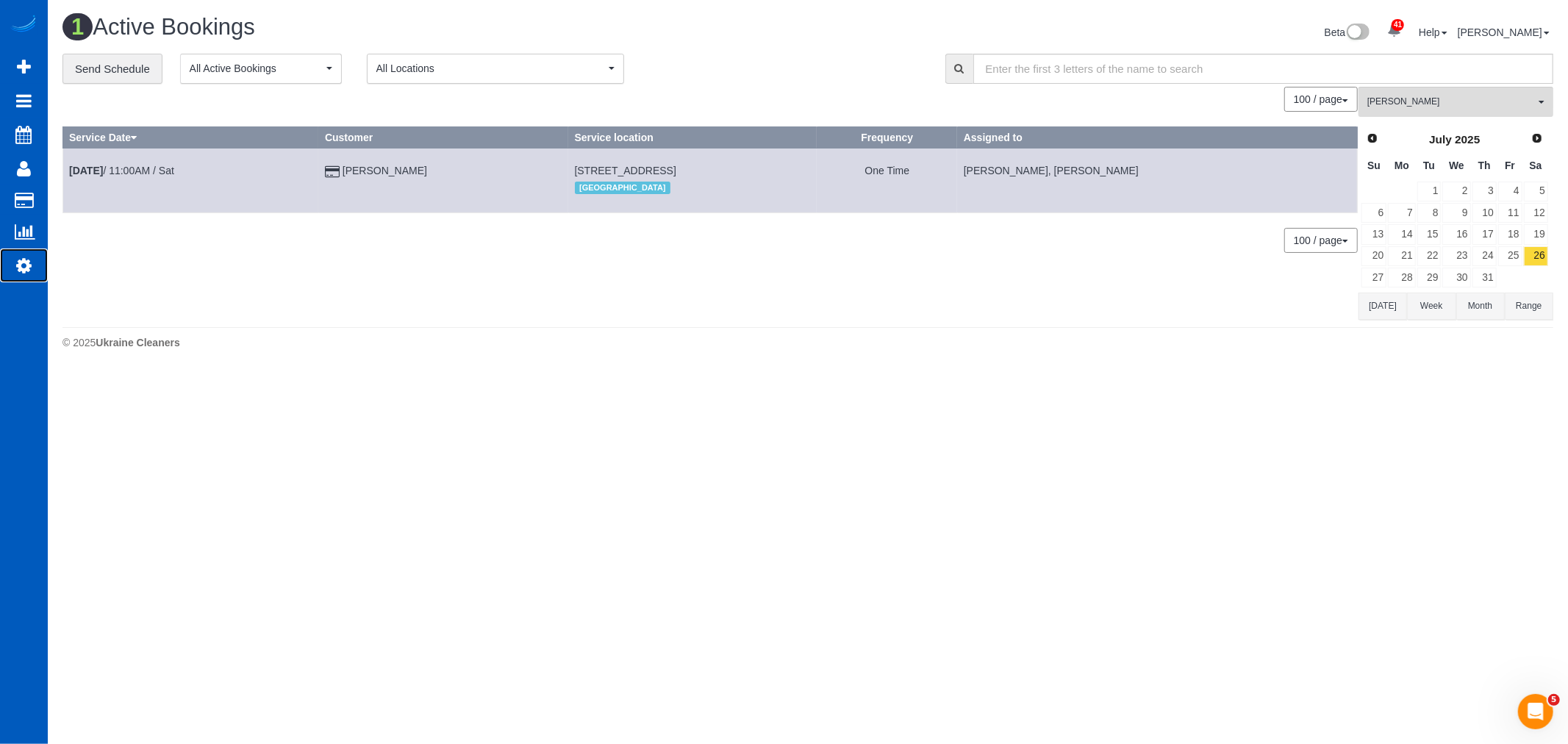
click at [30, 274] on icon at bounding box center [24, 266] width 15 height 18
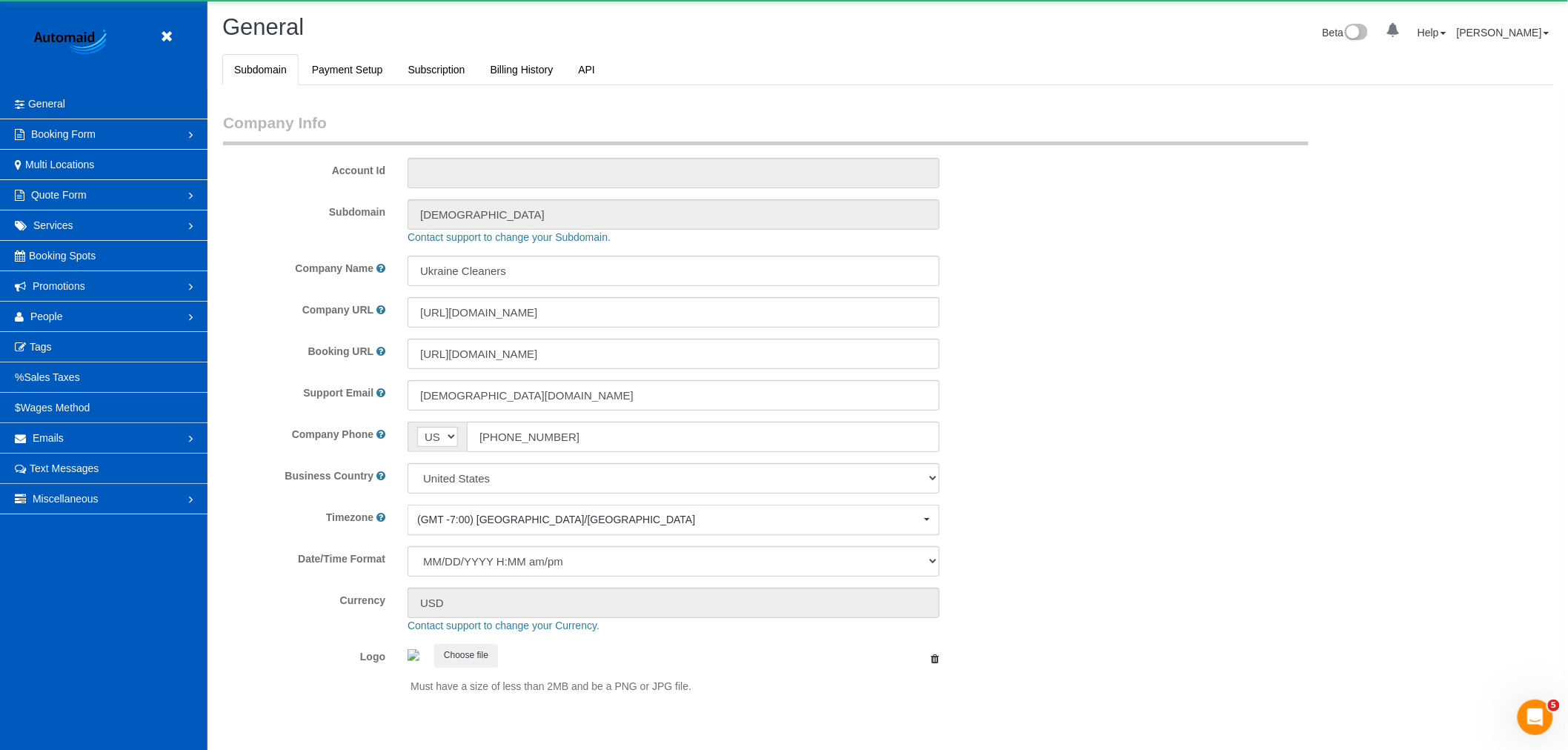
select select "1"
click at [90, 320] on link "People" at bounding box center [104, 317] width 208 height 30
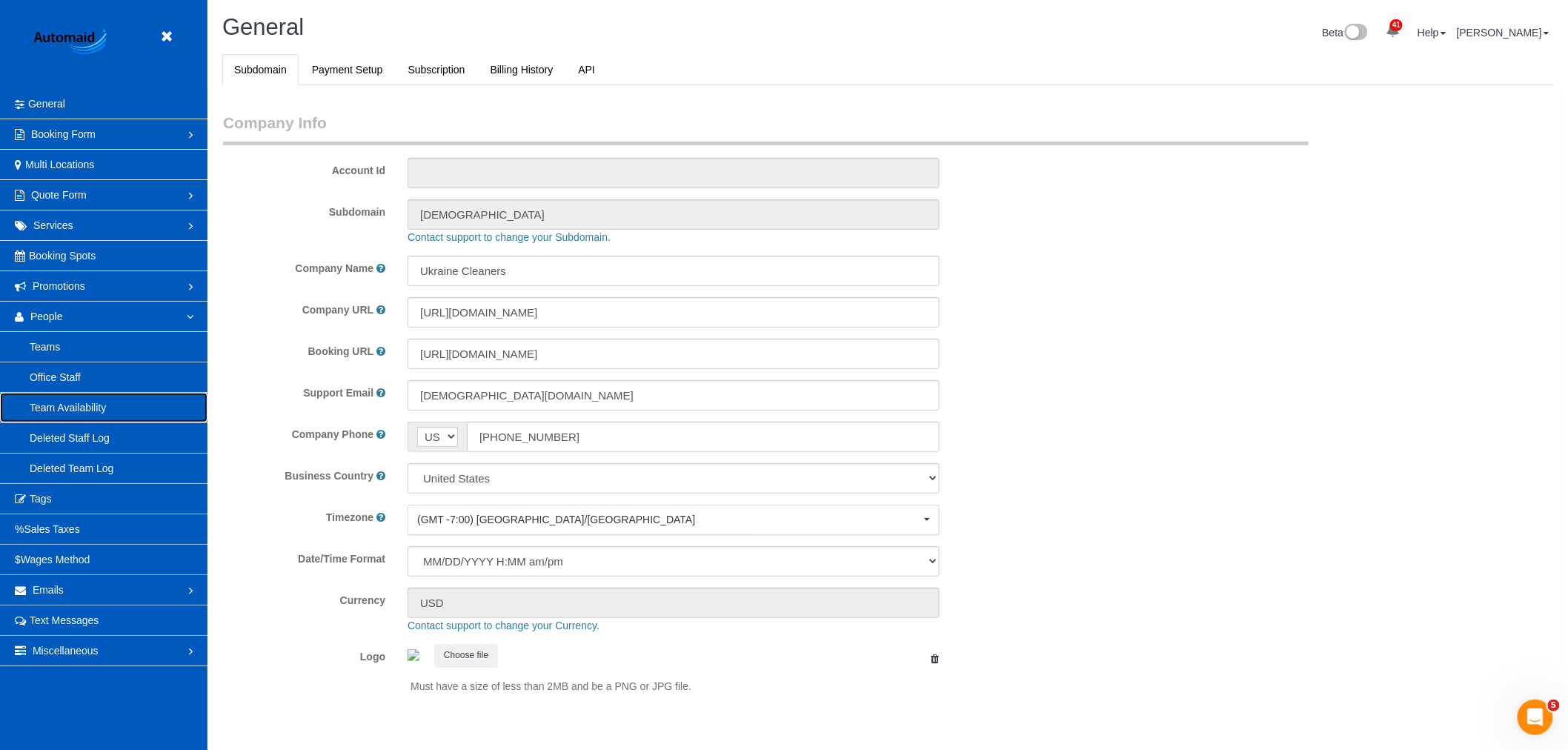
click at [82, 399] on link "Team Availability" at bounding box center [104, 408] width 208 height 30
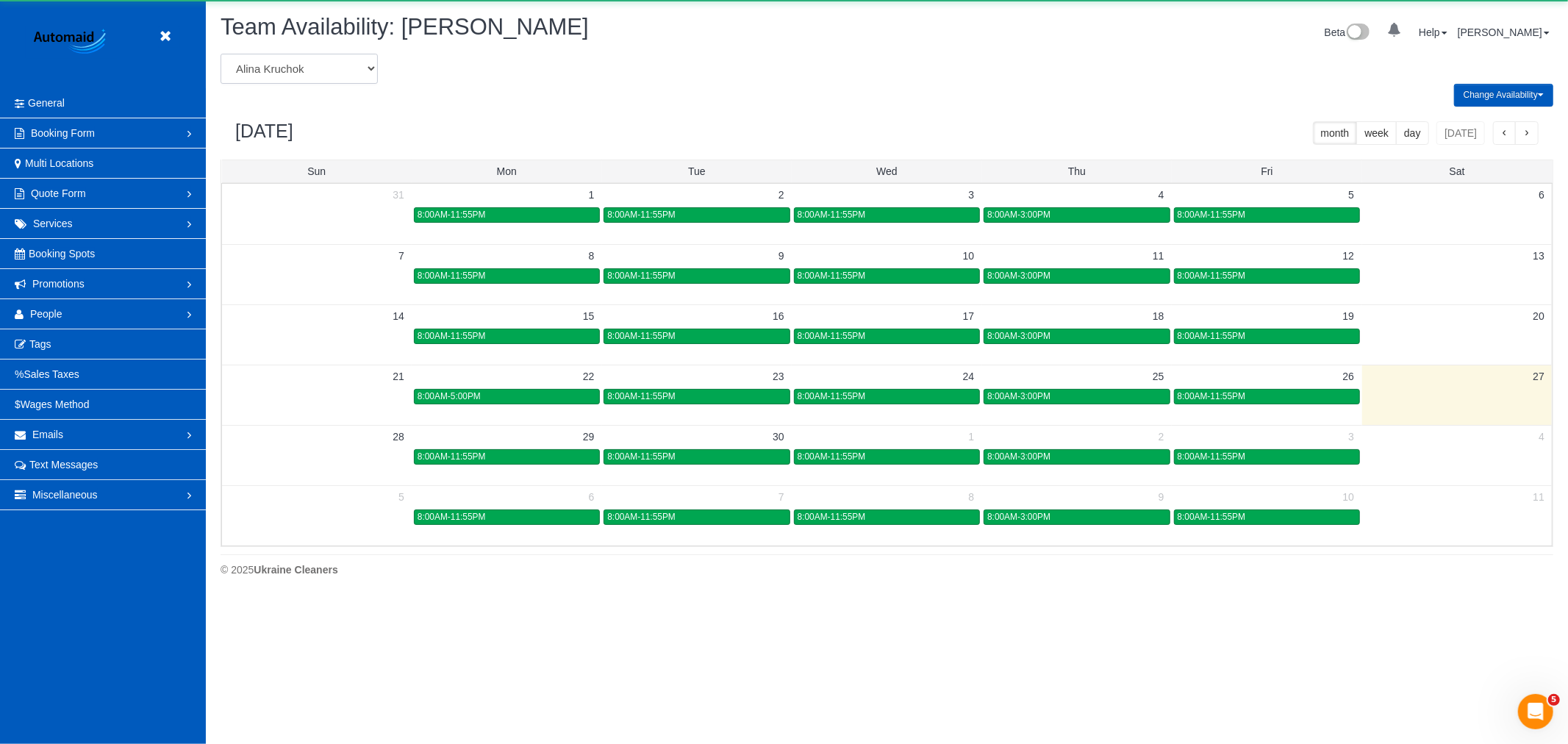
click at [291, 82] on select "Alina Kruchok Alona Tarasiuk Alona Vikhliaieva Anastasiia Demchenko Anastasiia …" at bounding box center [299, 68] width 157 height 30
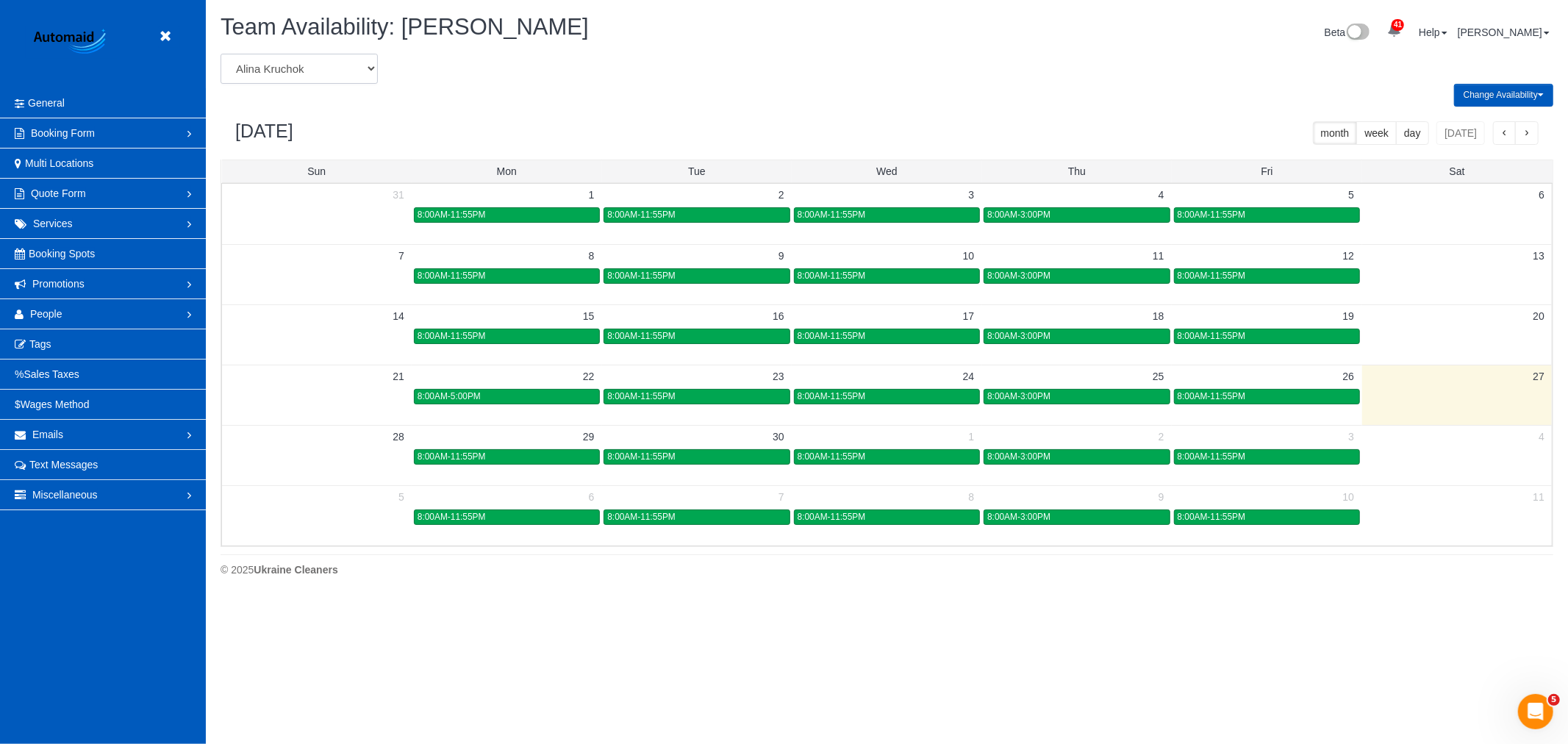
drag, startPoint x: 336, startPoint y: 60, endPoint x: 332, endPoint y: 71, distance: 11.7
click at [336, 60] on select "Alina Kruchok Alona Tarasiuk Alona Vikhliaieva Anastasiia Demchenko Anastasiia …" at bounding box center [299, 68] width 157 height 30
select select "number:26863"
click at [221, 54] on select "Alina Kruchok Alona Tarasiuk Alona Vikhliaieva Anastasiia Demchenko Anastasiia …" at bounding box center [299, 68] width 157 height 30
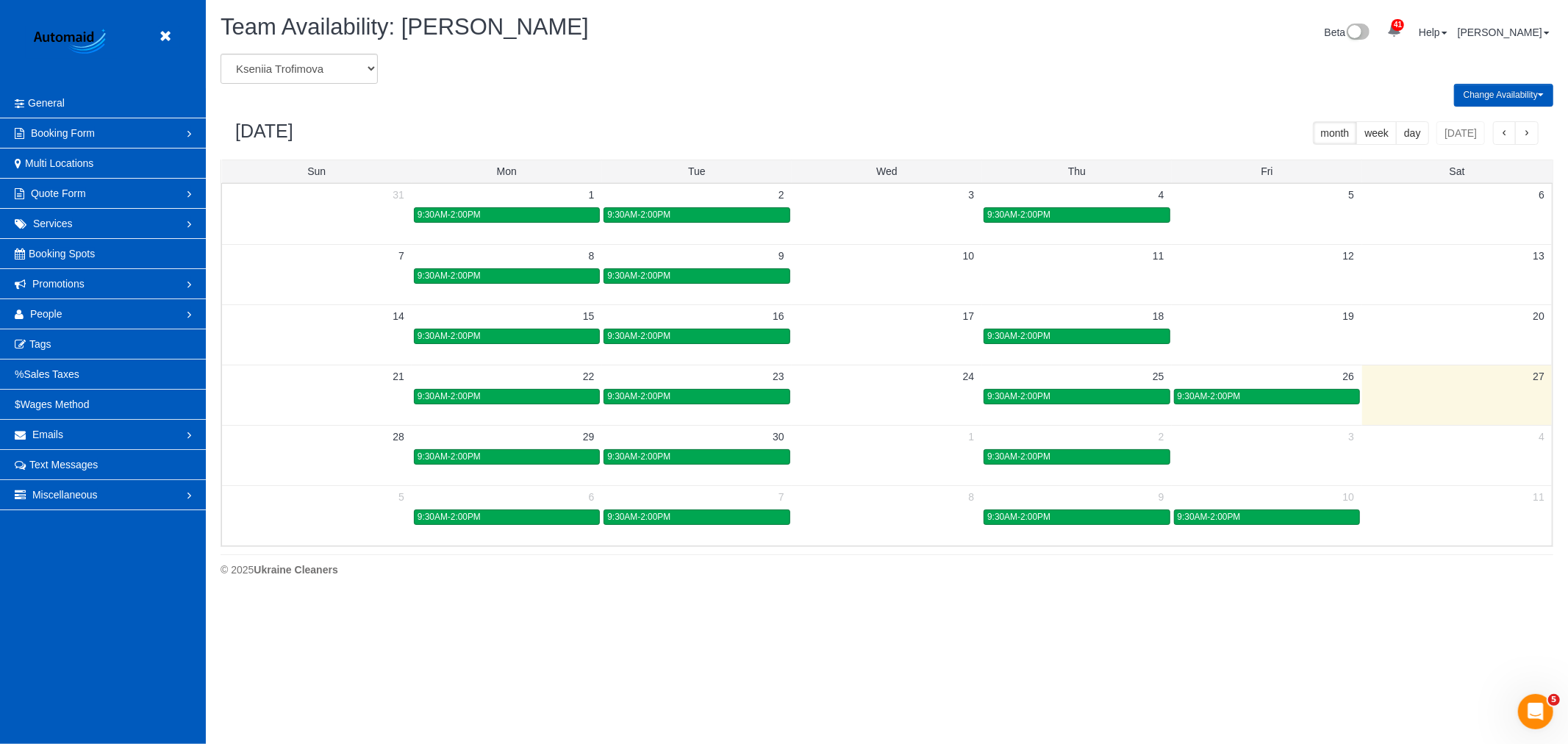
click at [1483, 96] on button "Change Availability" at bounding box center [1503, 95] width 99 height 23
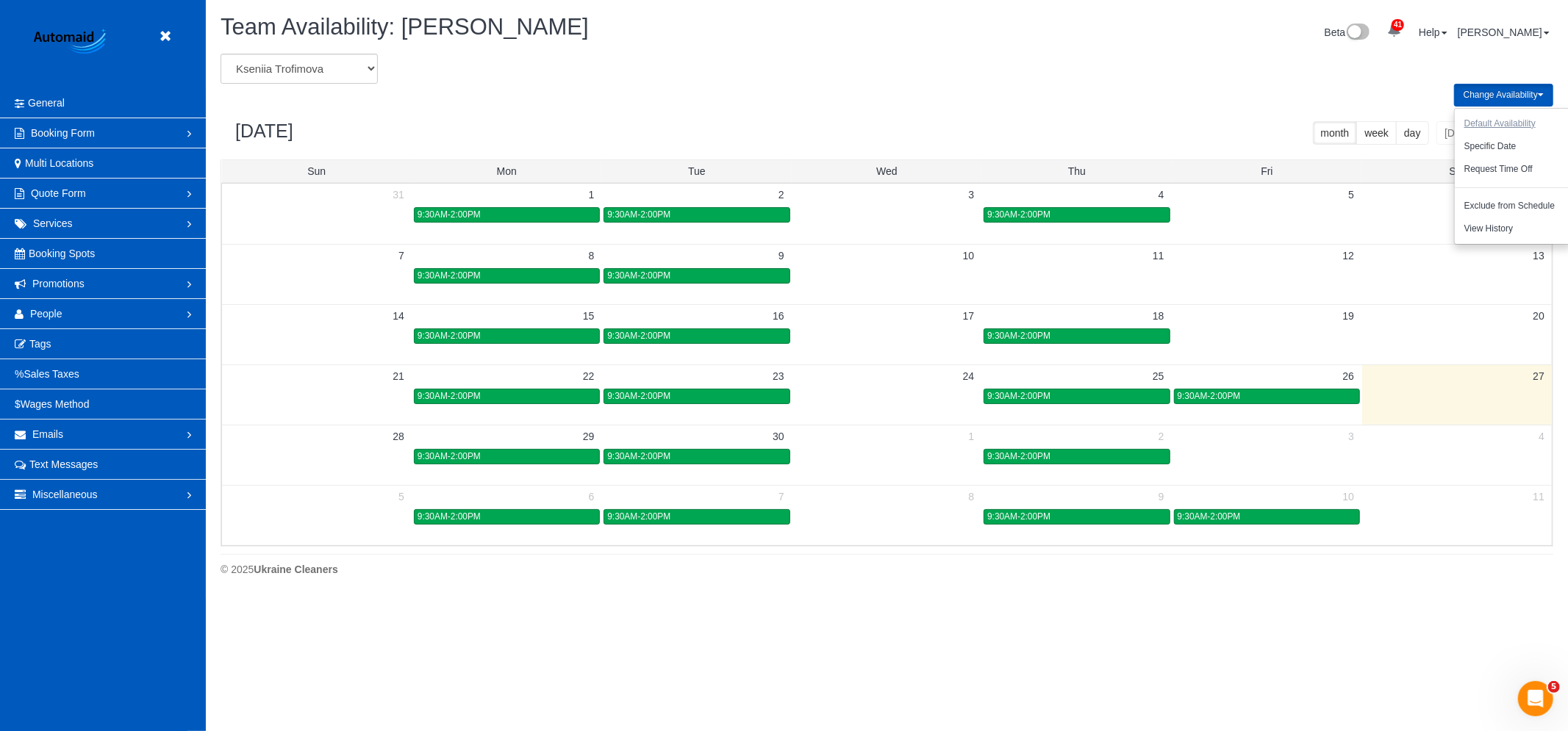
click at [1494, 119] on button "Default Availability" at bounding box center [1500, 124] width 91 height 23
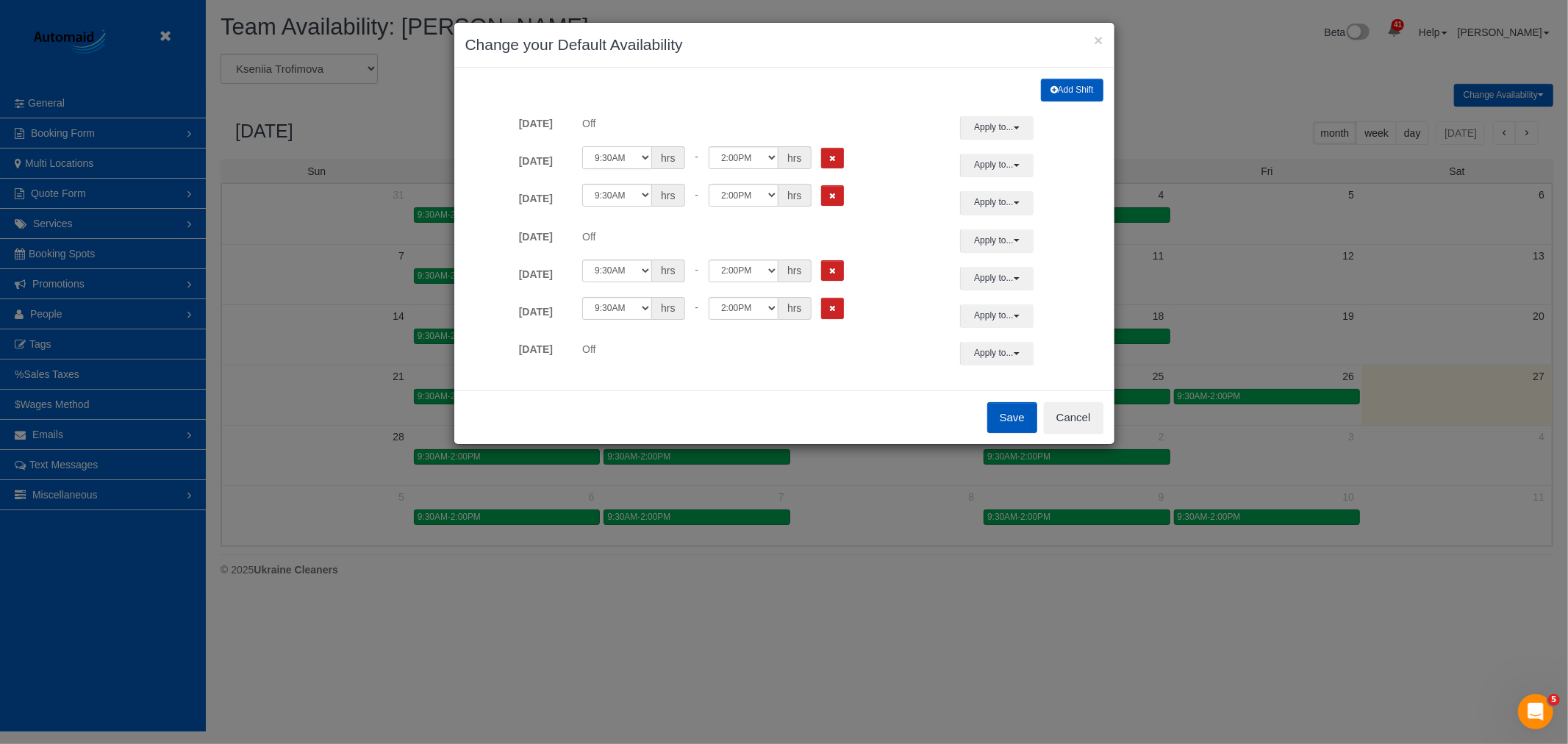
click at [642, 163] on select "12:00AM 12:05AM 12:10AM 12:15AM 12:20AM 12:25AM 12:30AM 12:35AM 12:40AM 12:45AM…" at bounding box center [617, 157] width 70 height 23
select select "string:08:00"
click at [582, 146] on select "12:00AM 12:05AM 12:10AM 12:15AM 12:20AM 12:25AM 12:30AM 12:35AM 12:40AM 12:45AM…" at bounding box center [617, 157] width 70 height 23
click at [1009, 166] on button "Apply to..." at bounding box center [997, 165] width 74 height 23
click at [1006, 417] on button "Save" at bounding box center [1012, 418] width 50 height 31
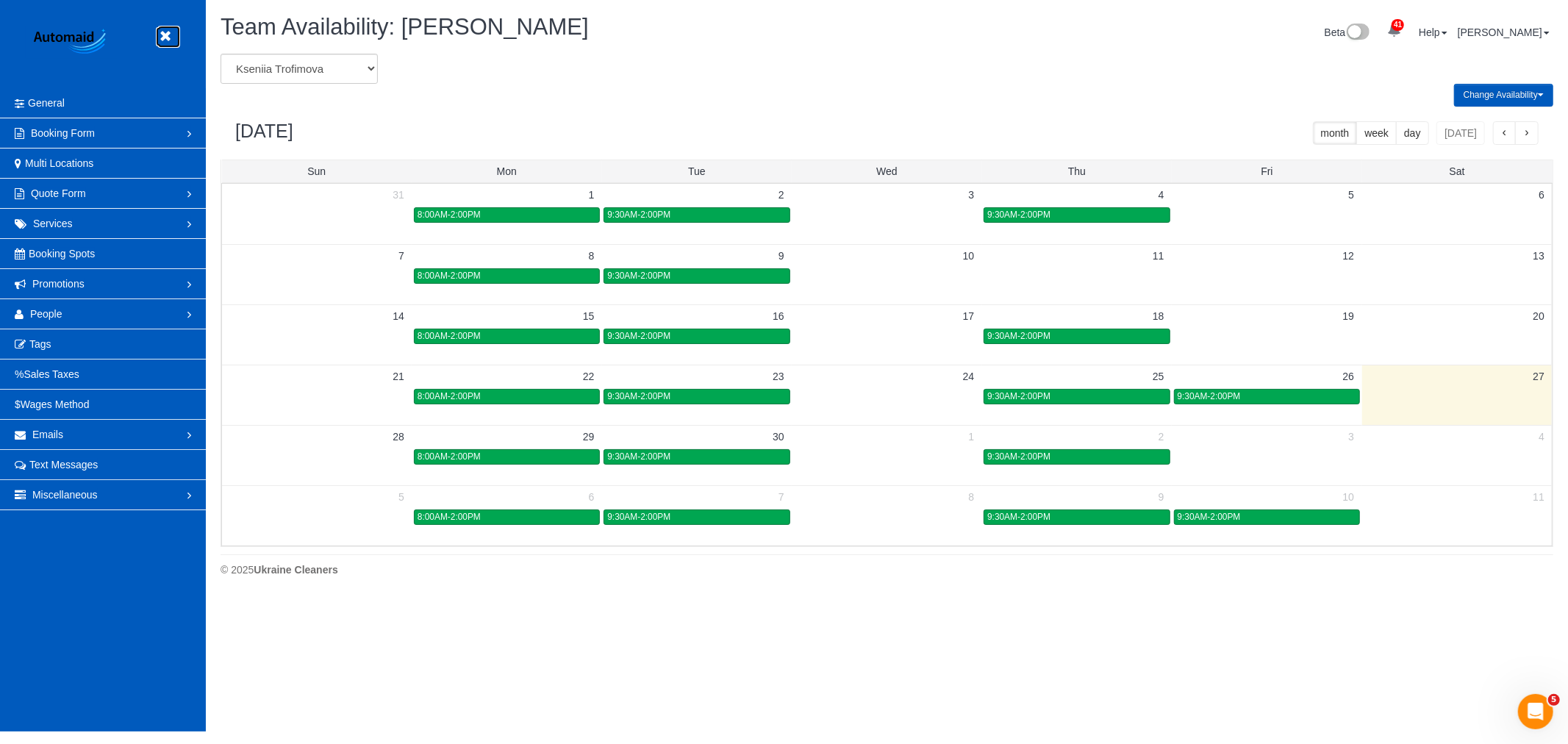
click at [174, 30] on link at bounding box center [169, 37] width 22 height 22
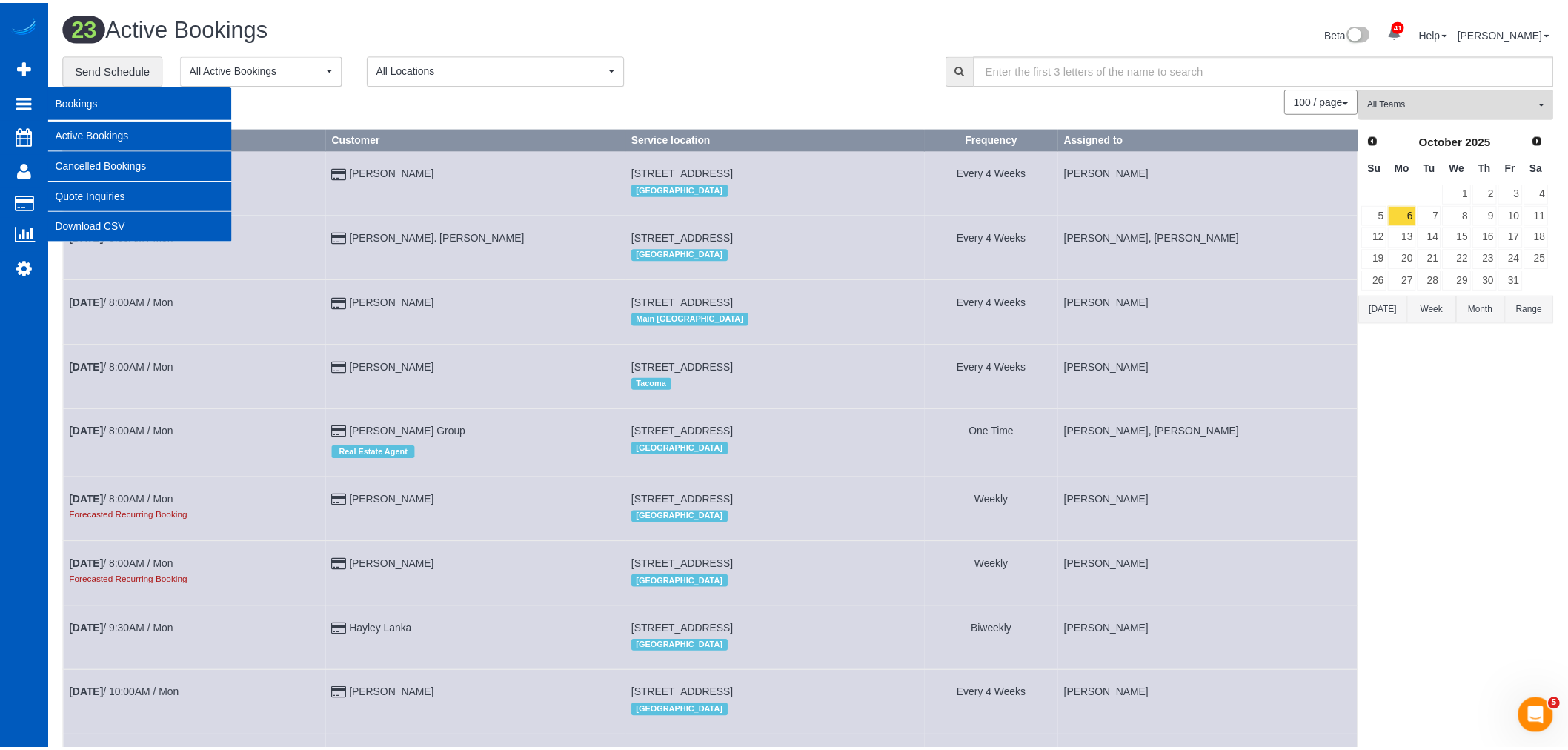
scroll to position [1790, 1568]
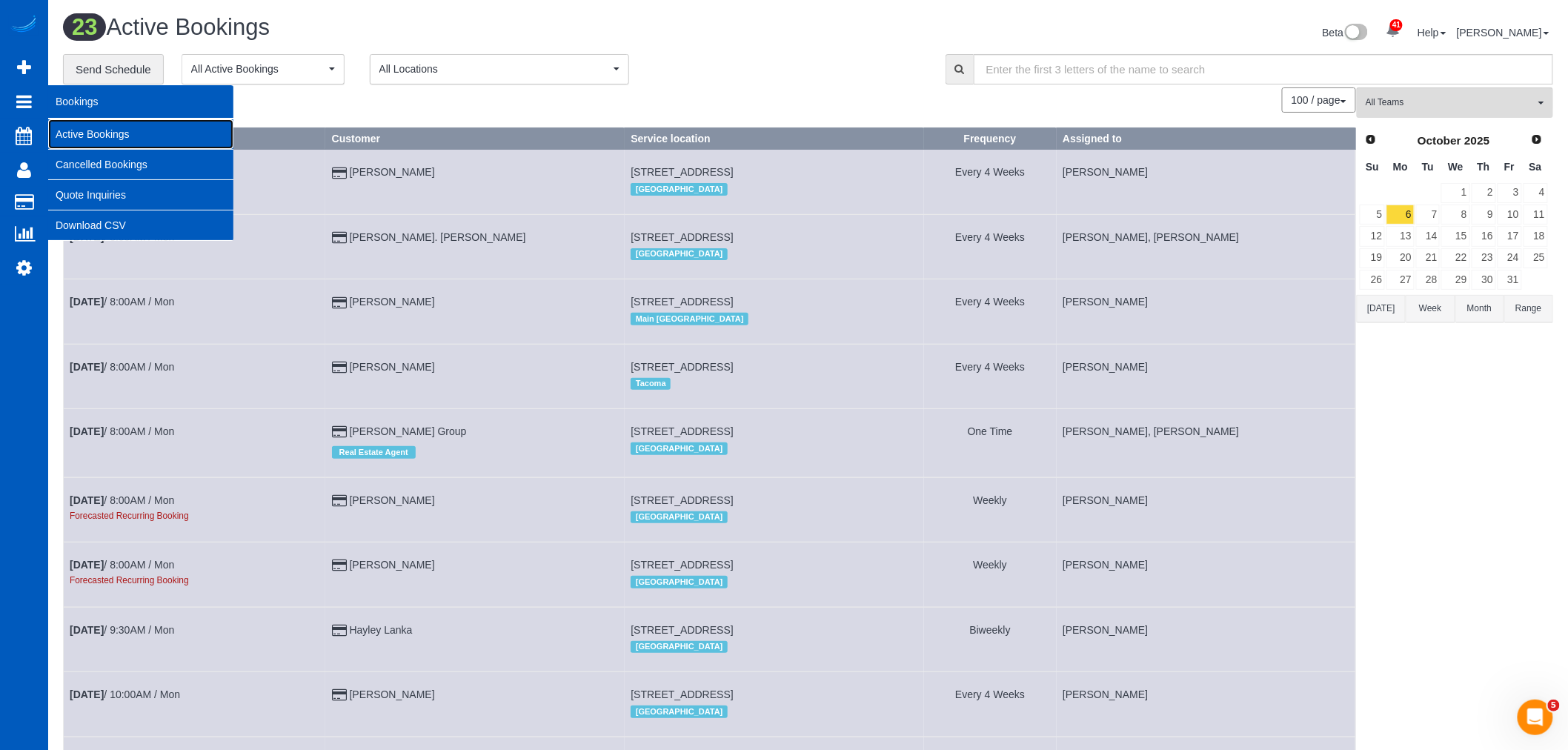
click at [91, 134] on link "Active Bookings" at bounding box center [141, 134] width 185 height 30
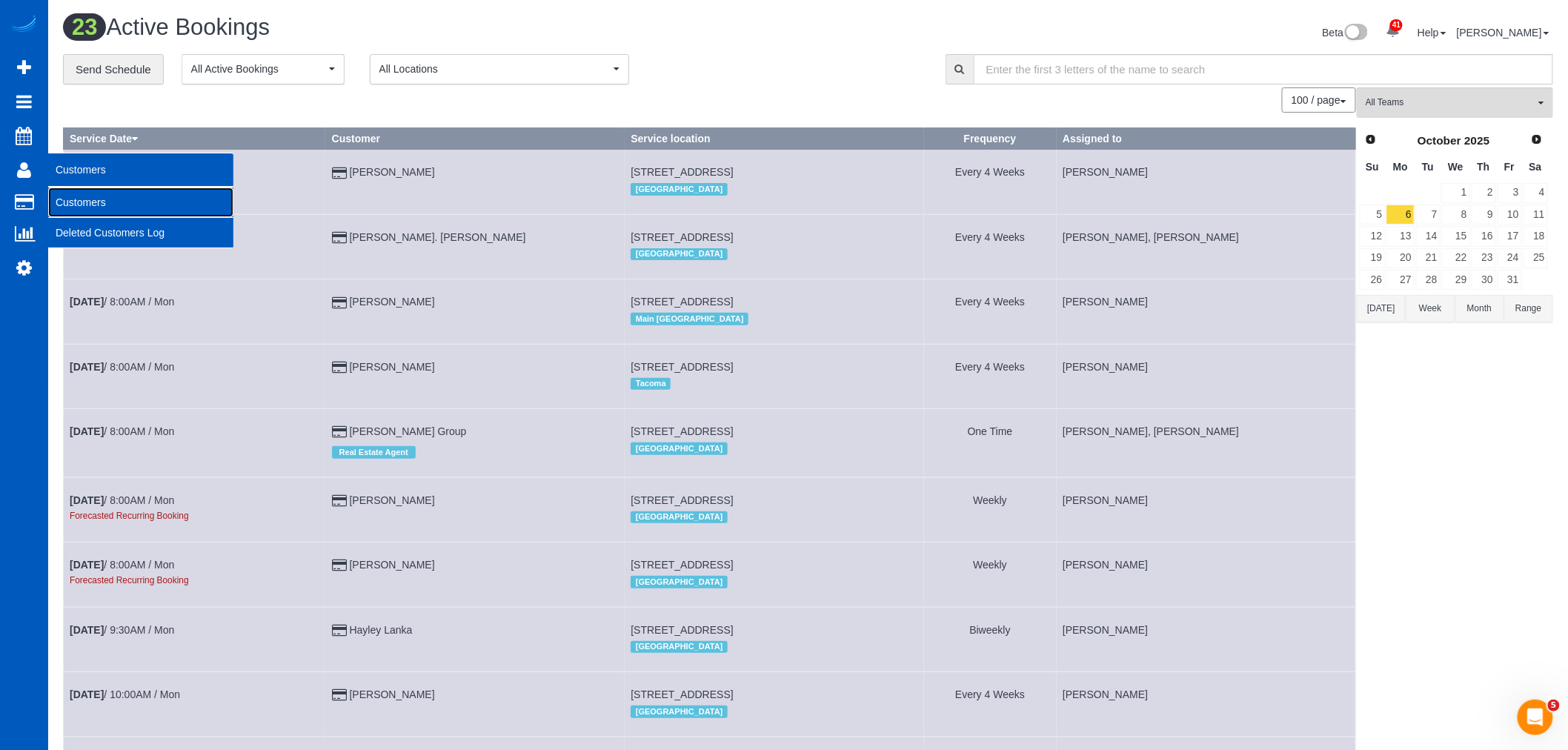
click at [79, 205] on link "Customers" at bounding box center [141, 203] width 185 height 30
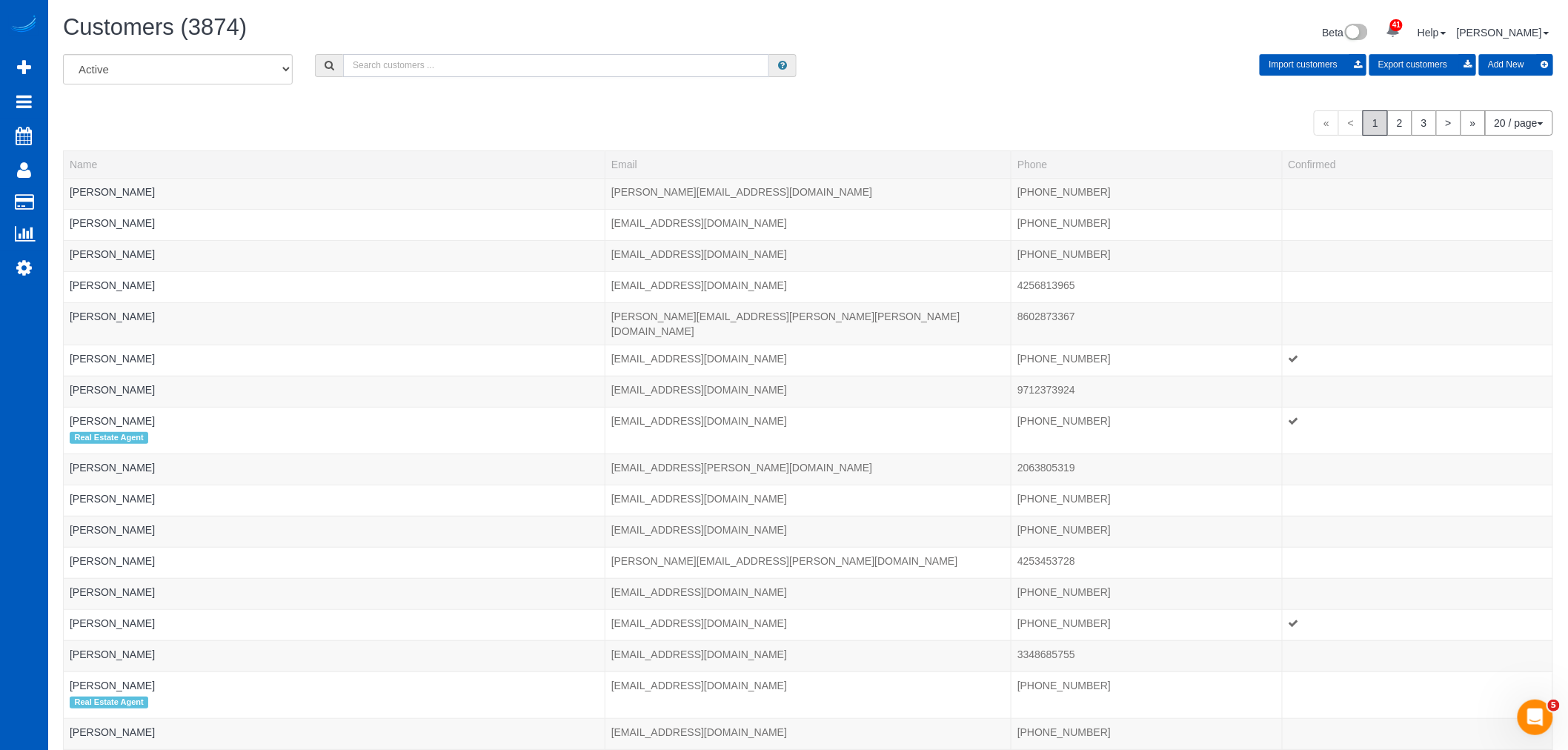
click at [403, 62] on input "text" at bounding box center [556, 65] width 426 height 23
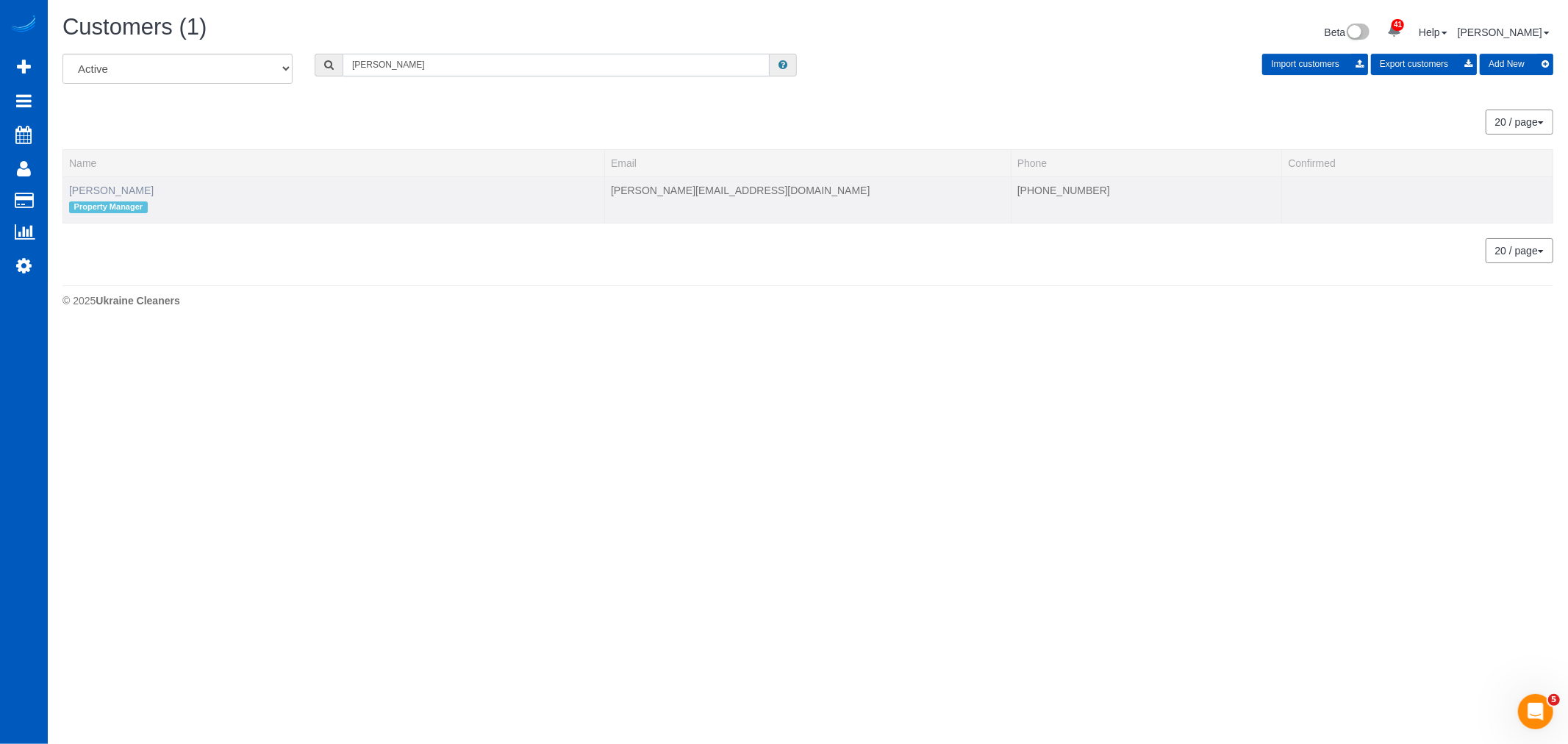
type input "adolfo"
click at [87, 191] on link "Adolfo Martell" at bounding box center [111, 191] width 85 height 12
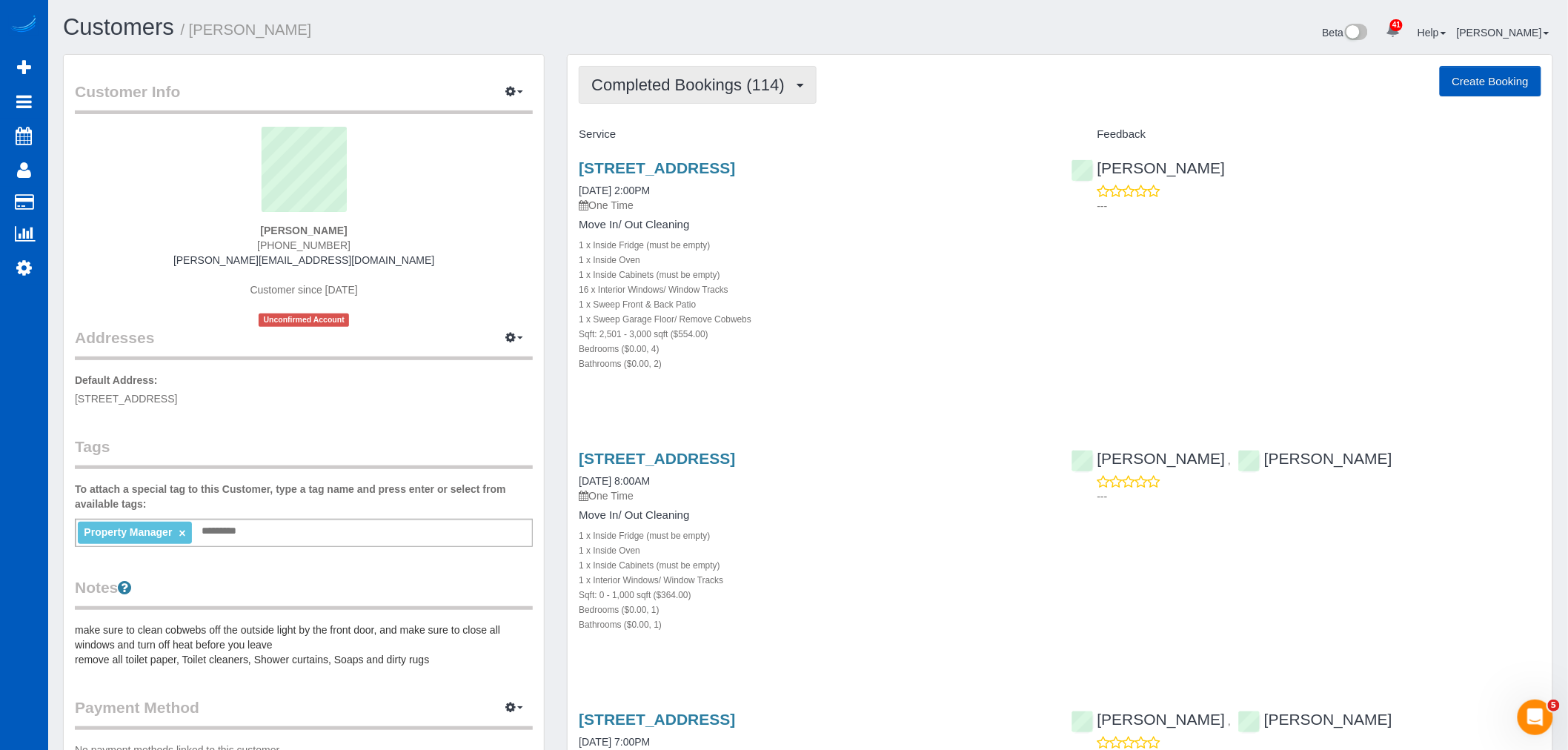
click at [694, 102] on button "Completed Bookings (114)" at bounding box center [697, 85] width 238 height 38
click at [863, 263] on div "1 x Inside Oven" at bounding box center [813, 260] width 470 height 15
click at [702, 78] on span "Completed Bookings (114)" at bounding box center [691, 85] width 200 height 19
click at [677, 134] on link "Upcoming Bookings (3)" at bounding box center [662, 139] width 166 height 19
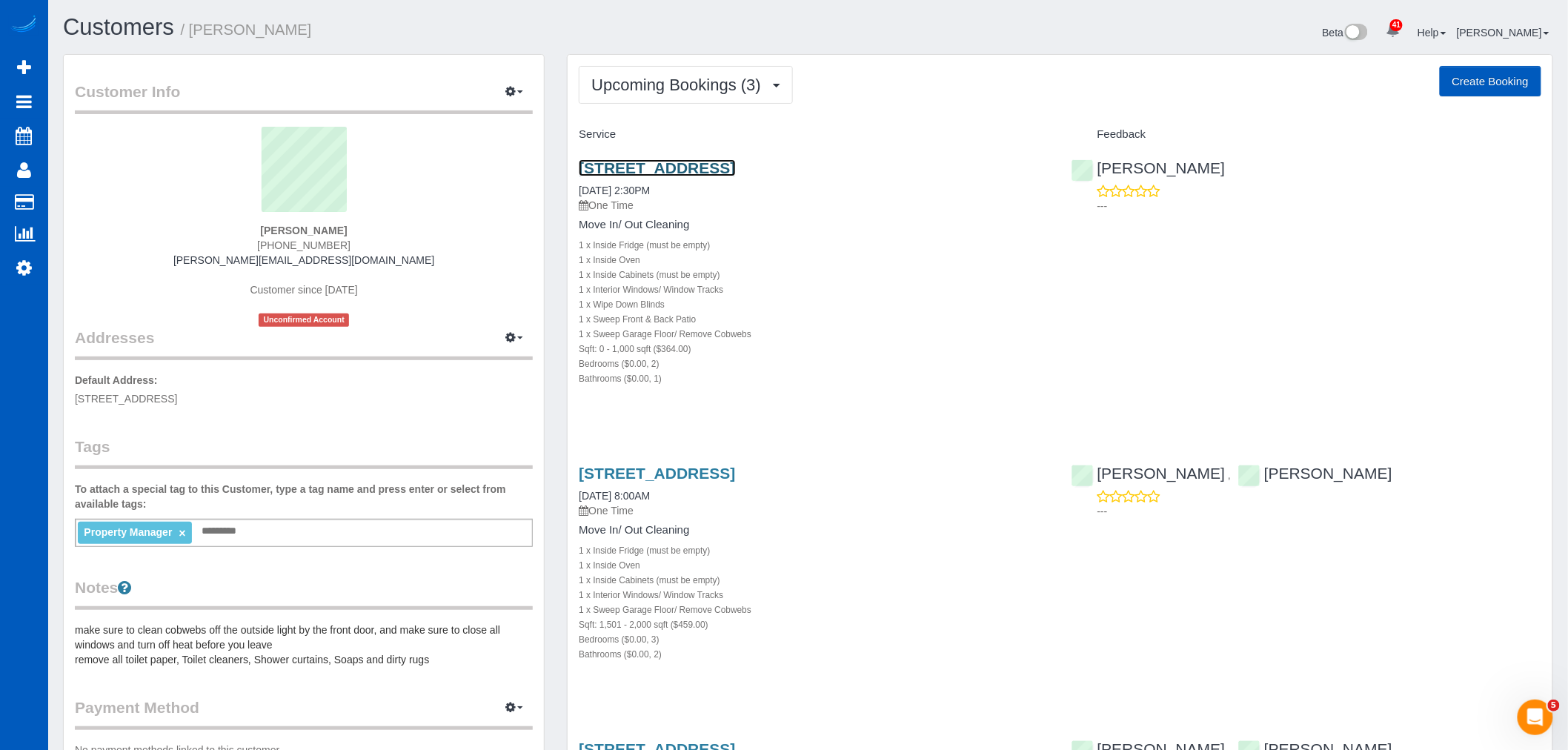
click at [653, 173] on link "14515 Ne 32nd St Apt H101, Bellevue, WA 98007" at bounding box center [656, 168] width 157 height 17
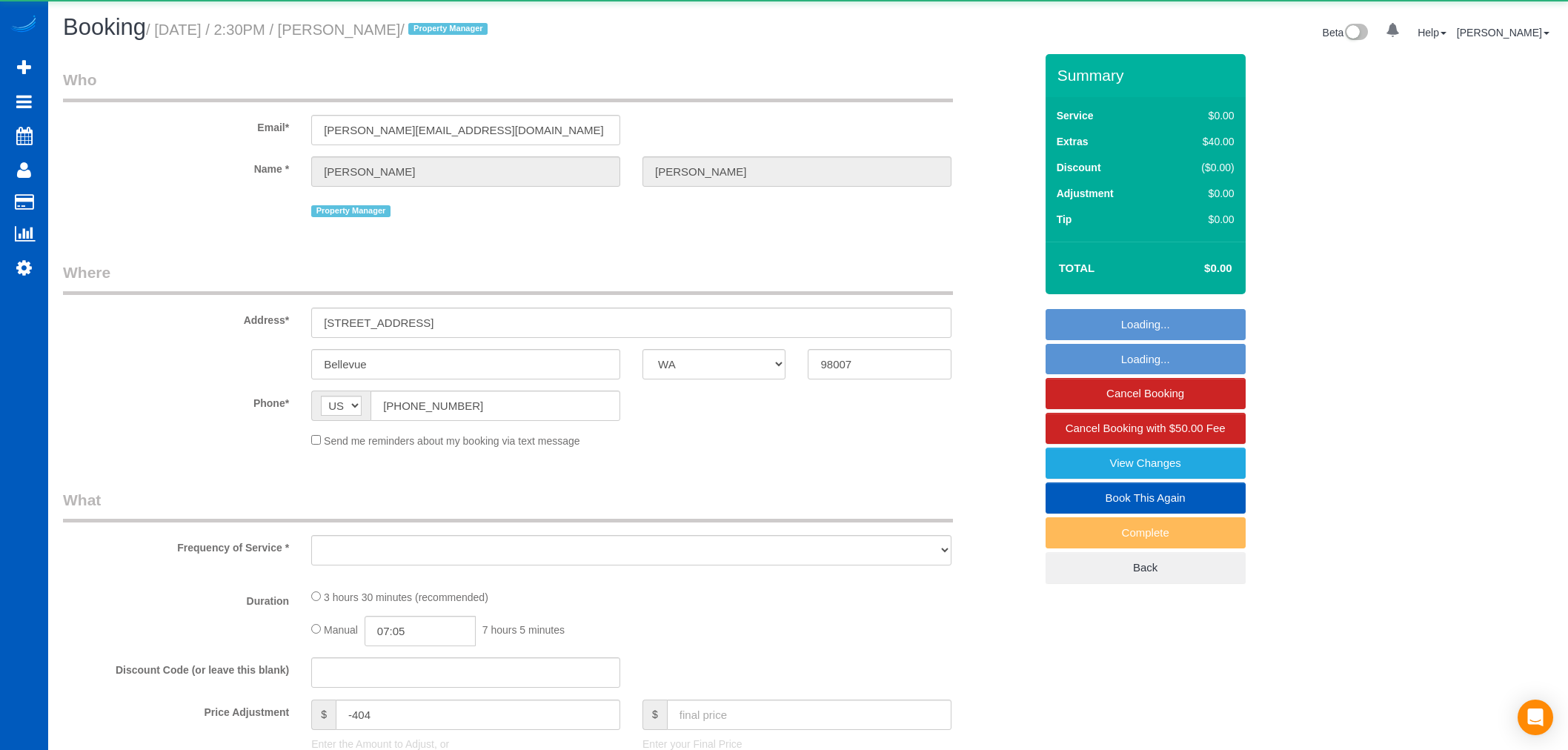
select select "WA"
select select "object:906"
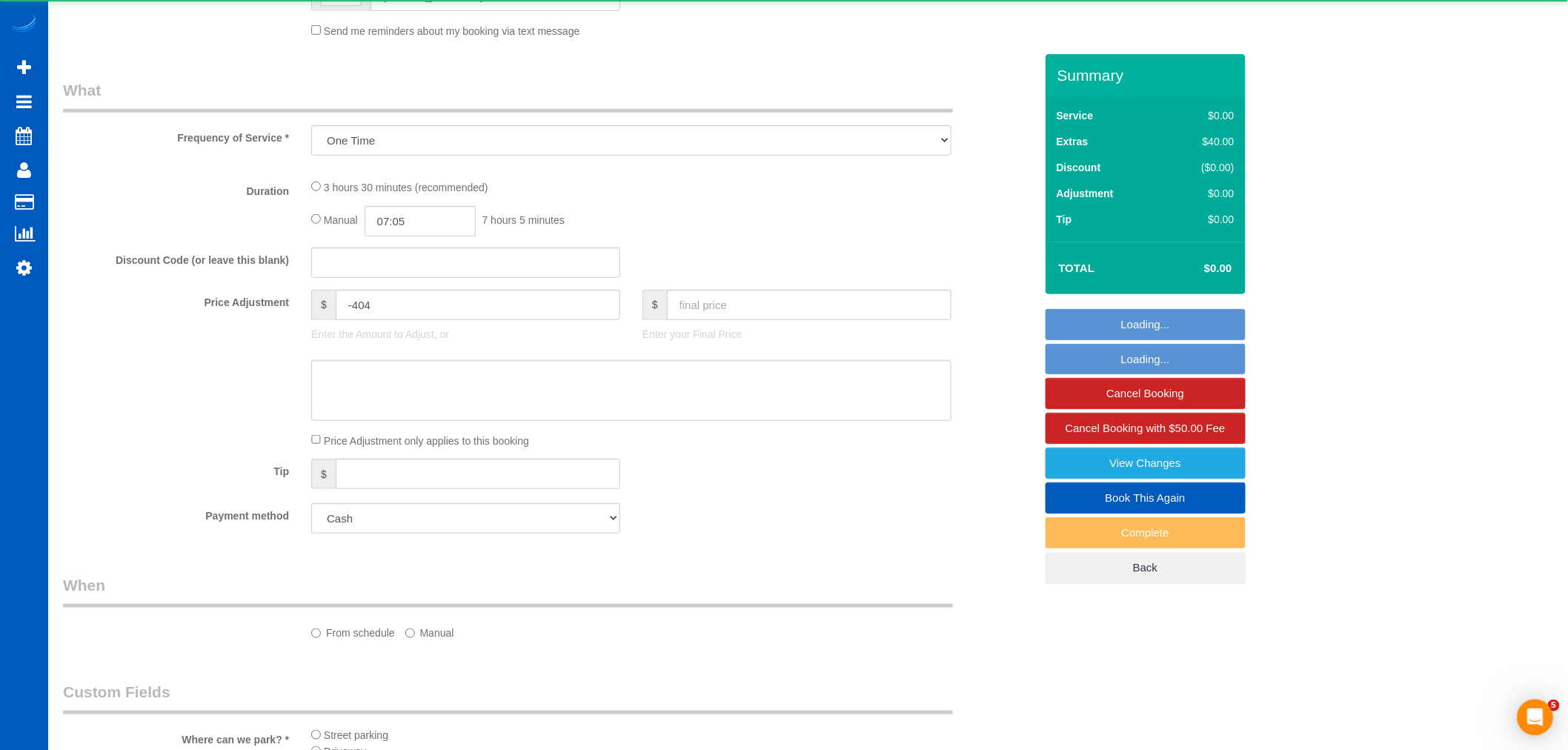
select select "199"
select select "2"
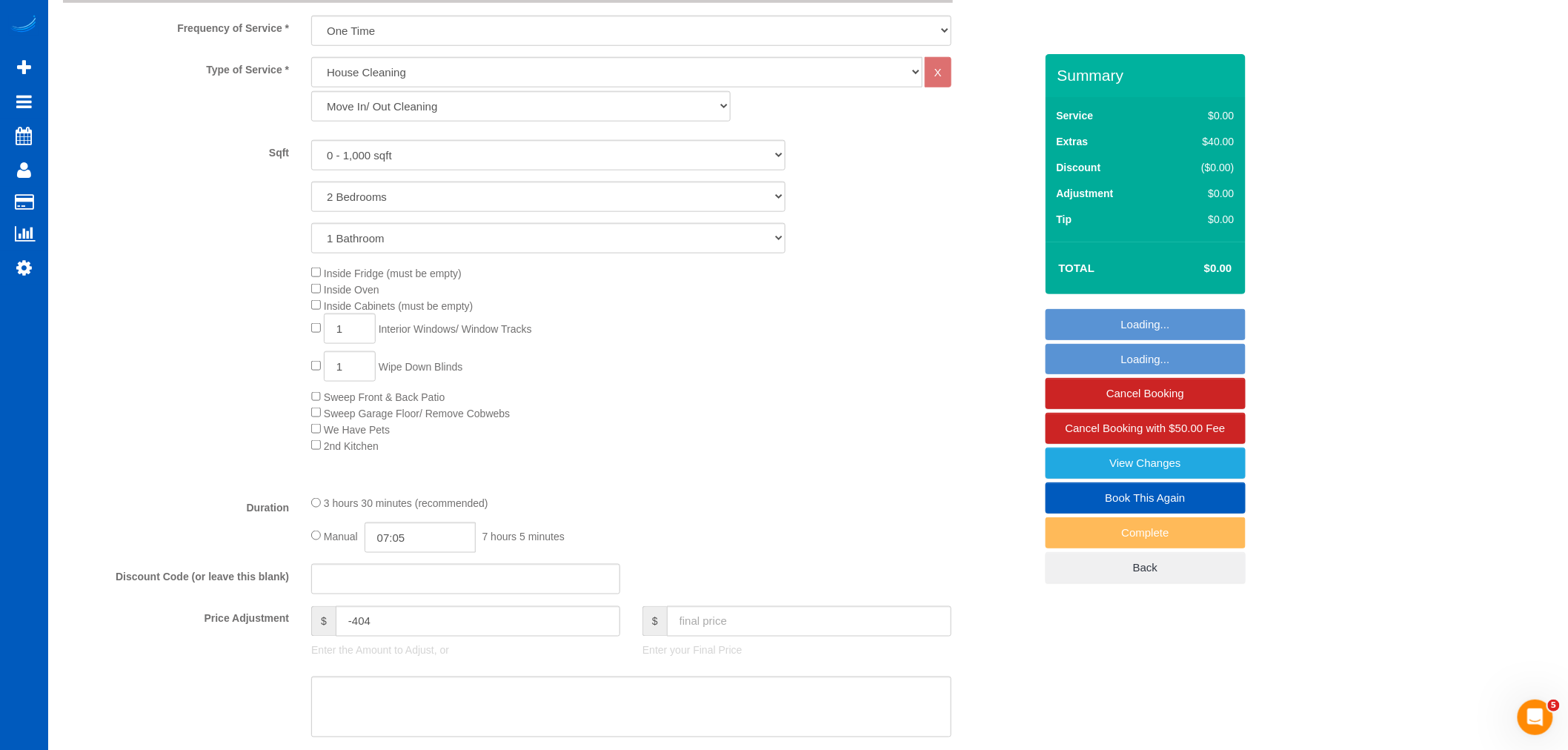
select select "object:1133"
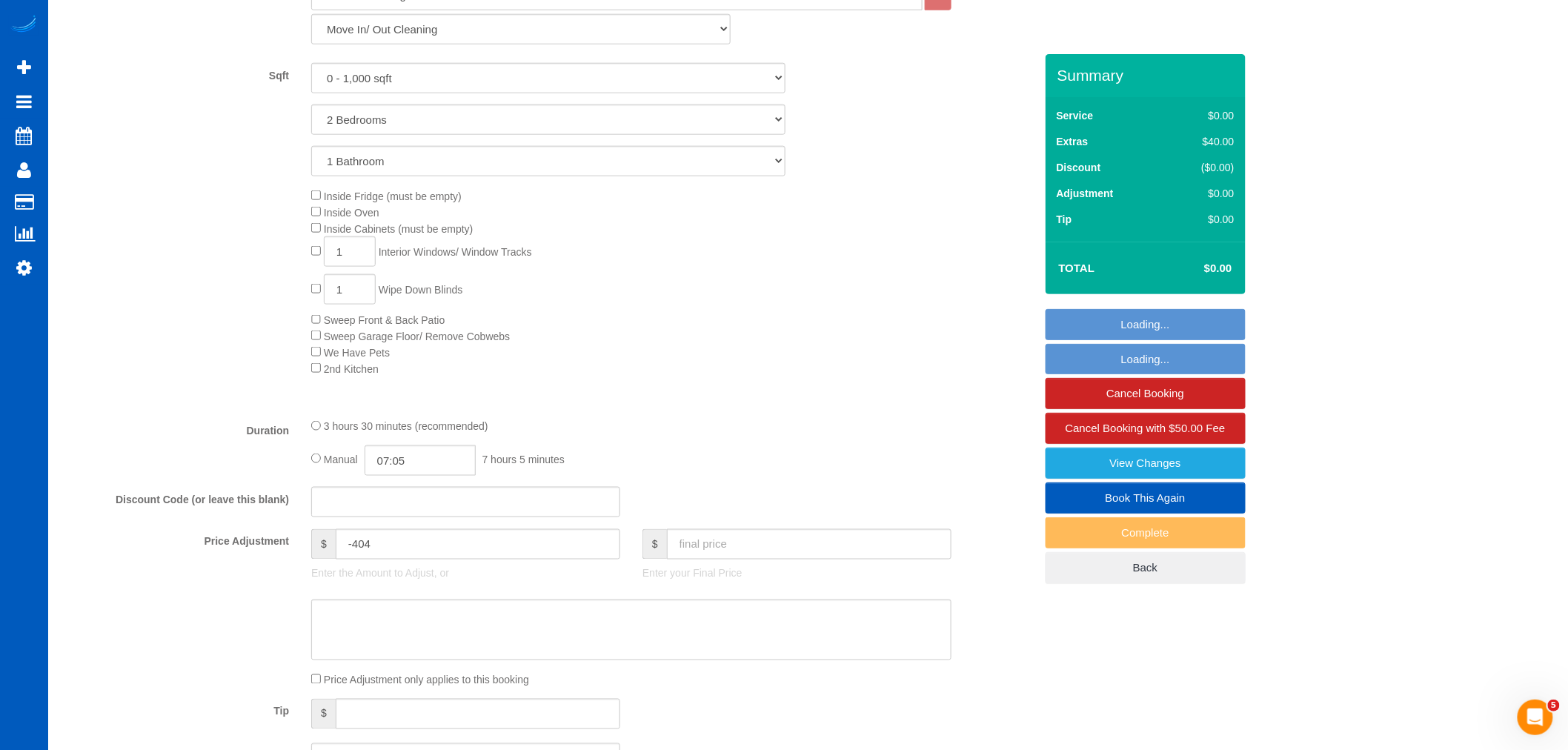
select select "2"
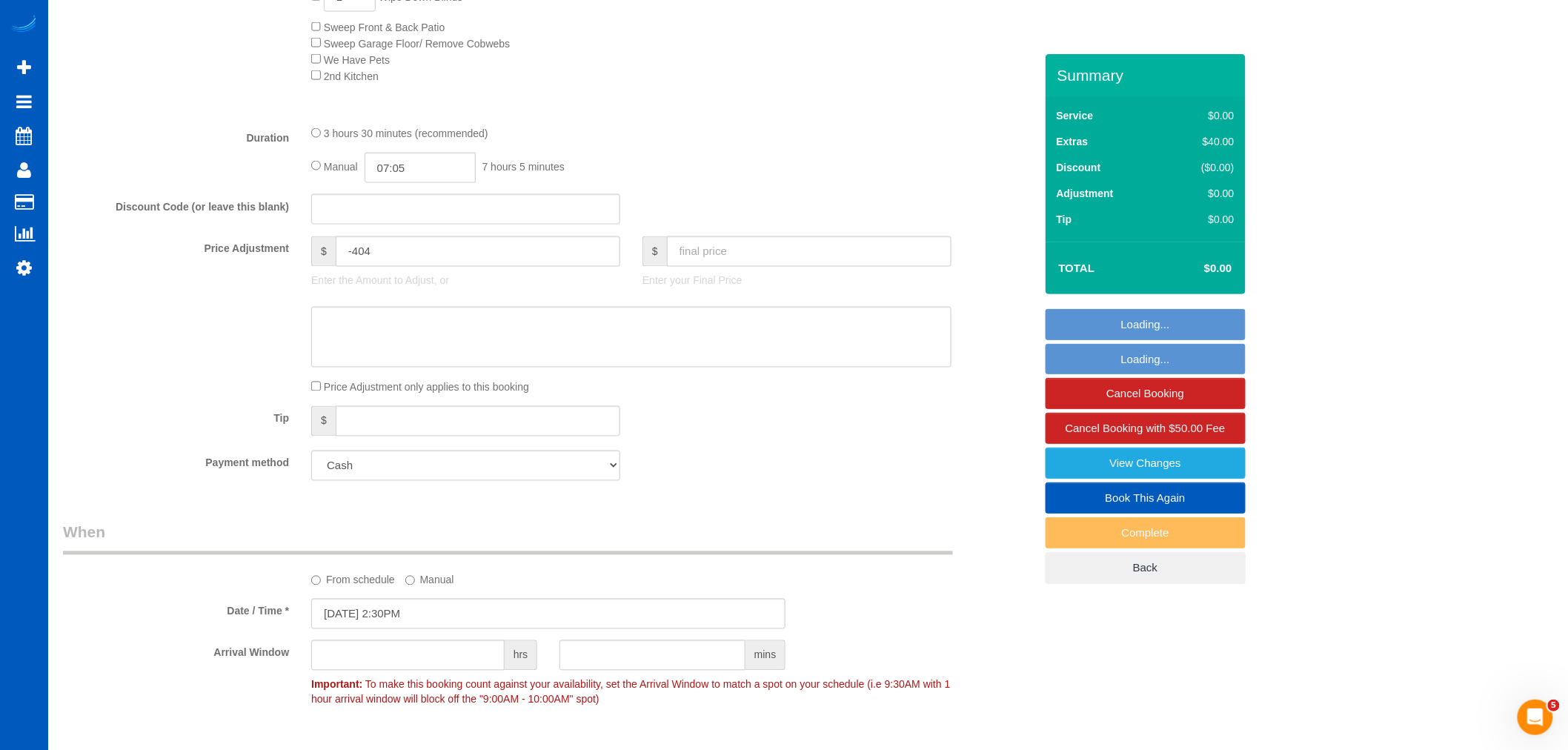
scroll to position [988, 0]
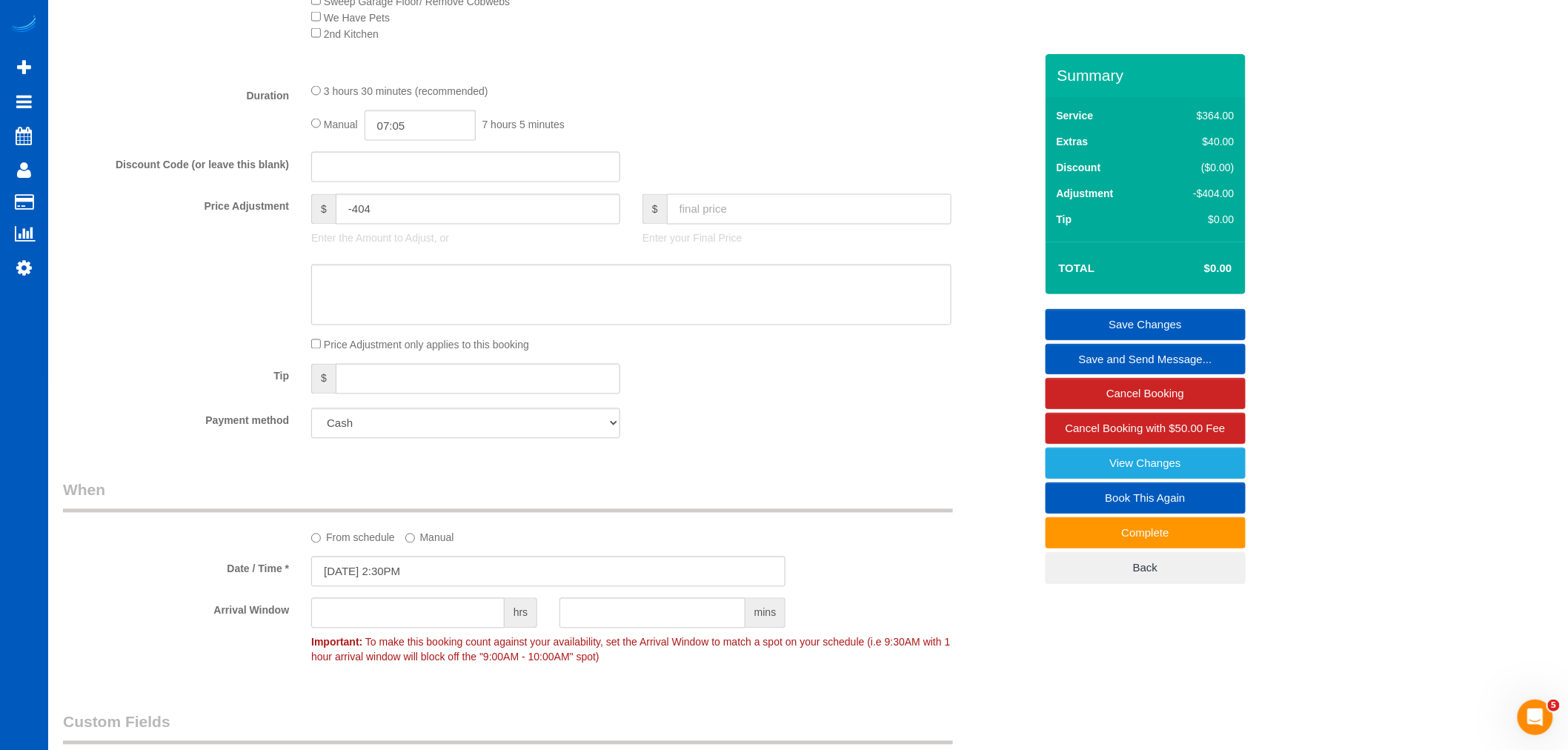
click at [932, 209] on input "text" at bounding box center [809, 209] width 285 height 30
click at [698, 225] on input "text" at bounding box center [809, 209] width 285 height 30
type input "215"
click at [717, 398] on div "Tip $" at bounding box center [549, 381] width 994 height 33
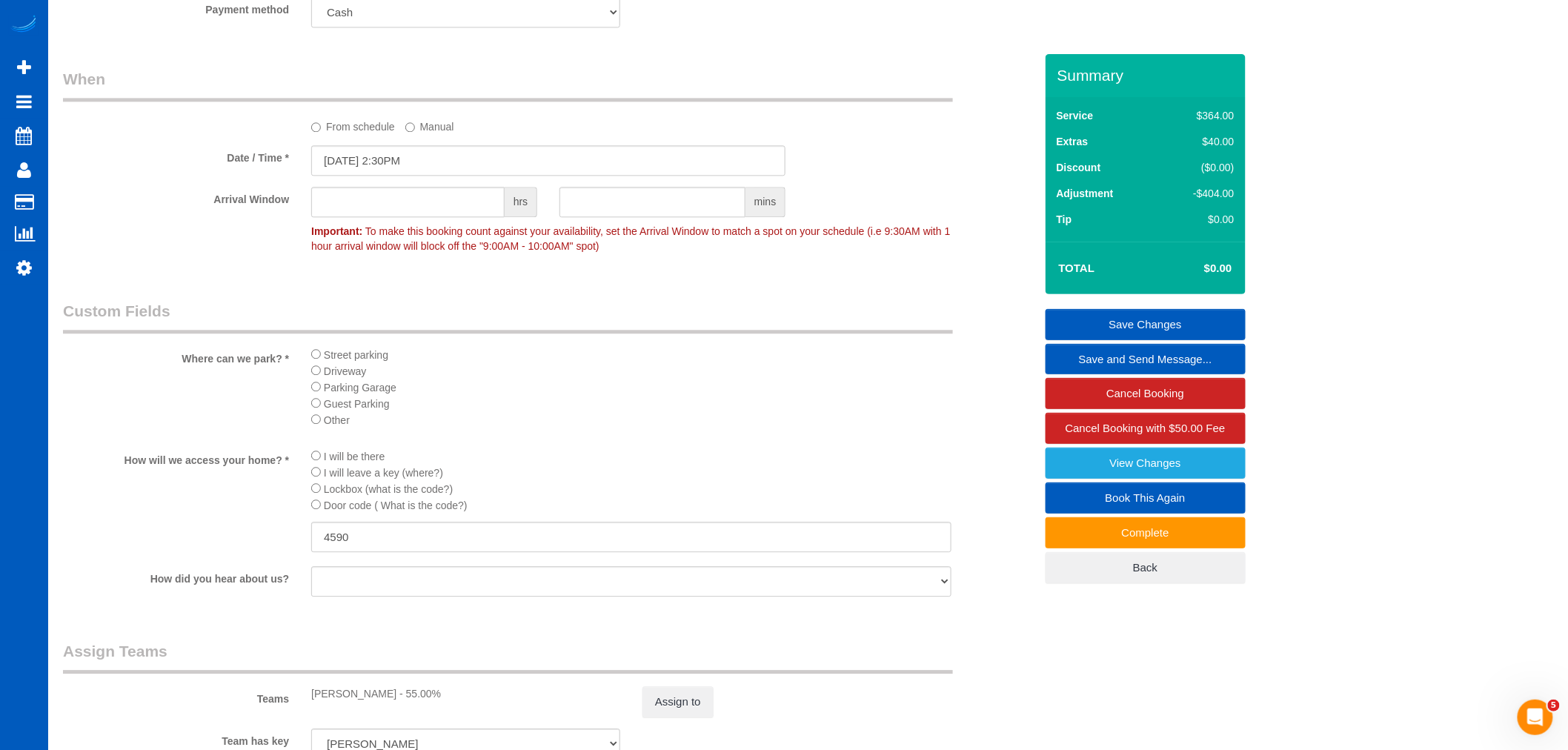
type input "-189"
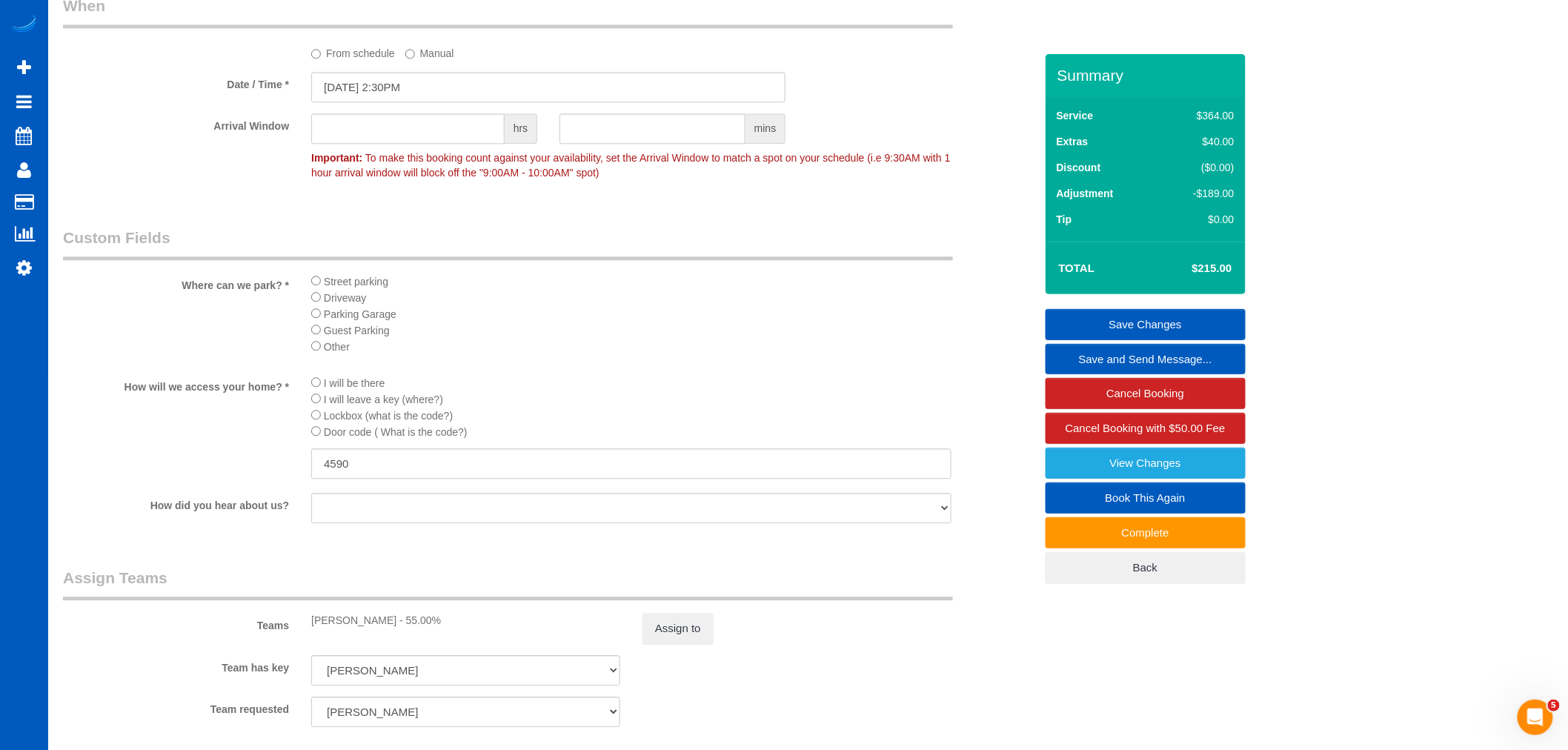
scroll to position [1812, 0]
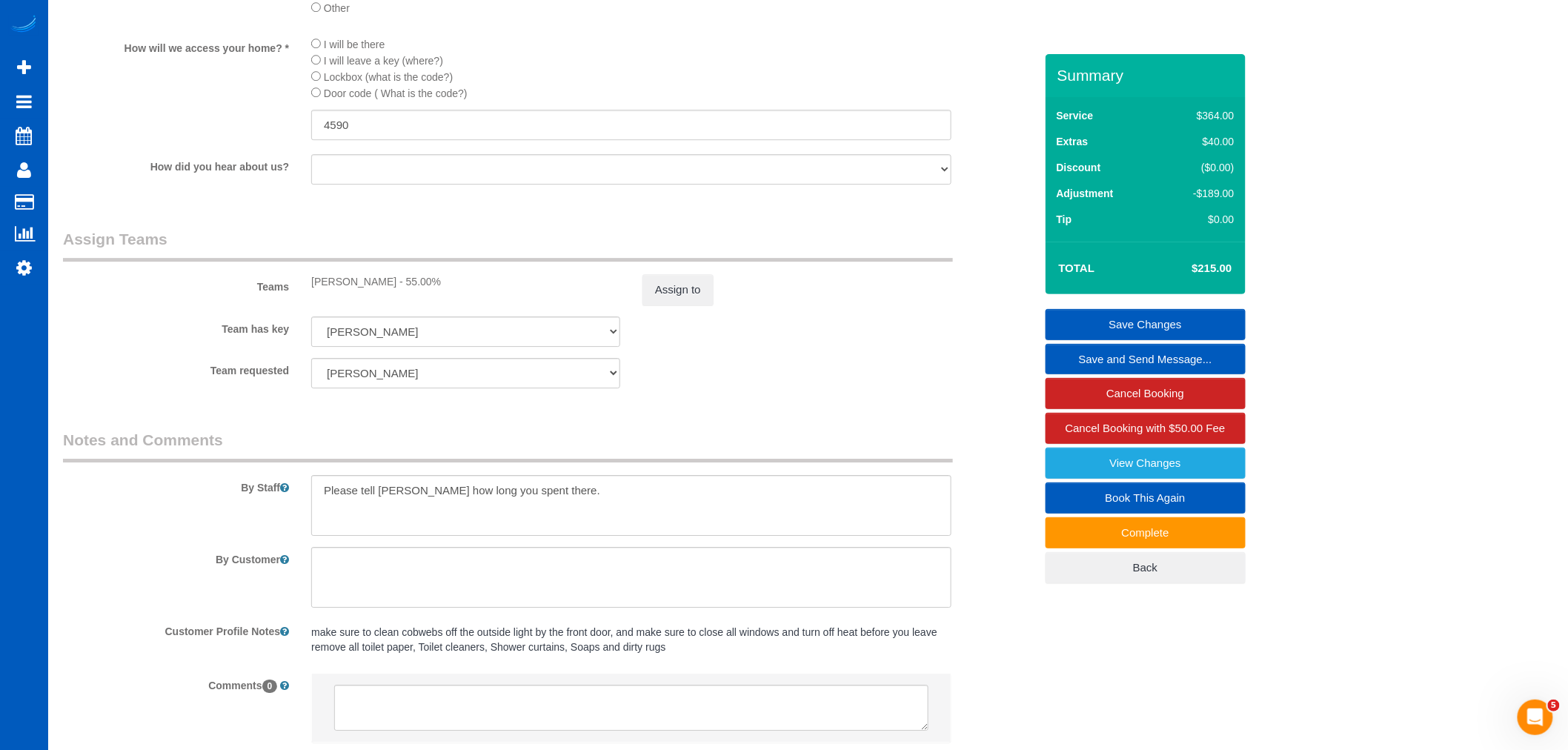
click at [1167, 319] on link "Save Changes" at bounding box center [1146, 325] width 200 height 31
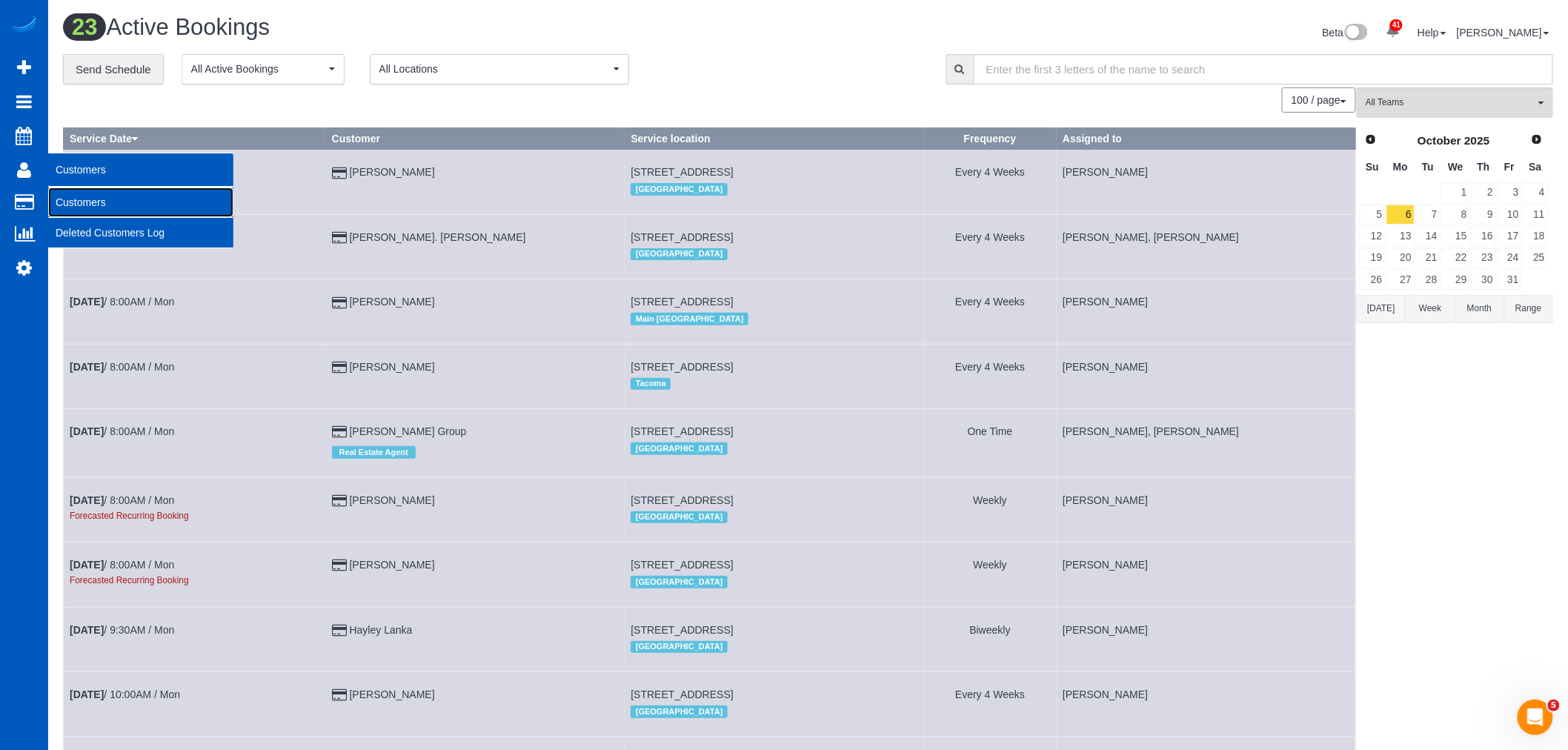
drag, startPoint x: 86, startPoint y: 194, endPoint x: 114, endPoint y: 187, distance: 28.9
click at [86, 194] on link "Customers" at bounding box center [141, 203] width 185 height 30
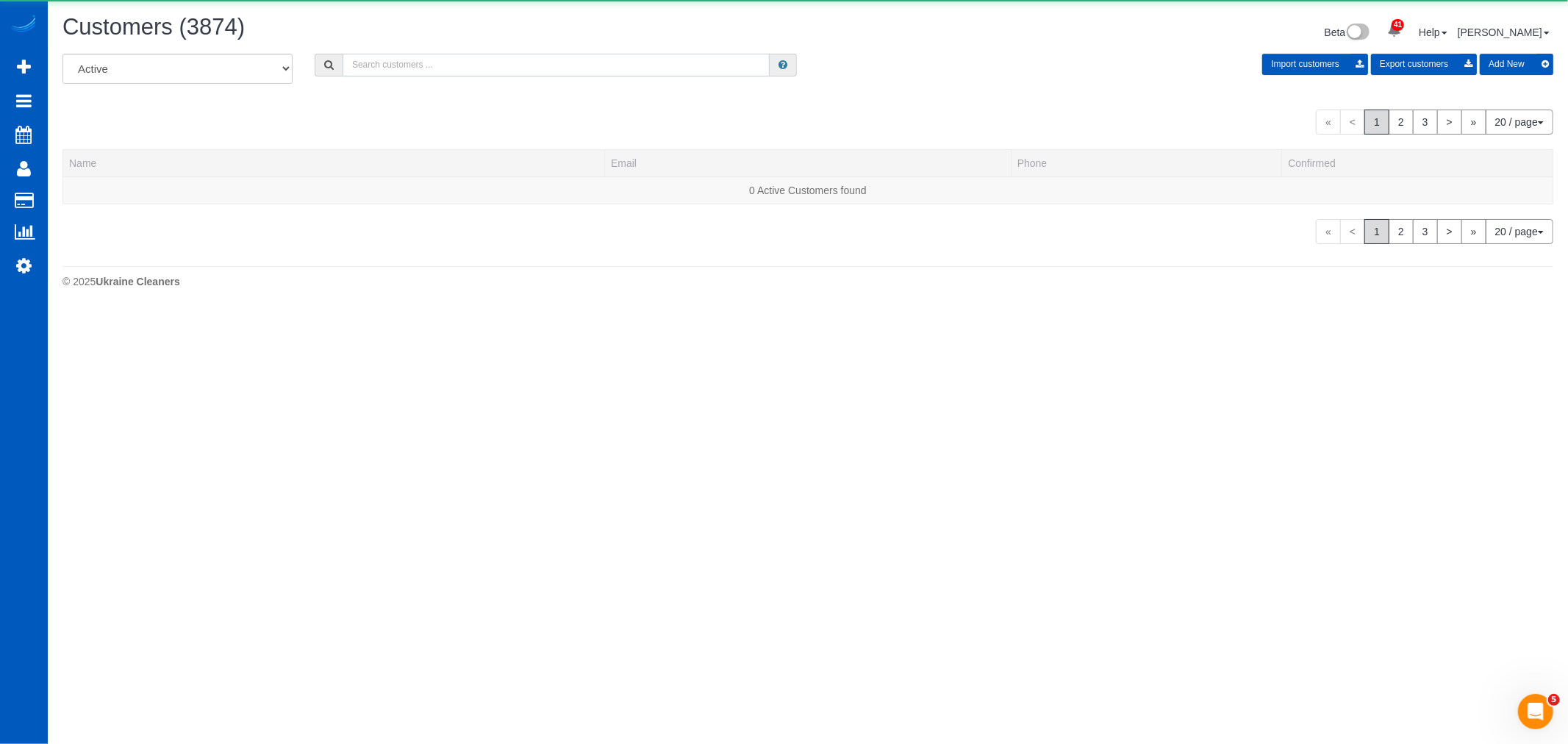
click at [435, 77] on input "text" at bounding box center [556, 65] width 427 height 23
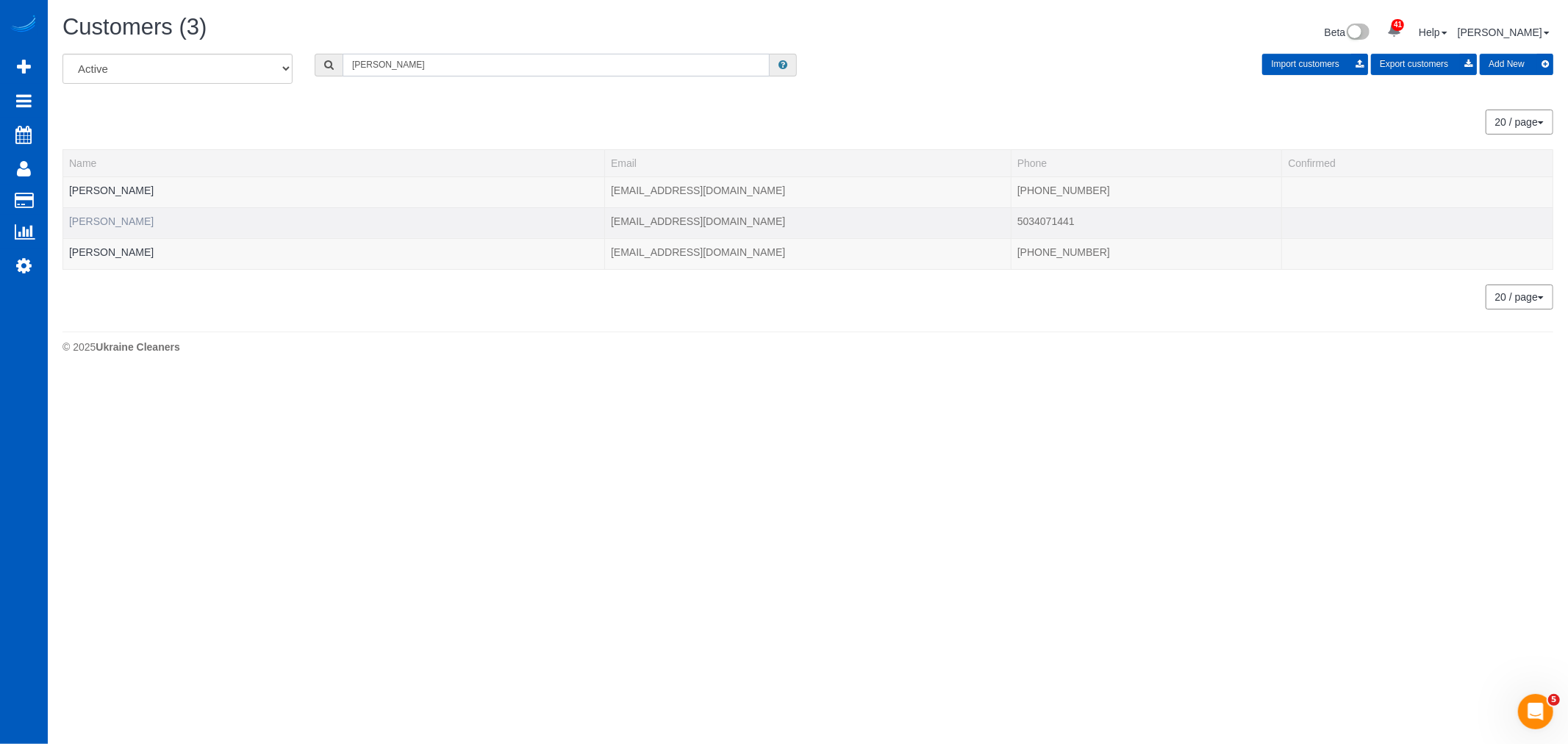
type input "boone"
click at [104, 216] on link "Boone Oneil" at bounding box center [111, 222] width 85 height 12
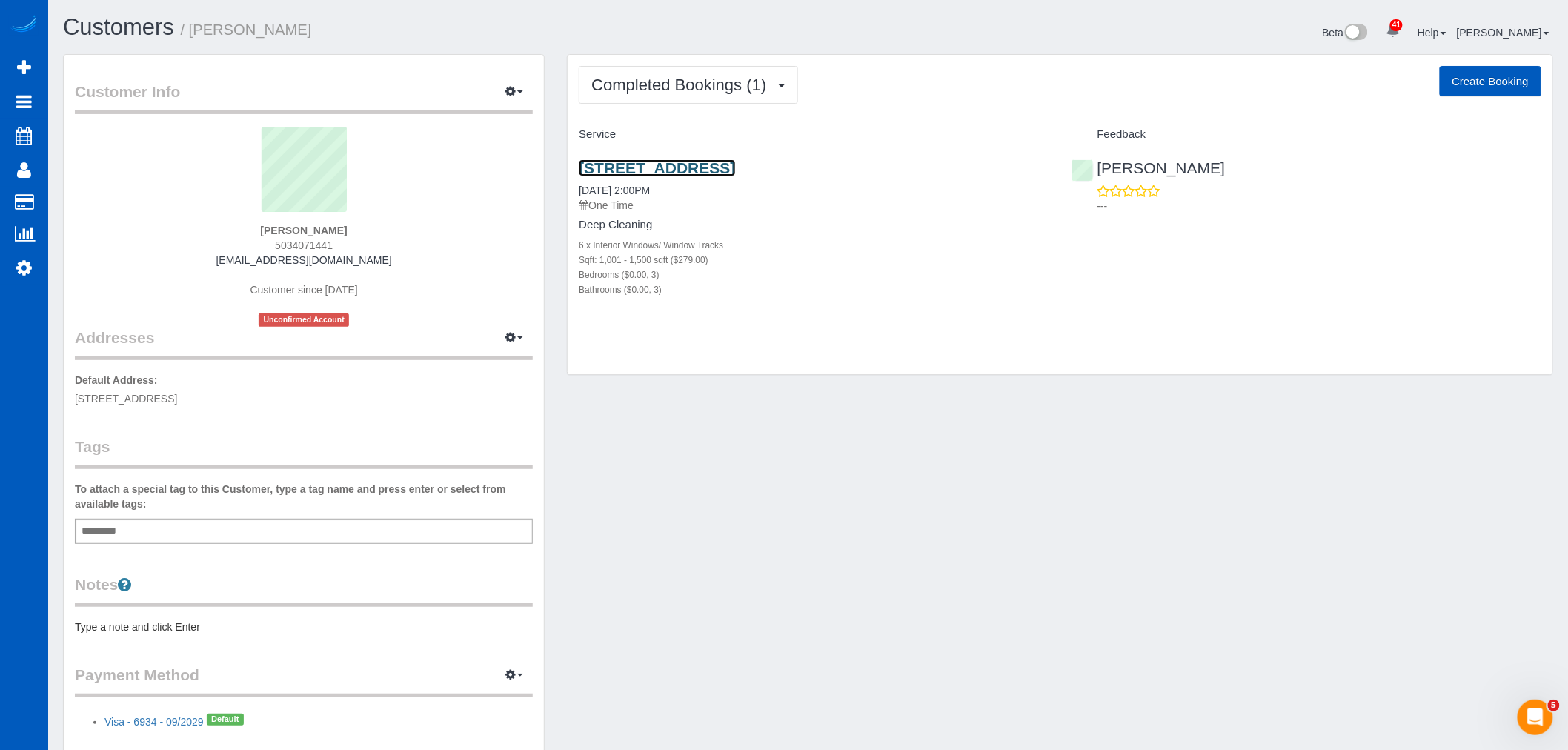
click at [735, 176] on link "711 Ne 112th Ave, J162, Vancouver, WA 98684" at bounding box center [656, 168] width 157 height 17
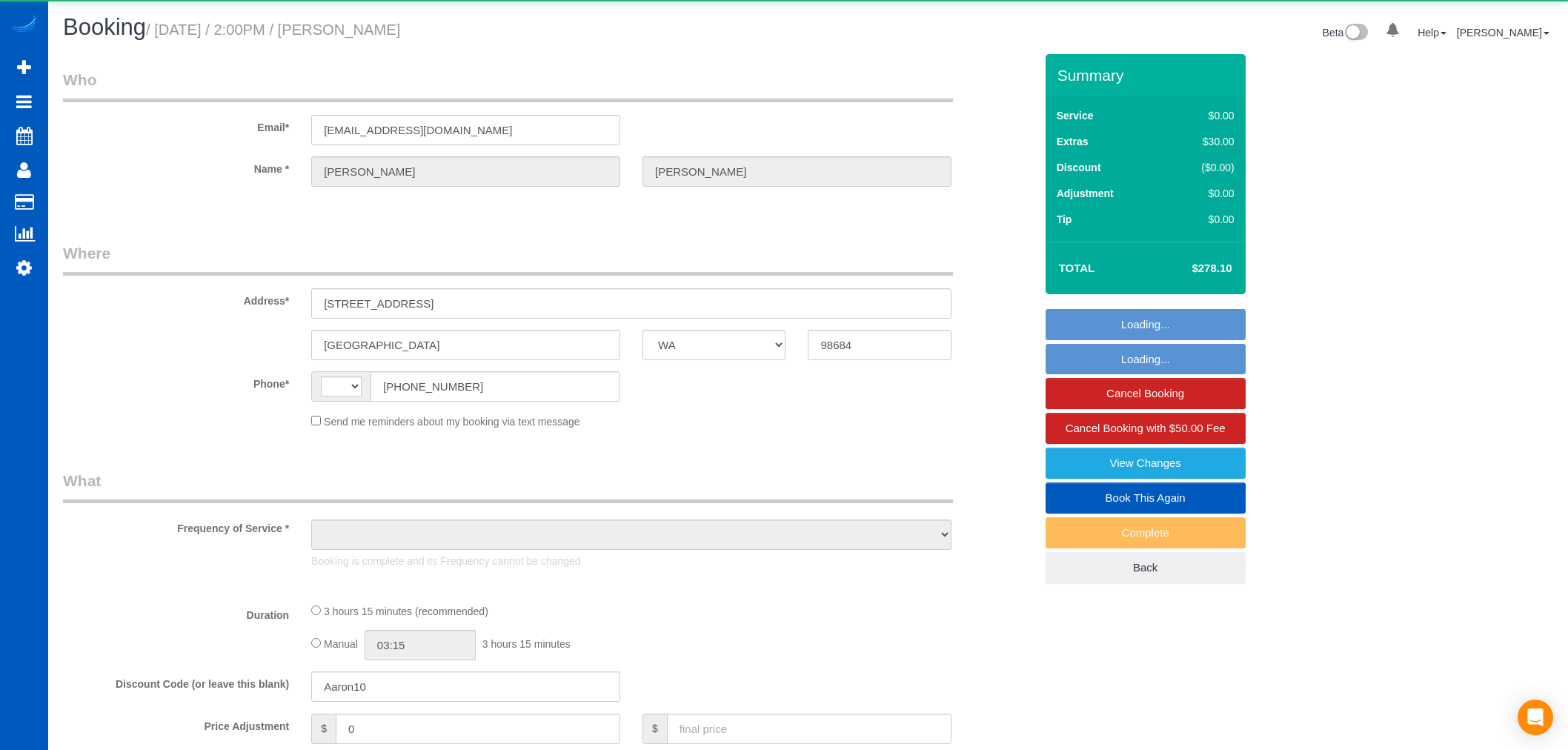
select select "WA"
select select "string:[GEOGRAPHIC_DATA]"
select select "object:676"
select select "string:fspay-fc812f7c-3d97-4c87-bd14-3f90d5b4bafc"
select select "199"
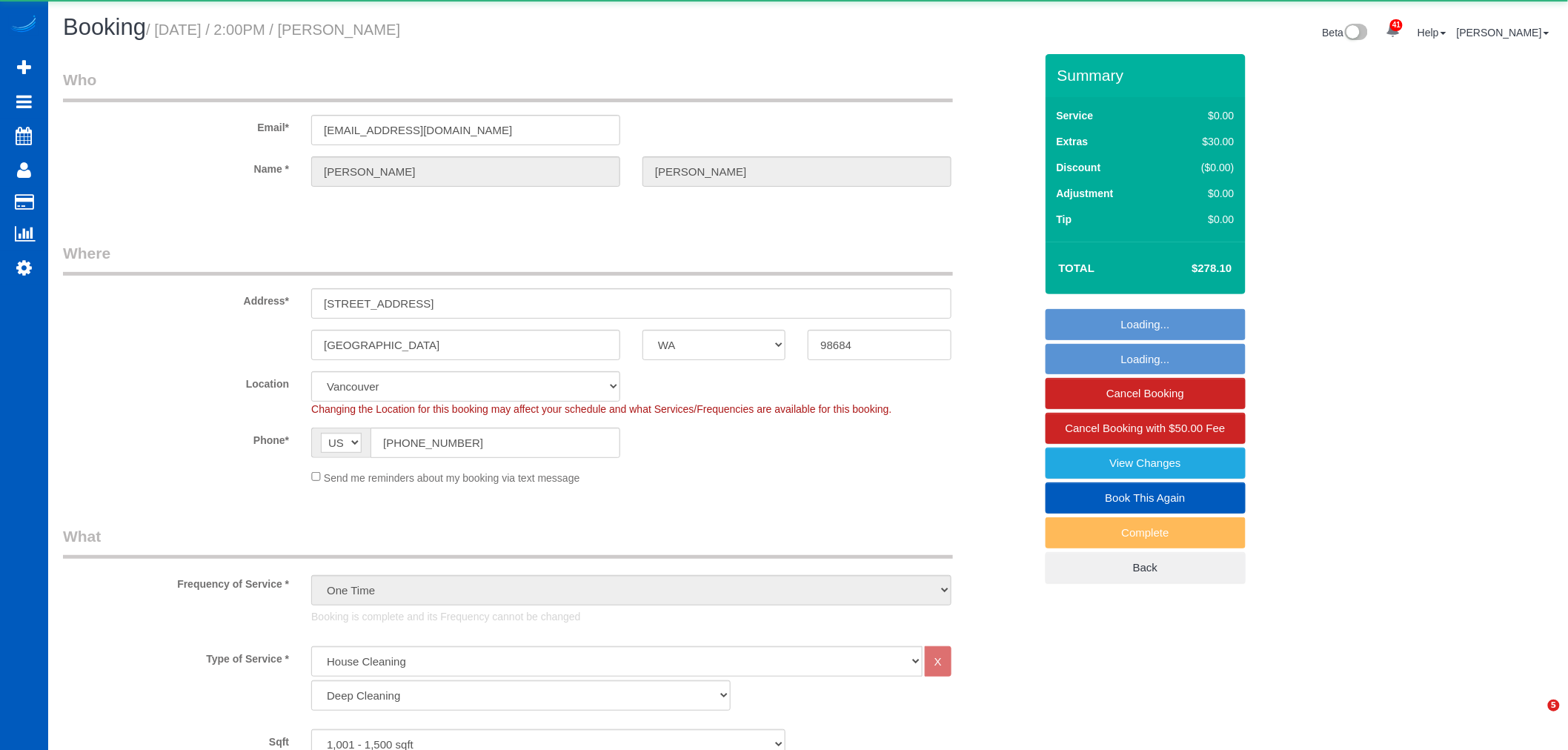
select select "object:1130"
select select "spot1"
select select "1001"
select select "3"
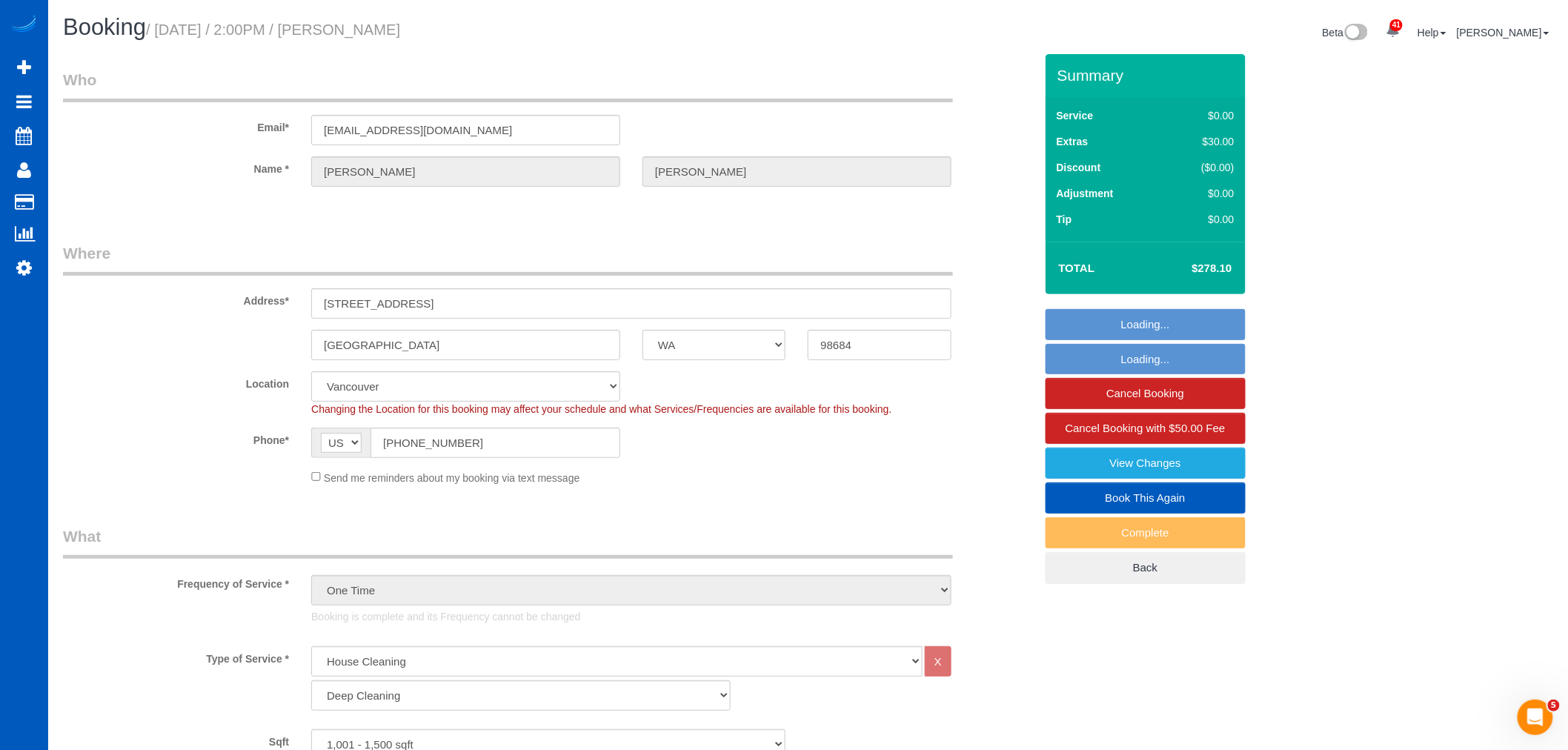
click at [1179, 487] on link "Book This Again" at bounding box center [1146, 498] width 200 height 31
select select "WA"
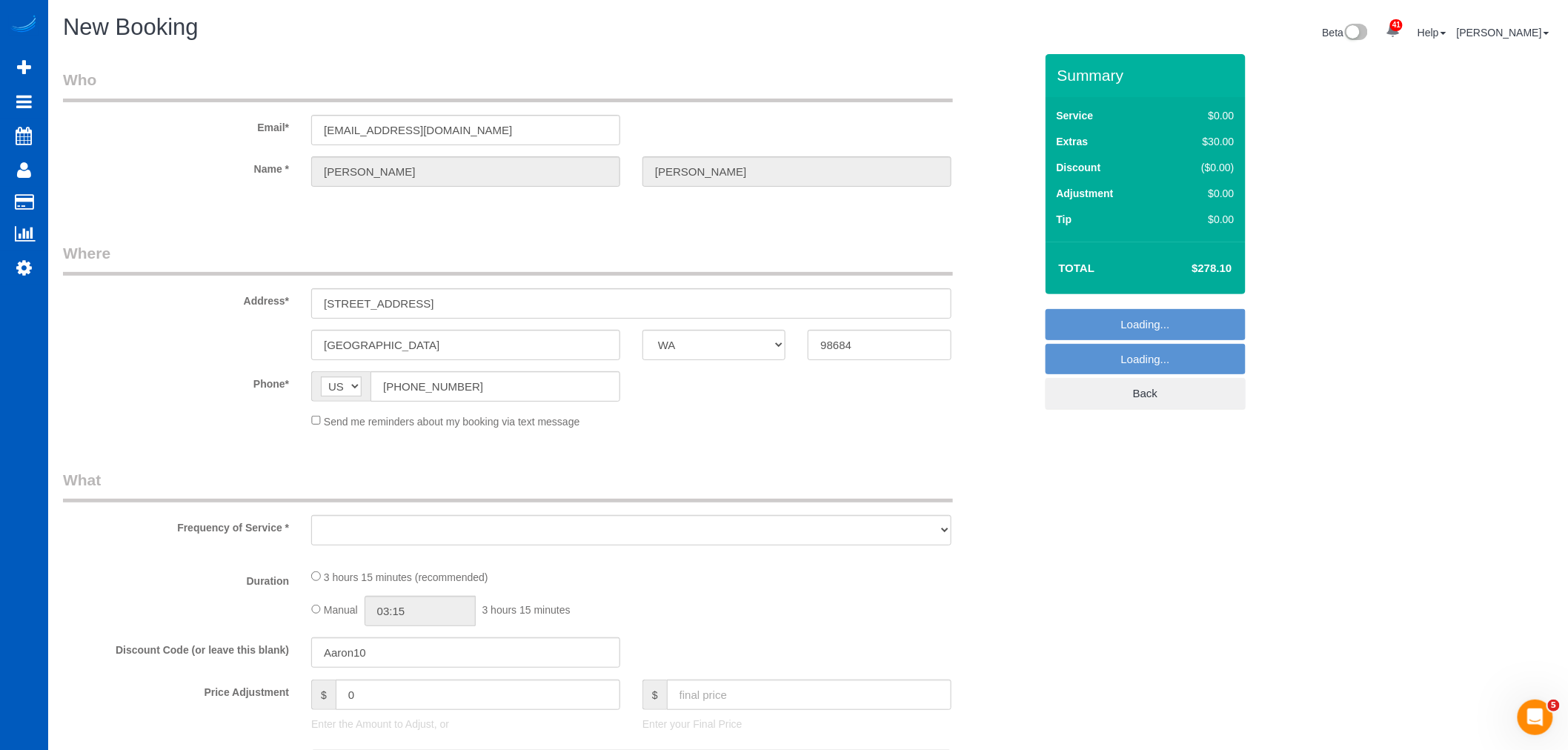
select select "object:1793"
select select "string:fspay-fc812f7c-3d97-4c87-bd14-3f90d5b4bafc"
select select "199"
select select "1001"
select select "3"
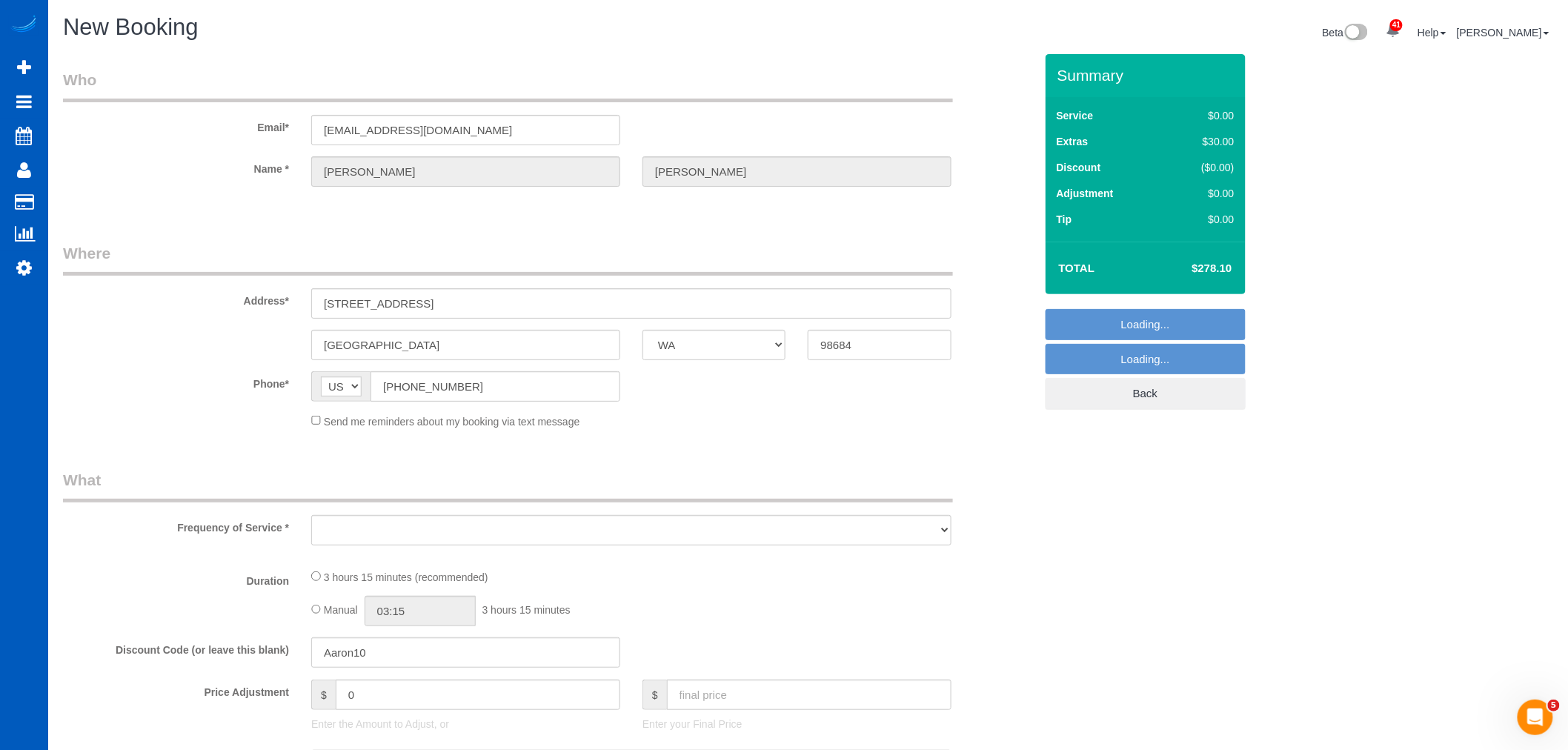
select select "3"
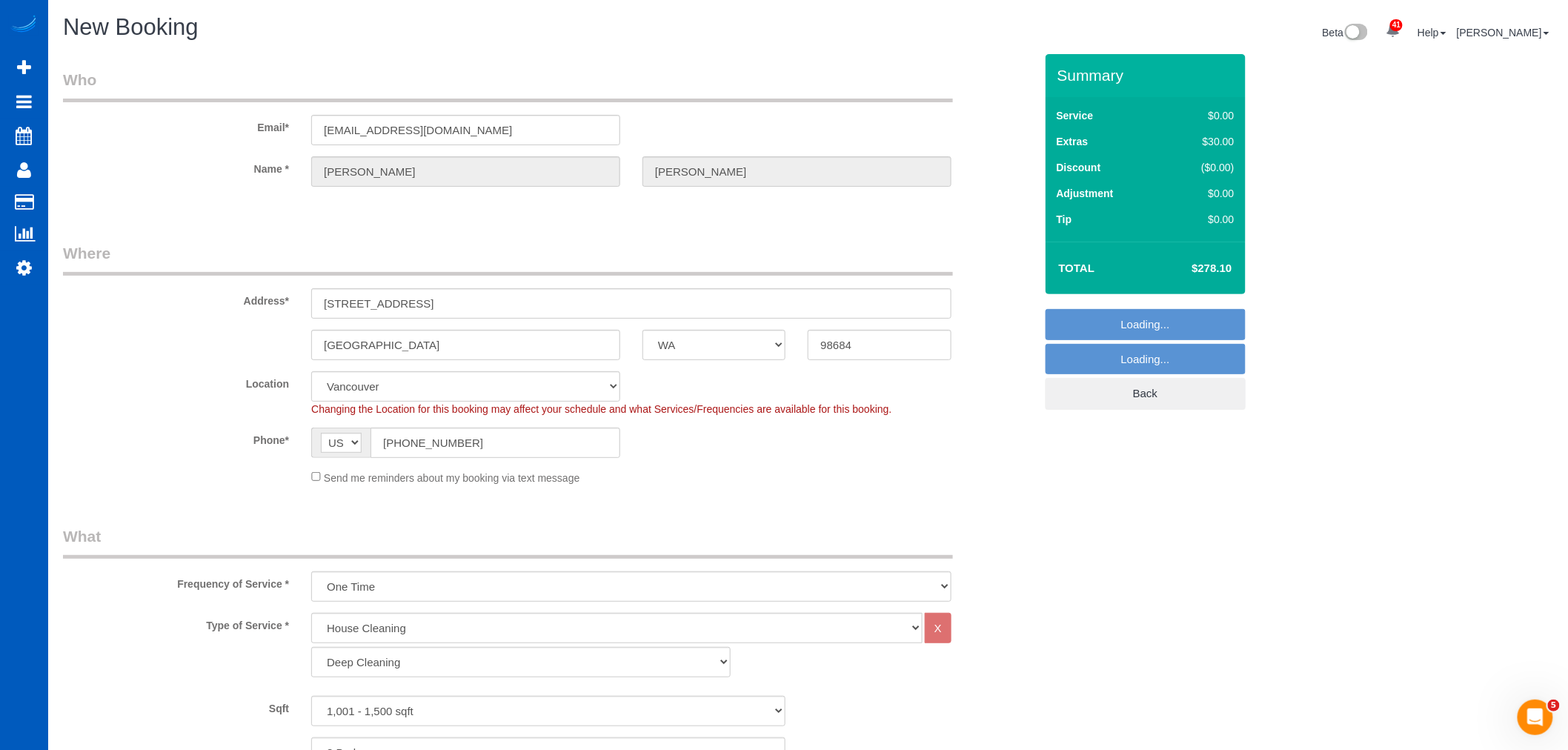
select select "1001"
select select "3"
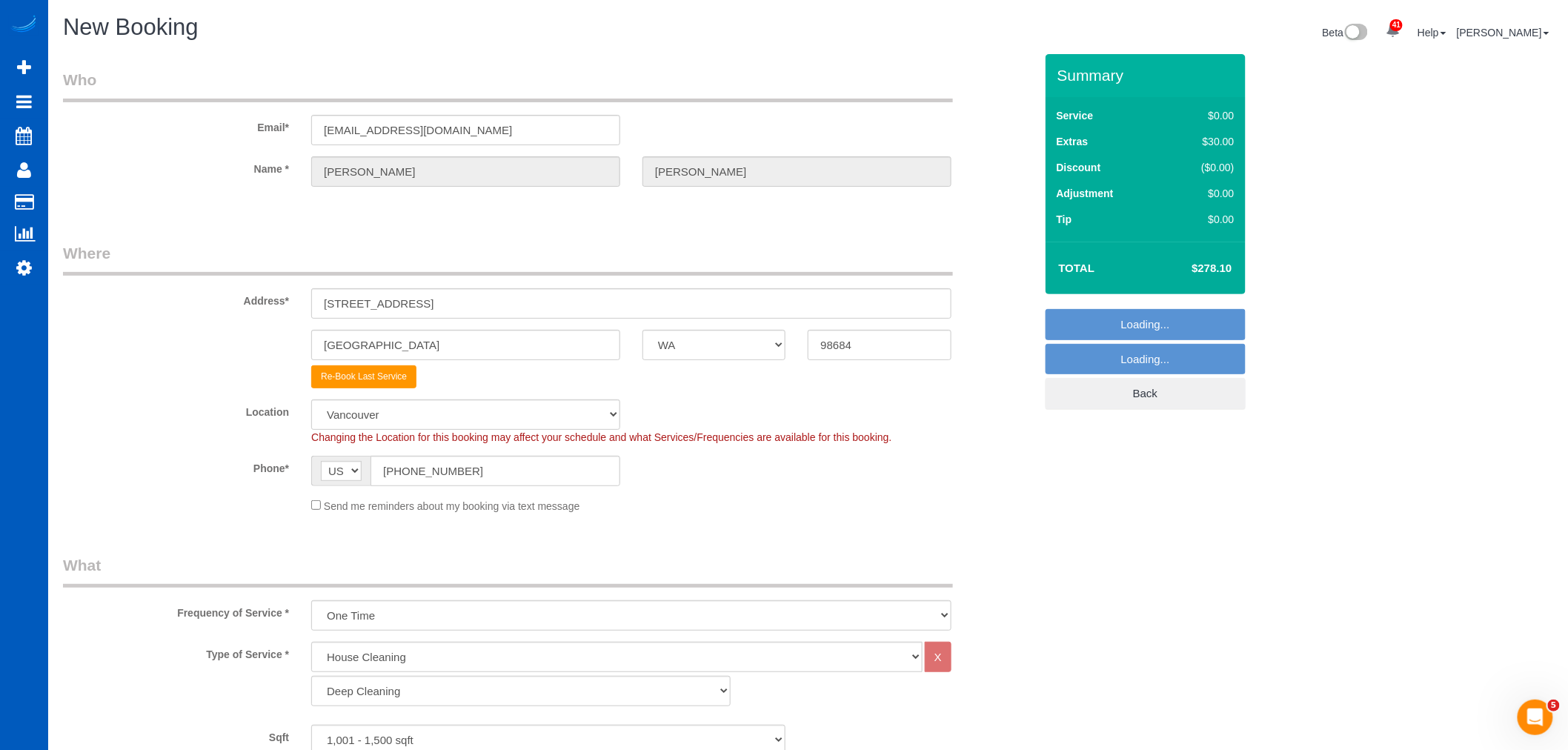
scroll to position [64, 0]
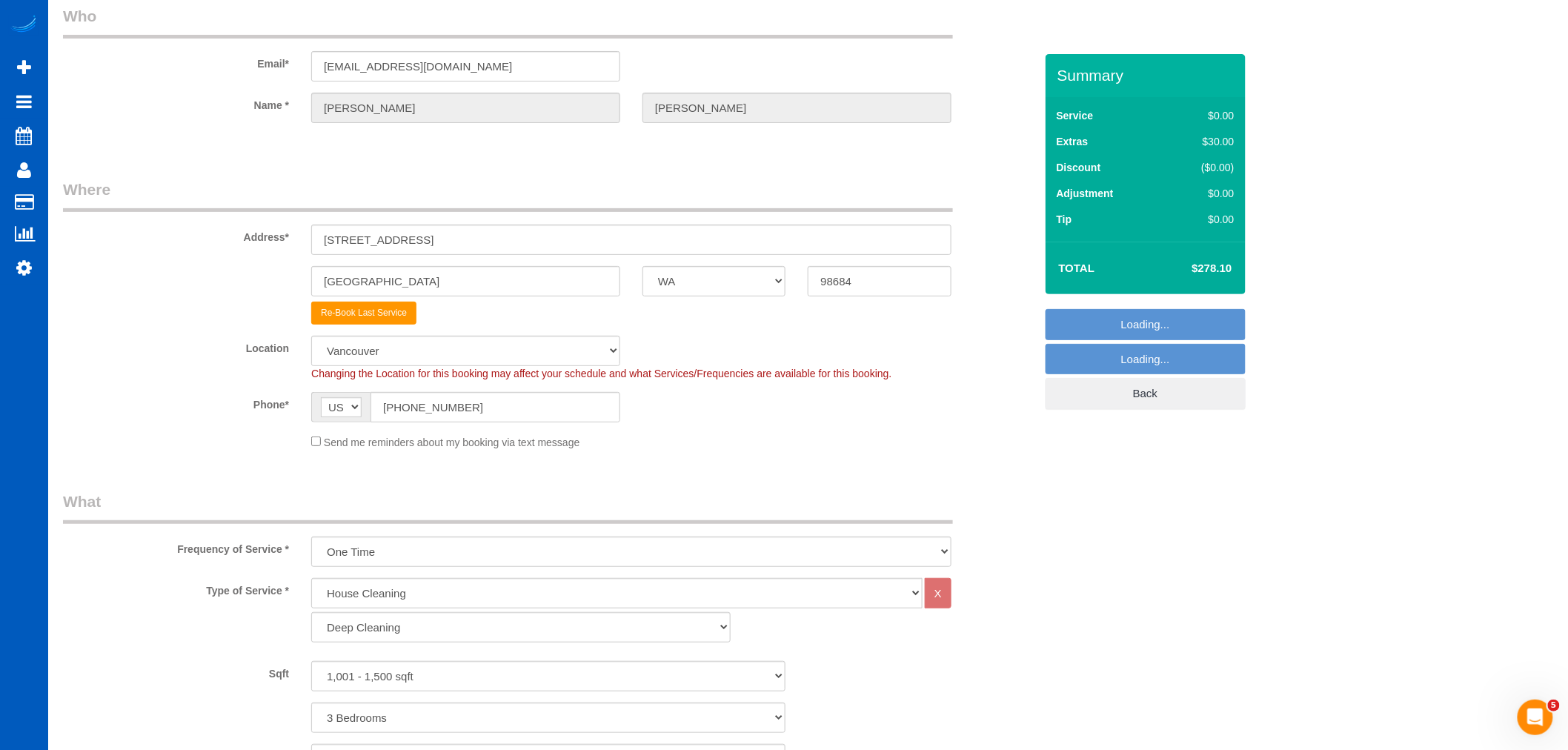
select select "object:1887"
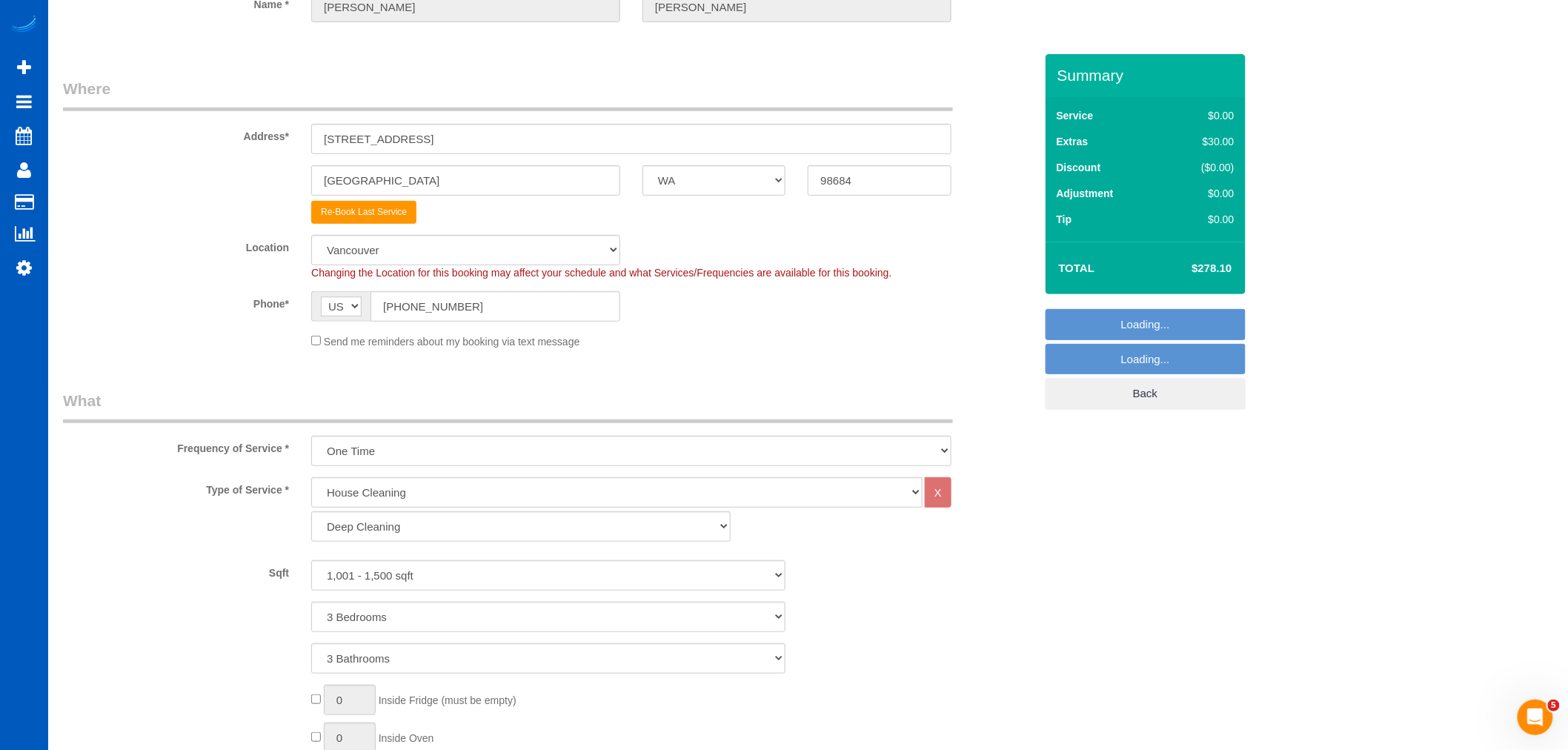
select select "1001"
select select "3"
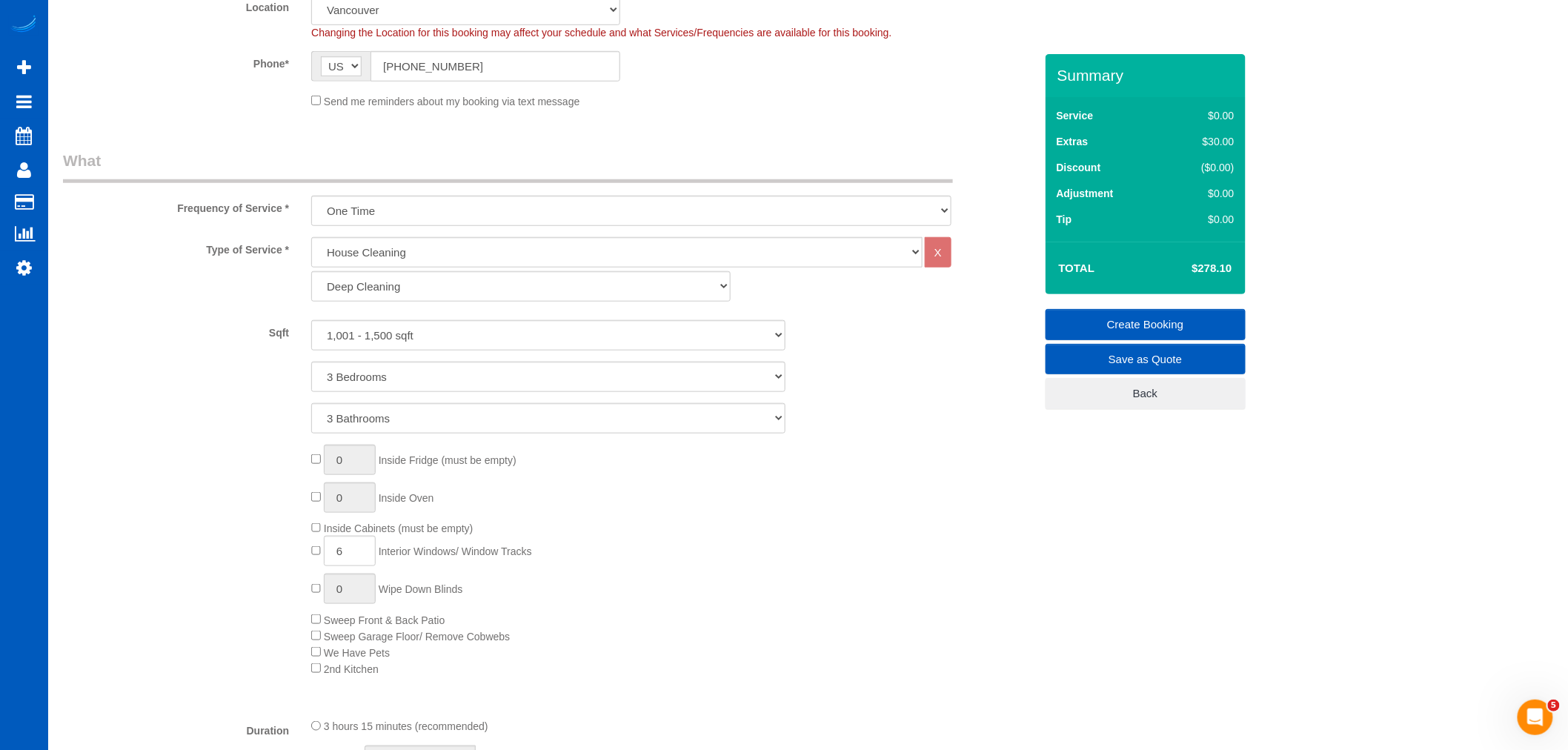
scroll to position [412, 0]
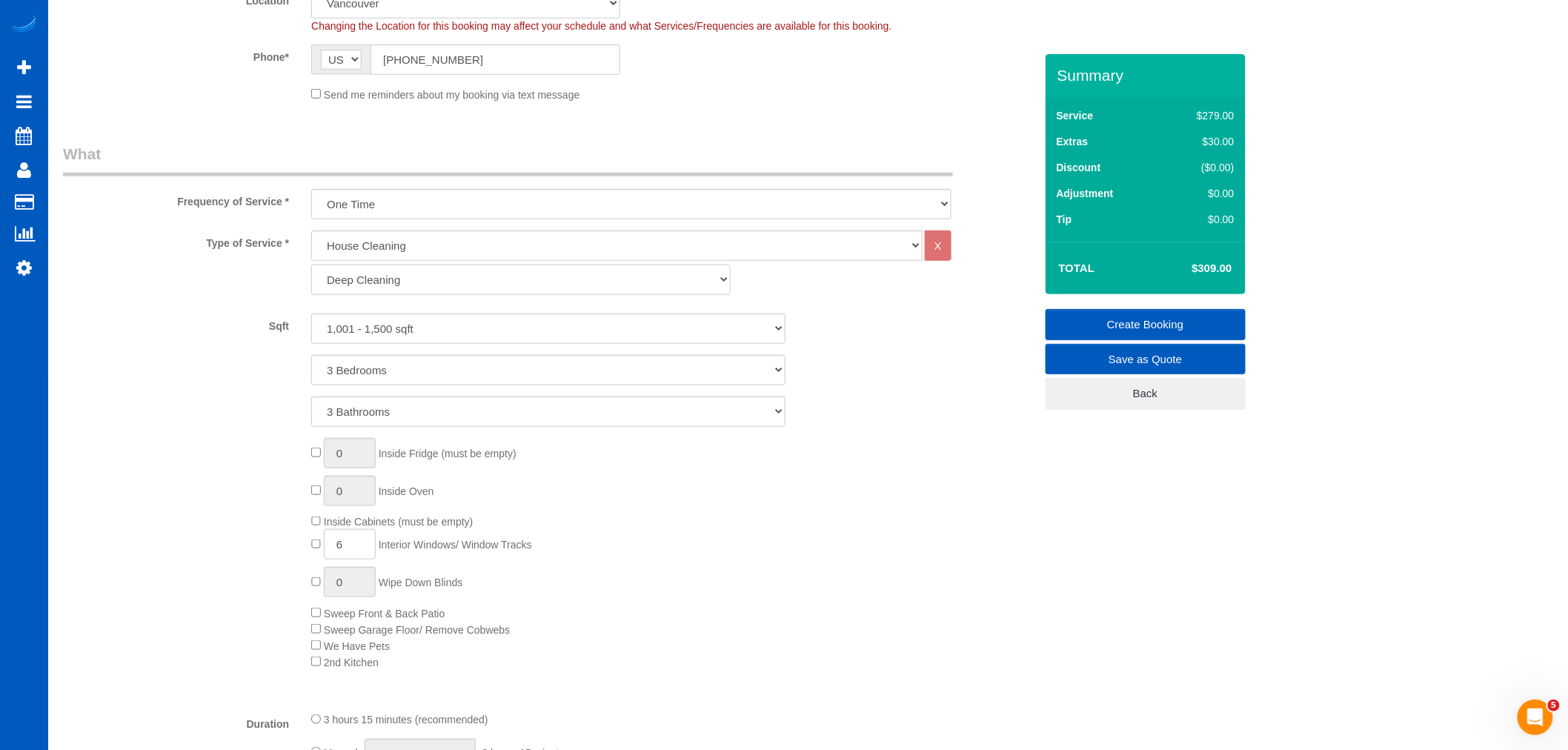
click at [391, 277] on select "Standard Cleaning Deep Cleaning Move In/ Out Cleaning" at bounding box center [521, 280] width 419 height 30
click at [819, 505] on div "0 Inside Fridge (must be empty) 0 Inside Oven Inside Cabinets (must be empty) 6…" at bounding box center [673, 553] width 745 height 232
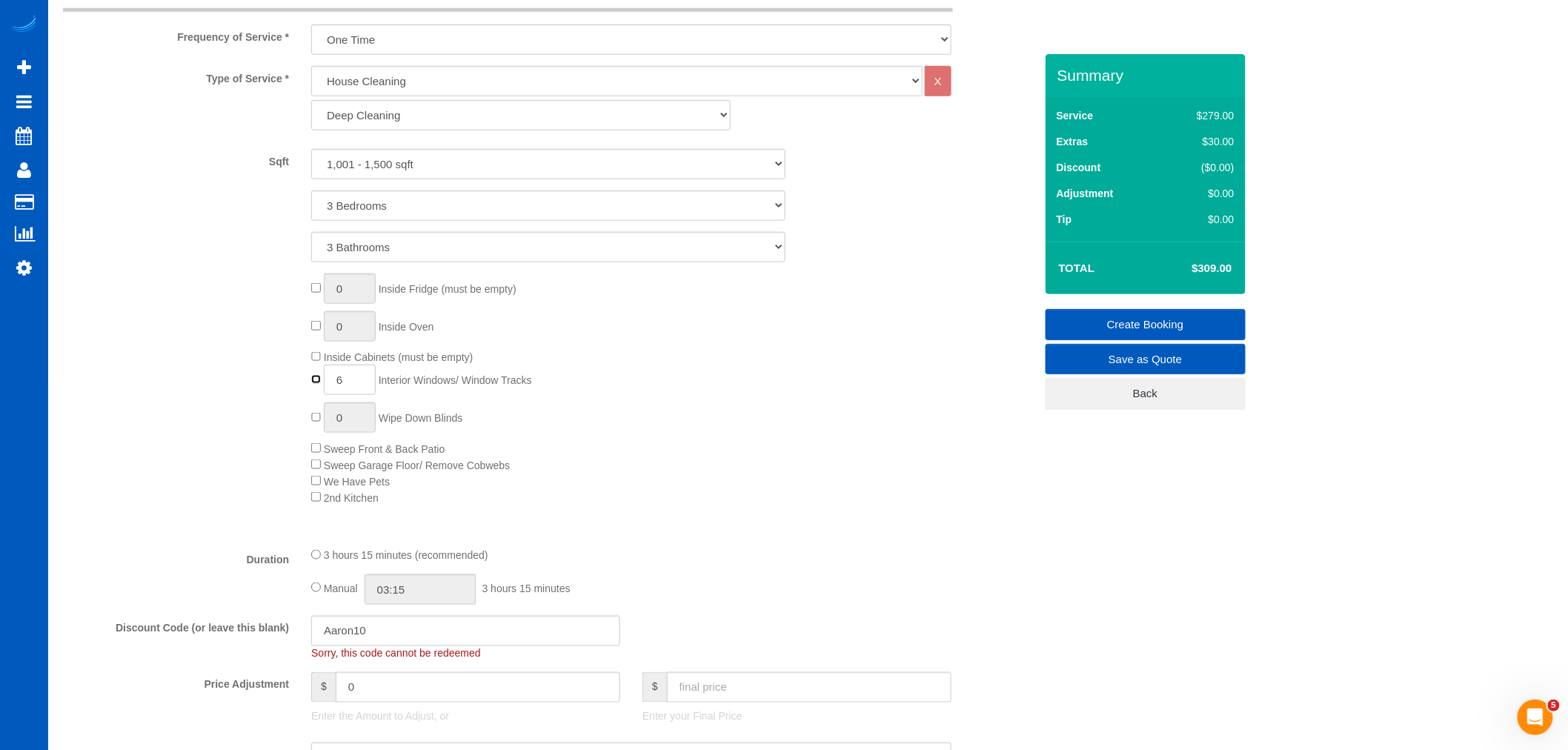
type input "0"
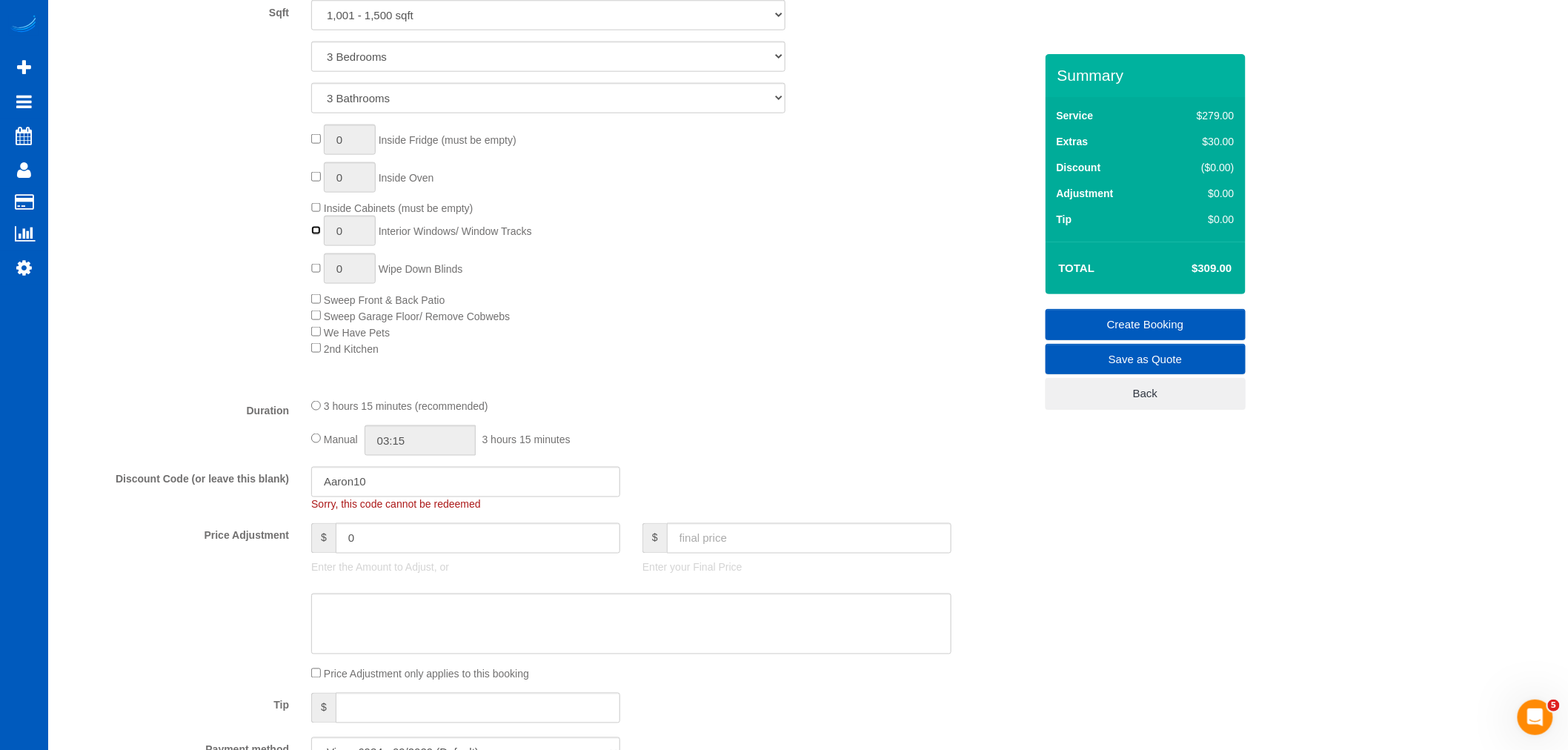
scroll to position [1070, 0]
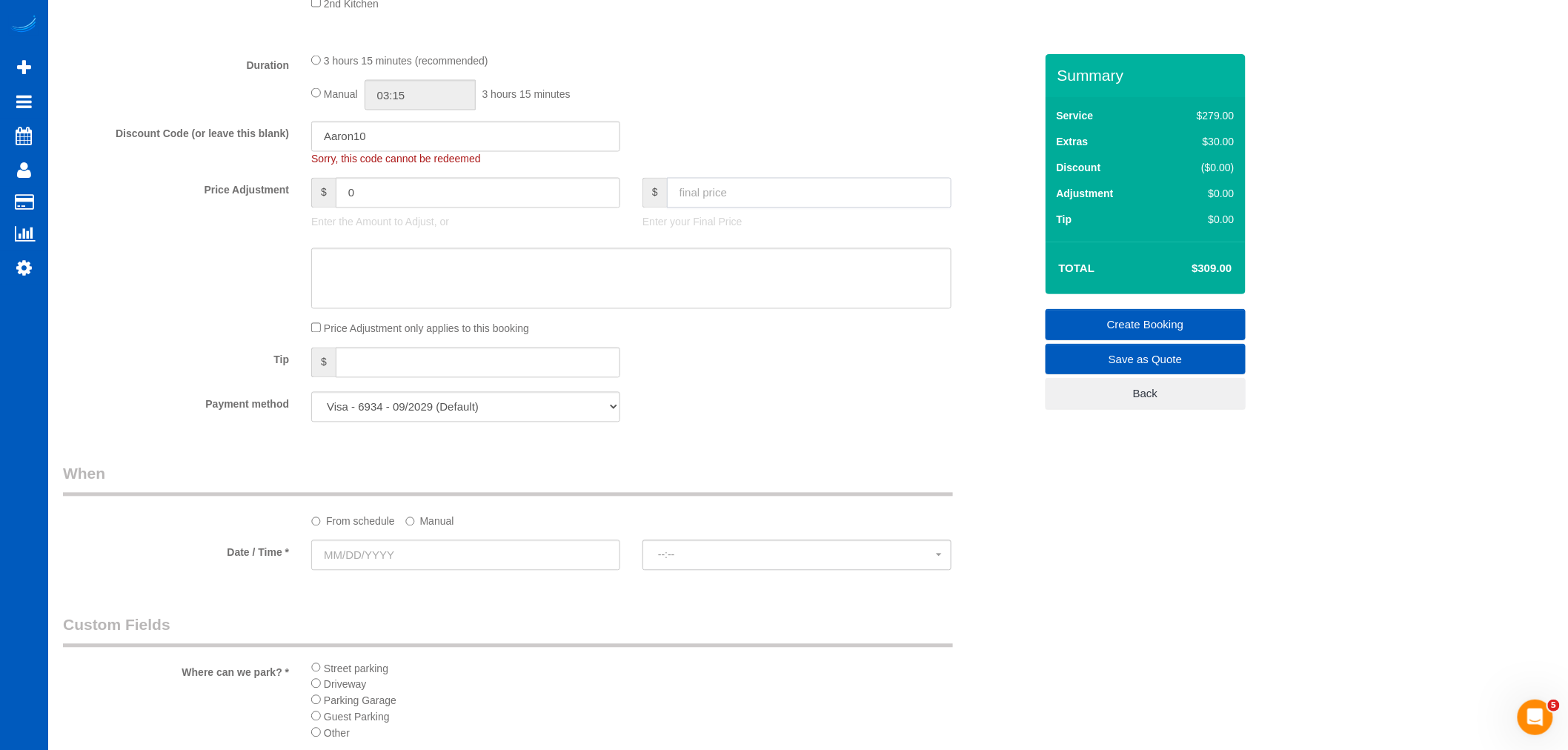
click at [738, 197] on input "text" at bounding box center [809, 193] width 285 height 30
type input "150"
drag, startPoint x: 171, startPoint y: 171, endPoint x: -10, endPoint y: 193, distance: 182.3
click at [788, 476] on legend "When" at bounding box center [508, 479] width 890 height 33
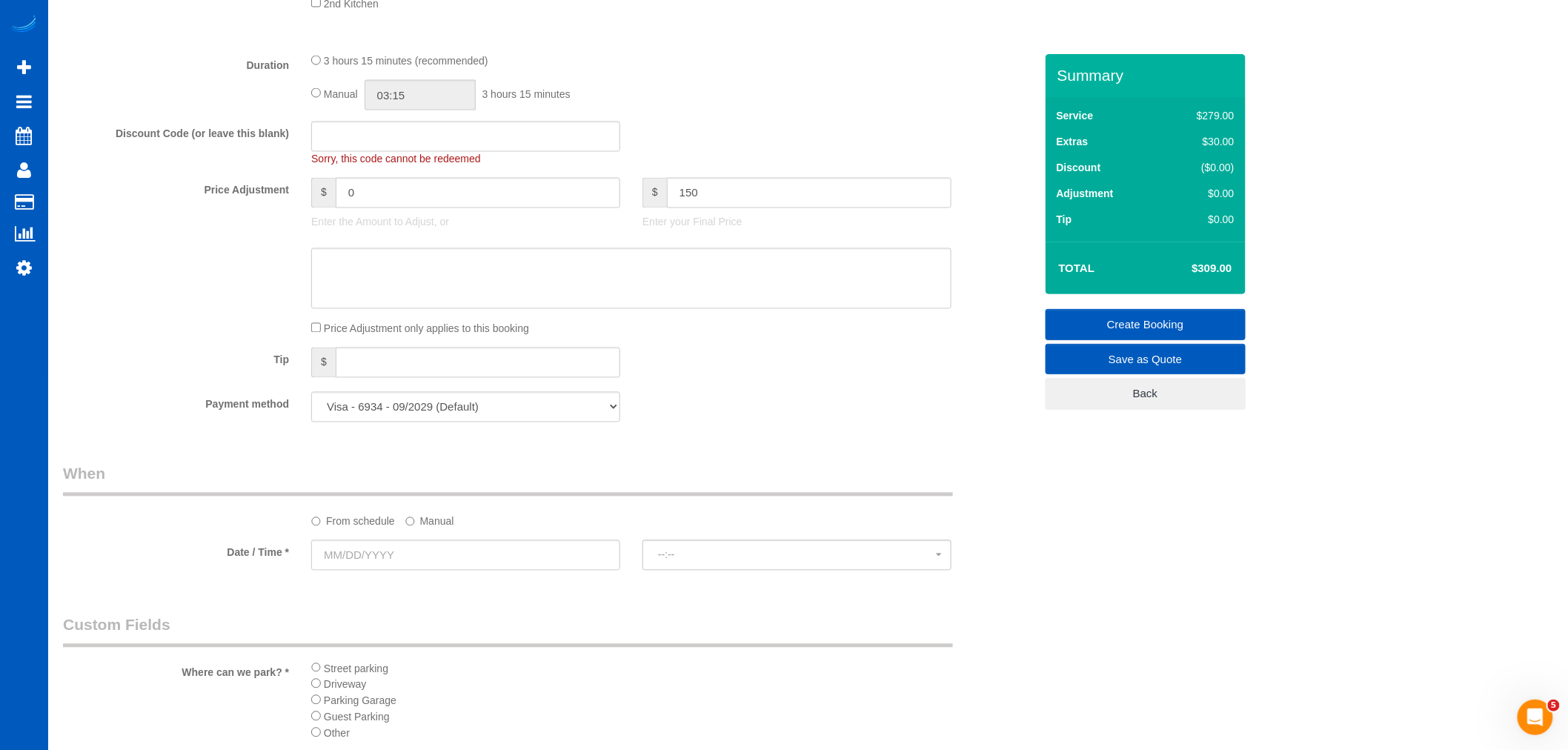
type input "-129"
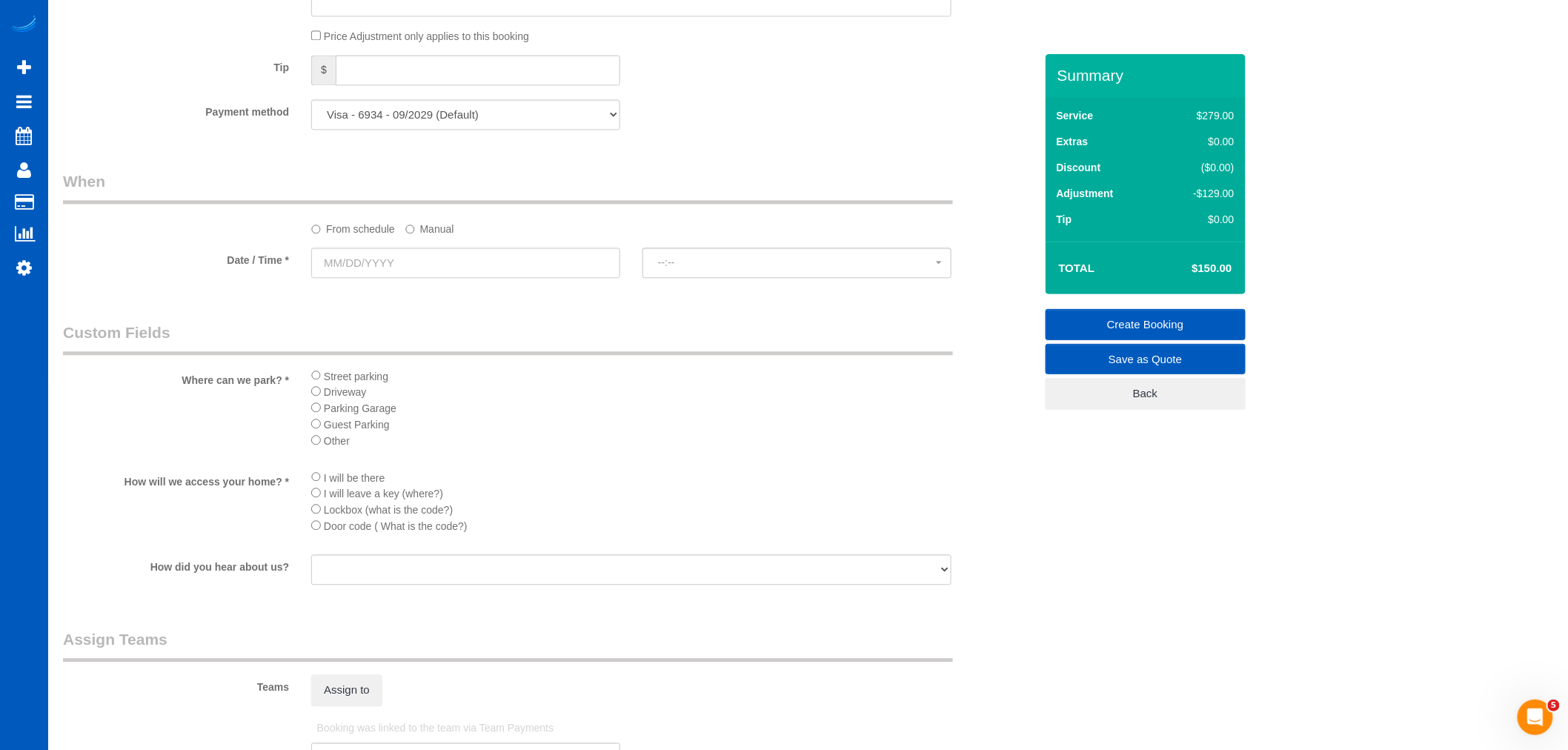
scroll to position [1482, 0]
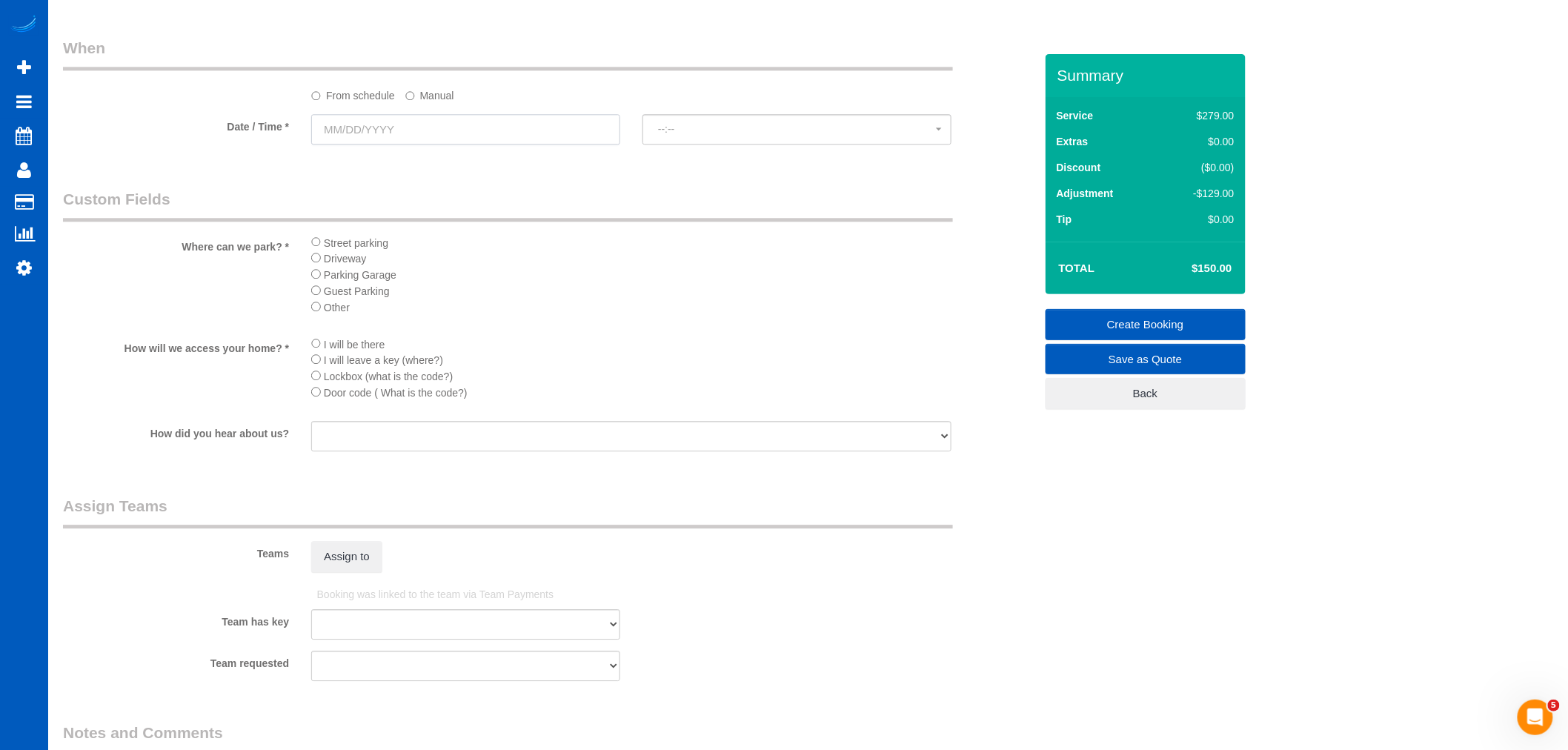
click at [337, 123] on input "text" at bounding box center [466, 129] width 309 height 30
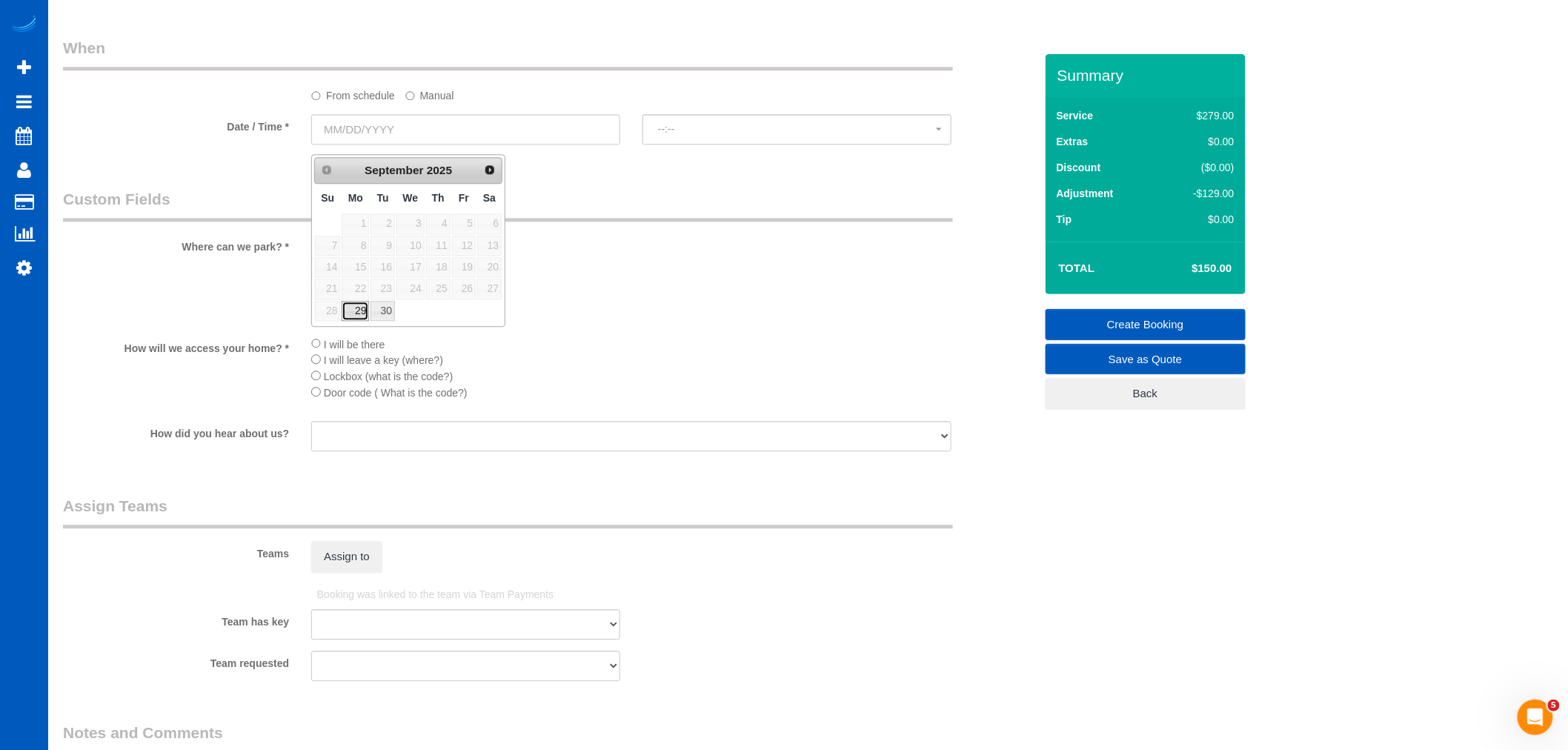
click at [346, 313] on link "29" at bounding box center [355, 311] width 27 height 20
type input "09/29/2025"
select select "spot11"
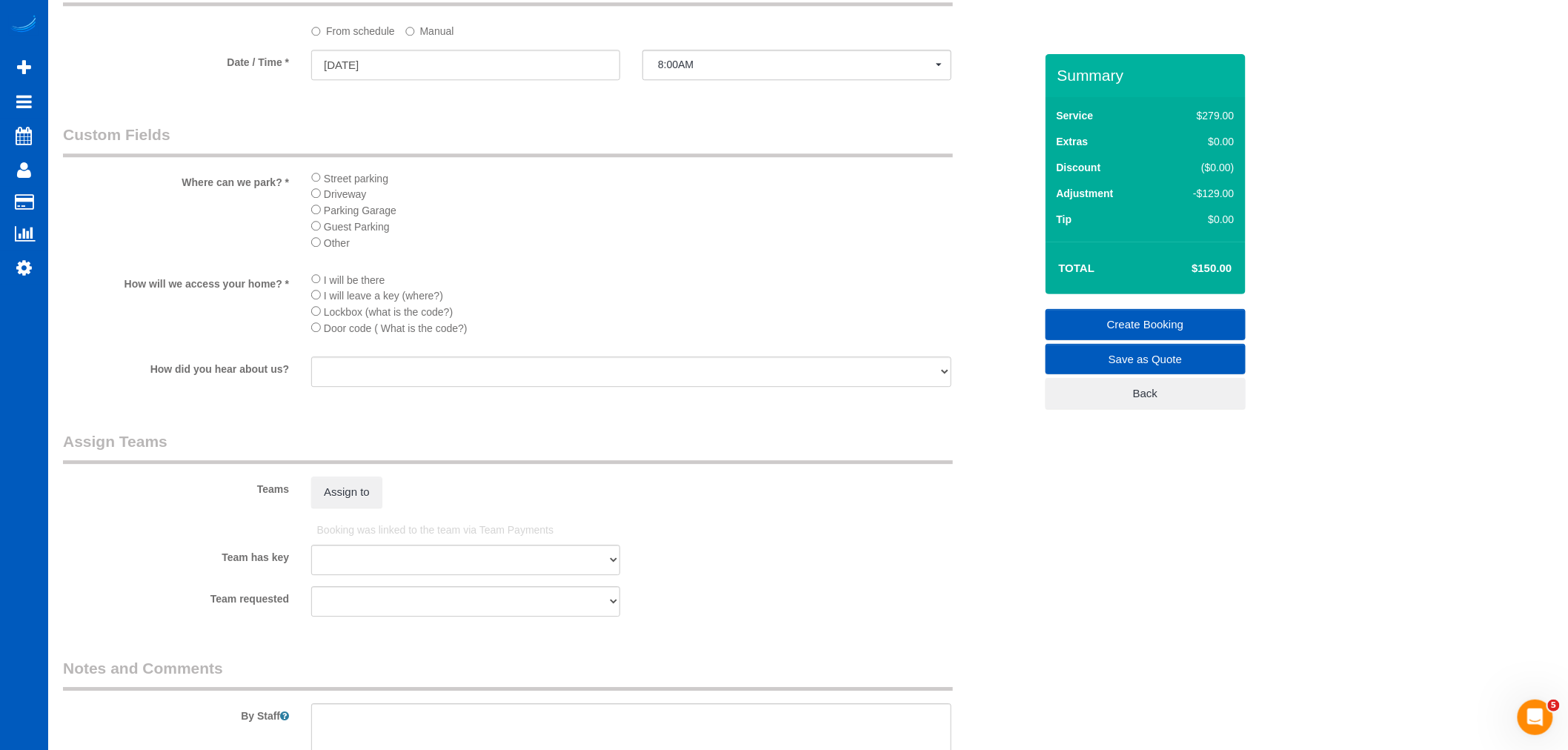
scroll to position [1647, 0]
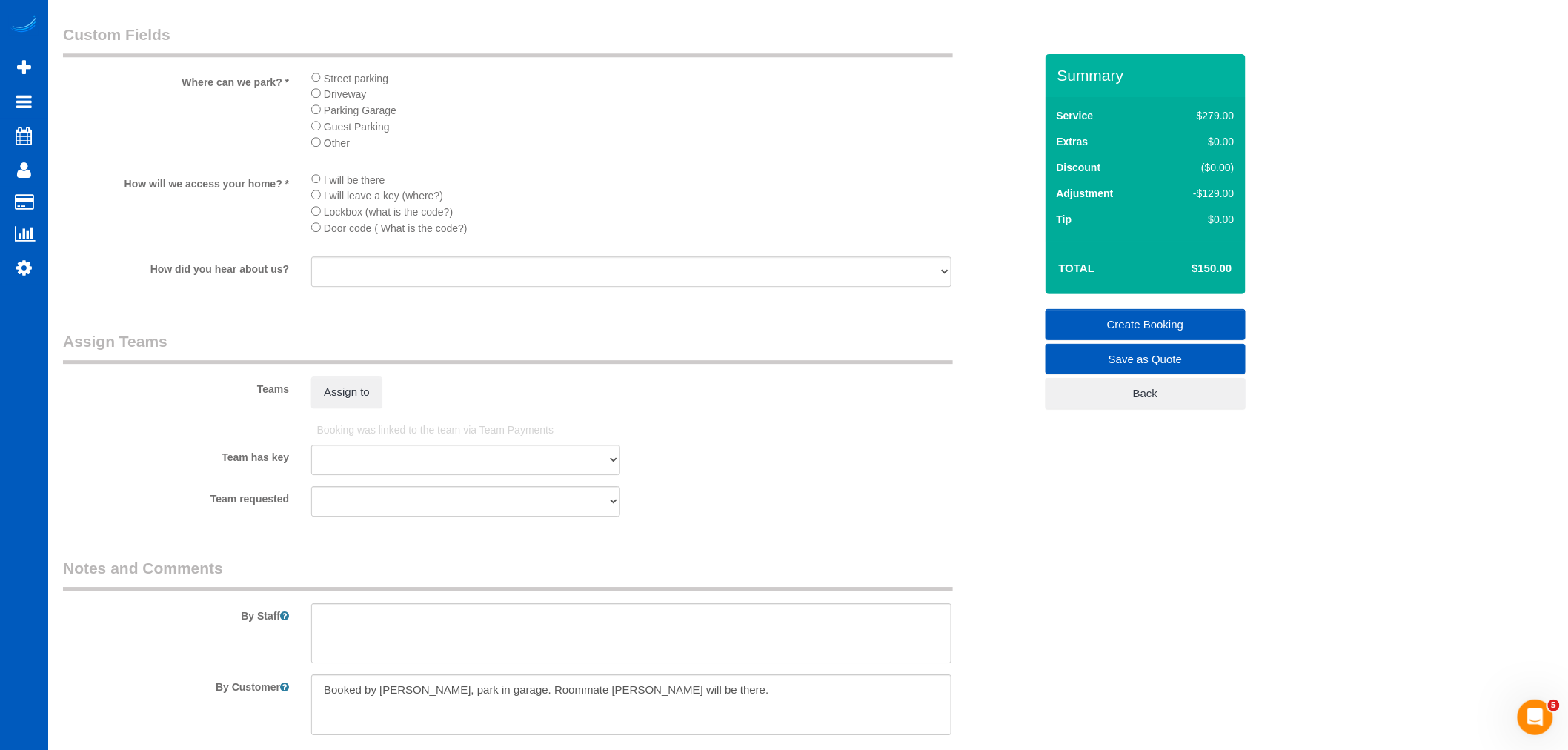
click at [332, 395] on div "Teams Assign to" at bounding box center [549, 369] width 994 height 77
click at [332, 408] on button "Assign to" at bounding box center [347, 392] width 71 height 31
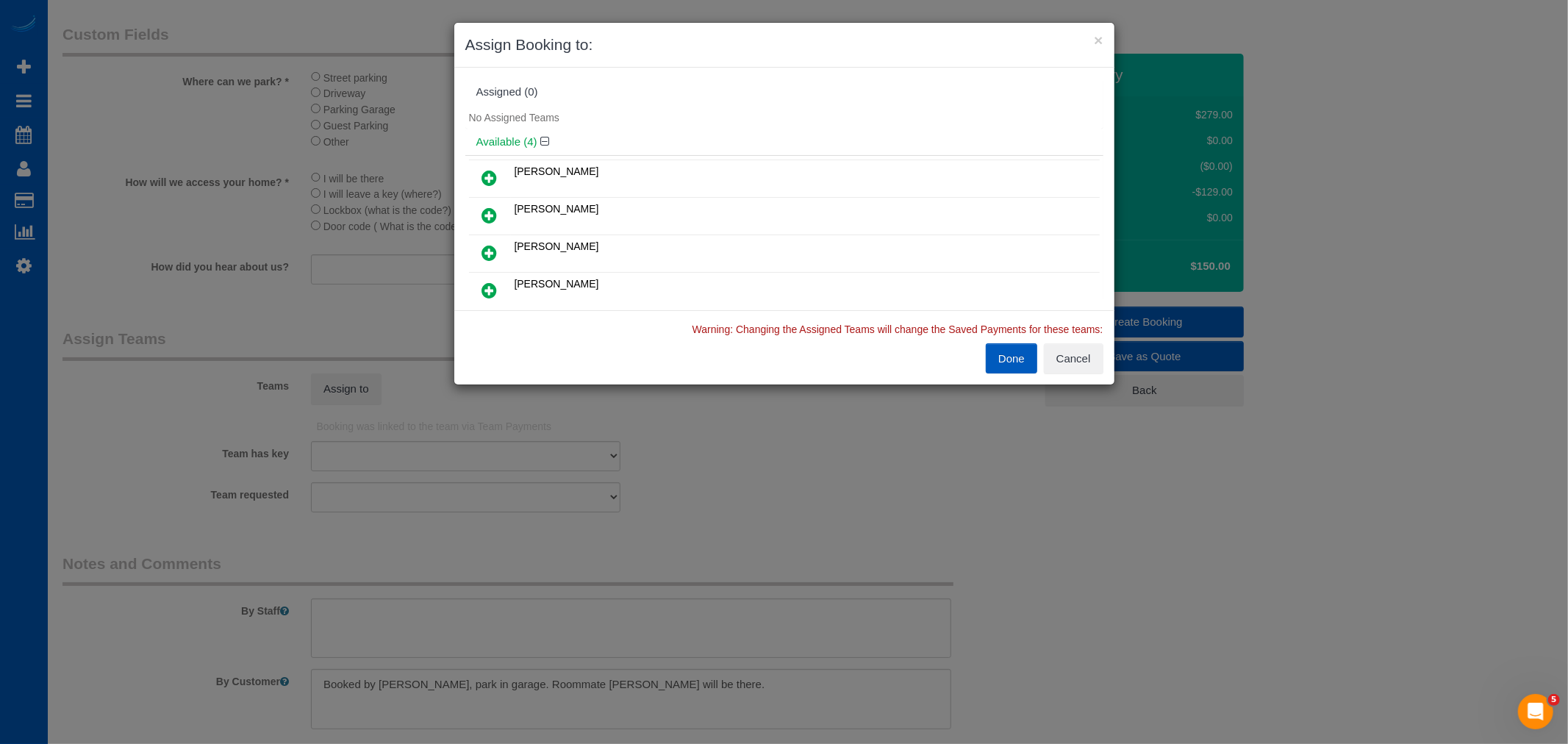
click at [492, 282] on icon at bounding box center [489, 291] width 15 height 18
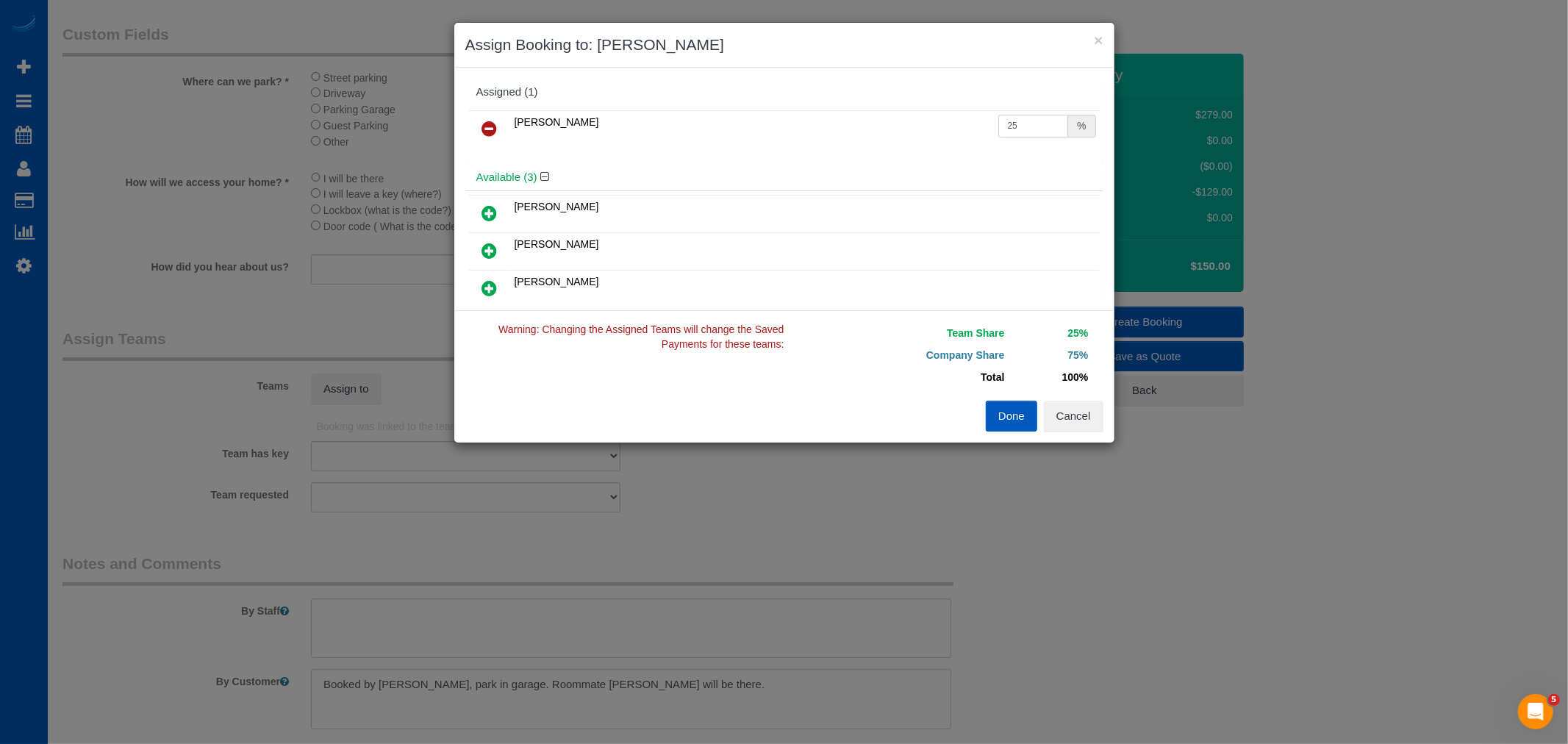
drag, startPoint x: 1010, startPoint y: 118, endPoint x: 868, endPoint y: 138, distance: 143.4
click at [868, 138] on tr "Oksana Kosiuk 25 %" at bounding box center [784, 129] width 631 height 38
type input "55"
drag, startPoint x: 1018, startPoint y: 406, endPoint x: 904, endPoint y: 453, distance: 123.3
click at [1016, 406] on button "Done" at bounding box center [1012, 417] width 52 height 31
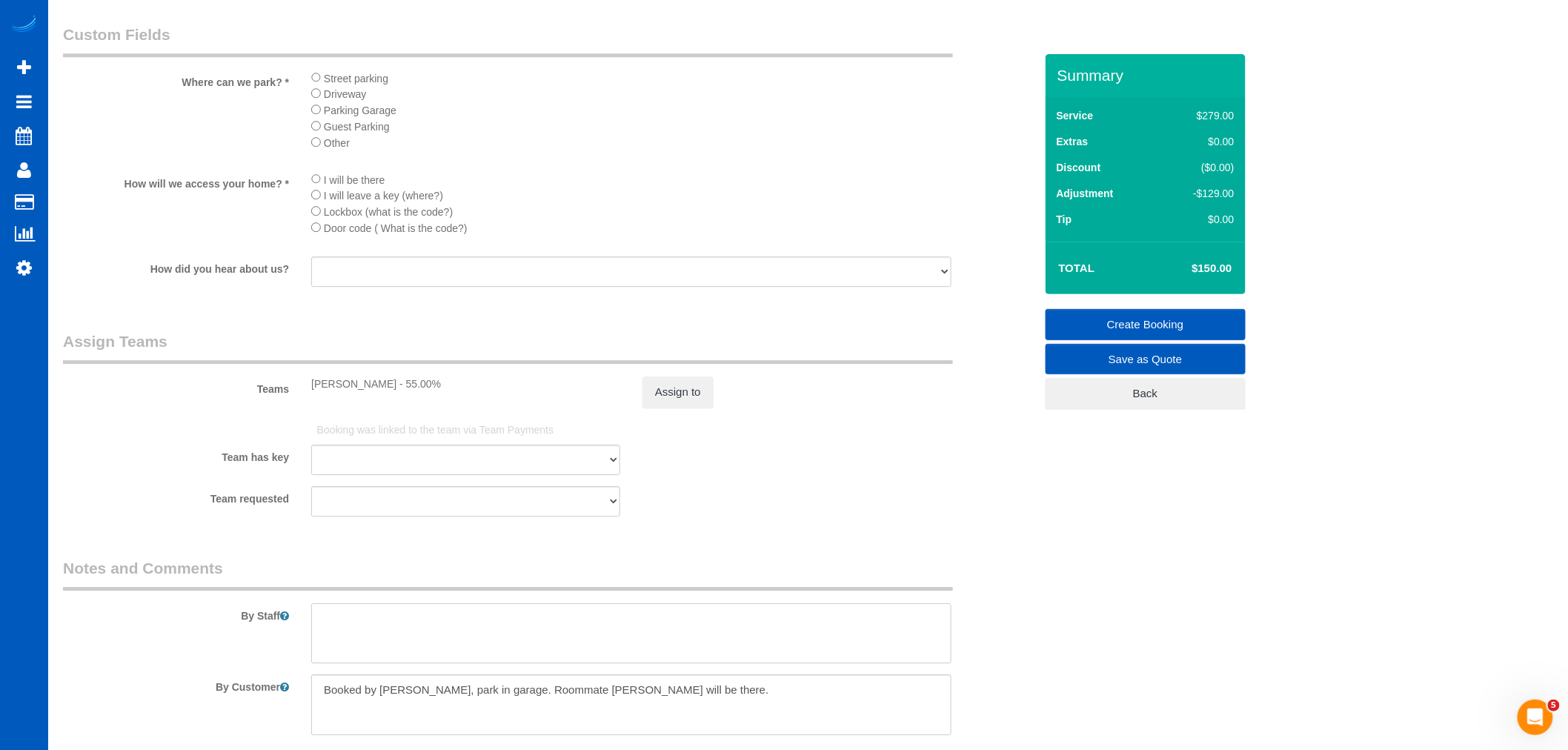
click at [487, 645] on textarea at bounding box center [631, 634] width 640 height 61
click at [322, 636] on textarea at bounding box center [631, 634] width 640 height 61
click at [322, 639] on textarea at bounding box center [631, 634] width 640 height 61
type textarea "Booked by Jade Only cleaning one bedroom and one bathroom"
drag, startPoint x: 676, startPoint y: 694, endPoint x: 552, endPoint y: 701, distance: 124.2
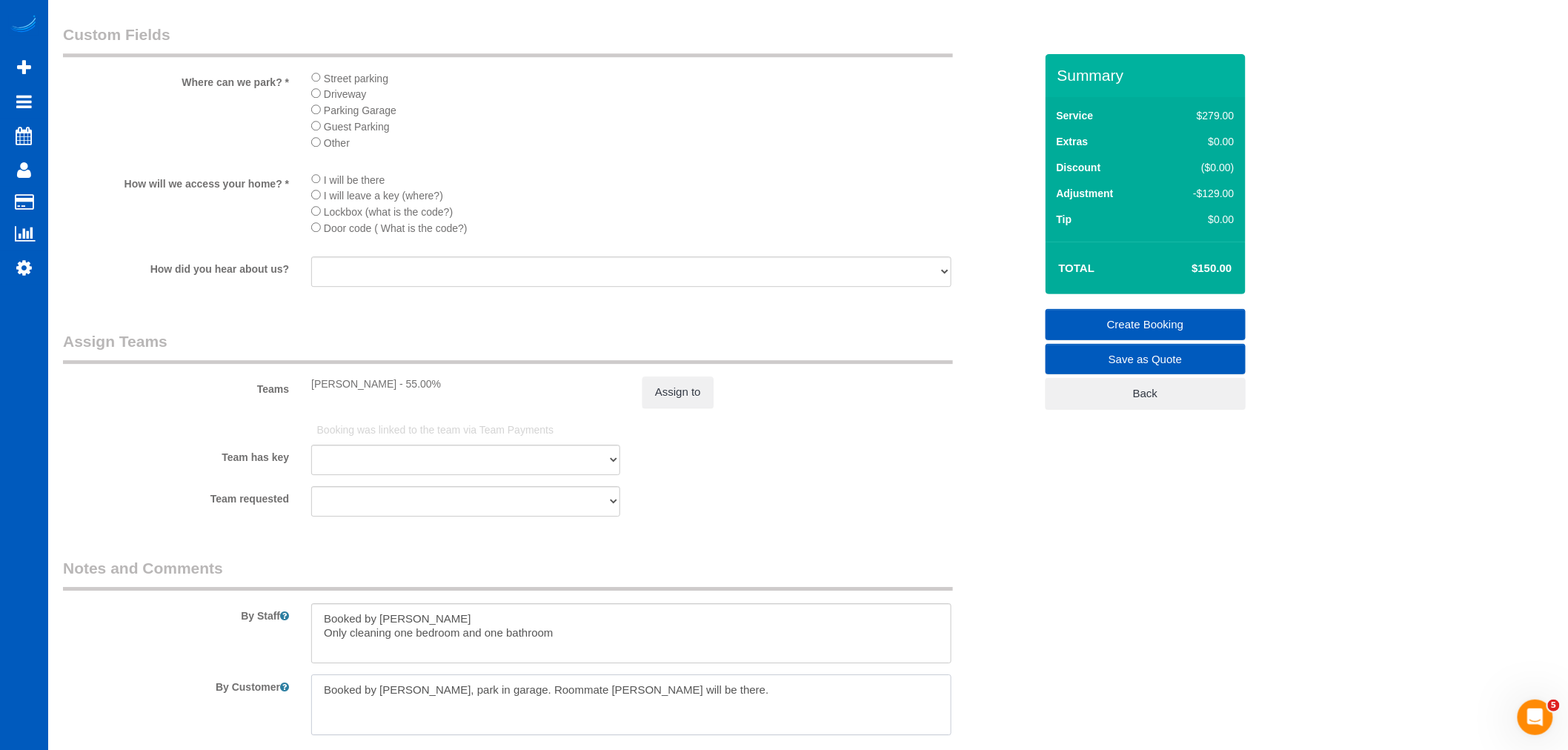
click at [510, 701] on sui-booking-comments "By Staff By Customer Customer Profile Notes Add a note" at bounding box center [549, 662] width 972 height 211
click at [745, 711] on textarea at bounding box center [631, 705] width 640 height 61
drag, startPoint x: 751, startPoint y: 704, endPoint x: 210, endPoint y: 686, distance: 541.3
click at [219, 694] on sui-booking-comments "By Staff By Customer Customer Profile Notes Add a note" at bounding box center [549, 662] width 972 height 211
click at [764, 631] on textarea at bounding box center [631, 634] width 640 height 61
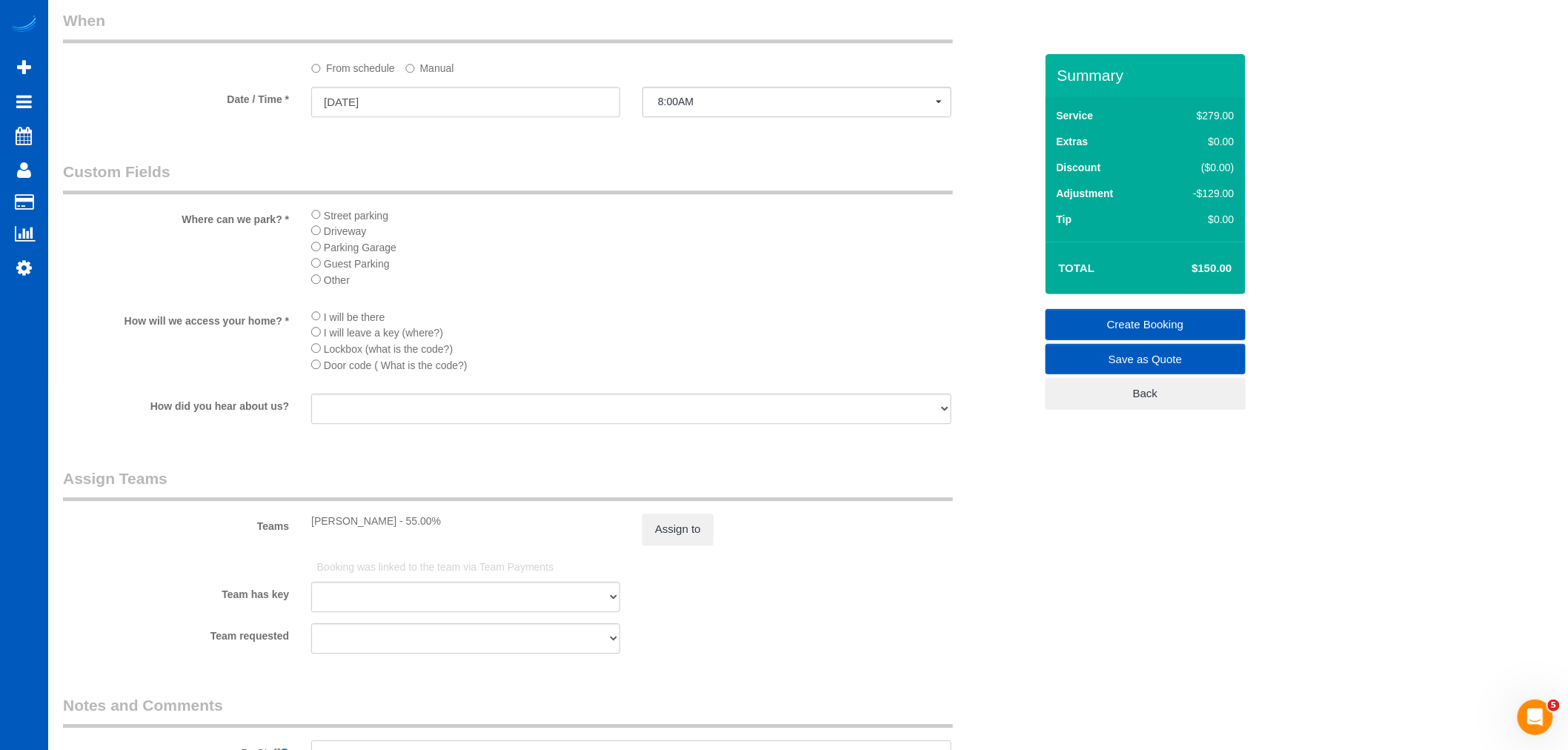
scroll to position [1729, 0]
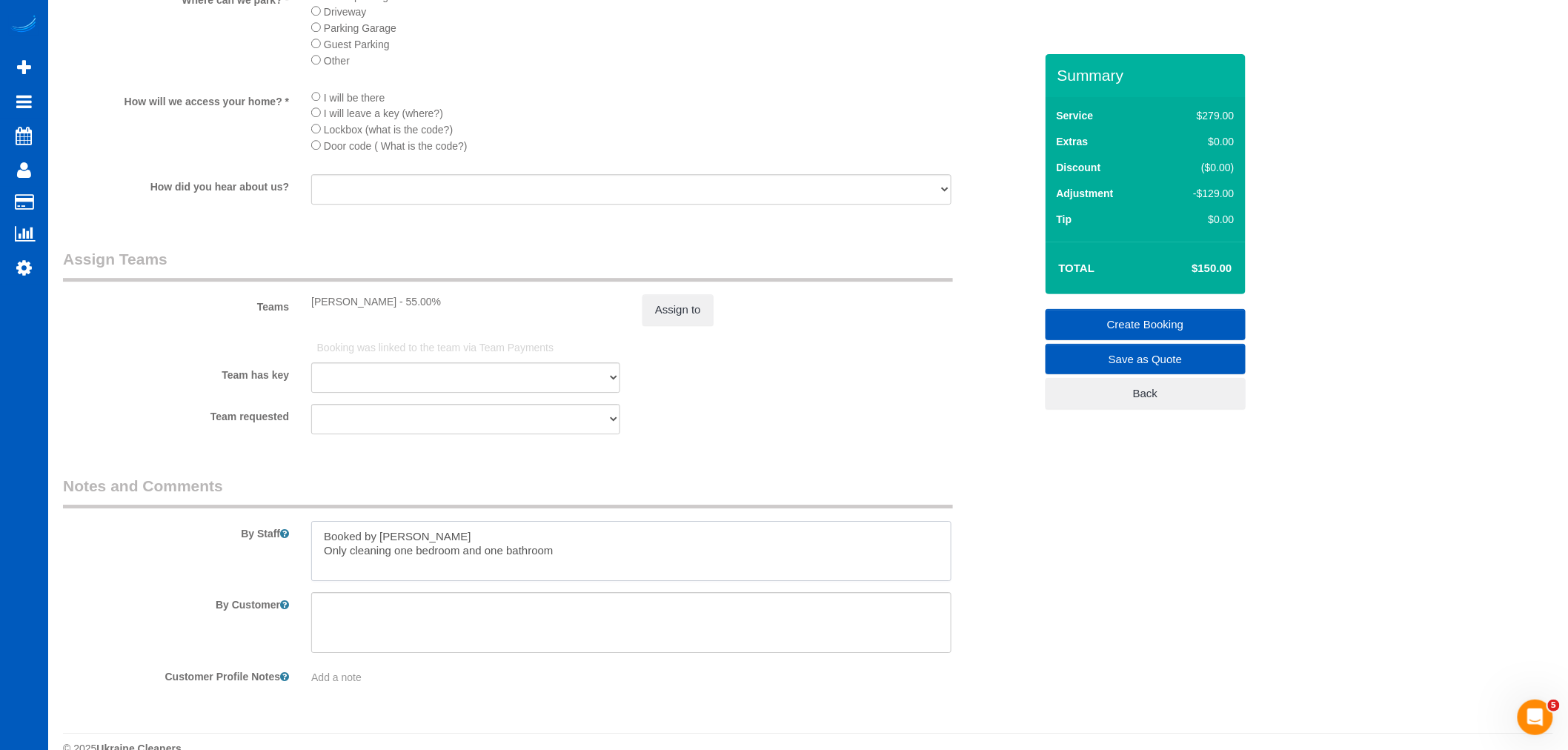
click at [756, 582] on textarea at bounding box center [631, 551] width 640 height 61
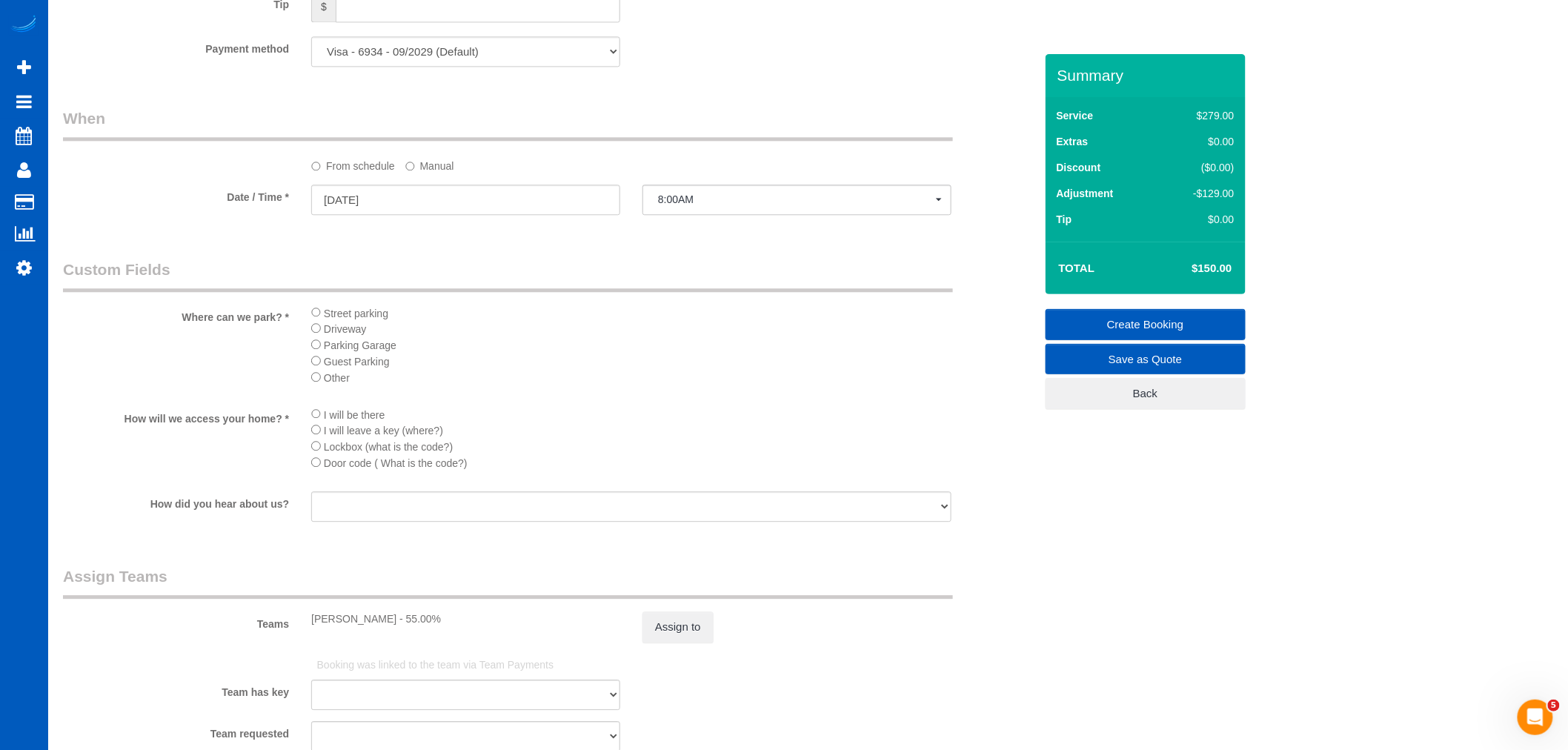
scroll to position [1399, 0]
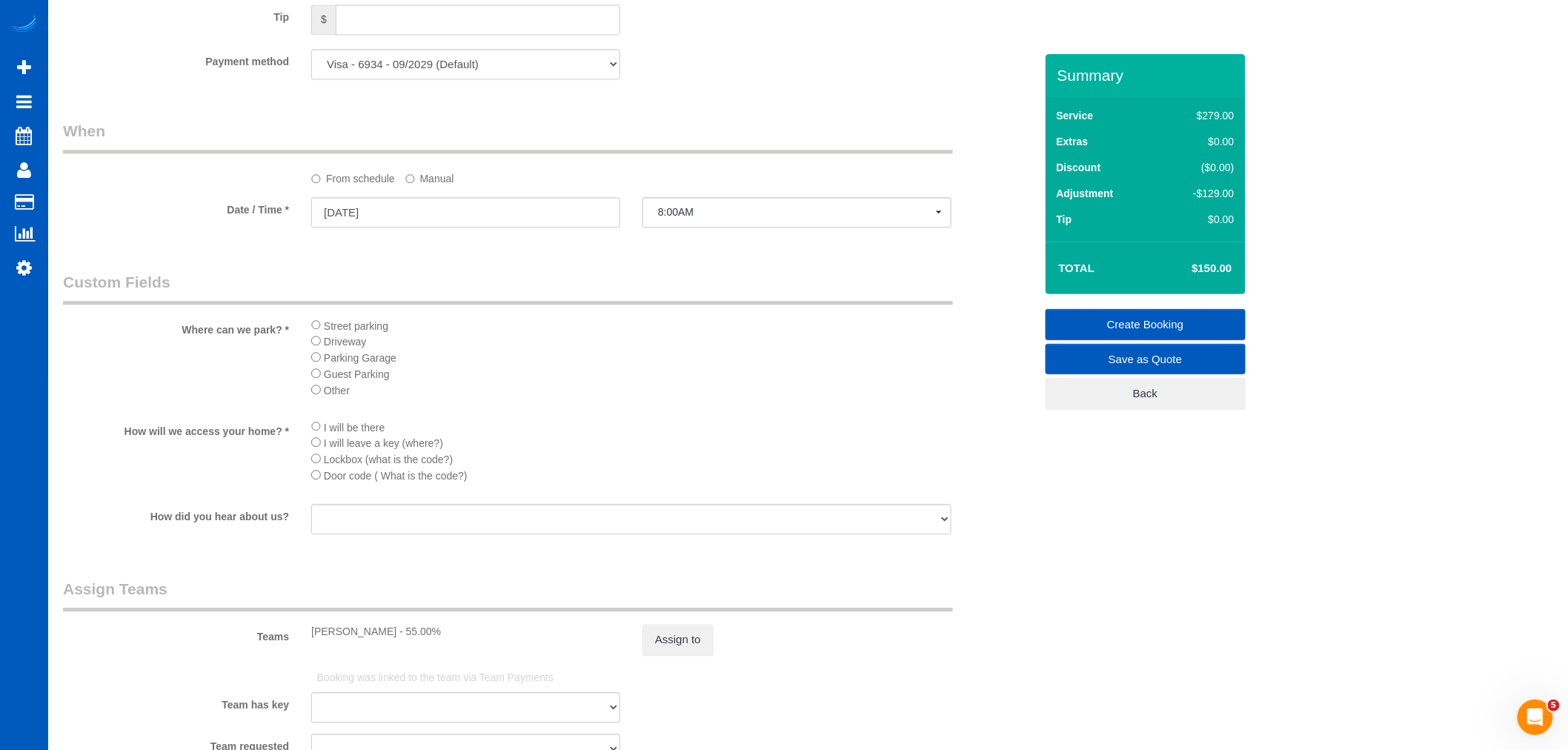
click at [1101, 328] on link "Create Booking" at bounding box center [1146, 325] width 200 height 31
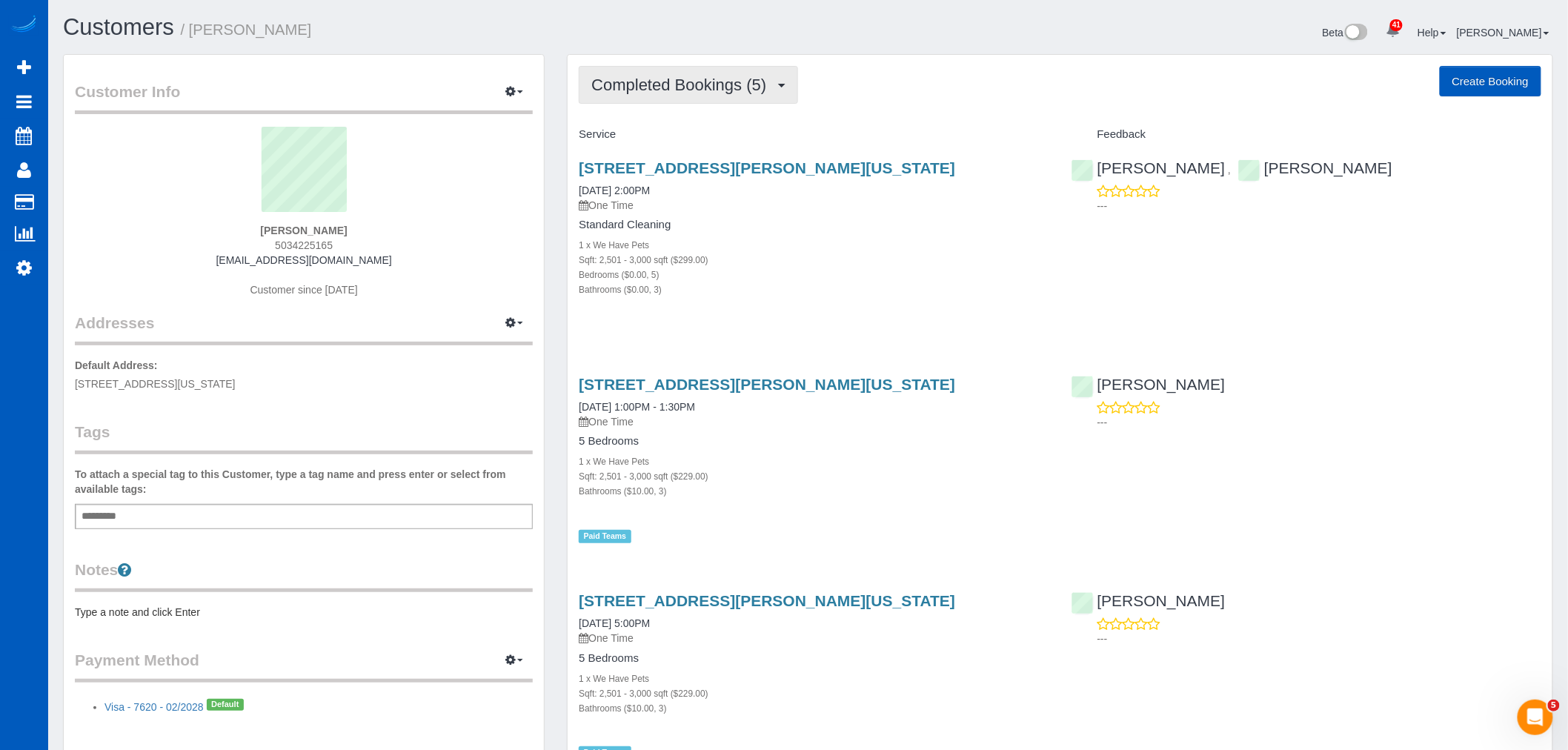
click at [656, 84] on span "Completed Bookings (5)" at bounding box center [682, 85] width 182 height 19
click at [679, 139] on link "Upcoming Bookings (1)" at bounding box center [656, 139] width 154 height 19
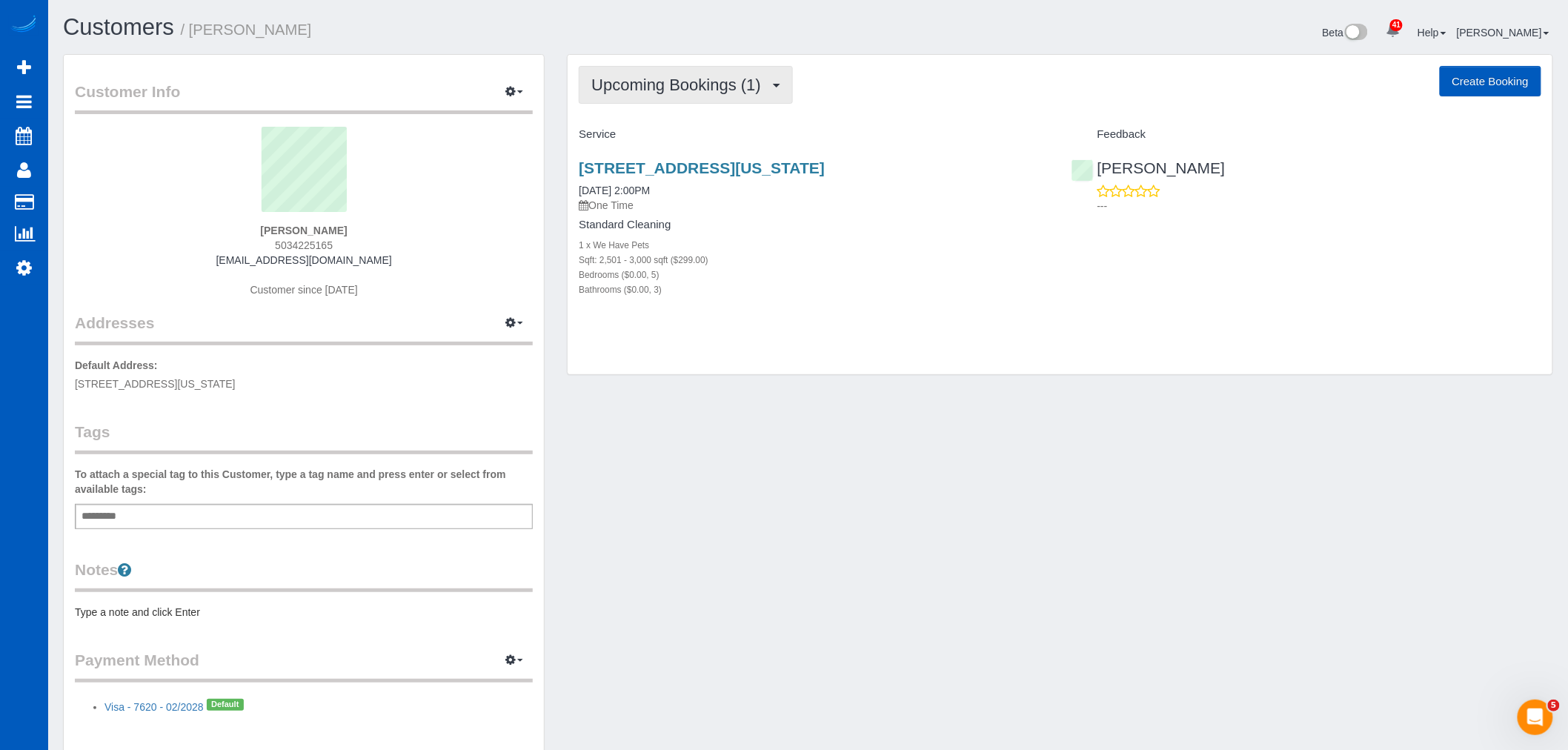
click at [639, 91] on span "Upcoming Bookings (1)" at bounding box center [679, 85] width 177 height 19
click at [649, 112] on link "Completed Bookings (5)" at bounding box center [656, 119] width 154 height 19
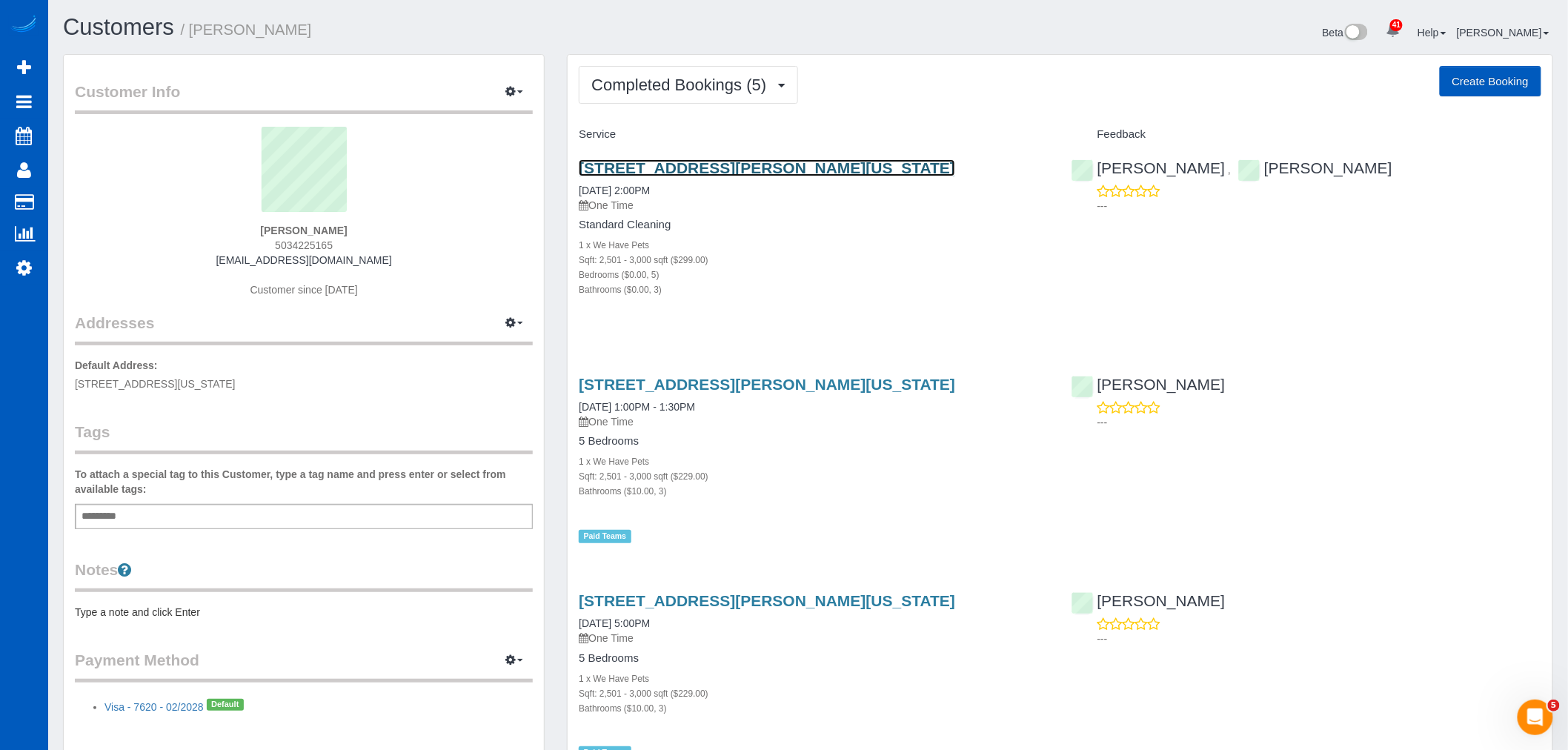
click at [709, 173] on link "[STREET_ADDRESS][PERSON_NAME][US_STATE]" at bounding box center [767, 168] width 377 height 17
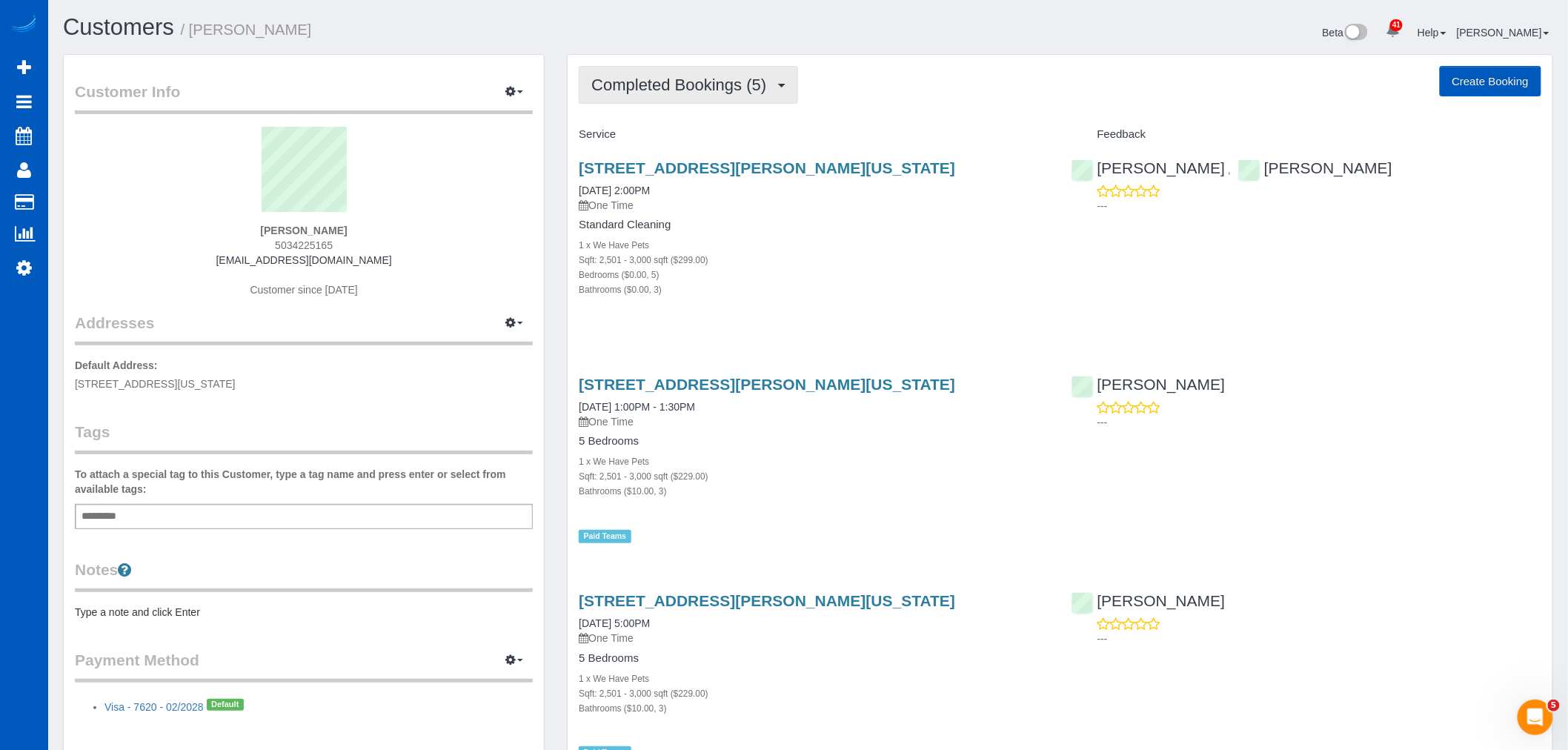
click at [687, 88] on span "Completed Bookings (5)" at bounding box center [682, 85] width 182 height 19
click at [679, 132] on link "Upcoming Bookings (1)" at bounding box center [656, 139] width 154 height 19
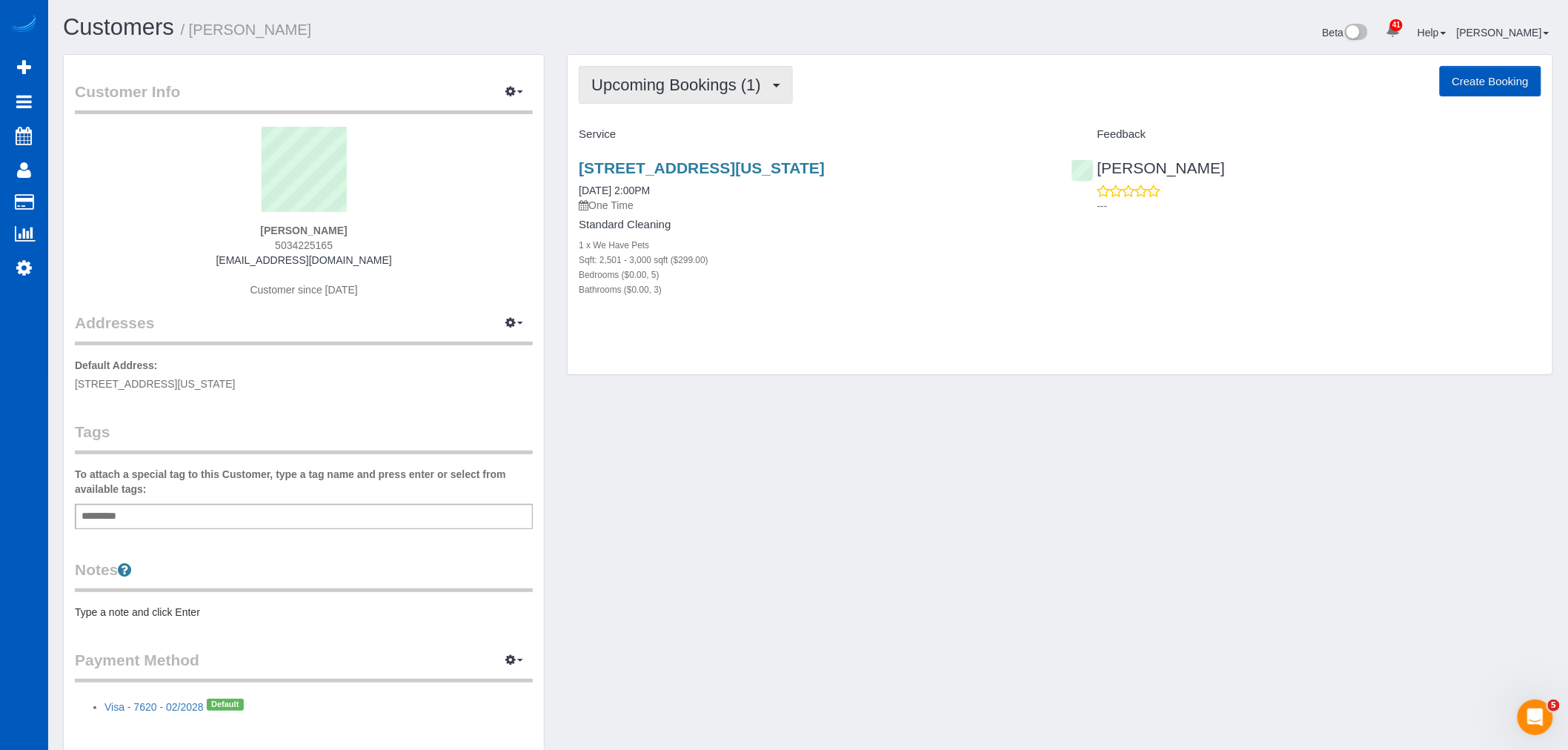
click at [684, 91] on span "Upcoming Bookings (1)" at bounding box center [679, 85] width 177 height 19
click at [671, 128] on link "Completed Bookings (5)" at bounding box center [656, 119] width 154 height 19
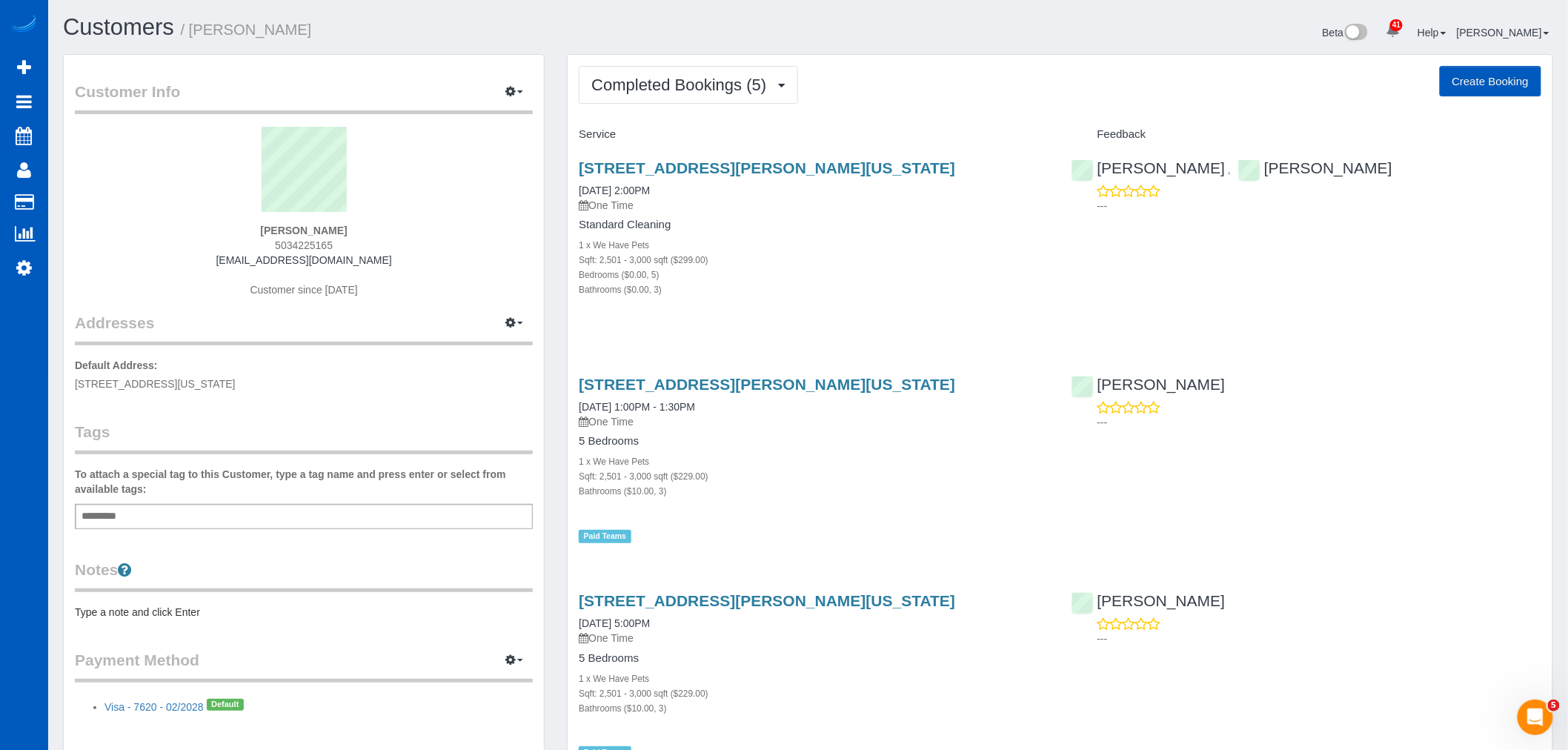
drag, startPoint x: 817, startPoint y: 264, endPoint x: 797, endPoint y: 226, distance: 42.9
click at [818, 264] on div "Sqft: 2,501 - 3,000 sqft ($299.00)" at bounding box center [813, 260] width 470 height 15
click at [676, 68] on button "Completed Bookings (5)" at bounding box center [688, 85] width 220 height 38
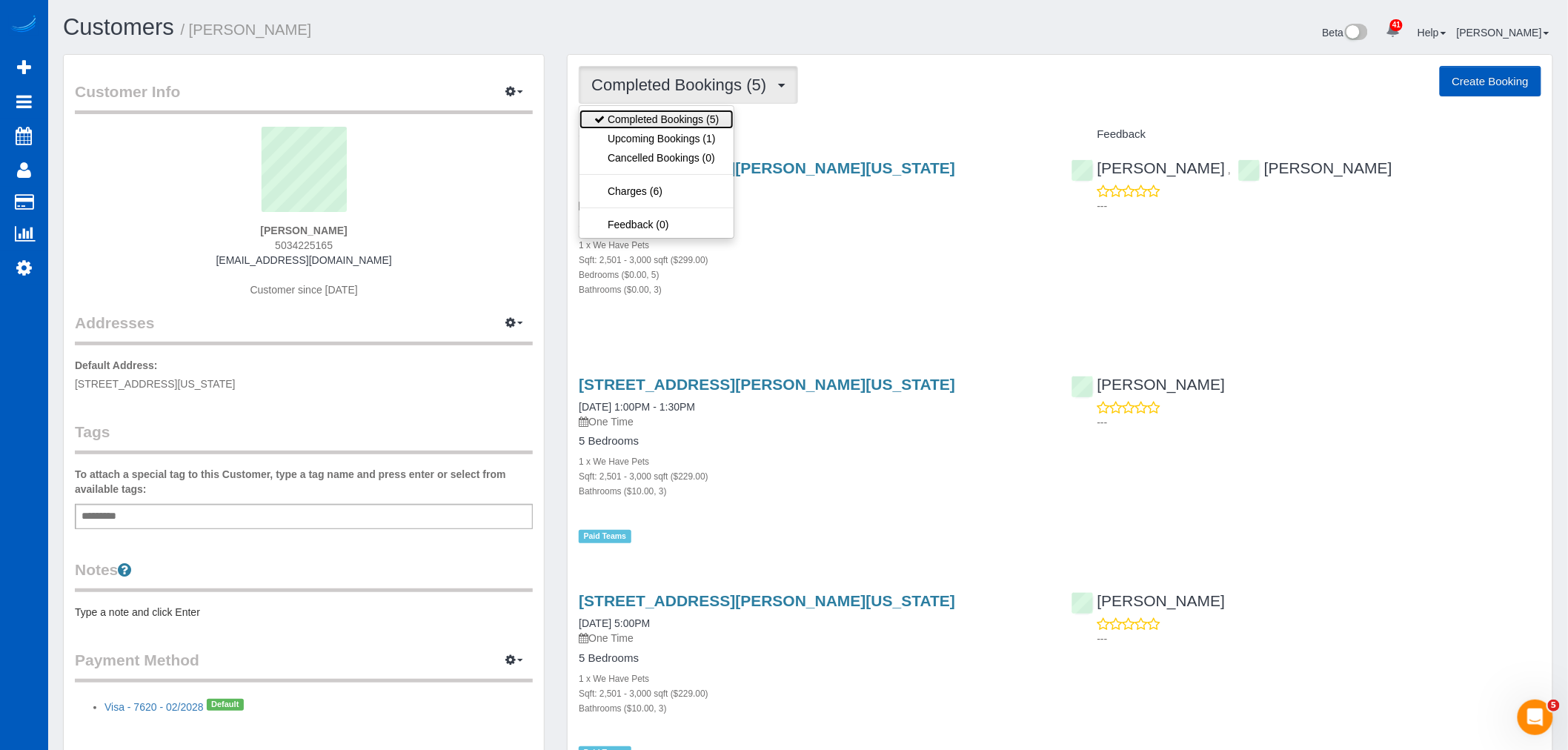
click at [656, 128] on link "Completed Bookings (5)" at bounding box center [656, 119] width 154 height 19
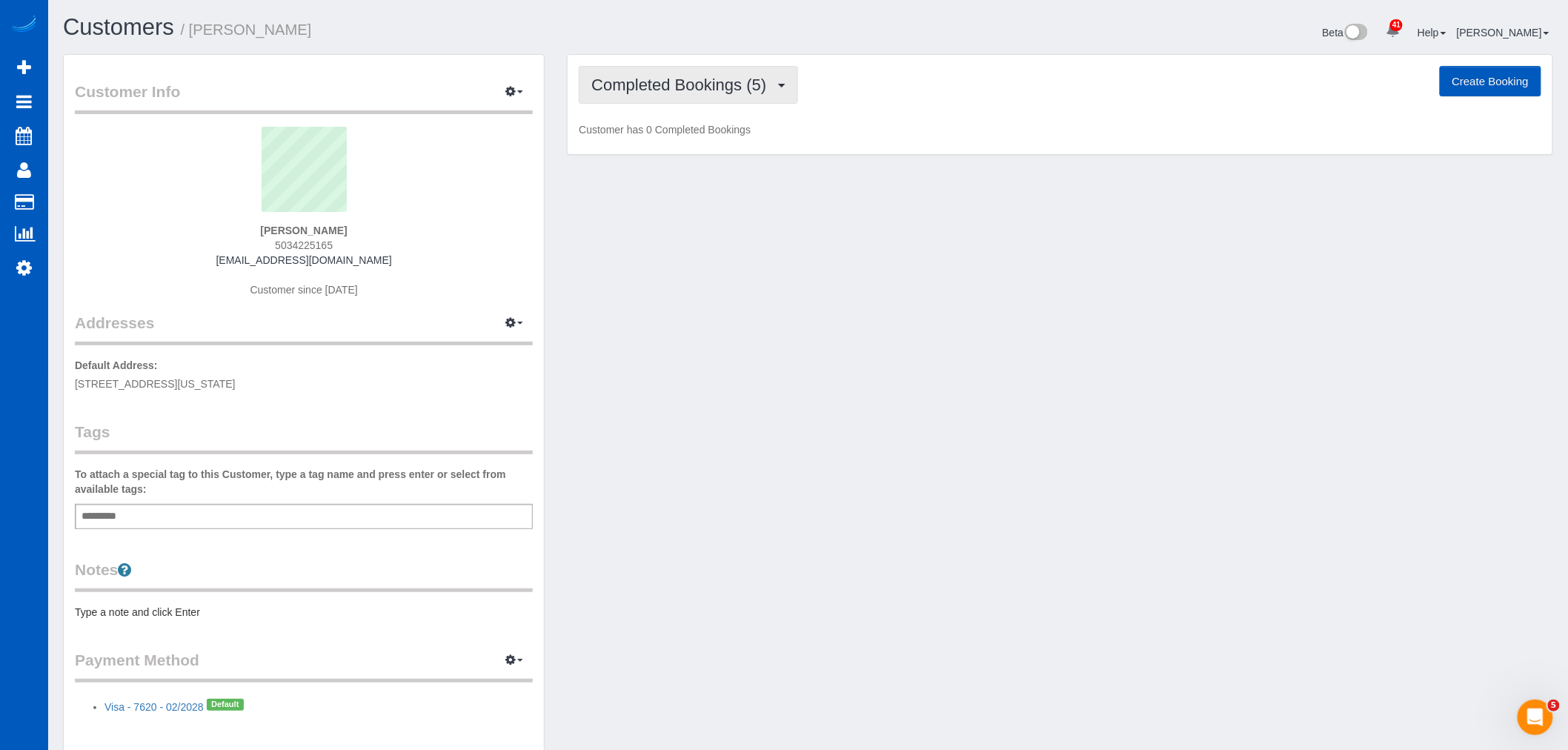
click at [648, 99] on button "Completed Bookings (5)" at bounding box center [688, 85] width 220 height 38
click at [646, 135] on link "Upcoming Bookings (1)" at bounding box center [656, 139] width 154 height 19
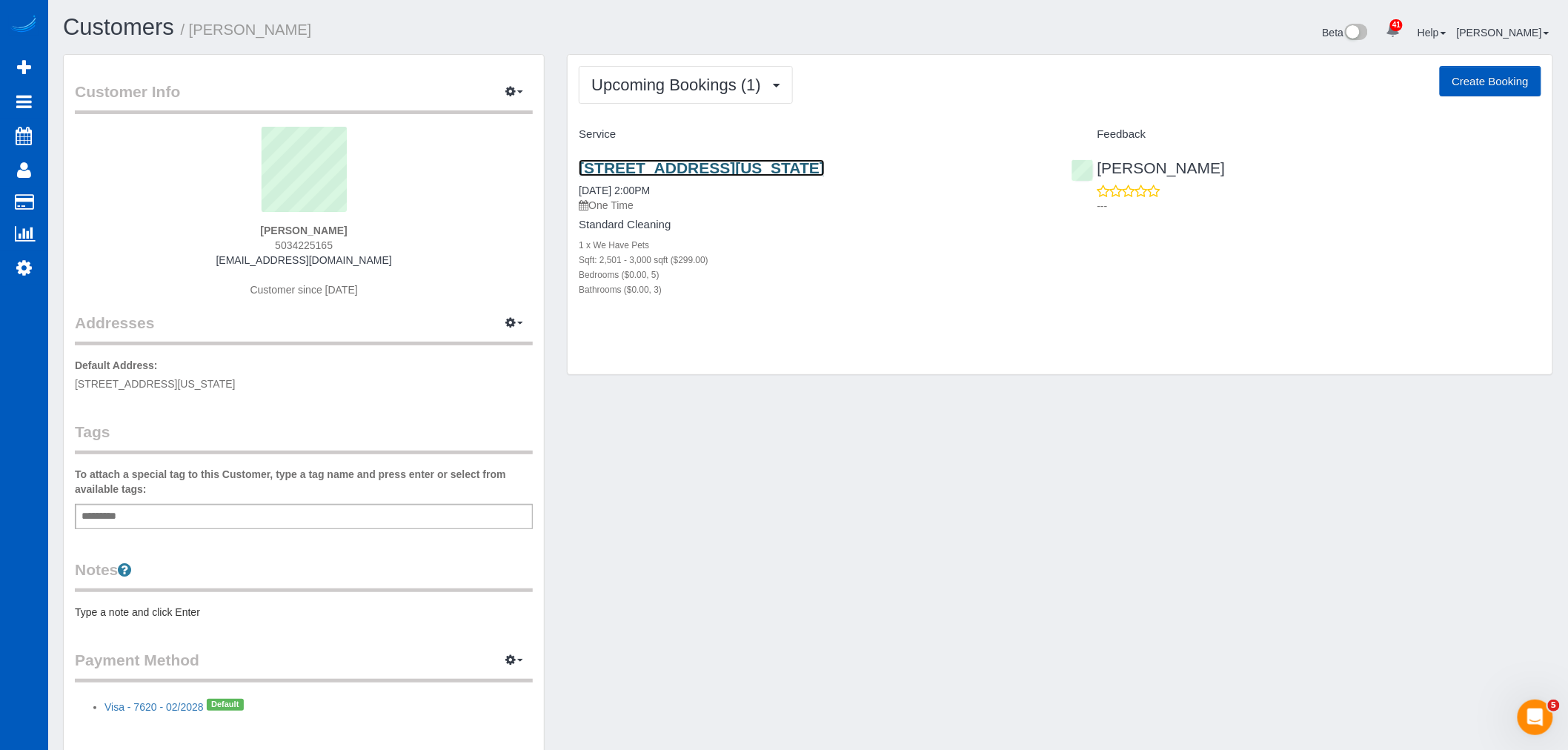
click at [638, 165] on link "28827 Bay Heights Road, Oregon City, OR 97045" at bounding box center [702, 168] width 246 height 17
click at [647, 95] on button "Upcoming Bookings (1)" at bounding box center [685, 85] width 214 height 38
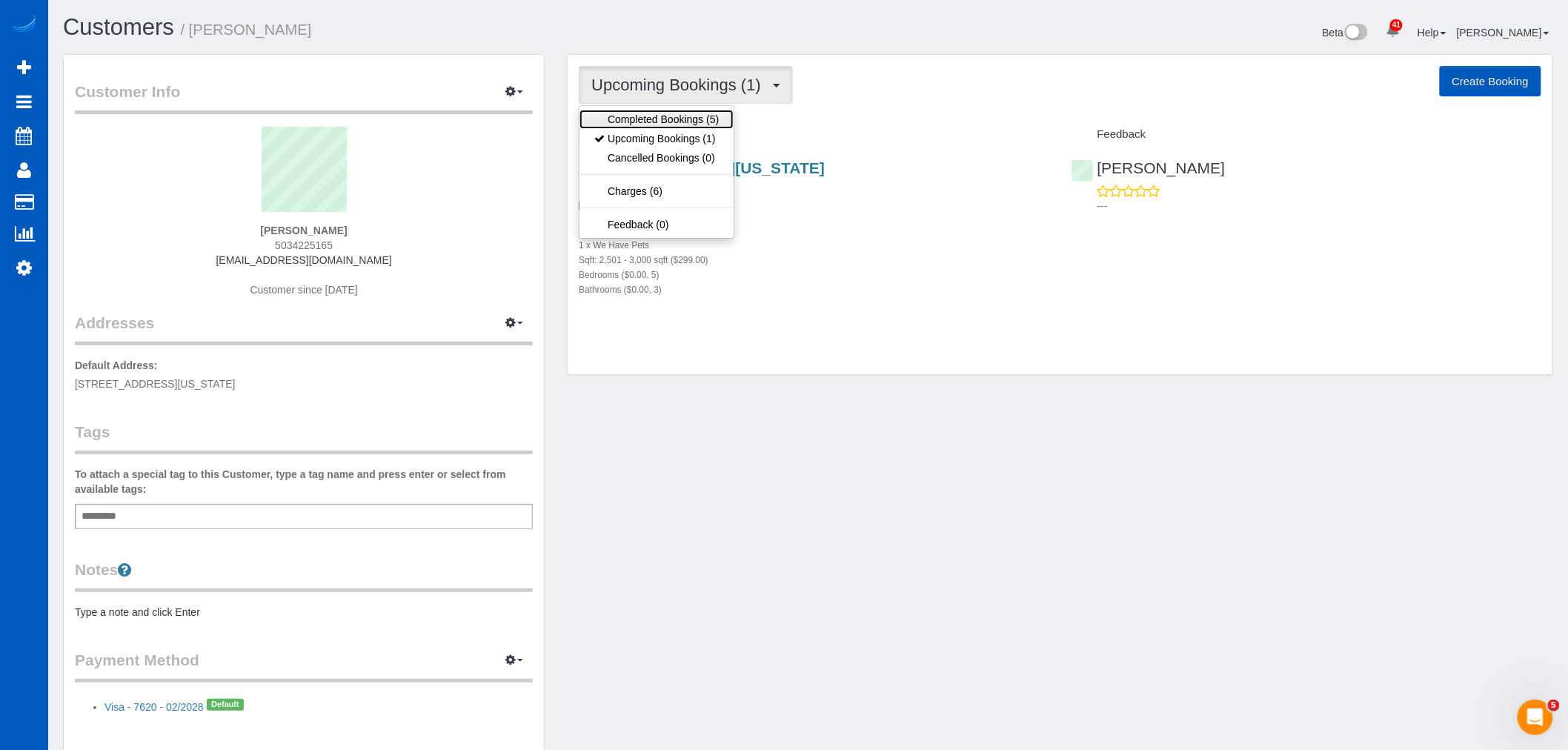
click at [643, 116] on link "Completed Bookings (5)" at bounding box center [656, 119] width 154 height 19
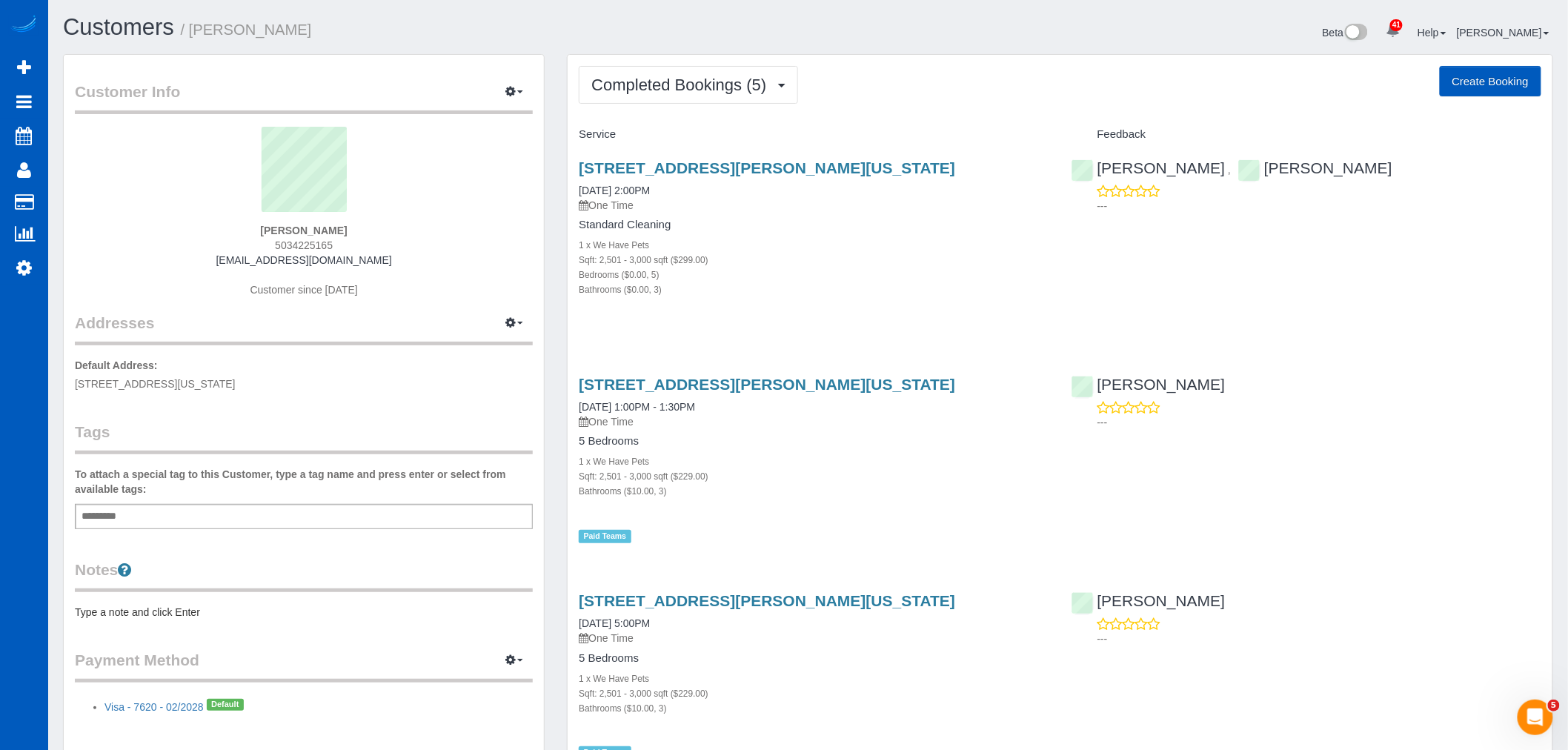
drag, startPoint x: 578, startPoint y: 165, endPoint x: 947, endPoint y: 162, distance: 369.0
click at [947, 162] on div "12779 Lindsayanne Lane, Oregon City, OR 97045 06/27/2025 2:00PM One Time Standa…" at bounding box center [813, 237] width 492 height 180
copy link "[STREET_ADDRESS][PERSON_NAME][US_STATE]"
click at [640, 94] on button "Completed Bookings (5)" at bounding box center [688, 85] width 220 height 38
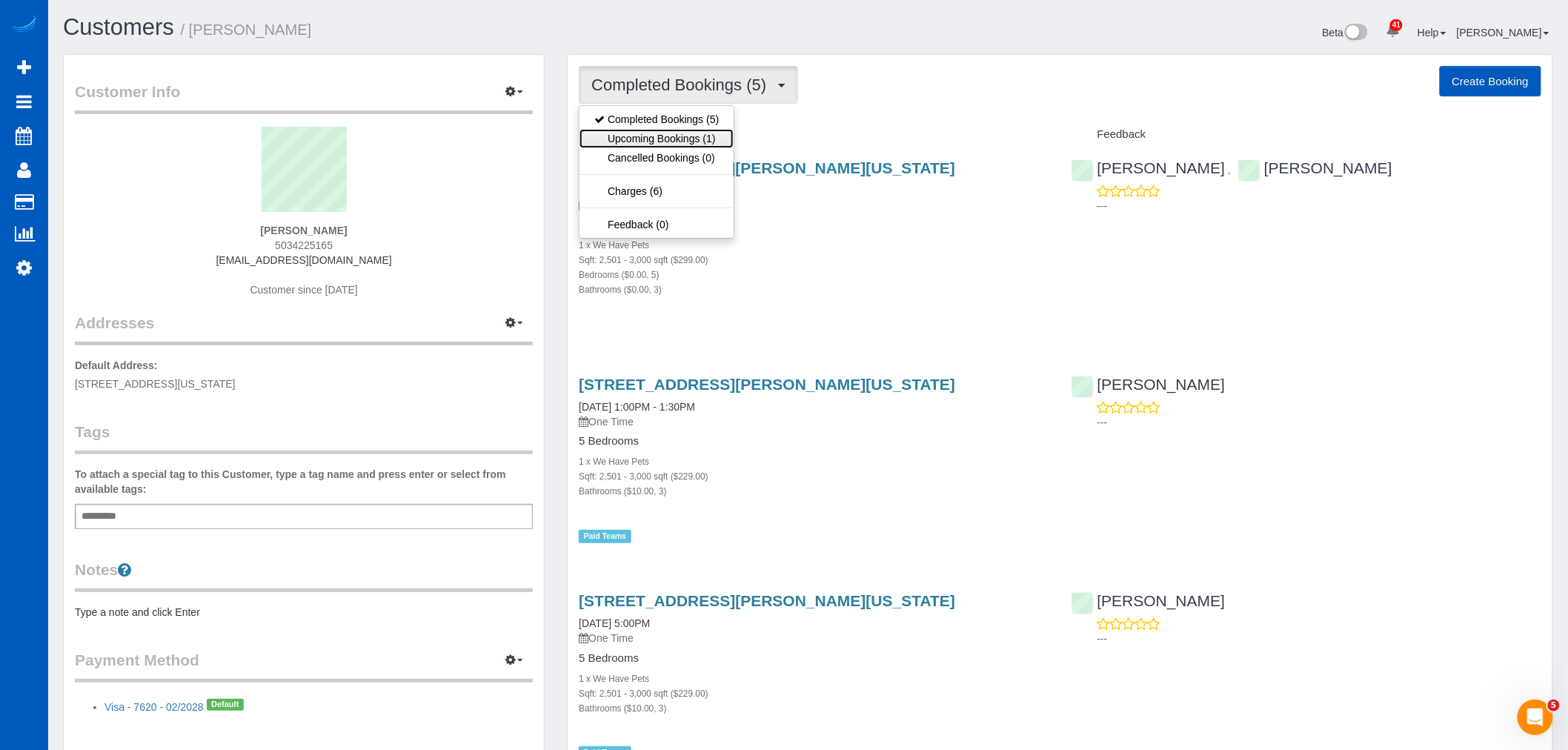
click at [650, 135] on link "Upcoming Bookings (1)" at bounding box center [656, 139] width 154 height 19
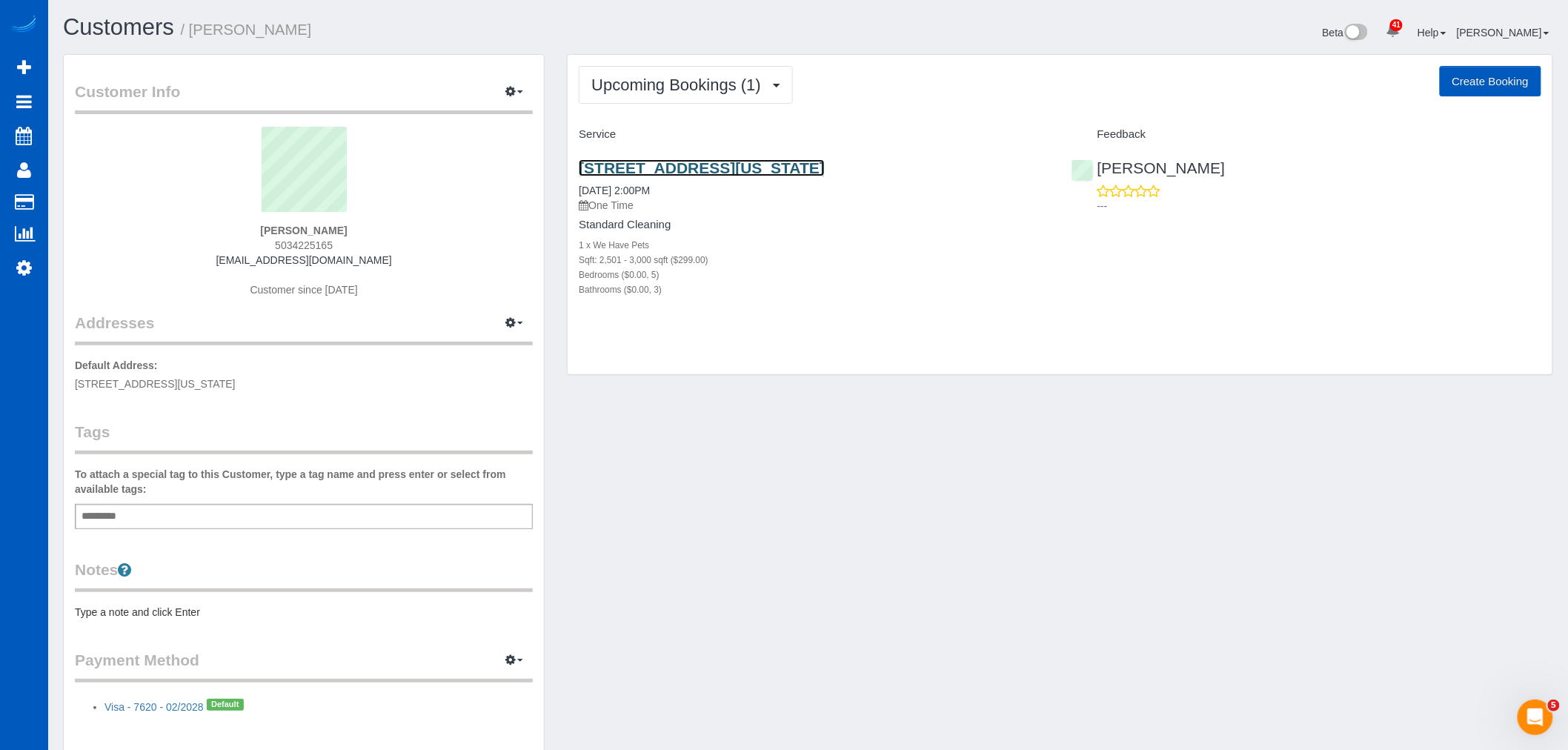
click at [652, 172] on link "28827 Bay Heights Road, Oregon City, OR 97045" at bounding box center [702, 168] width 246 height 17
click at [633, 87] on span "Upcoming Bookings (1)" at bounding box center [679, 85] width 177 height 19
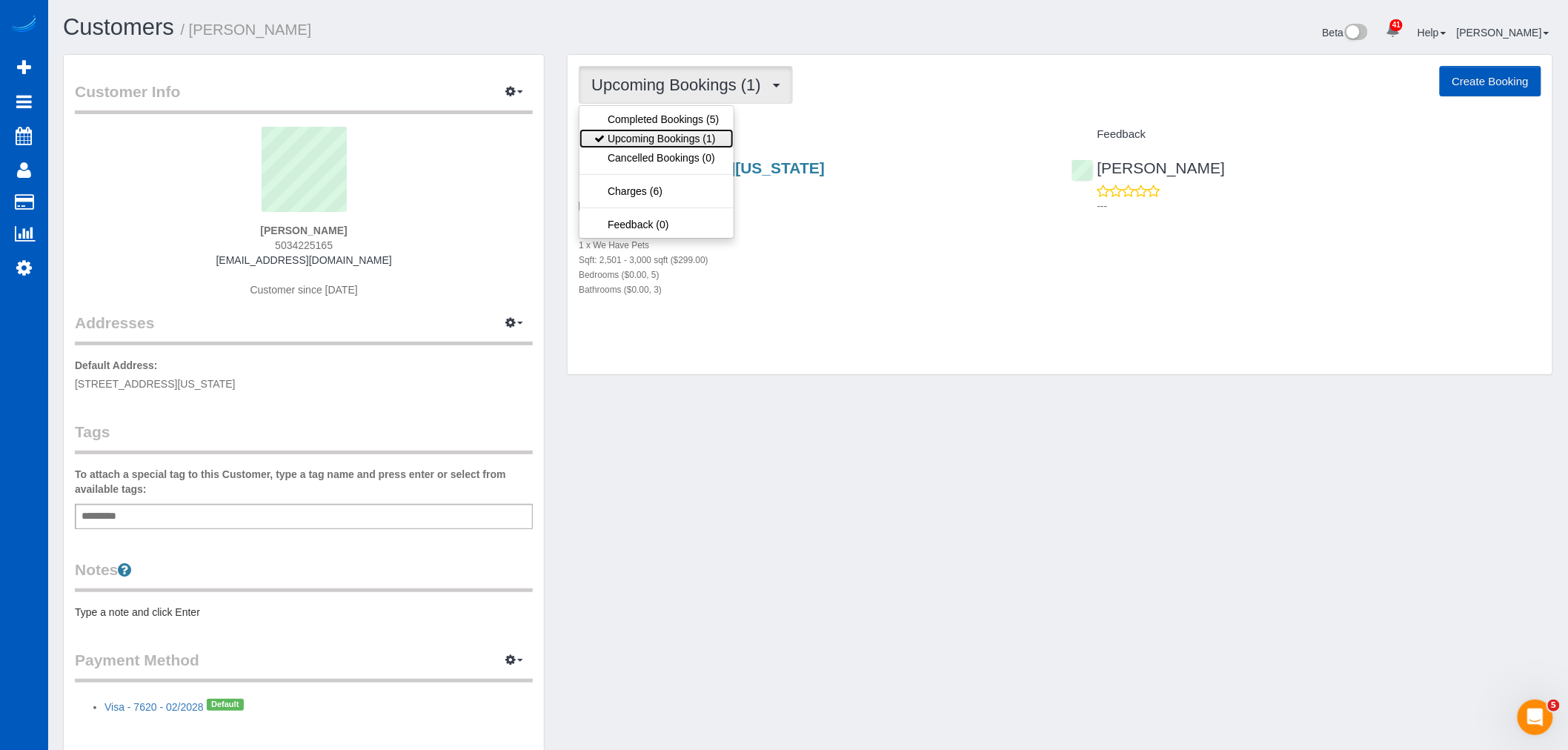
click at [654, 139] on link "Upcoming Bookings (1)" at bounding box center [656, 139] width 154 height 19
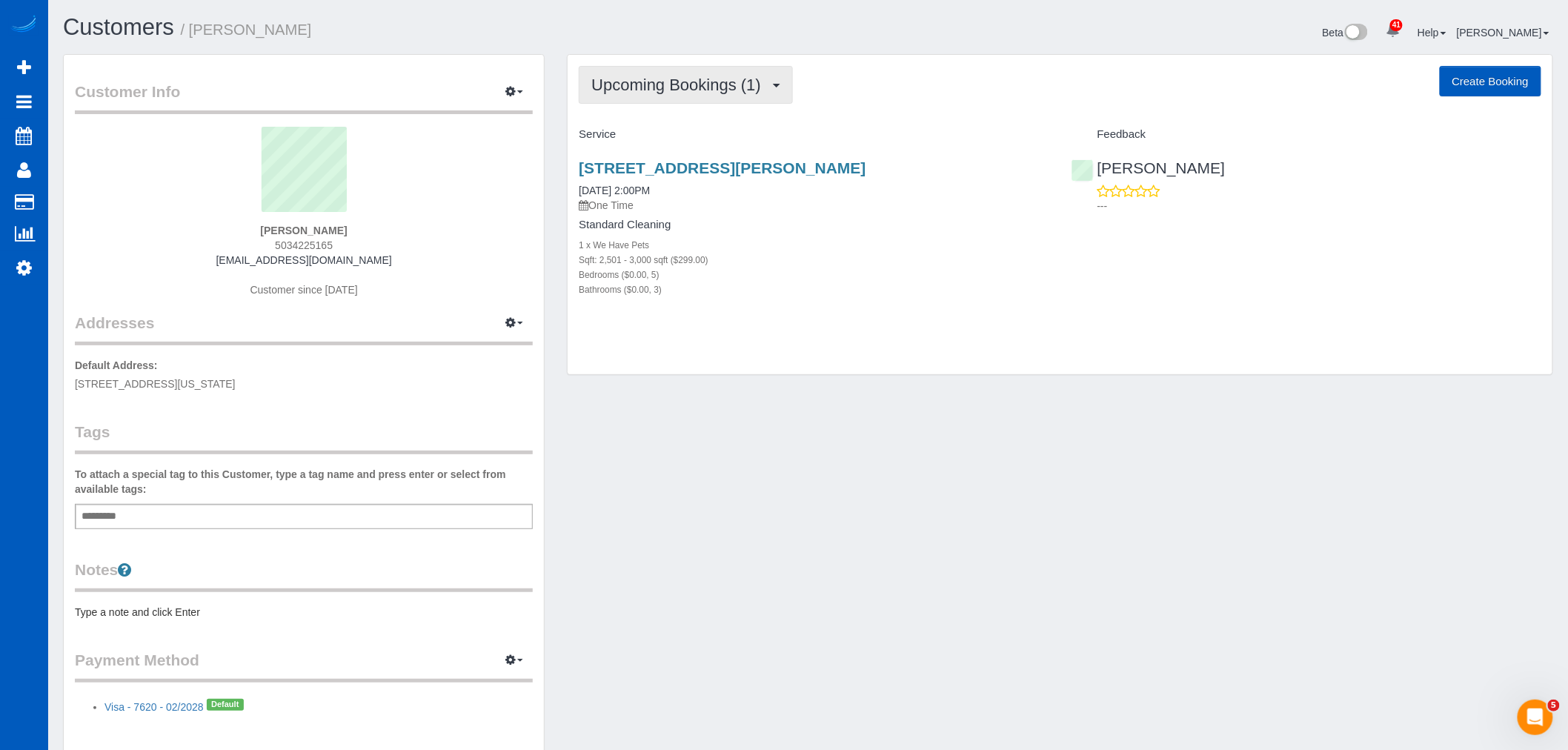
click at [627, 91] on span "Upcoming Bookings (1)" at bounding box center [679, 85] width 177 height 19
click at [675, 114] on link "Completed Bookings (5)" at bounding box center [656, 119] width 154 height 19
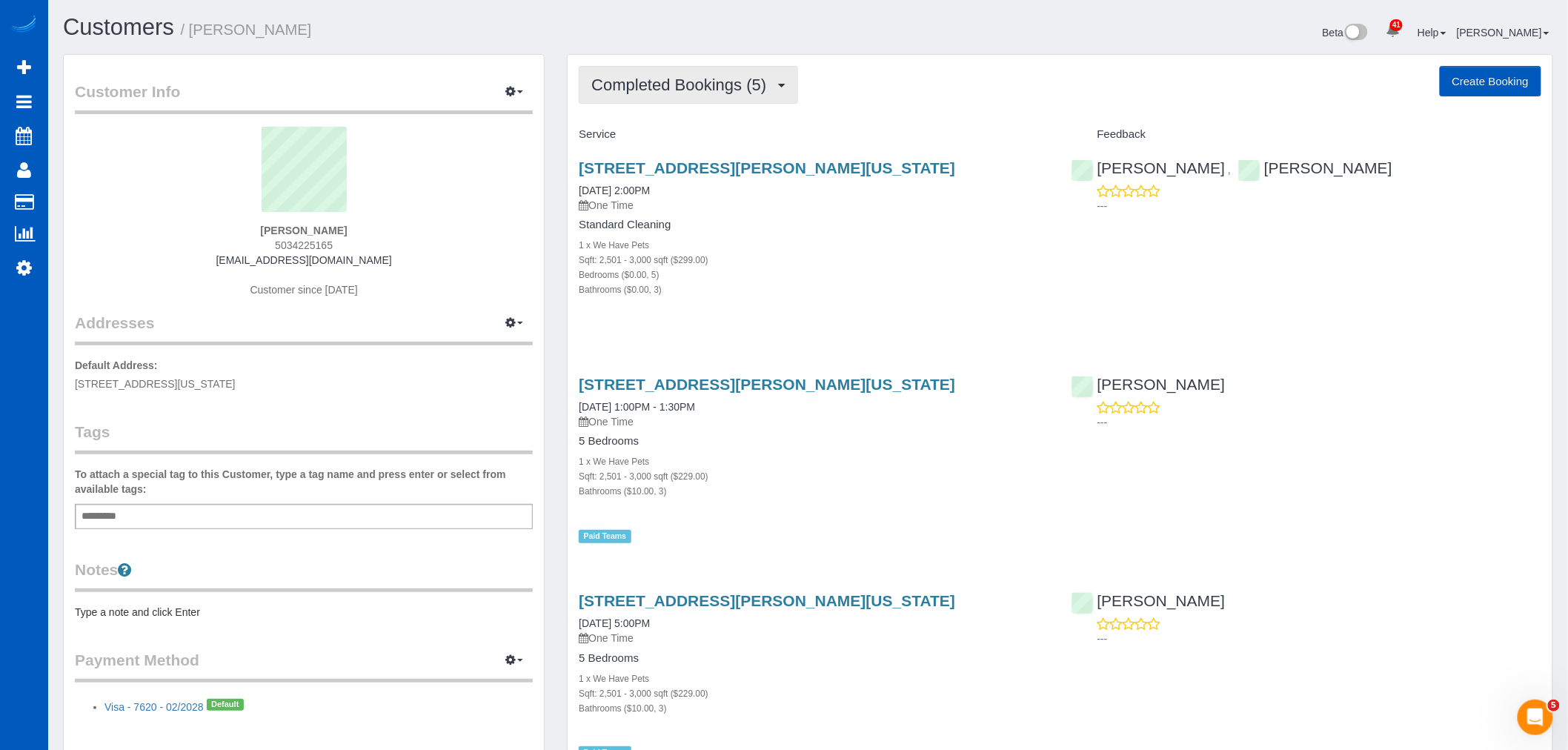
click at [633, 88] on span "Completed Bookings (5)" at bounding box center [682, 85] width 182 height 19
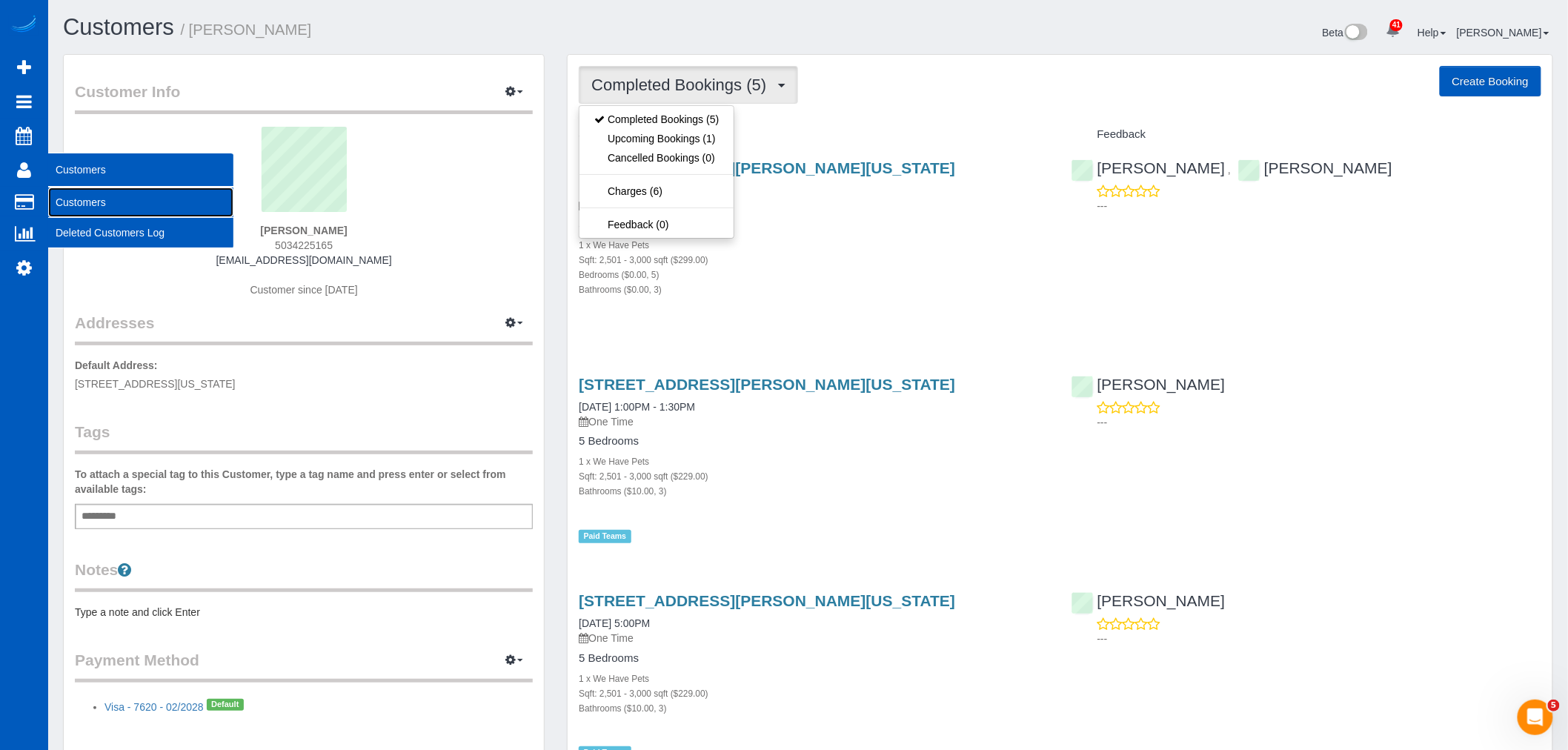
click at [113, 203] on link "Customers" at bounding box center [141, 203] width 185 height 30
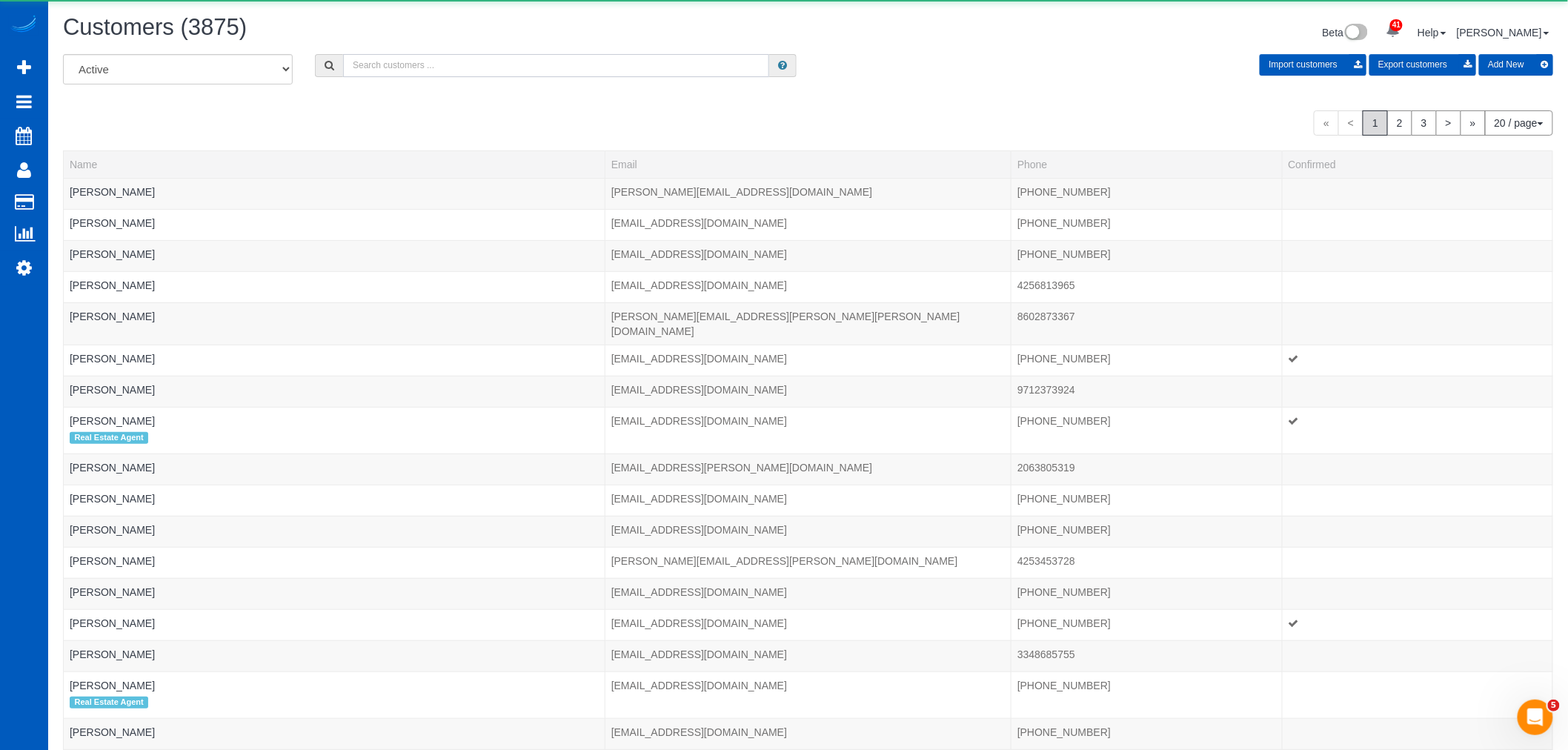
click at [367, 62] on input "text" at bounding box center [556, 65] width 426 height 23
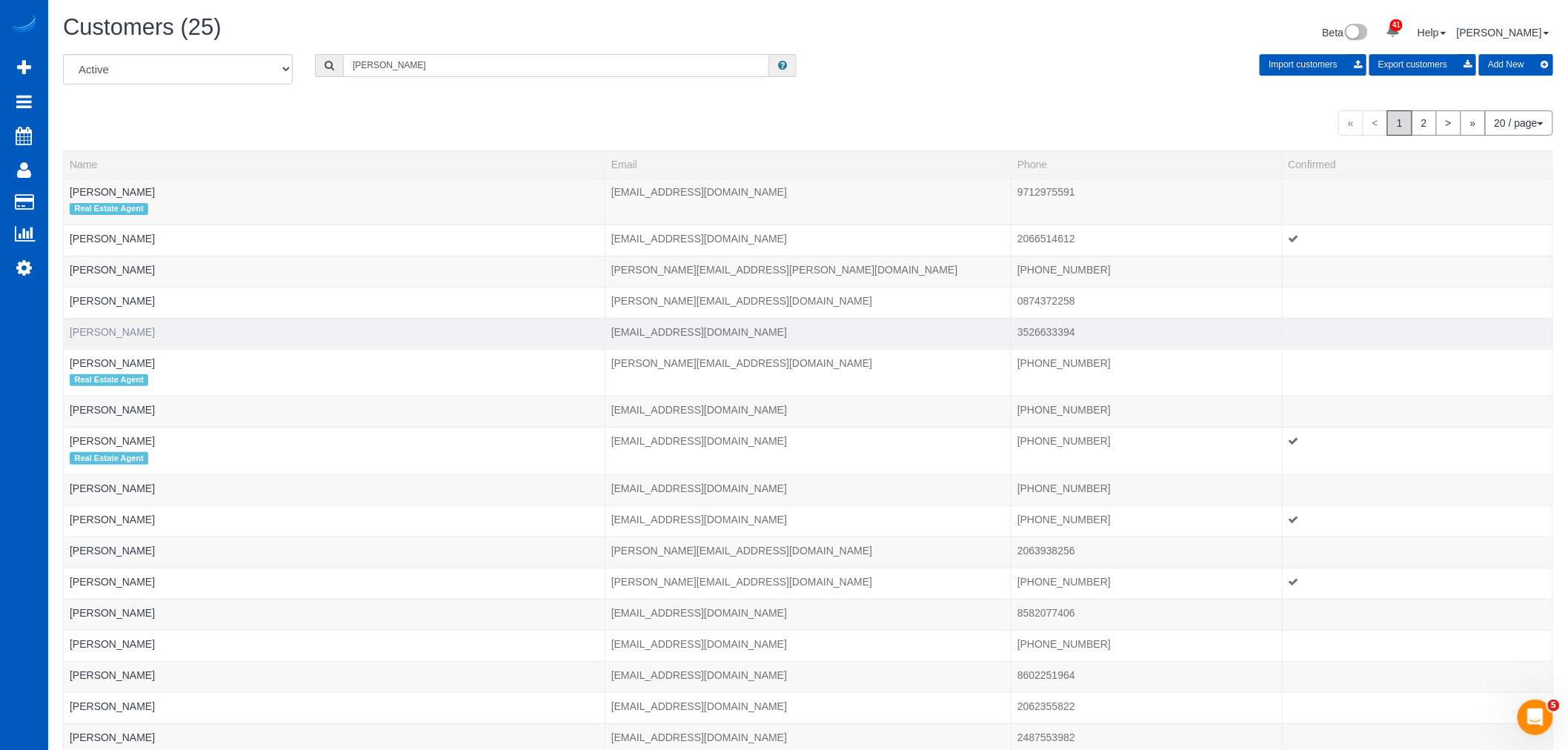
type input "james"
click at [85, 335] on link "[PERSON_NAME]" at bounding box center [112, 332] width 85 height 12
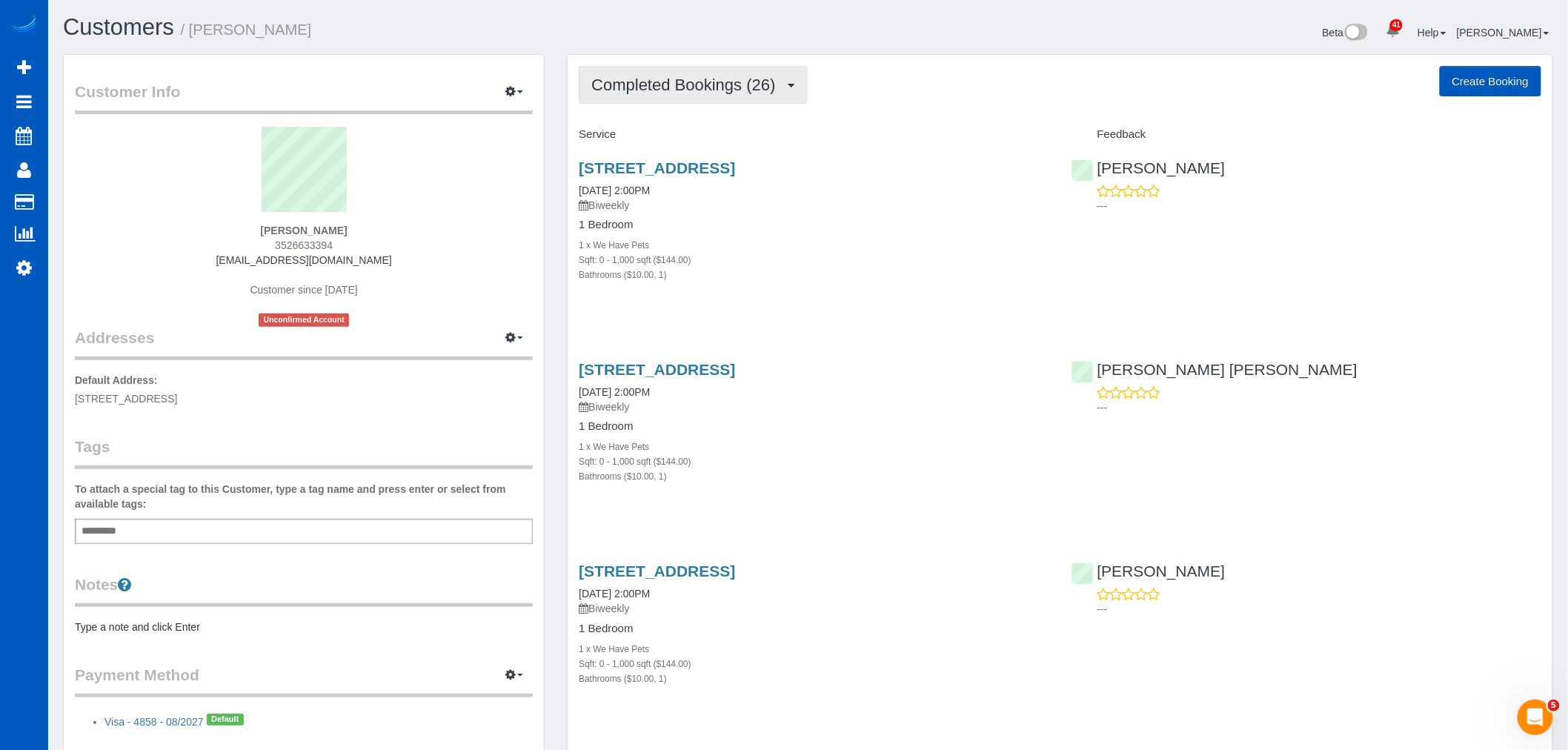
click at [691, 72] on button "Completed Bookings (26)" at bounding box center [693, 85] width 228 height 38
click at [664, 146] on link "Upcoming Bookings (11)" at bounding box center [659, 139] width 160 height 19
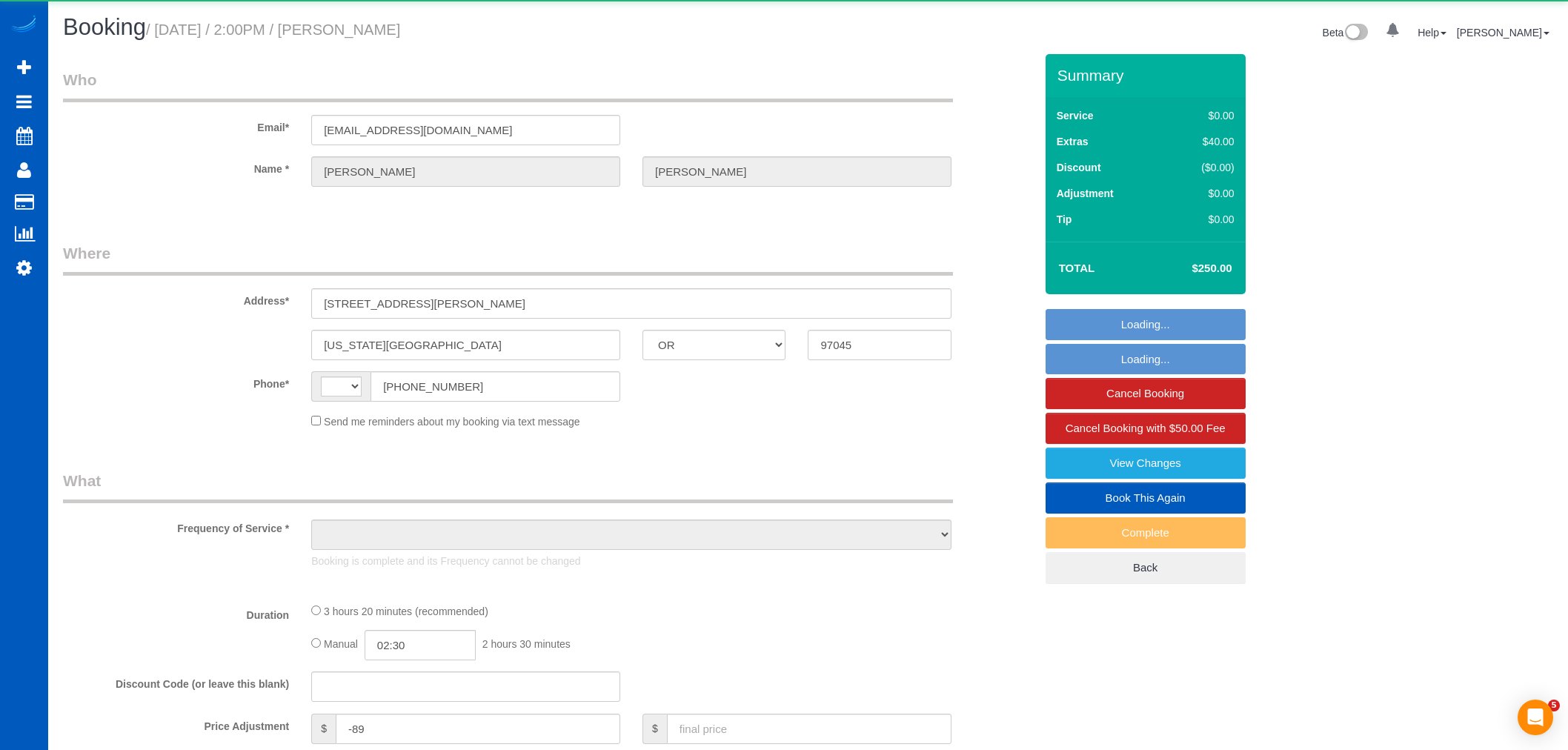
select select "OR"
select select "string:[GEOGRAPHIC_DATA]"
select select "object:922"
select select "string:fspay-791079f4-fbe5-4bfa-b70b-097d46fd3ad0"
select select "199"
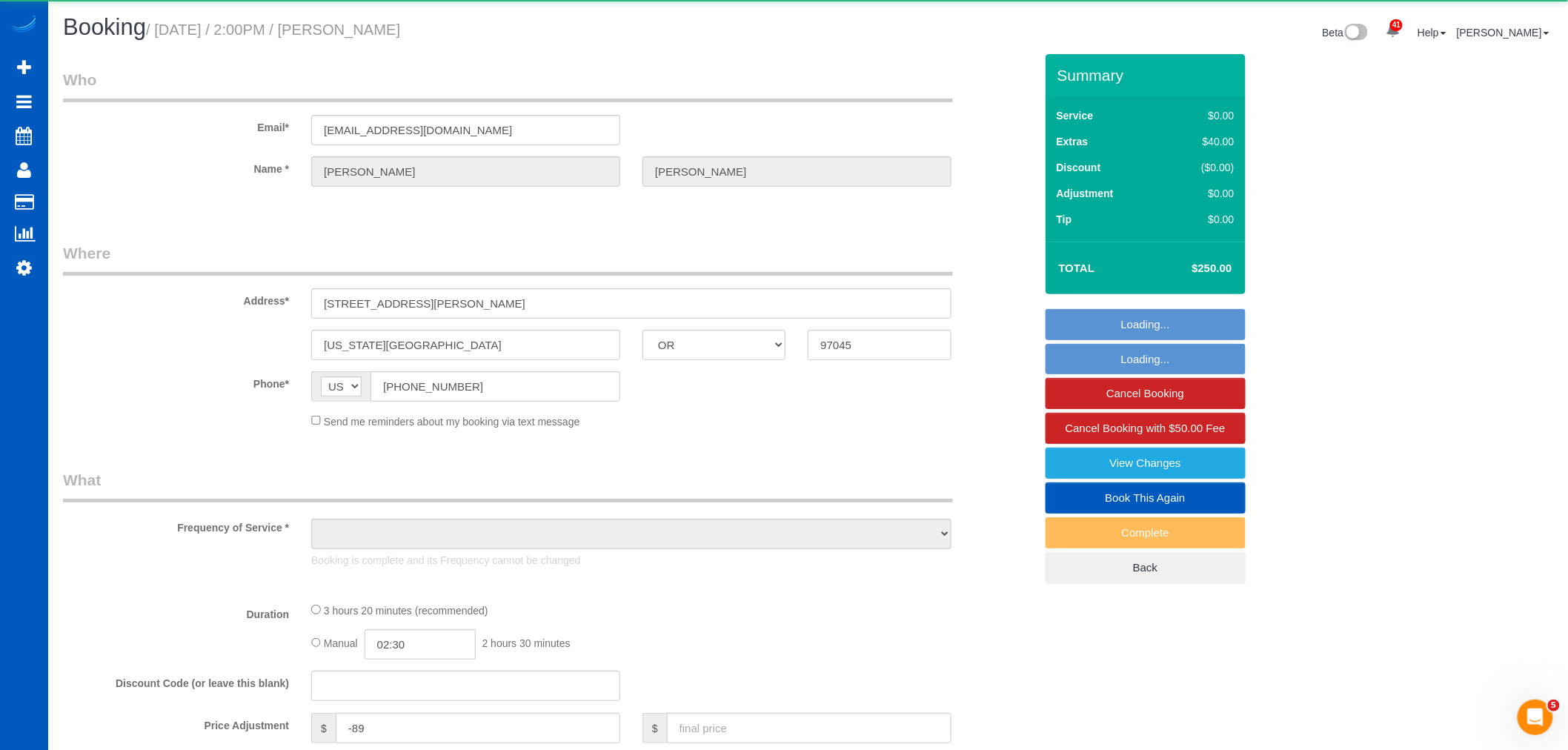
select select "2501"
select select "5"
select select "3"
select select "spot1"
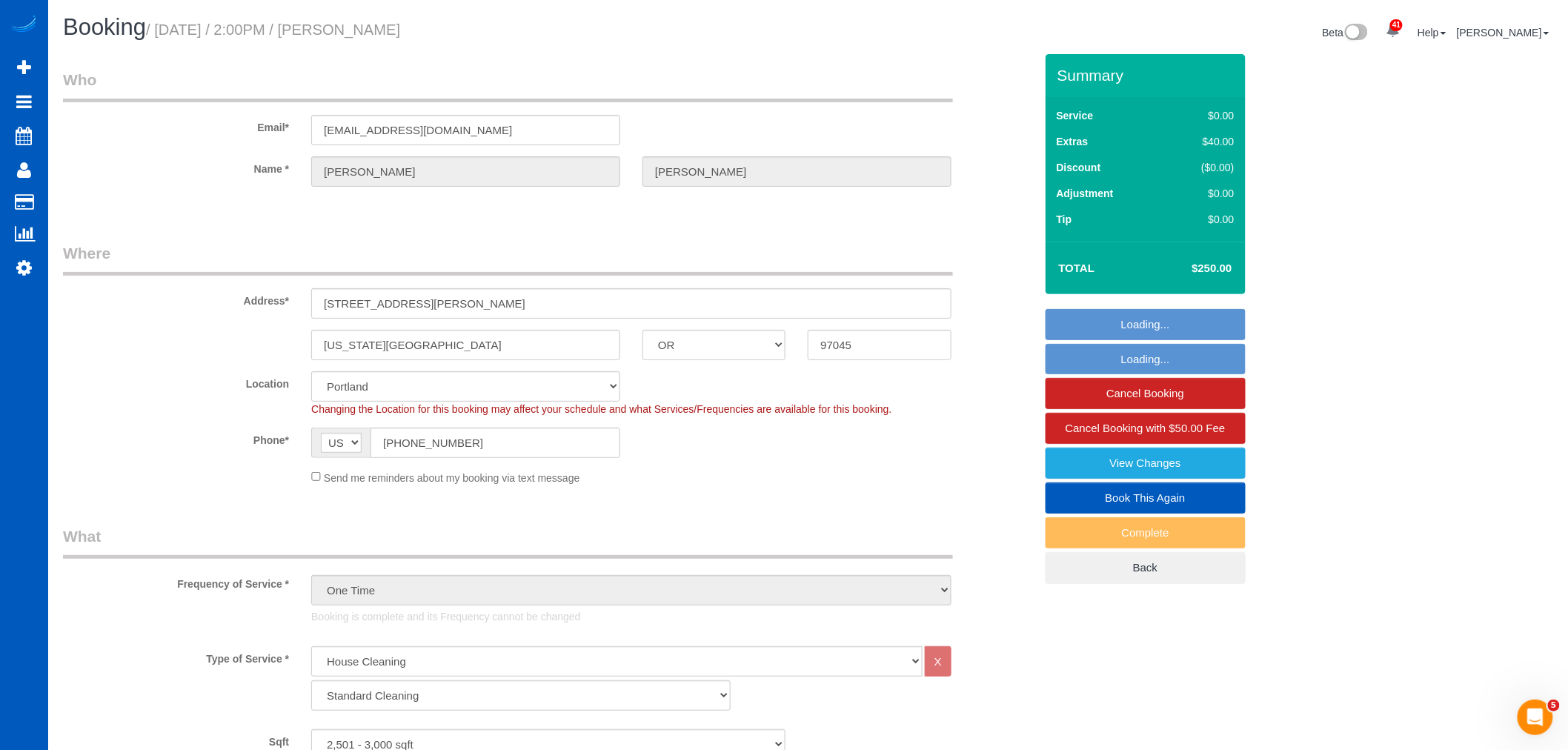
select select "object:1131"
select select "spot6"
select select "2501"
select select "5"
select select "3"
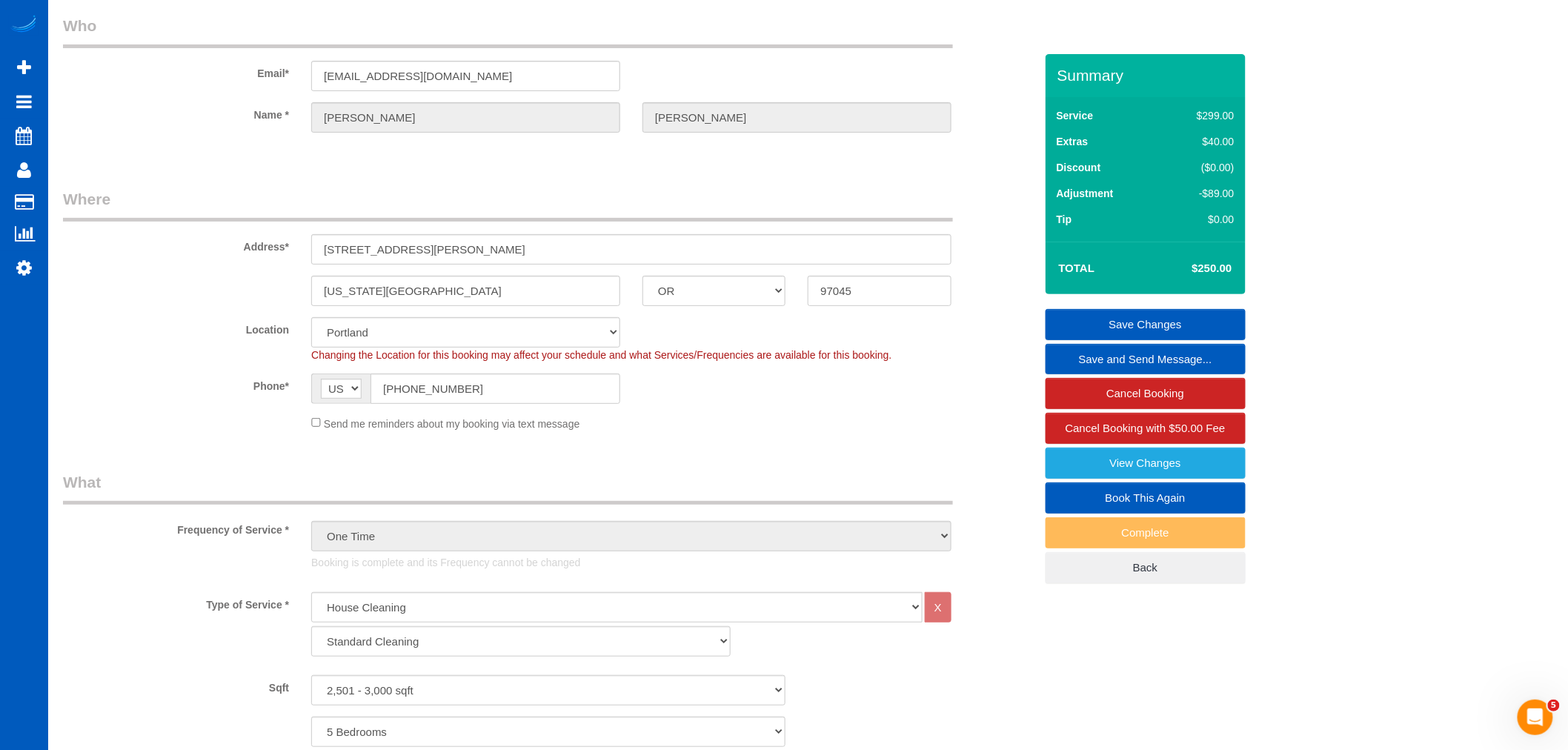
scroll to position [82, 0]
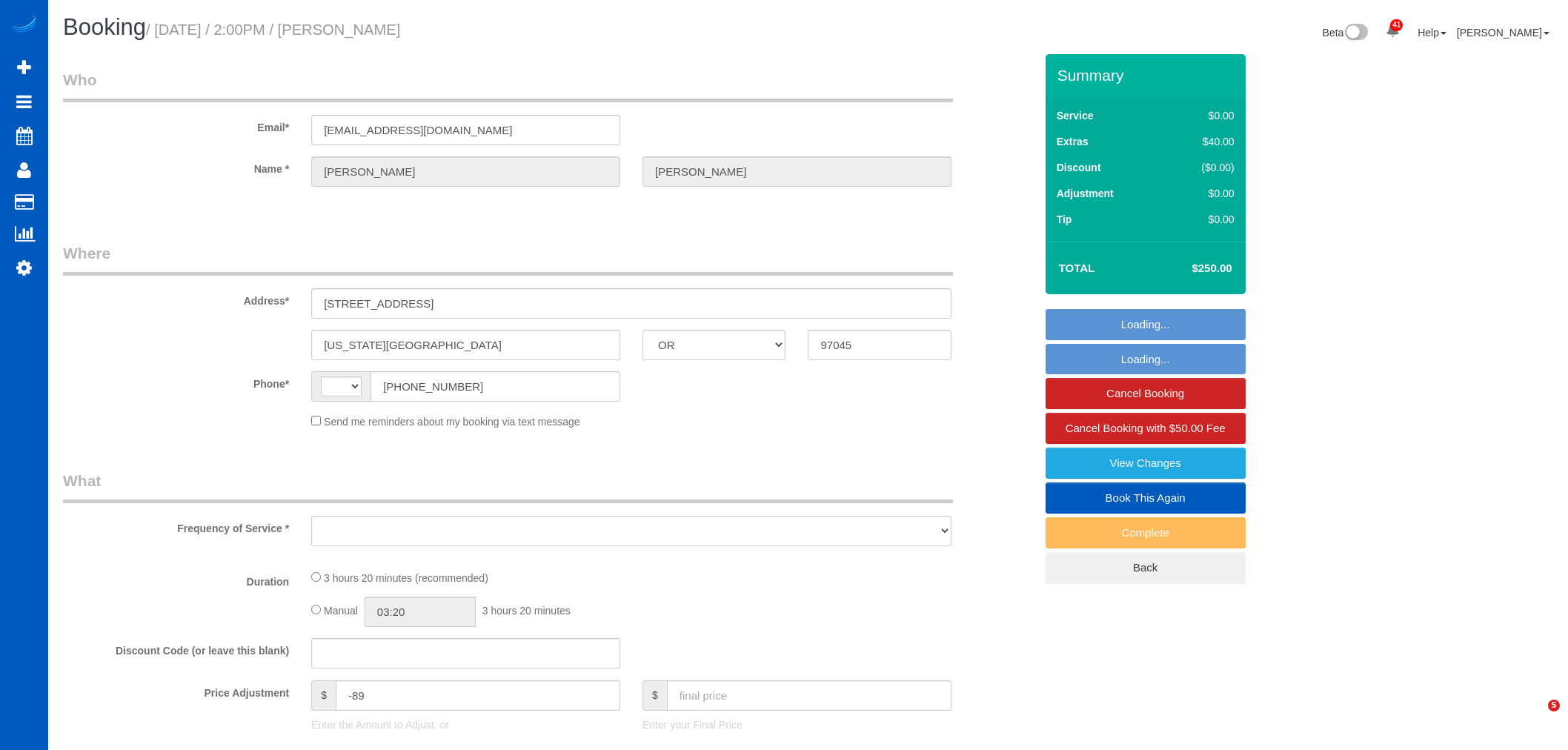
select select "OR"
select select "object:562"
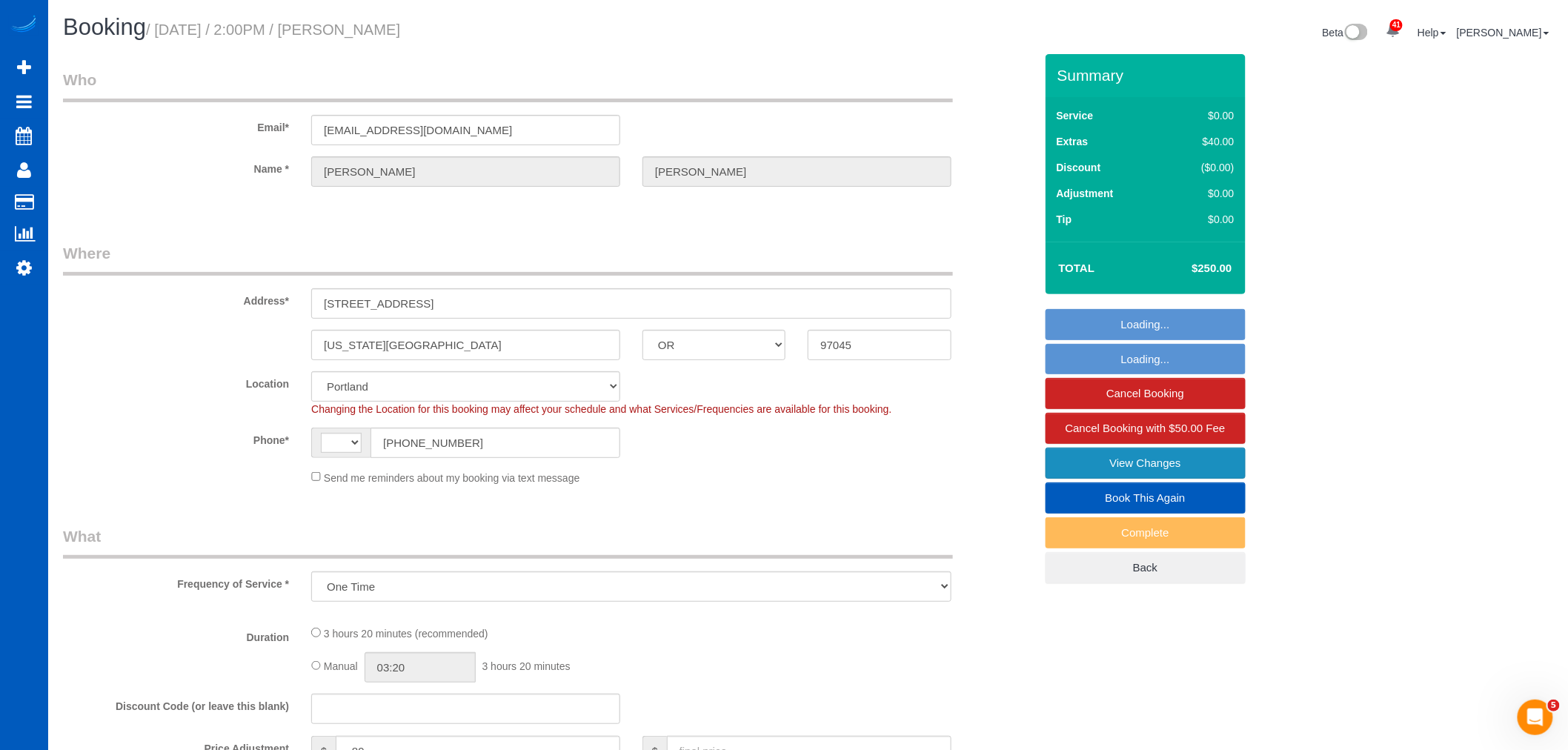
select select "string:[GEOGRAPHIC_DATA]"
select select "string:fspay-791079f4-fbe5-4bfa-b70b-097d46fd3ad0"
select select "199"
select select "2501"
select select "5"
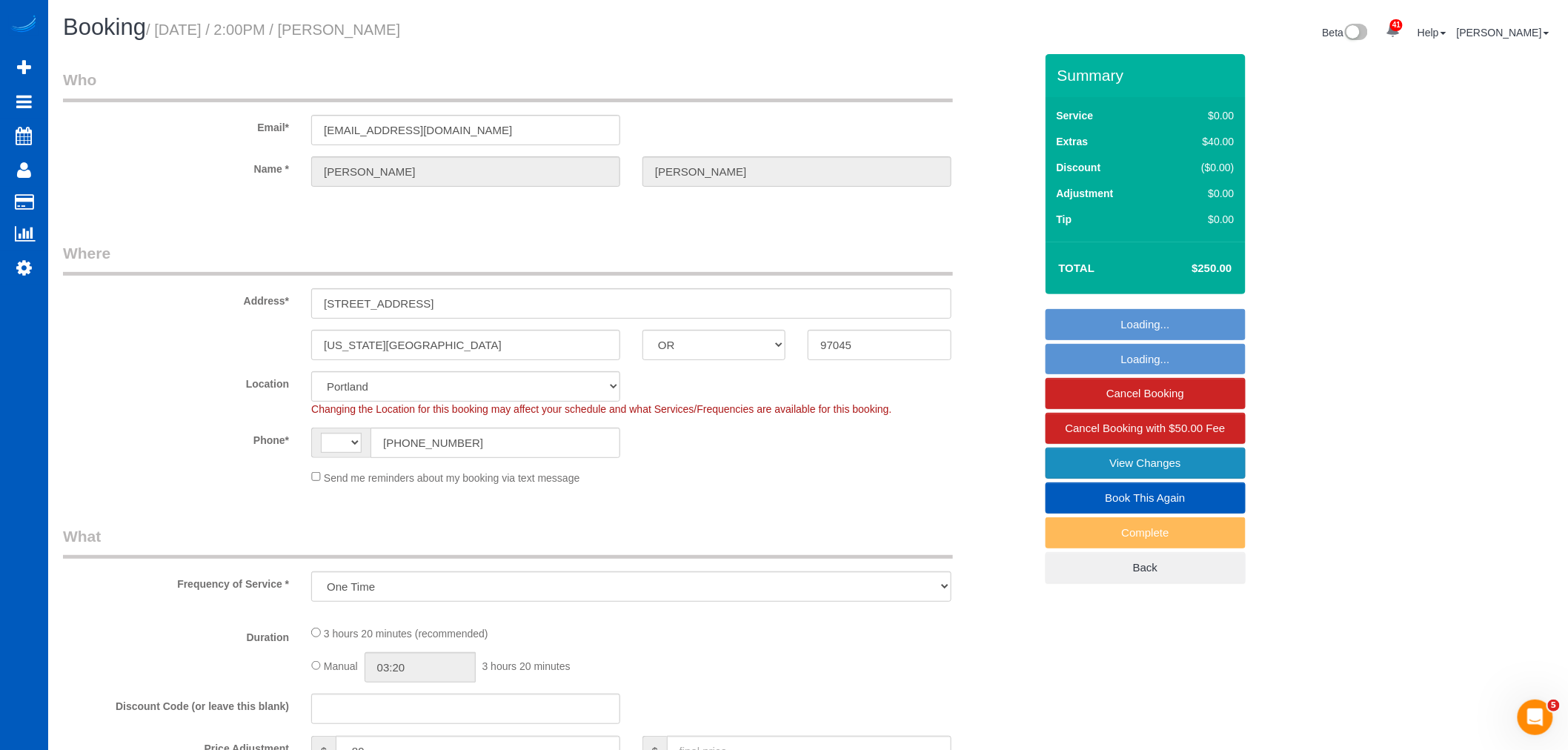
select select "3"
select select "object:1202"
select select "spot1"
select select "2501"
select select "5"
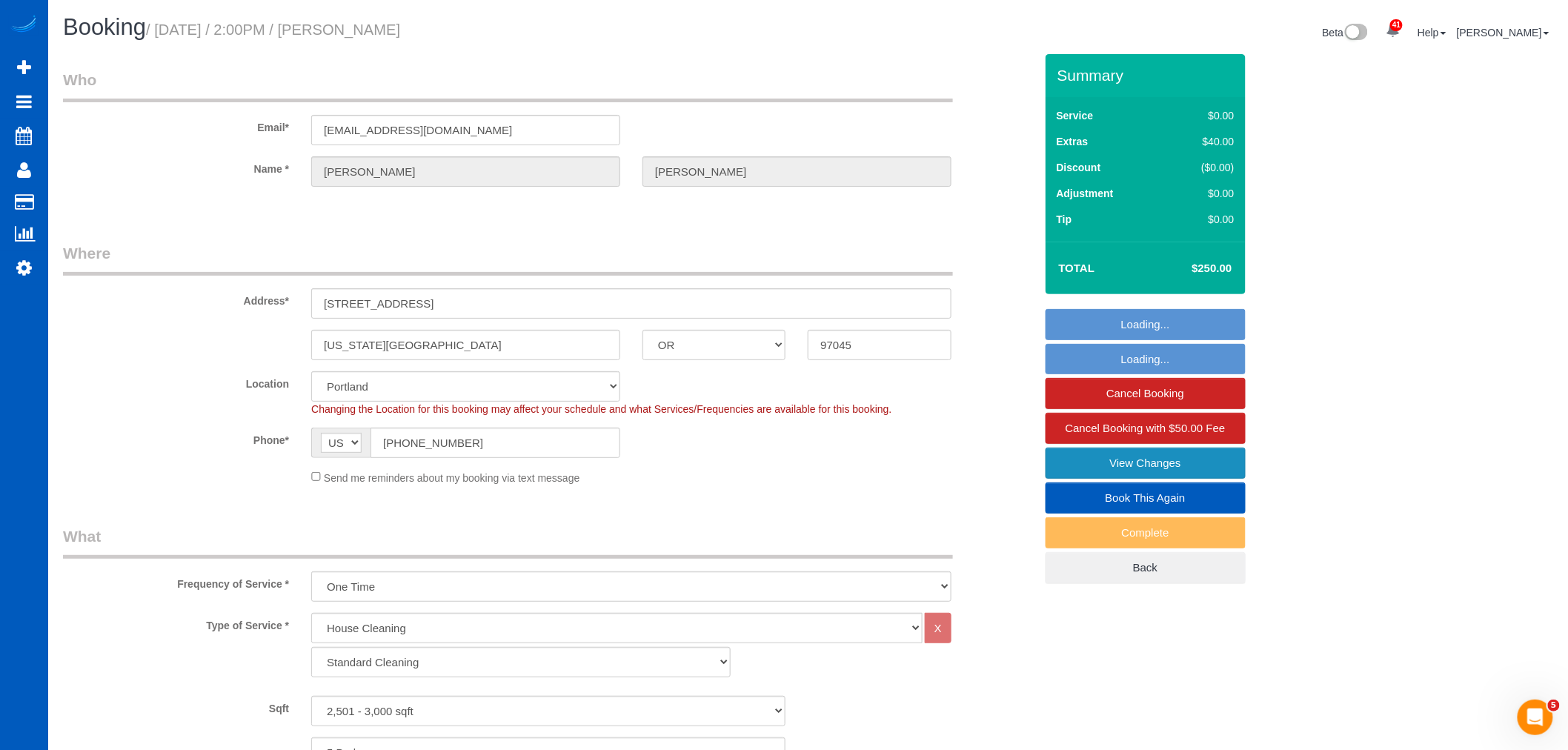
select select "3"
click at [1075, 460] on link "View Changes" at bounding box center [1146, 463] width 200 height 31
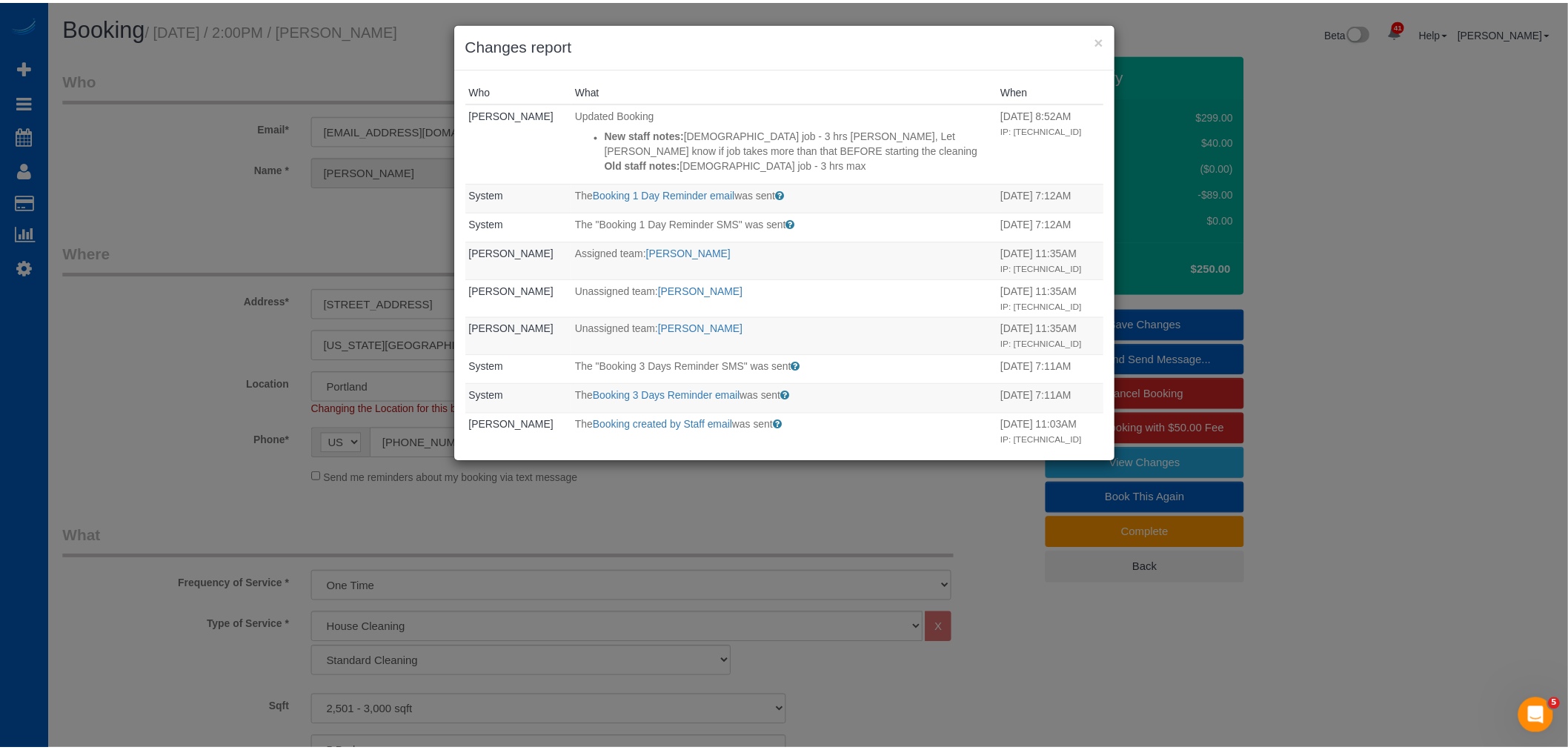
scroll to position [513, 0]
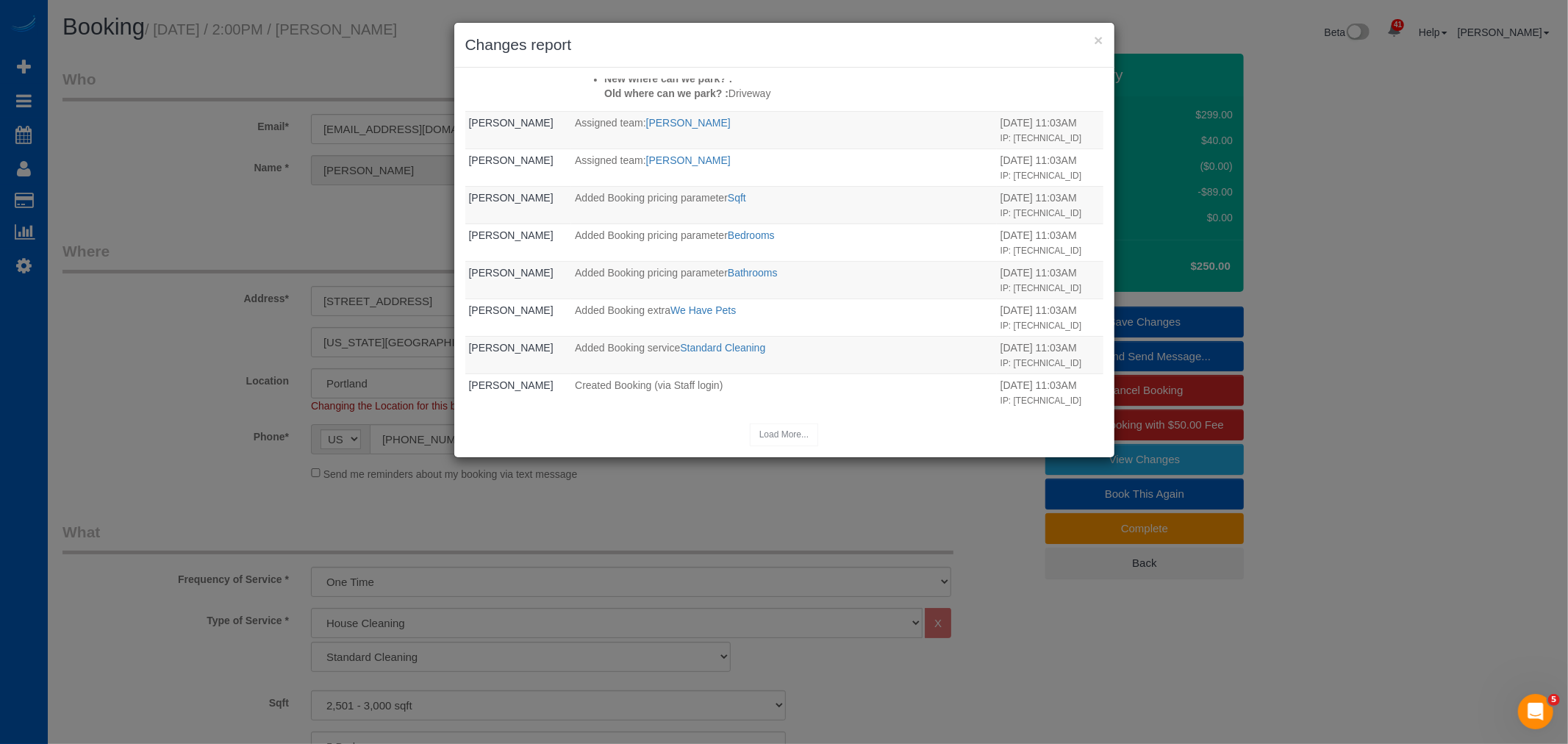
click at [1089, 34] on h3 "Changes report" at bounding box center [784, 45] width 638 height 22
click at [1094, 34] on button "×" at bounding box center [1099, 40] width 9 height 15
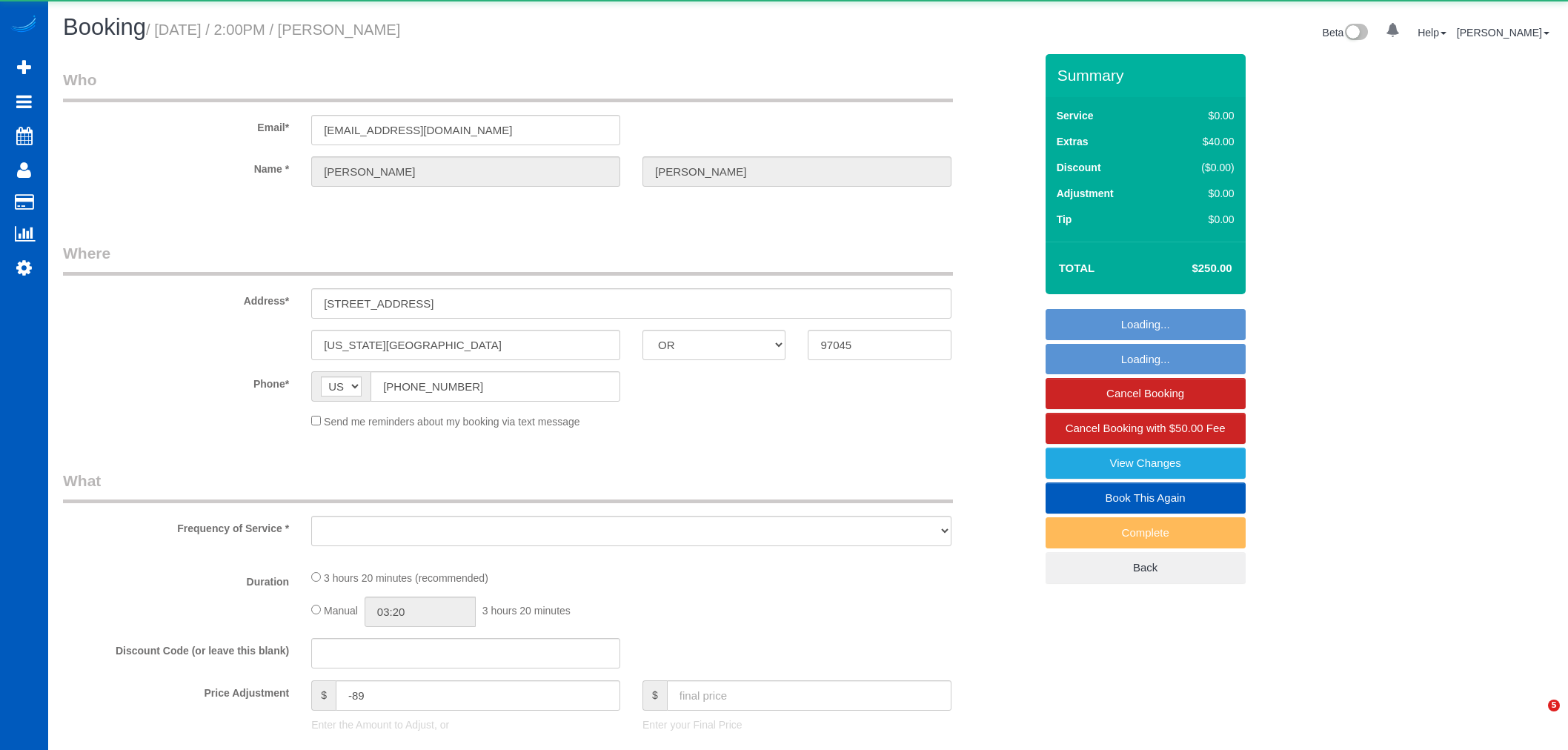
select select "OR"
select select "object:1052"
select select "string:fspay-791079f4-fbe5-4bfa-b70b-097d46fd3ad0"
select select "199"
select select "2501"
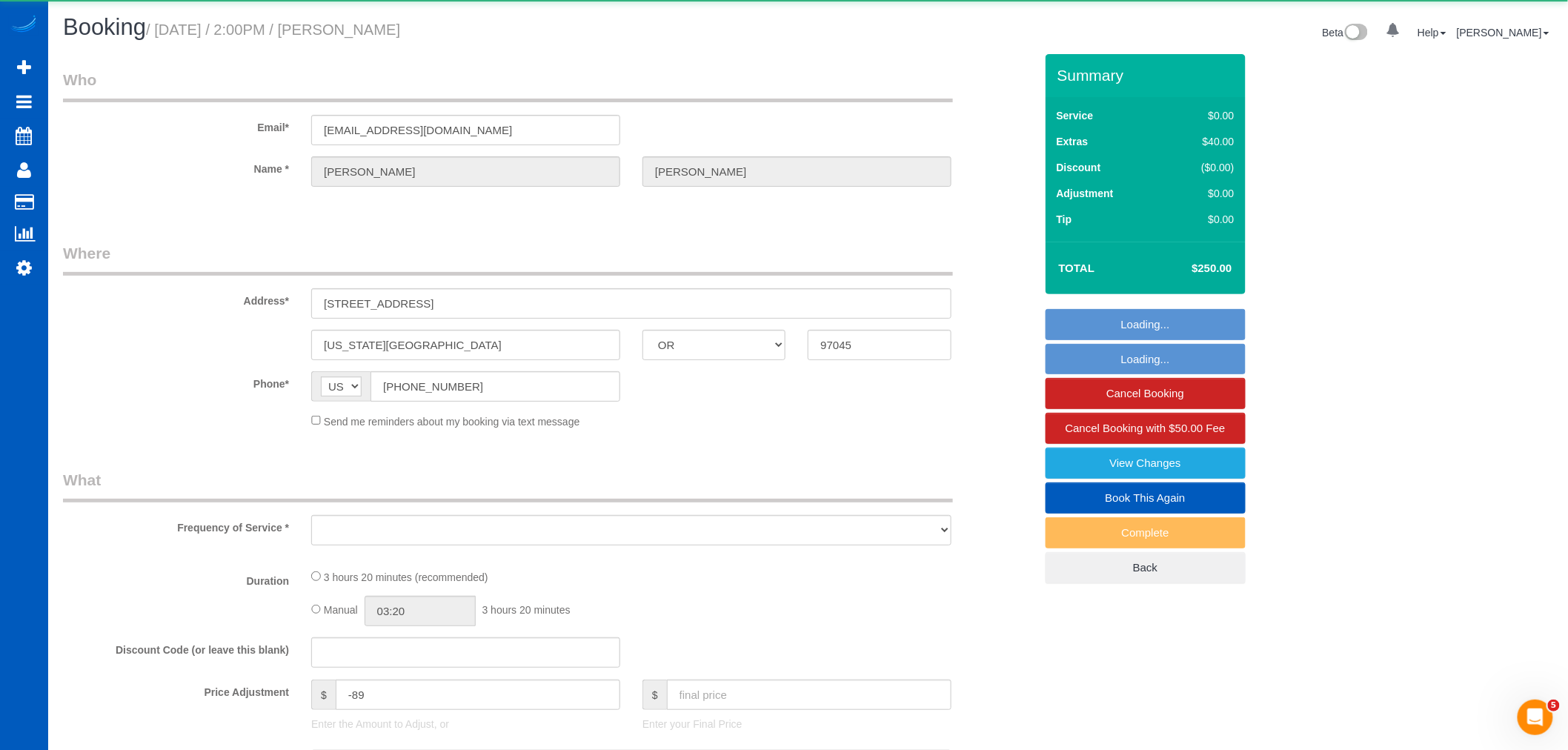
select select "5"
select select "3"
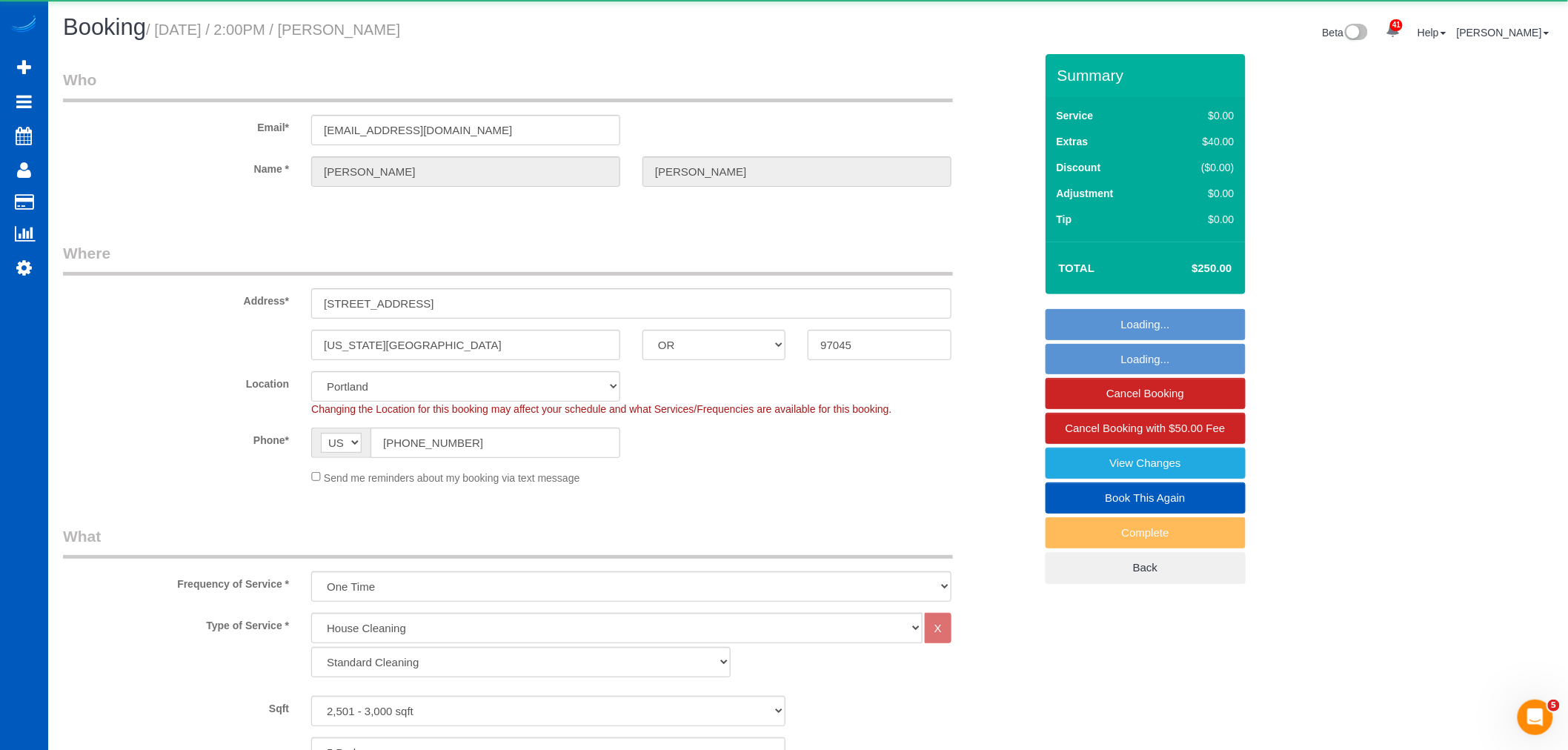
select select "object:1141"
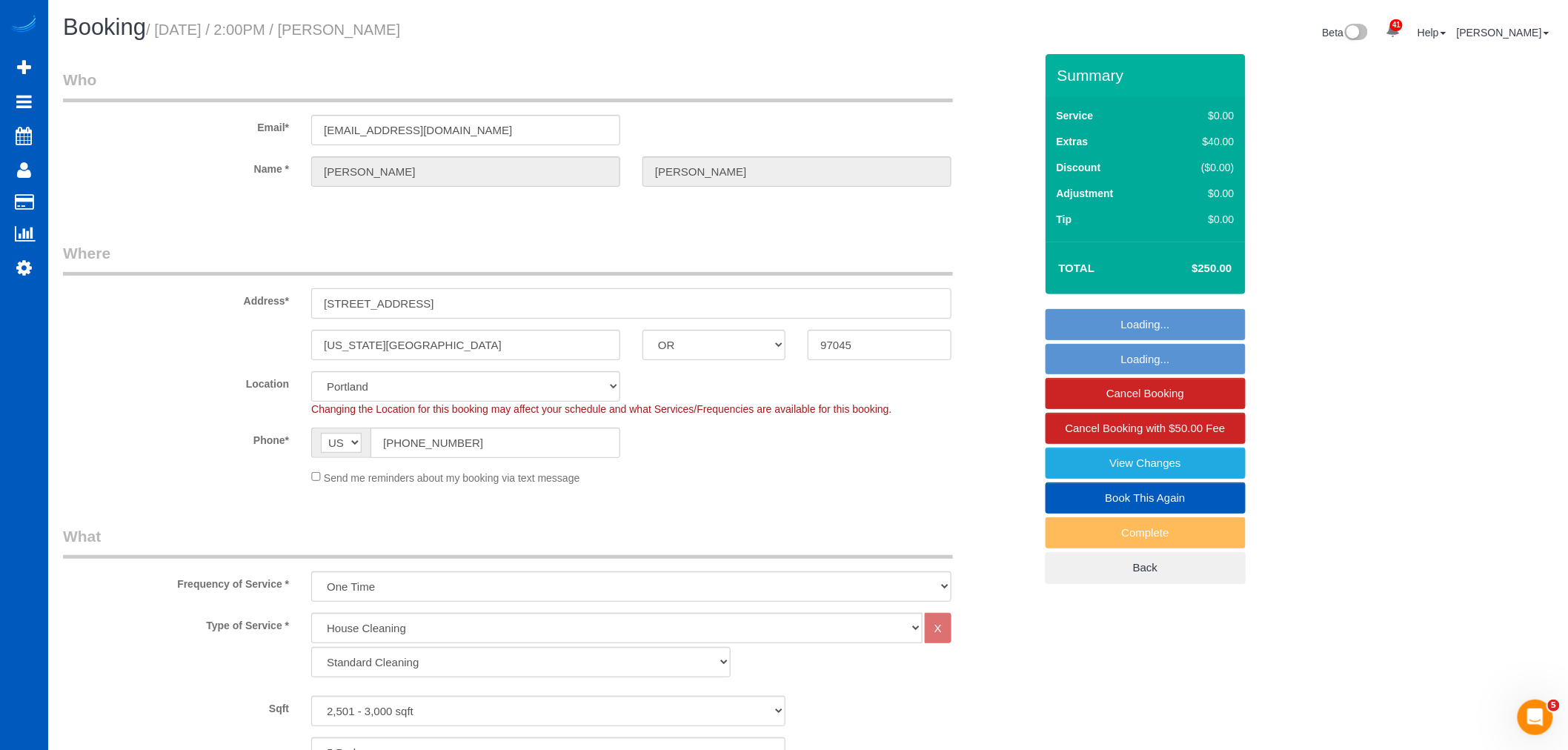
drag, startPoint x: 484, startPoint y: 305, endPoint x: 246, endPoint y: 297, distance: 238.1
click at [246, 297] on div "Address* [STREET_ADDRESS]" at bounding box center [549, 280] width 994 height 76
select select "spot1"
paste input "[STREET_ADDRESS][PERSON_NAME][US_STATE]"
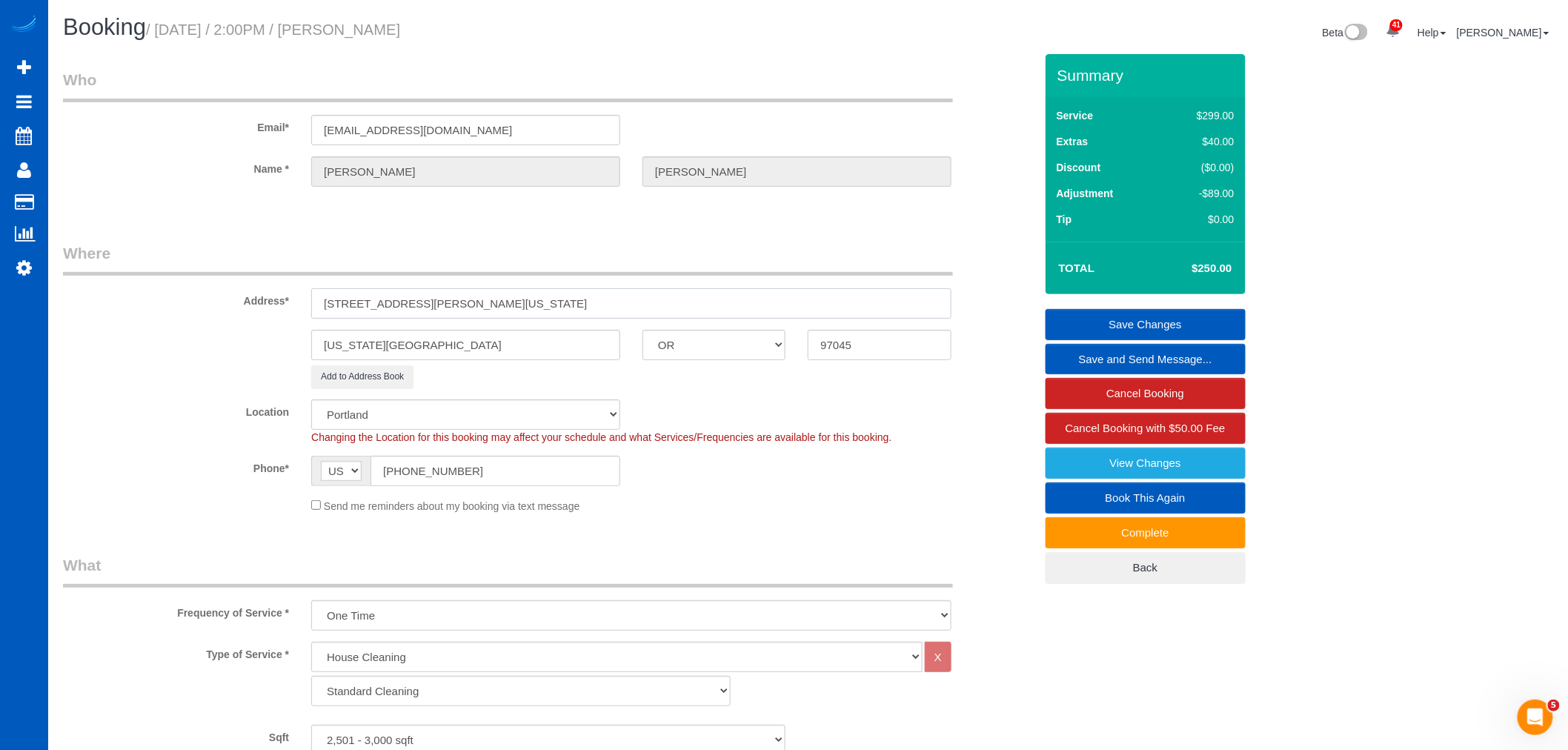
drag, startPoint x: 582, startPoint y: 300, endPoint x: 542, endPoint y: 305, distance: 40.3
click at [542, 305] on input "[STREET_ADDRESS][PERSON_NAME][US_STATE]" at bounding box center [631, 303] width 640 height 30
type input "[STREET_ADDRESS][PERSON_NAME][US_STATE]"
drag, startPoint x: 876, startPoint y: 344, endPoint x: 753, endPoint y: 345, distance: 123.0
click at [753, 345] on div "[US_STATE][GEOGRAPHIC_DATA] AK AL AR AZ CA CO CT DC DE [GEOGRAPHIC_DATA] [GEOGR…" at bounding box center [549, 345] width 994 height 30
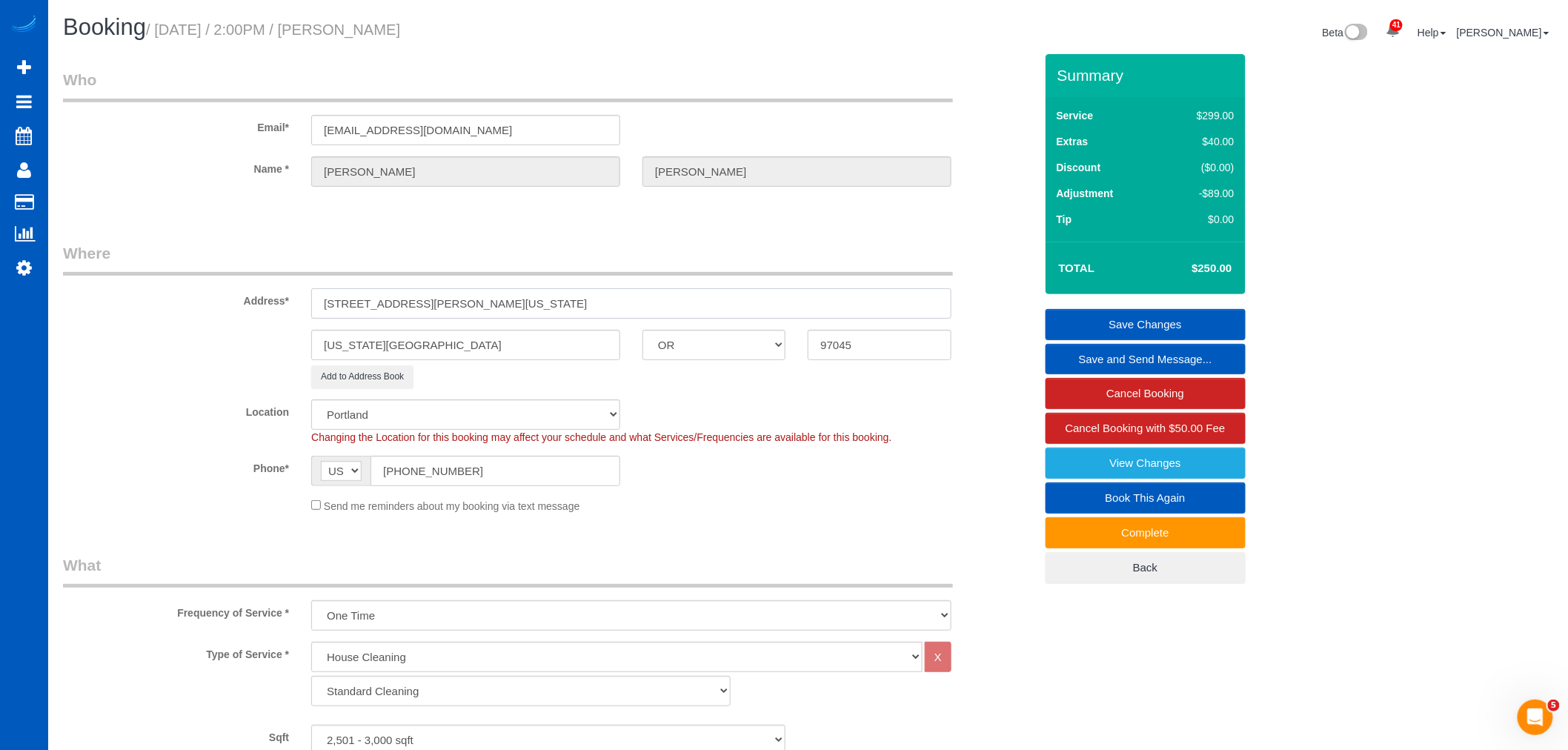
drag, startPoint x: 513, startPoint y: 300, endPoint x: 461, endPoint y: 301, distance: 52.0
click at [460, 302] on input "[STREET_ADDRESS][PERSON_NAME][US_STATE]" at bounding box center [631, 303] width 640 height 30
drag, startPoint x: 443, startPoint y: 342, endPoint x: 255, endPoint y: 351, distance: 188.2
click at [255, 351] on div "[US_STATE][GEOGRAPHIC_DATA] AK AL AR AZ CA CO CT DC DE [GEOGRAPHIC_DATA] [GEOGR…" at bounding box center [549, 345] width 994 height 30
paste input "text"
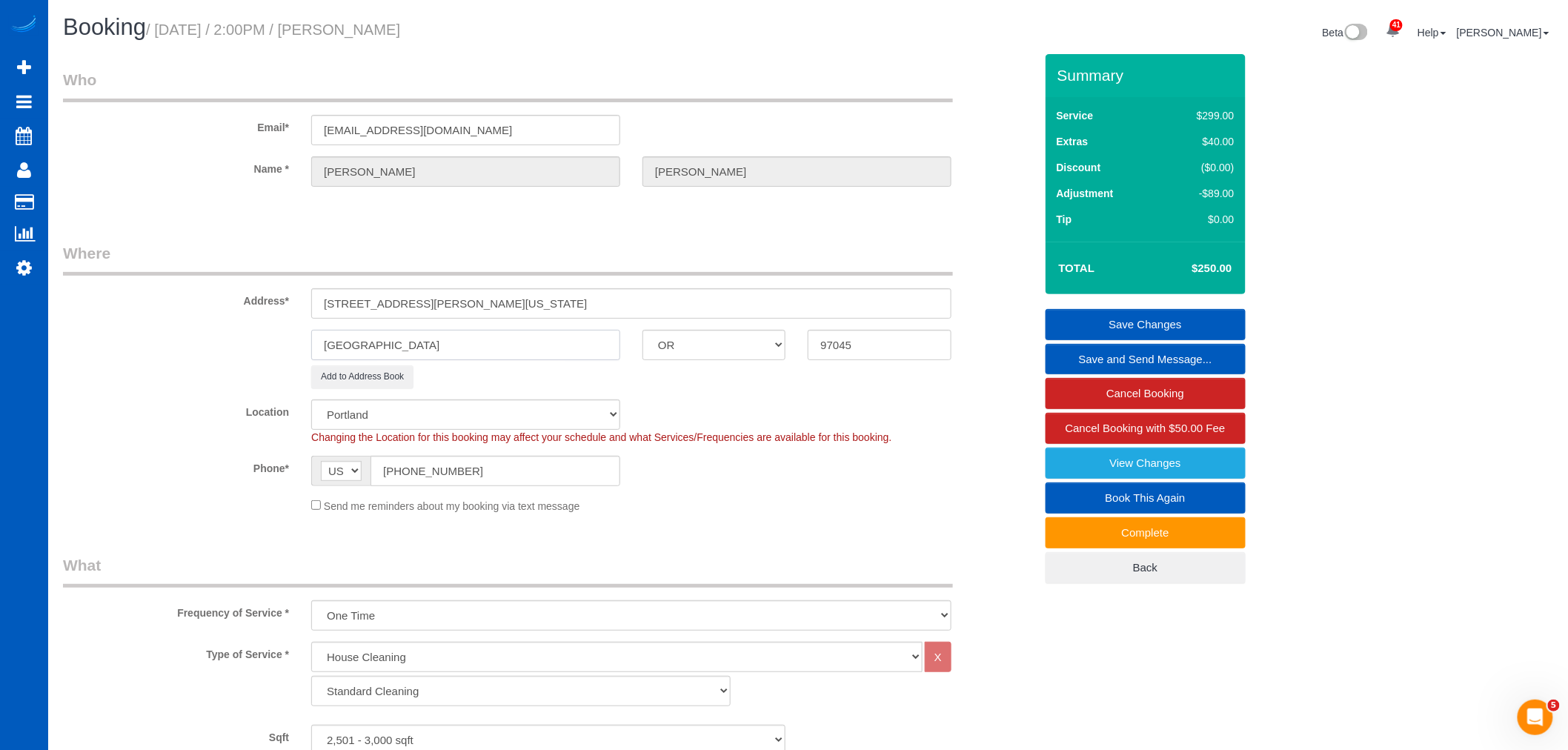
type input "[GEOGRAPHIC_DATA]"
drag, startPoint x: 604, startPoint y: 301, endPoint x: 449, endPoint y: 309, distance: 155.2
click at [449, 309] on input "[STREET_ADDRESS][PERSON_NAME][US_STATE]" at bounding box center [631, 303] width 640 height 30
type input "[STREET_ADDRESS][PERSON_NAME]"
click at [683, 409] on div "Location [GEOGRAPHIC_DATA] [GEOGRAPHIC_DATA] [GEOGRAPHIC_DATA] [GEOGRAPHIC_DATA…" at bounding box center [549, 422] width 994 height 45
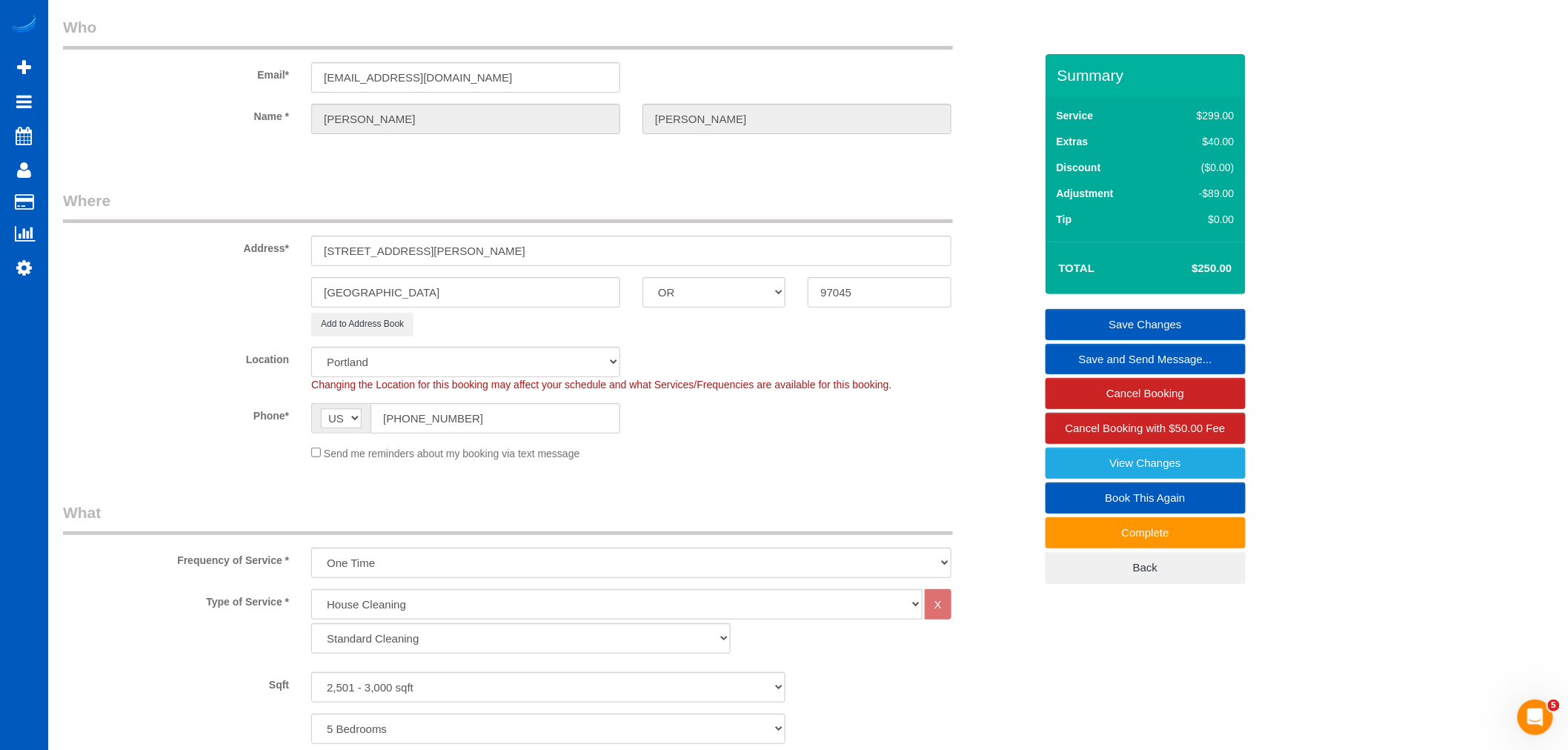
scroll to position [82, 0]
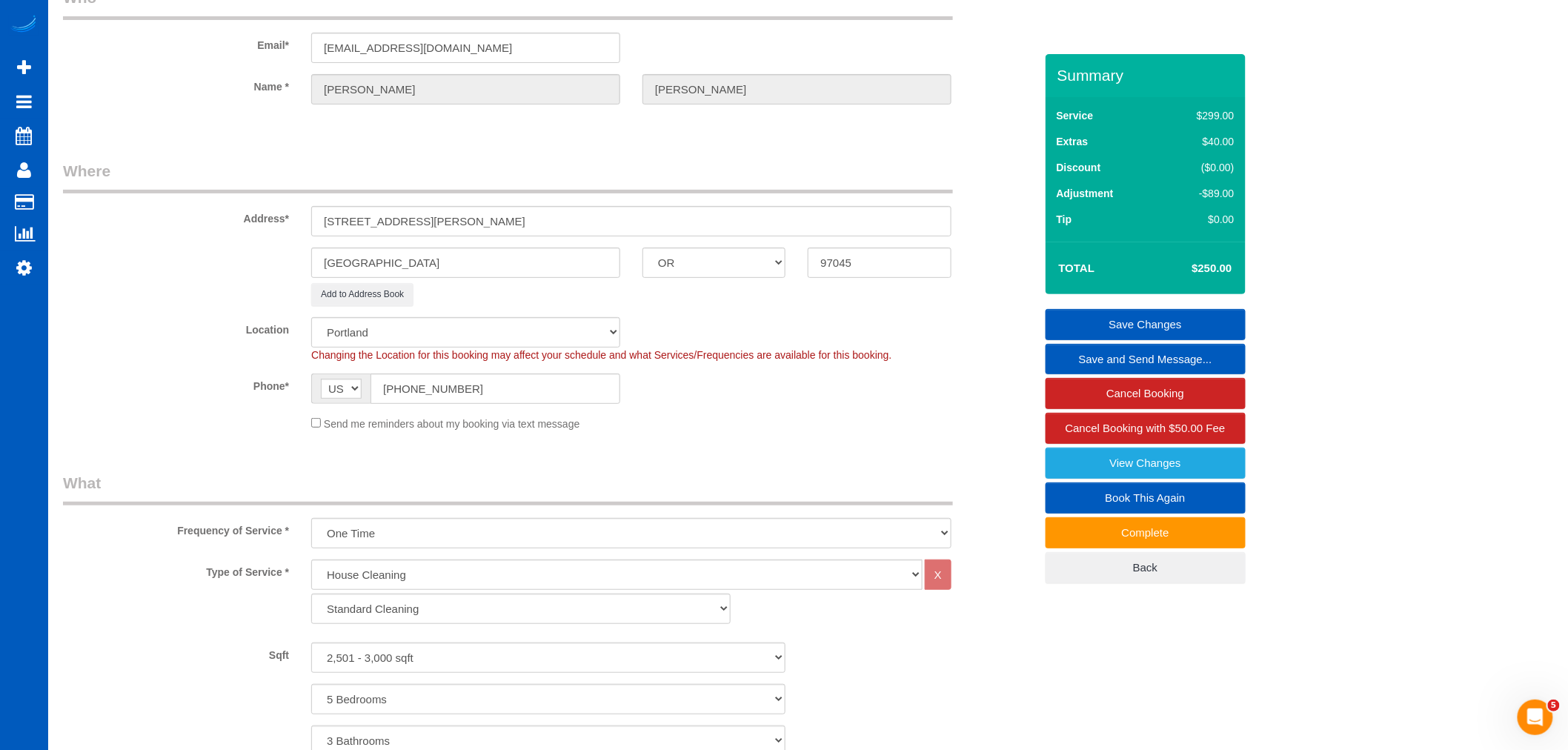
click at [1127, 317] on link "Save Changes" at bounding box center [1146, 325] width 200 height 31
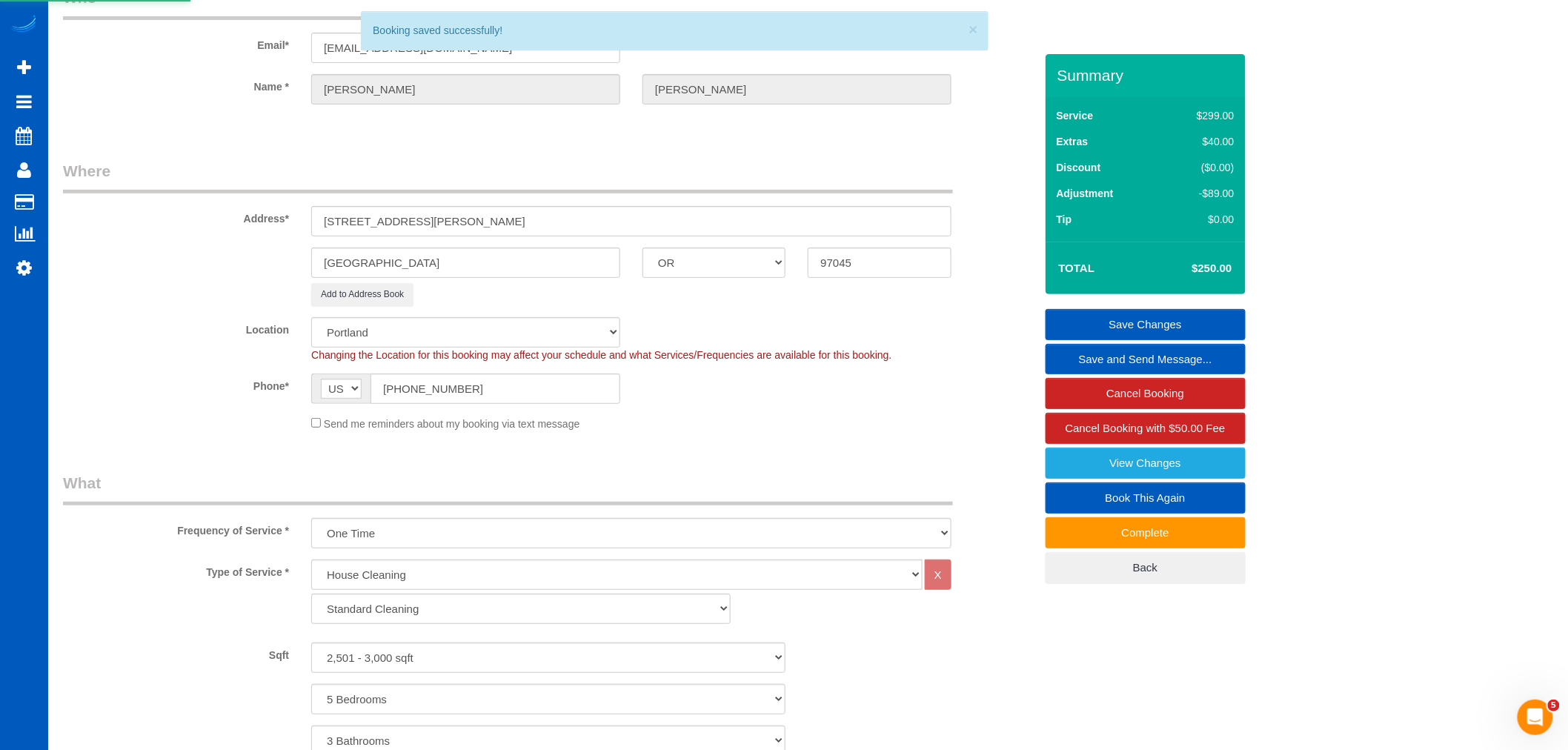
scroll to position [41, 0]
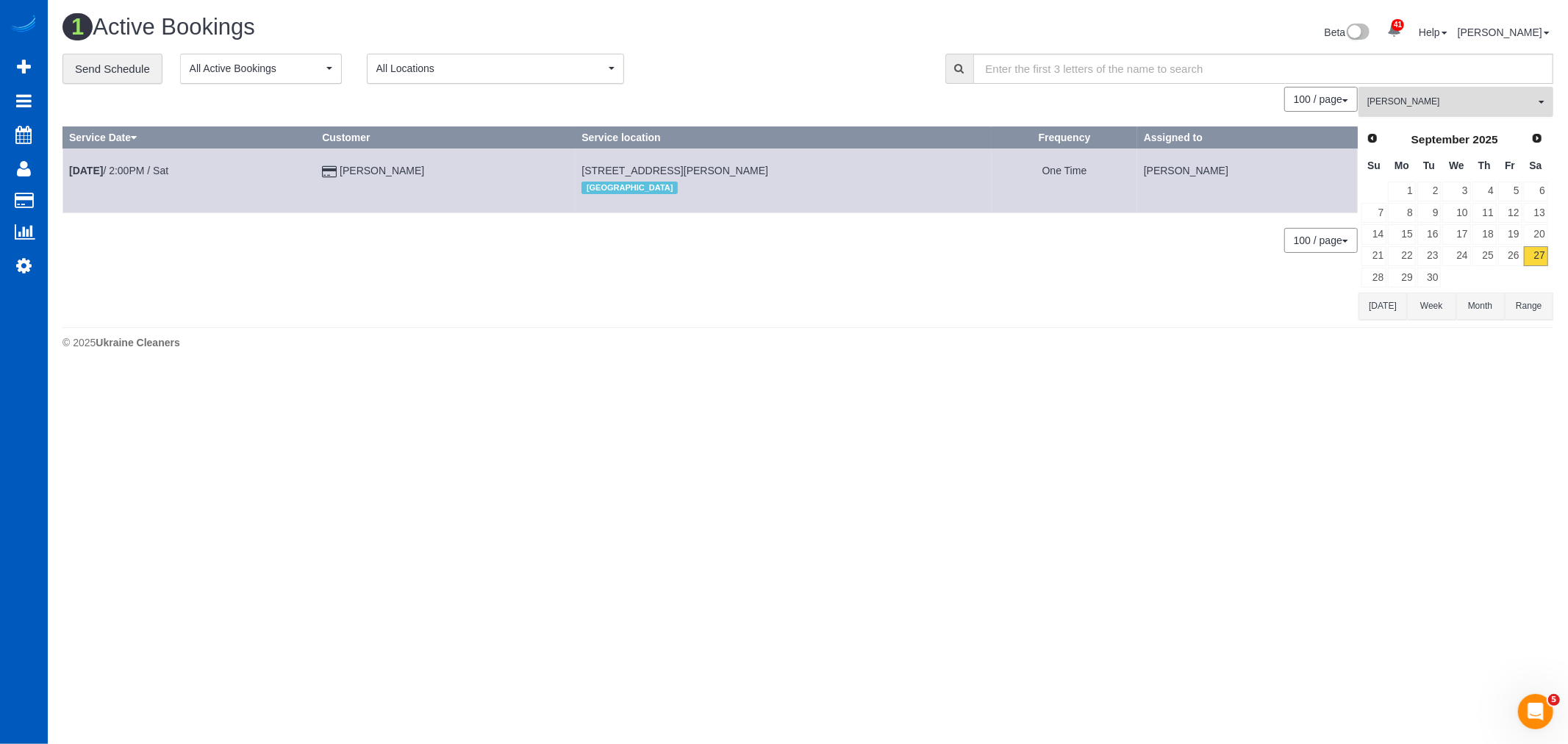
click at [1439, 108] on span "[PERSON_NAME]" at bounding box center [1451, 102] width 168 height 13
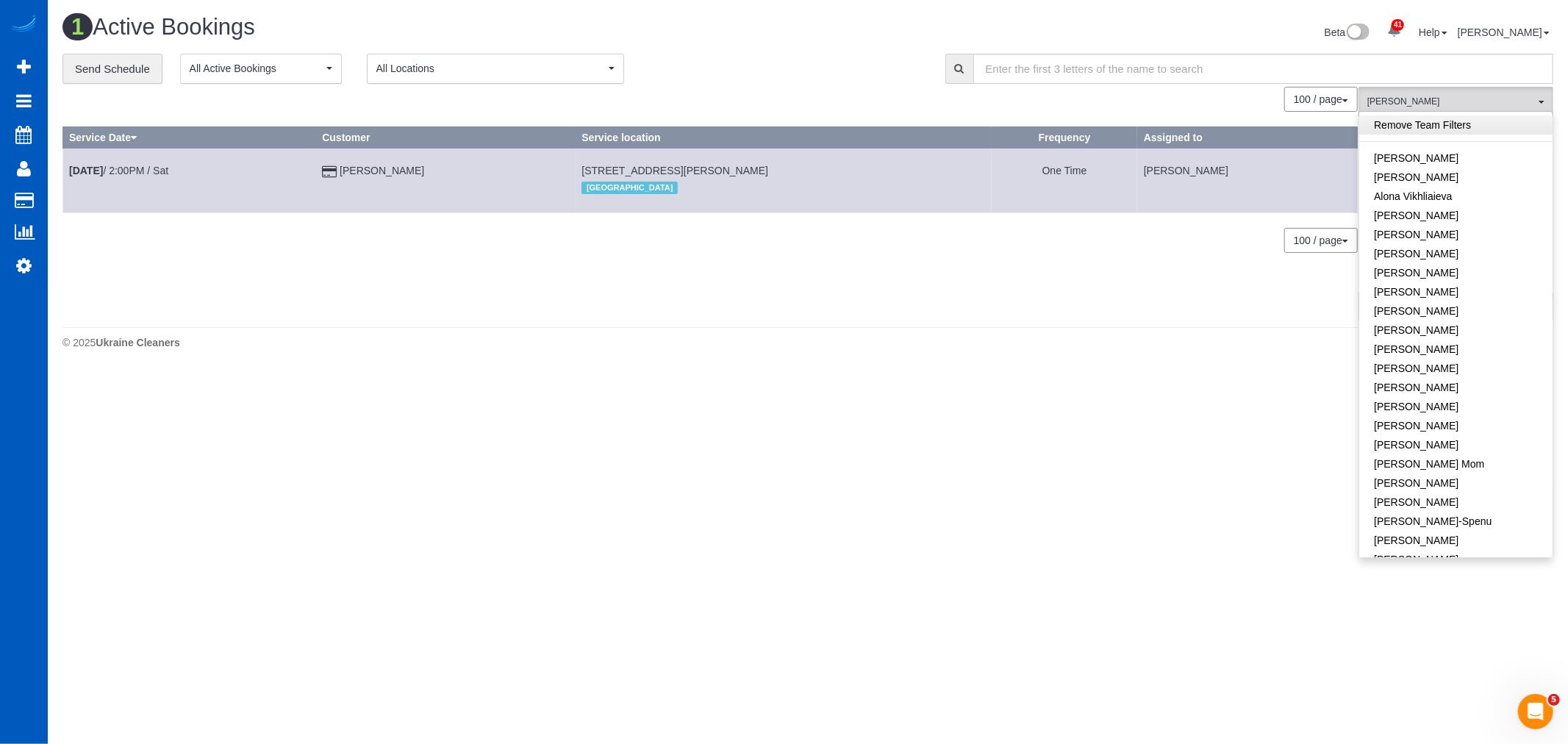
click at [1449, 116] on link "Remove Team Filters" at bounding box center [1455, 125] width 194 height 19
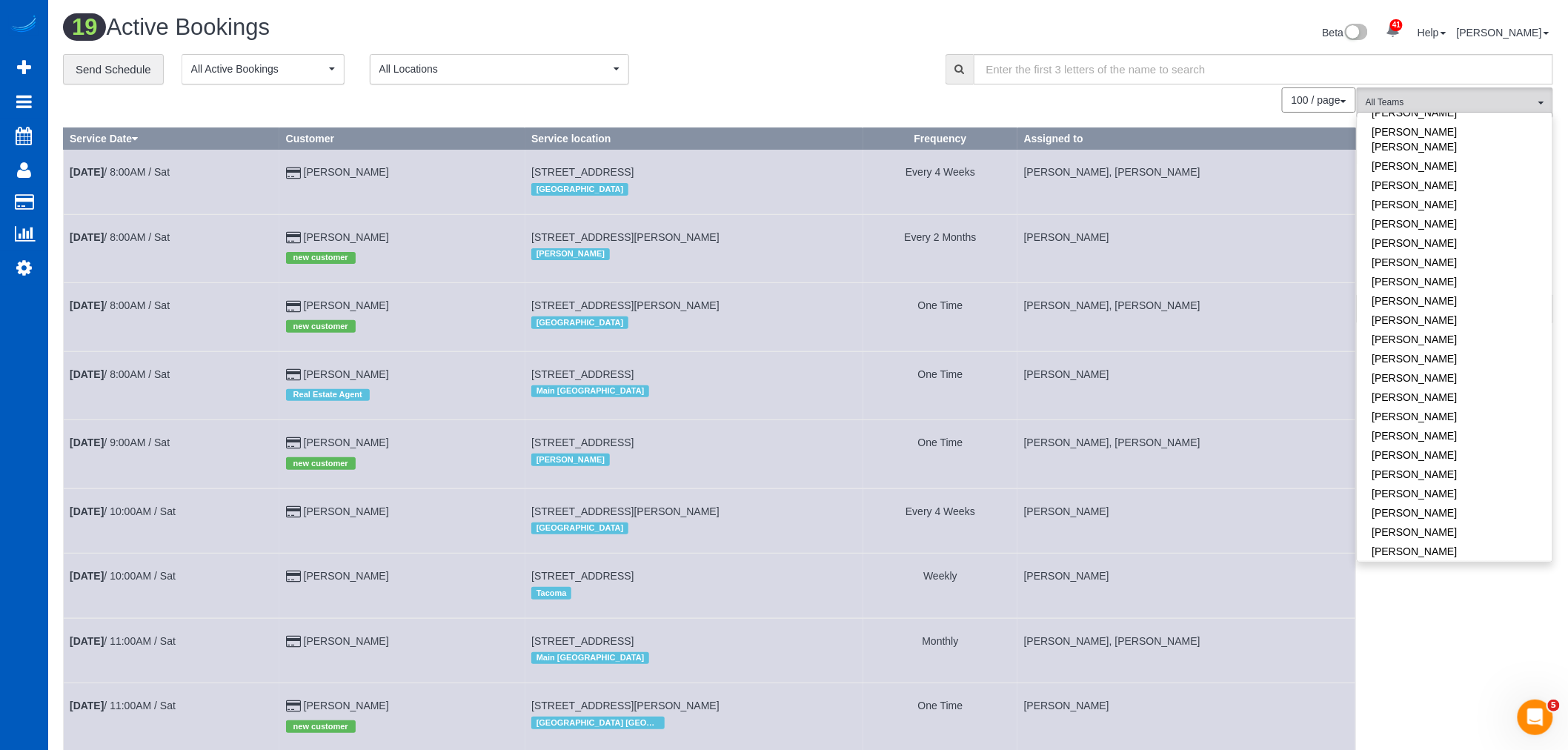
scroll to position [823, 0]
click at [1461, 247] on link "[PERSON_NAME]" at bounding box center [1455, 257] width 195 height 19
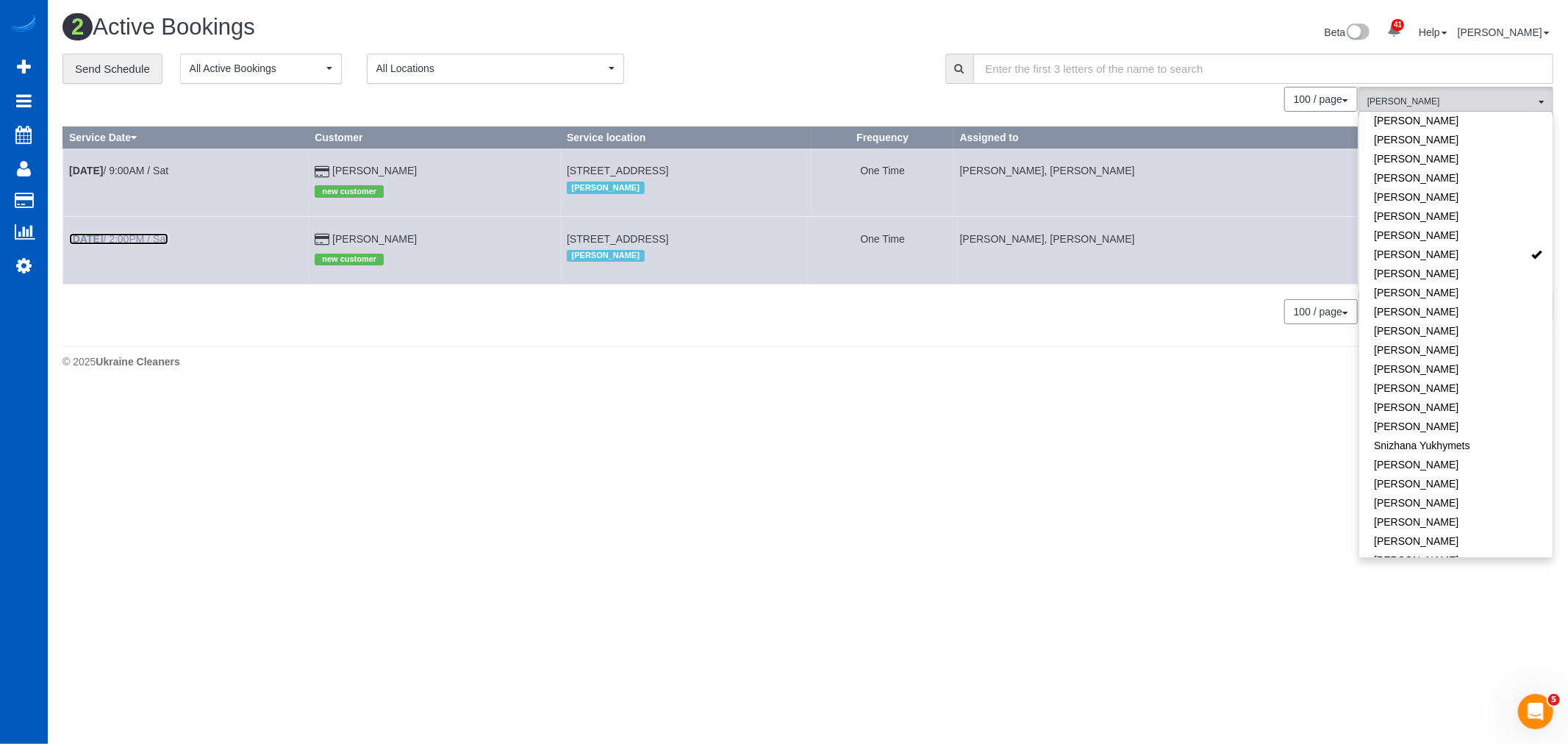
click at [121, 241] on link "[DATE] 2:00PM / Sat" at bounding box center [118, 239] width 99 height 12
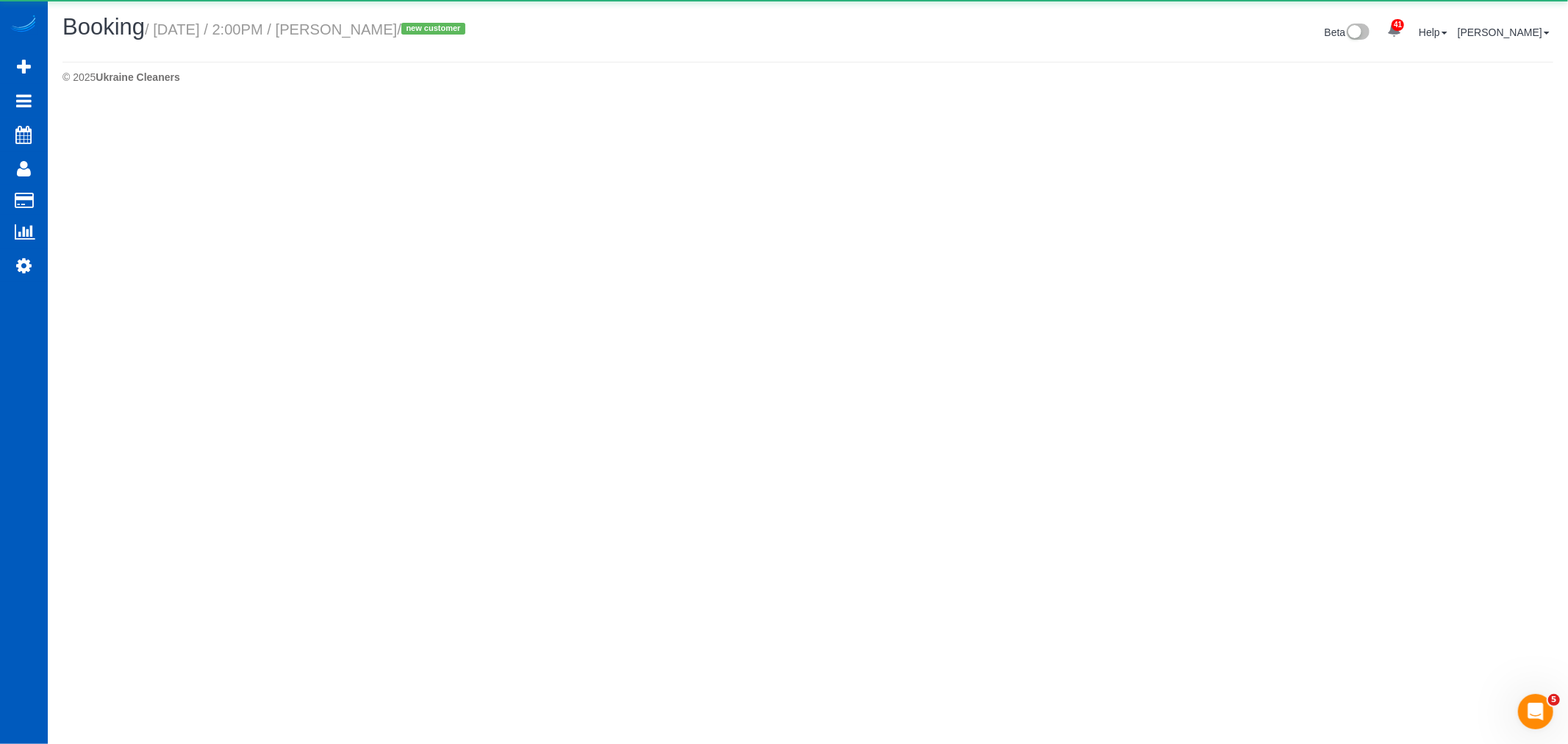
select select "WA"
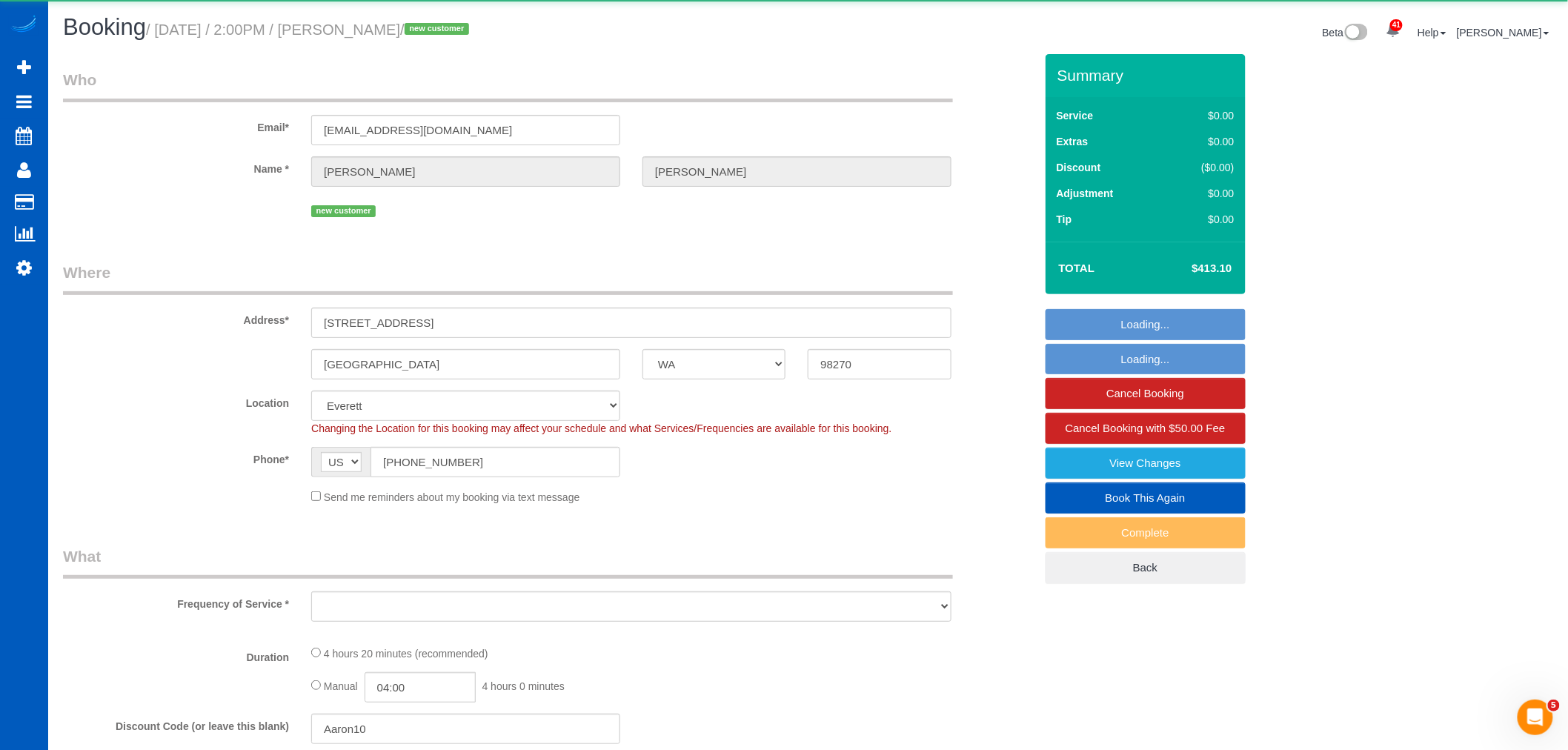
select select "object:2434"
select select "string:fspay-860b7b88-8087-4573-bc25-0687694a7f34"
select select "199"
select select "1501"
select select "4"
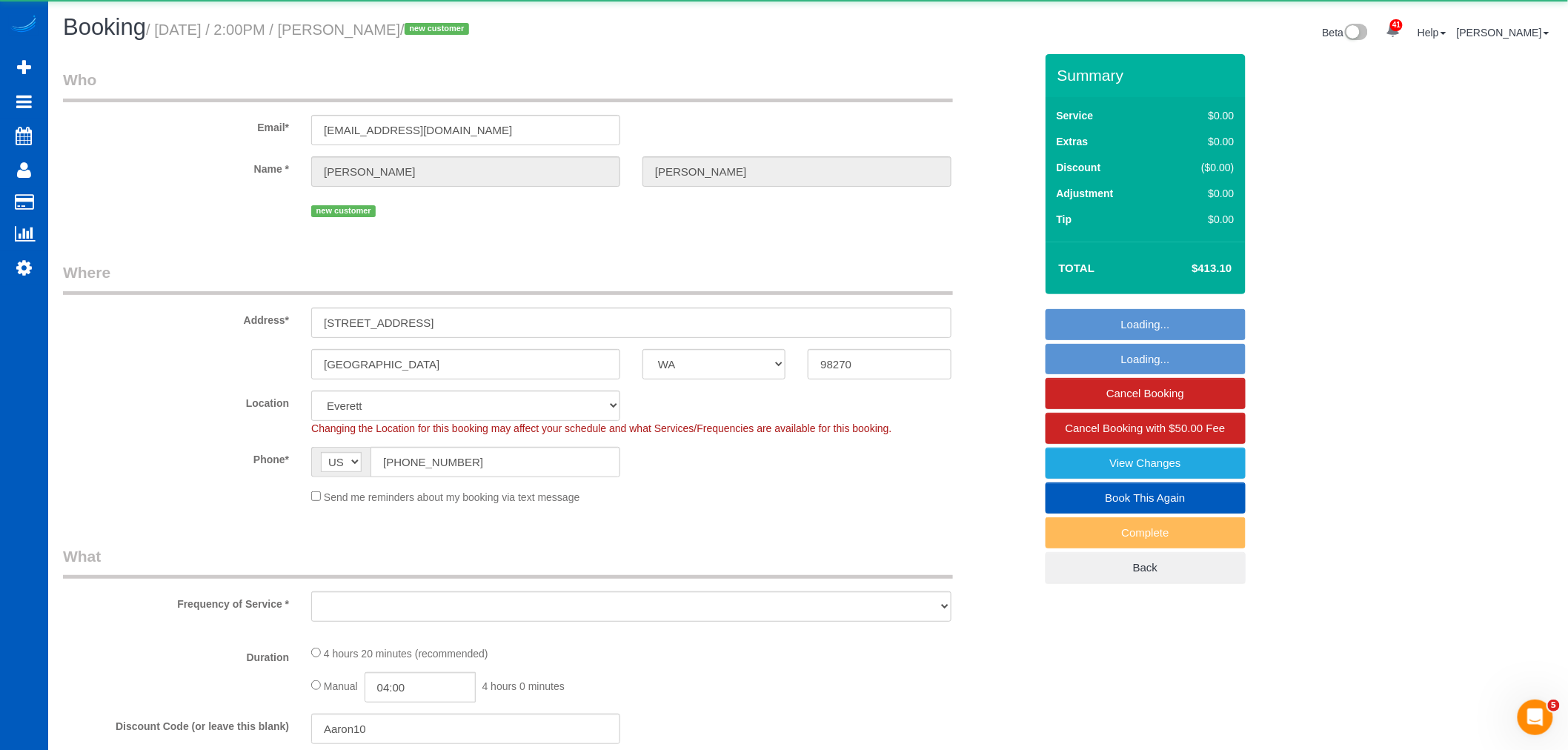
select select "3"
select select "spot13"
select select "1501"
select select "4"
select select "3"
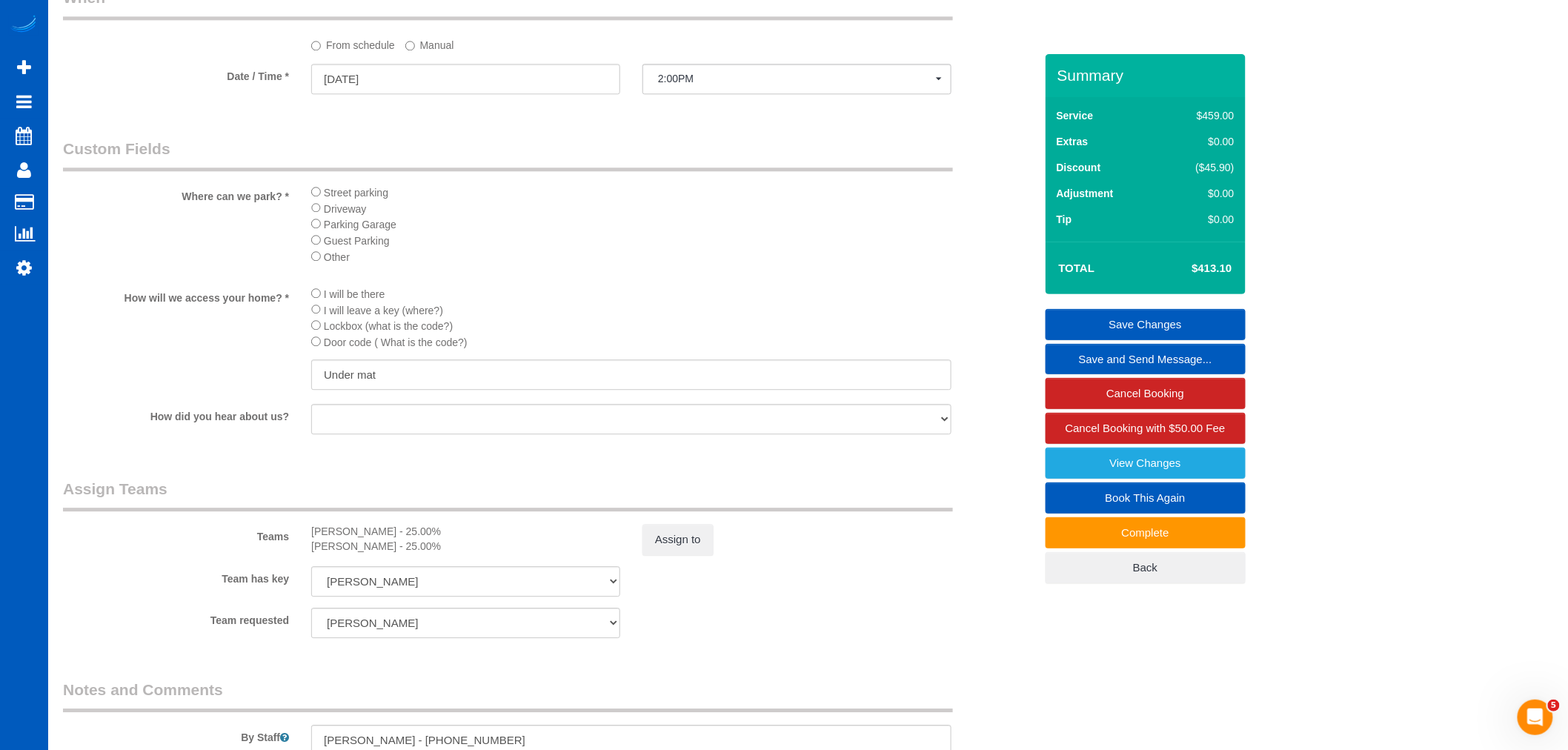
scroll to position [1832, 0]
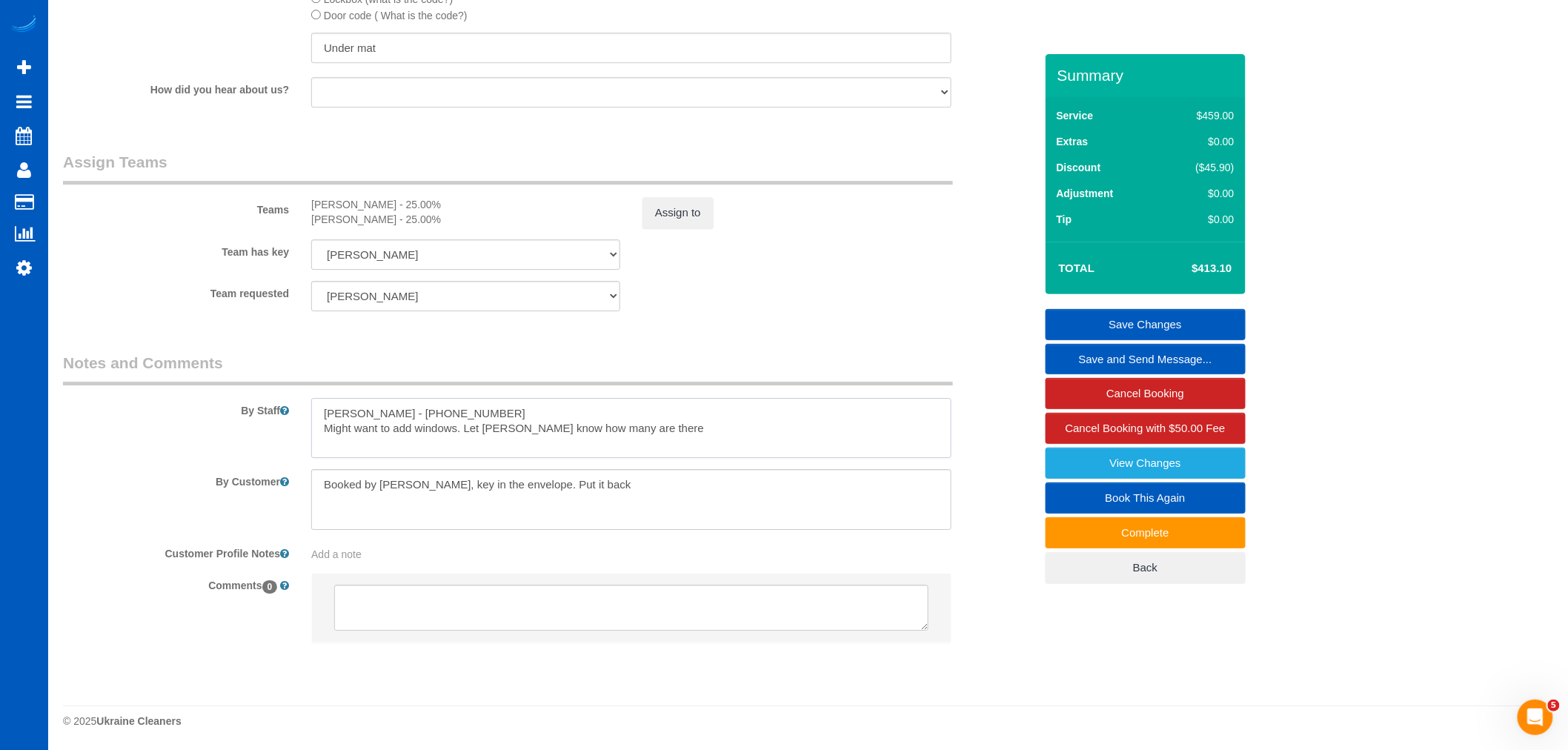
click at [662, 438] on textarea at bounding box center [631, 429] width 640 height 61
click at [646, 498] on textarea at bounding box center [631, 499] width 640 height 61
click at [707, 427] on textarea at bounding box center [631, 429] width 640 height 61
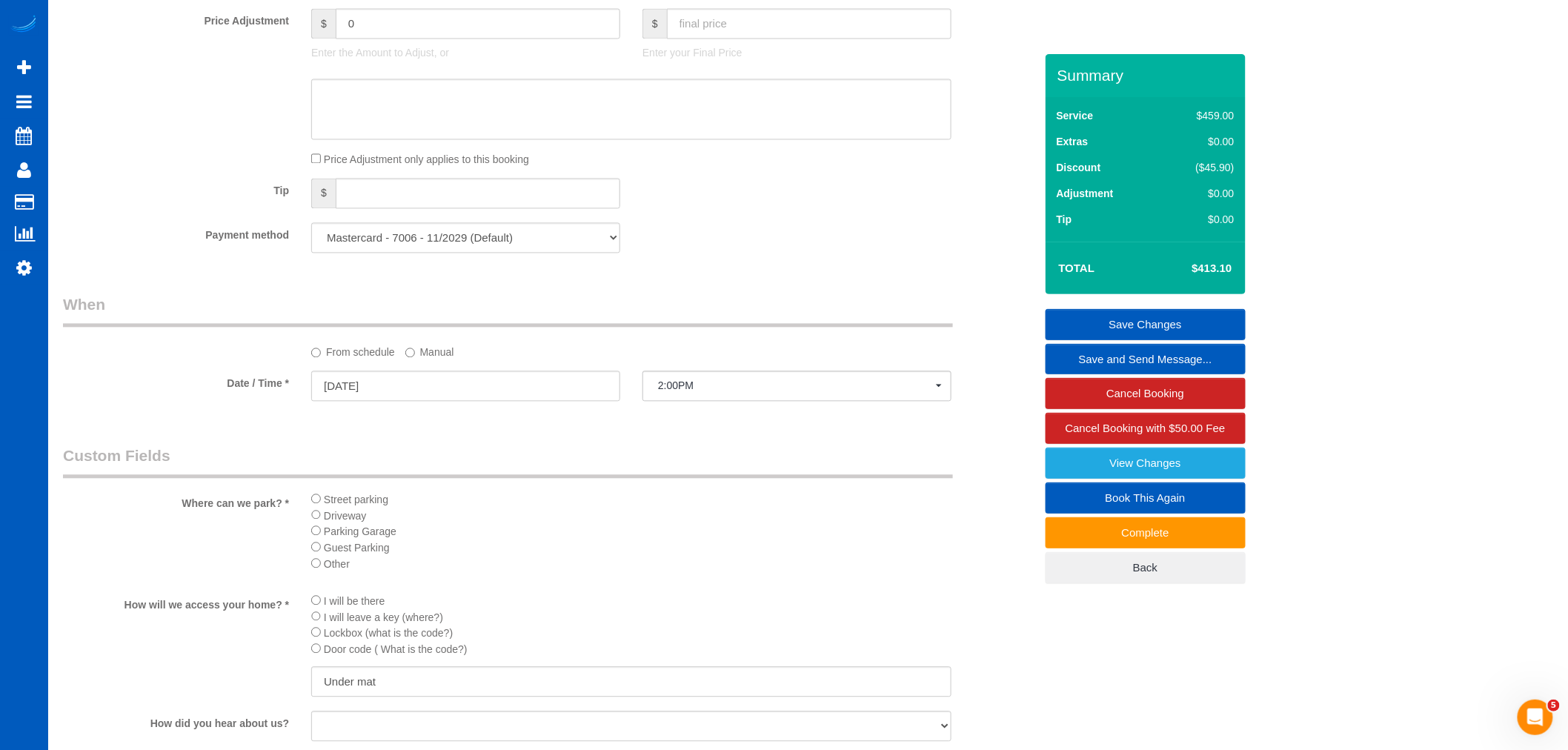
scroll to position [1668, 0]
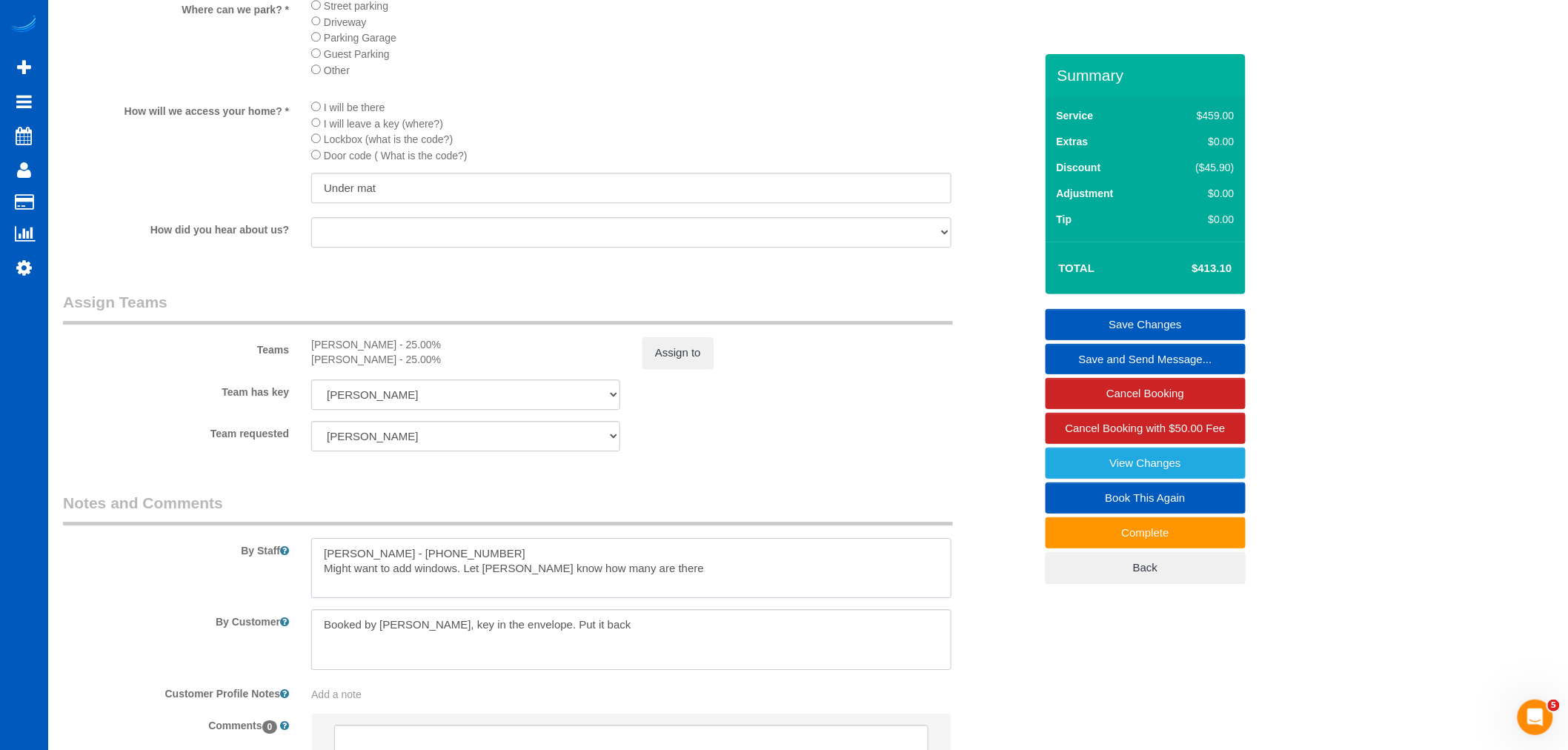
click at [719, 588] on textarea at bounding box center [631, 568] width 640 height 61
drag, startPoint x: 637, startPoint y: 586, endPoint x: 645, endPoint y: 596, distance: 12.8
click at [639, 588] on textarea at bounding box center [631, 568] width 640 height 61
click at [641, 596] on textarea at bounding box center [631, 568] width 640 height 61
click at [728, 582] on textarea at bounding box center [631, 568] width 640 height 61
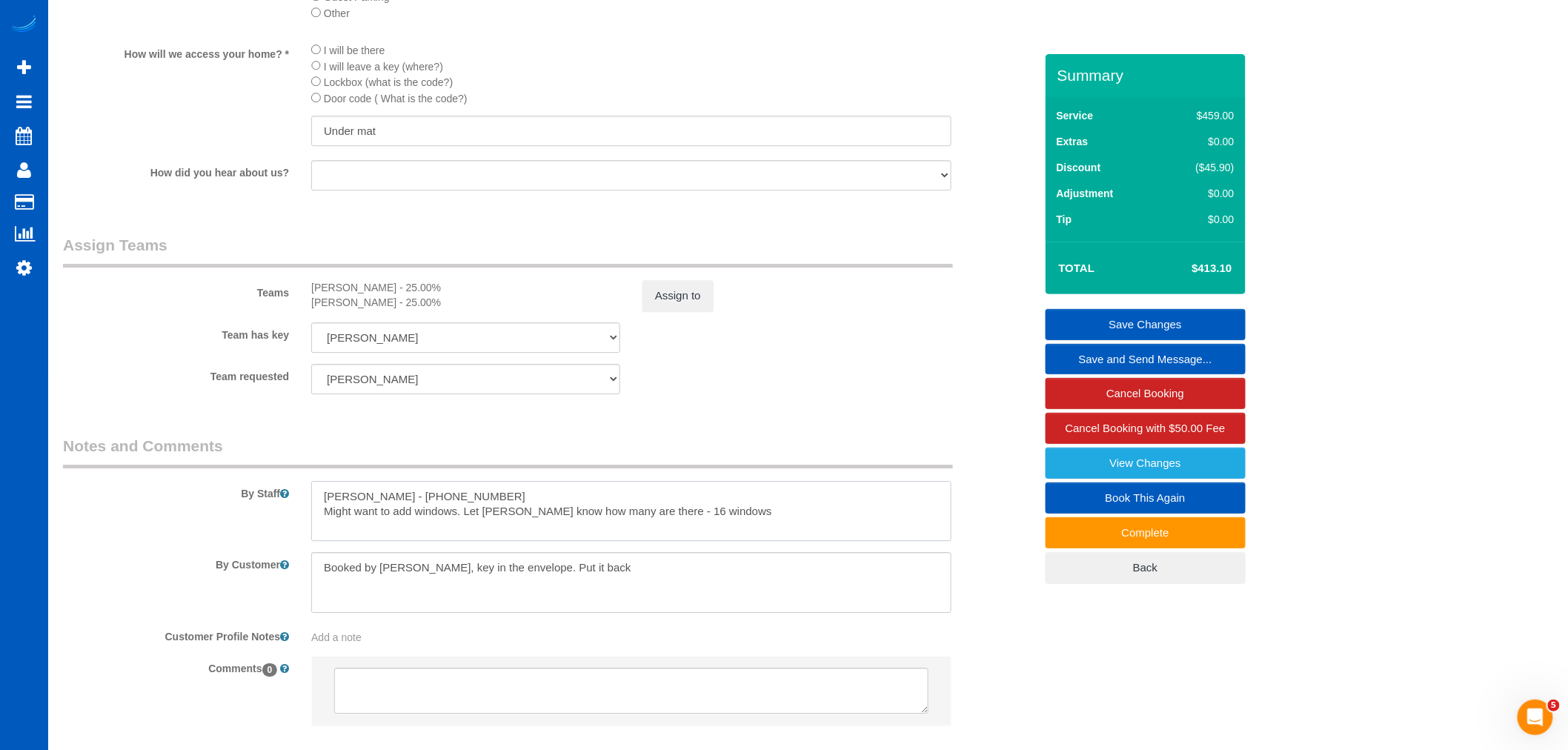
scroll to position [1832, 0]
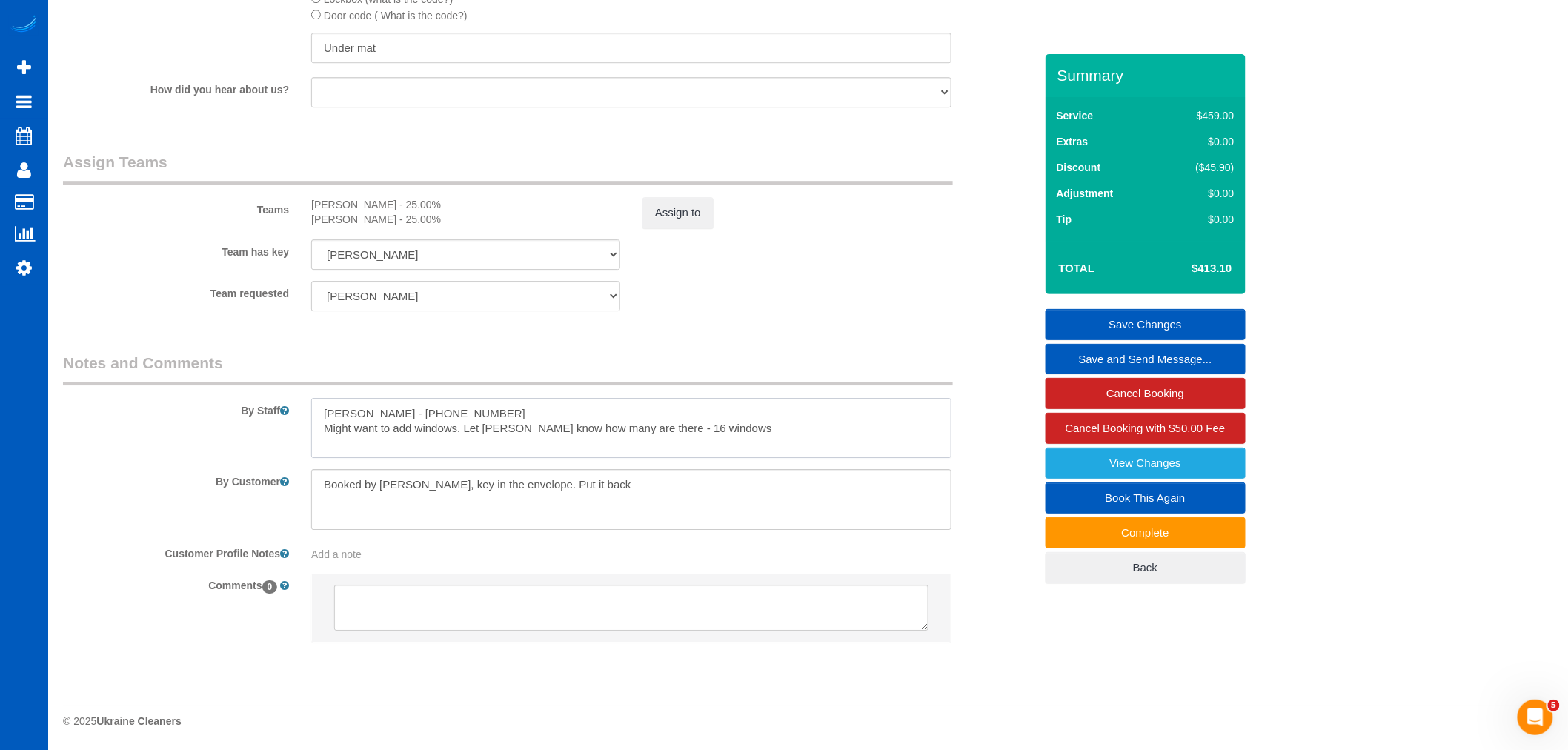
type textarea "[PERSON_NAME] - [PHONE_NUMBER] Might want to add windows. Let [PERSON_NAME] kno…"
drag, startPoint x: 369, startPoint y: 414, endPoint x: 480, endPoint y: 406, distance: 111.3
click at [480, 406] on textarea at bounding box center [631, 429] width 640 height 61
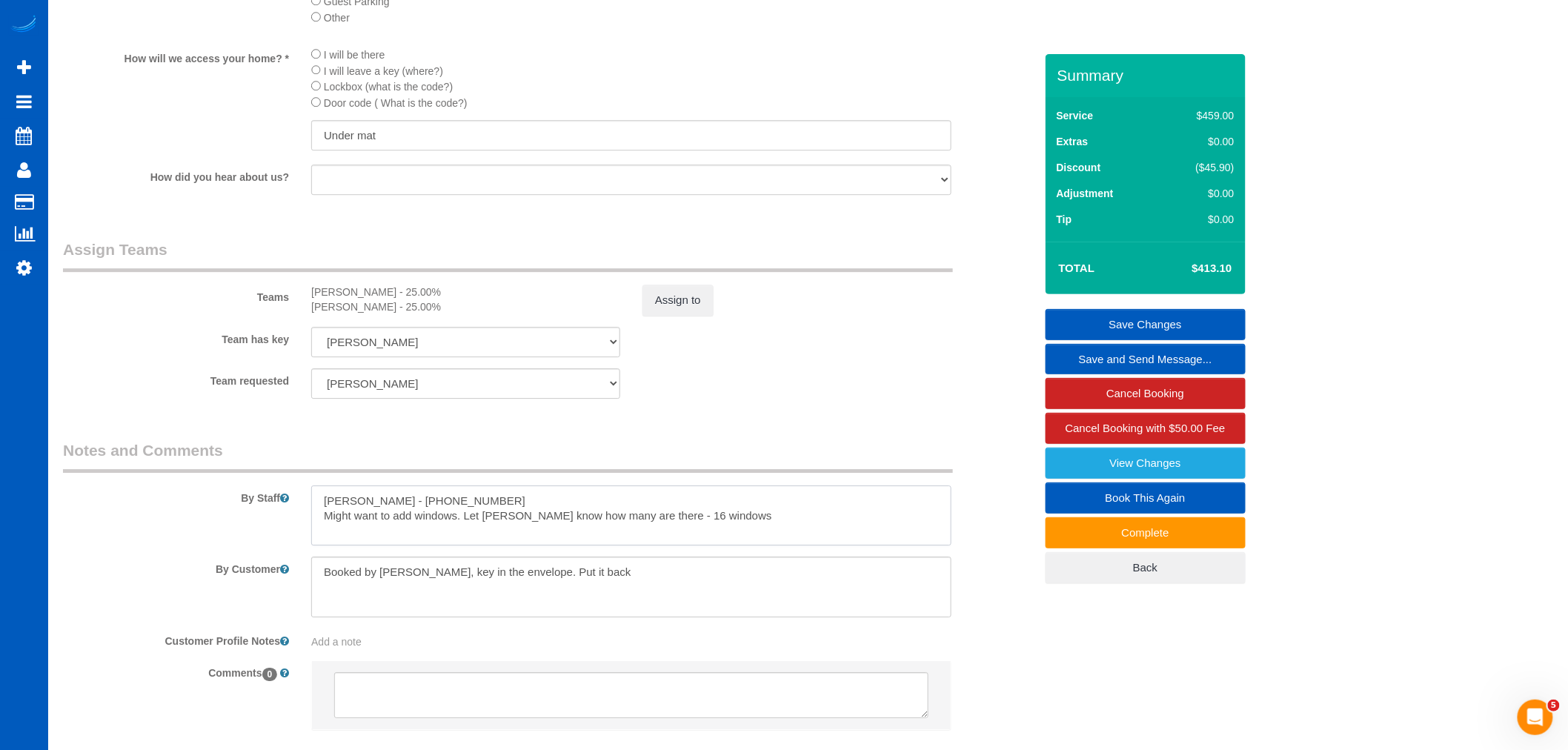
scroll to position [1750, 0]
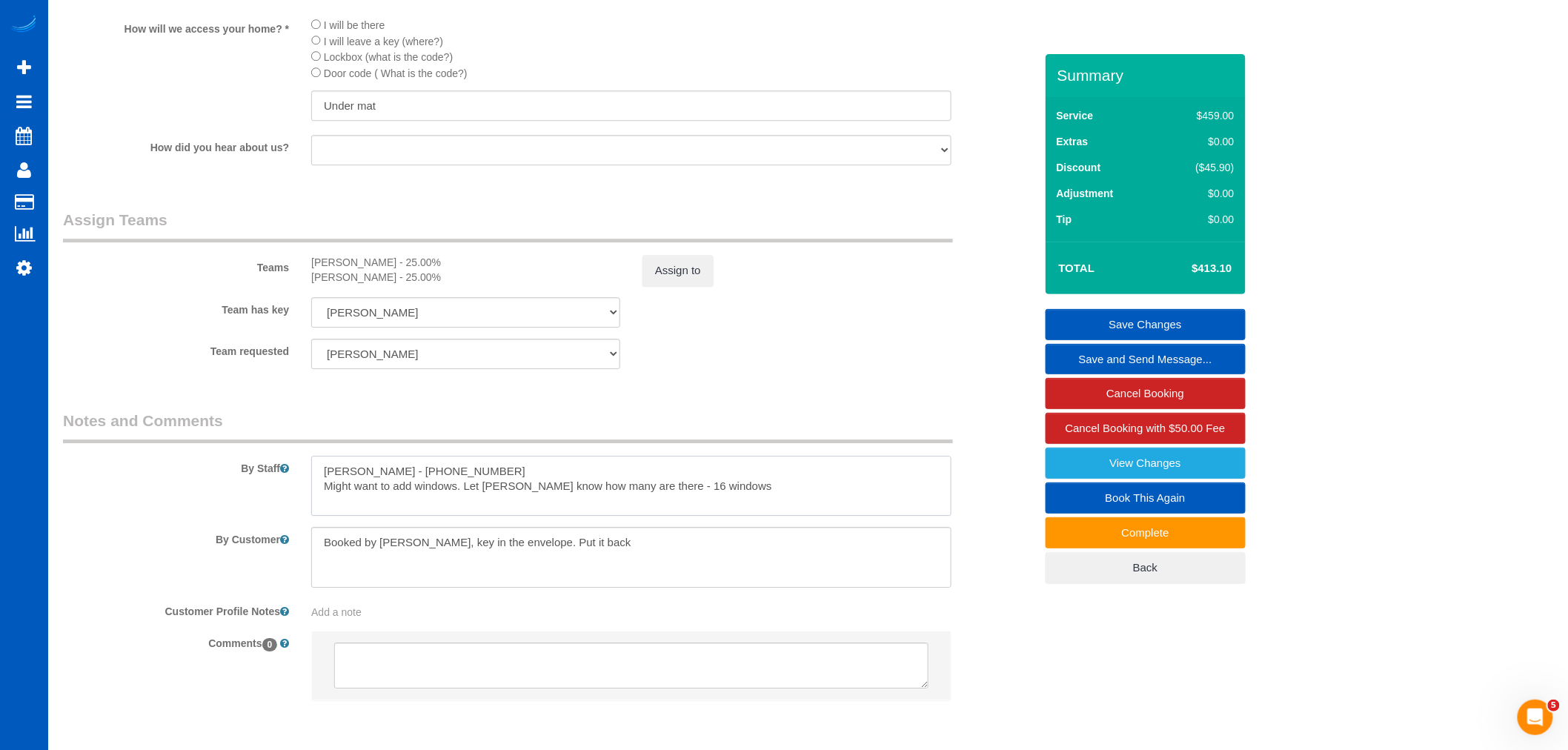
drag, startPoint x: 461, startPoint y: 507, endPoint x: 489, endPoint y: 507, distance: 28.0
click at [489, 507] on textarea at bounding box center [631, 486] width 640 height 61
click at [547, 507] on textarea at bounding box center [631, 486] width 640 height 61
drag, startPoint x: 464, startPoint y: 511, endPoint x: 719, endPoint y: 507, distance: 255.0
click at [719, 507] on textarea at bounding box center [631, 486] width 640 height 61
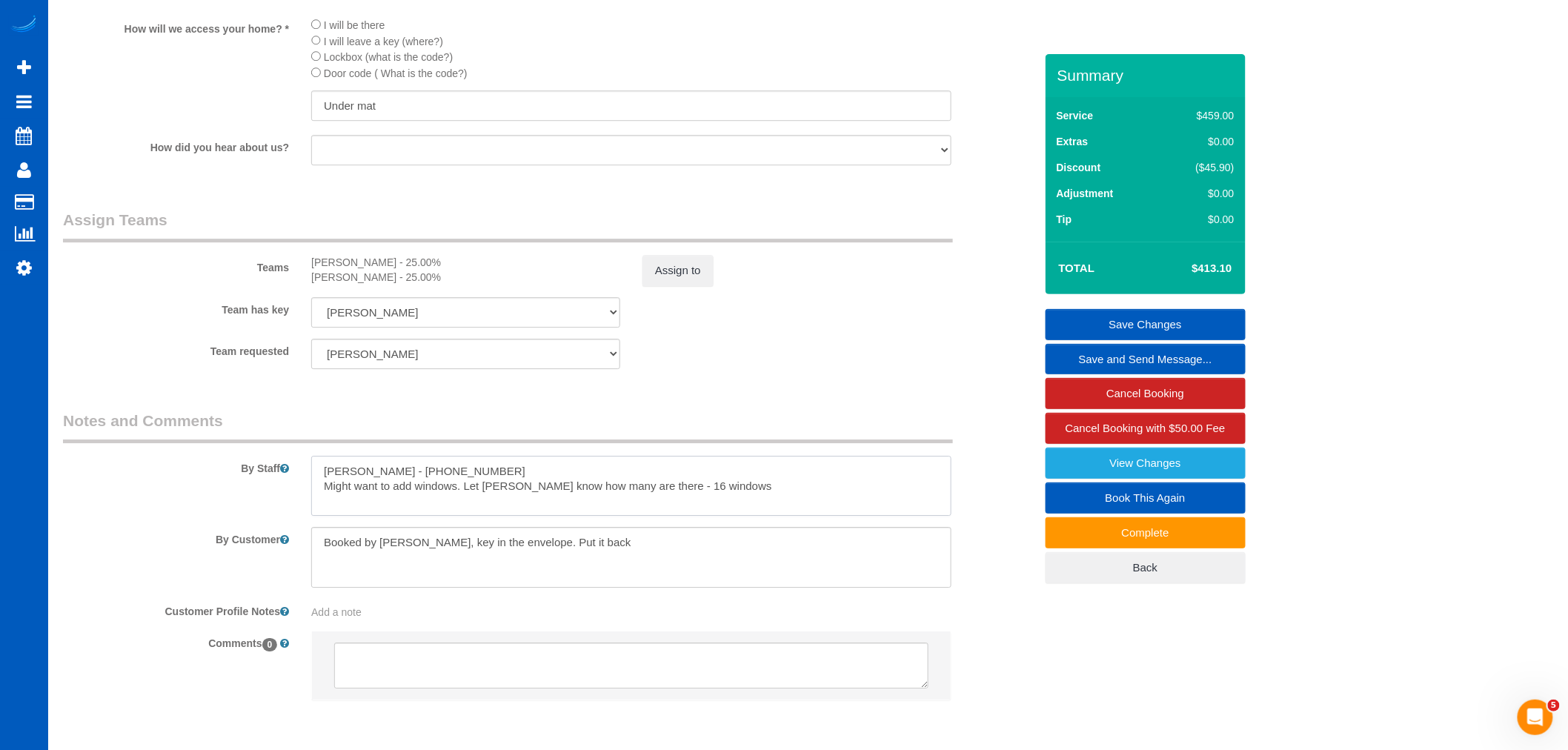
click at [720, 510] on textarea at bounding box center [631, 486] width 640 height 61
drag, startPoint x: 722, startPoint y: 513, endPoint x: 649, endPoint y: 517, distance: 73.1
click at [649, 516] on textarea at bounding box center [631, 486] width 640 height 61
click at [697, 513] on textarea at bounding box center [631, 486] width 640 height 61
drag, startPoint x: 710, startPoint y: 516, endPoint x: 650, endPoint y: 524, distance: 60.5
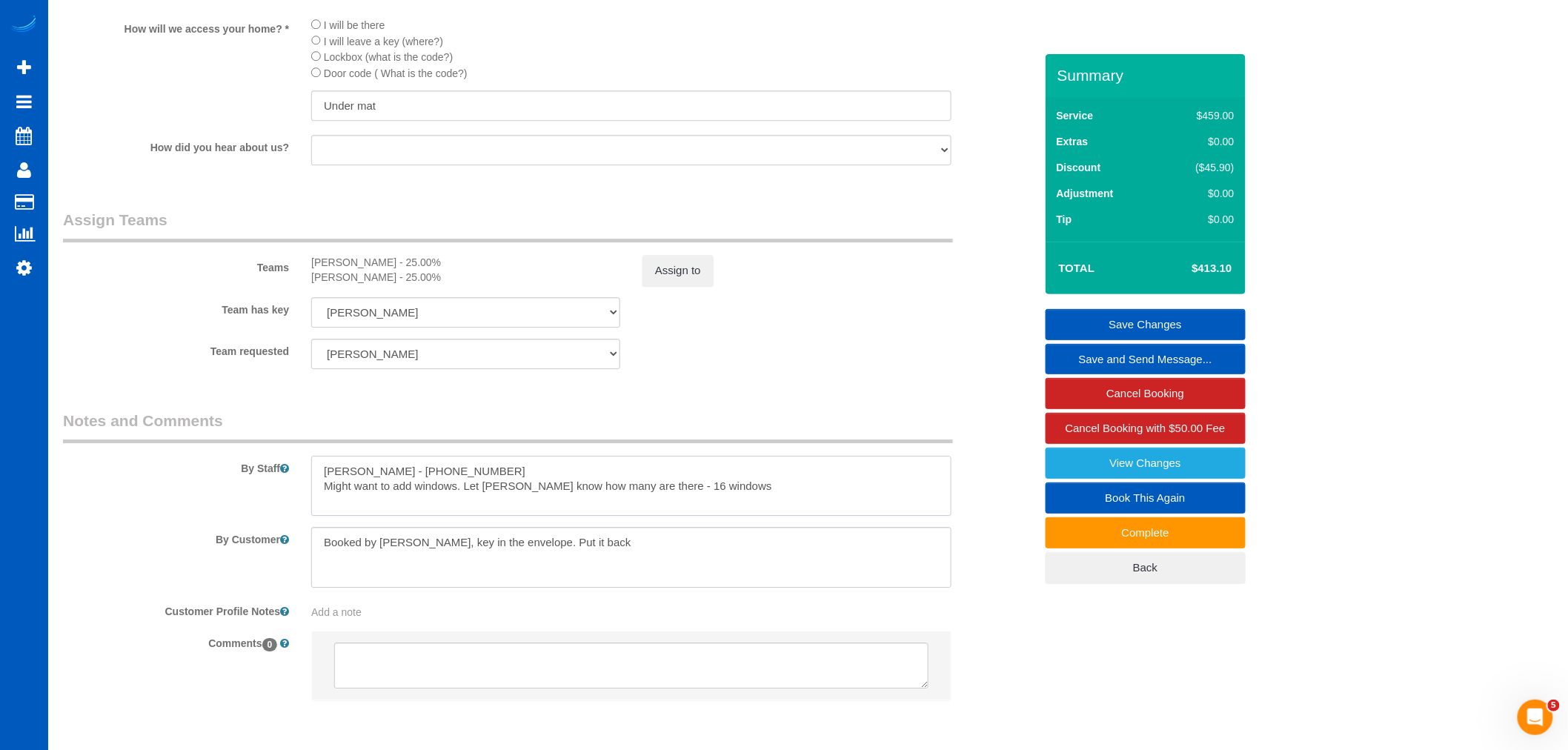
click at [650, 516] on textarea at bounding box center [631, 486] width 640 height 61
click at [647, 515] on textarea at bounding box center [631, 486] width 640 height 61
drag, startPoint x: 650, startPoint y: 512, endPoint x: 719, endPoint y: 513, distance: 69.0
click at [719, 513] on textarea at bounding box center [631, 486] width 640 height 61
click at [719, 513] on textarea at bounding box center [631, 486] width 640 height 61
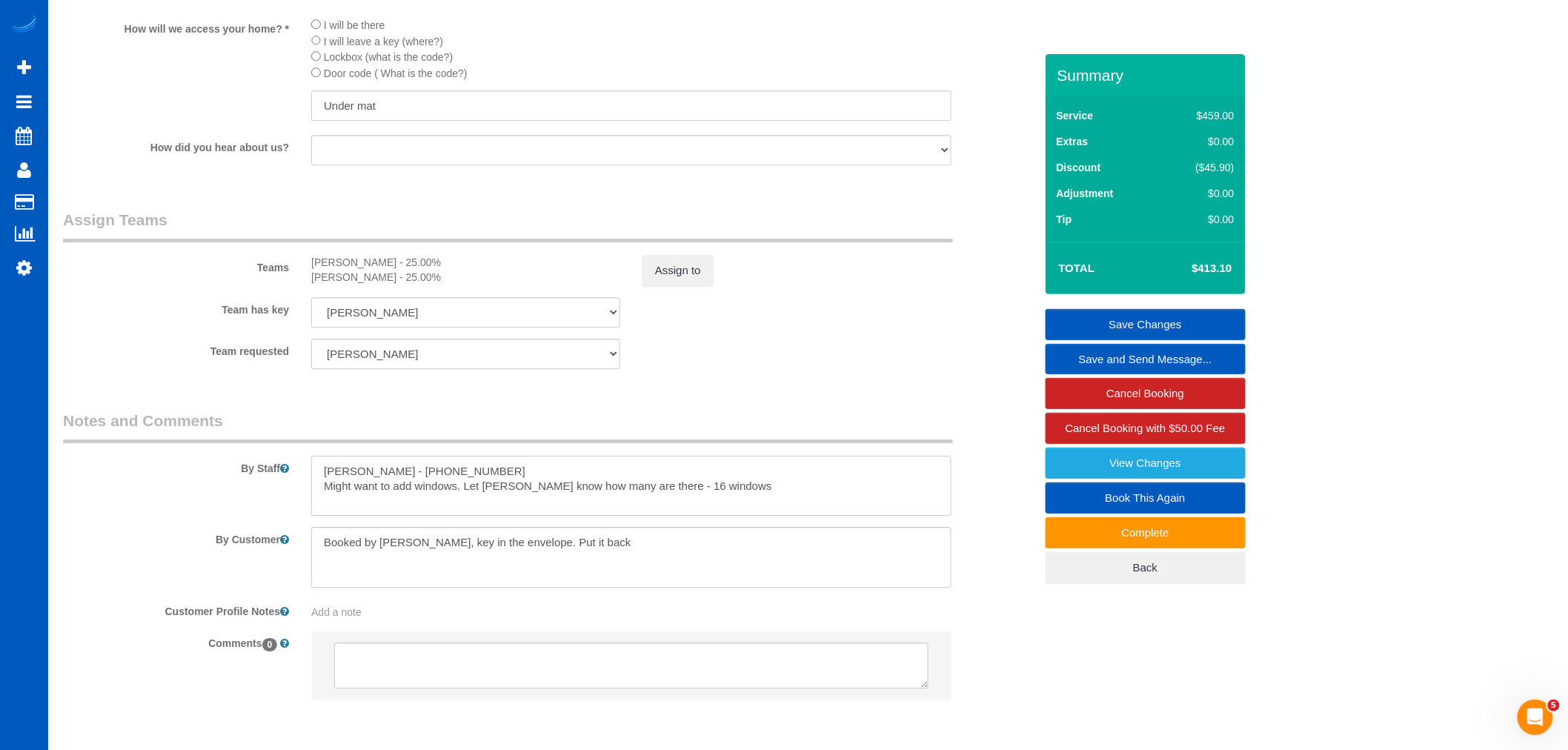
drag, startPoint x: 727, startPoint y: 509, endPoint x: 650, endPoint y: 516, distance: 77.3
click at [650, 516] on textarea at bounding box center [631, 486] width 640 height 61
click at [784, 516] on textarea at bounding box center [631, 486] width 640 height 61
drag, startPoint x: 783, startPoint y: 519, endPoint x: 326, endPoint y: 487, distance: 458.1
click at [326, 487] on textarea at bounding box center [631, 486] width 640 height 61
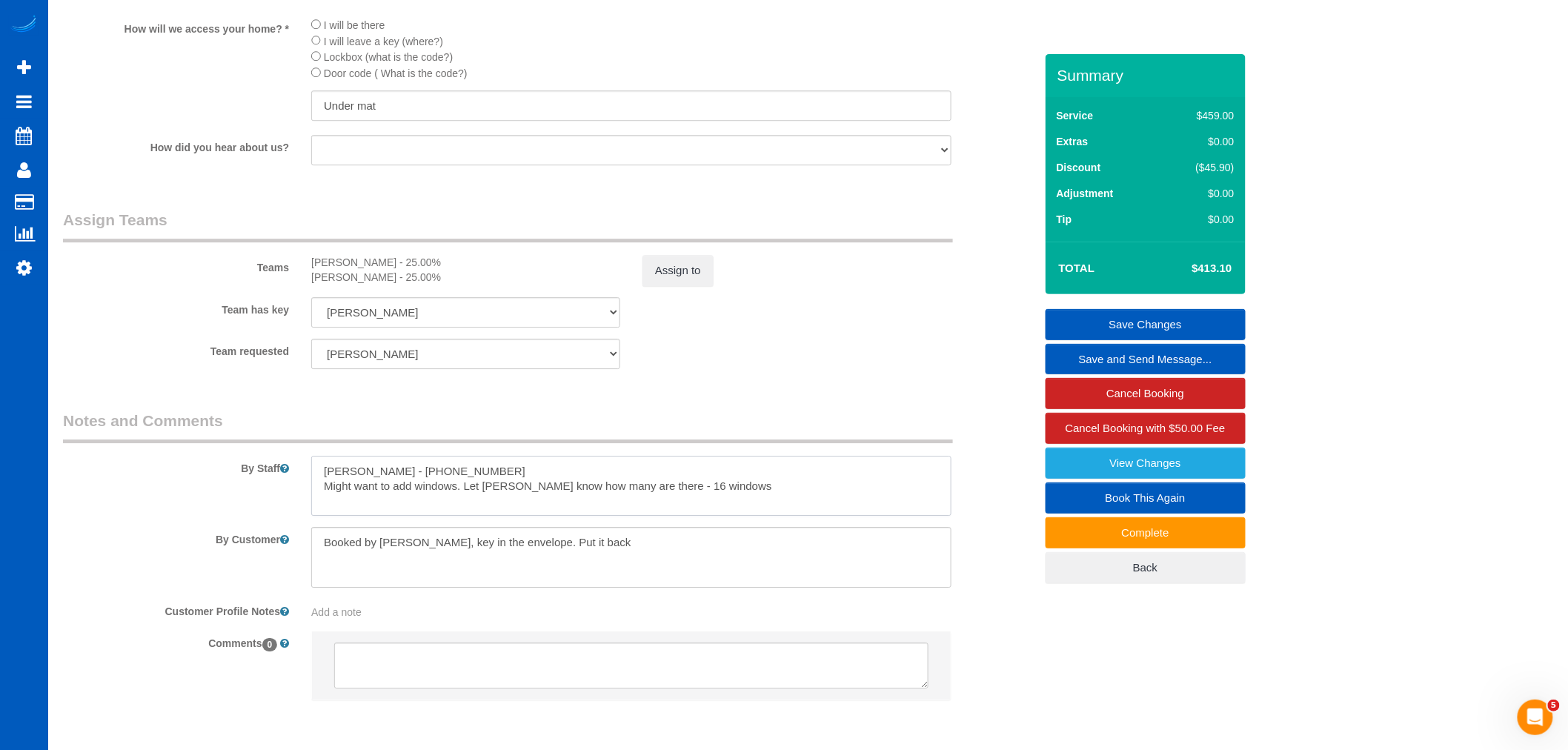
click at [805, 512] on textarea at bounding box center [631, 486] width 640 height 61
drag, startPoint x: 796, startPoint y: 513, endPoint x: 290, endPoint y: 457, distance: 509.1
click at [290, 457] on fieldset "Notes and Comments By Staff By Customer Customer Profile Notes Add a note Comme…" at bounding box center [549, 569] width 972 height 318
click at [765, 516] on textarea at bounding box center [631, 486] width 640 height 61
drag, startPoint x: 775, startPoint y: 514, endPoint x: 268, endPoint y: 473, distance: 508.7
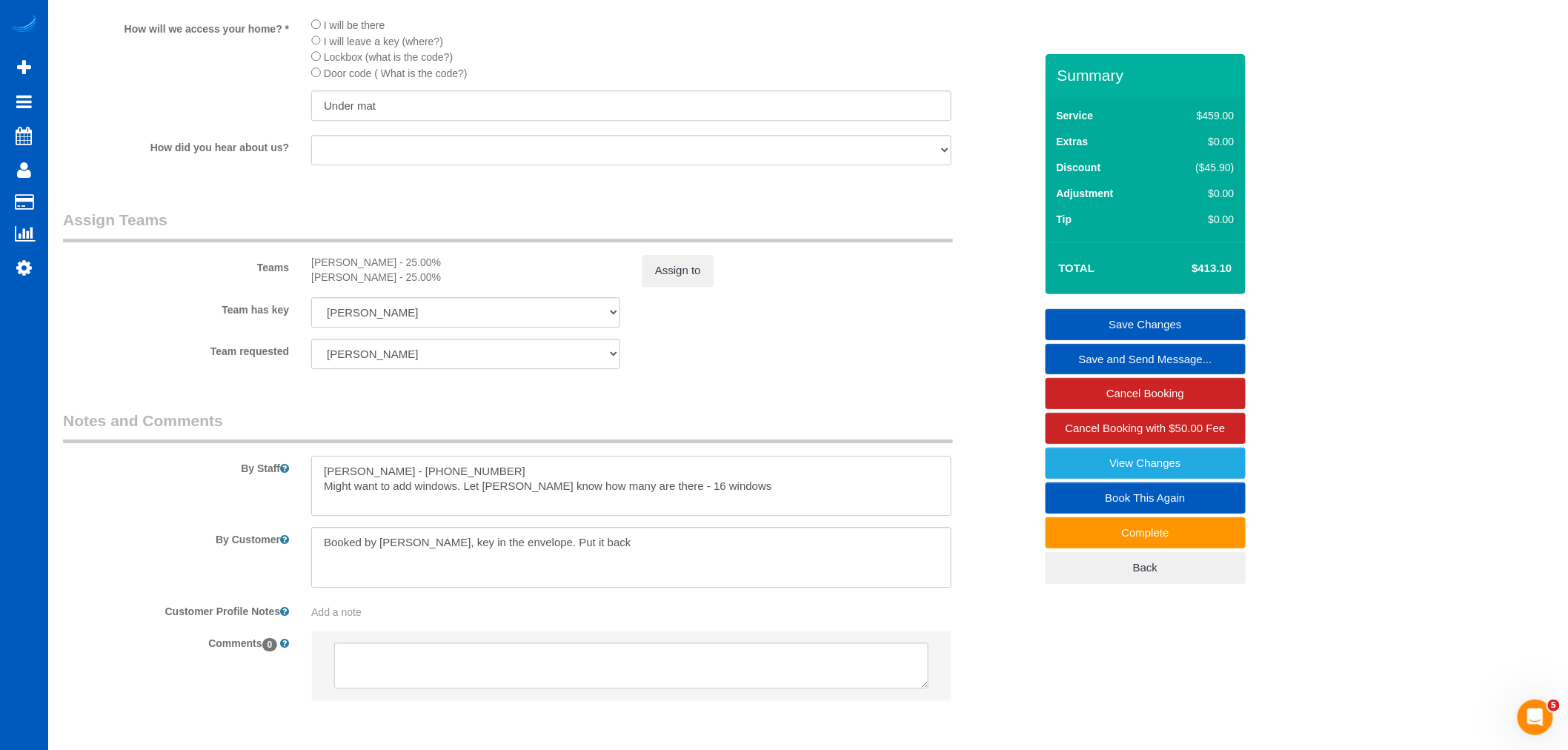
click at [268, 473] on div "By Staff" at bounding box center [549, 464] width 994 height 107
click at [702, 500] on textarea at bounding box center [631, 486] width 640 height 61
drag, startPoint x: 762, startPoint y: 527, endPoint x: 210, endPoint y: 472, distance: 554.7
click at [210, 472] on div "By Staff" at bounding box center [549, 464] width 994 height 107
click at [808, 516] on textarea at bounding box center [631, 486] width 640 height 61
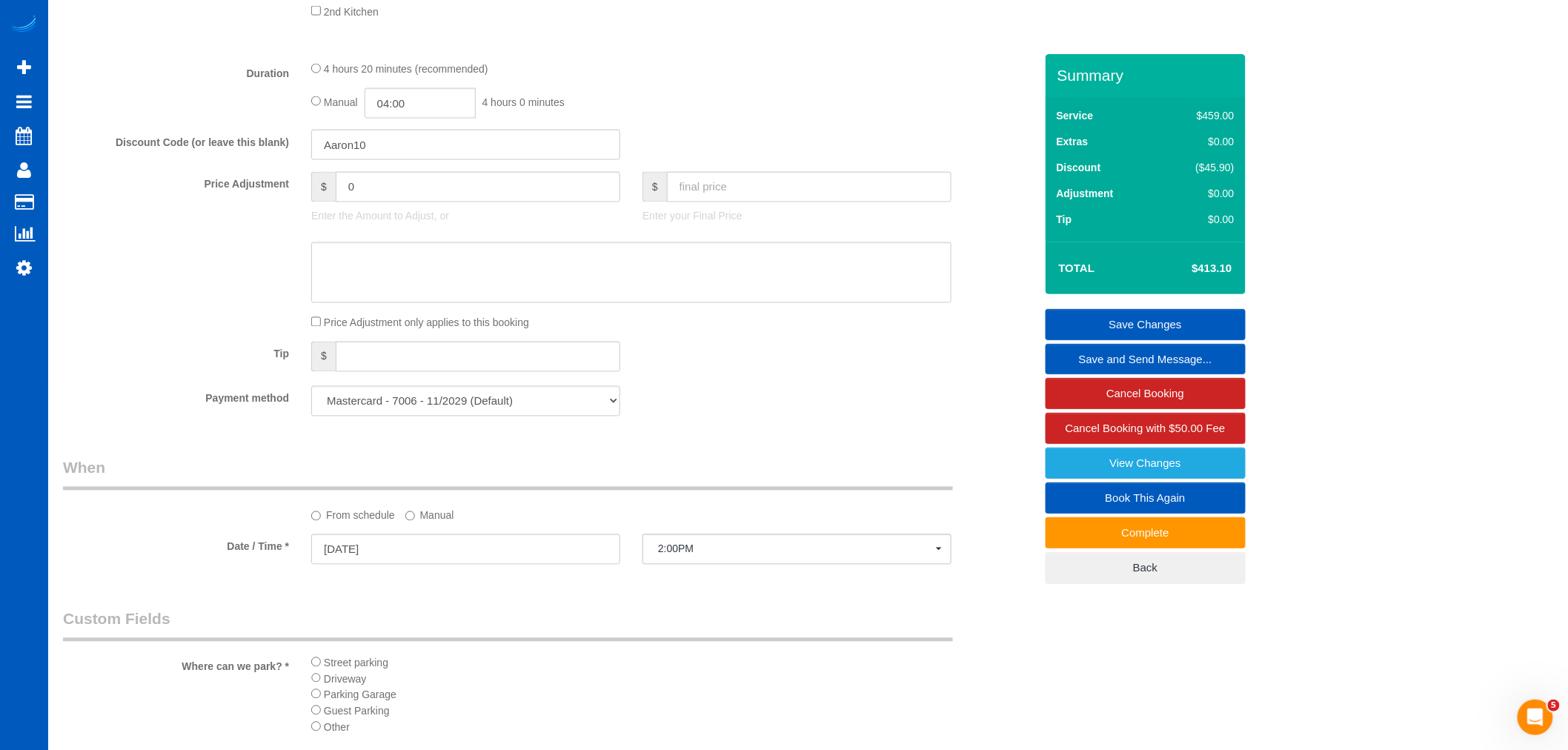
scroll to position [1009, 0]
click at [756, 198] on input "text" at bounding box center [809, 188] width 285 height 30
type input "500"
type input "86.9"
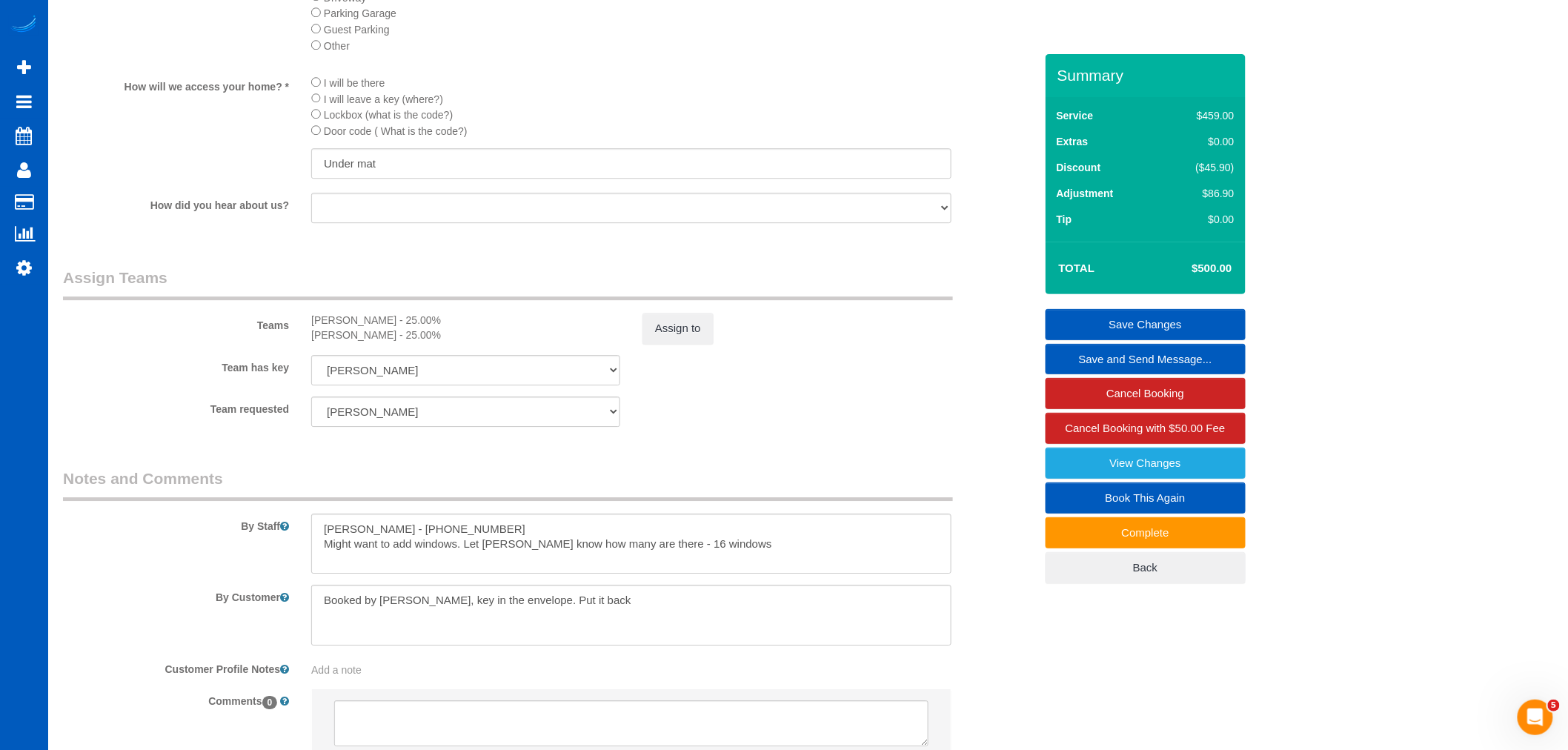
scroll to position [1832, 0]
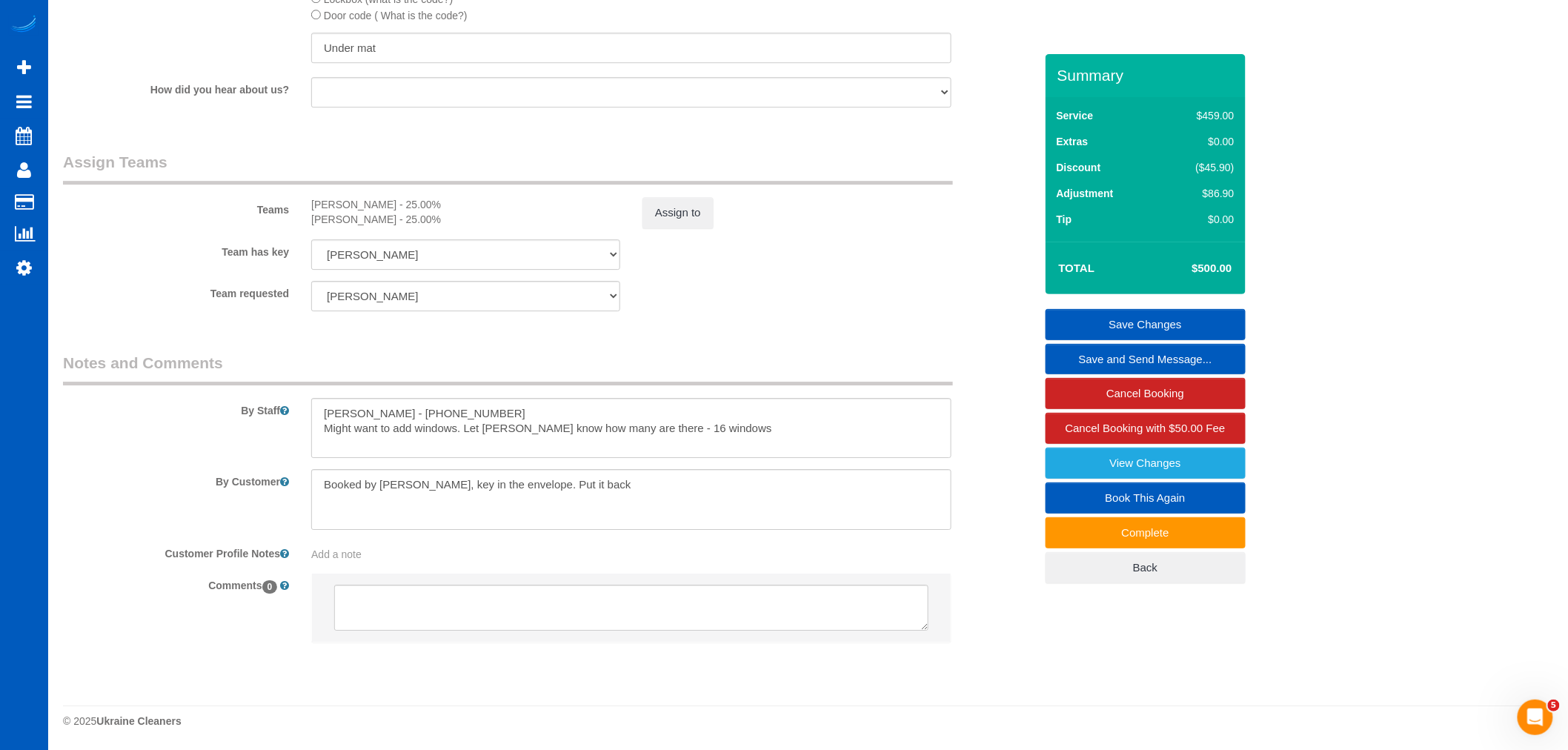
click at [778, 458] on sui-booking-comments "By Staff By Customer Customer Profile Notes Add a note Comments 0" at bounding box center [549, 505] width 972 height 306
